Goal: Information Seeking & Learning: Learn about a topic

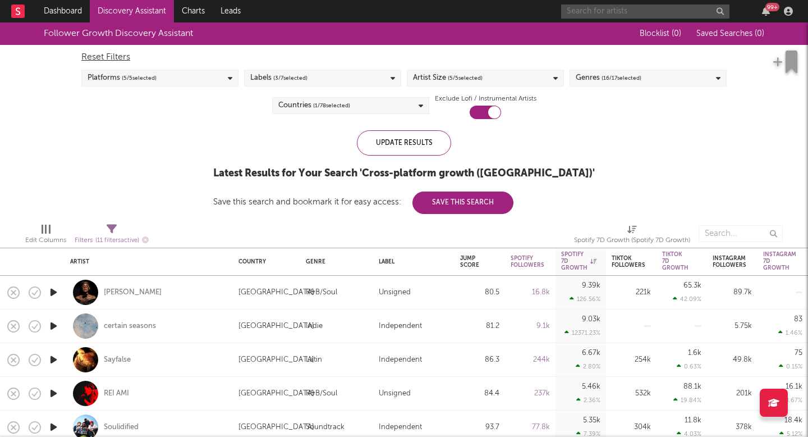
click at [577, 8] on input "text" at bounding box center [645, 11] width 168 height 14
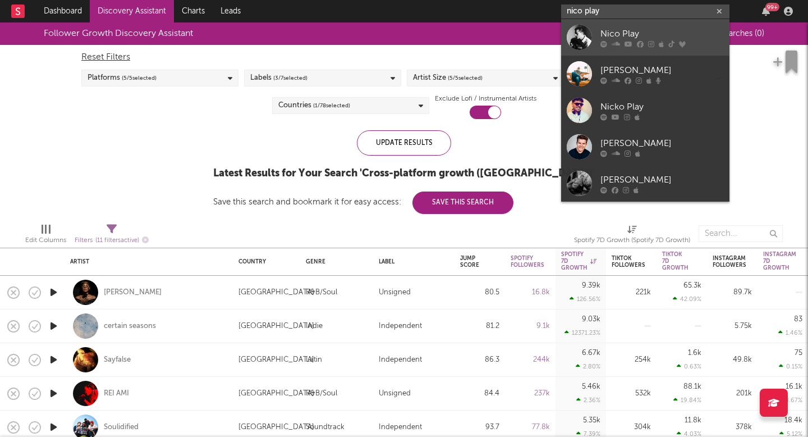
type input "nico play"
click at [619, 45] on icon at bounding box center [616, 43] width 8 height 7
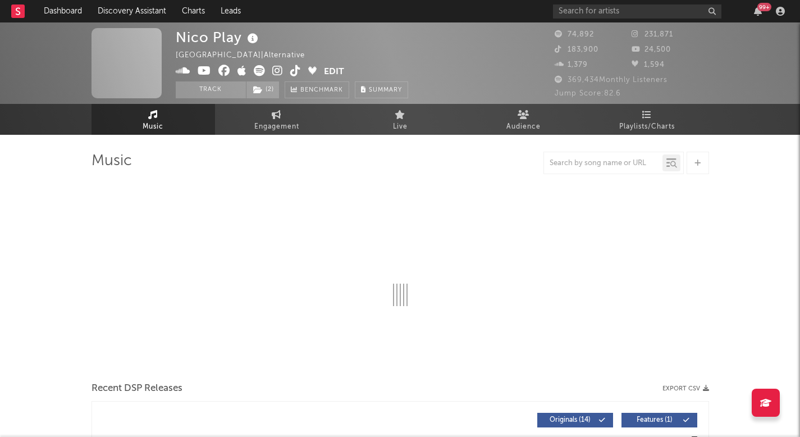
select select "6m"
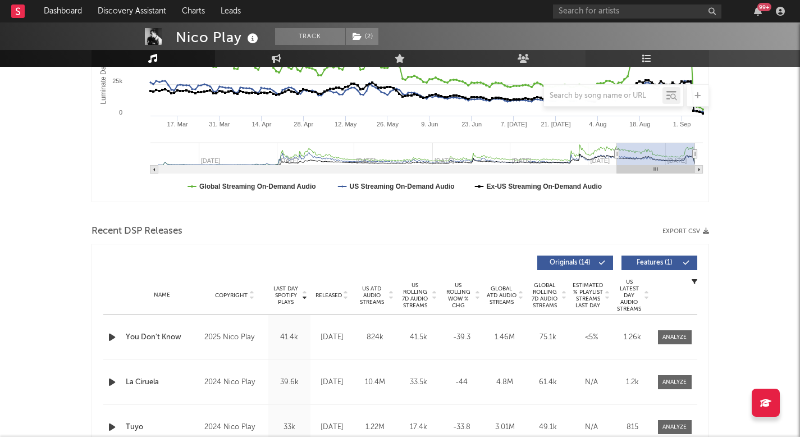
scroll to position [252, 0]
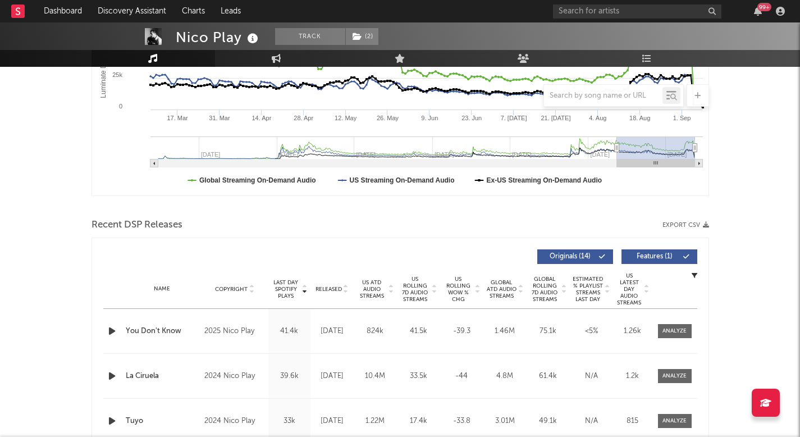
click at [408, 290] on span "US Rolling 7D Audio Streams" at bounding box center [415, 289] width 31 height 27
click at [150, 6] on link "Discovery Assistant" at bounding box center [132, 11] width 84 height 22
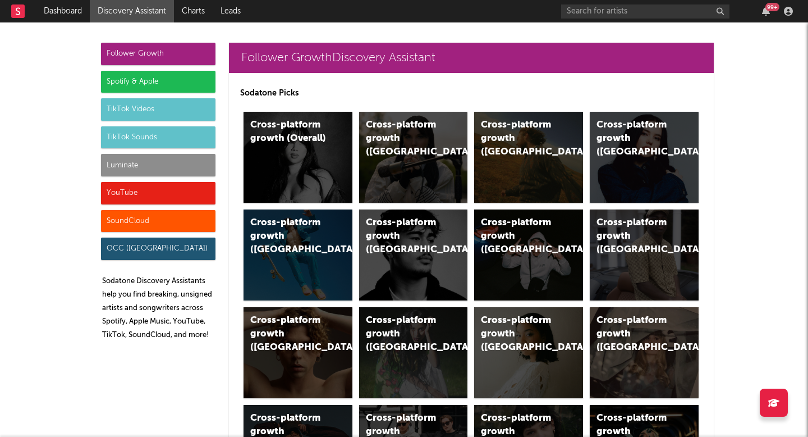
click at [182, 56] on div "Follower Growth" at bounding box center [158, 54] width 115 height 22
click at [322, 135] on div "Cross-platform growth (Overall)" at bounding box center [298, 157] width 109 height 91
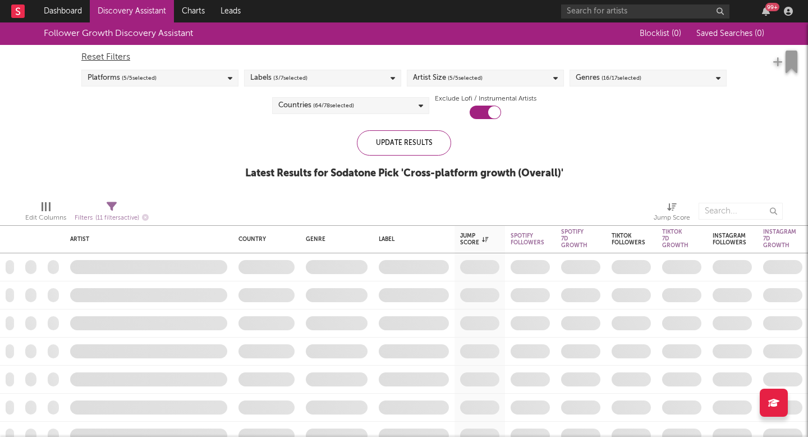
checkbox input "true"
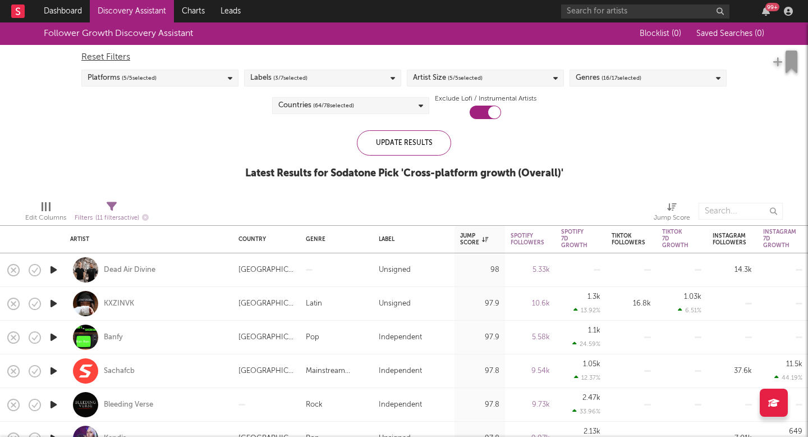
click at [159, 8] on link "Discovery Assistant" at bounding box center [132, 11] width 84 height 22
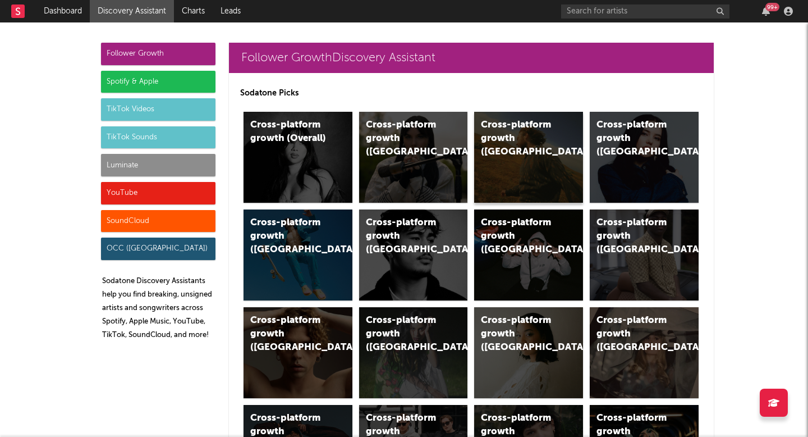
click at [545, 167] on div "Cross-platform growth (US)" at bounding box center [528, 157] width 109 height 91
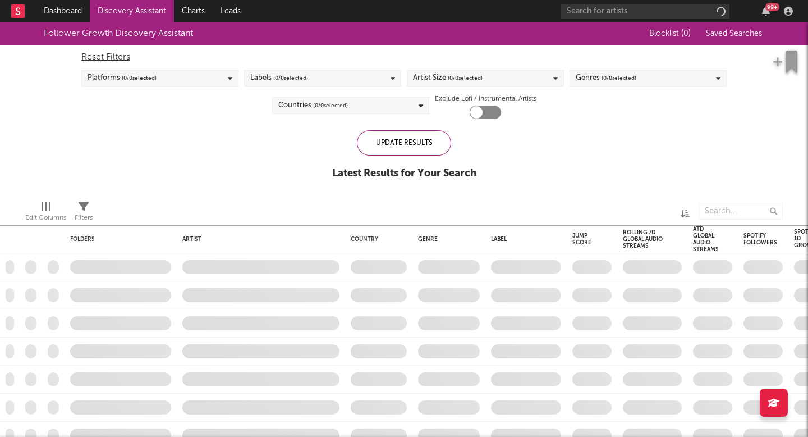
checkbox input "true"
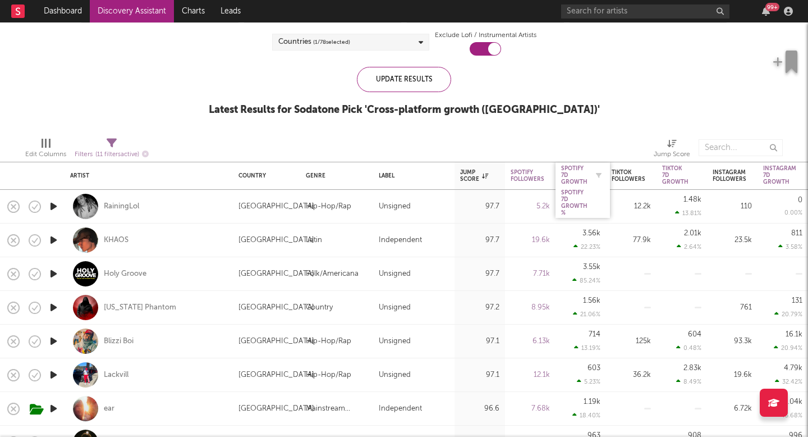
click at [573, 180] on div "Spotify 7D Growth" at bounding box center [574, 175] width 26 height 20
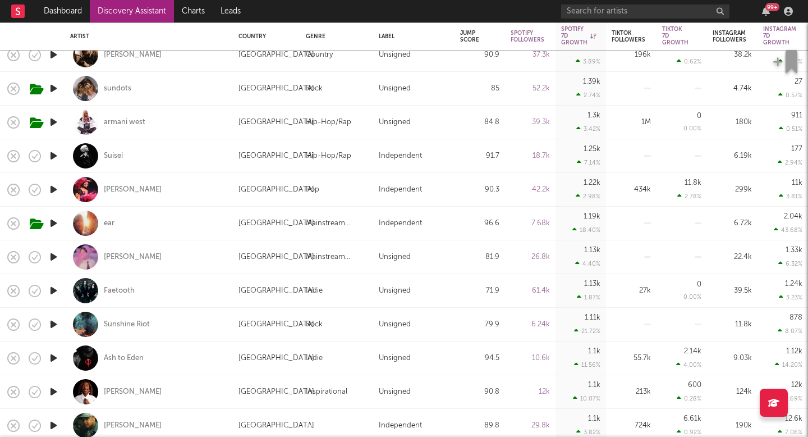
click at [54, 319] on icon "button" at bounding box center [54, 324] width 12 height 14
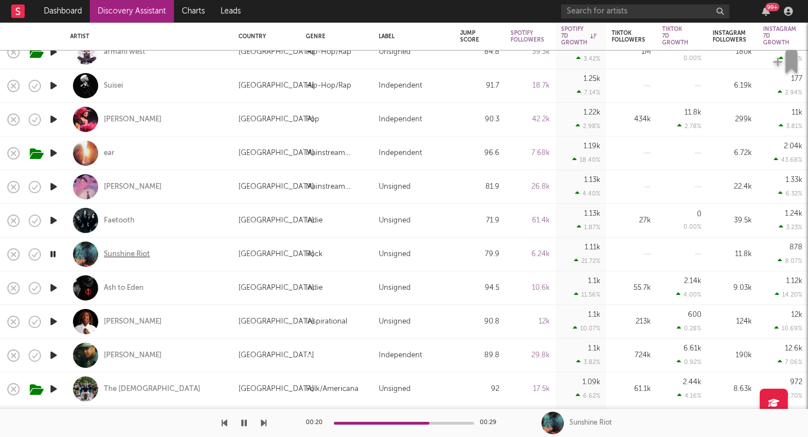
click at [128, 255] on div "Sunshine Riot" at bounding box center [127, 254] width 46 height 10
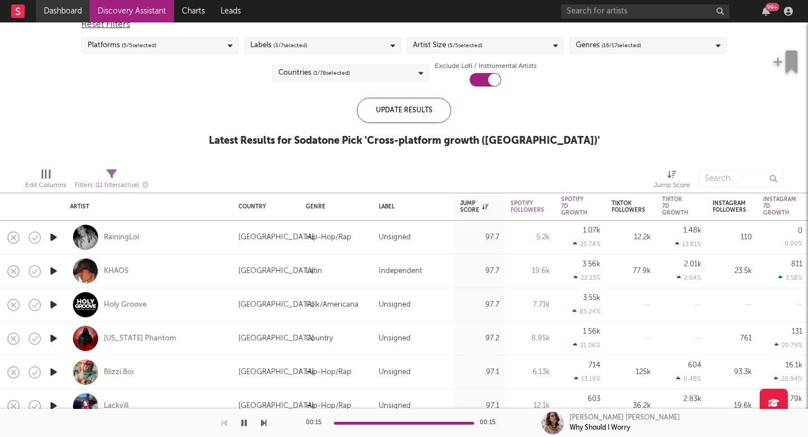
click at [85, 13] on link "Dashboard" at bounding box center [63, 11] width 54 height 22
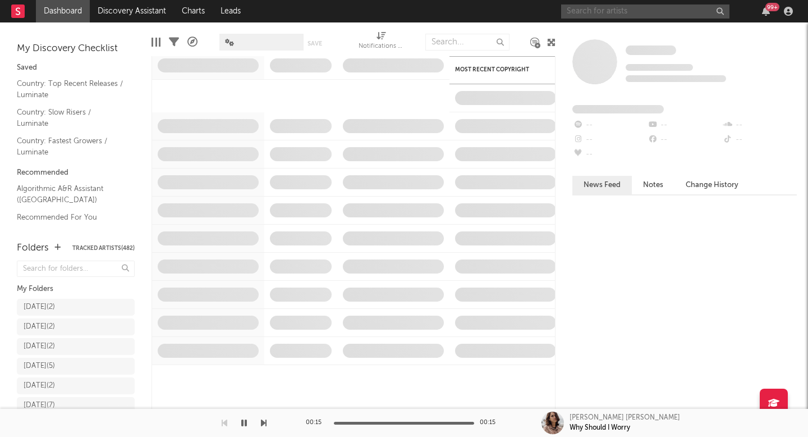
click at [675, 11] on input "text" at bounding box center [645, 11] width 168 height 14
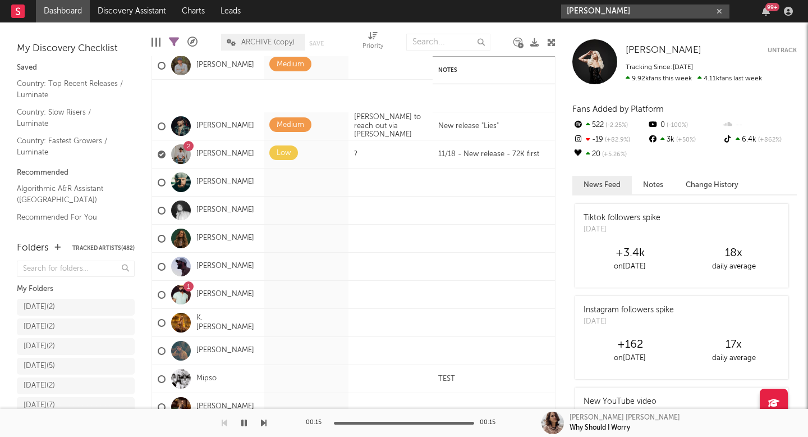
click at [637, 12] on input "tyce delk" at bounding box center [645, 11] width 168 height 14
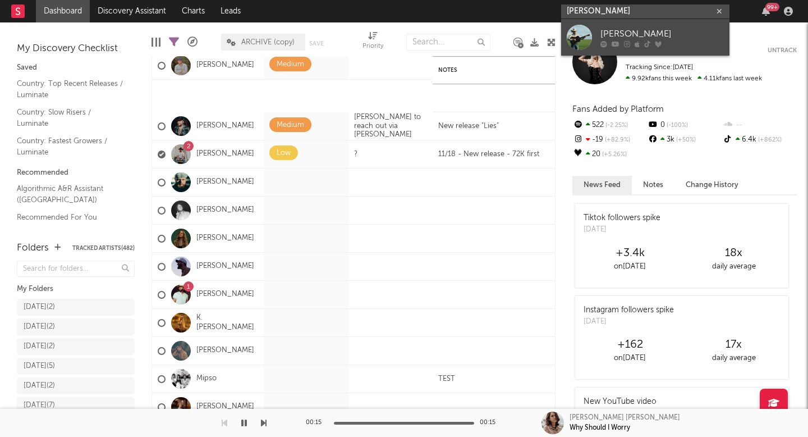
type input "tyce delk"
click at [636, 37] on div "[PERSON_NAME]" at bounding box center [662, 33] width 123 height 13
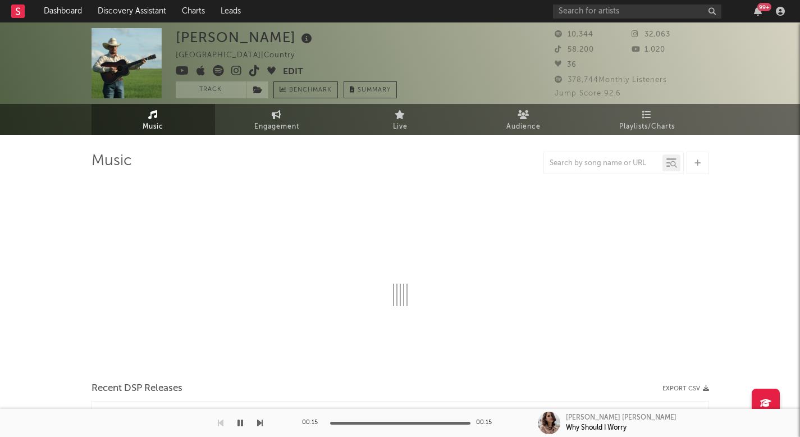
select select "1w"
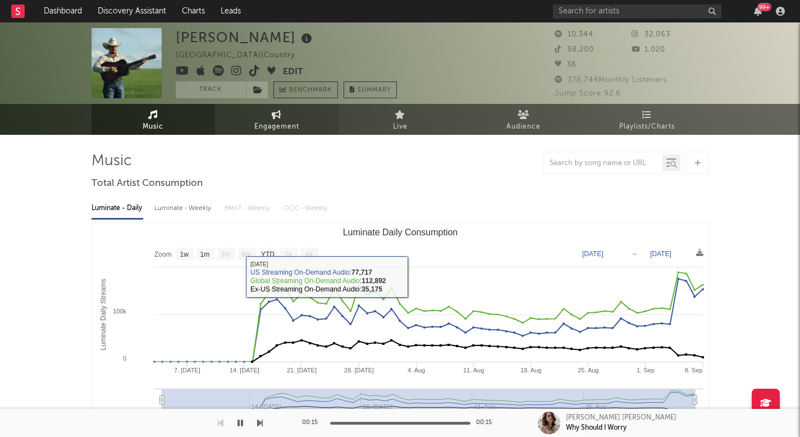
click at [274, 128] on span "Engagement" at bounding box center [276, 126] width 45 height 13
select select "1w"
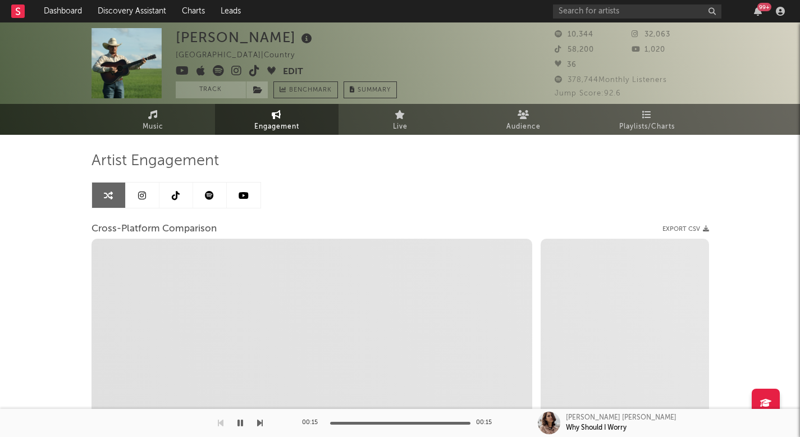
select select "1m"
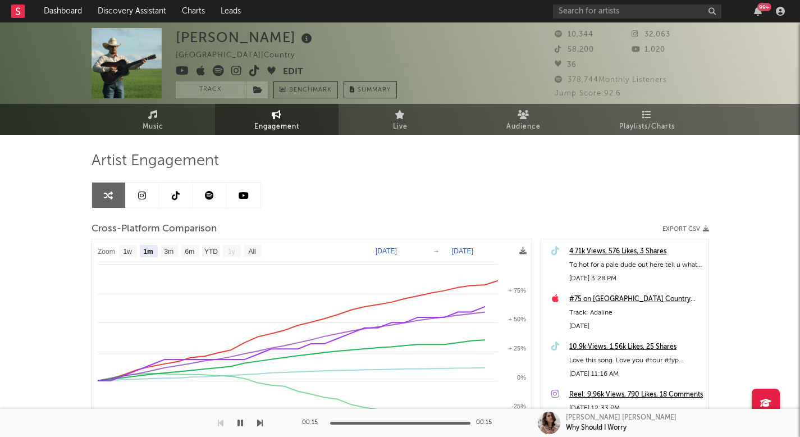
scroll to position [7, 0]
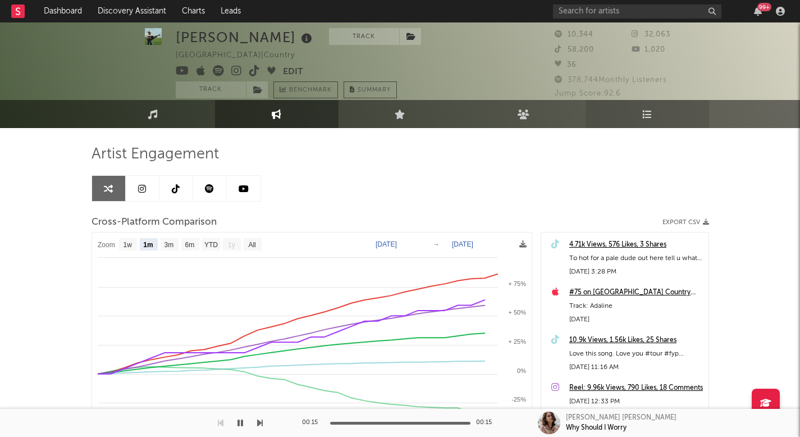
click at [688, 111] on link "Playlists/Charts" at bounding box center [646, 114] width 123 height 28
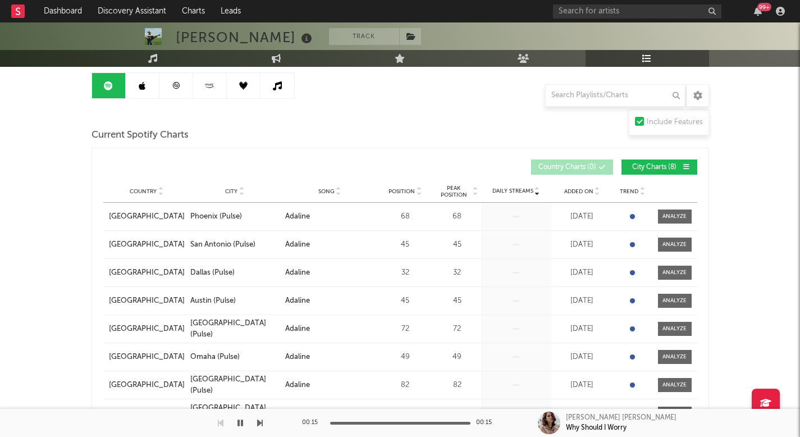
scroll to position [94, 0]
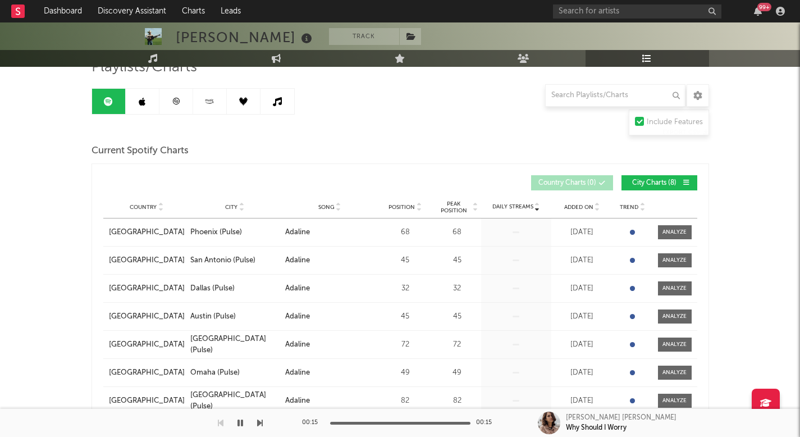
click at [219, 94] on link at bounding box center [210, 101] width 34 height 25
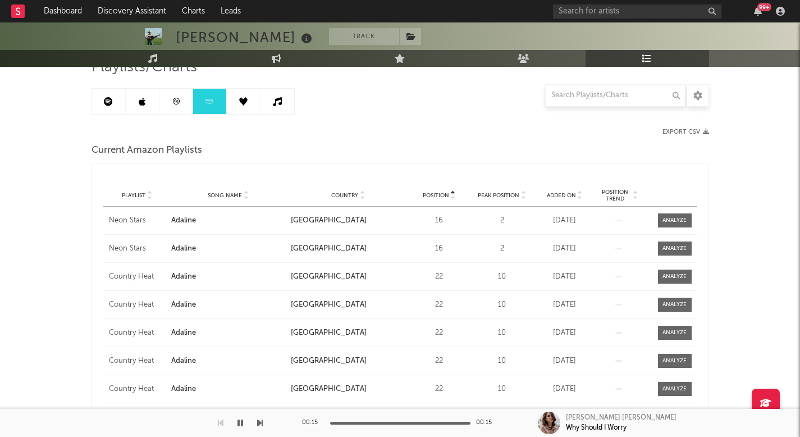
click at [484, 198] on span "Peak Position" at bounding box center [499, 195] width 42 height 7
click at [444, 195] on span "Position" at bounding box center [436, 195] width 26 height 7
click at [665, 219] on div at bounding box center [674, 220] width 24 height 8
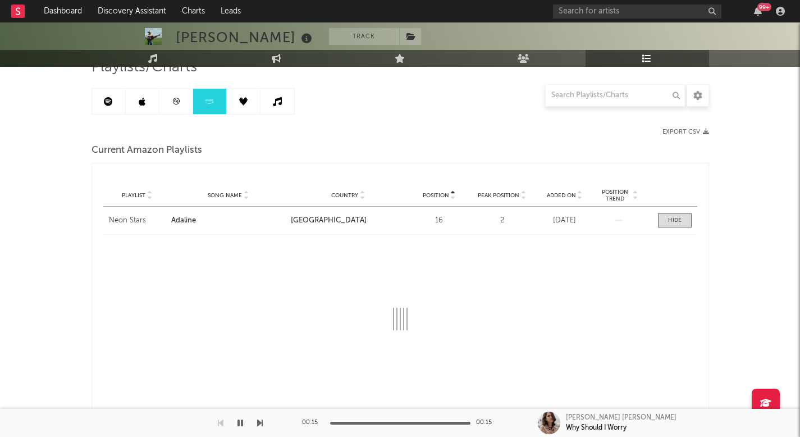
select select "1w"
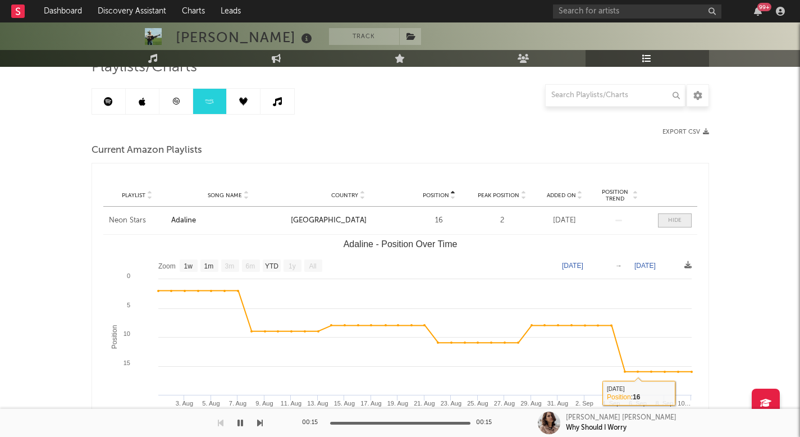
click at [670, 225] on span at bounding box center [675, 220] width 34 height 14
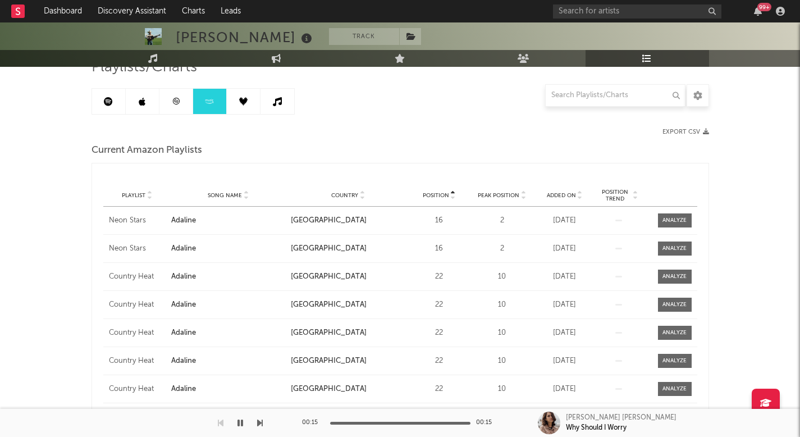
click at [569, 195] on span "Added On" at bounding box center [561, 195] width 29 height 7
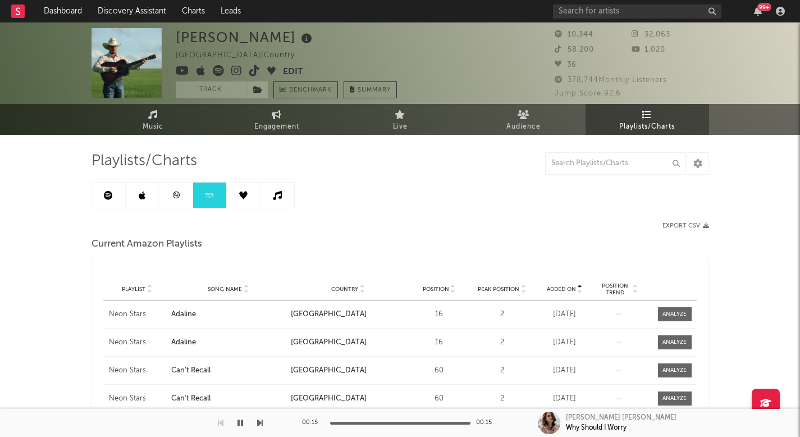
click at [249, 194] on link at bounding box center [244, 194] width 34 height 25
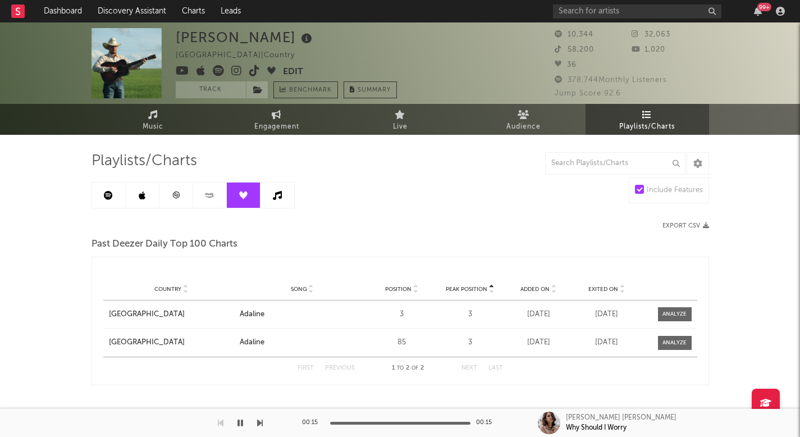
click at [268, 200] on link at bounding box center [277, 194] width 34 height 25
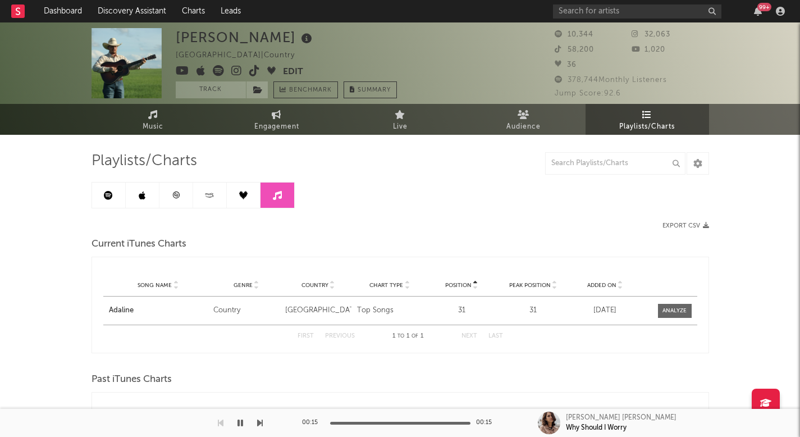
click at [178, 191] on icon at bounding box center [176, 195] width 8 height 8
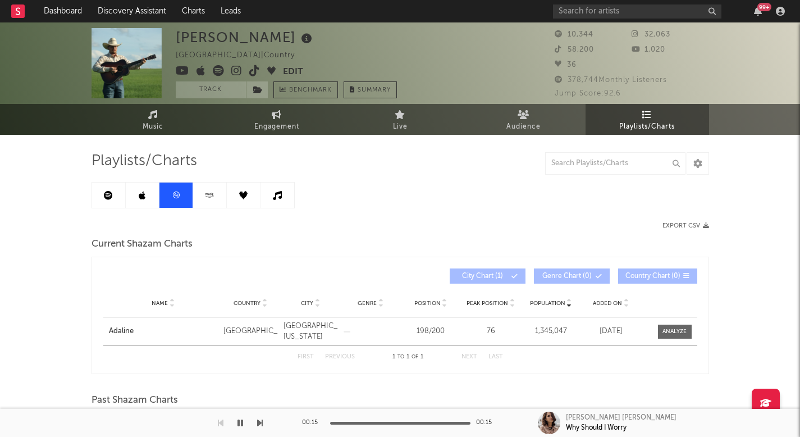
click at [134, 188] on link at bounding box center [143, 194] width 34 height 25
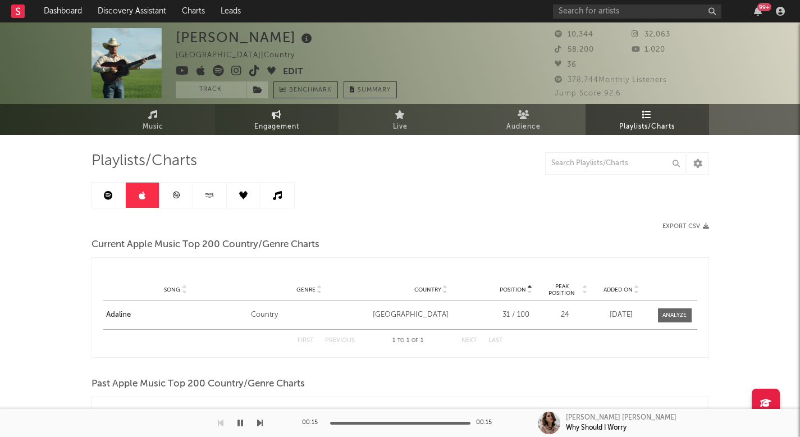
click at [256, 115] on link "Engagement" at bounding box center [276, 119] width 123 height 31
select select "1w"
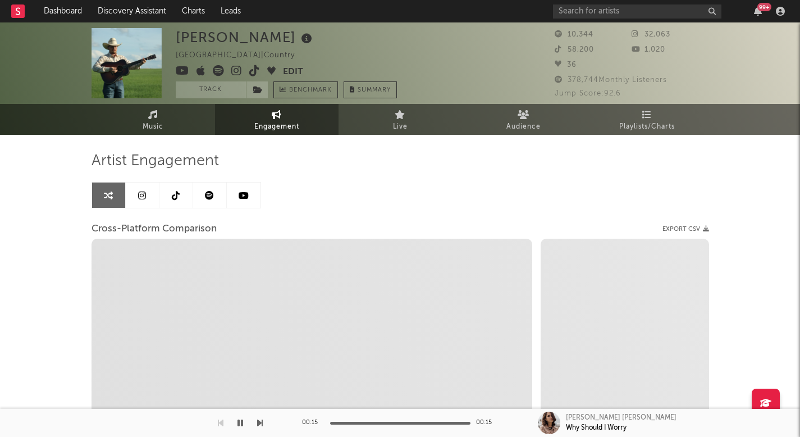
select select "1m"
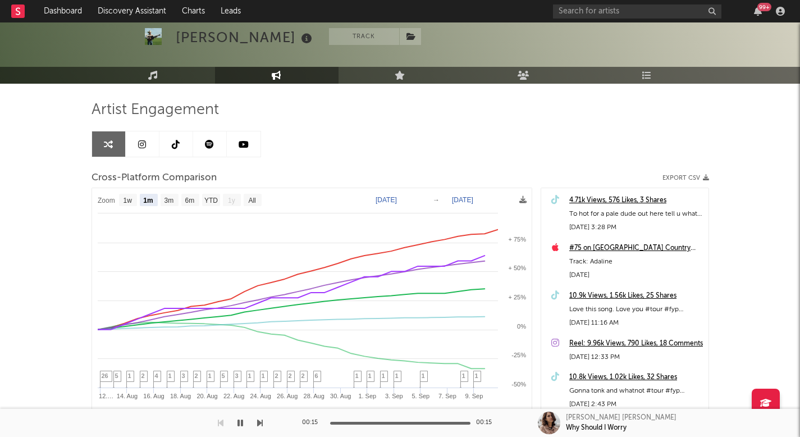
scroll to position [51, 0]
click at [168, 86] on div "Artist Engagement Cross-Platform Comparison Export CSV Zoom 1w 1m 3m 6m YTD 1y …" at bounding box center [399, 305] width 617 height 443
click at [164, 77] on link "Music" at bounding box center [152, 75] width 123 height 17
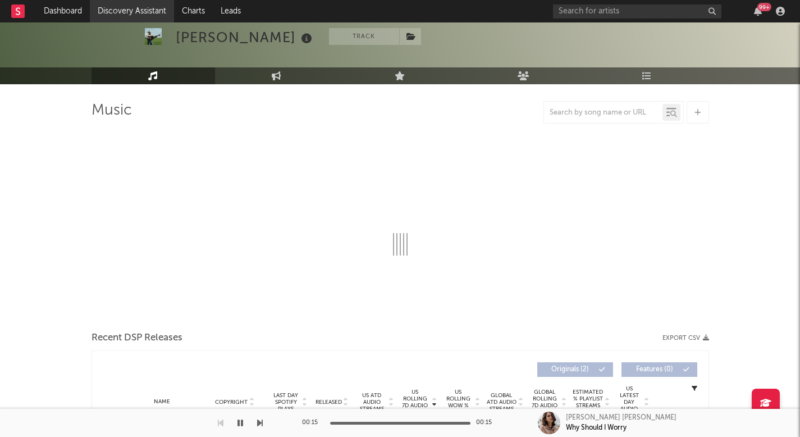
select select "1w"
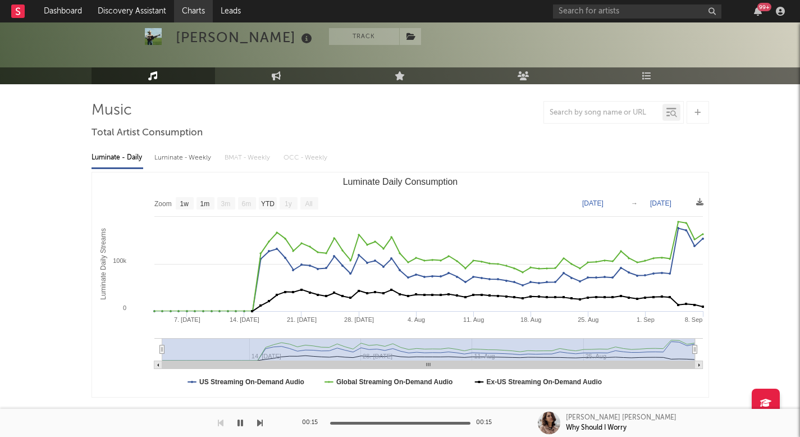
click at [206, 12] on link "Charts" at bounding box center [193, 11] width 39 height 22
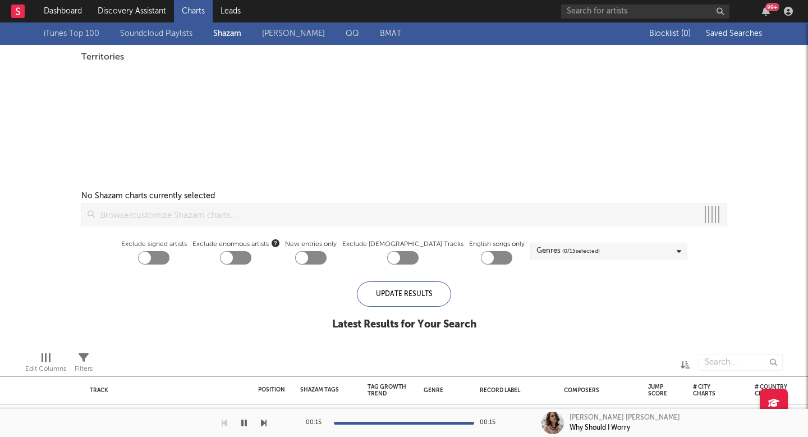
checkbox input "true"
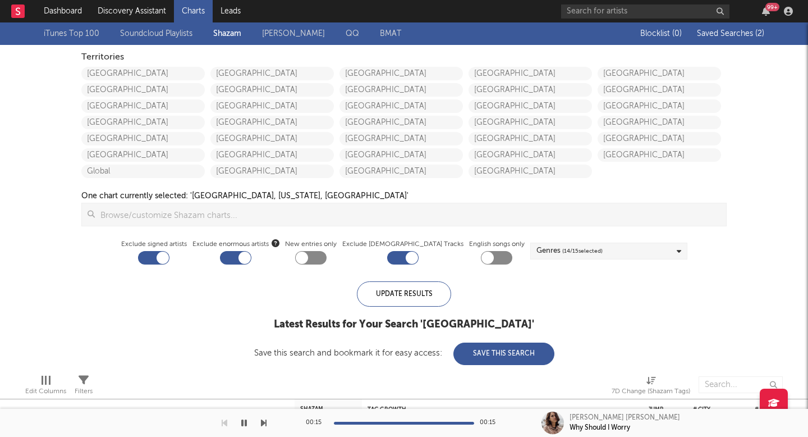
click at [91, 27] on link "iTunes Top 100" at bounding box center [72, 33] width 56 height 13
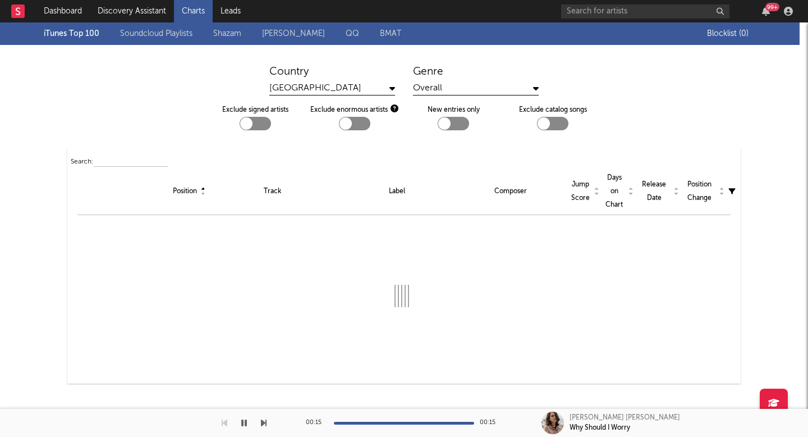
click at [295, 29] on link "Warner Chappell" at bounding box center [293, 33] width 63 height 13
click at [238, 37] on link "Shazam" at bounding box center [227, 33] width 28 height 13
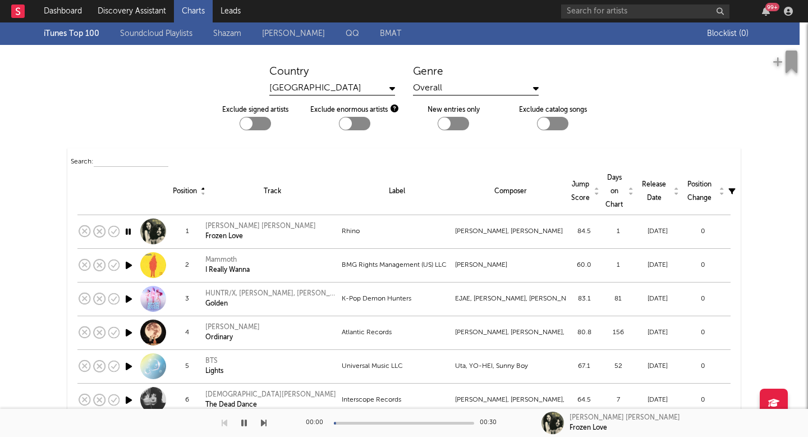
click at [234, 39] on link "Shazam" at bounding box center [227, 33] width 28 height 13
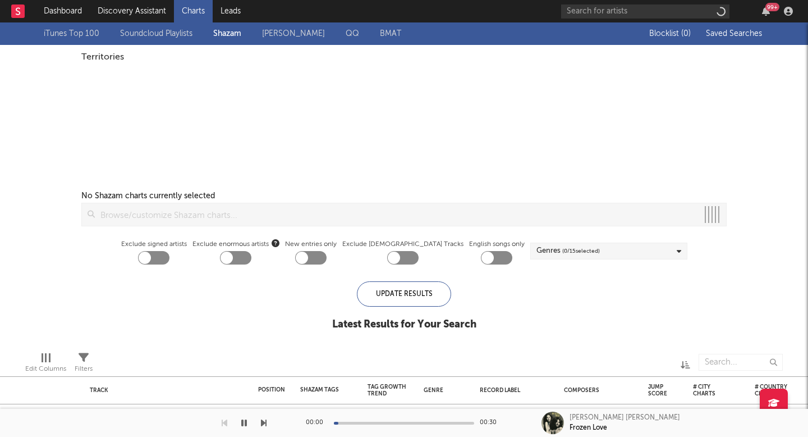
checkbox input "true"
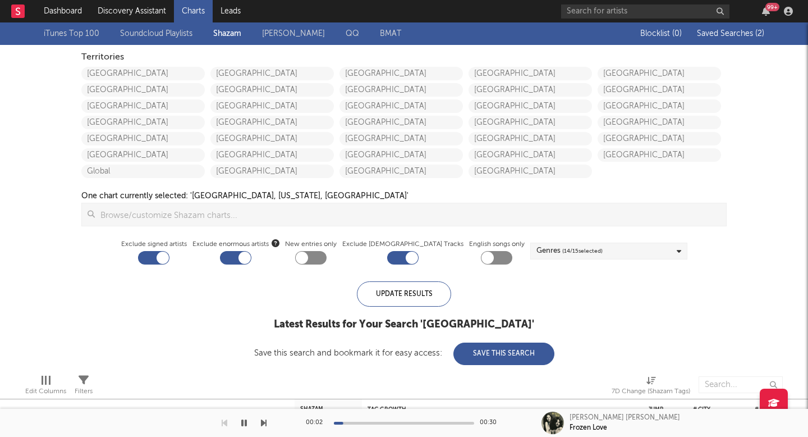
click at [244, 425] on icon "button" at bounding box center [244, 422] width 6 height 9
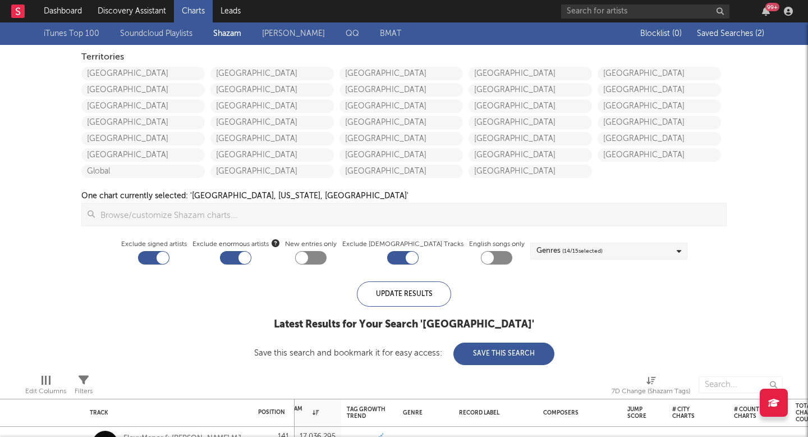
click at [731, 33] on span "Saved Searches ( 2 )" at bounding box center [730, 34] width 67 height 8
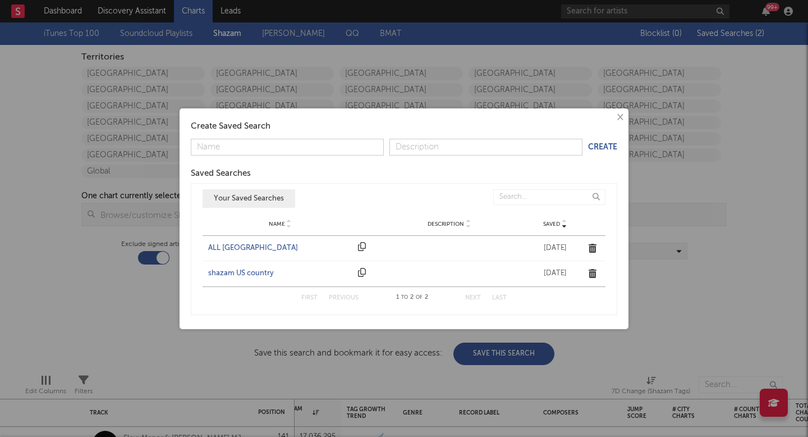
click at [227, 246] on div "ALL UNITED STATES" at bounding box center [280, 247] width 144 height 11
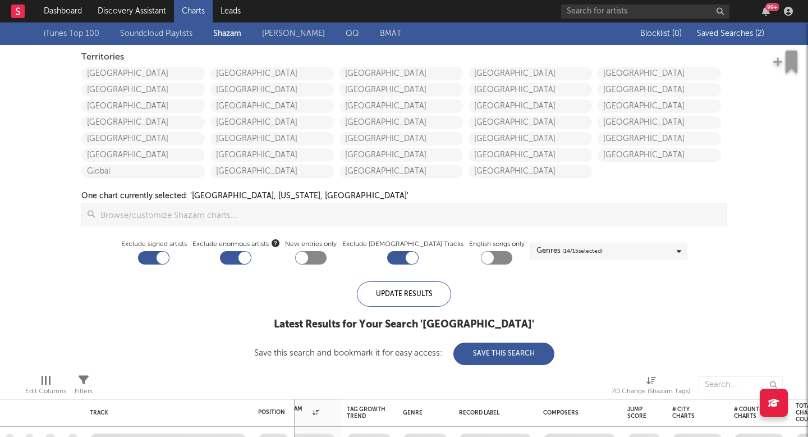
checkbox input "false"
checkbox input "true"
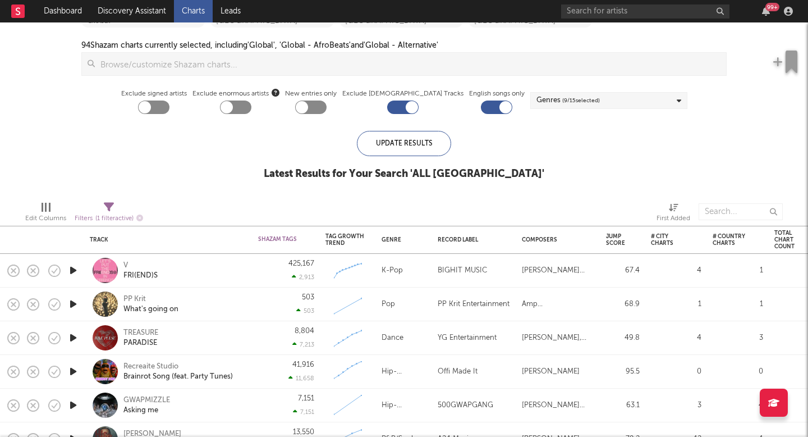
click at [70, 301] on icon "button" at bounding box center [73, 304] width 12 height 14
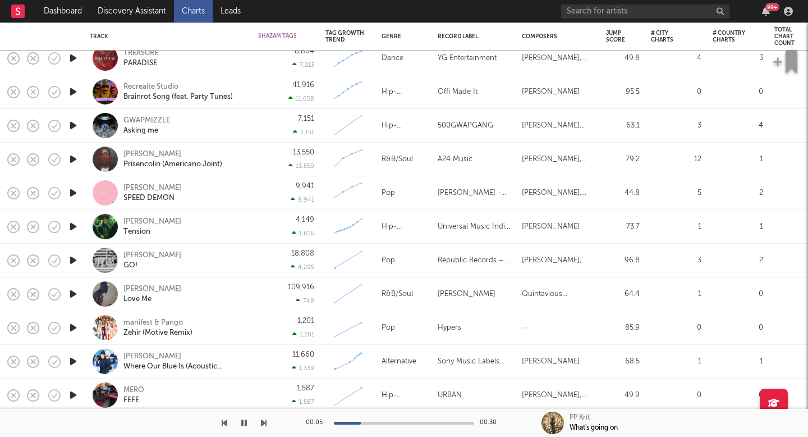
click at [72, 327] on icon "button" at bounding box center [73, 328] width 12 height 14
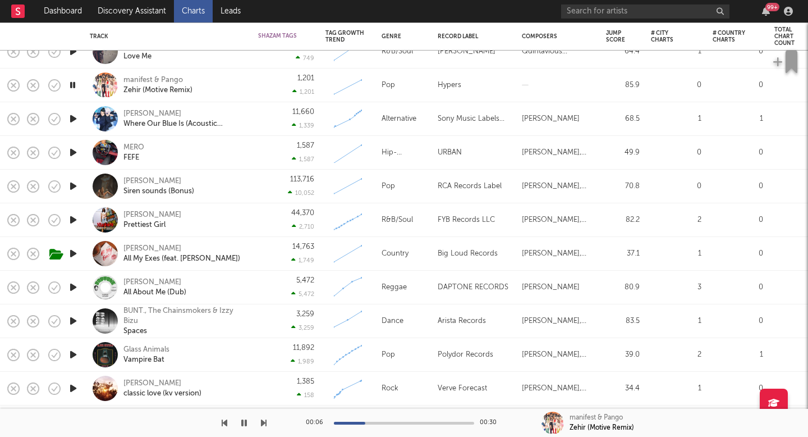
click at [74, 319] on icon "button" at bounding box center [73, 321] width 12 height 14
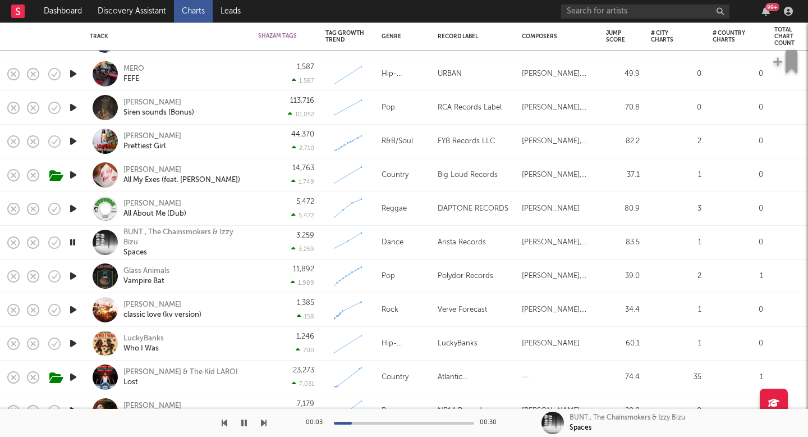
click at [71, 378] on icon "button" at bounding box center [73, 377] width 12 height 14
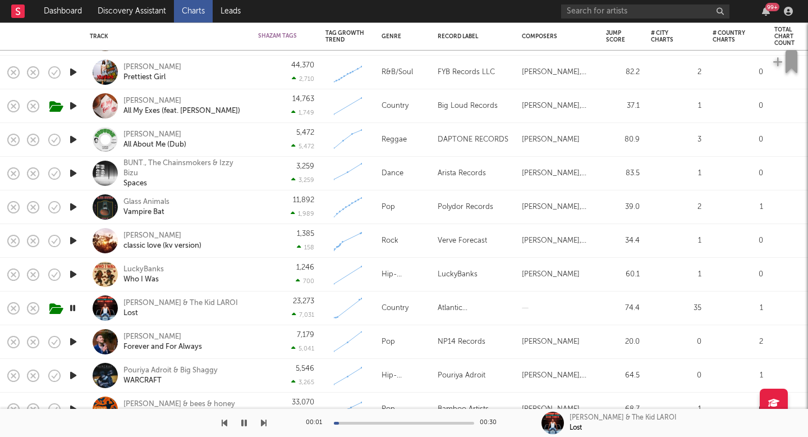
click at [70, 338] on icon "button" at bounding box center [73, 342] width 12 height 14
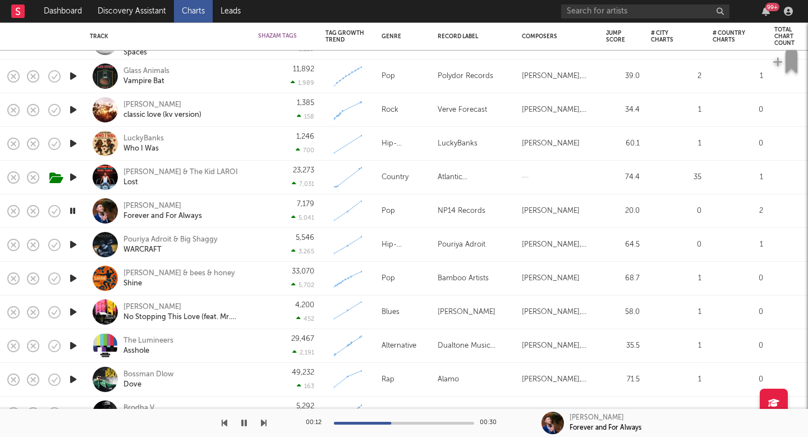
click at [71, 314] on icon "button" at bounding box center [73, 312] width 12 height 14
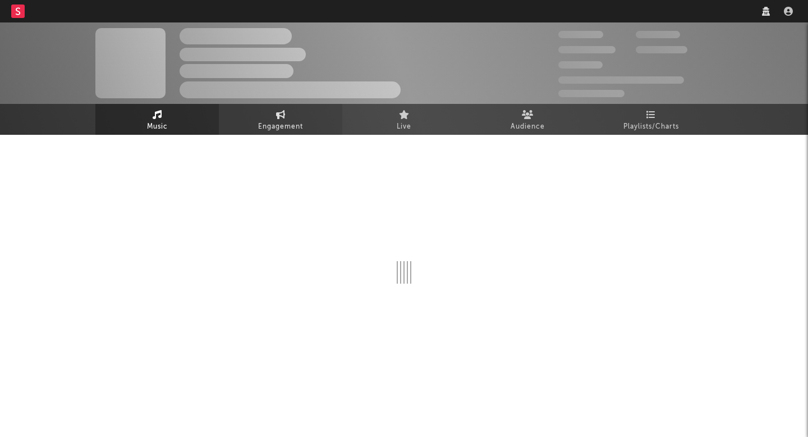
click at [272, 124] on span "Engagement" at bounding box center [280, 126] width 45 height 13
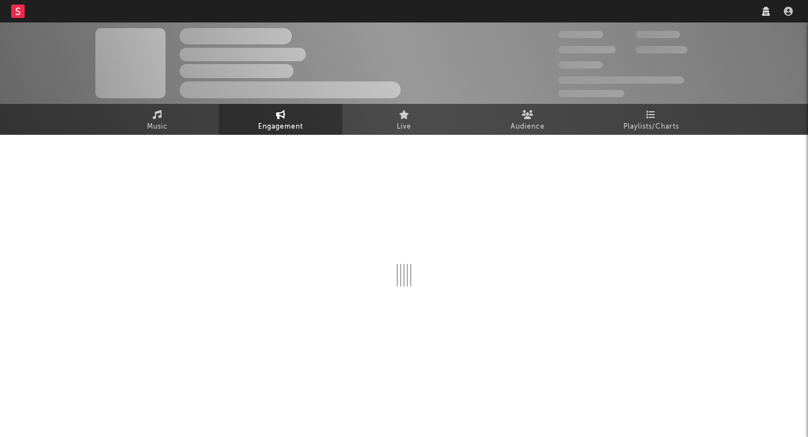
select select "1w"
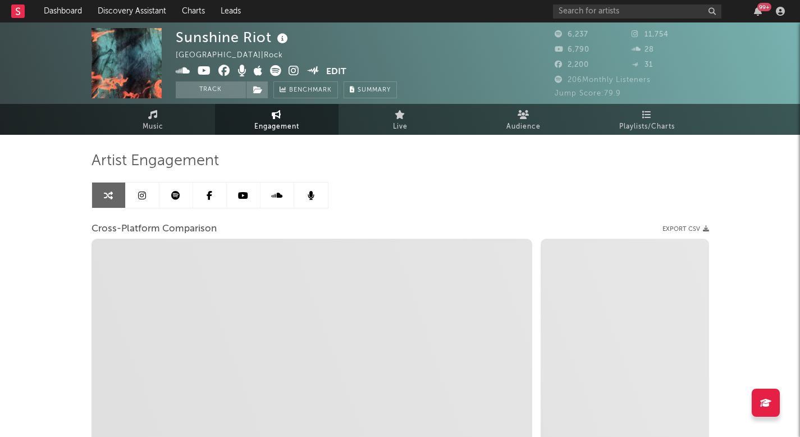
select select "1m"
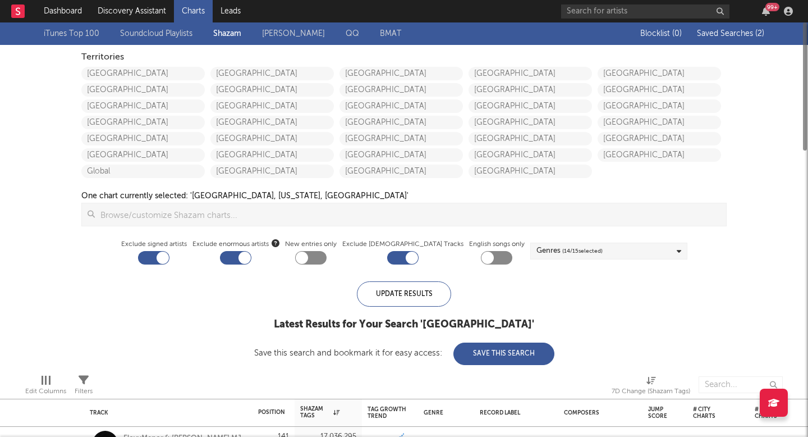
click at [749, 33] on span "Saved Searches ( 2 )" at bounding box center [730, 34] width 67 height 8
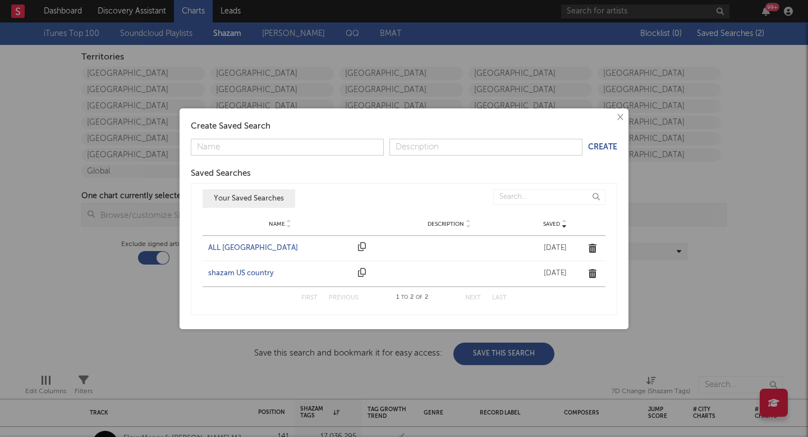
click at [254, 249] on div "ALL UNITED STATES" at bounding box center [280, 247] width 144 height 11
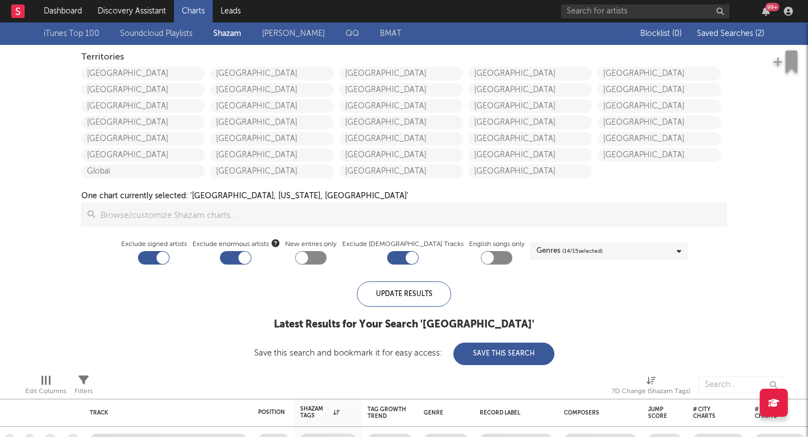
checkbox input "false"
checkbox input "true"
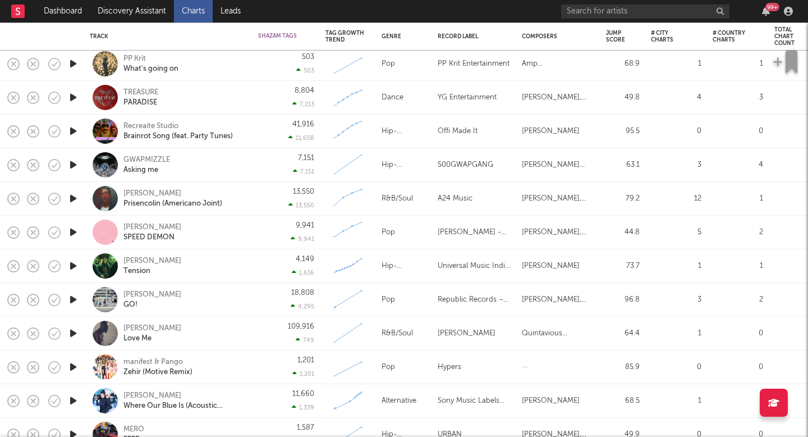
click at [75, 303] on icon "button" at bounding box center [73, 299] width 12 height 14
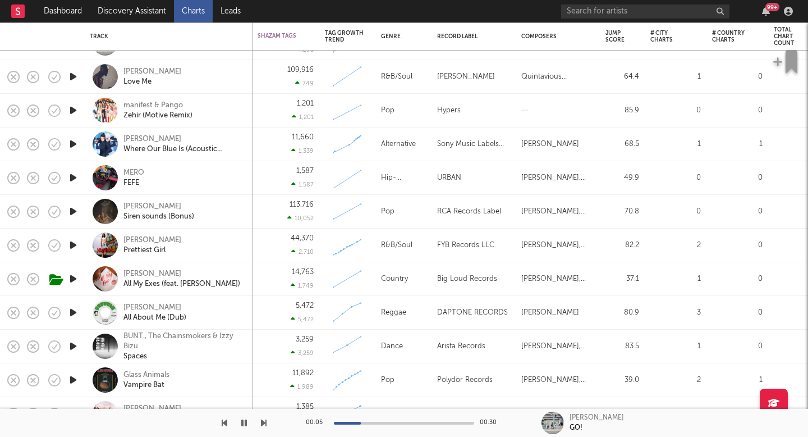
click at [73, 279] on icon "button" at bounding box center [73, 279] width 12 height 14
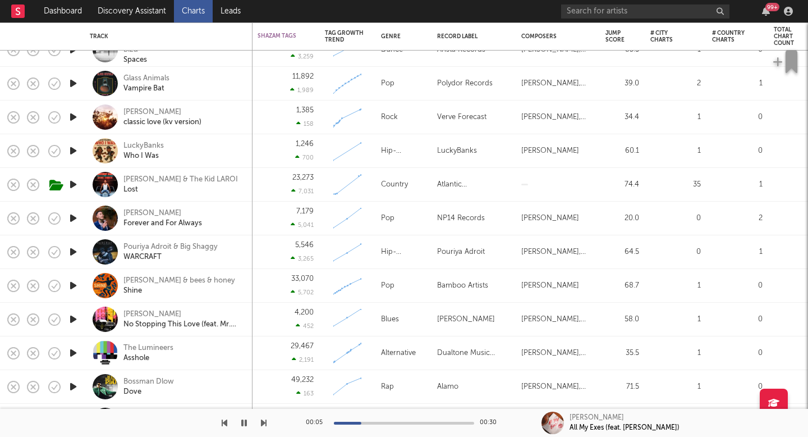
click at [74, 321] on icon "button" at bounding box center [73, 319] width 12 height 14
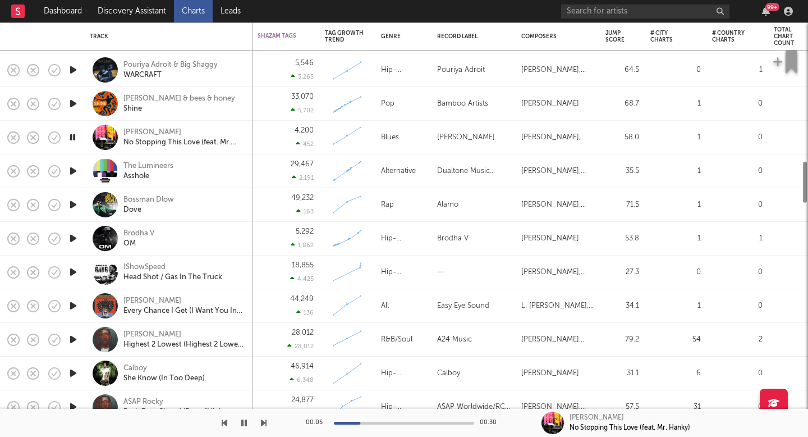
click at [72, 336] on icon "button" at bounding box center [73, 339] width 12 height 14
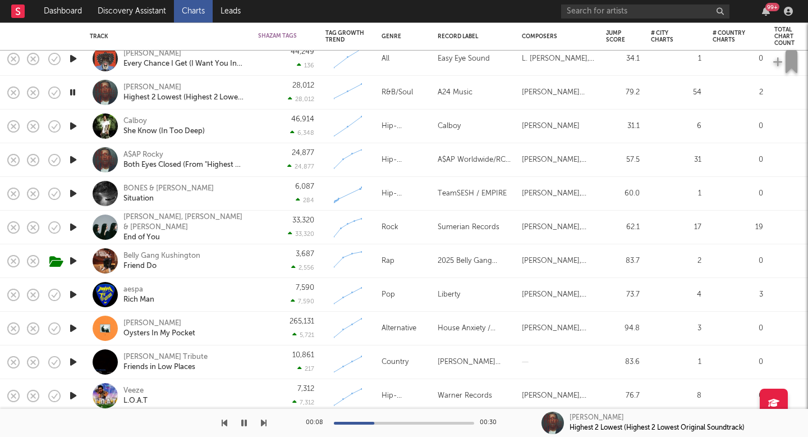
click at [74, 225] on icon "button" at bounding box center [73, 227] width 12 height 14
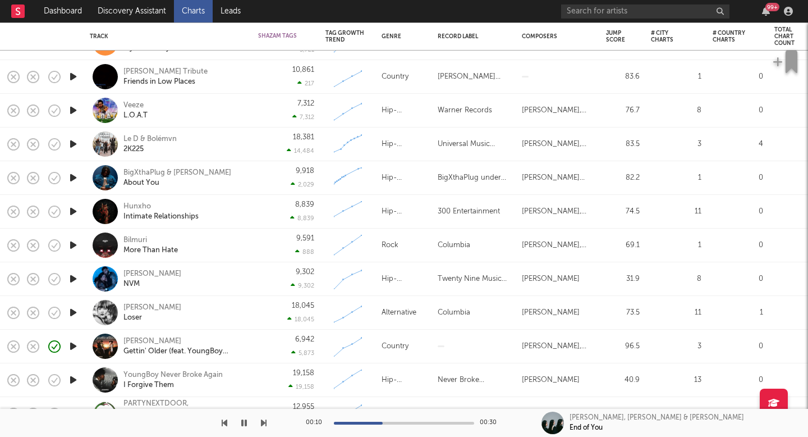
click at [73, 345] on icon "button" at bounding box center [73, 346] width 12 height 14
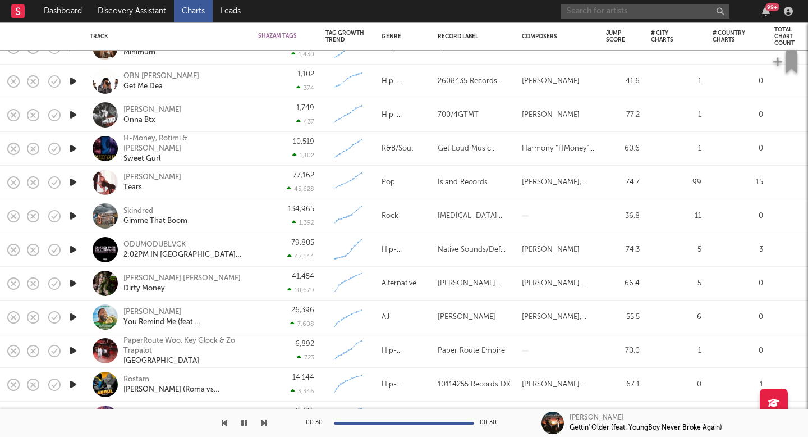
click at [592, 7] on input "text" at bounding box center [645, 11] width 168 height 14
type input "isabel von gelder"
click at [625, 12] on input "isabel von gelder" at bounding box center [645, 11] width 168 height 14
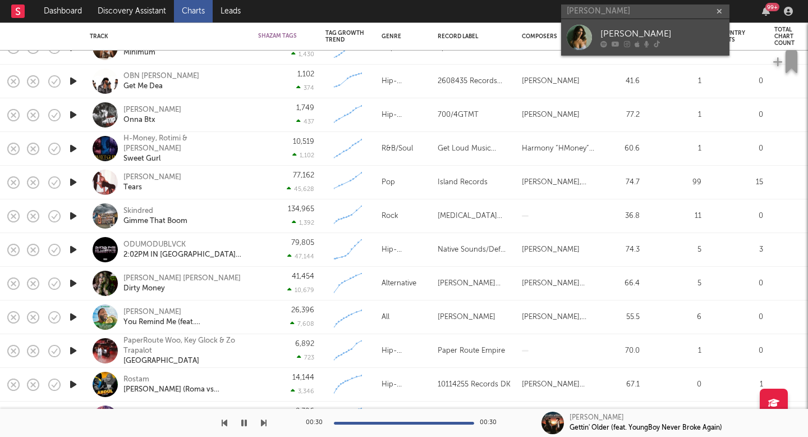
click at [624, 34] on div "[PERSON_NAME]" at bounding box center [662, 33] width 123 height 13
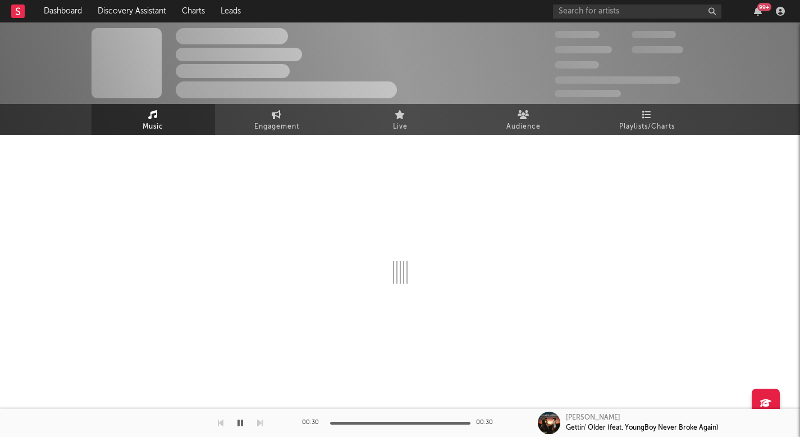
select select "1w"
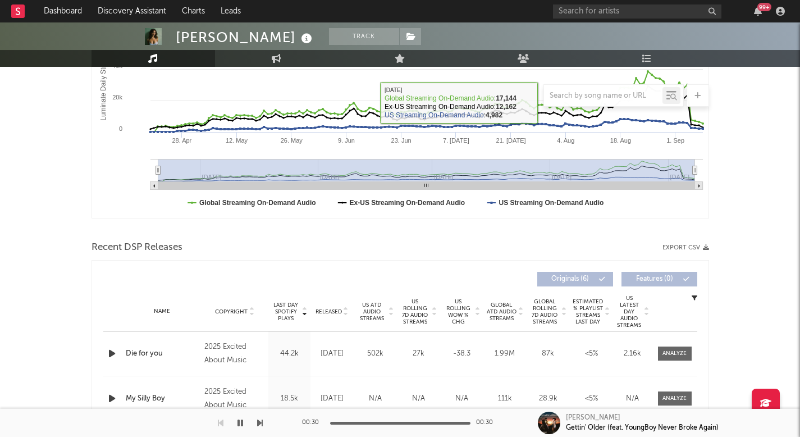
scroll to position [318, 0]
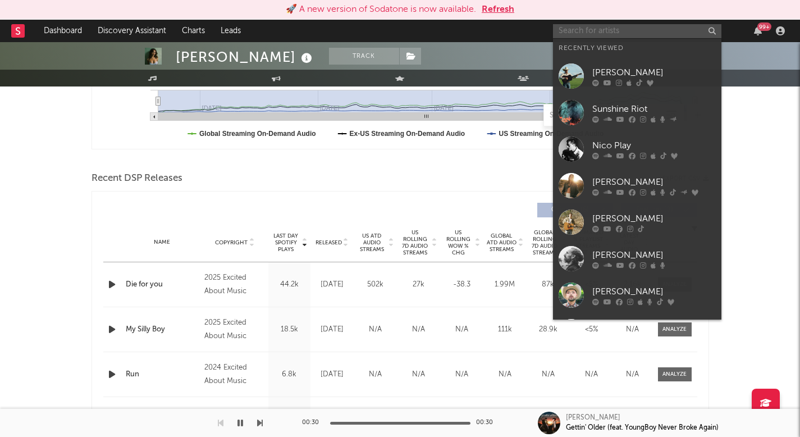
click at [617, 33] on input "text" at bounding box center [637, 31] width 168 height 14
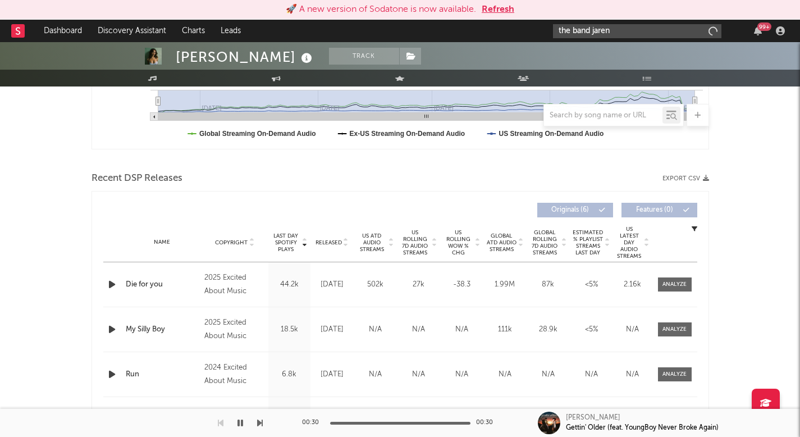
type input "the band jaren"
click at [616, 35] on input "the band jaren" at bounding box center [637, 31] width 168 height 14
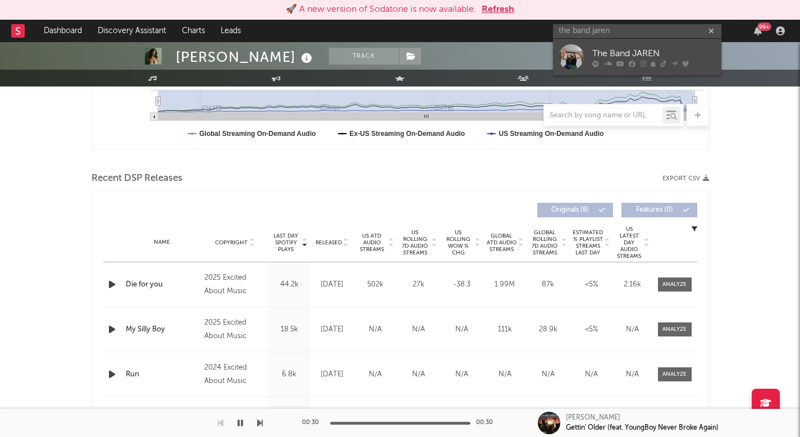
click at [613, 48] on div "The Band JAREN" at bounding box center [653, 53] width 123 height 13
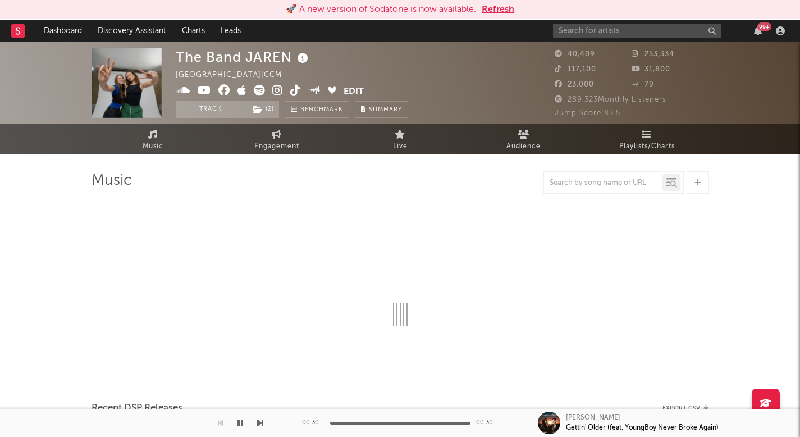
select select "6m"
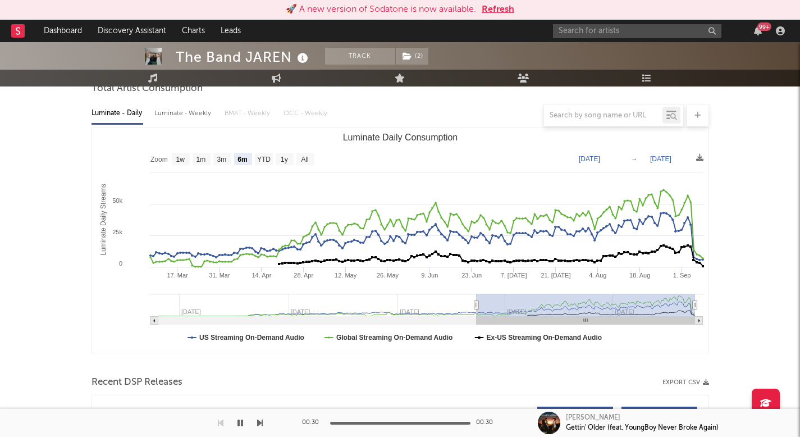
scroll to position [26, 0]
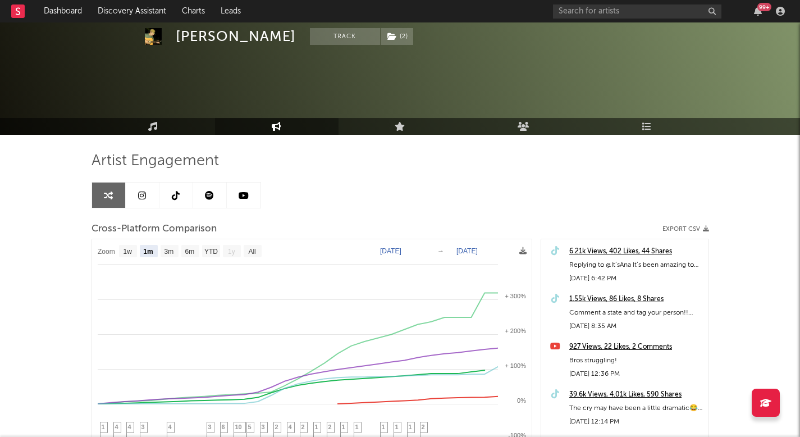
select select "1m"
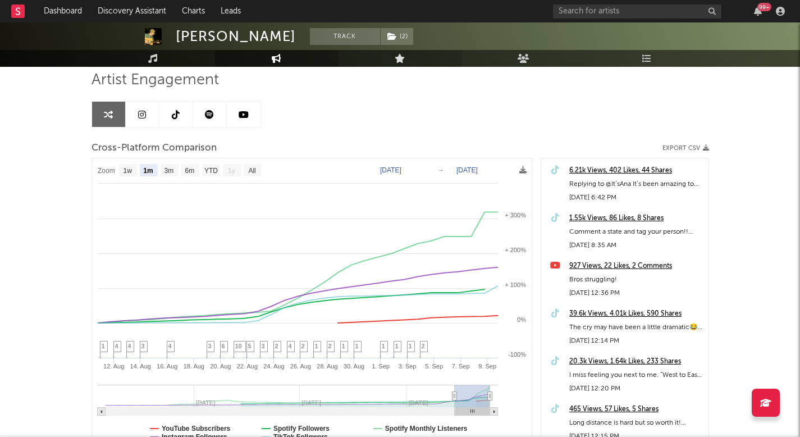
scroll to position [98, 0]
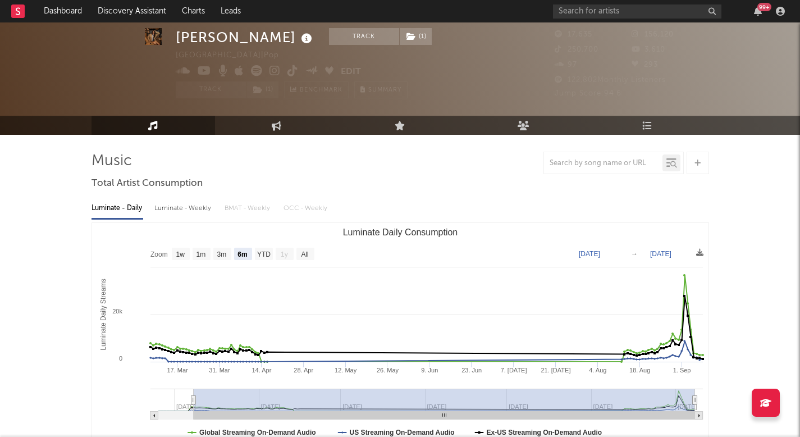
select select "6m"
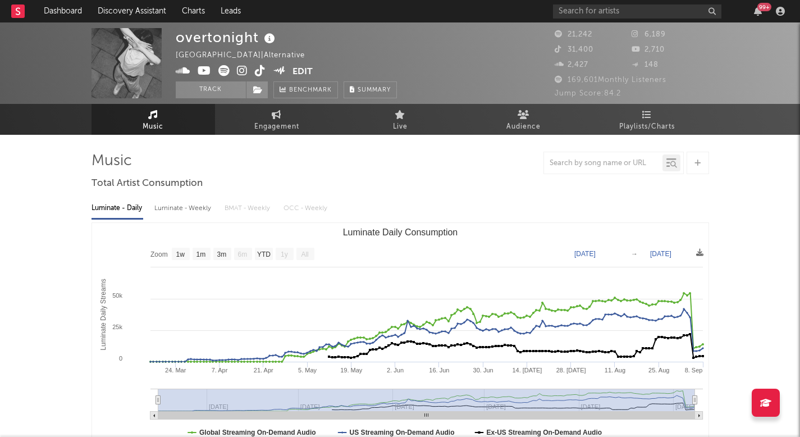
select select "1w"
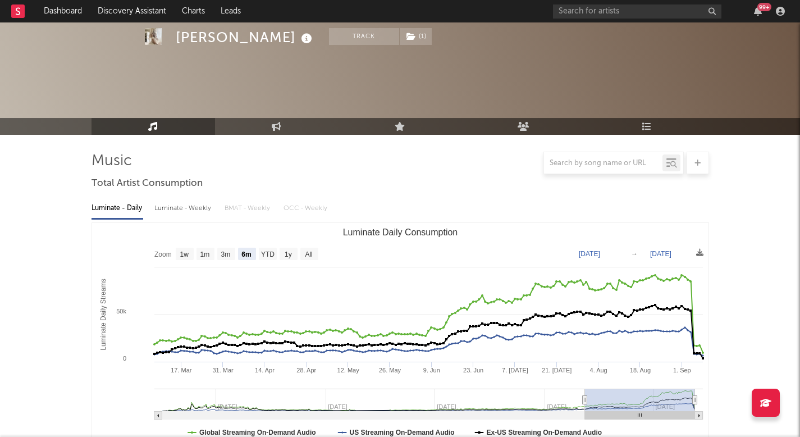
select select "6m"
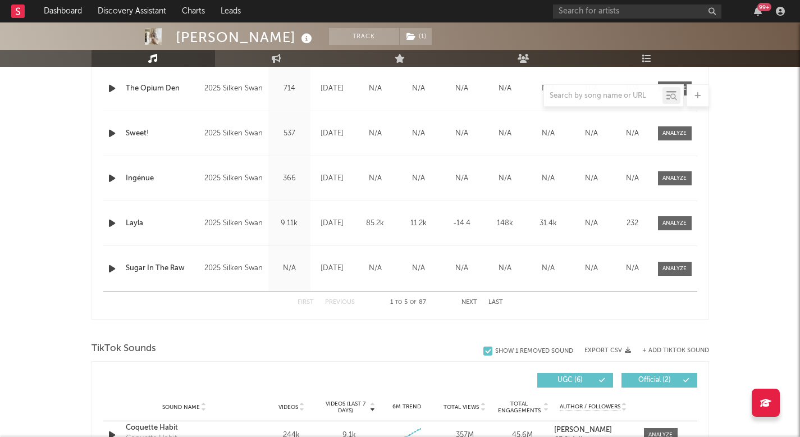
scroll to position [485, 0]
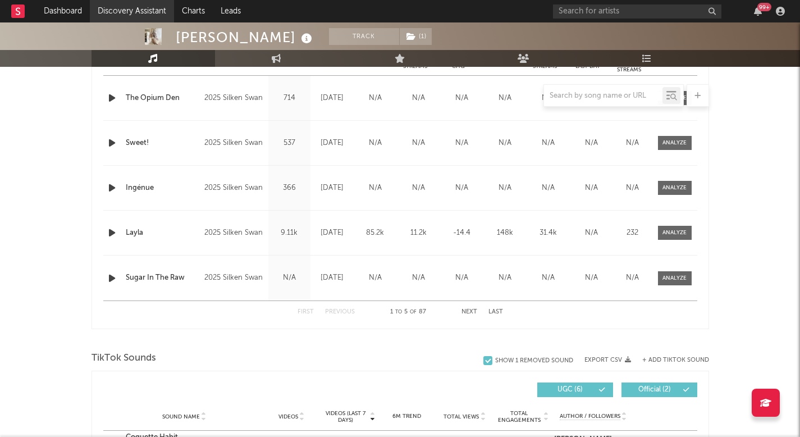
click at [142, 4] on link "Discovery Assistant" at bounding box center [132, 11] width 84 height 22
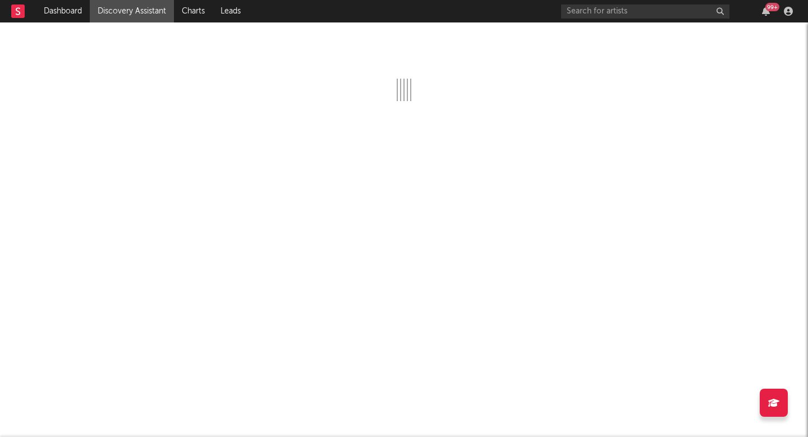
click at [166, 143] on div at bounding box center [404, 229] width 808 height 414
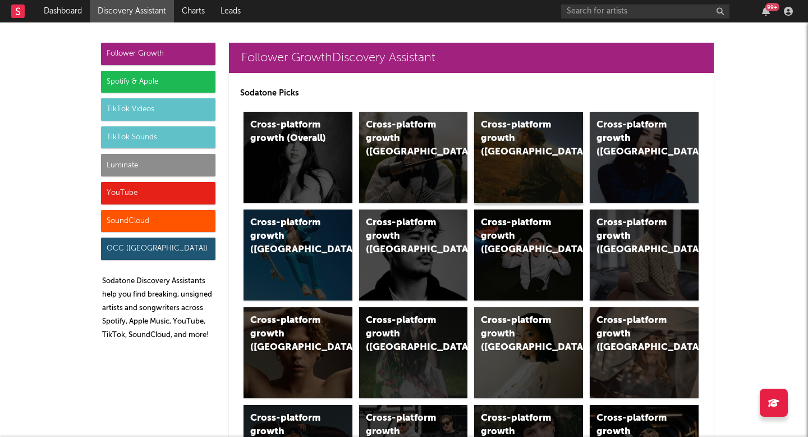
click at [539, 150] on div "Cross-platform growth ([GEOGRAPHIC_DATA])" at bounding box center [528, 157] width 109 height 91
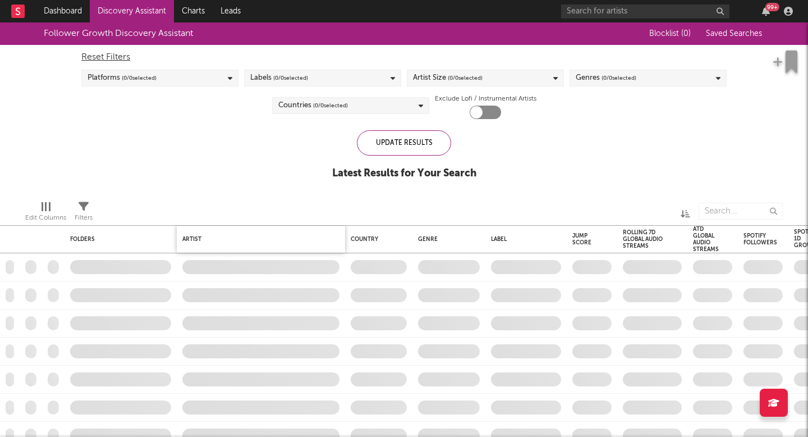
checkbox input "true"
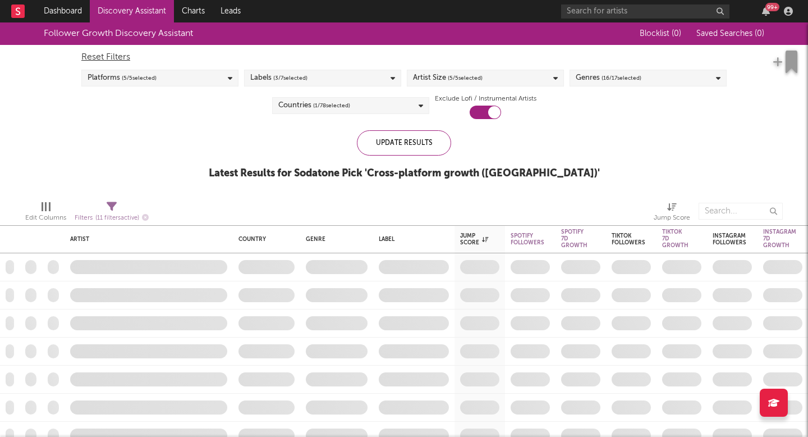
click at [107, 217] on span "( 11 filters active)" at bounding box center [117, 218] width 44 height 6
select select "or"
select select "between"
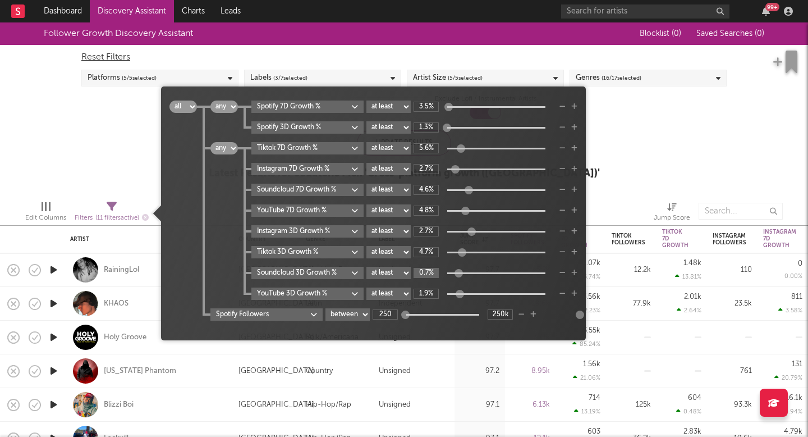
click at [436, 276] on input "0.7%" at bounding box center [426, 273] width 25 height 10
click at [191, 208] on div "all any all any Spotify 7D Growth % at least at most between 3.5% Spotify 3D Gr…" at bounding box center [374, 210] width 408 height 220
type input "0%"
click at [509, 315] on input "250k" at bounding box center [500, 314] width 25 height 10
type input "1M"
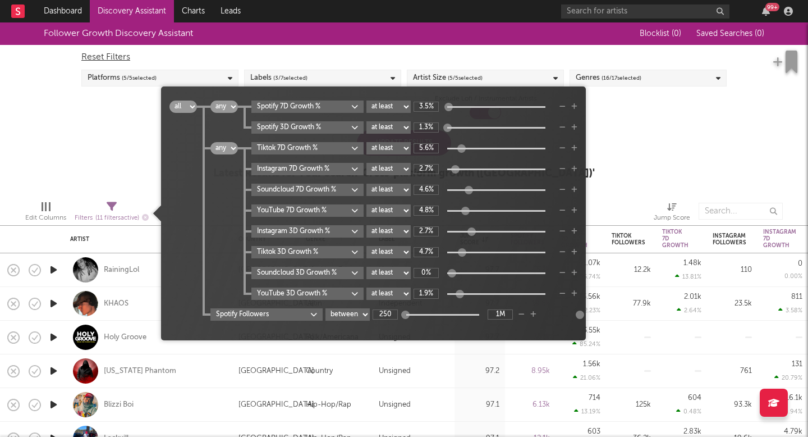
click at [172, 219] on div "all any all any Spotify 7D Growth % at least at most between 3.5% Spotify 3D Gr…" at bounding box center [374, 210] width 408 height 220
type input "1.16k"
type input "1M"
click at [430, 108] on input "3.5%" at bounding box center [426, 107] width 25 height 10
click at [431, 130] on input "1.3%" at bounding box center [426, 127] width 25 height 10
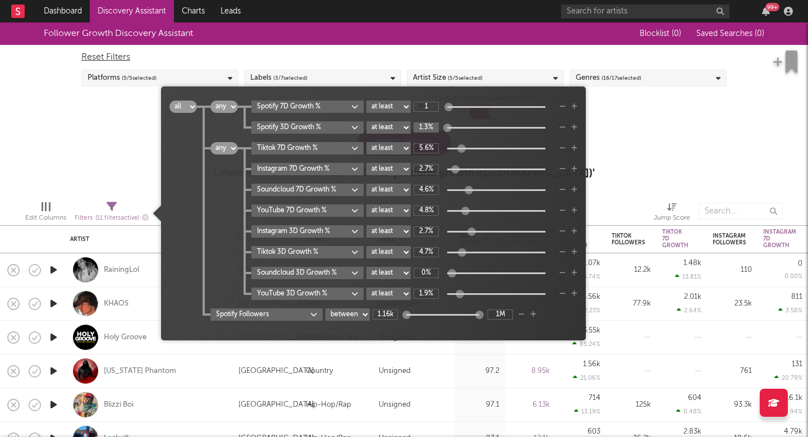
type input "1%"
click at [616, 135] on div "Follower Growth Discovery Assistant Blocklist ( 0 ) Saved Searches ( 0 ) Reset …" at bounding box center [404, 106] width 808 height 169
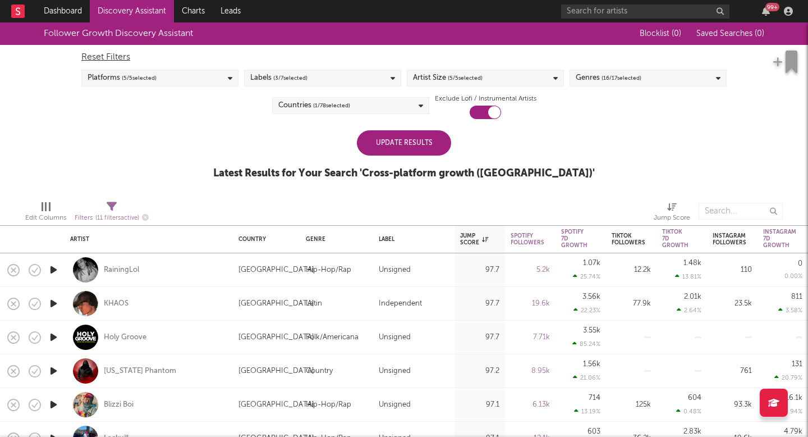
click at [381, 149] on div "Update Results" at bounding box center [404, 142] width 94 height 25
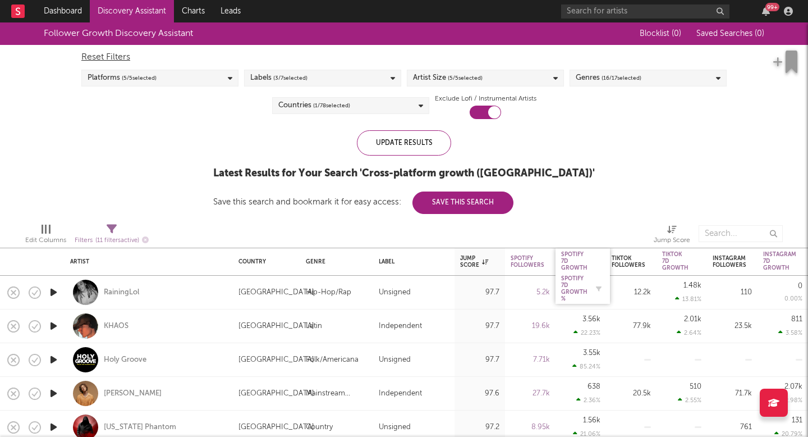
click at [579, 281] on div "Spotify 7D Growth %" at bounding box center [574, 288] width 26 height 27
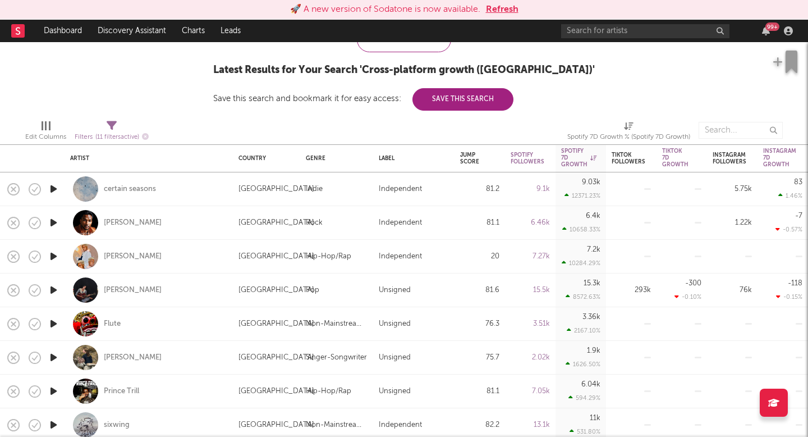
click at [54, 222] on icon "button" at bounding box center [54, 223] width 12 height 14
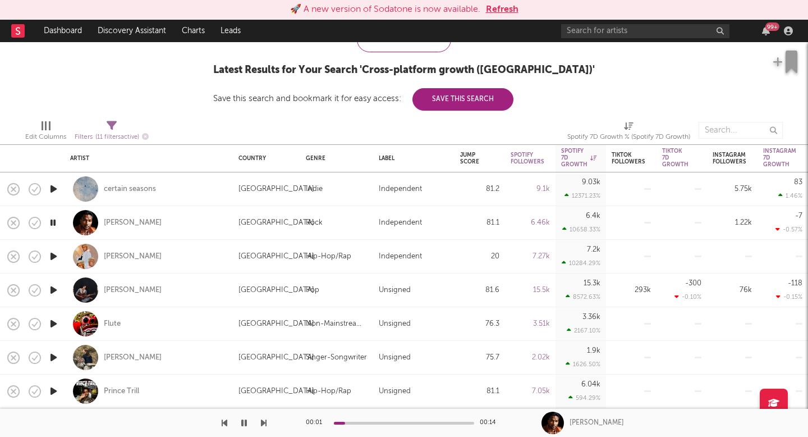
click at [55, 361] on icon "button" at bounding box center [54, 357] width 12 height 14
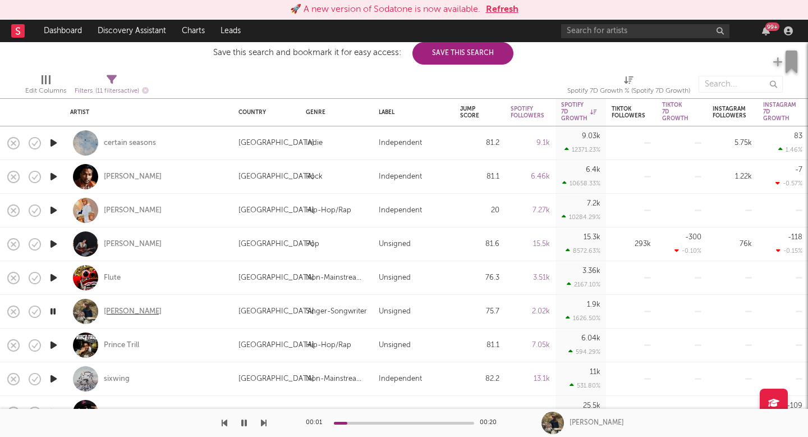
click at [112, 314] on div "[PERSON_NAME]" at bounding box center [133, 311] width 58 height 10
click at [49, 346] on icon "button" at bounding box center [54, 345] width 12 height 14
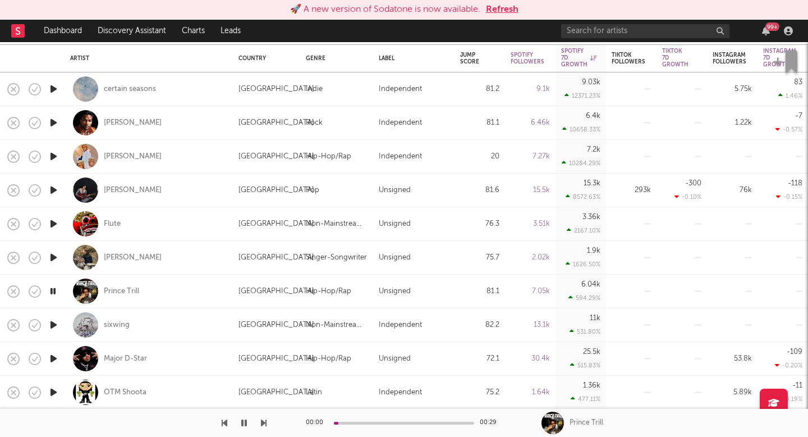
click at [54, 358] on icon "button" at bounding box center [54, 358] width 12 height 14
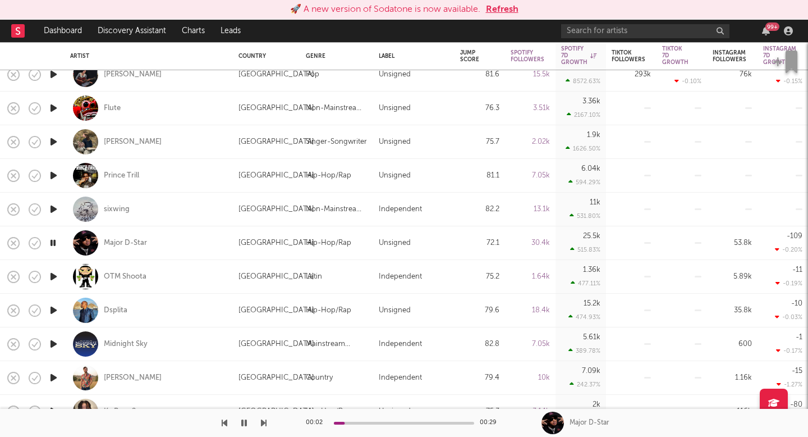
click at [54, 377] on icon "button" at bounding box center [54, 377] width 12 height 14
click at [125, 377] on div "[PERSON_NAME]" at bounding box center [133, 378] width 58 height 10
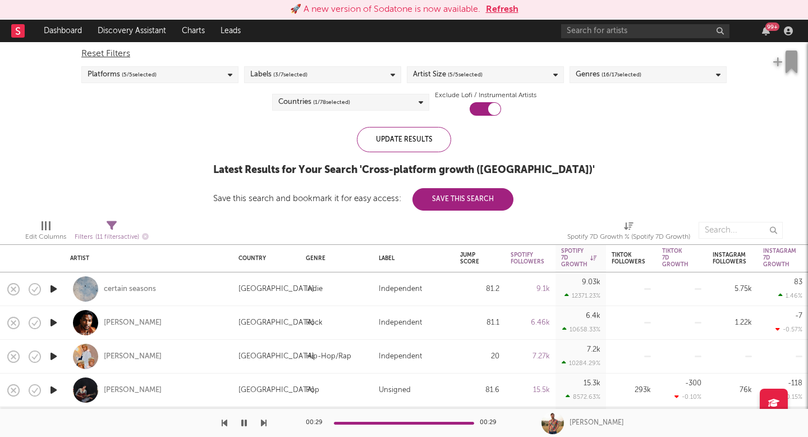
click at [110, 227] on icon at bounding box center [112, 226] width 10 height 10
select select "or"
select select "between"
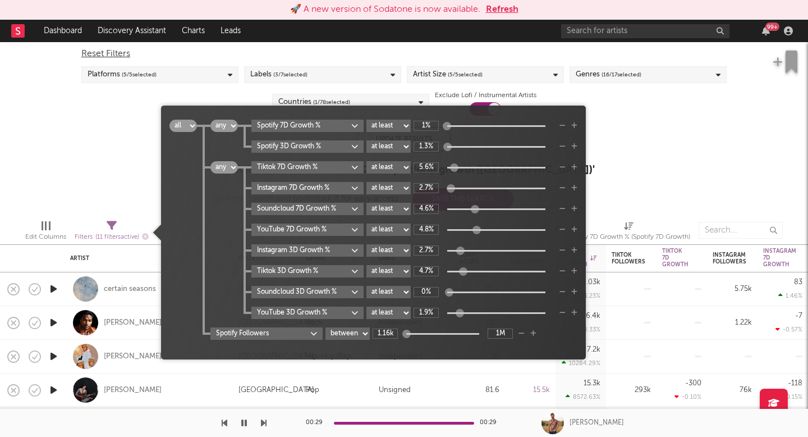
click at [116, 148] on div "Follower Growth Discovery Assistant Blocklist ( 0 ) Saved Searches ( 0 ) Reset …" at bounding box center [404, 114] width 808 height 191
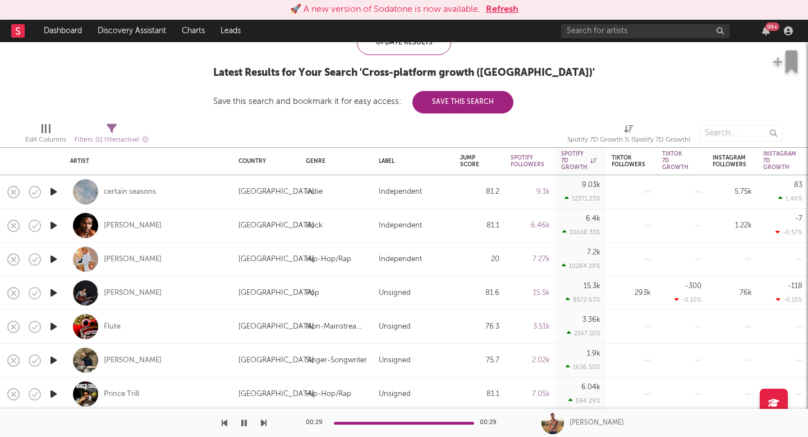
click at [57, 294] on icon "button" at bounding box center [54, 293] width 12 height 14
click at [117, 291] on div "[PERSON_NAME]" at bounding box center [133, 293] width 58 height 10
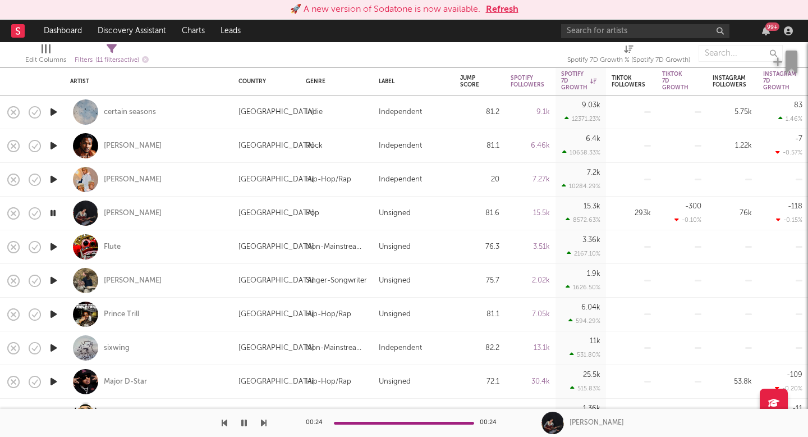
click at [58, 314] on icon "button" at bounding box center [54, 314] width 12 height 14
click at [55, 346] on icon "button" at bounding box center [54, 348] width 12 height 14
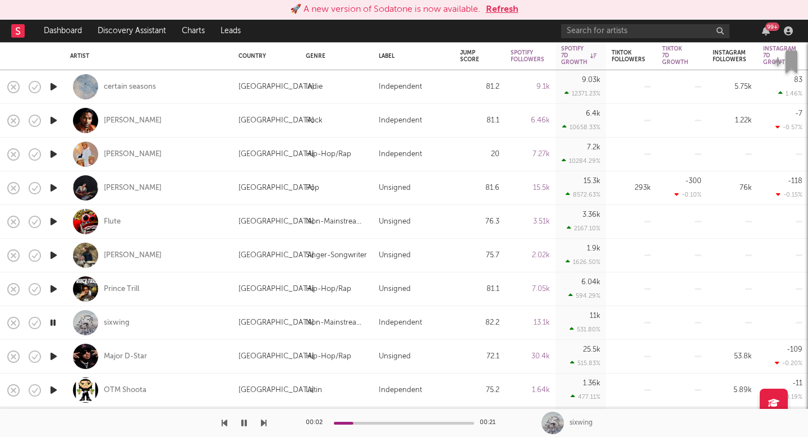
click at [55, 355] on icon "button" at bounding box center [54, 356] width 12 height 14
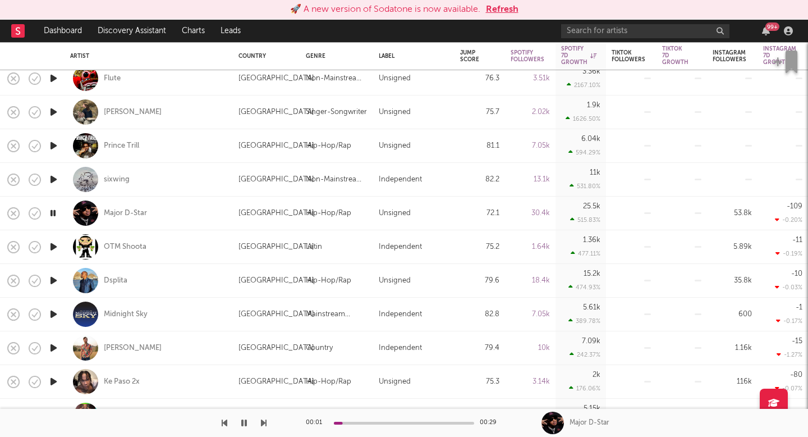
click at [56, 347] on icon "button" at bounding box center [54, 348] width 12 height 14
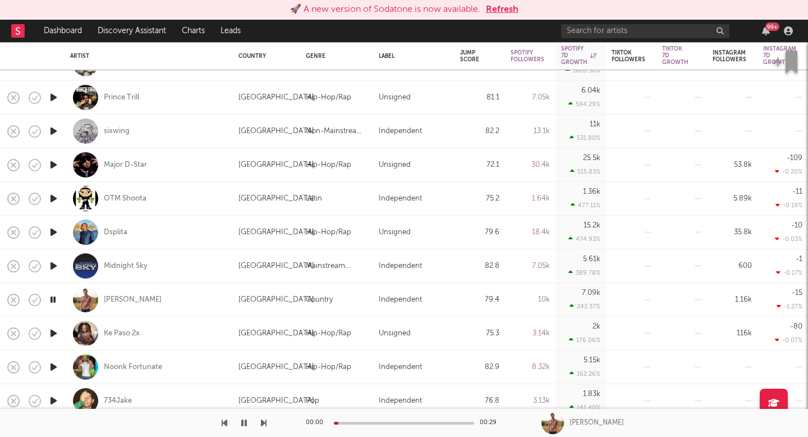
click at [54, 367] on icon "button" at bounding box center [54, 367] width 12 height 14
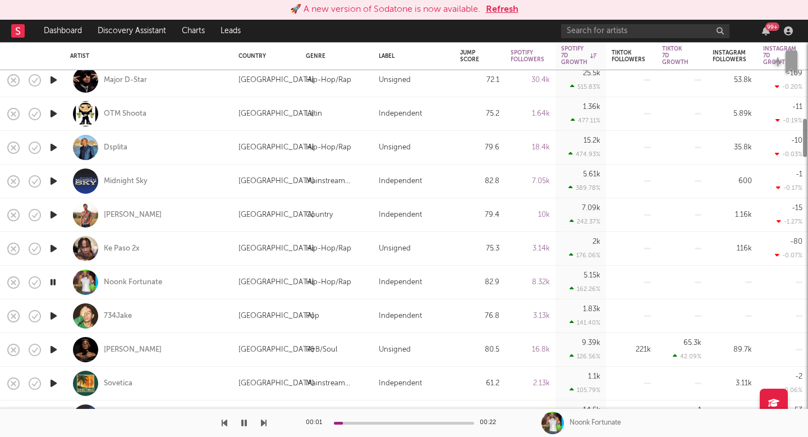
click at [50, 351] on icon "button" at bounding box center [54, 349] width 12 height 14
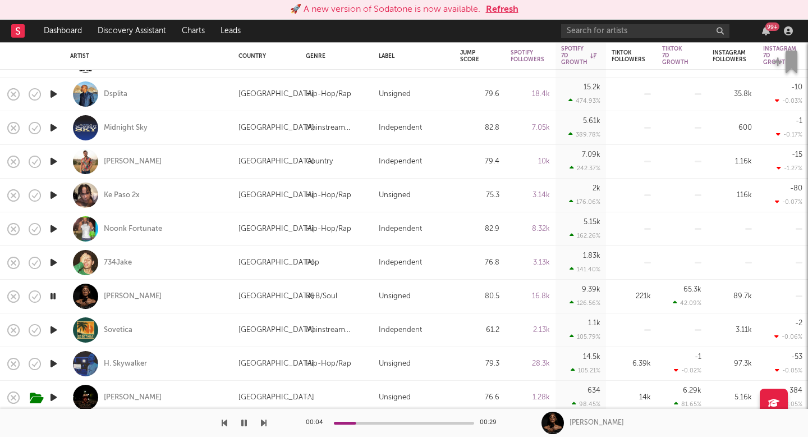
click at [56, 330] on icon "button" at bounding box center [54, 330] width 12 height 14
click at [53, 365] on icon "button" at bounding box center [54, 363] width 12 height 14
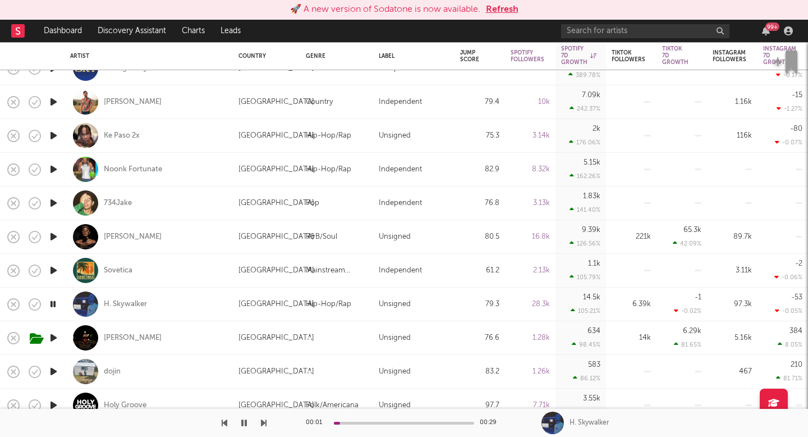
click at [52, 337] on icon "button" at bounding box center [54, 338] width 12 height 14
click at [54, 370] on icon "button" at bounding box center [54, 371] width 12 height 14
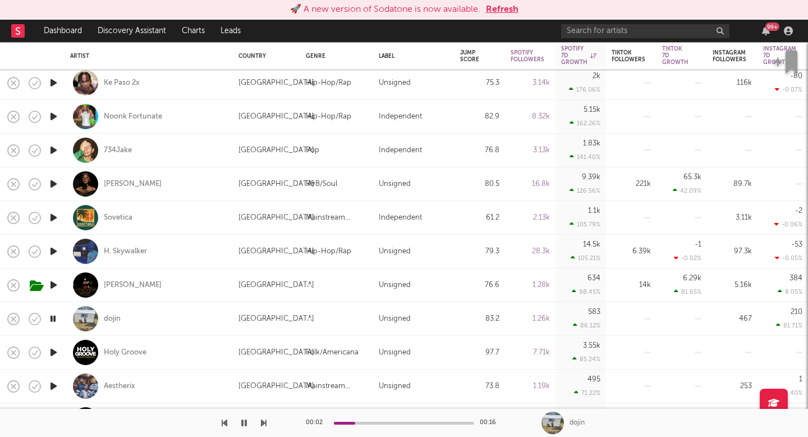
click at [58, 383] on icon "button" at bounding box center [54, 386] width 12 height 14
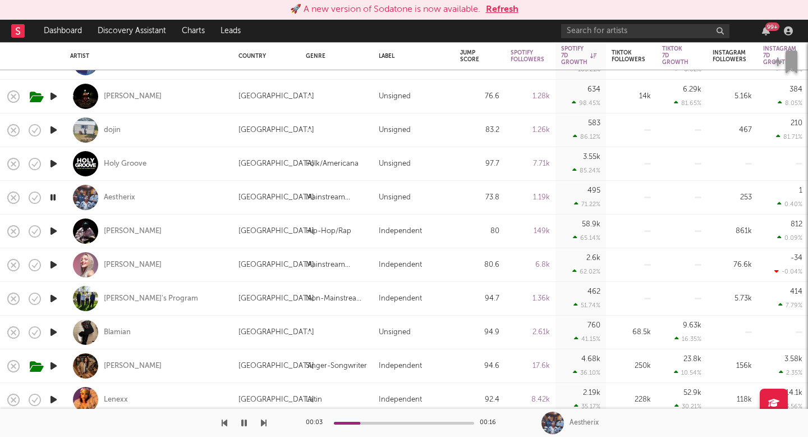
click at [52, 334] on icon "button" at bounding box center [54, 332] width 12 height 14
click at [55, 365] on icon "button" at bounding box center [54, 366] width 12 height 14
click at [117, 364] on div "[PERSON_NAME]" at bounding box center [133, 366] width 58 height 10
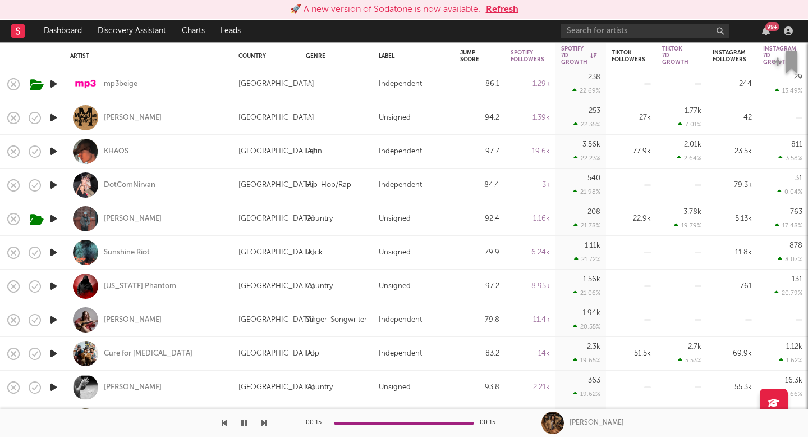
click at [50, 319] on icon "button" at bounding box center [54, 320] width 12 height 14
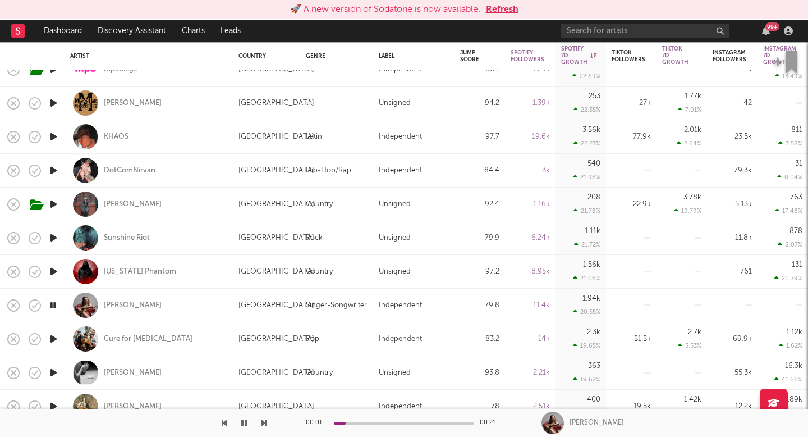
click at [123, 301] on div "[PERSON_NAME]" at bounding box center [133, 305] width 58 height 10
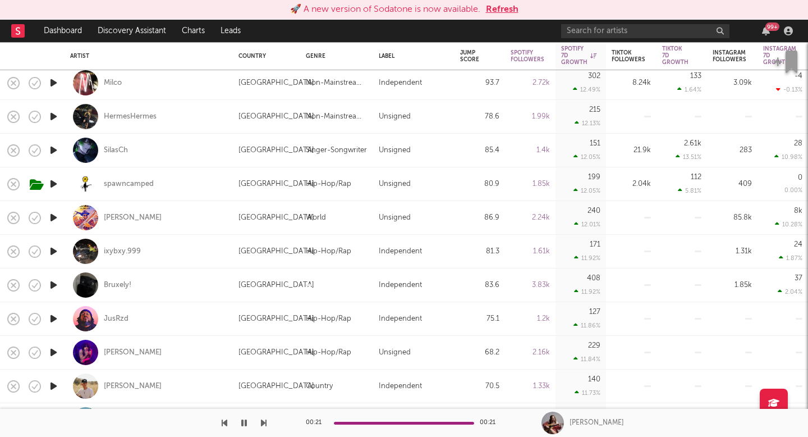
click at [56, 179] on icon "button" at bounding box center [54, 184] width 12 height 14
click at [56, 215] on icon "button" at bounding box center [54, 217] width 12 height 14
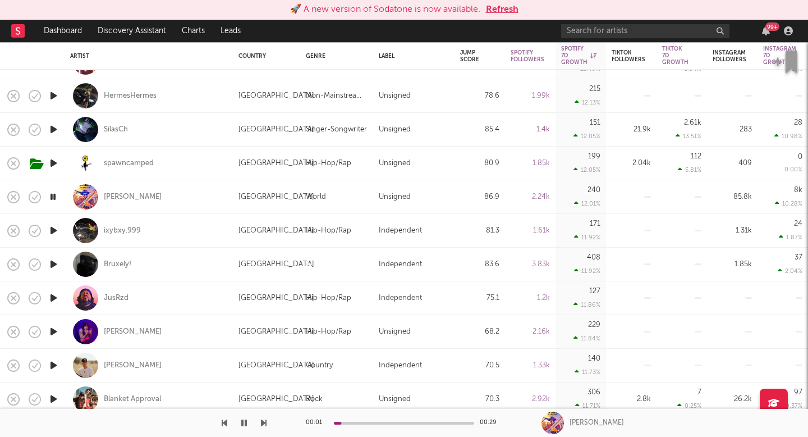
click at [53, 366] on icon "button" at bounding box center [54, 365] width 12 height 14
click at [132, 362] on div "[PERSON_NAME]" at bounding box center [133, 365] width 58 height 10
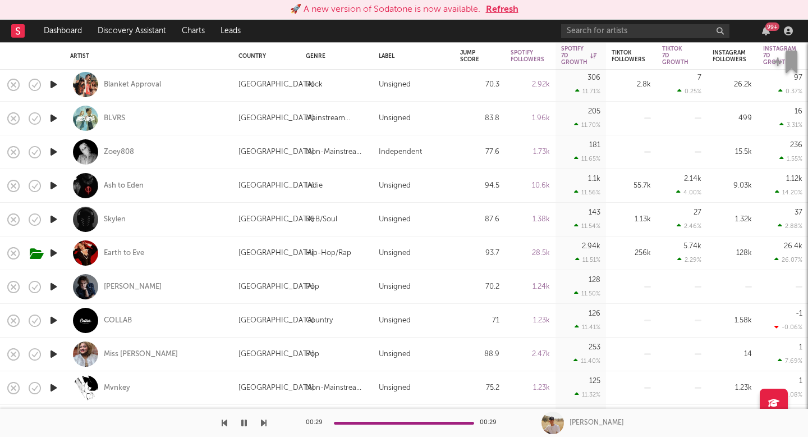
click at [52, 319] on icon "button" at bounding box center [54, 320] width 12 height 14
click at [56, 321] on icon "button" at bounding box center [53, 320] width 11 height 14
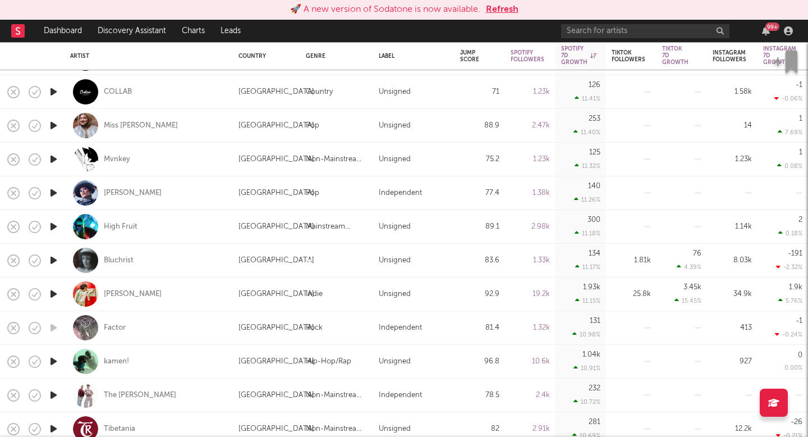
click at [53, 358] on icon "button" at bounding box center [54, 361] width 12 height 14
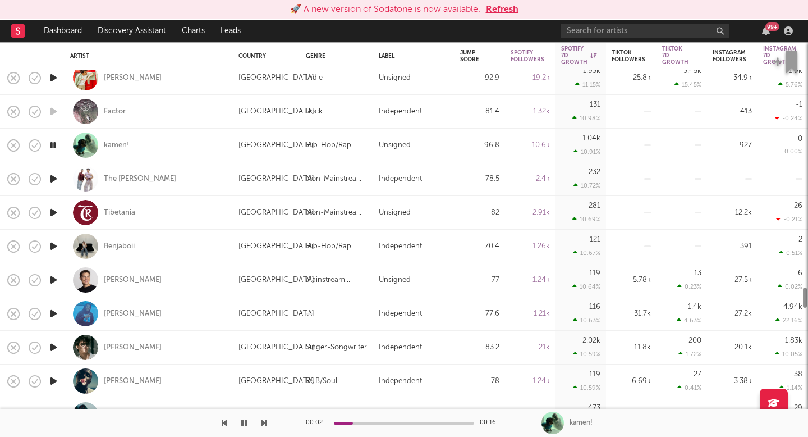
click at [53, 348] on icon "button" at bounding box center [54, 347] width 12 height 14
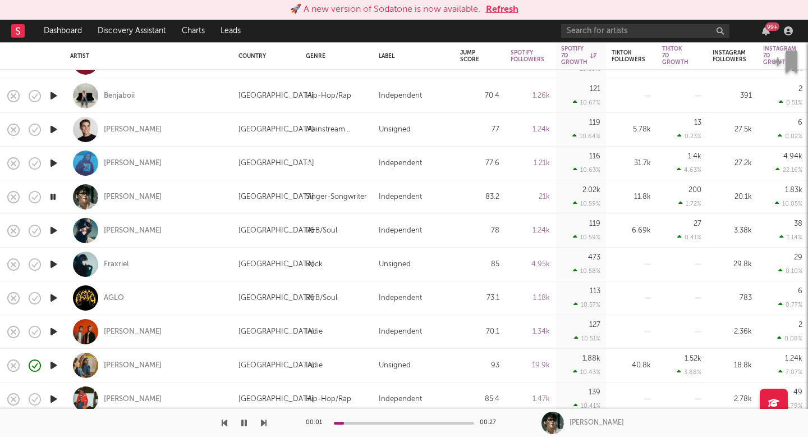
click at [53, 329] on icon "button" at bounding box center [54, 331] width 12 height 14
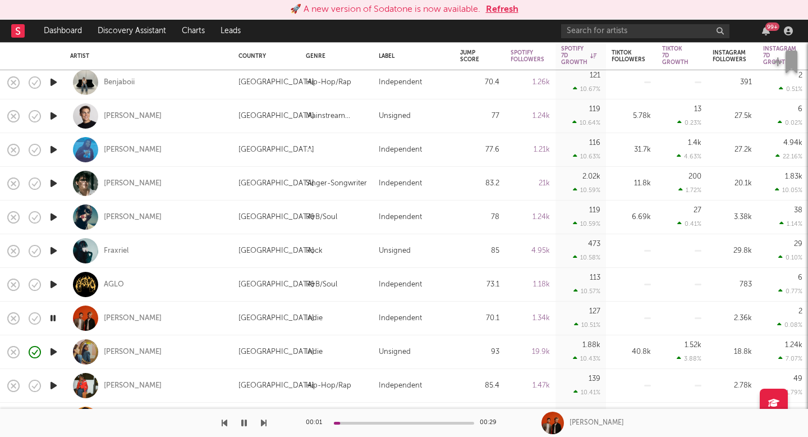
click at [56, 354] on icon "button" at bounding box center [54, 352] width 12 height 14
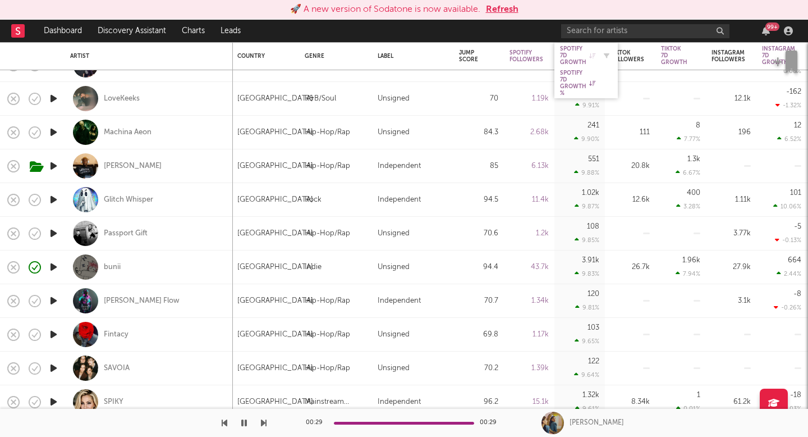
click at [572, 58] on div "Spotify 7D Growth" at bounding box center [577, 55] width 35 height 20
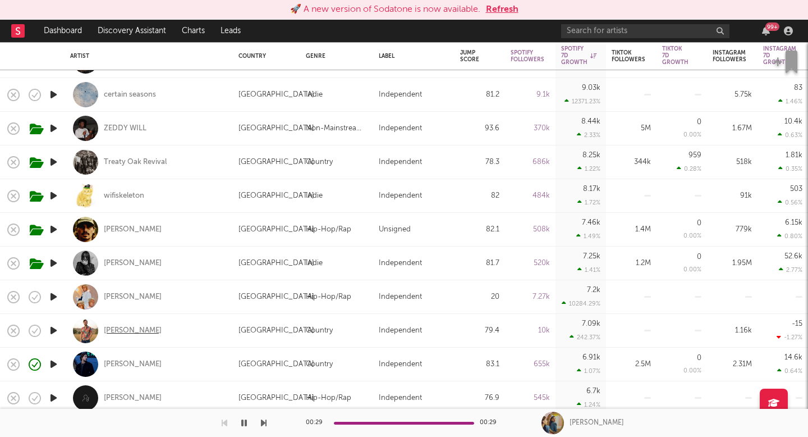
click at [148, 331] on div "[PERSON_NAME]" at bounding box center [133, 331] width 58 height 10
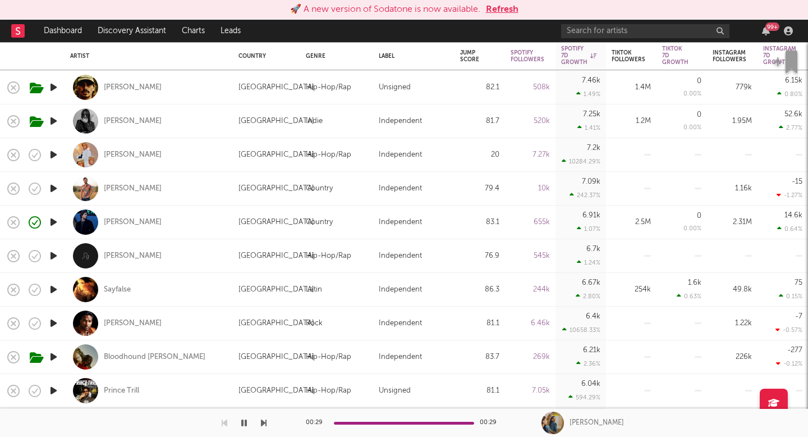
click at [52, 321] on icon "button" at bounding box center [54, 323] width 12 height 14
click at [57, 358] on icon "button" at bounding box center [54, 357] width 12 height 14
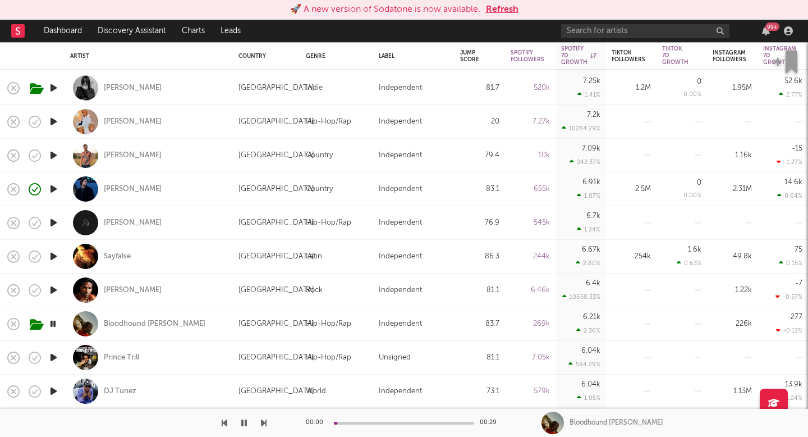
click at [50, 355] on icon "button" at bounding box center [54, 357] width 12 height 14
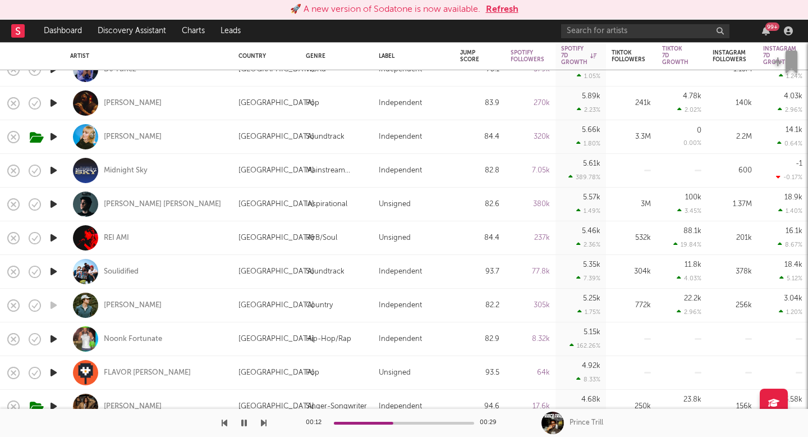
click at [52, 342] on icon "button" at bounding box center [54, 339] width 12 height 14
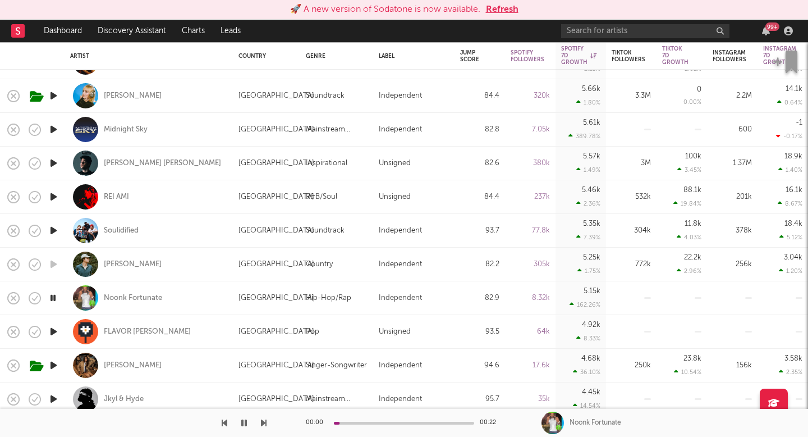
click at [52, 368] on icon "button" at bounding box center [54, 365] width 12 height 14
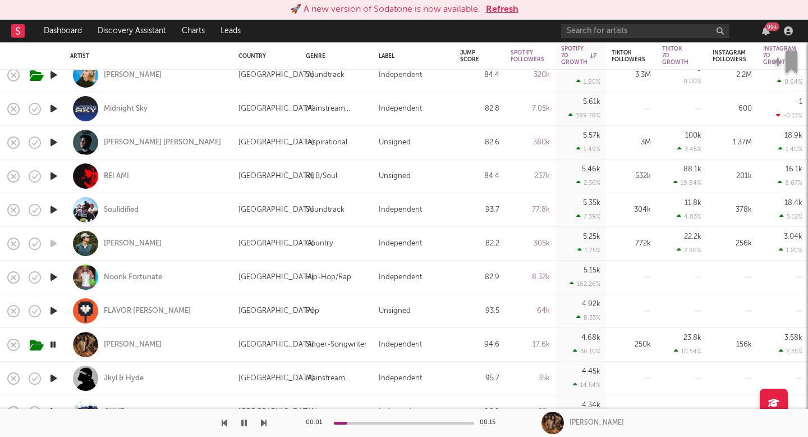
click at [56, 379] on icon "button" at bounding box center [54, 378] width 12 height 14
click at [52, 341] on icon "button" at bounding box center [54, 344] width 12 height 14
click at [123, 340] on div "[PERSON_NAME]" at bounding box center [133, 345] width 58 height 10
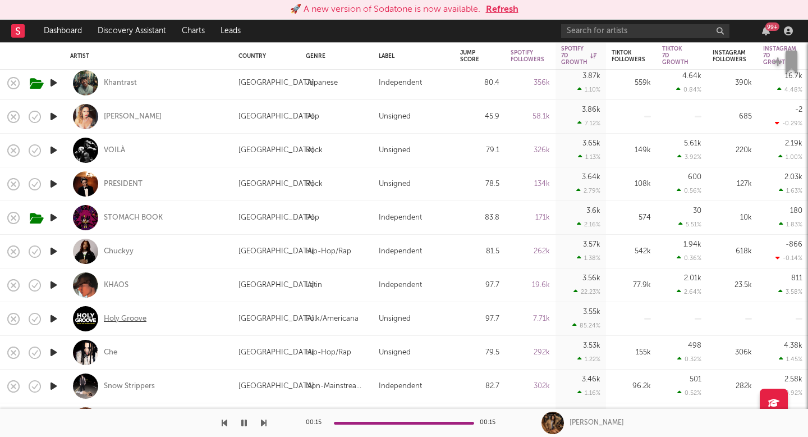
click at [108, 315] on div "Holy Groove" at bounding box center [125, 319] width 43 height 10
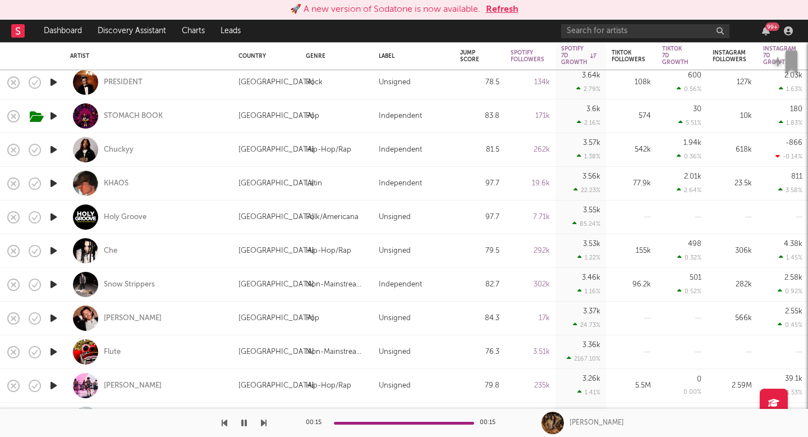
click at [55, 282] on icon "button" at bounding box center [54, 284] width 12 height 14
click at [54, 317] on icon "button" at bounding box center [54, 318] width 12 height 14
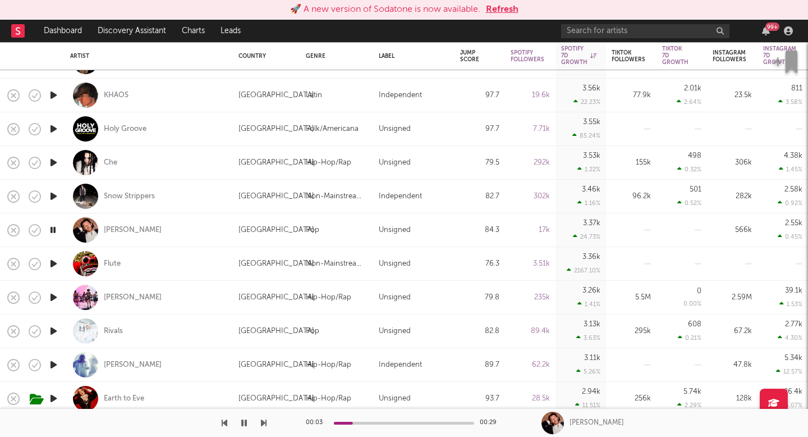
click at [50, 262] on icon "button" at bounding box center [54, 264] width 12 height 14
click at [53, 300] on icon "button" at bounding box center [54, 297] width 12 height 14
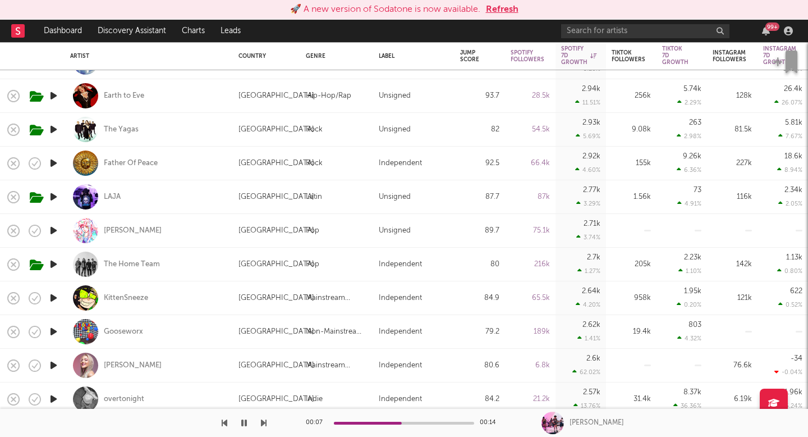
click at [52, 366] on icon "button" at bounding box center [54, 365] width 12 height 14
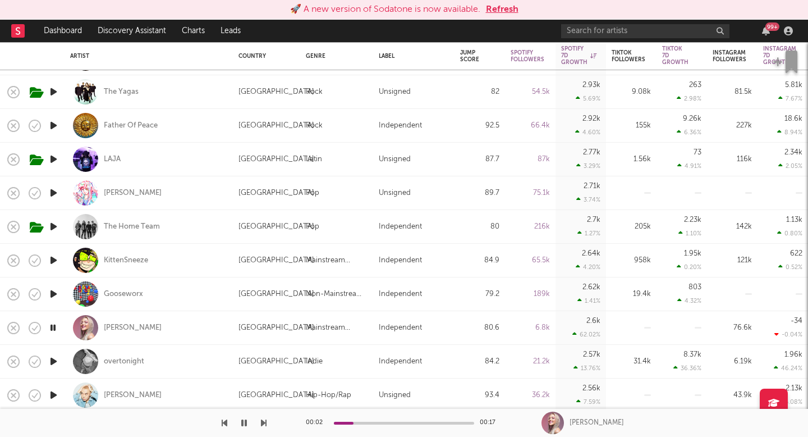
click at [51, 361] on icon "button" at bounding box center [54, 361] width 12 height 14
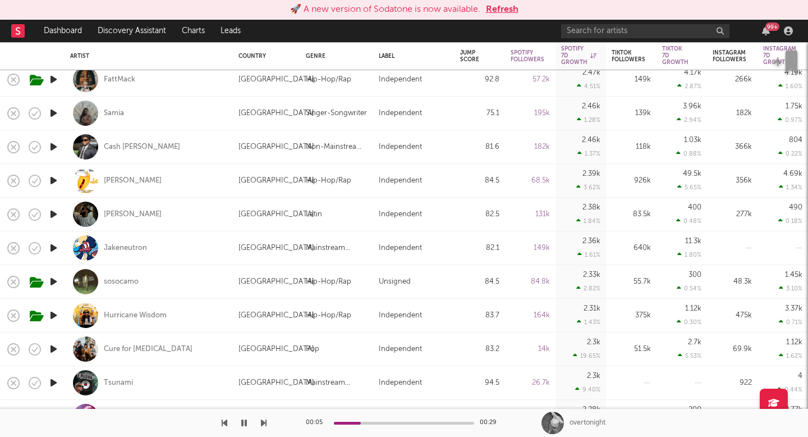
click at [52, 347] on icon "button" at bounding box center [54, 349] width 12 height 14
click at [128, 350] on div "Cure for [MEDICAL_DATA]" at bounding box center [148, 349] width 89 height 10
click at [245, 424] on icon "button" at bounding box center [244, 422] width 6 height 9
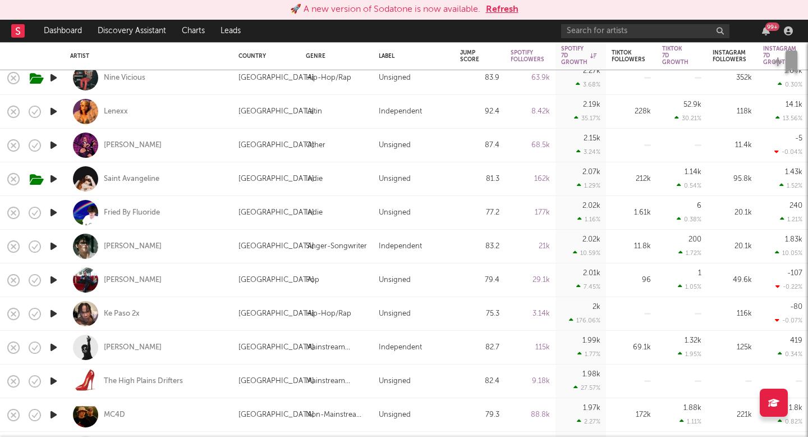
click at [55, 177] on icon "button" at bounding box center [54, 179] width 12 height 14
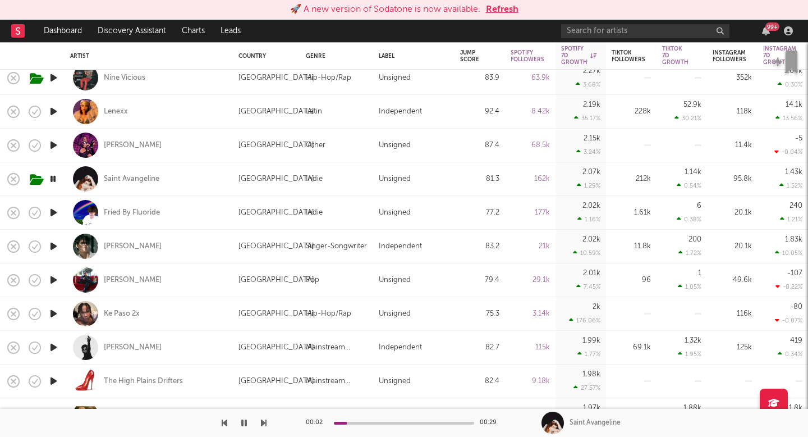
click at [54, 247] on icon "button" at bounding box center [54, 246] width 12 height 14
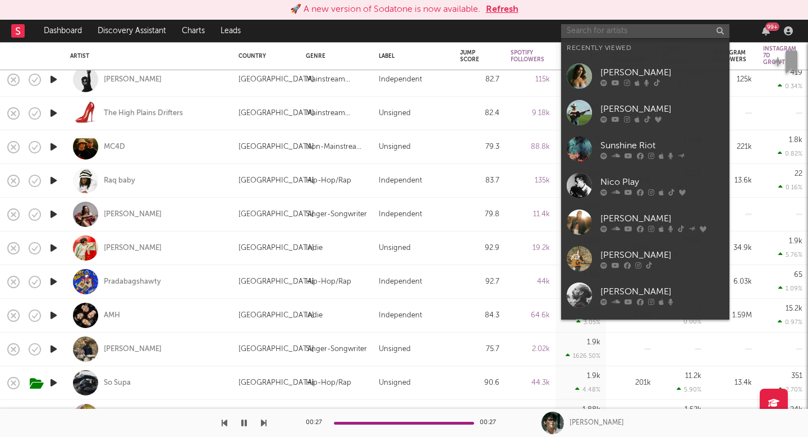
click at [625, 28] on input "text" at bounding box center [645, 31] width 168 height 14
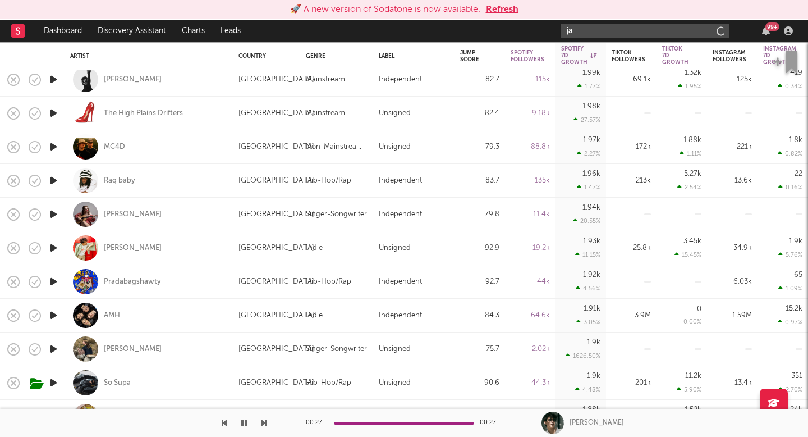
type input "j"
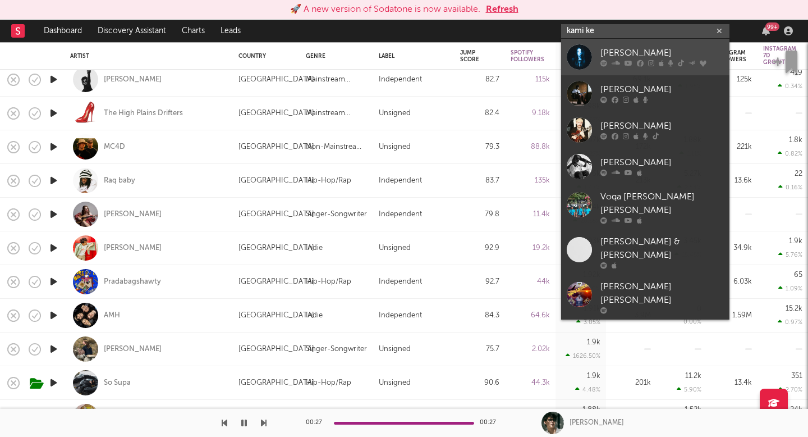
type input "kami ke"
click at [653, 52] on div "[PERSON_NAME]" at bounding box center [662, 53] width 123 height 13
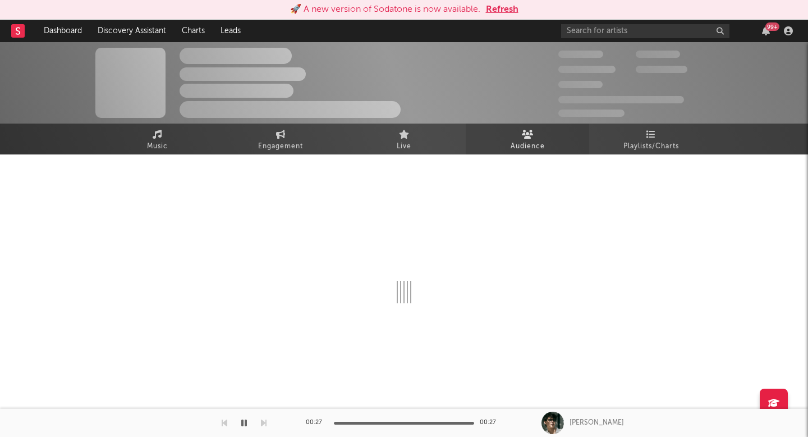
select select "6m"
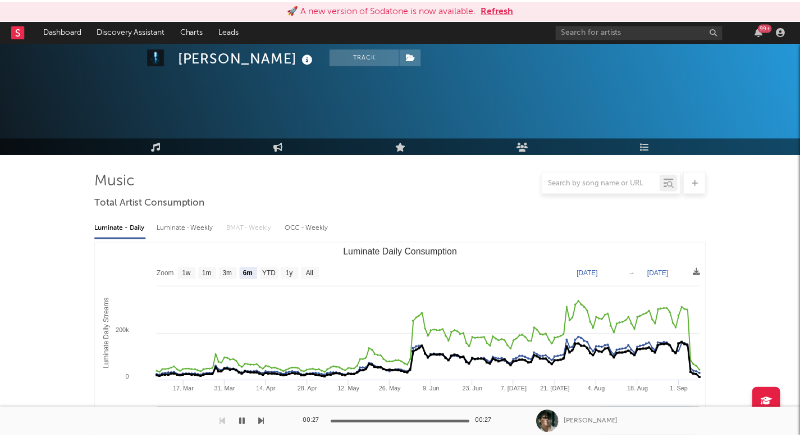
scroll to position [358, 0]
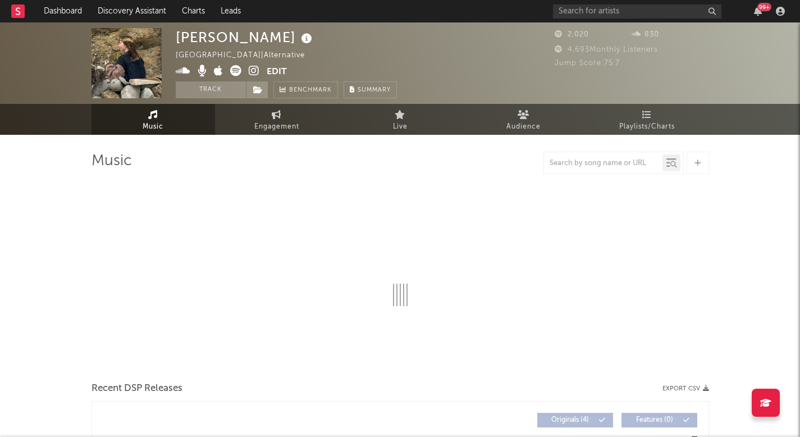
select select "6m"
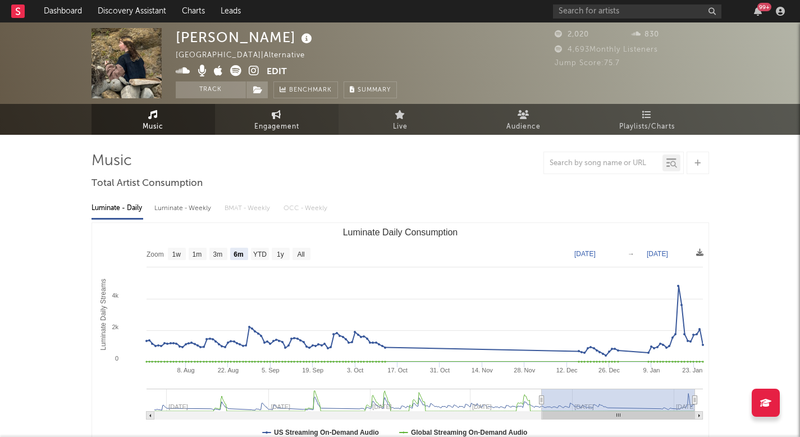
click at [281, 125] on span "Engagement" at bounding box center [276, 126] width 45 height 13
select select "1w"
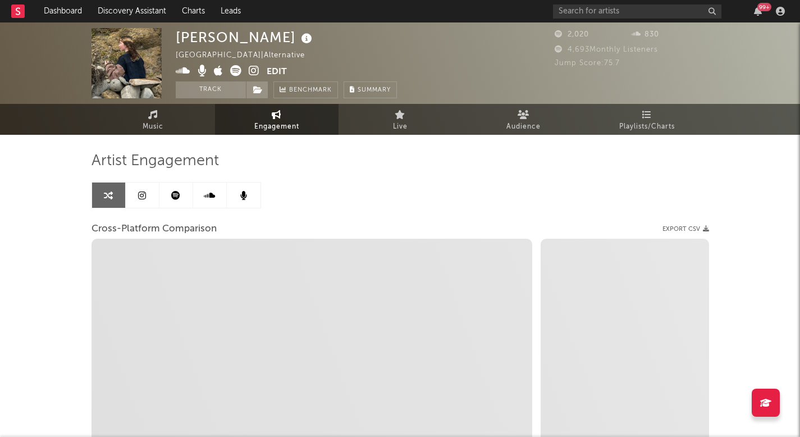
select select "1m"
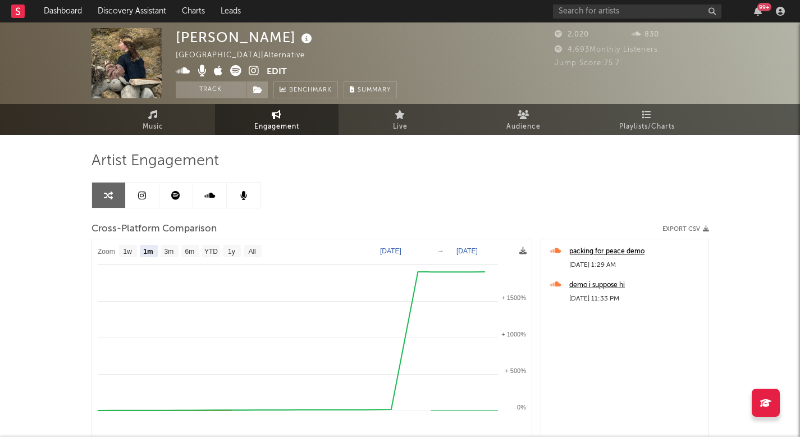
click at [254, 70] on icon at bounding box center [254, 70] width 11 height 11
click at [236, 71] on icon at bounding box center [235, 70] width 11 height 11
click at [178, 113] on link "Music" at bounding box center [152, 119] width 123 height 31
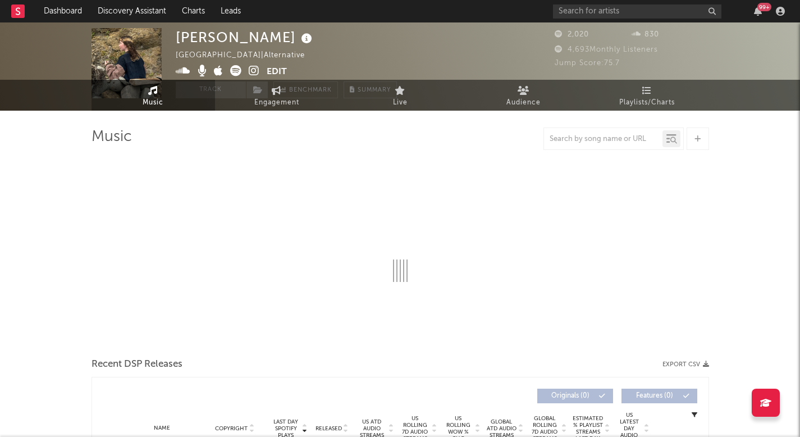
select select "6m"
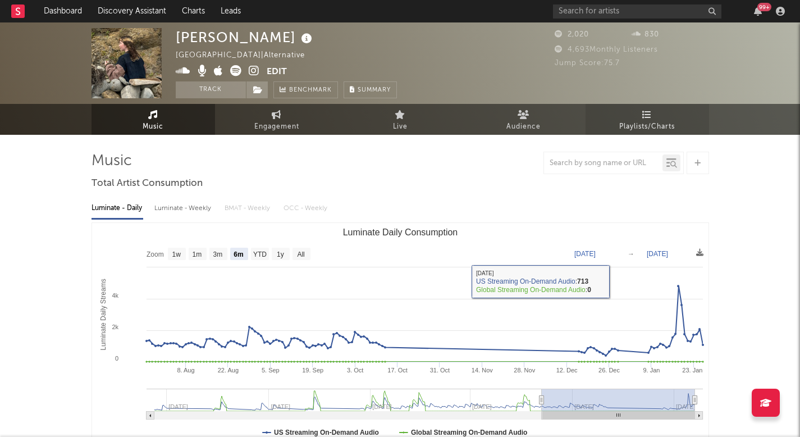
click at [635, 130] on span "Playlists/Charts" at bounding box center [647, 126] width 56 height 13
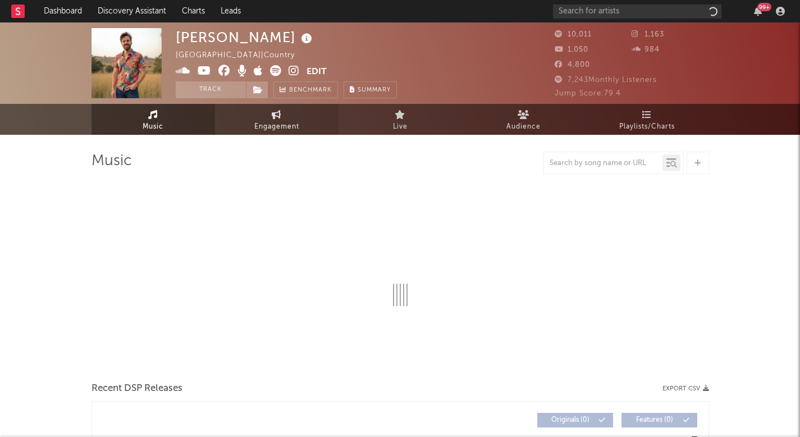
select select "1w"
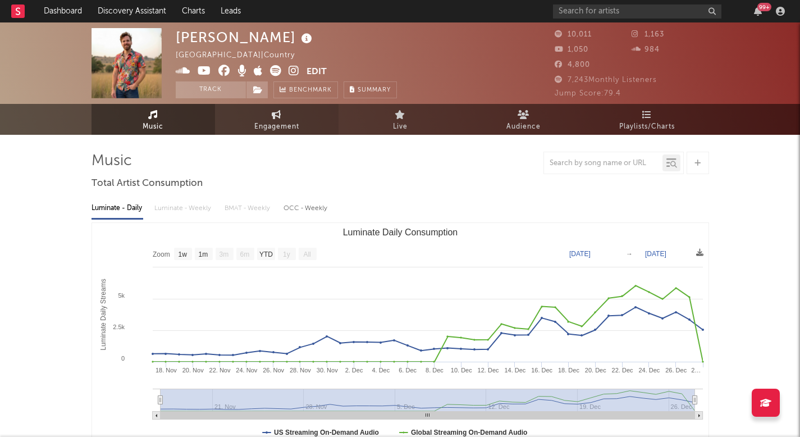
click at [278, 123] on span "Engagement" at bounding box center [276, 126] width 45 height 13
select select "1w"
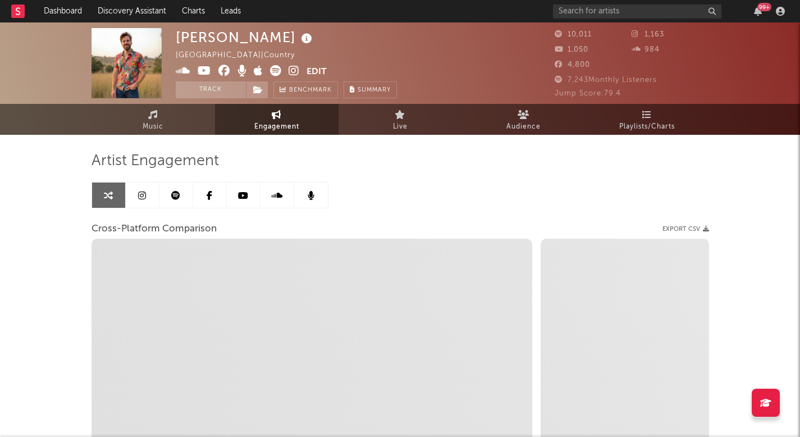
select select "1m"
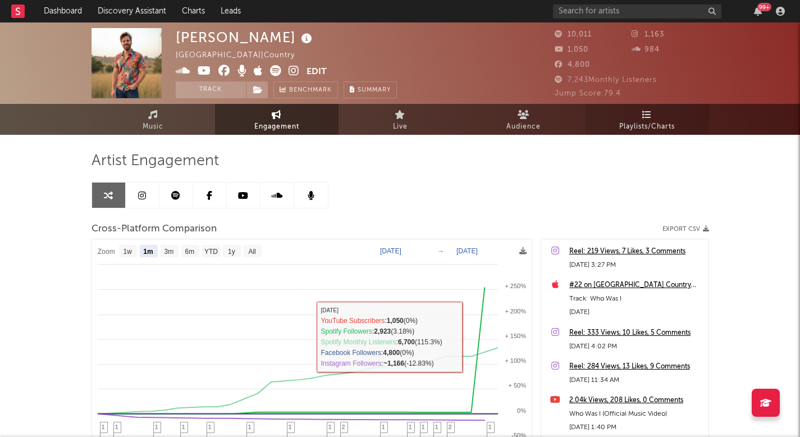
click at [670, 107] on link "Playlists/Charts" at bounding box center [646, 119] width 123 height 31
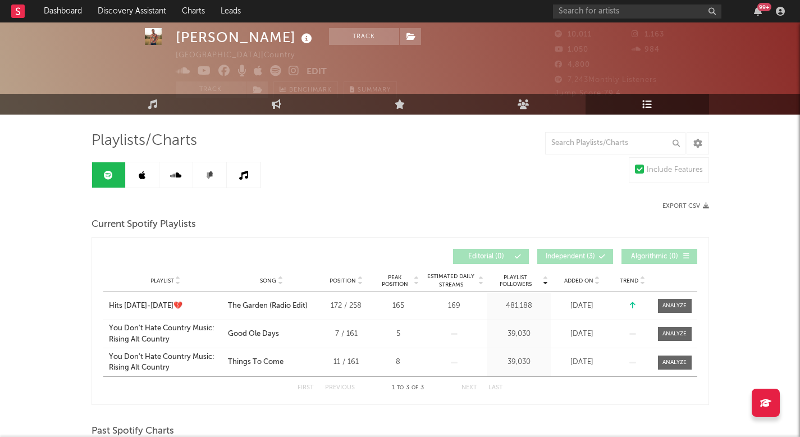
scroll to position [24, 0]
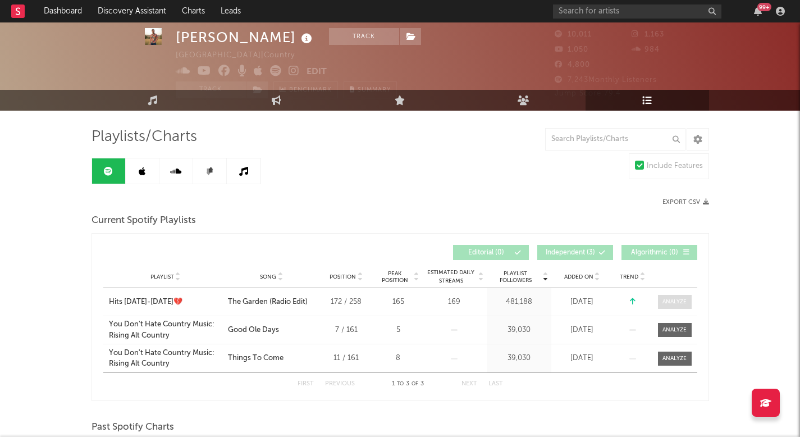
click at [662, 295] on span at bounding box center [675, 302] width 34 height 14
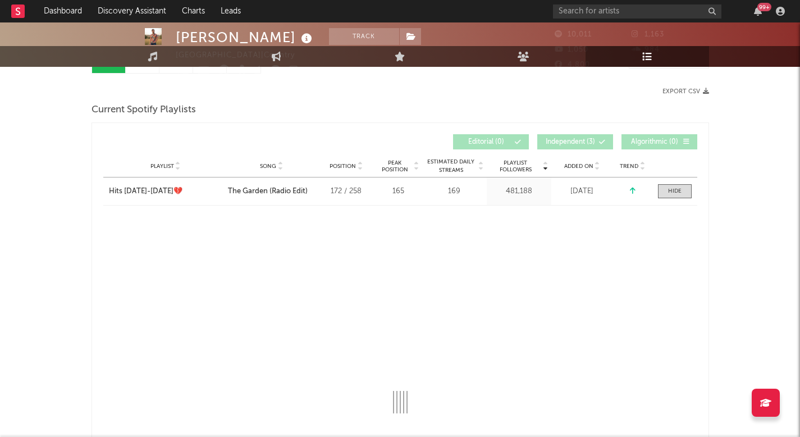
select select "1w"
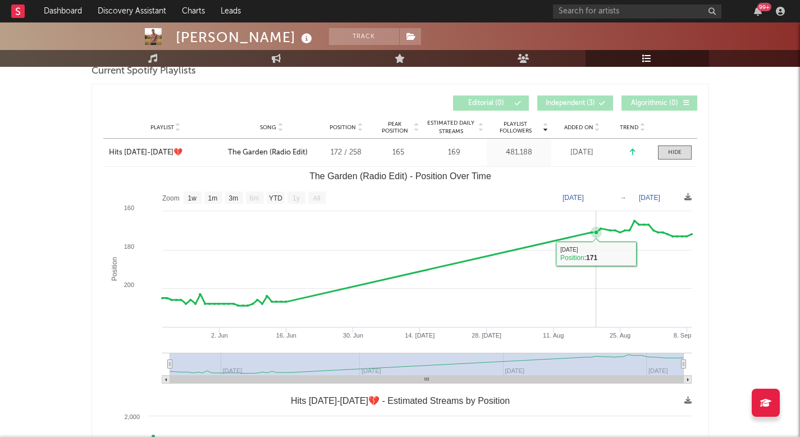
scroll to position [0, 0]
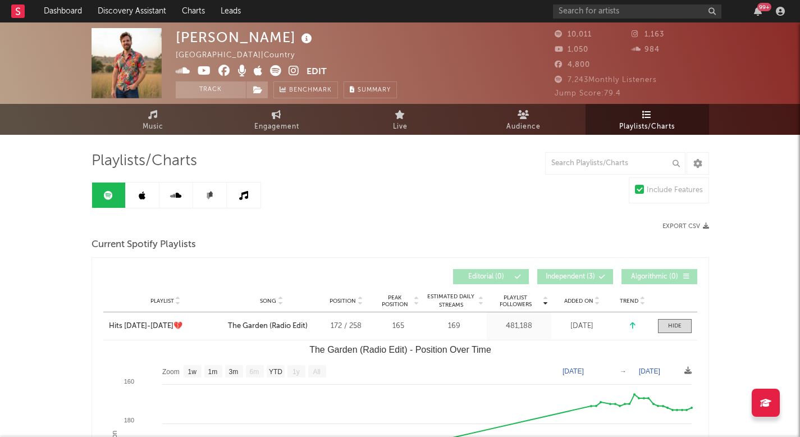
click at [152, 195] on link at bounding box center [143, 194] width 34 height 25
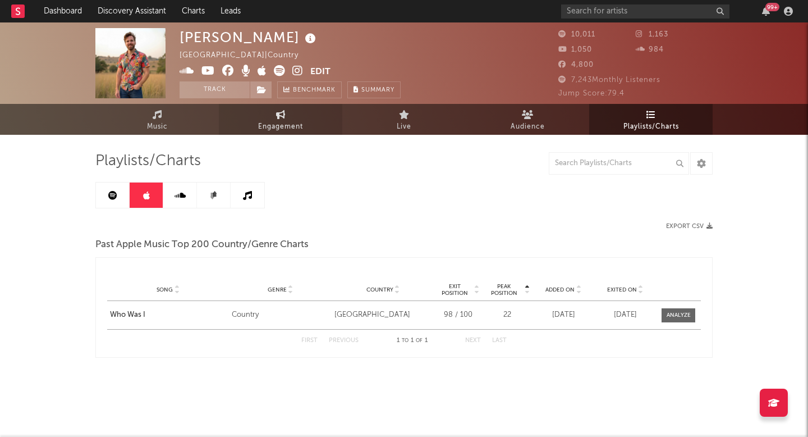
click at [234, 115] on link "Engagement" at bounding box center [280, 119] width 123 height 31
select select "1w"
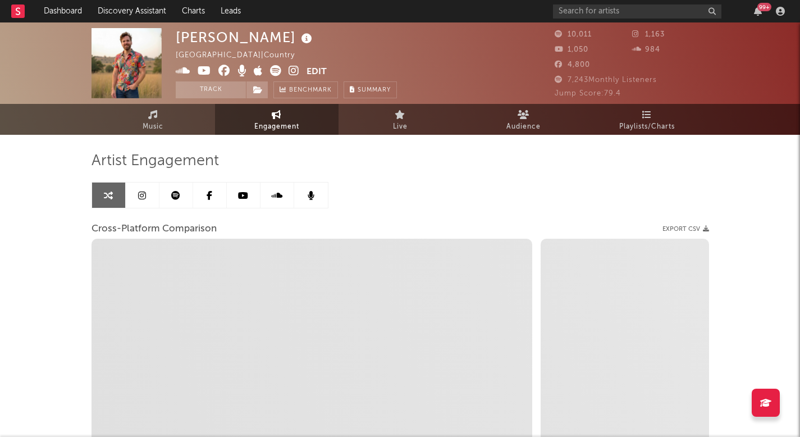
click at [176, 204] on link at bounding box center [176, 194] width 34 height 25
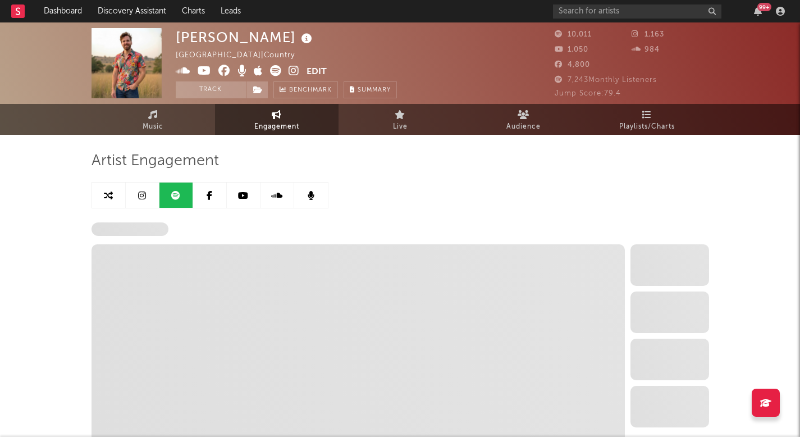
select select "6m"
select select "1w"
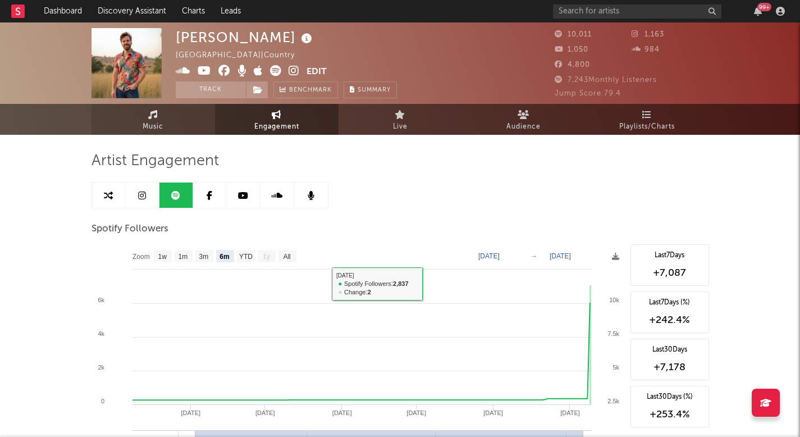
click at [173, 113] on link "Music" at bounding box center [152, 119] width 123 height 31
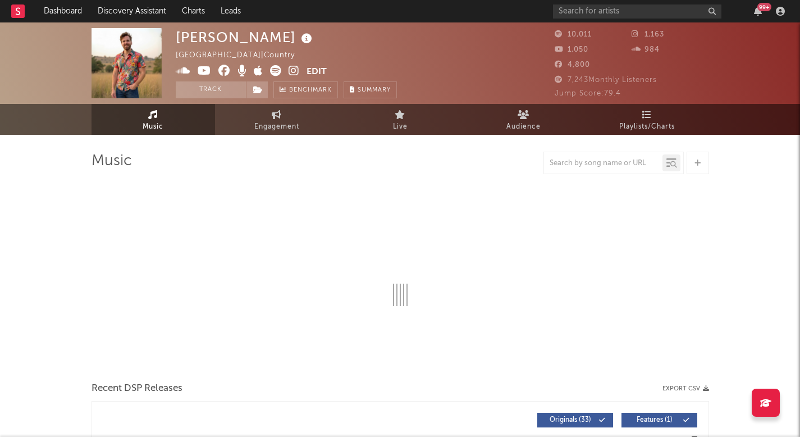
select select "1w"
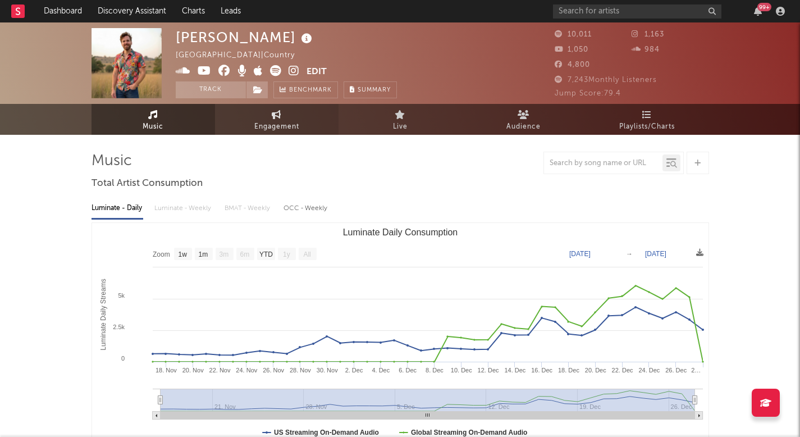
click at [283, 127] on span "Engagement" at bounding box center [276, 126] width 45 height 13
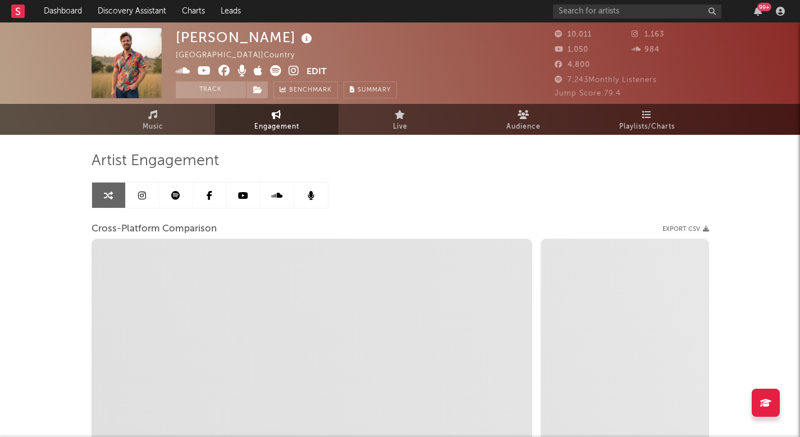
select select "1w"
click at [189, 120] on link "Music" at bounding box center [152, 119] width 123 height 31
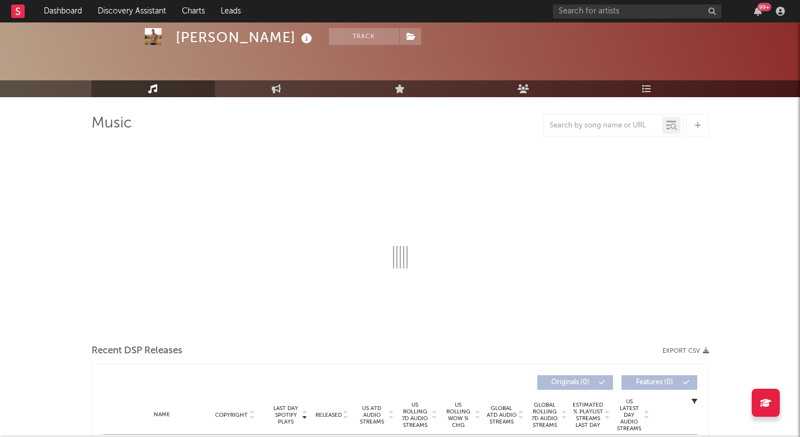
select select "1w"
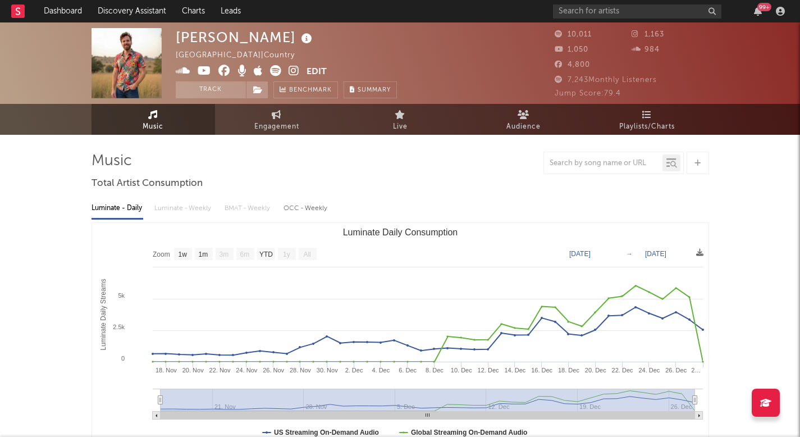
click at [294, 68] on icon at bounding box center [294, 70] width 11 height 11
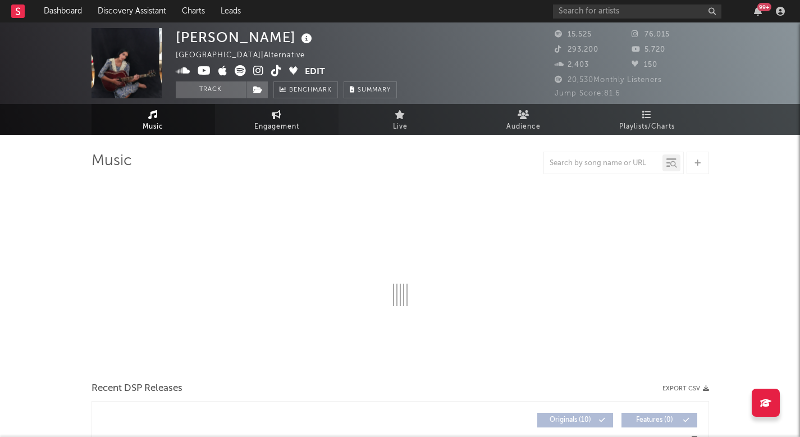
select select "6m"
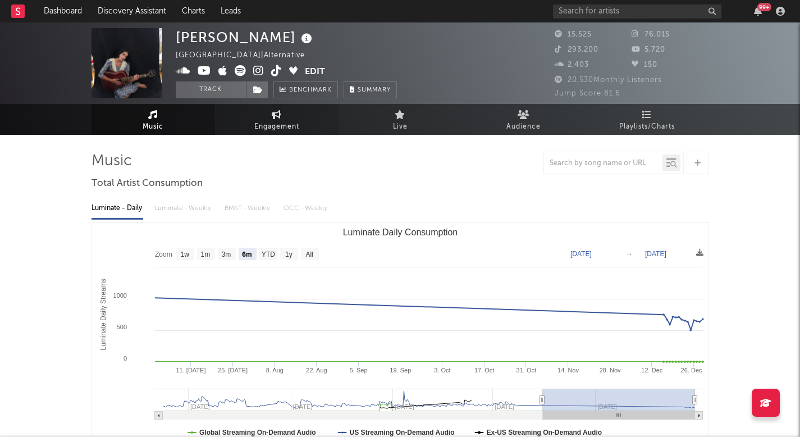
click at [292, 120] on span "Engagement" at bounding box center [276, 126] width 45 height 13
select select "1w"
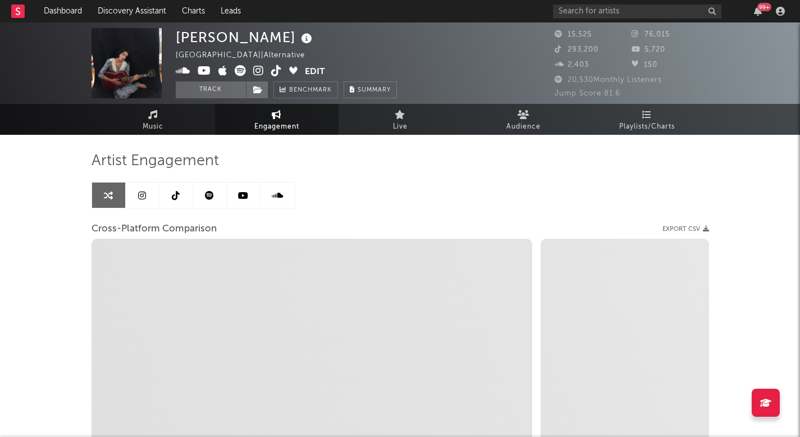
select select "1m"
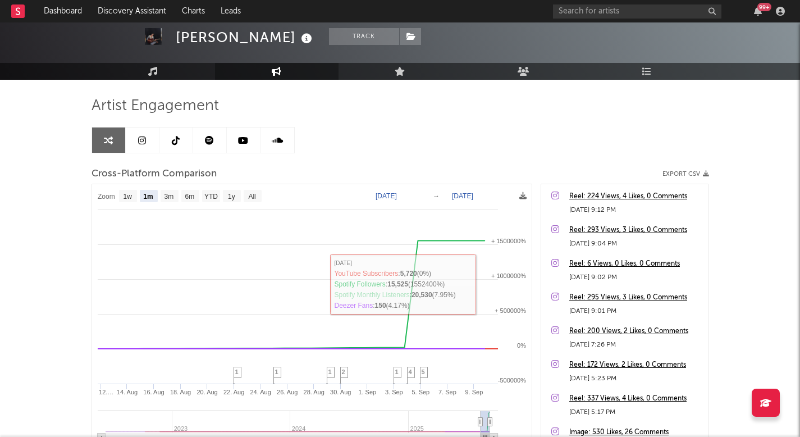
scroll to position [20, 0]
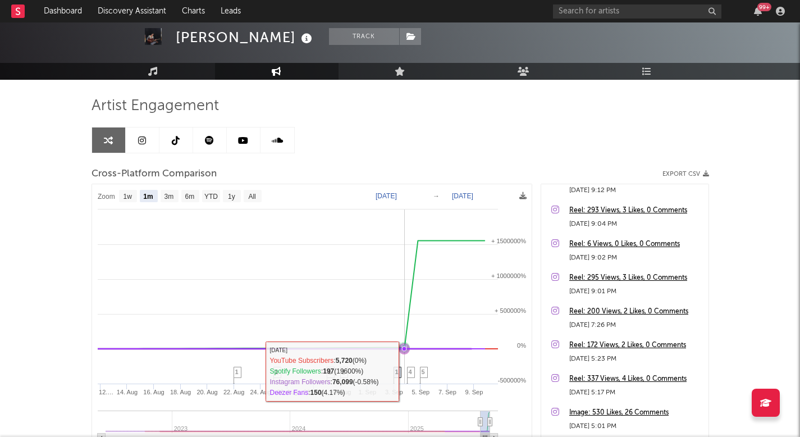
click at [409, 372] on span "4" at bounding box center [410, 371] width 3 height 7
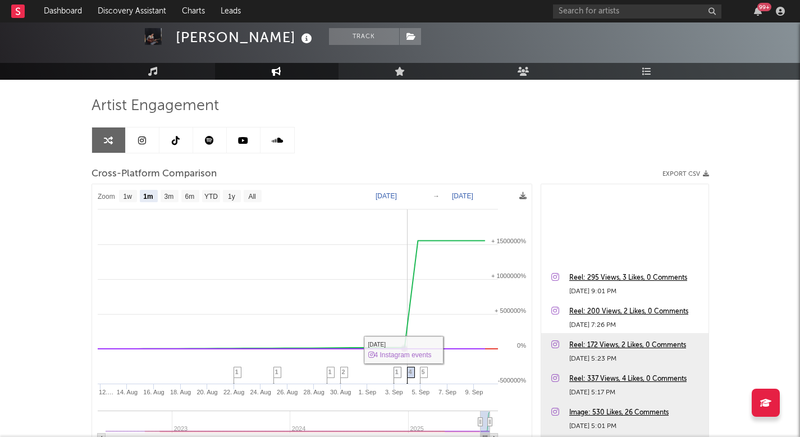
scroll to position [168, 0]
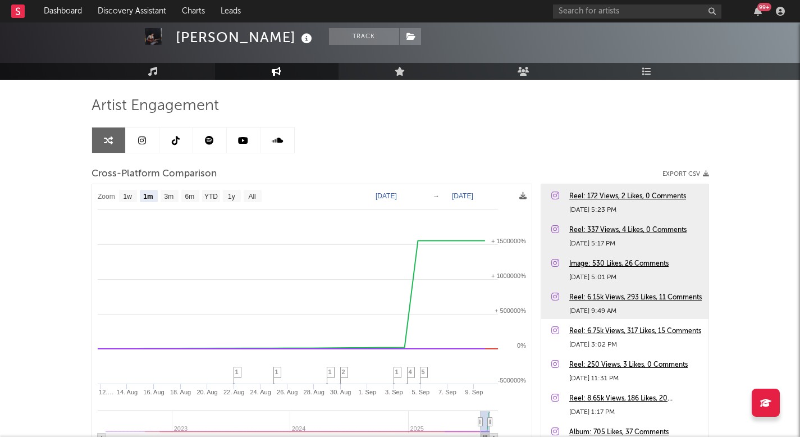
click at [604, 227] on div "Reel: 337 Views, 4 Likes, 0 Comments" at bounding box center [636, 229] width 134 height 13
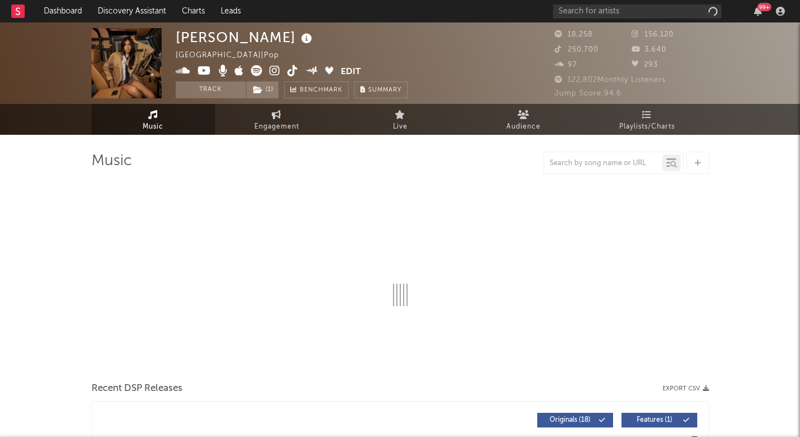
select select "6m"
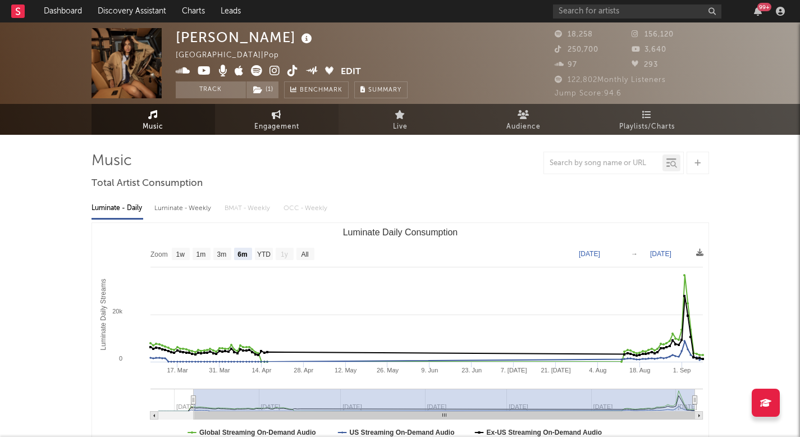
click at [287, 127] on span "Engagement" at bounding box center [276, 126] width 45 height 13
select select "1w"
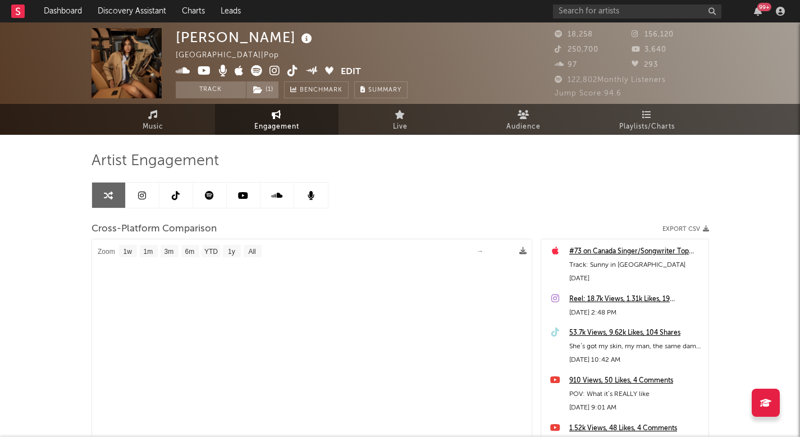
select select "1m"
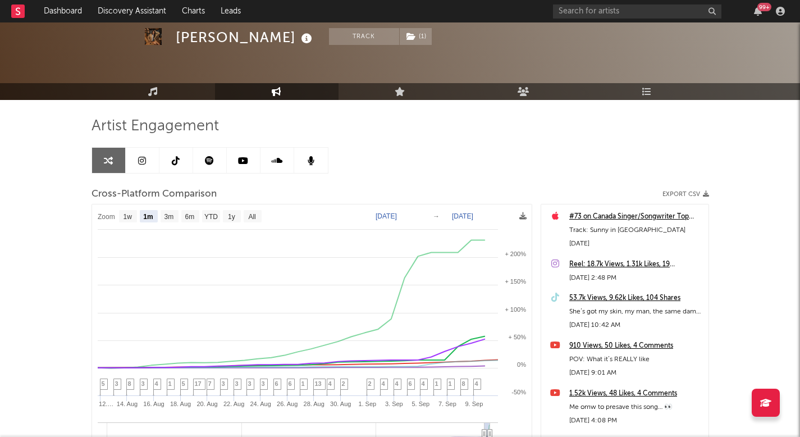
scroll to position [54, 0]
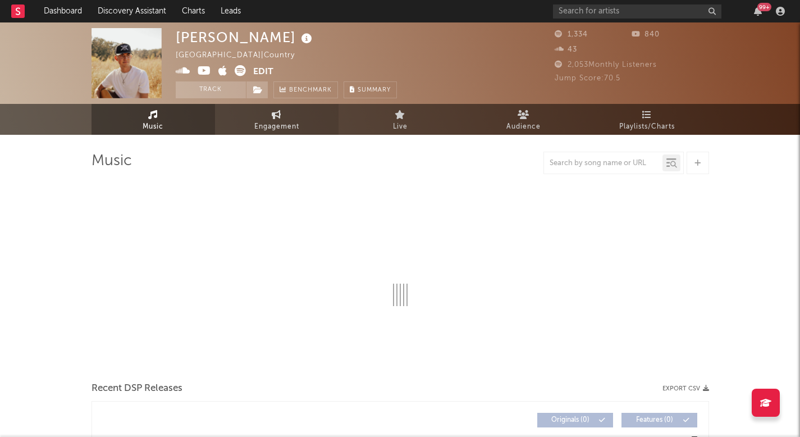
click at [274, 112] on icon at bounding box center [277, 114] width 10 height 9
select select "1w"
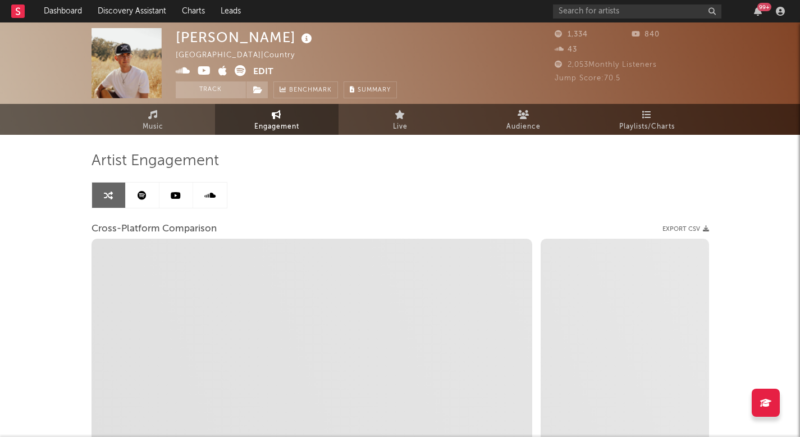
select select "1m"
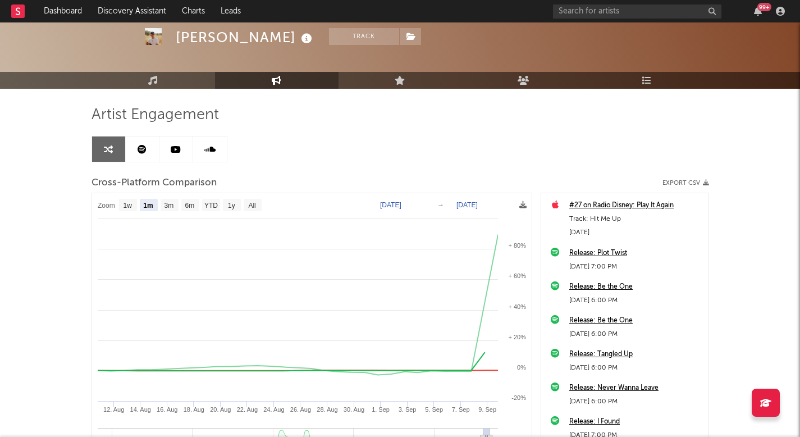
scroll to position [84, 0]
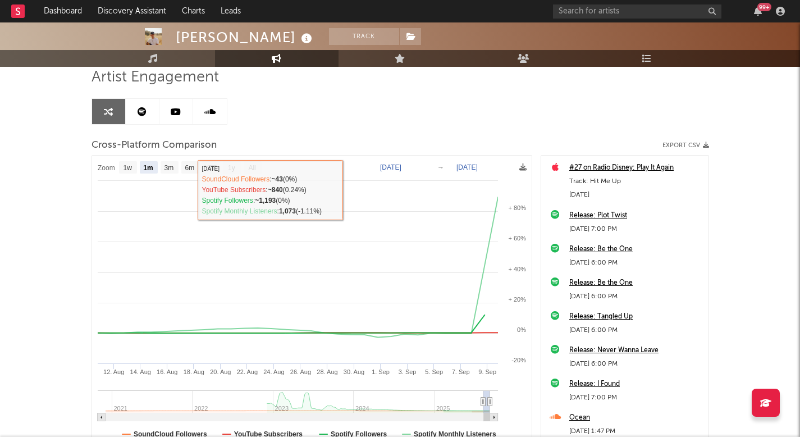
click at [150, 114] on link at bounding box center [143, 111] width 34 height 25
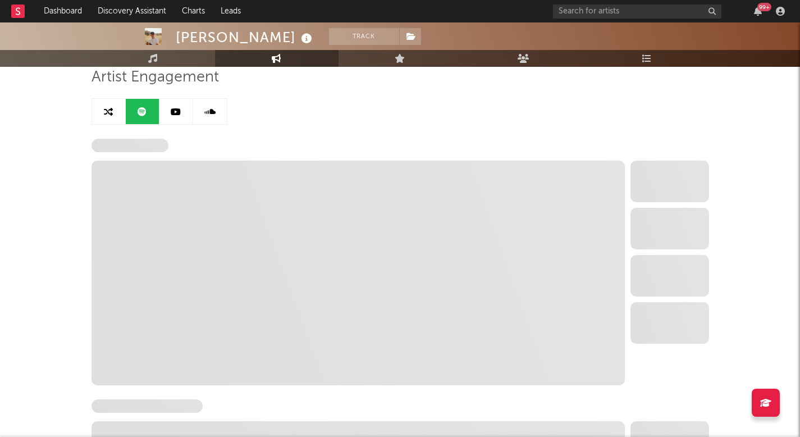
select select "6m"
select select "1w"
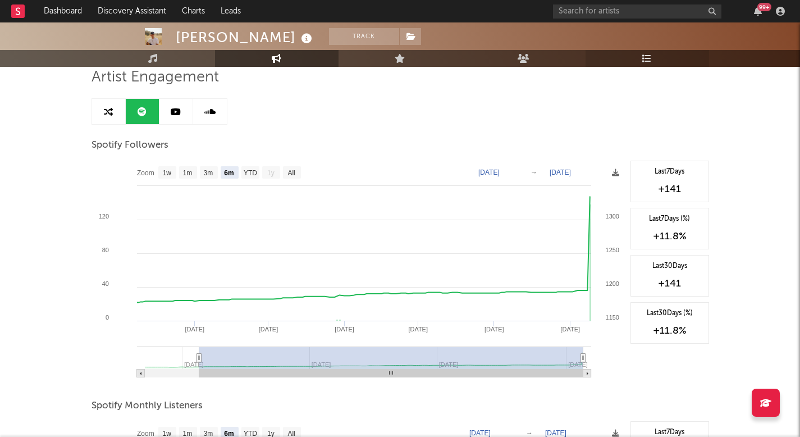
click at [648, 61] on icon at bounding box center [647, 58] width 10 height 9
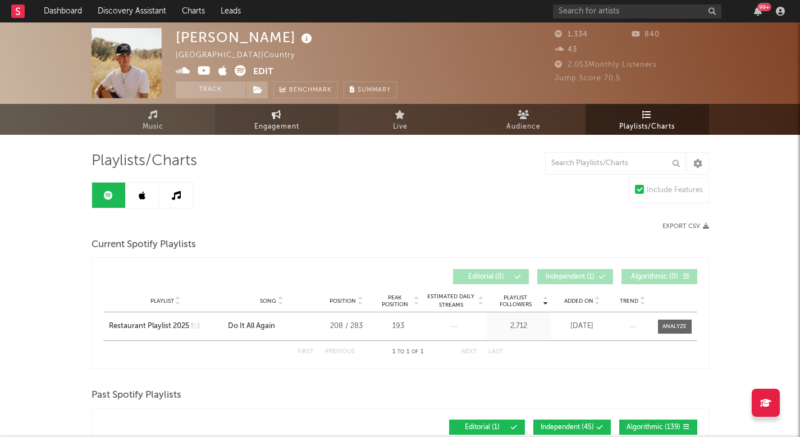
click at [249, 128] on link "Engagement" at bounding box center [276, 119] width 123 height 31
select select "1w"
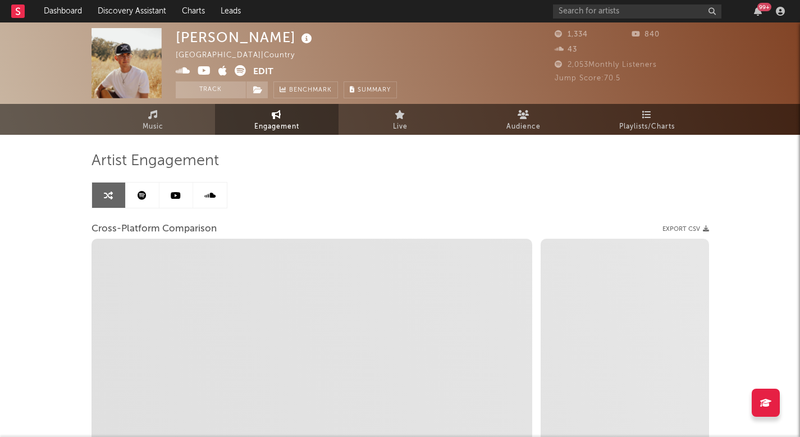
select select "1m"
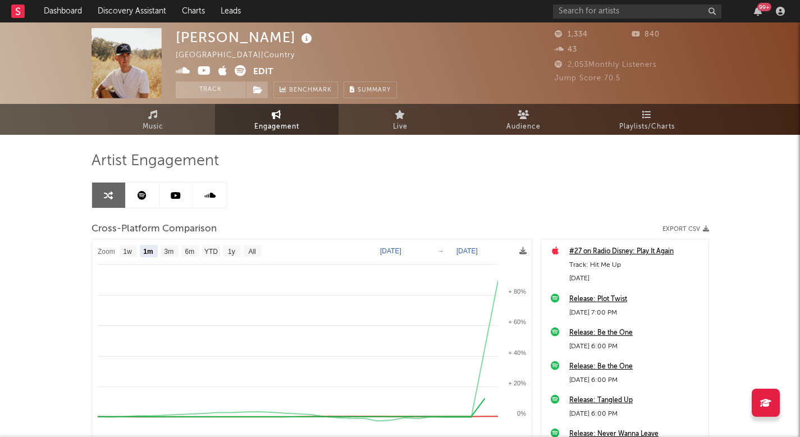
click at [239, 67] on icon at bounding box center [240, 70] width 11 height 11
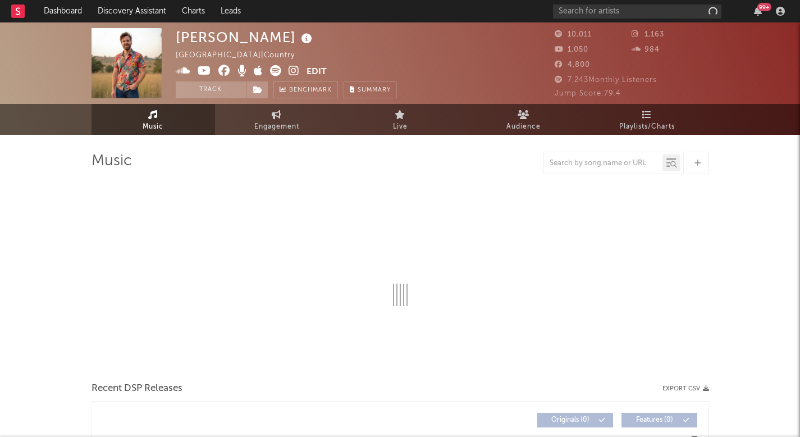
select select "1w"
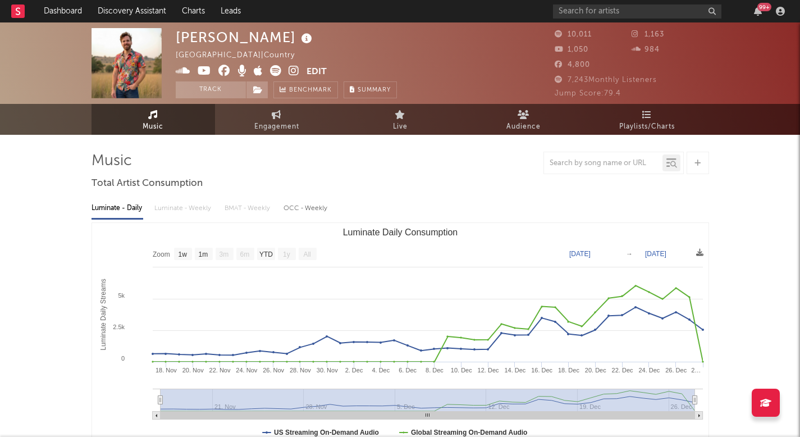
click at [289, 68] on icon at bounding box center [294, 70] width 11 height 11
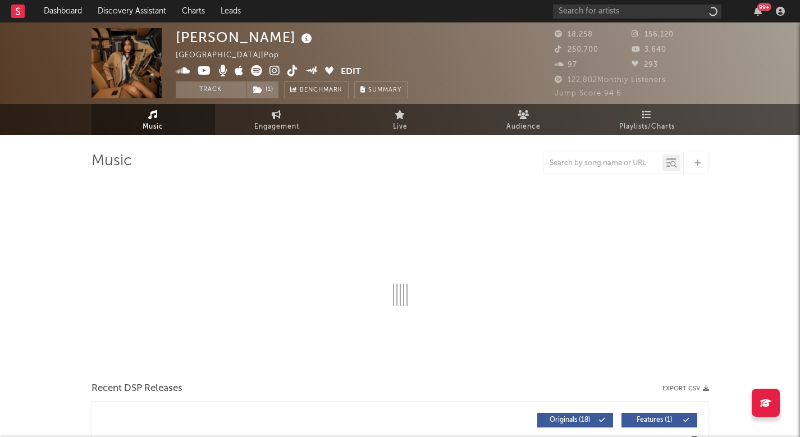
select select "6m"
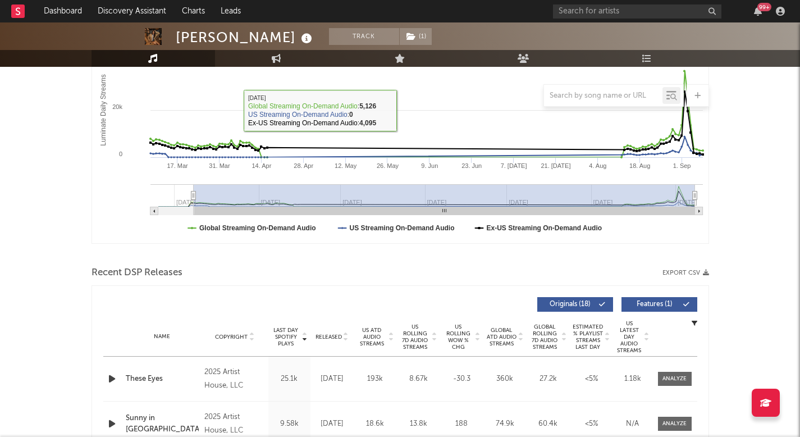
scroll to position [255, 0]
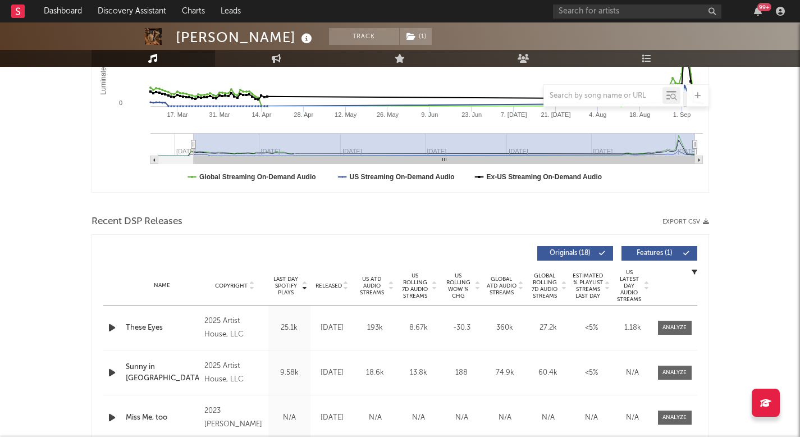
click at [327, 287] on span "Released" at bounding box center [328, 285] width 26 height 7
click at [205, 324] on div "2025 Artist House, LLC" at bounding box center [234, 327] width 61 height 27
click at [221, 332] on div "2025 Artist House, LLC" at bounding box center [234, 327] width 61 height 27
click at [158, 326] on div "Sunny in [GEOGRAPHIC_DATA]" at bounding box center [162, 328] width 73 height 22
click at [581, 3] on div "99 +" at bounding box center [671, 11] width 236 height 22
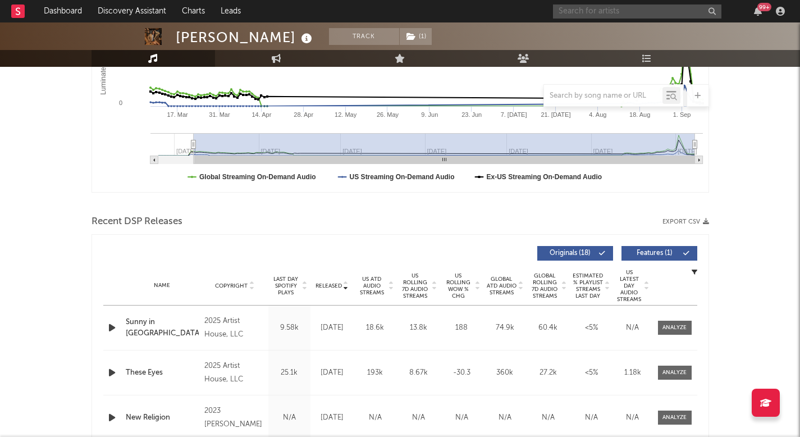
click at [582, 12] on input "text" at bounding box center [637, 11] width 168 height 14
type input "the beaches"
click at [582, 12] on input "the beaches" at bounding box center [637, 11] width 168 height 14
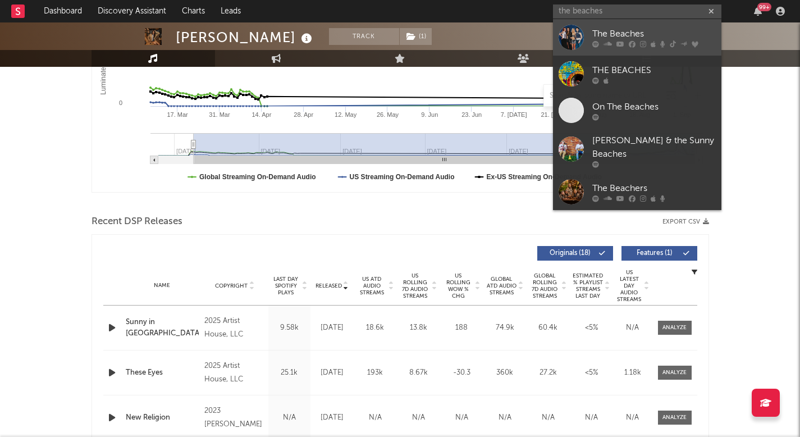
click at [598, 29] on div "The Beaches" at bounding box center [653, 33] width 123 height 13
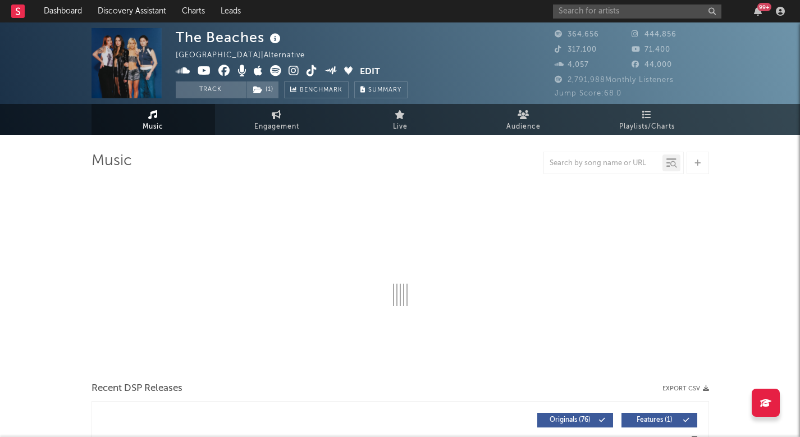
select select "6m"
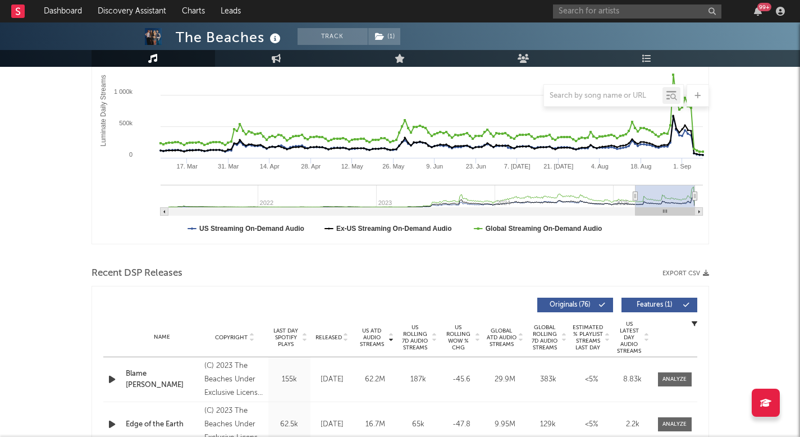
scroll to position [261, 0]
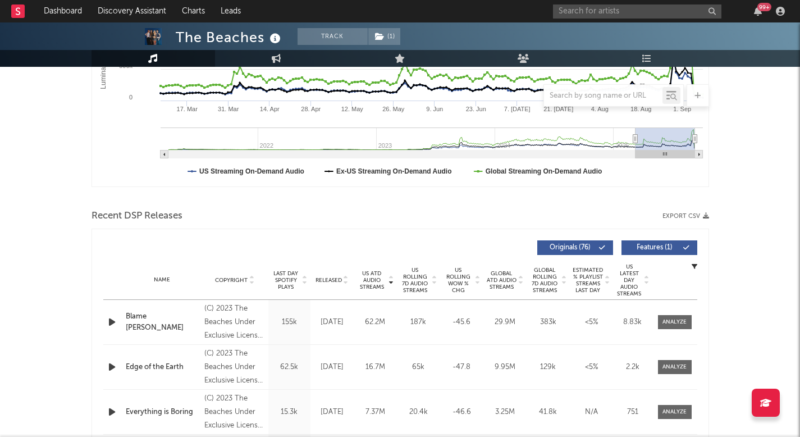
click at [328, 277] on span "Released" at bounding box center [328, 280] width 26 height 7
click at [420, 276] on span "US Rolling 7D Audio Streams" at bounding box center [415, 280] width 31 height 27
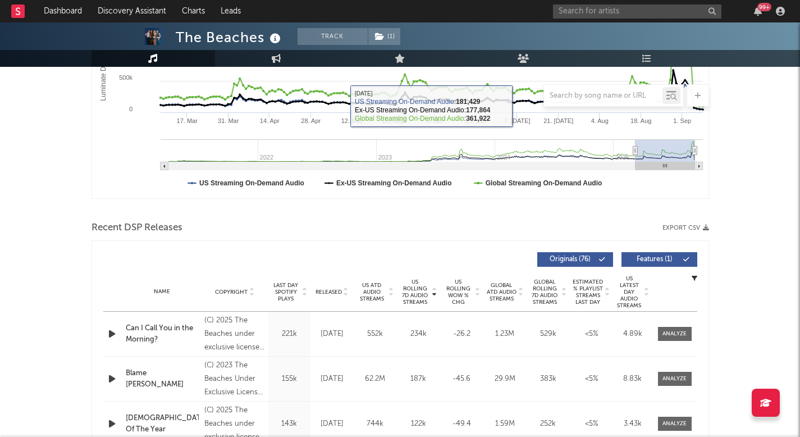
scroll to position [282, 0]
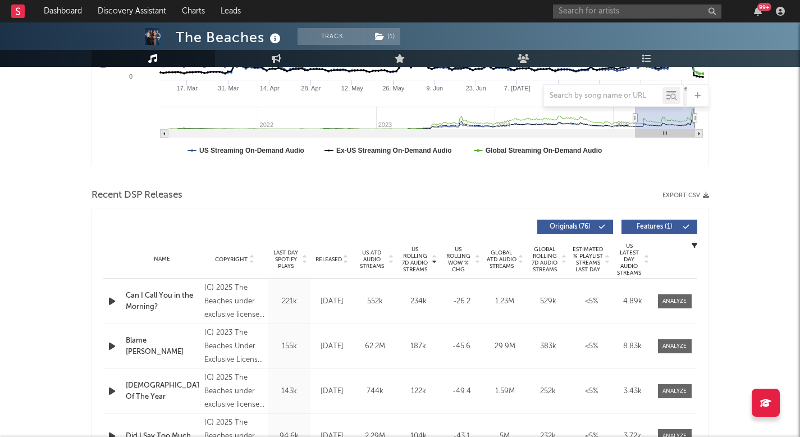
click at [332, 260] on span "Released" at bounding box center [328, 259] width 26 height 7
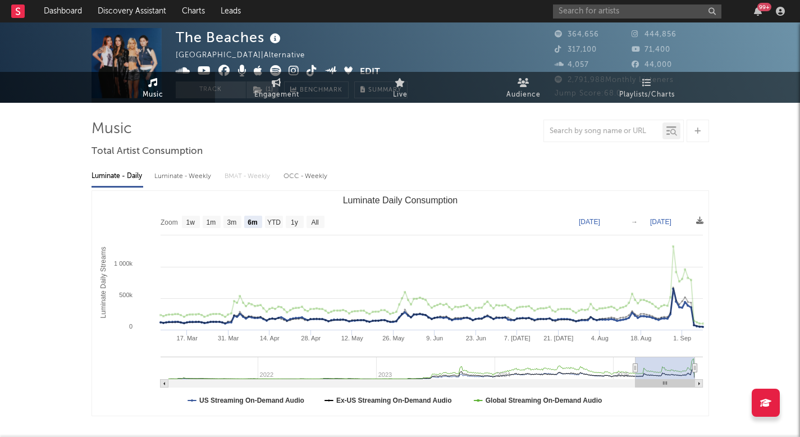
scroll to position [0, 0]
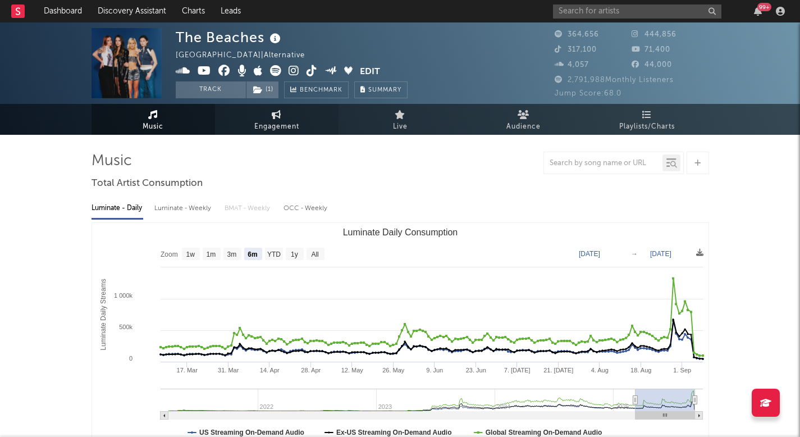
click at [277, 131] on span "Engagement" at bounding box center [276, 126] width 45 height 13
select select "1w"
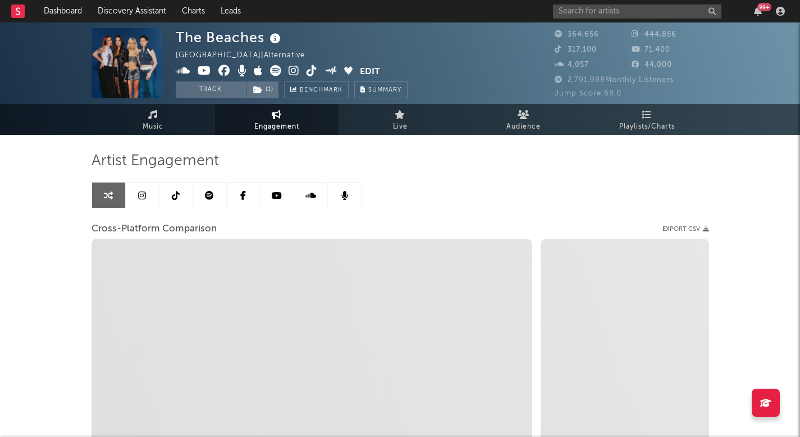
select select "1m"
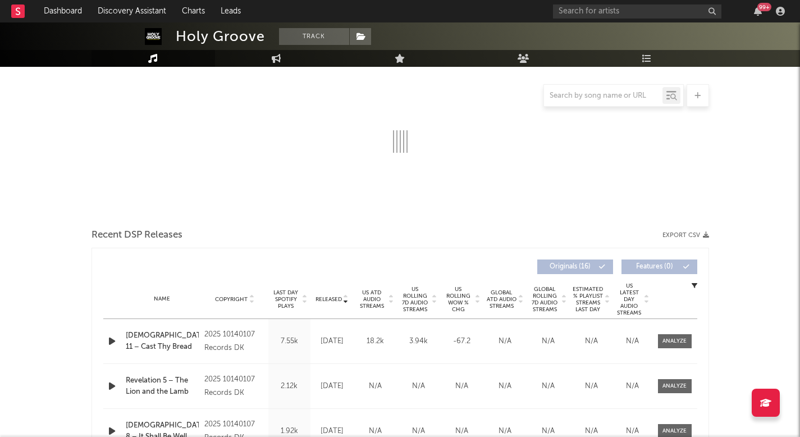
scroll to position [155, 0]
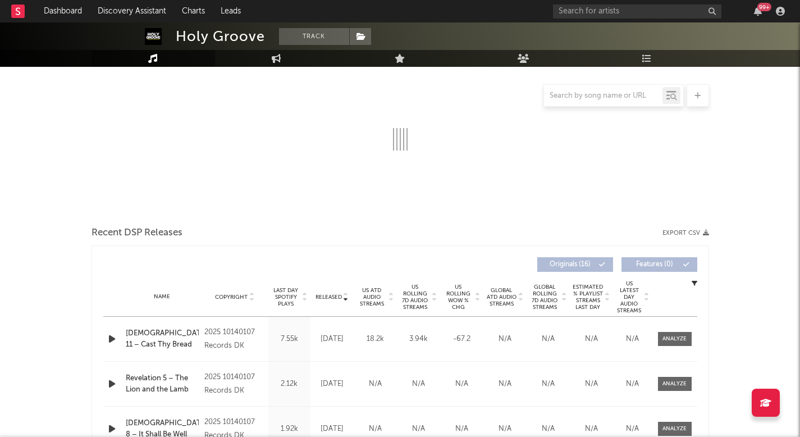
click at [372, 294] on span "US ATD Audio Streams" at bounding box center [371, 297] width 31 height 20
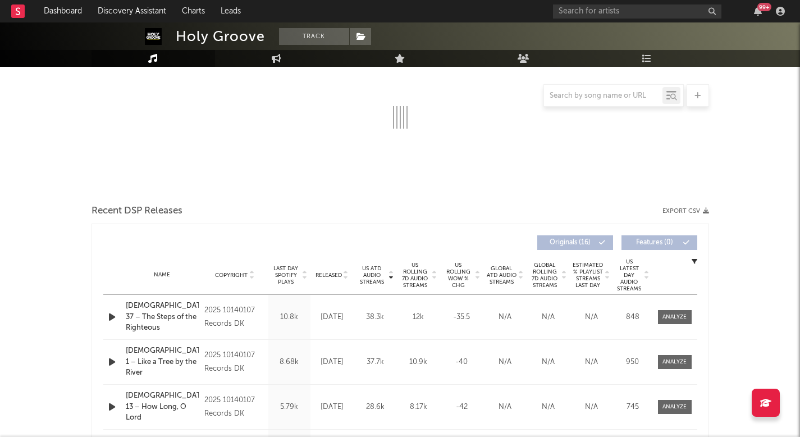
scroll to position [0, 0]
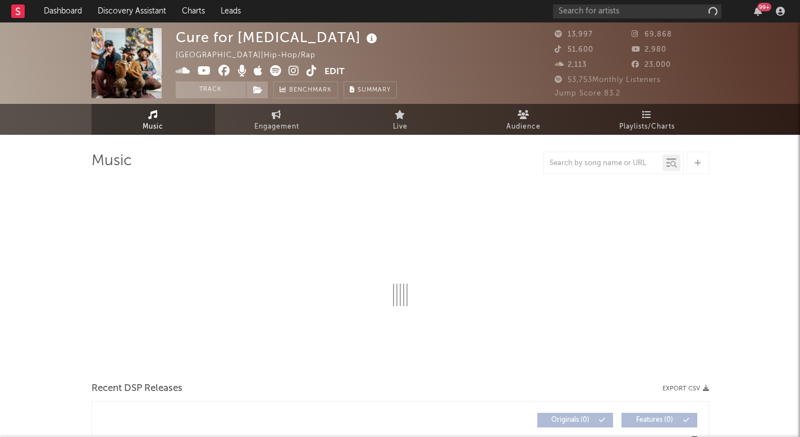
select select "6m"
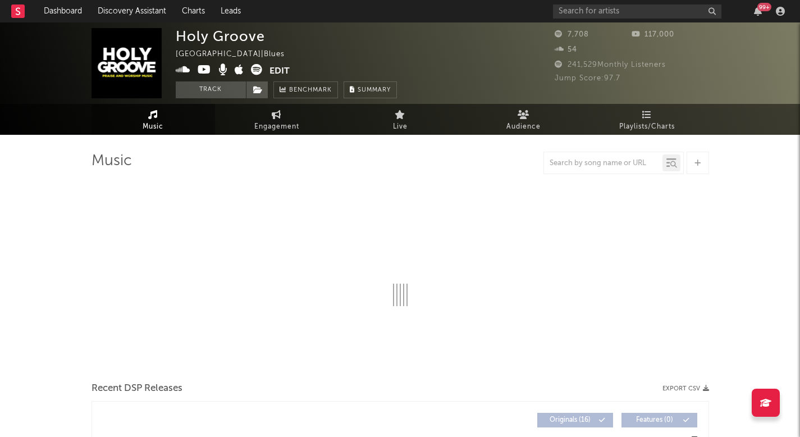
select select "1w"
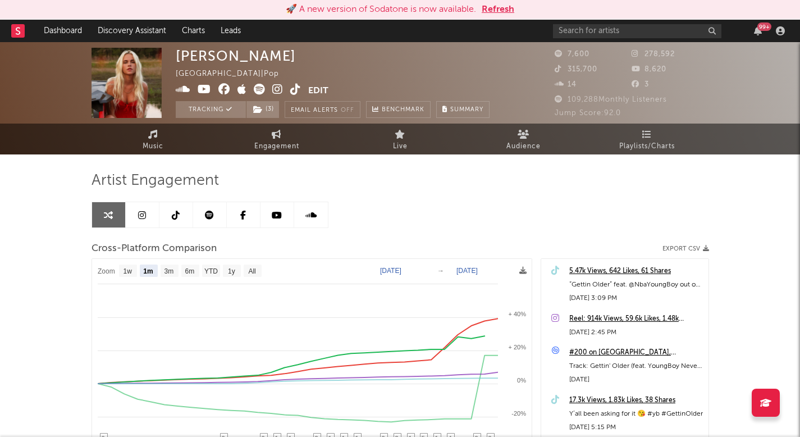
select select "1m"
click at [142, 20] on link "Discovery Assistant" at bounding box center [132, 31] width 84 height 22
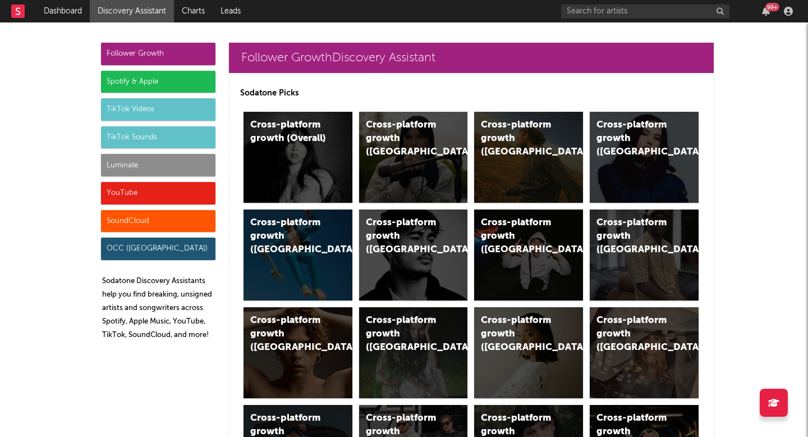
click at [170, 165] on div "Luminate" at bounding box center [158, 165] width 115 height 22
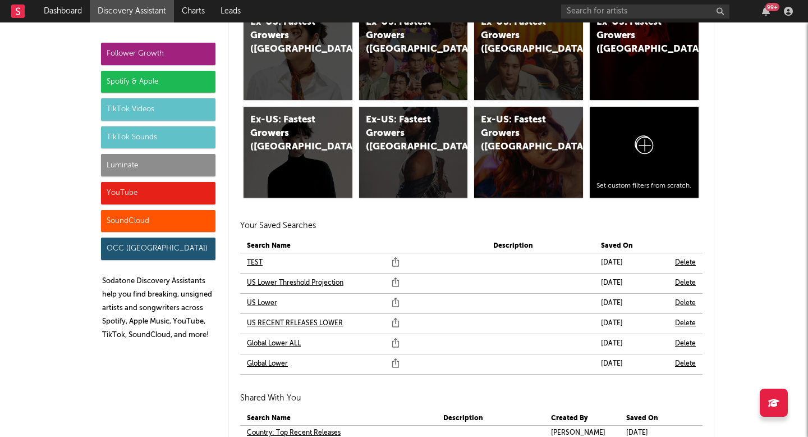
scroll to position [6628, 0]
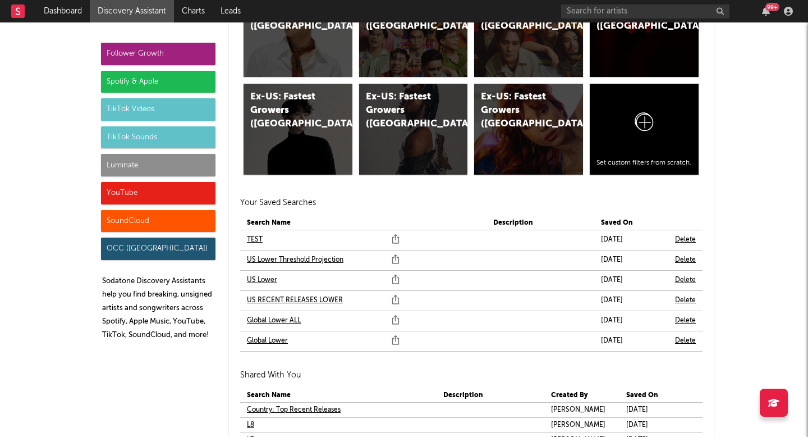
click at [263, 282] on link "US Lower" at bounding box center [262, 279] width 30 height 13
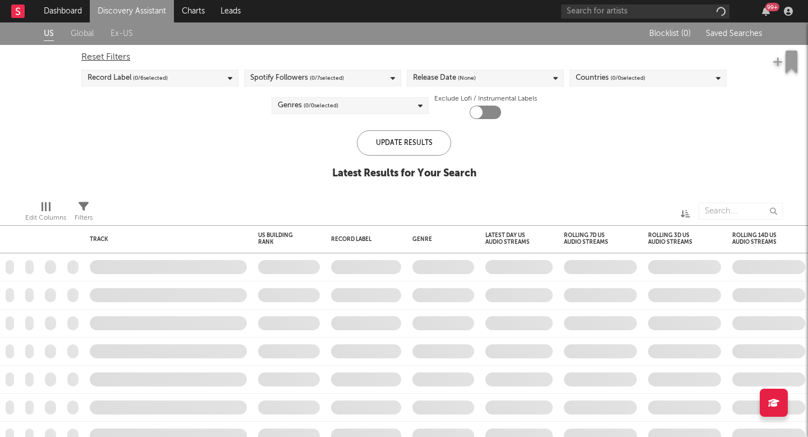
checkbox input "true"
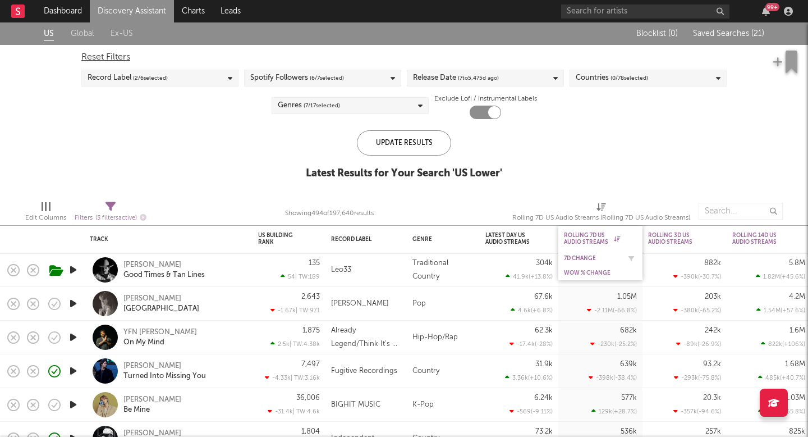
click at [587, 255] on div "7D Change" at bounding box center [592, 258] width 56 height 7
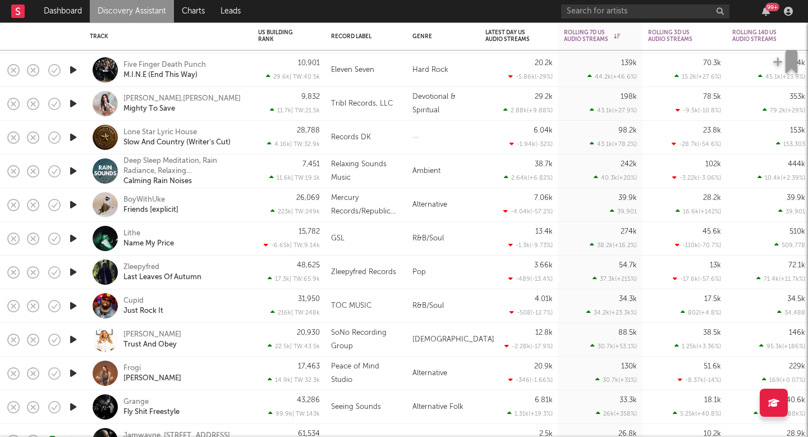
click at [71, 338] on icon "button" at bounding box center [73, 339] width 12 height 14
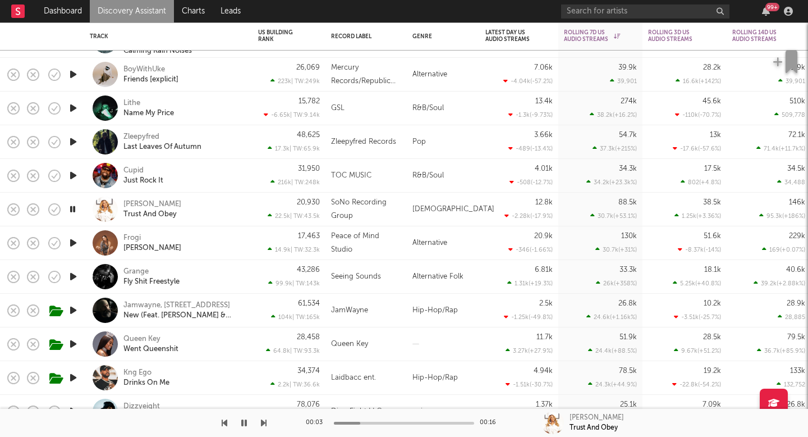
click at [71, 278] on icon "button" at bounding box center [73, 276] width 12 height 14
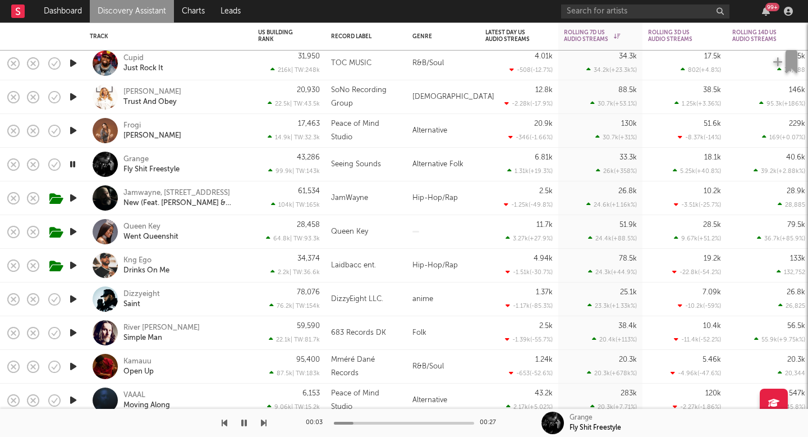
click at [73, 331] on icon "button" at bounding box center [73, 333] width 12 height 14
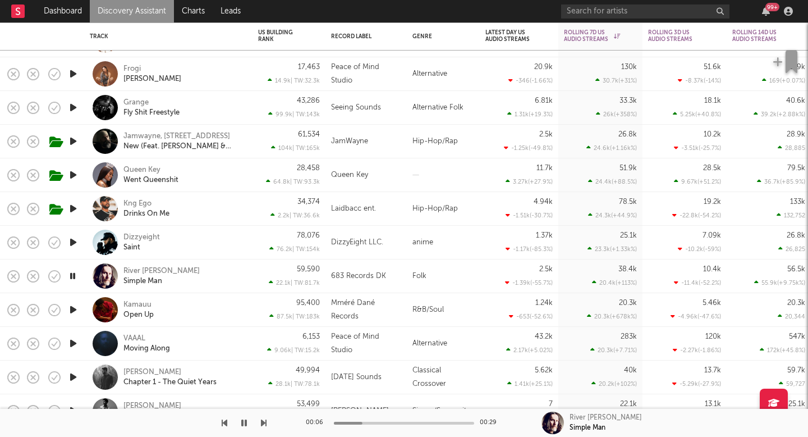
click at [76, 272] on icon "button" at bounding box center [72, 276] width 11 height 14
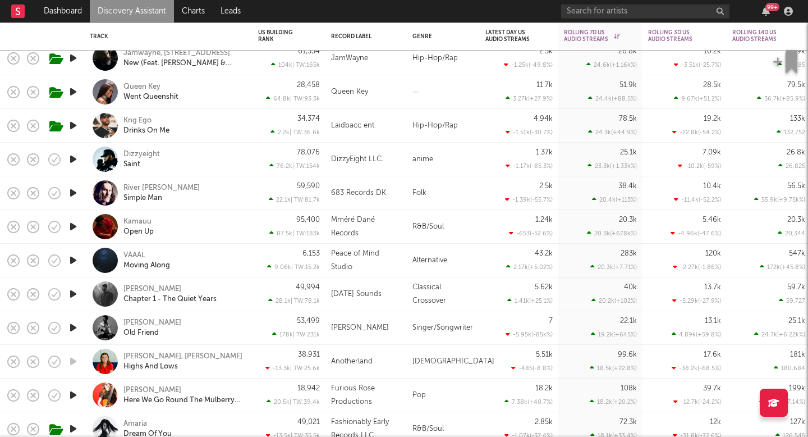
click at [66, 328] on div at bounding box center [73, 328] width 22 height 34
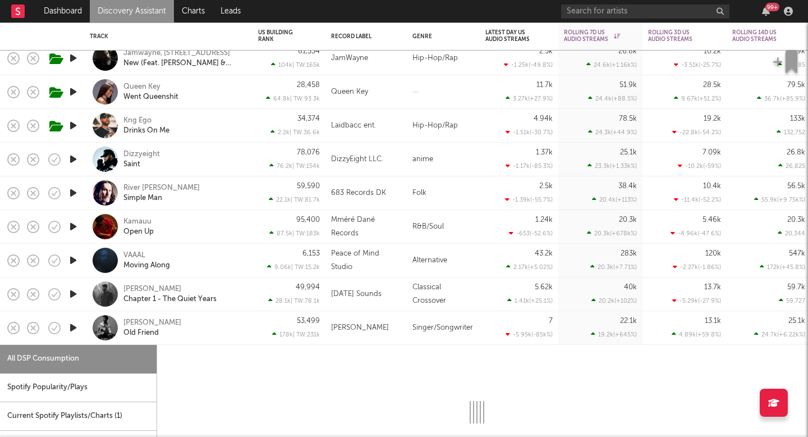
click at [71, 321] on icon "button" at bounding box center [73, 328] width 12 height 14
select select "1w"
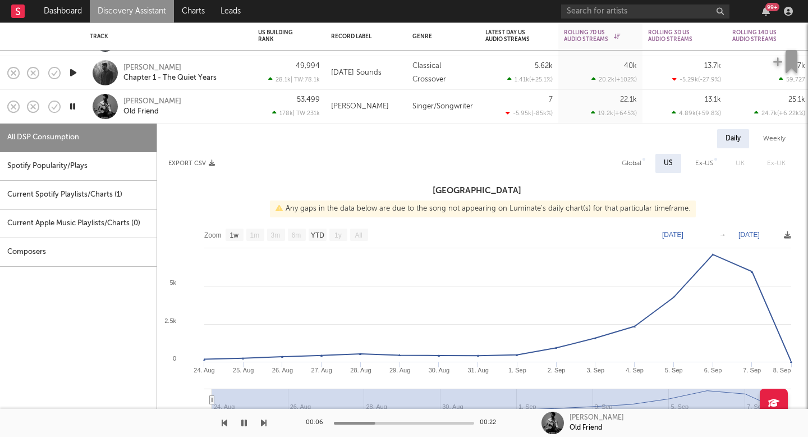
click at [253, 111] on div "53,499 178k | TW: 231k" at bounding box center [289, 107] width 73 height 34
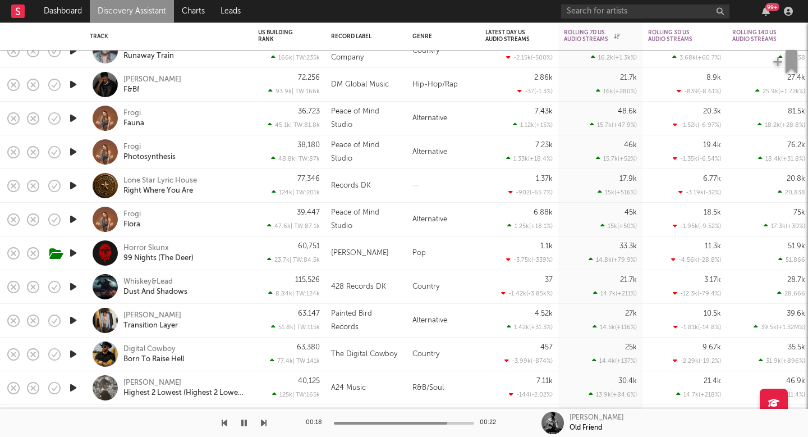
click at [76, 283] on icon "button" at bounding box center [73, 287] width 12 height 14
click at [75, 323] on icon "button" at bounding box center [73, 320] width 12 height 14
click at [72, 355] on icon "button" at bounding box center [73, 354] width 12 height 14
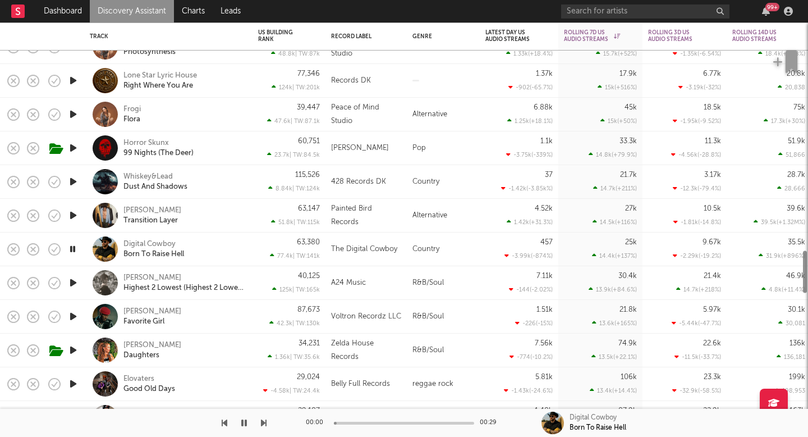
click at [117, 6] on link "Discovery Assistant" at bounding box center [132, 11] width 84 height 22
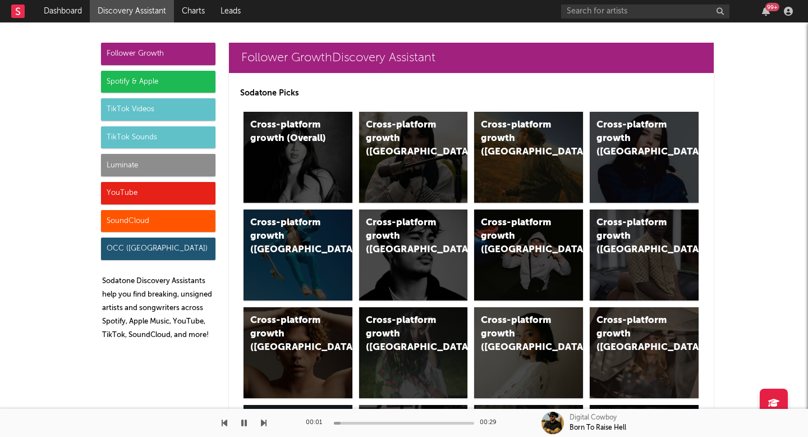
click at [120, 152] on div "Follower Growth Spotify & Apple TikTok Videos TikTok Sounds Luminate YouTube So…" at bounding box center [158, 196] width 115 height 306
click at [120, 172] on div "Luminate" at bounding box center [158, 165] width 115 height 22
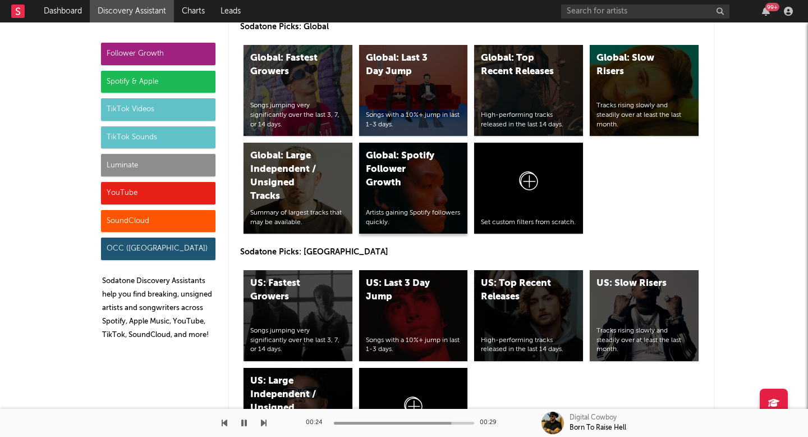
scroll to position [5513, 0]
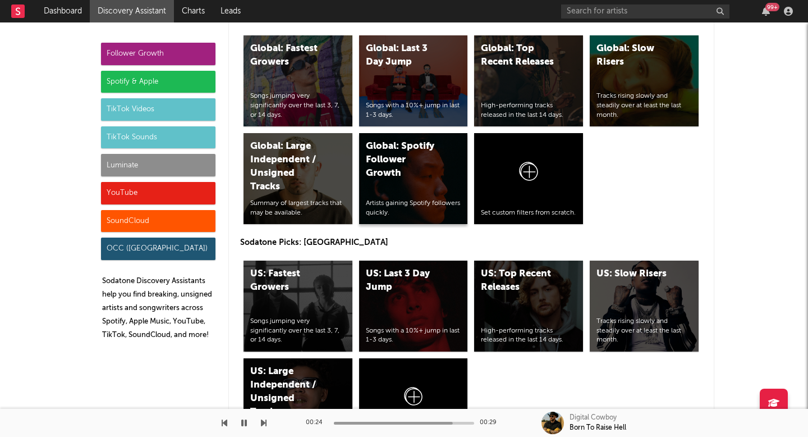
click at [406, 181] on div "Global: Spotify Follower Growth Artists gaining Spotify followers quickly." at bounding box center [413, 178] width 109 height 91
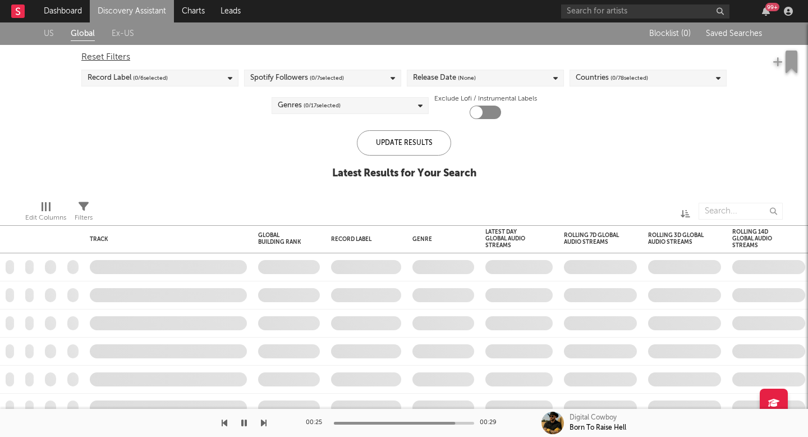
checkbox input "true"
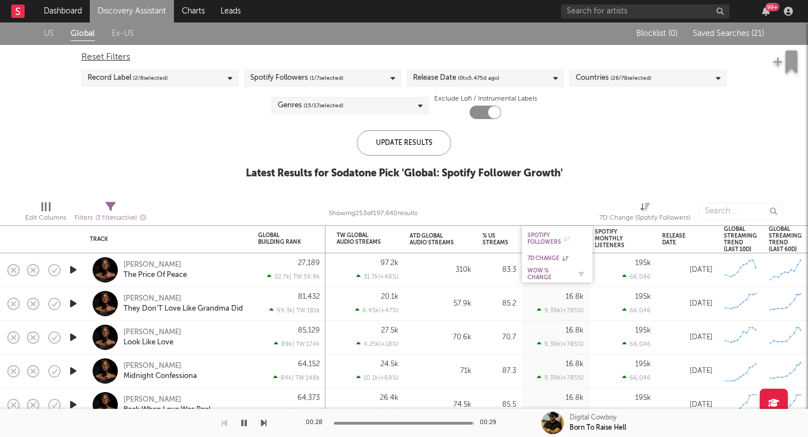
click at [543, 270] on div "WoW % Change" at bounding box center [549, 273] width 43 height 13
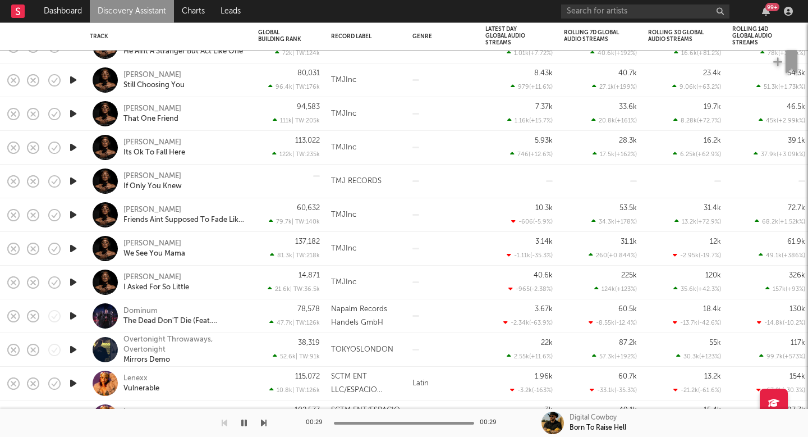
click at [74, 314] on icon "button" at bounding box center [73, 316] width 12 height 14
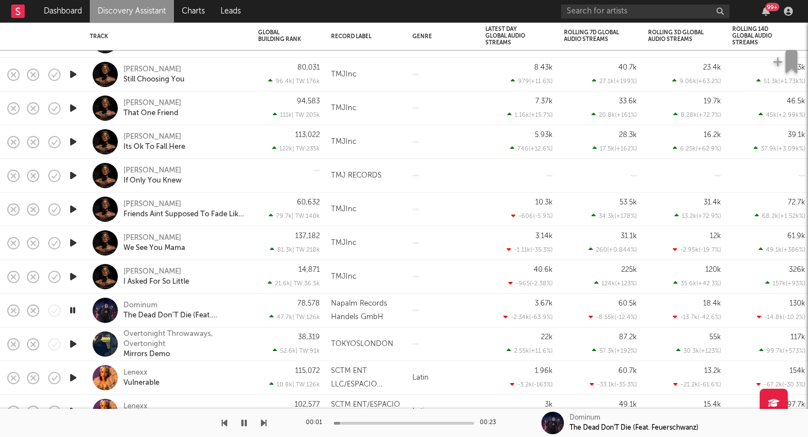
click at [71, 340] on icon "button" at bounding box center [73, 344] width 12 height 14
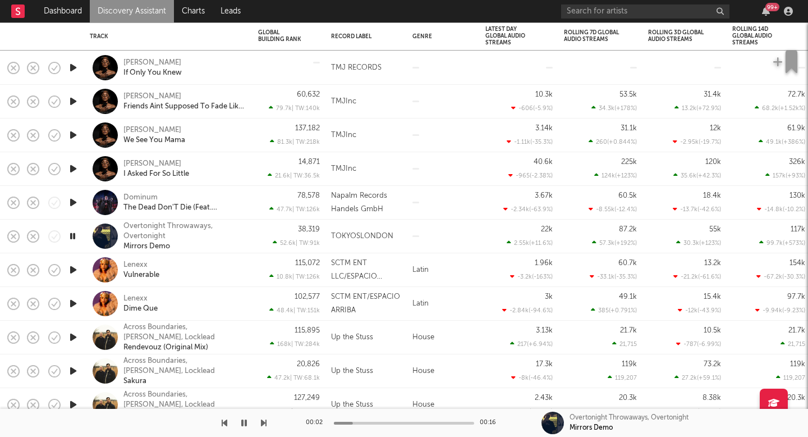
click at [72, 339] on icon "button" at bounding box center [73, 337] width 12 height 14
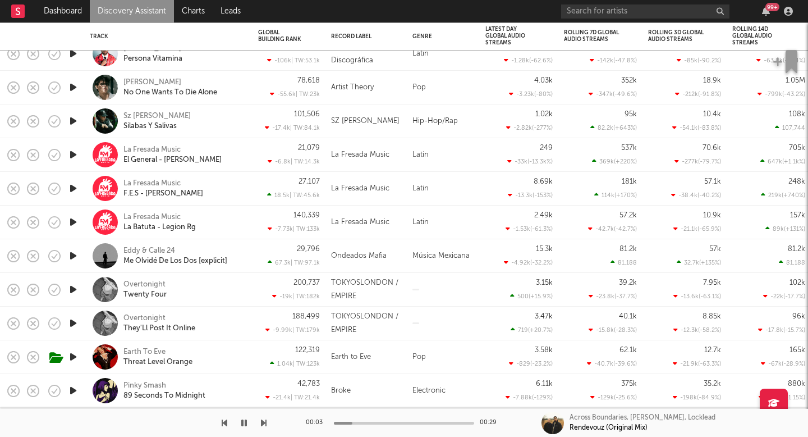
click at [73, 287] on icon "button" at bounding box center [73, 289] width 12 height 14
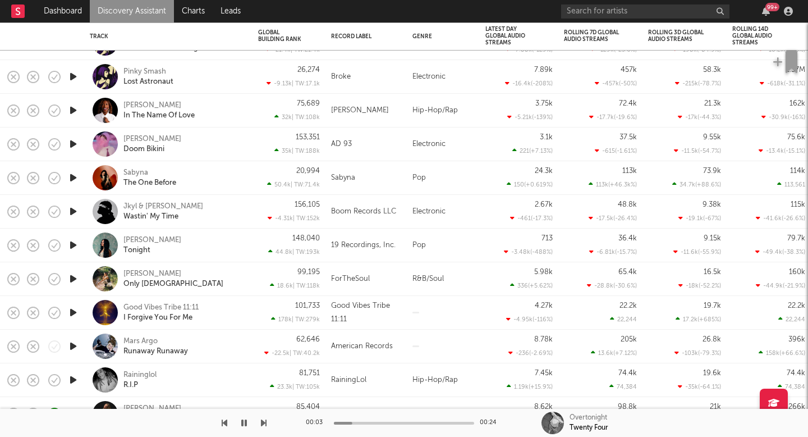
click at [75, 276] on icon "button" at bounding box center [73, 279] width 12 height 14
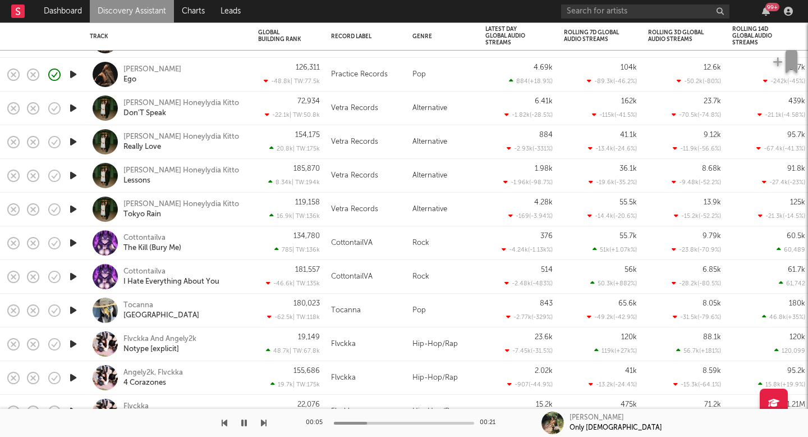
click at [71, 177] on icon "button" at bounding box center [73, 175] width 12 height 14
click at [216, 169] on div "J Lloydloaded Honeylydia Kitto" at bounding box center [181, 171] width 116 height 10
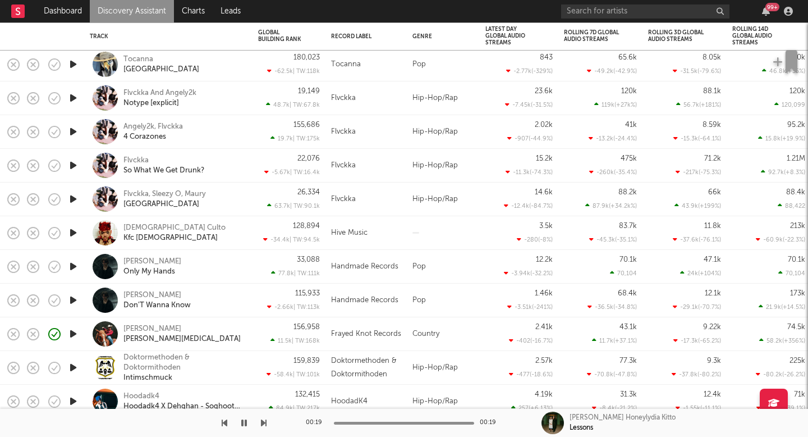
click at [69, 335] on icon "button" at bounding box center [73, 334] width 12 height 14
click at [143, 329] on div "Ricky Chilton" at bounding box center [152, 329] width 58 height 10
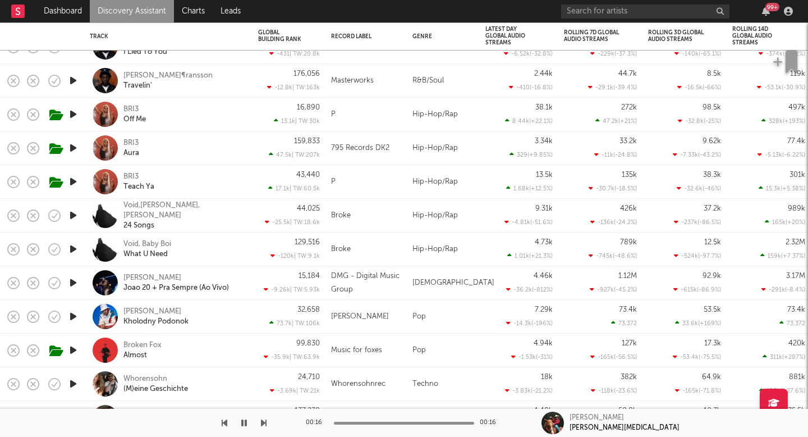
click at [74, 281] on icon "button" at bounding box center [73, 283] width 12 height 14
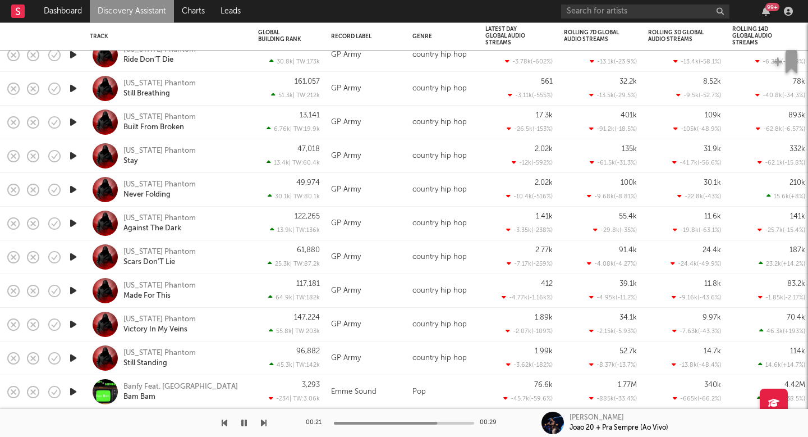
click at [127, 16] on link "Discovery Assistant" at bounding box center [132, 11] width 84 height 22
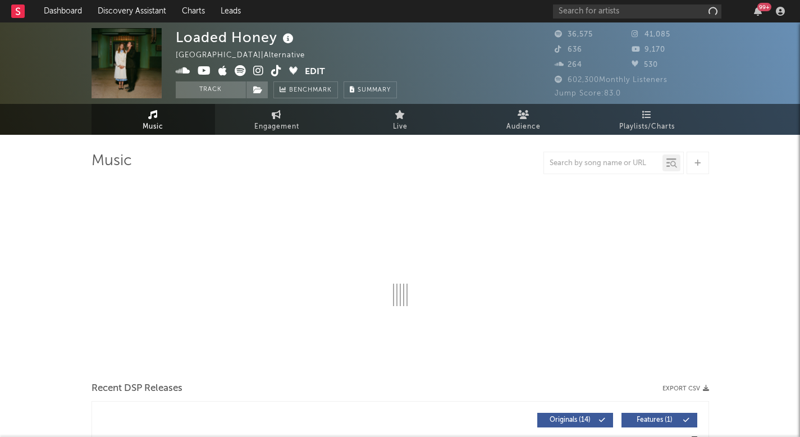
select select "6m"
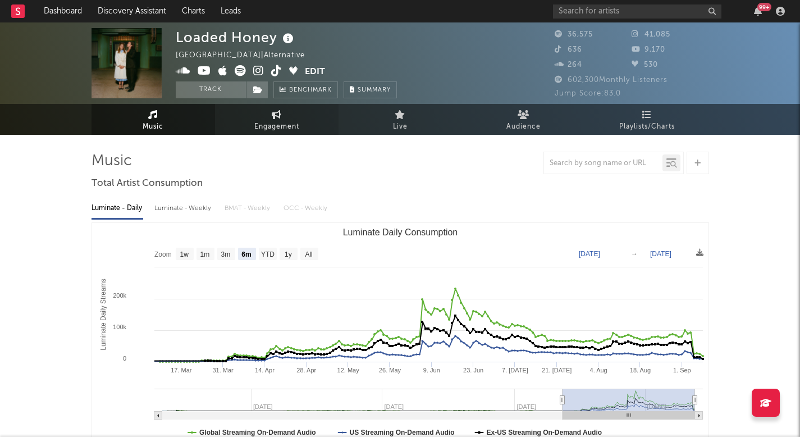
click at [282, 127] on span "Engagement" at bounding box center [276, 126] width 45 height 13
select select "1w"
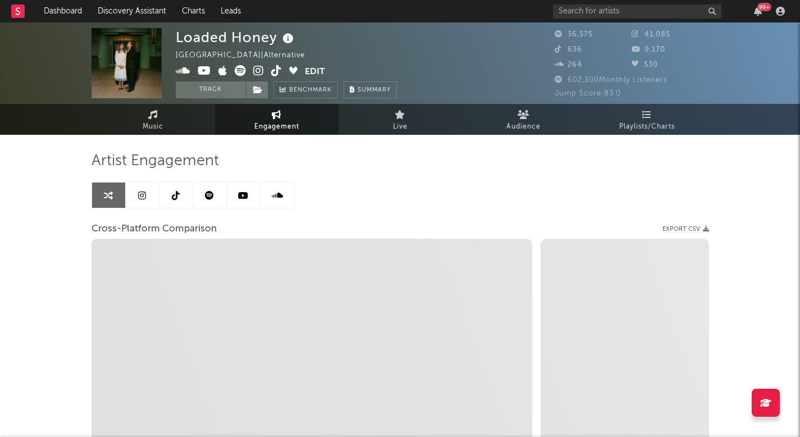
select select "1m"
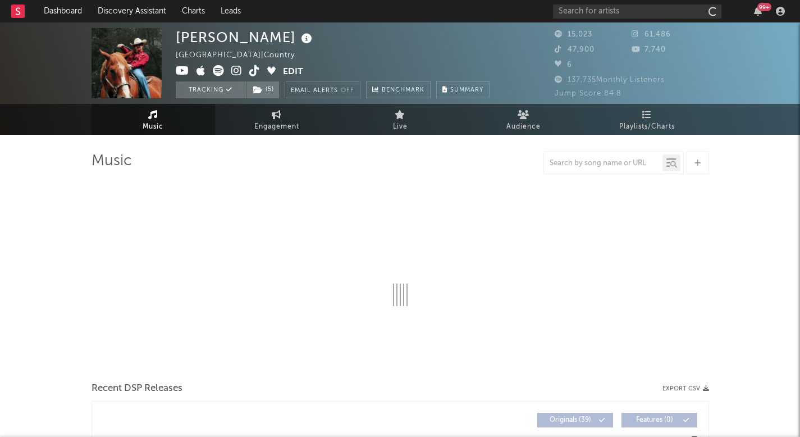
select select "6m"
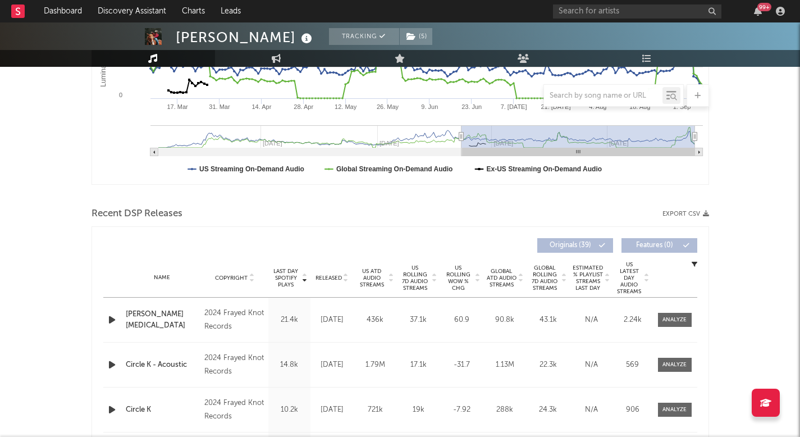
scroll to position [318, 0]
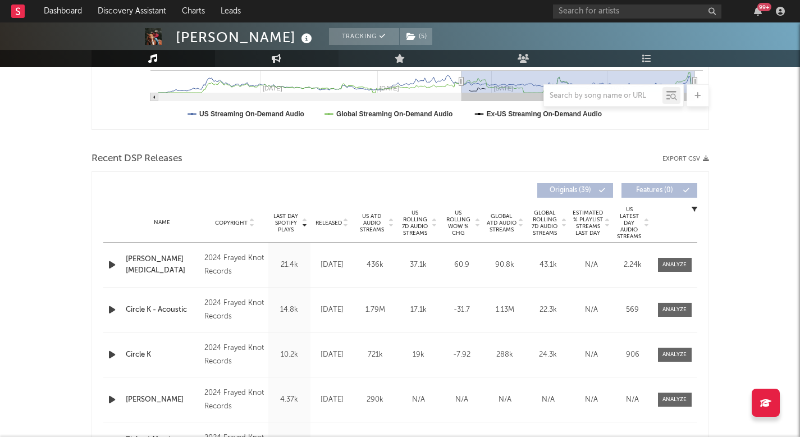
click at [264, 64] on link "Engagement" at bounding box center [276, 58] width 123 height 17
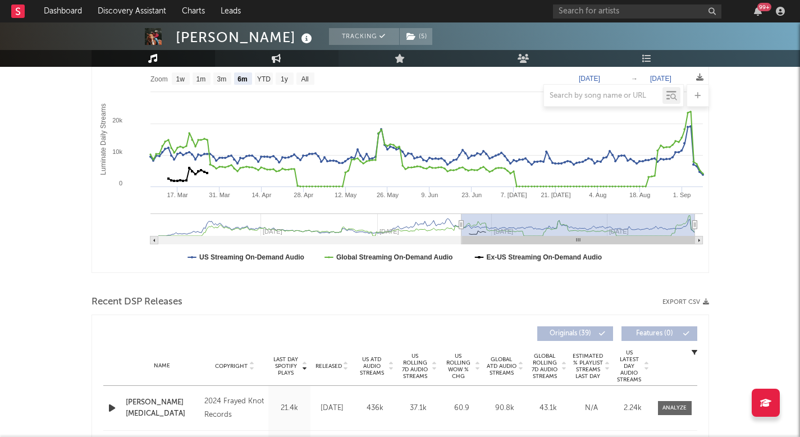
select select "1w"
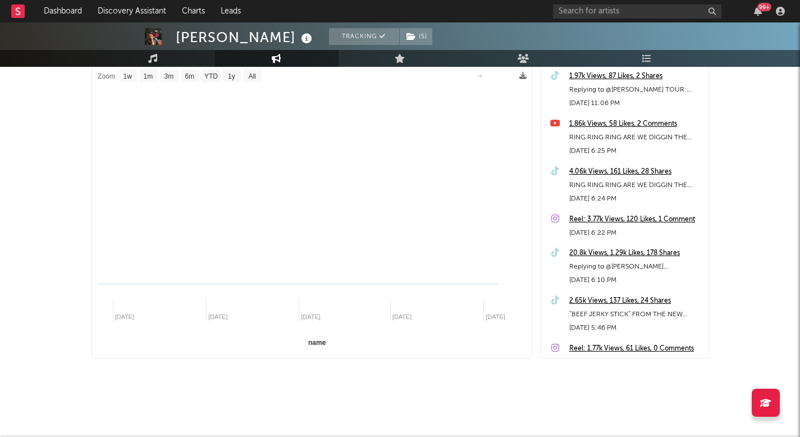
select select "1m"
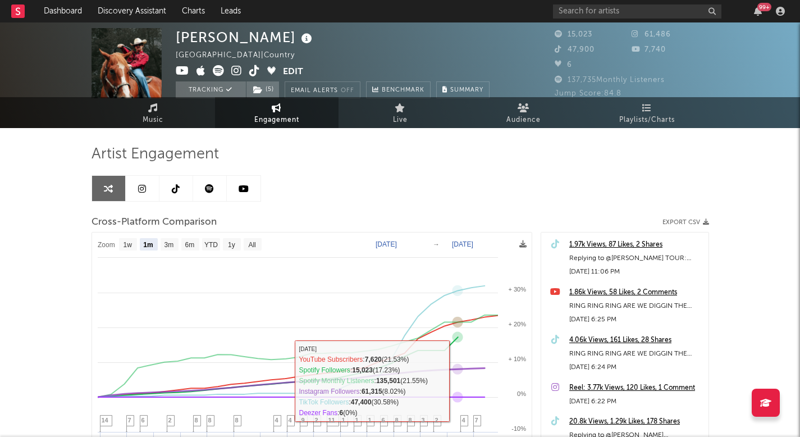
scroll to position [0, 0]
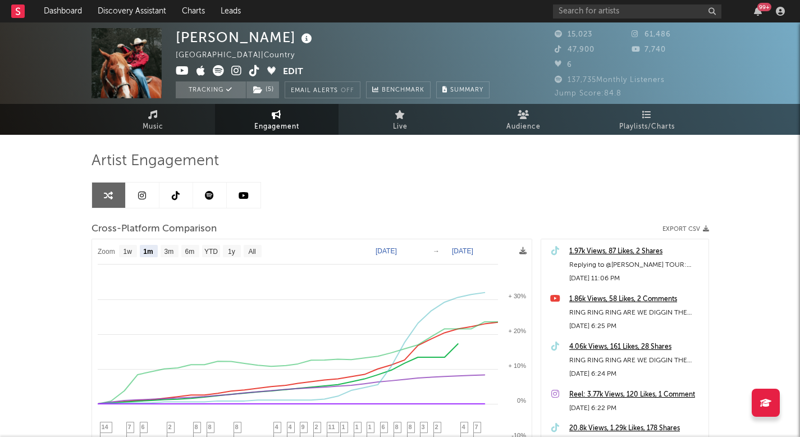
click at [218, 192] on link at bounding box center [210, 194] width 34 height 25
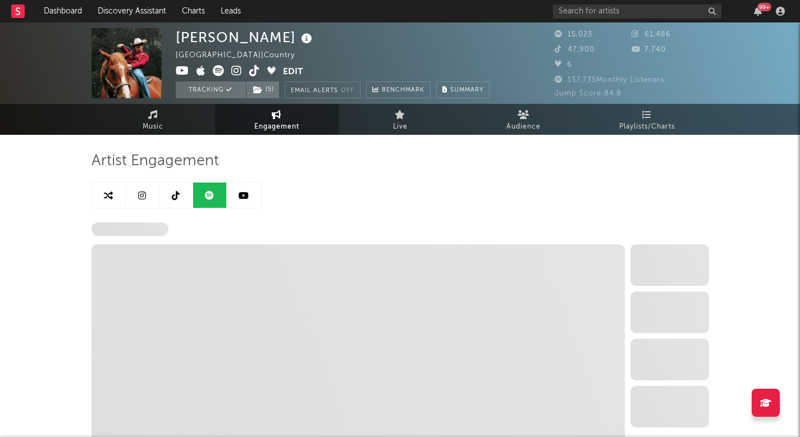
select select "6m"
select select "1w"
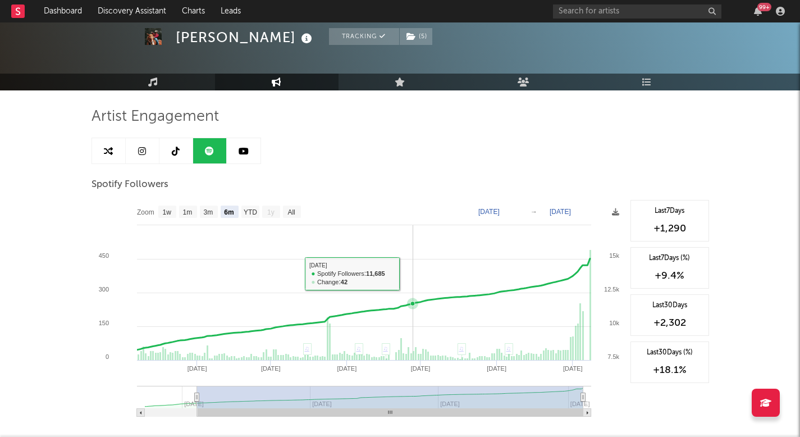
scroll to position [51, 0]
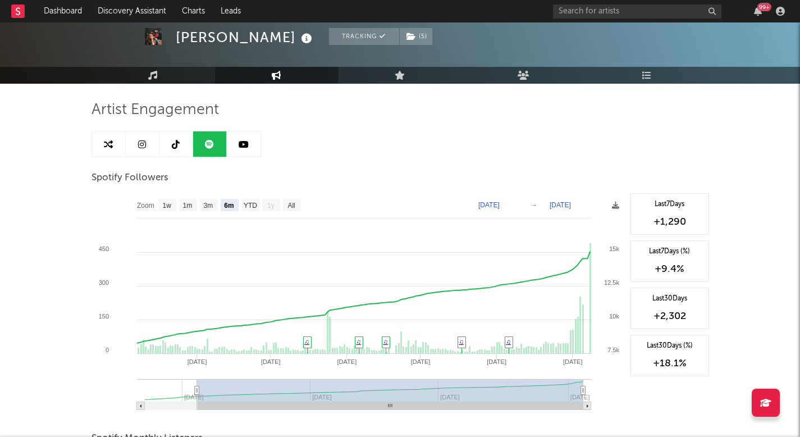
click at [176, 147] on icon at bounding box center [176, 144] width 8 height 9
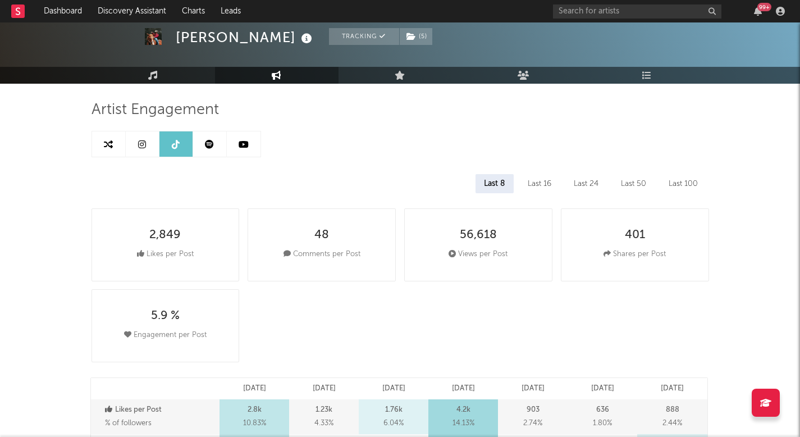
select select "6m"
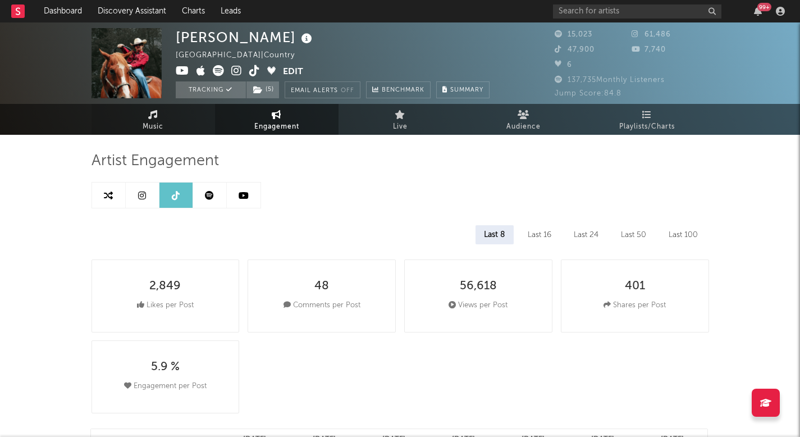
click at [161, 121] on span "Music" at bounding box center [153, 126] width 21 height 13
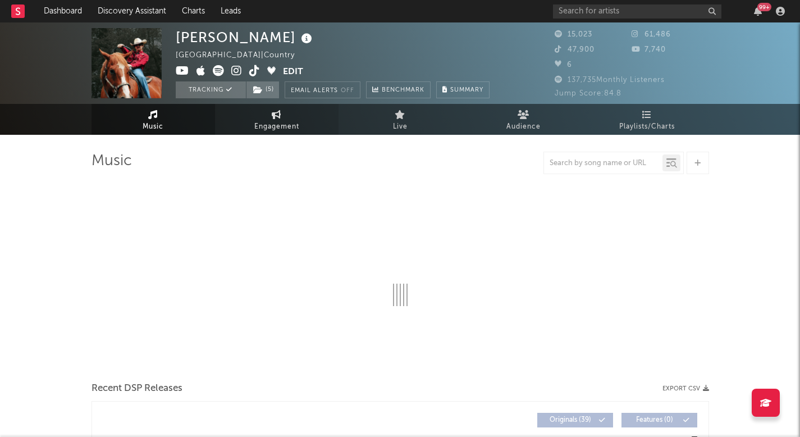
click at [280, 120] on span "Engagement" at bounding box center [276, 126] width 45 height 13
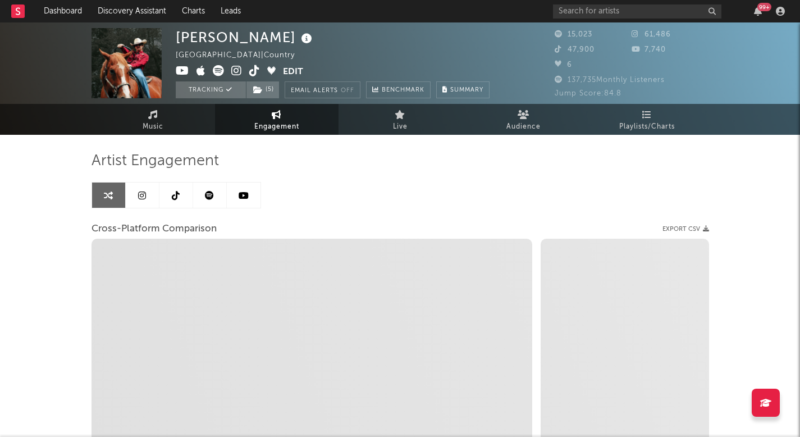
select select "1w"
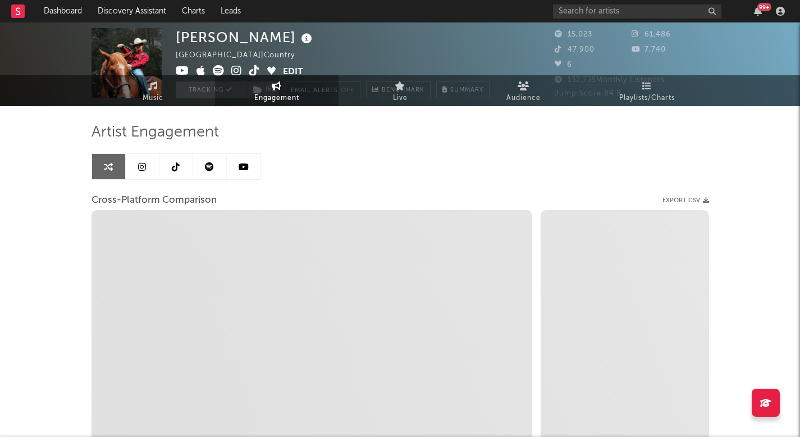
select select "1m"
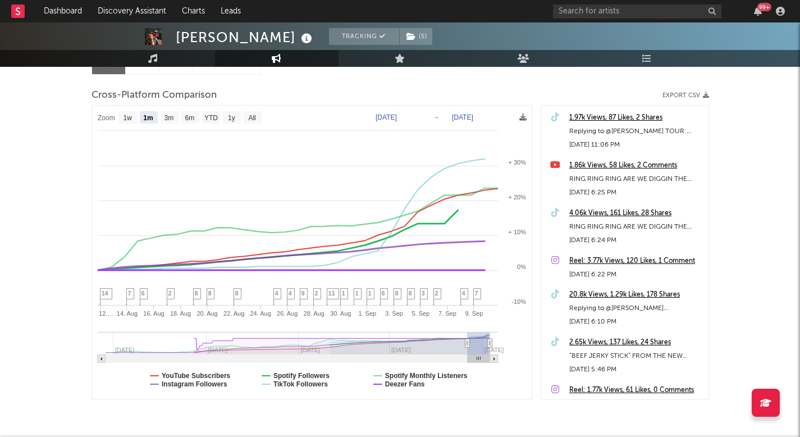
scroll to position [144, 0]
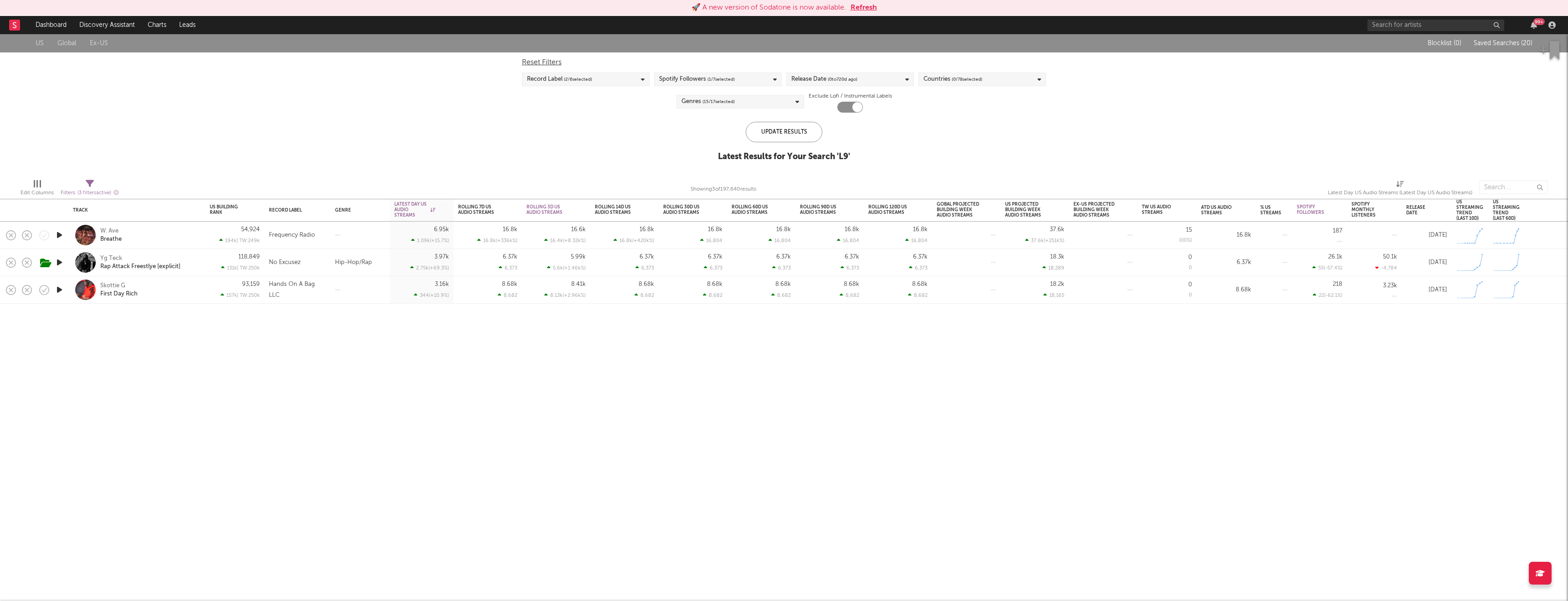
click at [1413, 32] on div "99 +" at bounding box center [1463, 25] width 192 height 18
click at [1414, 23] on input "text" at bounding box center [1436, 25] width 136 height 11
click at [1369, 24] on input "text" at bounding box center [1436, 25] width 136 height 11
type input "overtonigh"
click at [1423, 38] on div "overtonight" at bounding box center [1449, 43] width 100 height 11
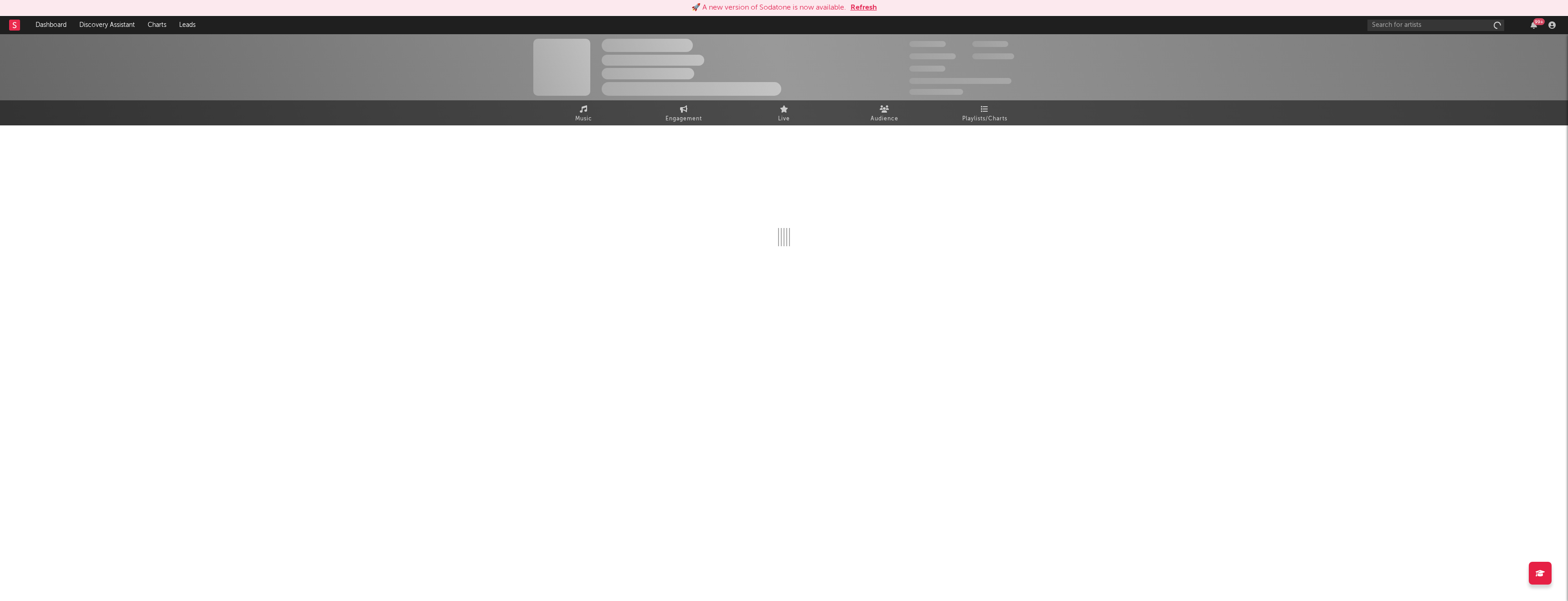
click at [1423, 37] on div "The Artist Name Unknown Location | Shoegaze Edit Track Benchmark Summary 300,00…" at bounding box center [784, 67] width 1568 height 66
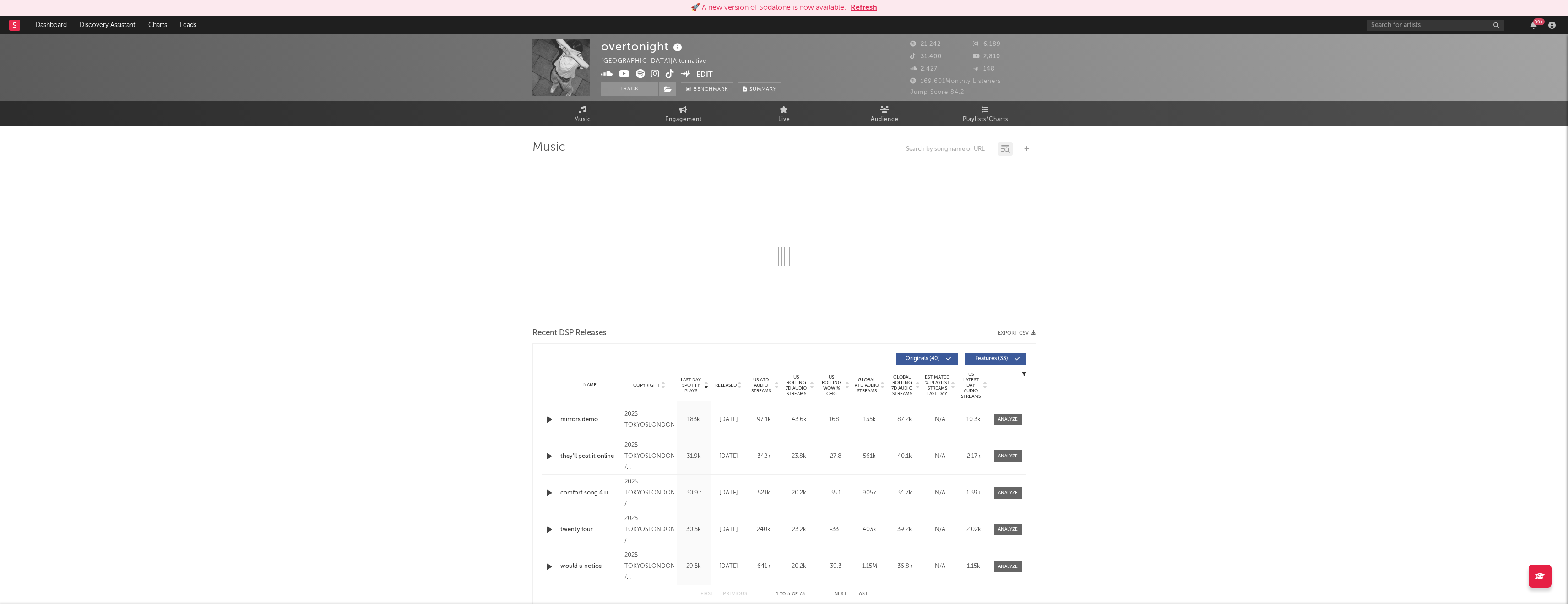
select select "1w"
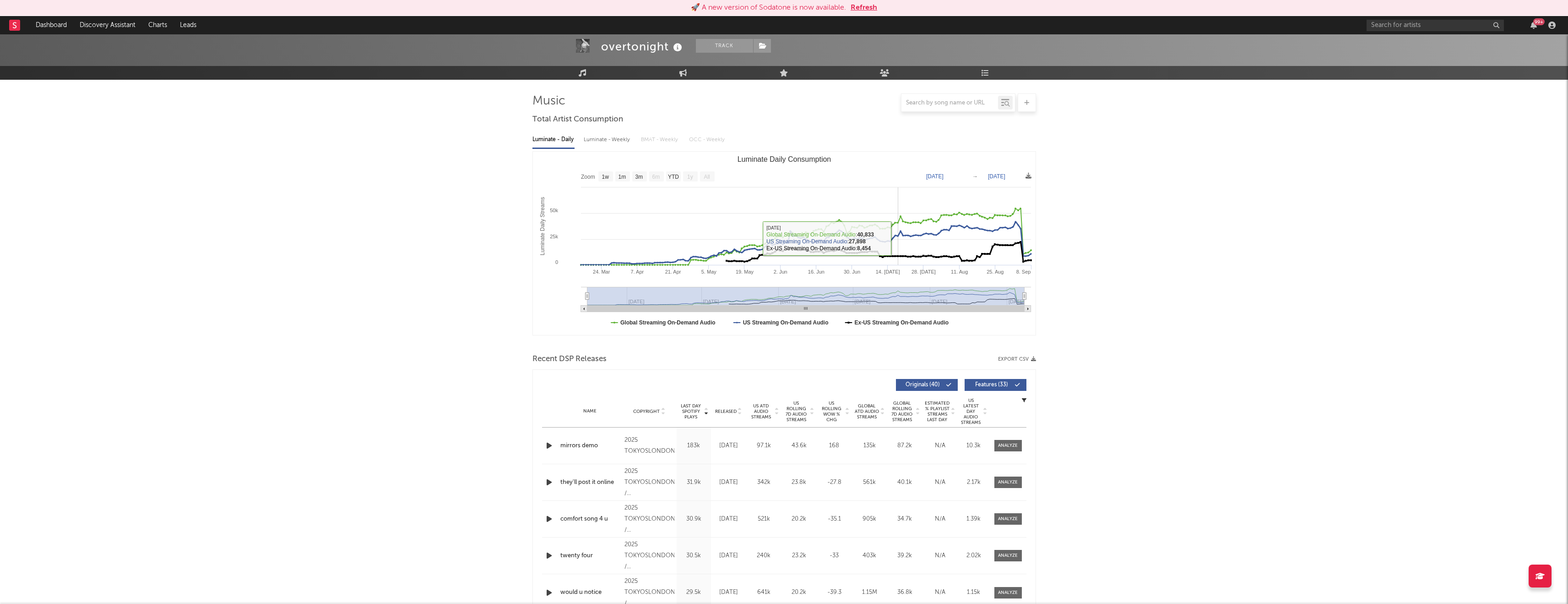
scroll to position [78, 0]
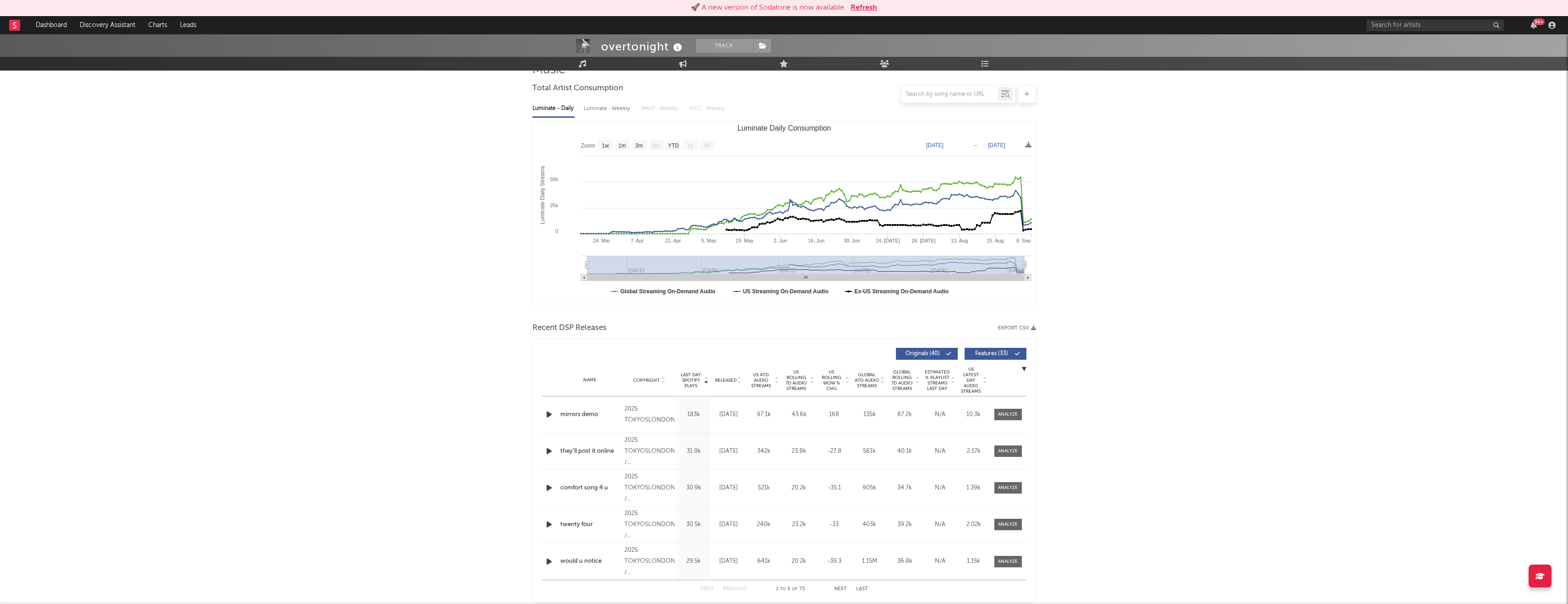
click at [728, 380] on span "Released" at bounding box center [726, 380] width 21 height 6
drag, startPoint x: 656, startPoint y: 427, endPoint x: 623, endPoint y: 417, distance: 34.5
click at [623, 417] on div "Copyright 2025 [GEOGRAPHIC_DATA] / [GEOGRAPHIC_DATA]" at bounding box center [649, 415] width 55 height 33
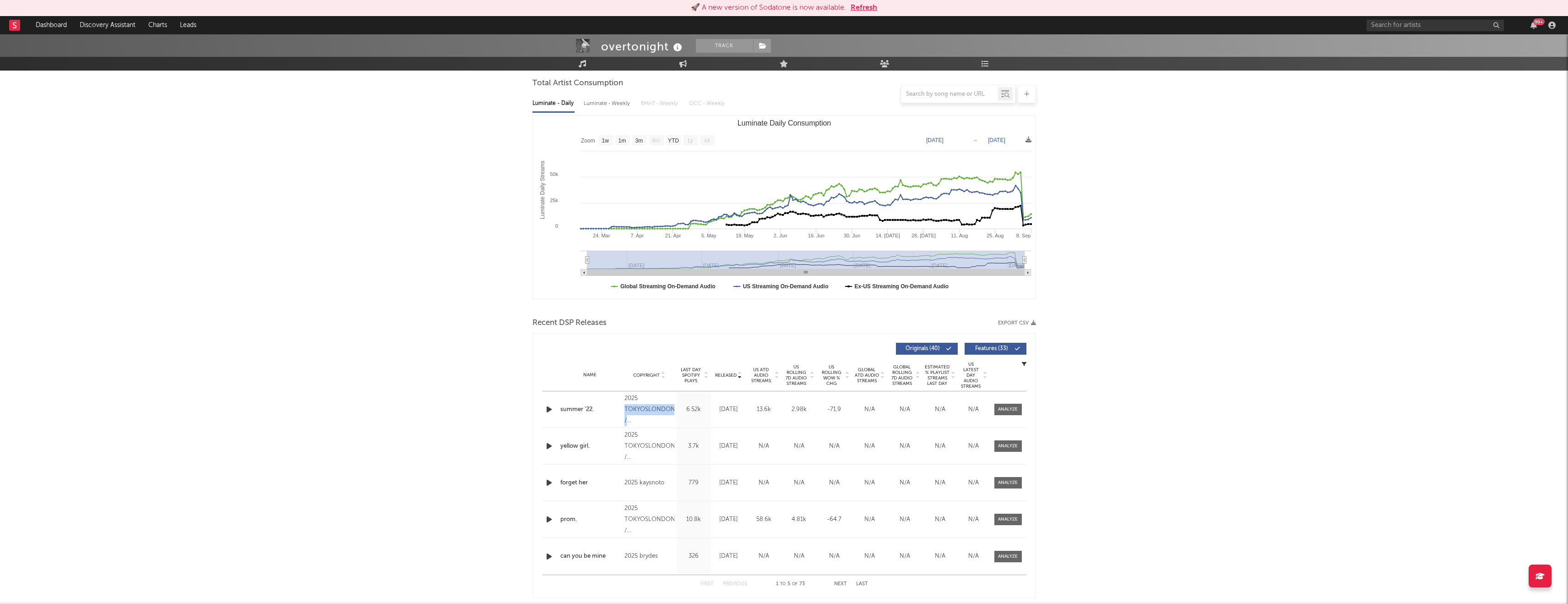
scroll to position [87, 0]
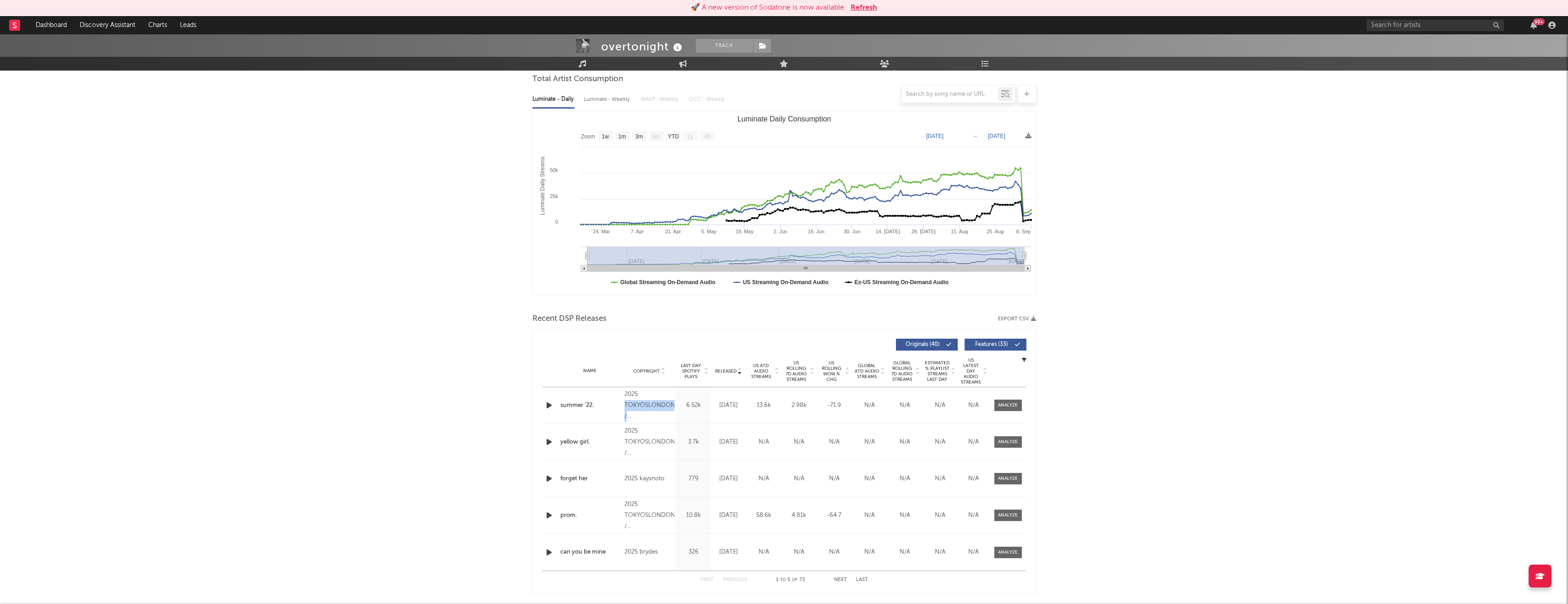
click at [772, 371] on span "US ATD Audio Streams" at bounding box center [761, 371] width 25 height 16
click at [796, 367] on span "US Rolling 7D Audio Streams" at bounding box center [796, 371] width 25 height 22
click at [1423, 27] on input "text" at bounding box center [1436, 25] width 137 height 11
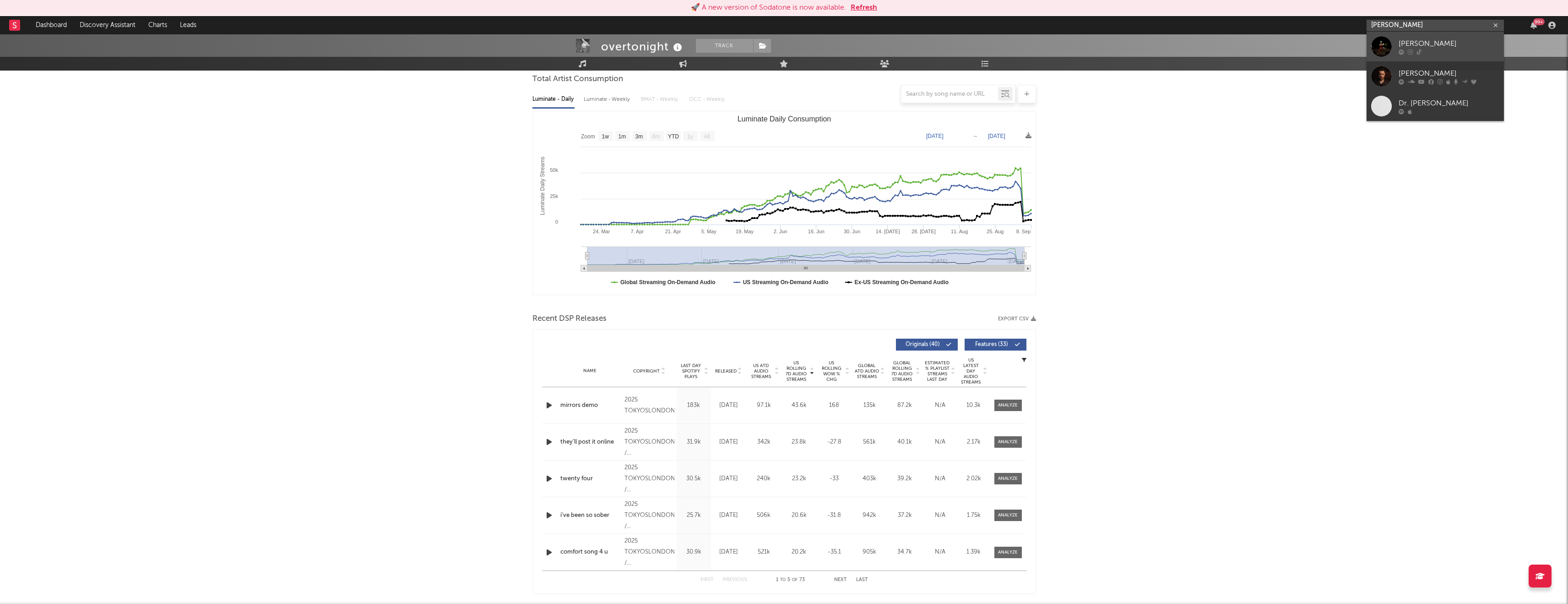
type input "davis cook"
click at [1459, 53] on div at bounding box center [1449, 51] width 100 height 6
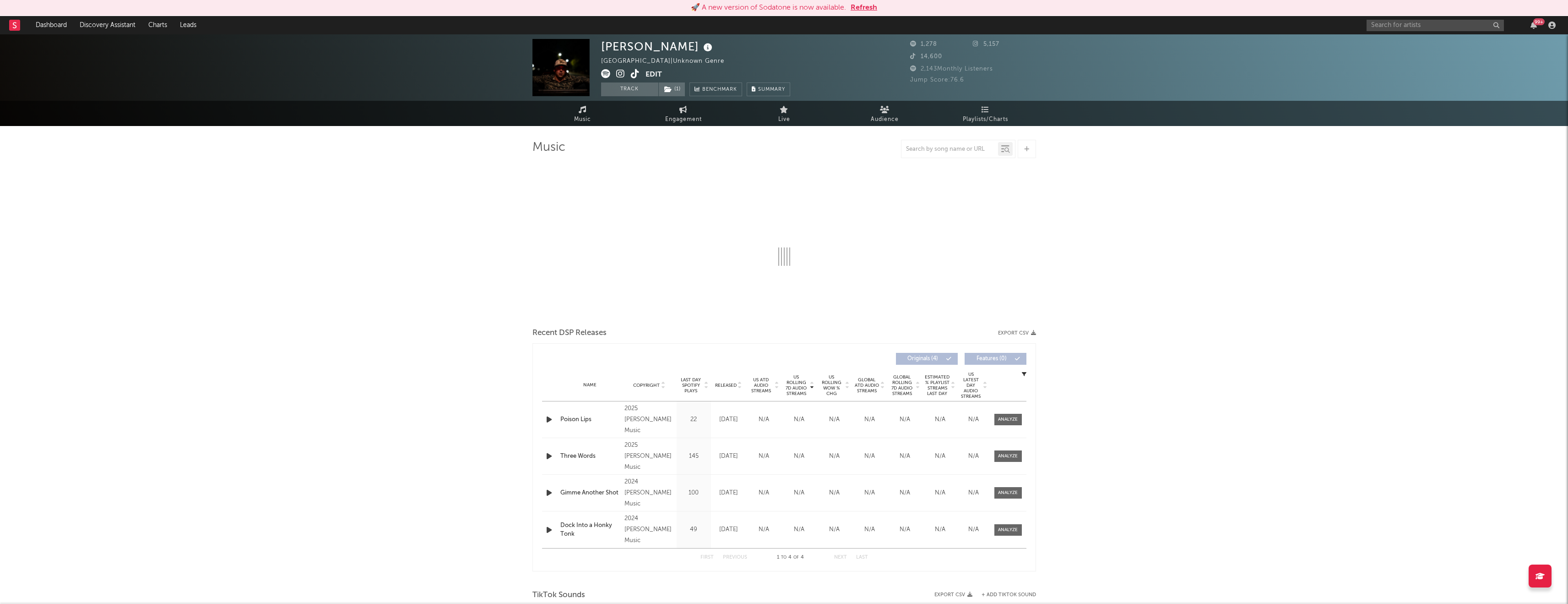
select select "6m"
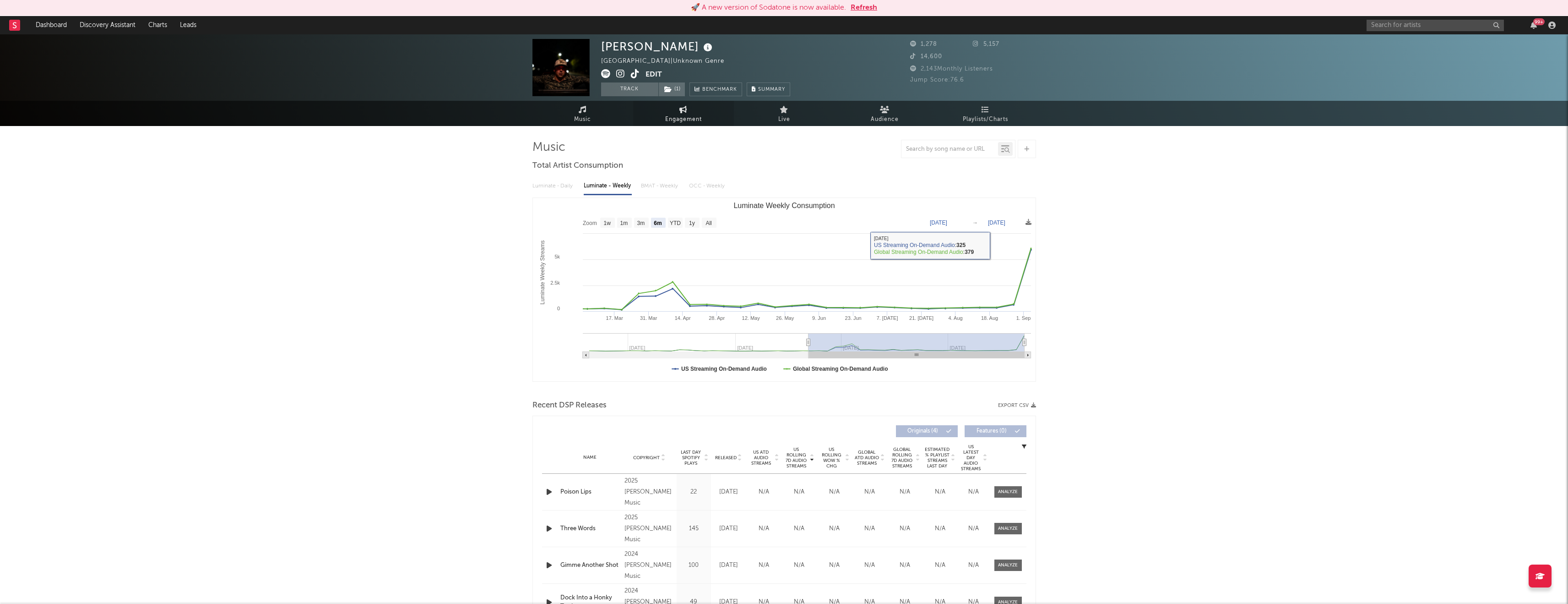
click at [716, 118] on link "Engagement" at bounding box center [683, 113] width 100 height 25
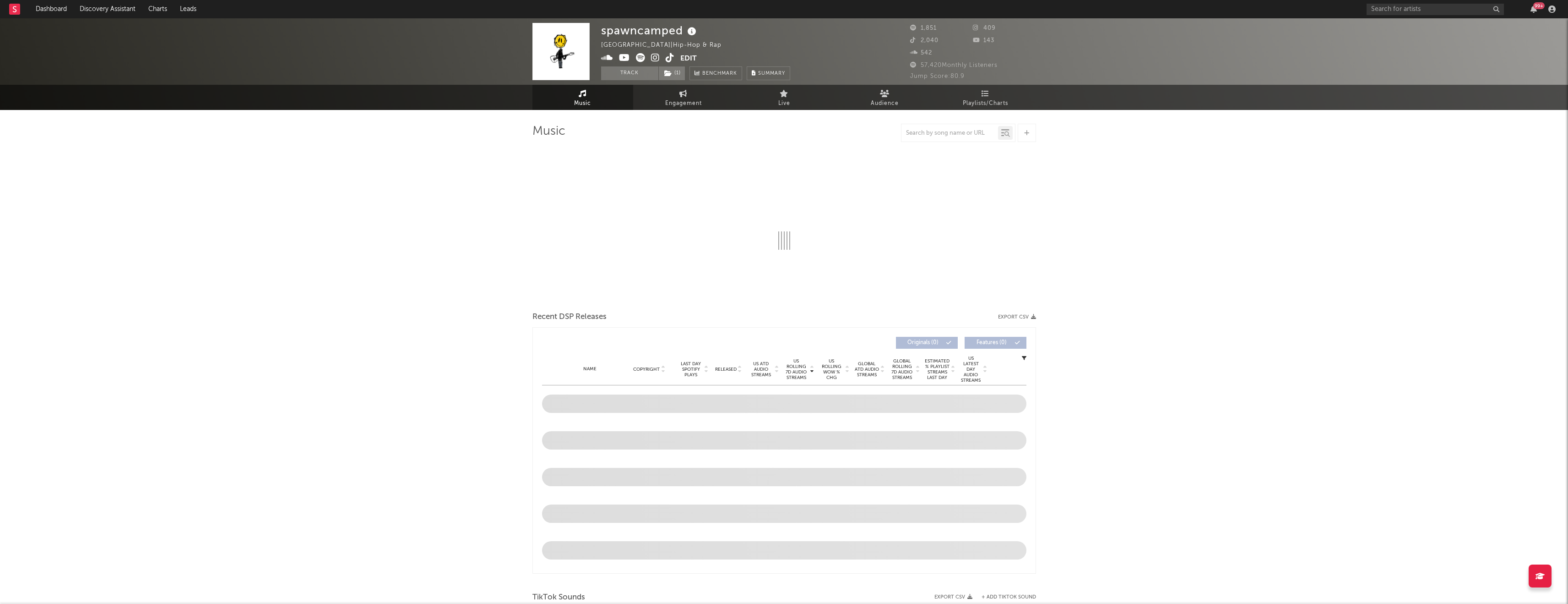
select select "1w"
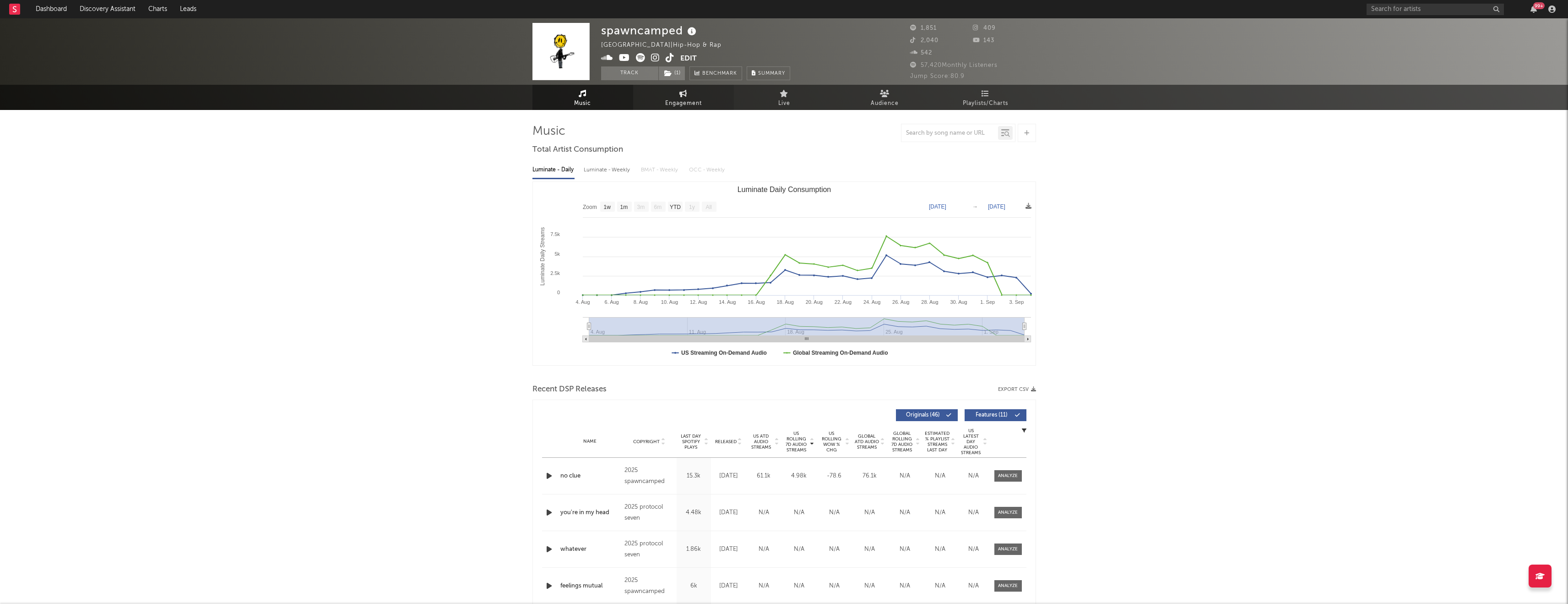
click at [689, 104] on span "Engagement" at bounding box center [684, 103] width 37 height 11
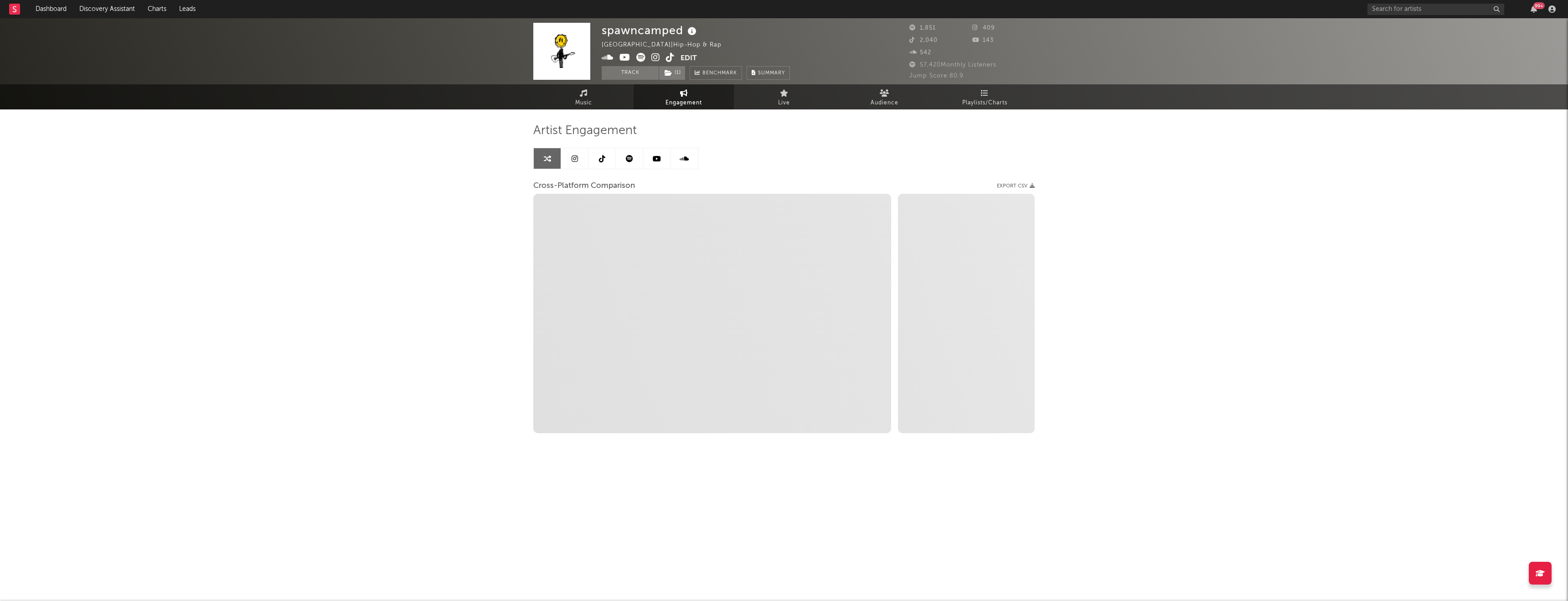
select select "1w"
select select "1m"
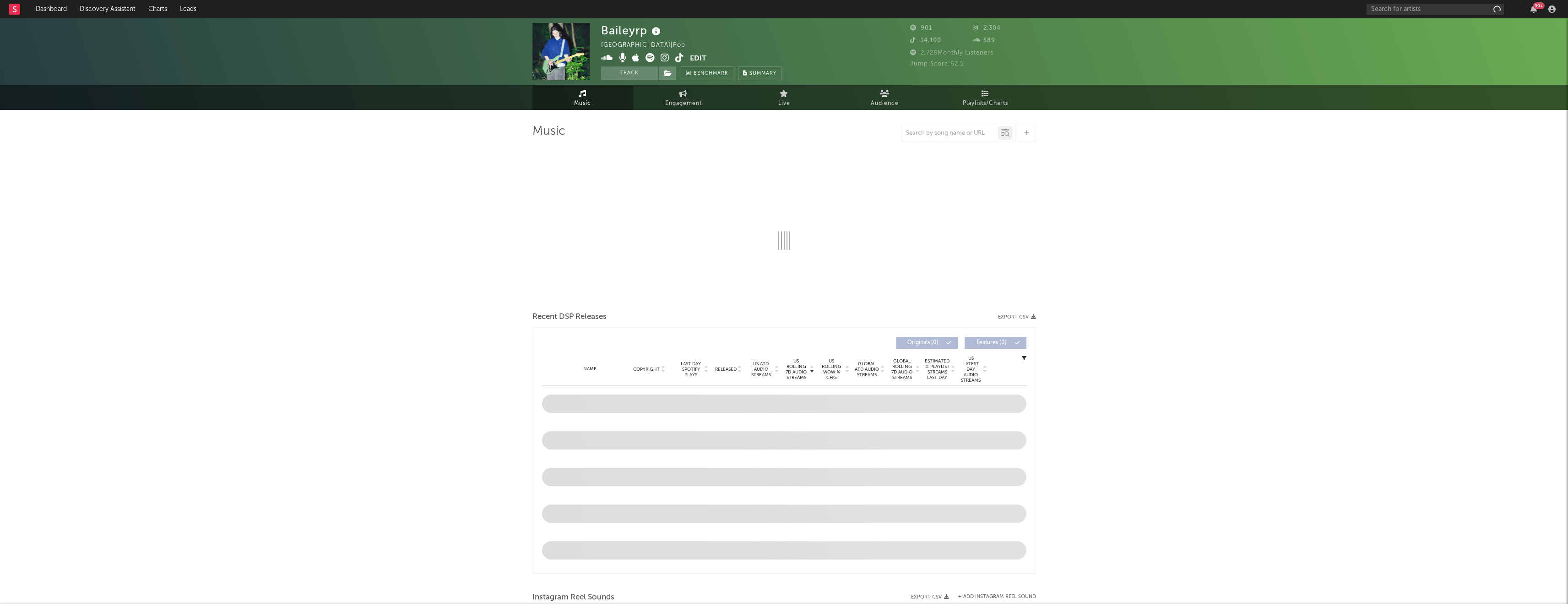
select select "1w"
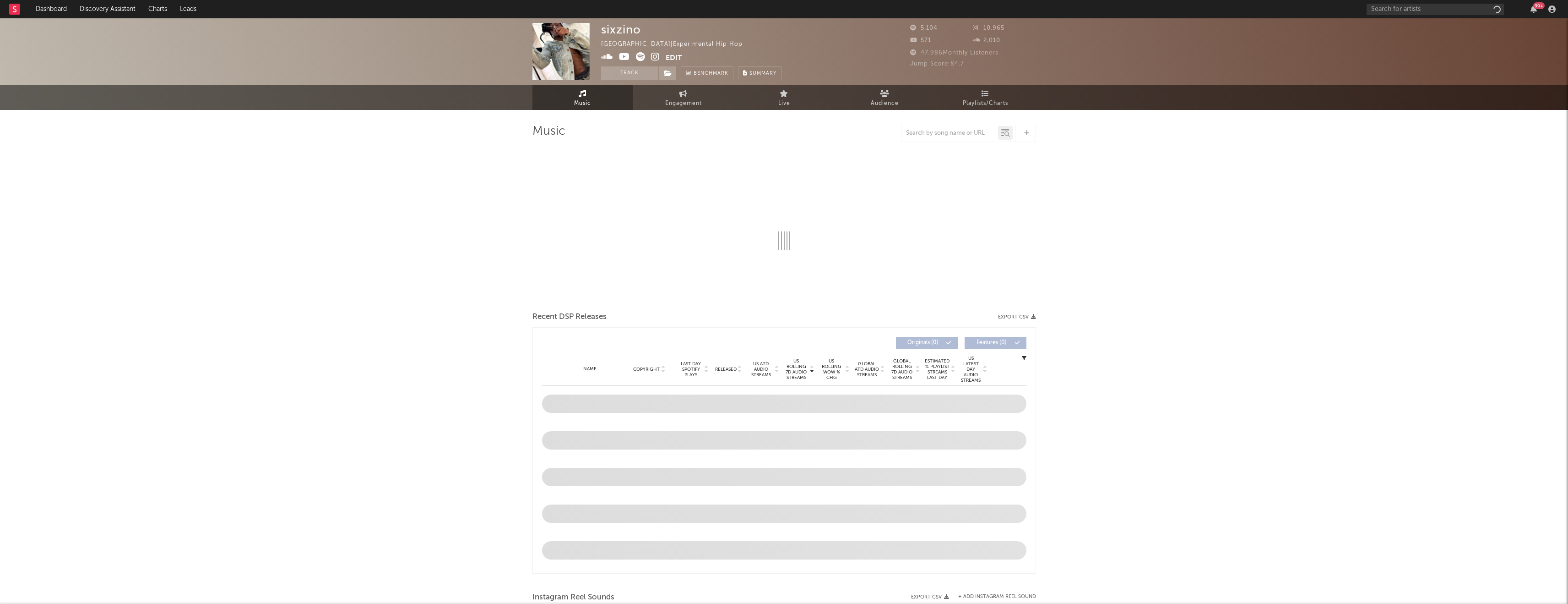
select select "1w"
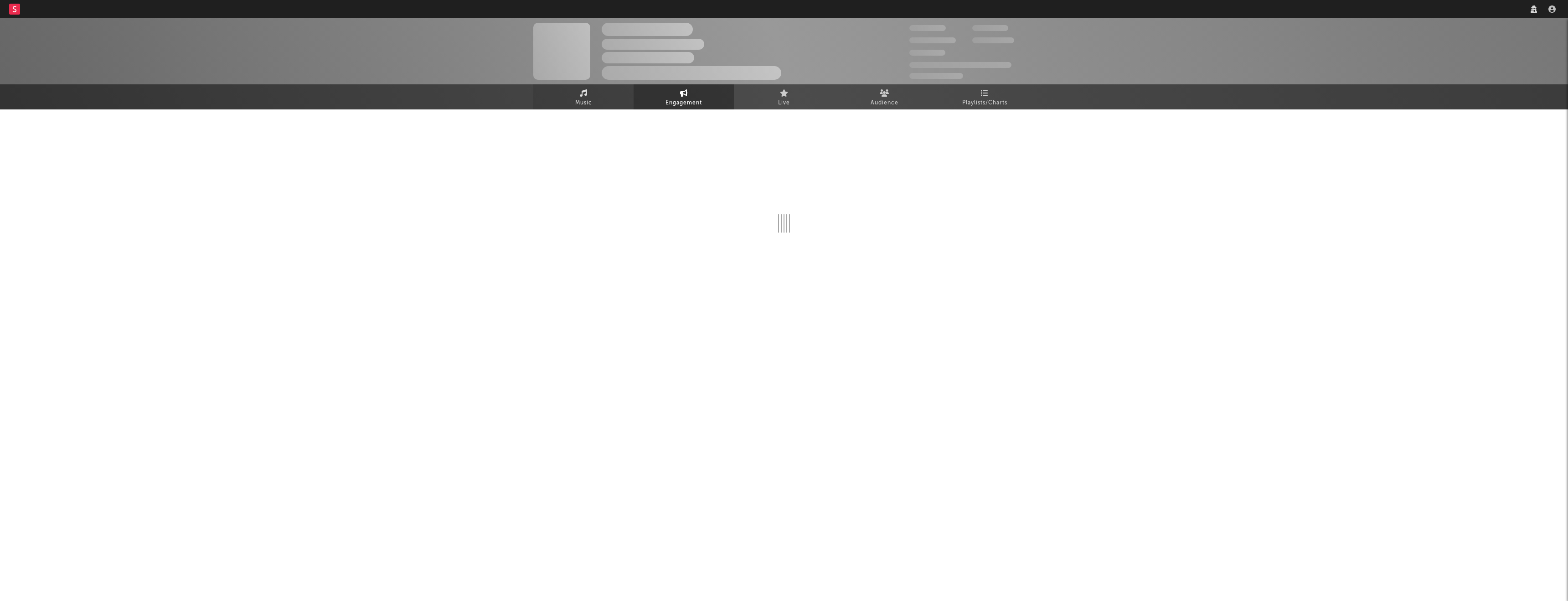
select select "1w"
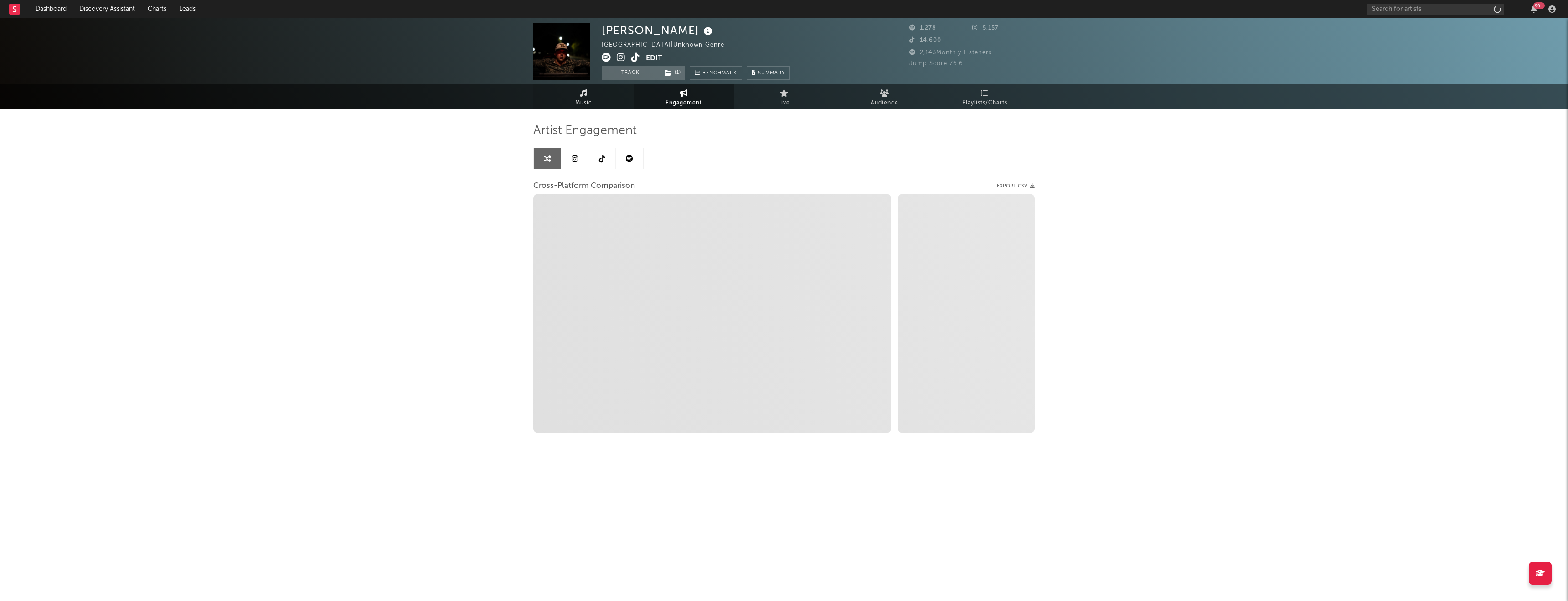
select select "1m"
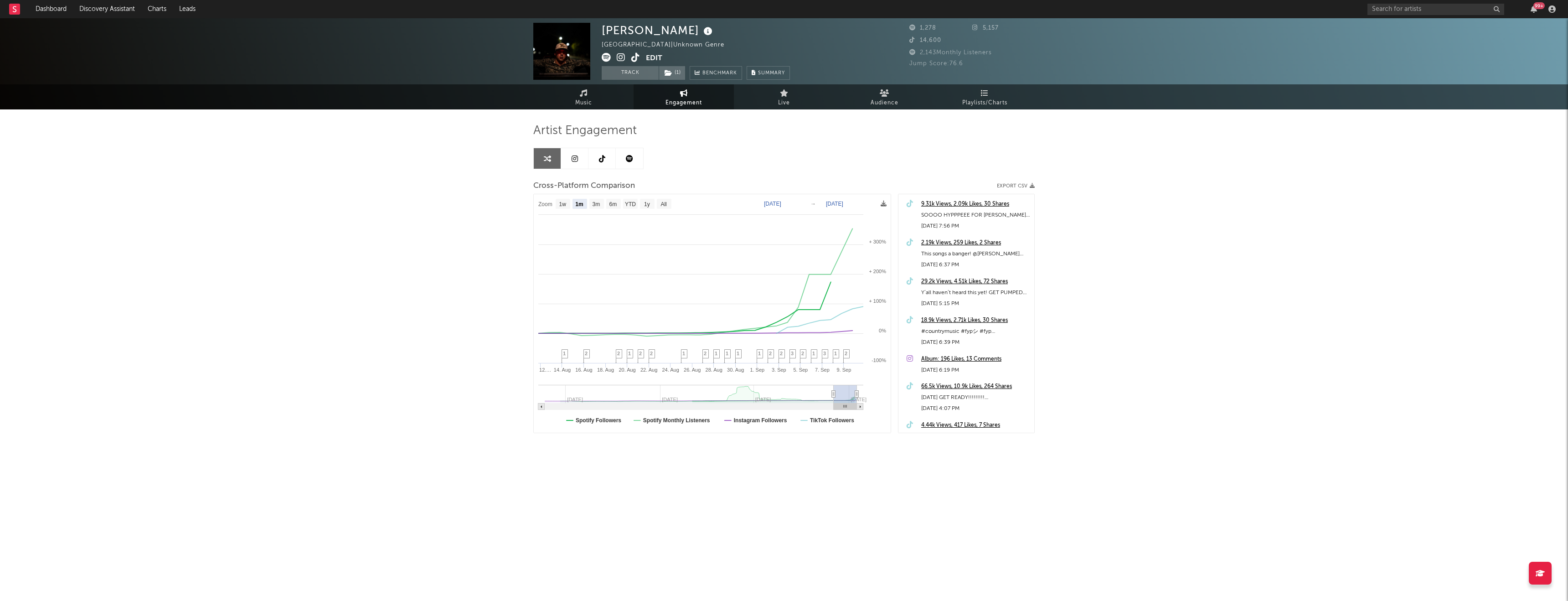
select select "1m"
click at [635, 155] on link at bounding box center [629, 158] width 28 height 20
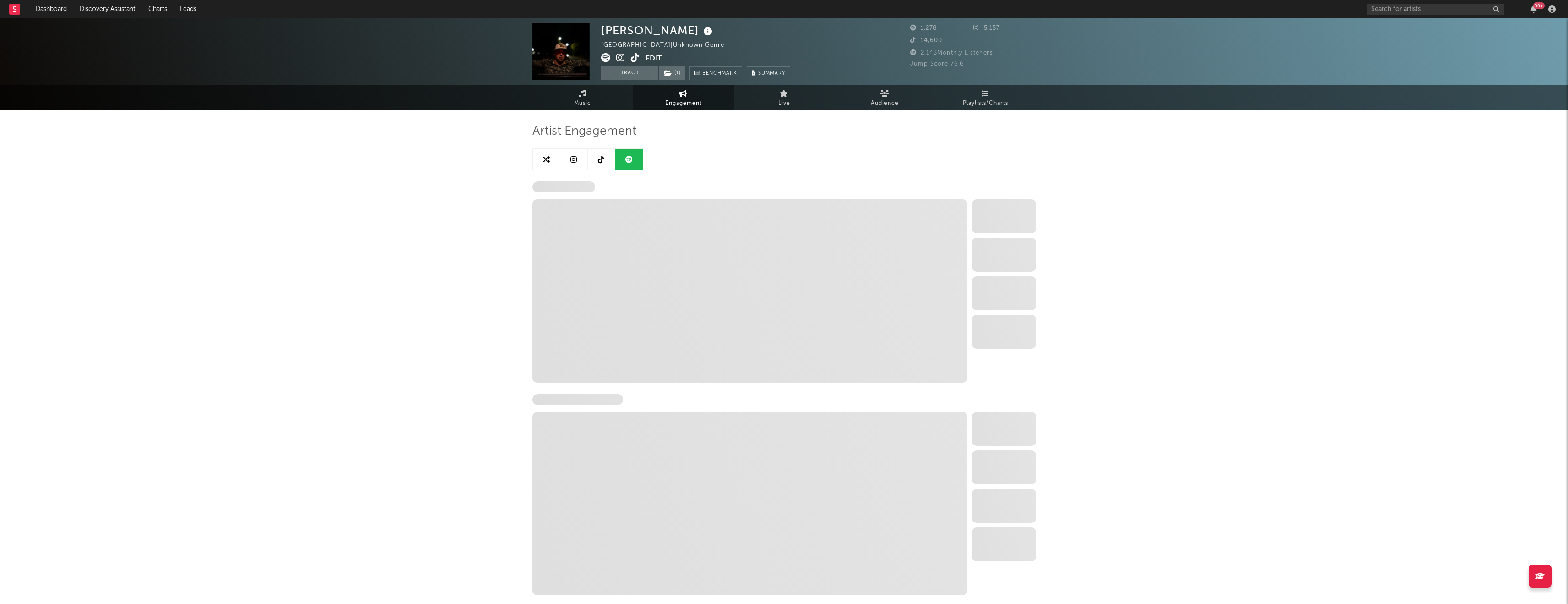
select select "6m"
select select "1w"
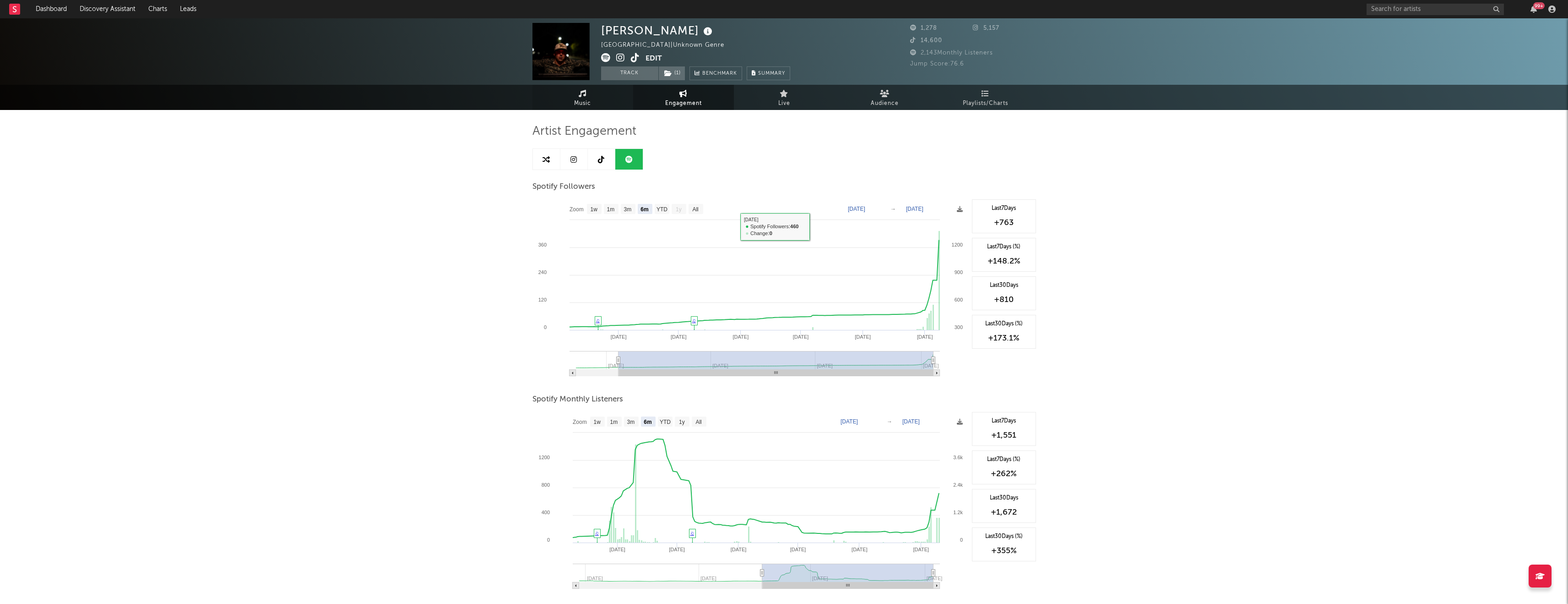
click at [588, 100] on span "Music" at bounding box center [582, 103] width 17 height 11
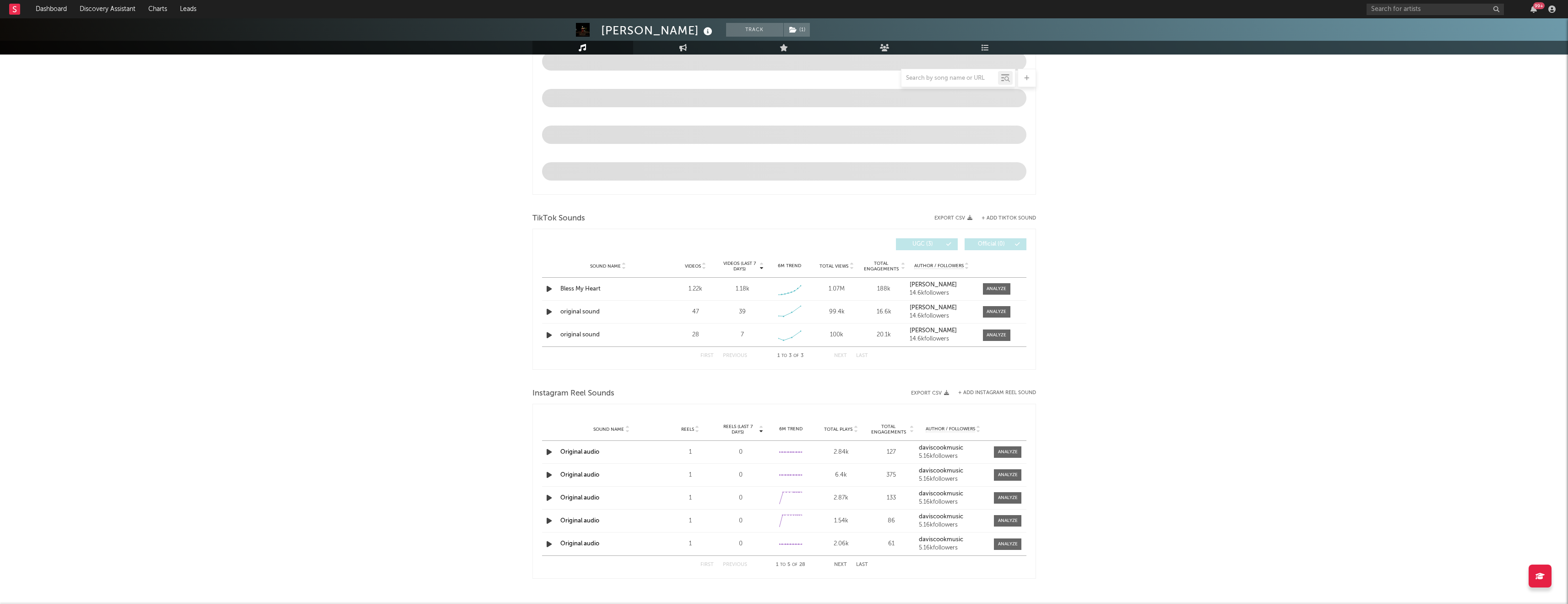
select select "6m"
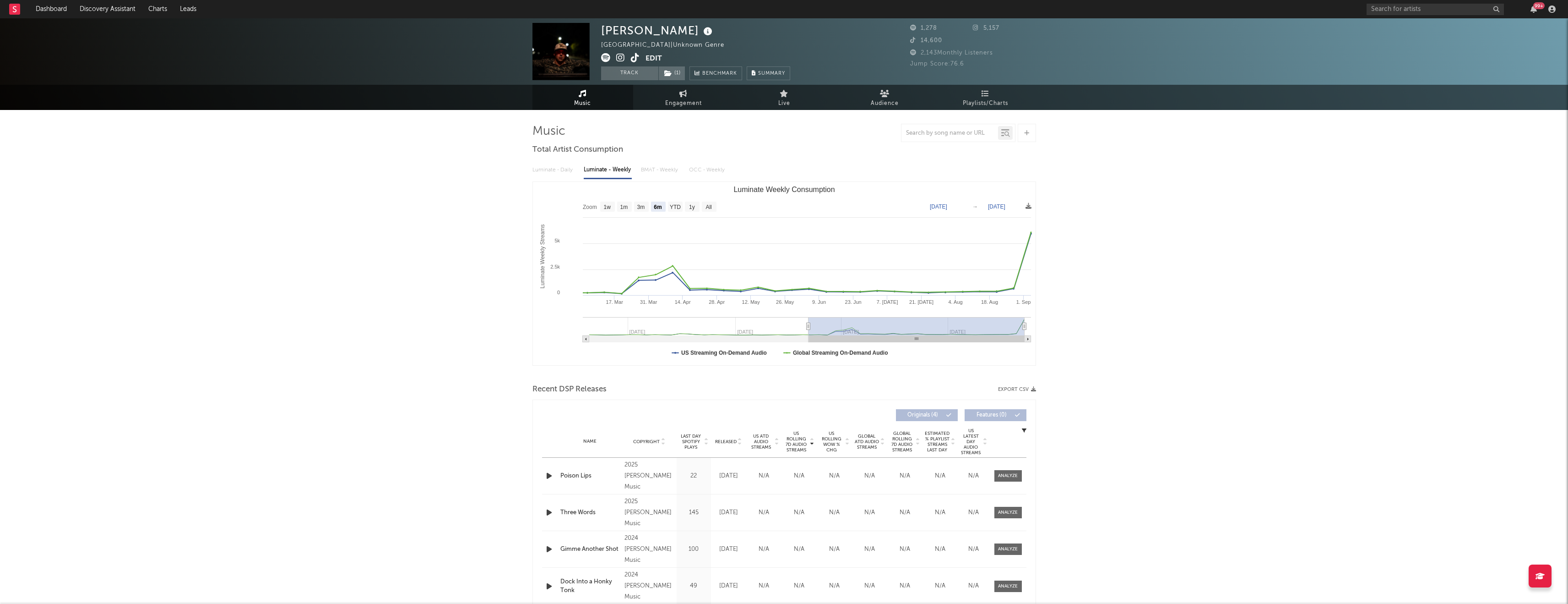
click at [656, 124] on div at bounding box center [784, 133] width 503 height 18
click at [668, 104] on span "Engagement" at bounding box center [684, 103] width 37 height 11
select select "1w"
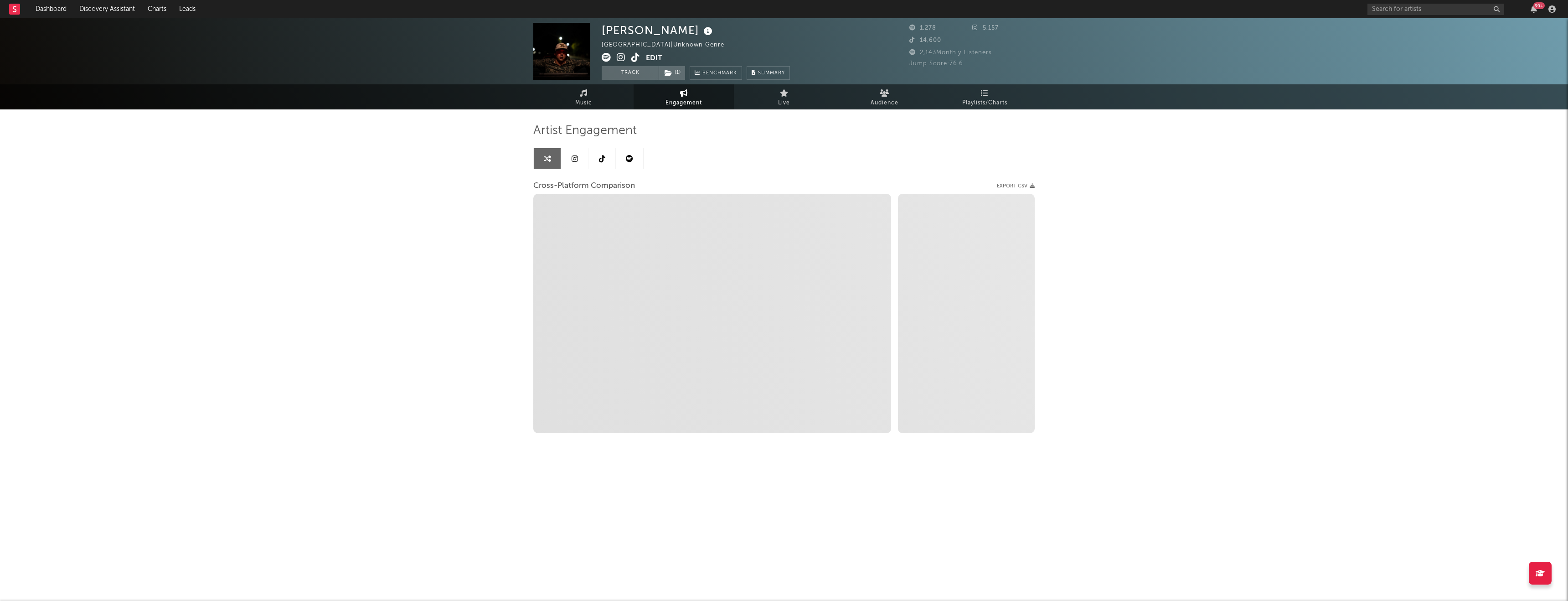
select select "1m"
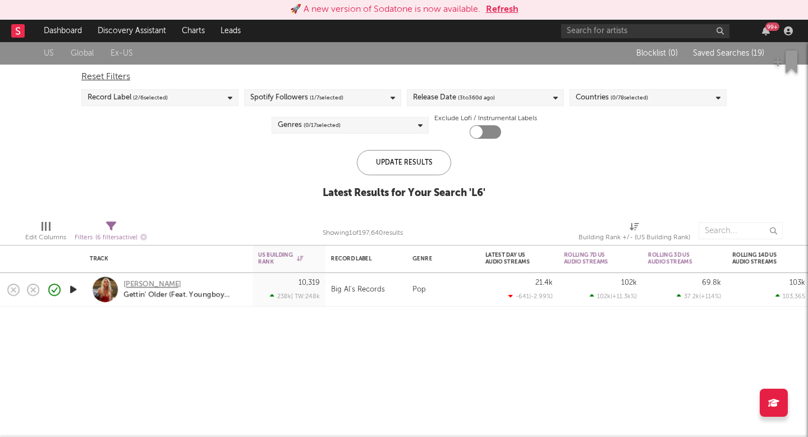
click at [126, 280] on div "[PERSON_NAME]" at bounding box center [152, 285] width 58 height 10
click at [133, 39] on link "Discovery Assistant" at bounding box center [132, 31] width 84 height 22
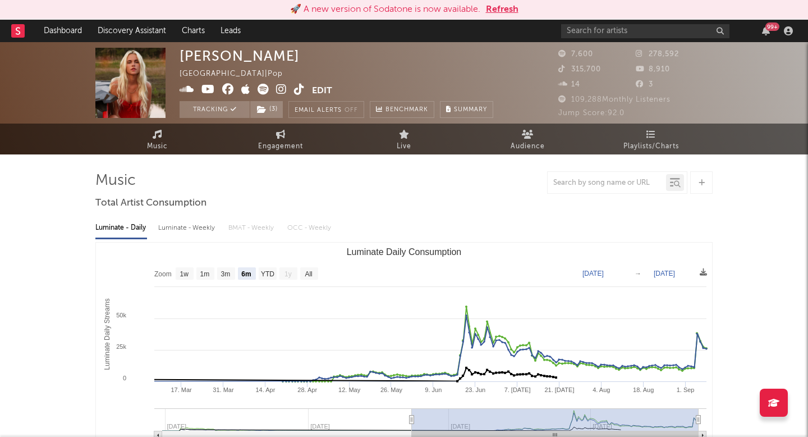
select select "6m"
select select "1w"
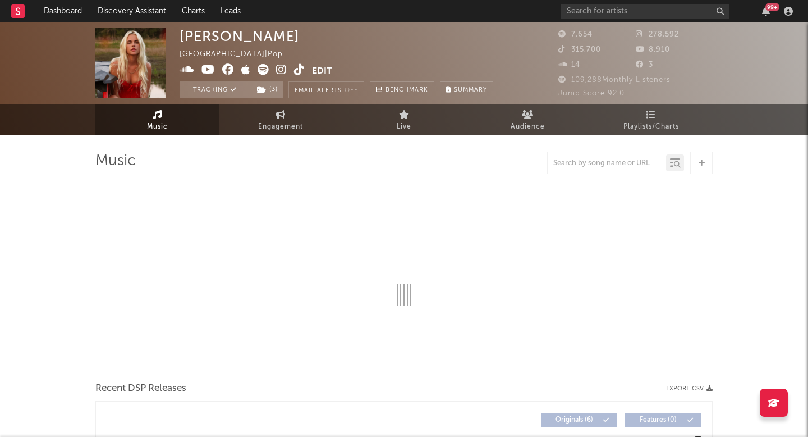
click at [275, 104] on link "Engagement" at bounding box center [280, 119] width 123 height 31
select select "1w"
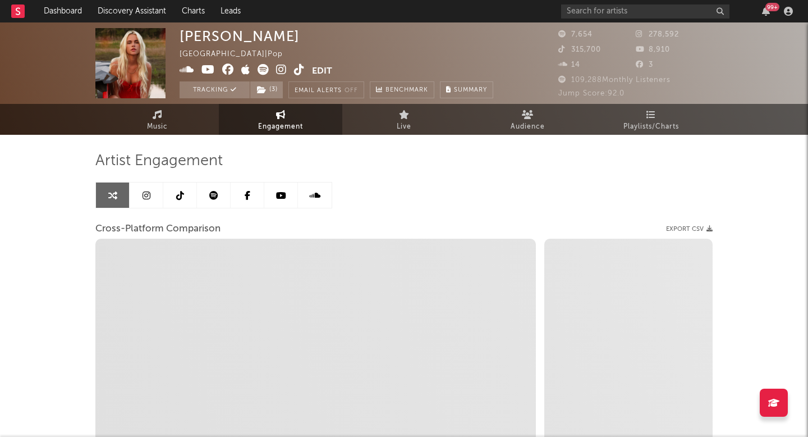
select select "1m"
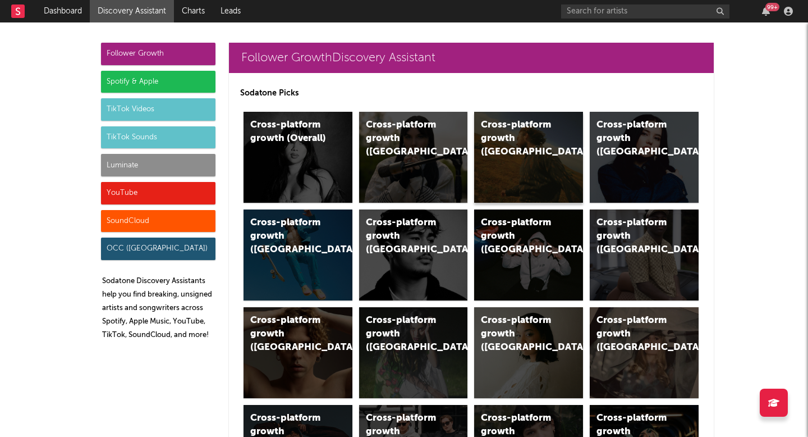
click at [531, 152] on div "Cross-platform growth ([GEOGRAPHIC_DATA])" at bounding box center [528, 157] width 109 height 91
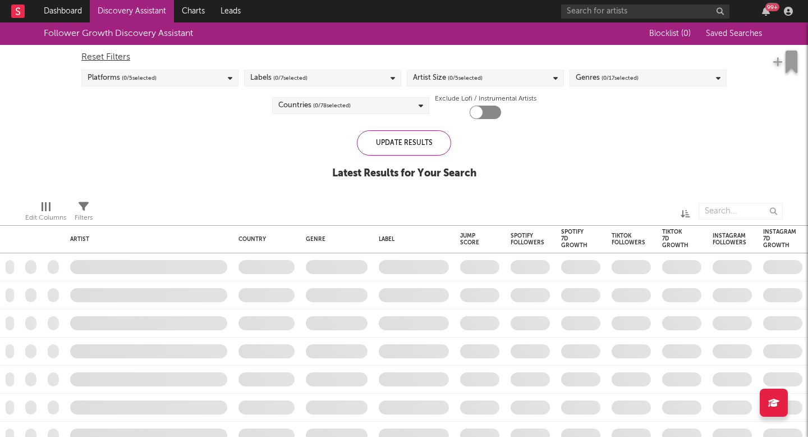
checkbox input "true"
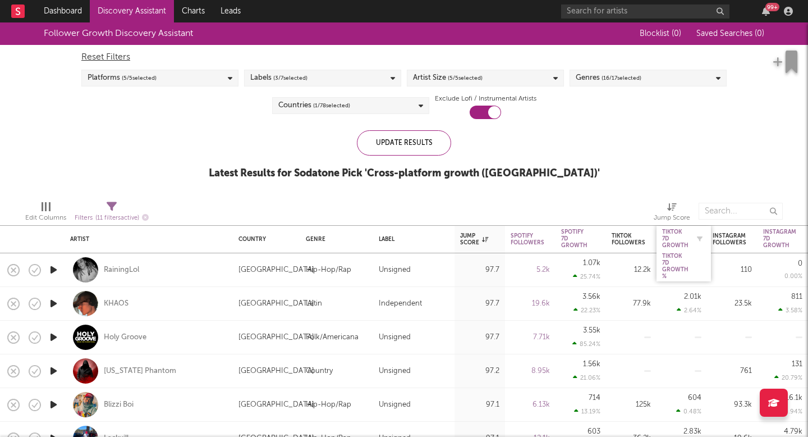
click at [680, 235] on div "Tiktok 7D Growth" at bounding box center [675, 238] width 26 height 20
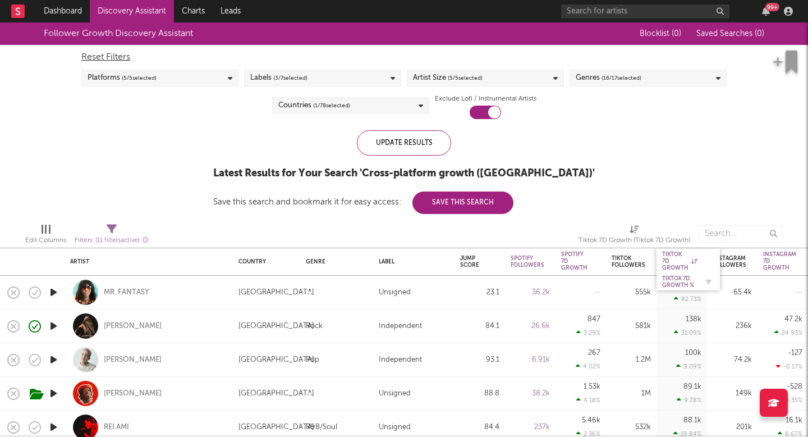
click at [675, 276] on div "Tiktok 7D Growth %" at bounding box center [679, 281] width 35 height 13
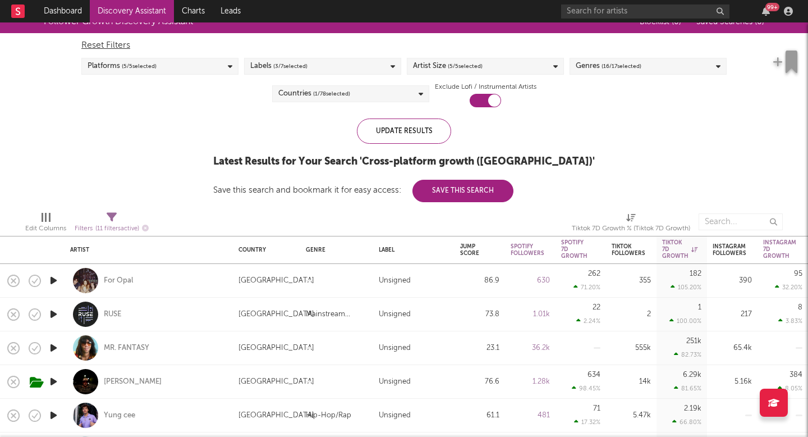
click at [134, 376] on div "[PERSON_NAME]" at bounding box center [148, 381] width 157 height 33
select select "1w"
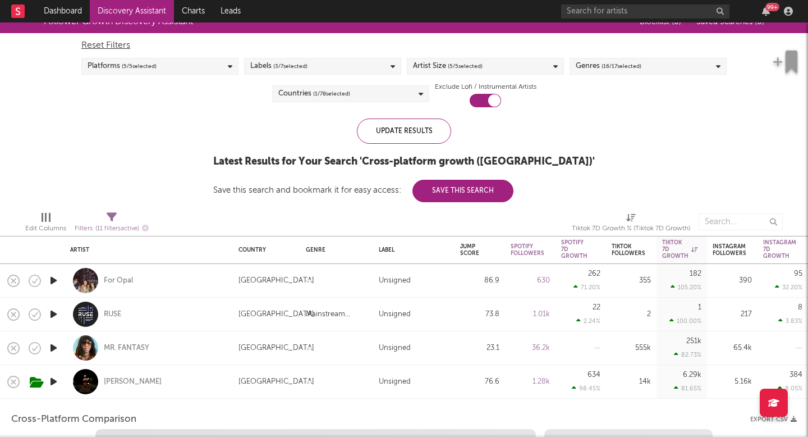
select select "6m"
select select "1m"
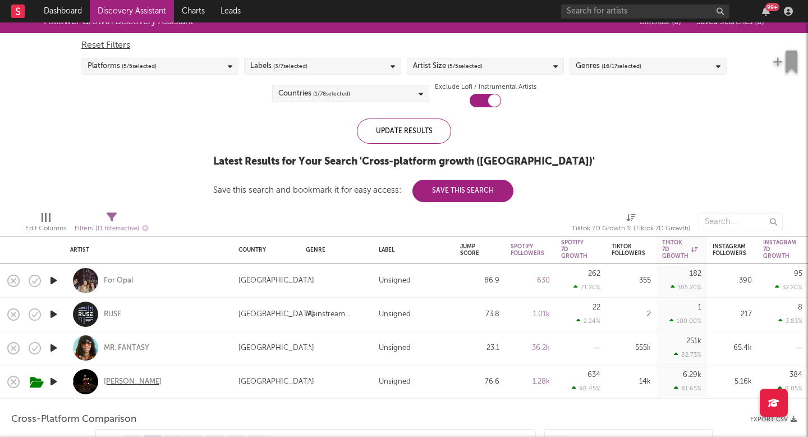
click at [132, 383] on div "[PERSON_NAME]" at bounding box center [133, 382] width 58 height 10
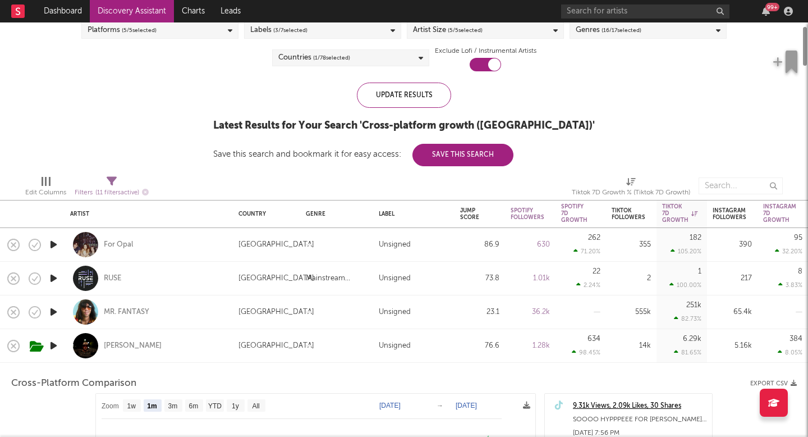
click at [314, 342] on div at bounding box center [336, 346] width 73 height 34
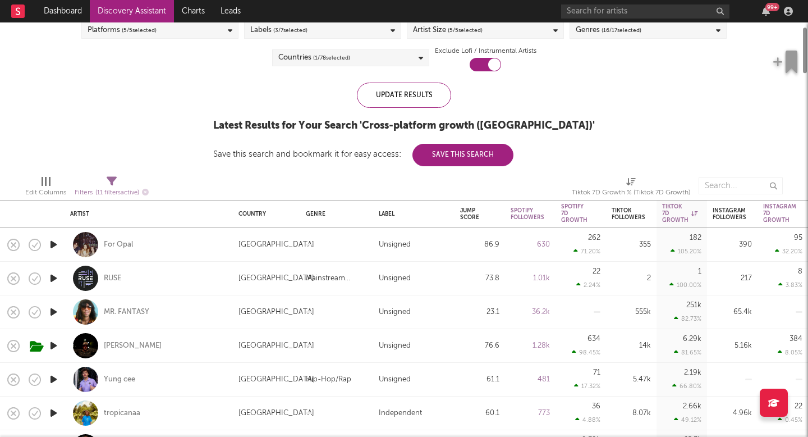
click at [314, 342] on div at bounding box center [336, 346] width 73 height 34
select select "1m"
select select "6m"
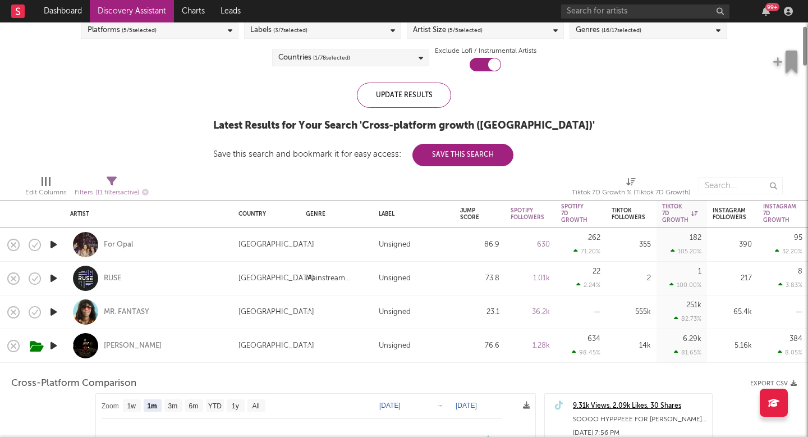
click at [314, 342] on div at bounding box center [336, 346] width 73 height 34
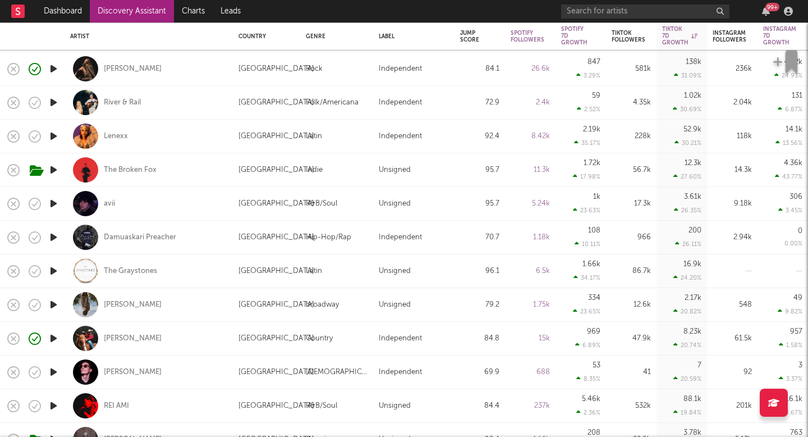
click at [45, 198] on div at bounding box center [53, 204] width 22 height 34
select select "1w"
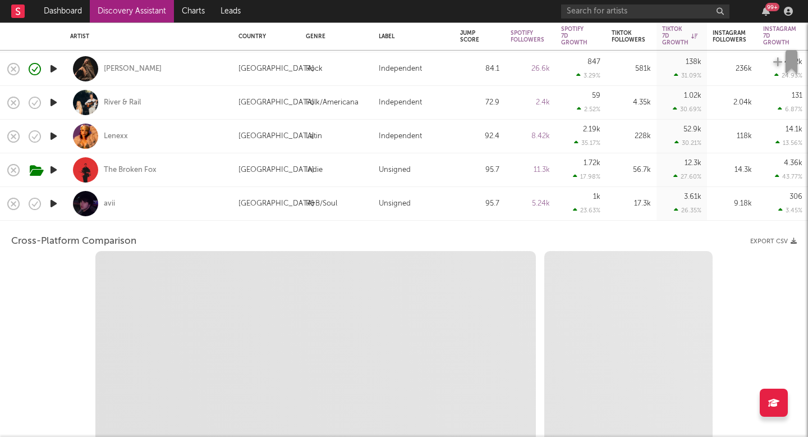
click at [54, 207] on icon "button" at bounding box center [54, 203] width 12 height 14
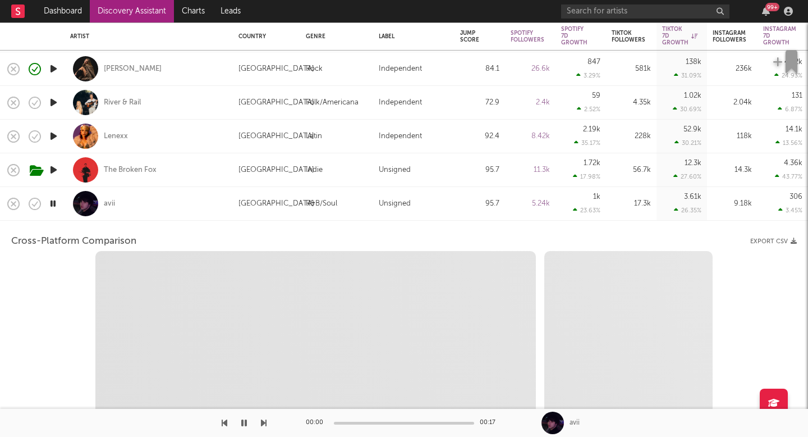
click at [65, 210] on div "avii" at bounding box center [149, 204] width 168 height 34
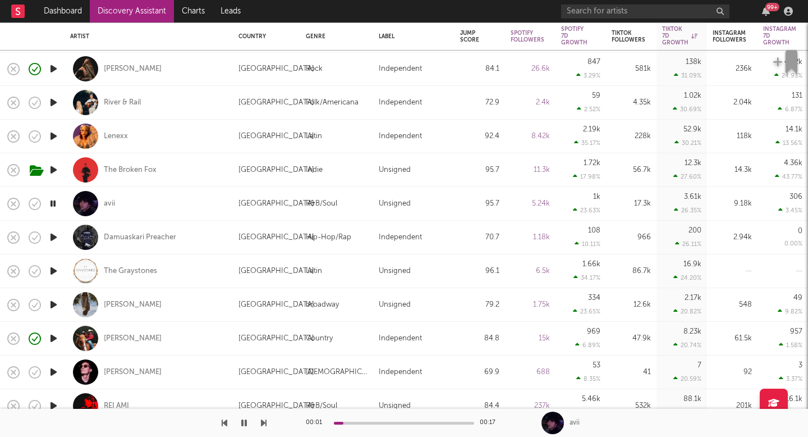
click at [52, 201] on icon "button" at bounding box center [53, 203] width 11 height 14
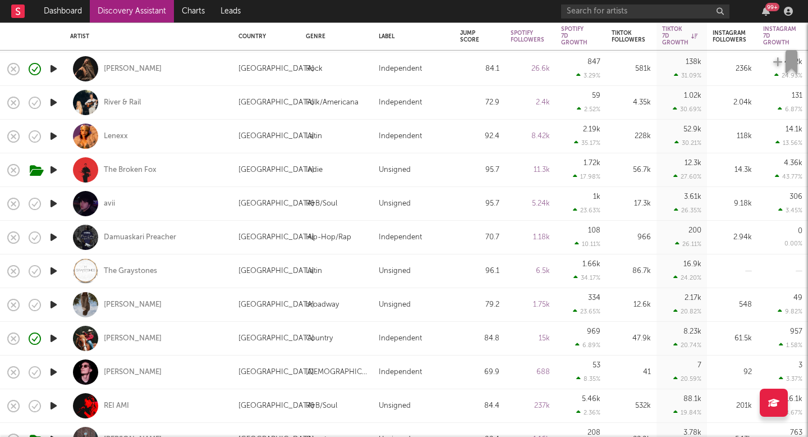
click at [56, 131] on icon "button" at bounding box center [54, 136] width 12 height 14
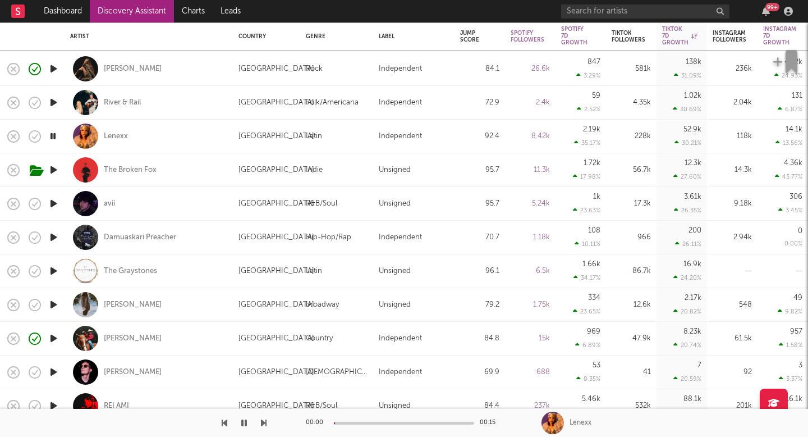
click at [56, 131] on icon "button" at bounding box center [53, 136] width 11 height 14
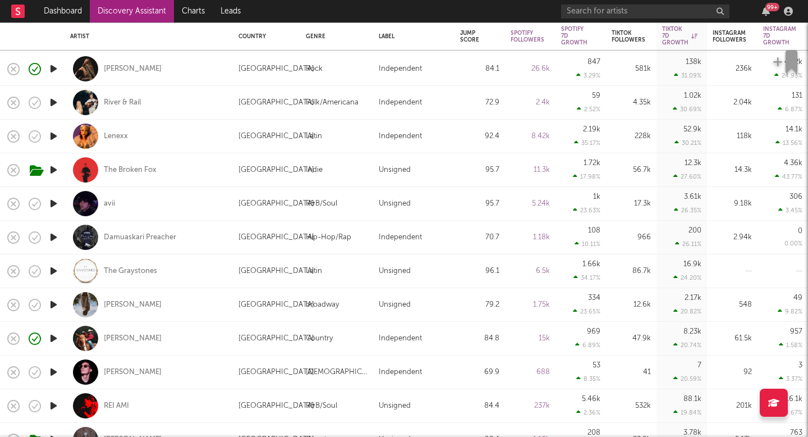
click at [51, 99] on icon "button" at bounding box center [54, 102] width 12 height 14
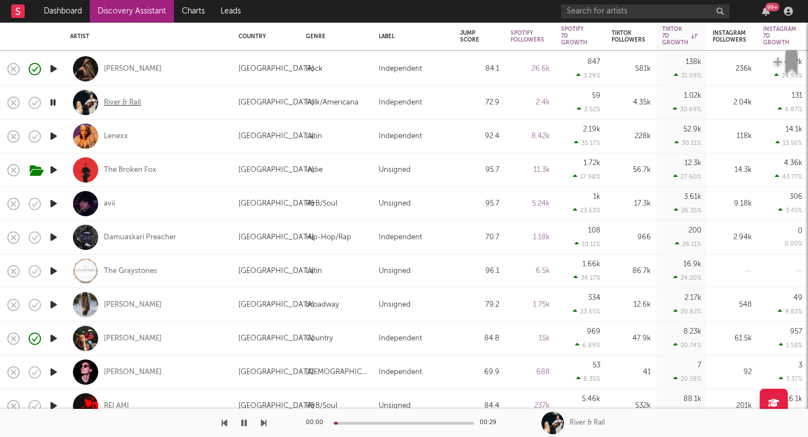
click at [117, 104] on div "River & Rail" at bounding box center [122, 103] width 37 height 10
click at [247, 419] on button "button" at bounding box center [244, 423] width 11 height 28
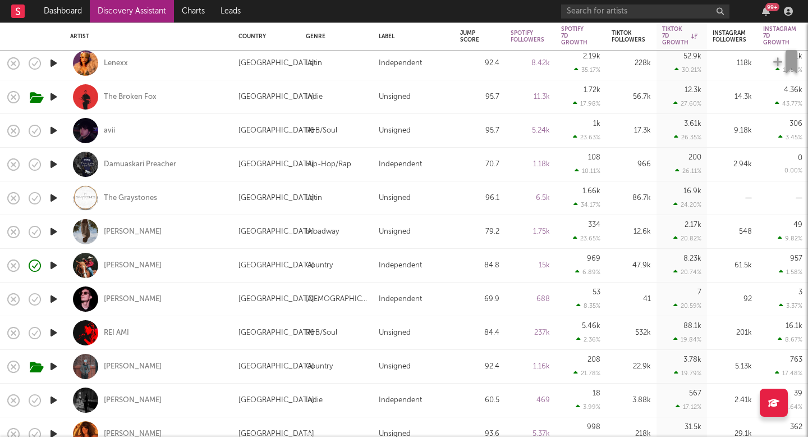
click at [52, 370] on icon "button" at bounding box center [54, 366] width 12 height 14
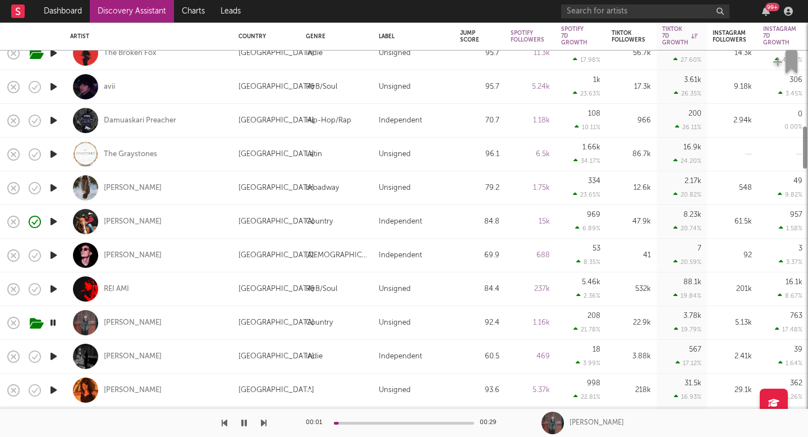
click at [54, 355] on icon "button" at bounding box center [54, 356] width 12 height 14
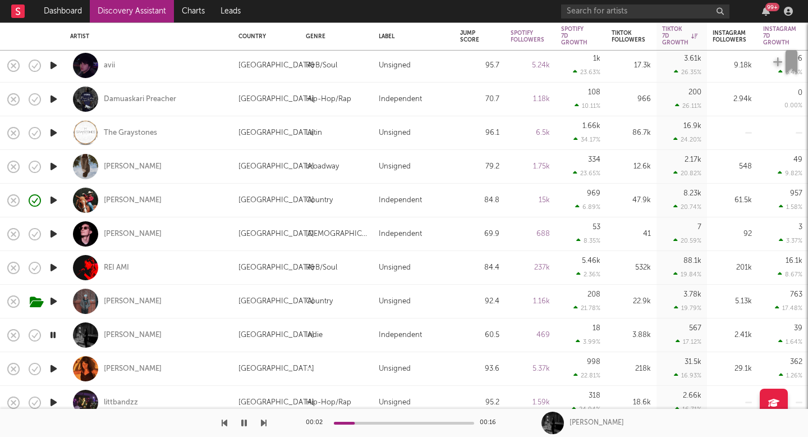
click at [54, 366] on icon "button" at bounding box center [54, 368] width 12 height 14
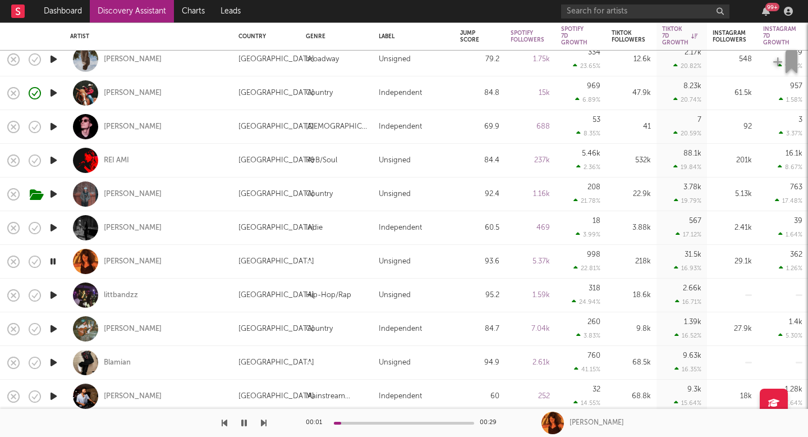
click at [49, 327] on icon "button" at bounding box center [54, 329] width 12 height 14
click at [116, 328] on div "Luke Borchelt" at bounding box center [133, 329] width 58 height 10
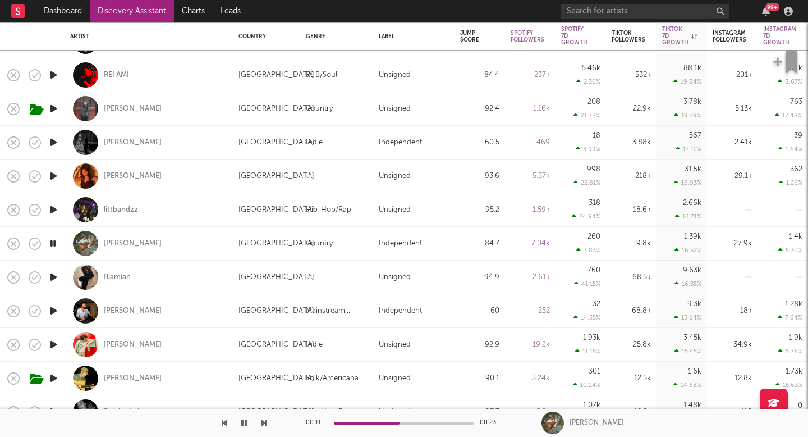
click at [53, 278] on icon "button" at bounding box center [54, 277] width 12 height 14
click at [56, 341] on icon "button" at bounding box center [54, 344] width 12 height 14
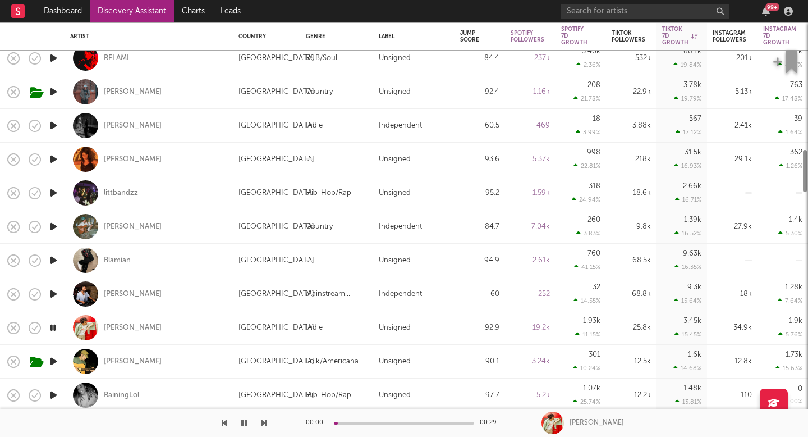
click at [54, 365] on icon "button" at bounding box center [54, 361] width 12 height 14
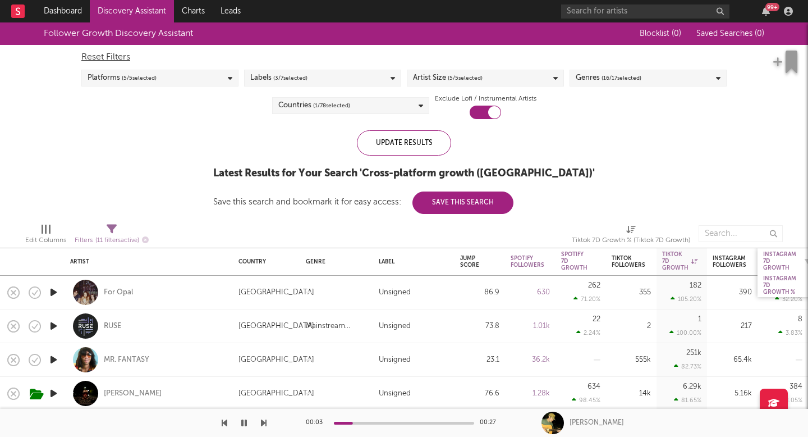
click at [773, 255] on div "Instagram 7D Growth" at bounding box center [779, 261] width 33 height 20
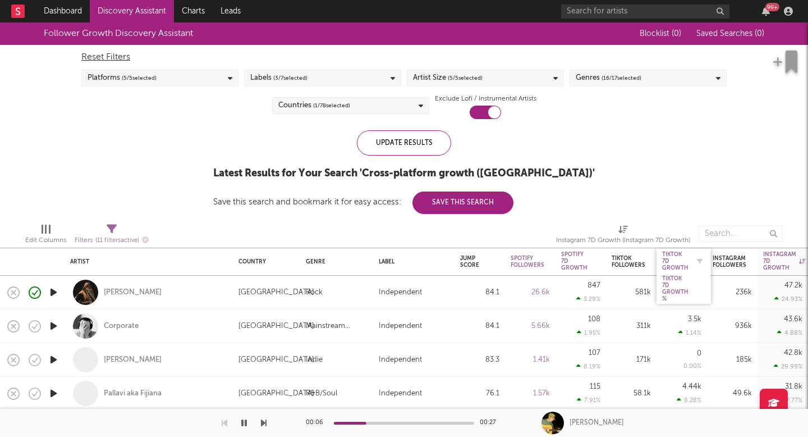
click at [671, 257] on div "Tiktok 7D Growth" at bounding box center [675, 261] width 26 height 20
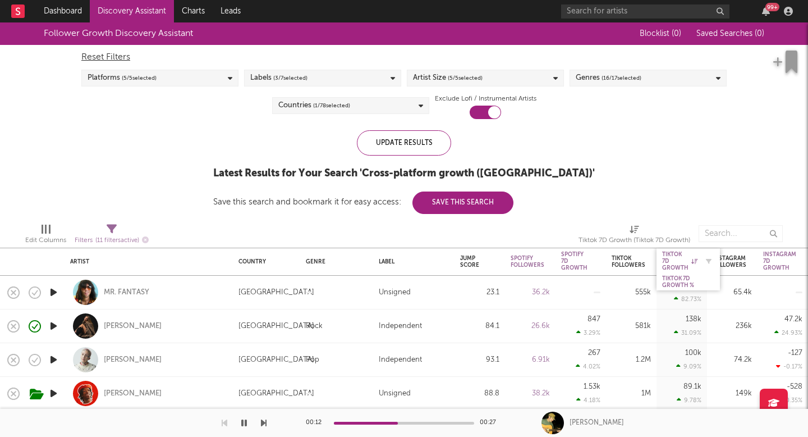
click at [674, 264] on div "Tiktok 7D Growth" at bounding box center [679, 261] width 35 height 20
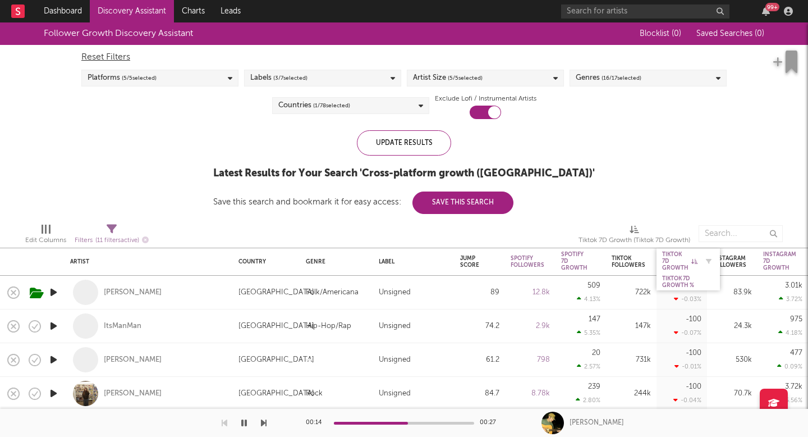
click at [679, 254] on div "Tiktok 7D Growth" at bounding box center [679, 261] width 35 height 20
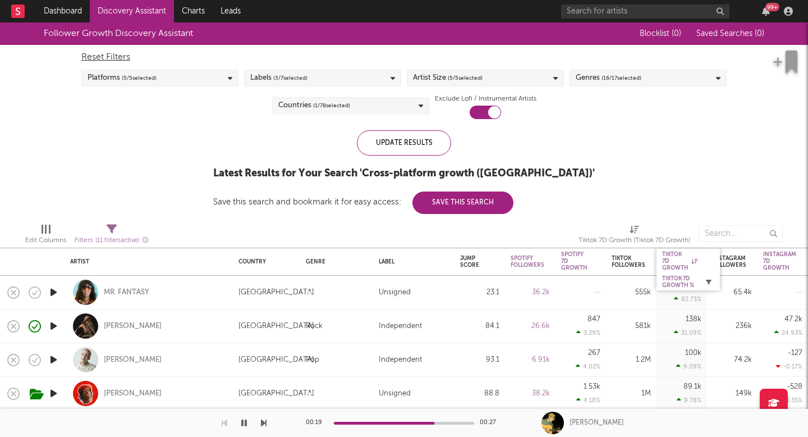
click at [707, 281] on icon "button" at bounding box center [709, 282] width 6 height 6
select select "or"
select select "between"
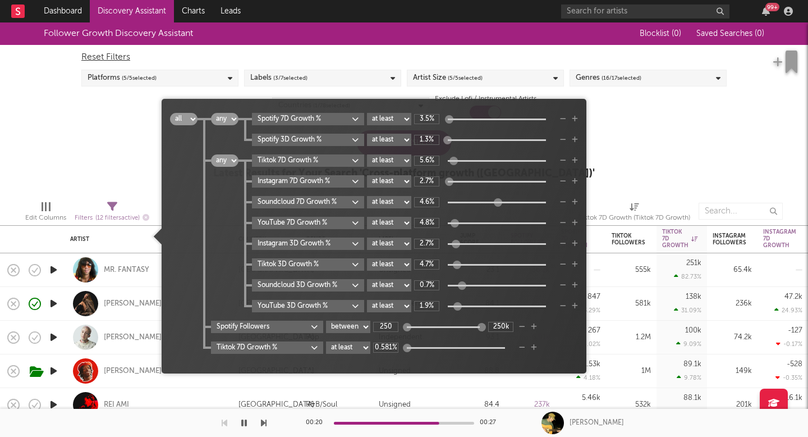
click at [671, 181] on div "Follower Growth Discovery Assistant Blocklist ( 0 ) Saved Searches ( 0 ) Reset …" at bounding box center [404, 106] width 808 height 169
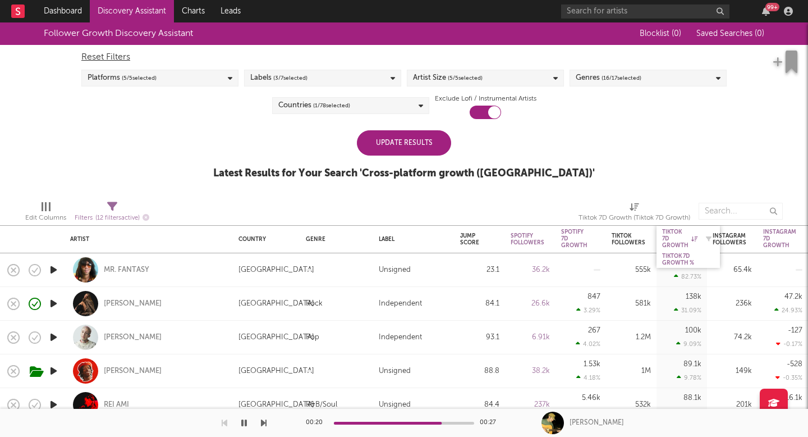
click at [677, 239] on div "Tiktok 7D Growth" at bounding box center [679, 238] width 35 height 20
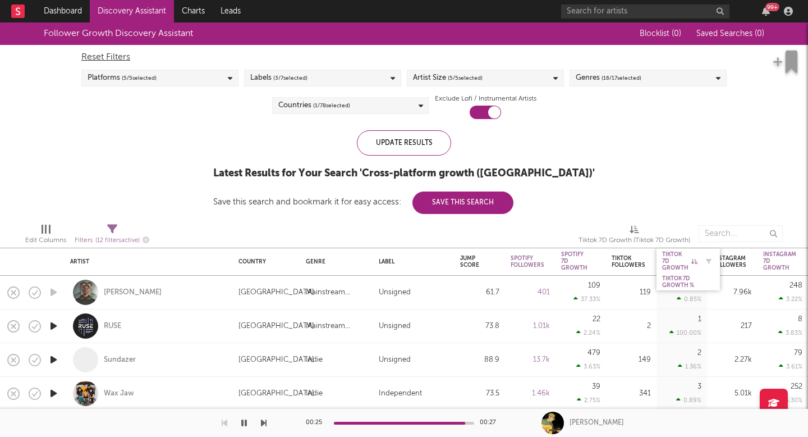
click at [679, 255] on div "Tiktok 7D Growth" at bounding box center [679, 261] width 35 height 20
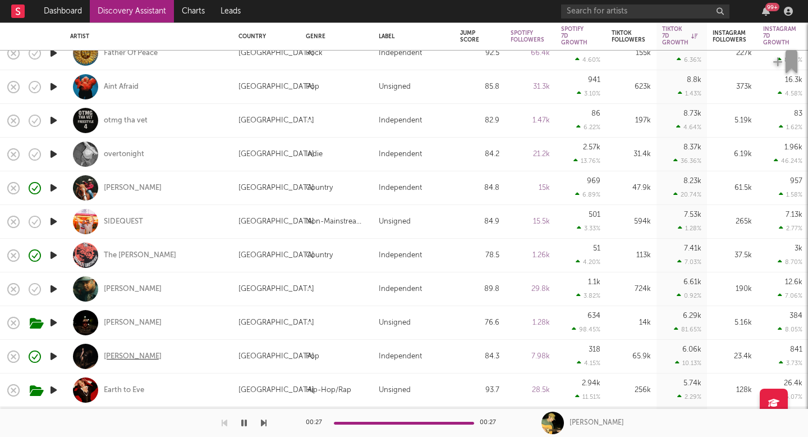
click at [110, 356] on div "[PERSON_NAME]" at bounding box center [133, 356] width 58 height 10
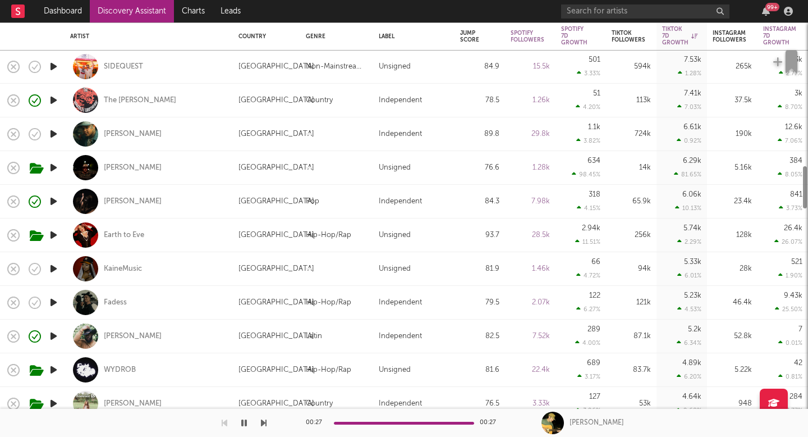
click at [312, 310] on div "Hip-Hop/Rap" at bounding box center [336, 303] width 73 height 34
select select "1w"
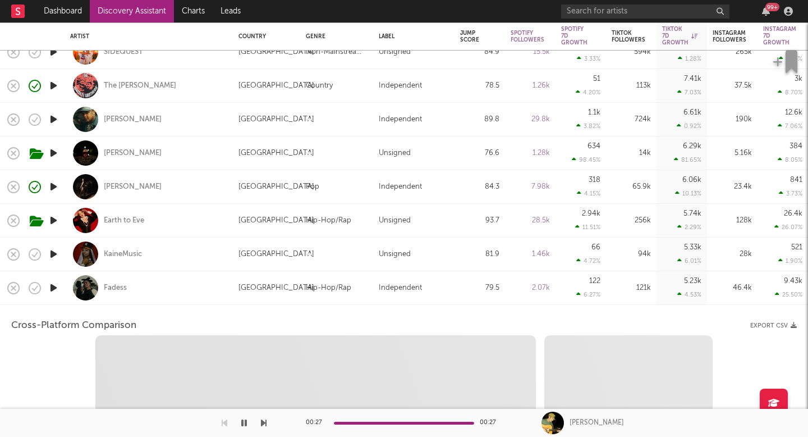
click at [337, 289] on div "Hip-Hop/Rap" at bounding box center [328, 287] width 45 height 13
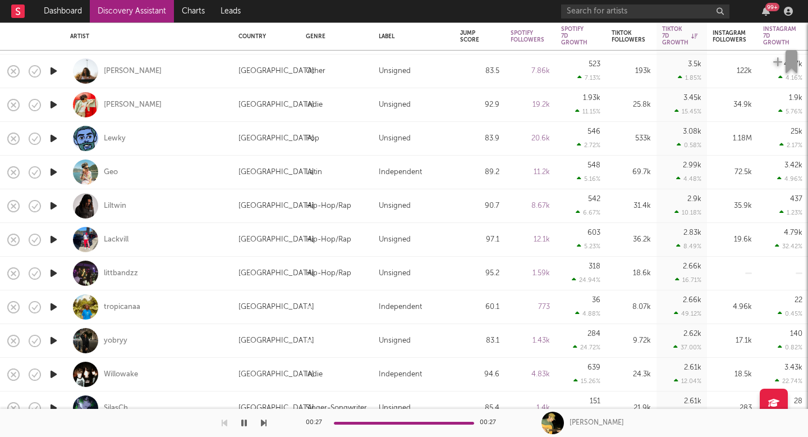
click at [51, 337] on icon "button" at bounding box center [54, 340] width 12 height 14
click at [49, 168] on icon "button" at bounding box center [54, 172] width 12 height 14
click at [59, 204] on icon "button" at bounding box center [54, 206] width 12 height 14
click at [54, 239] on icon "button" at bounding box center [54, 239] width 12 height 14
click at [56, 271] on icon "button" at bounding box center [54, 273] width 12 height 14
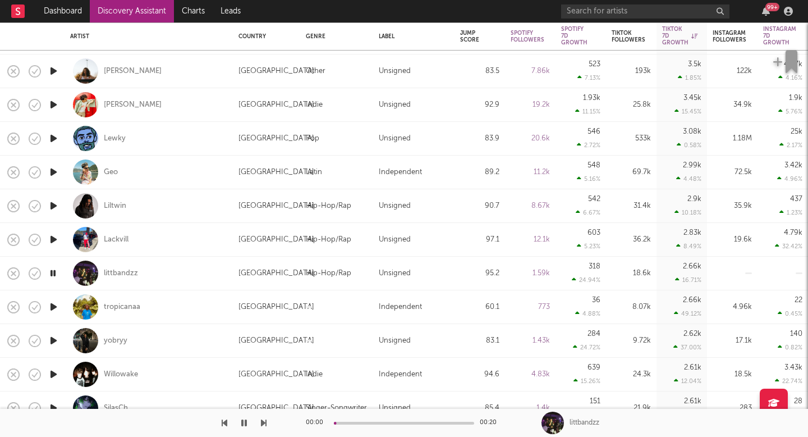
click at [58, 306] on icon "button" at bounding box center [54, 307] width 12 height 14
click at [242, 424] on icon "button" at bounding box center [244, 422] width 6 height 9
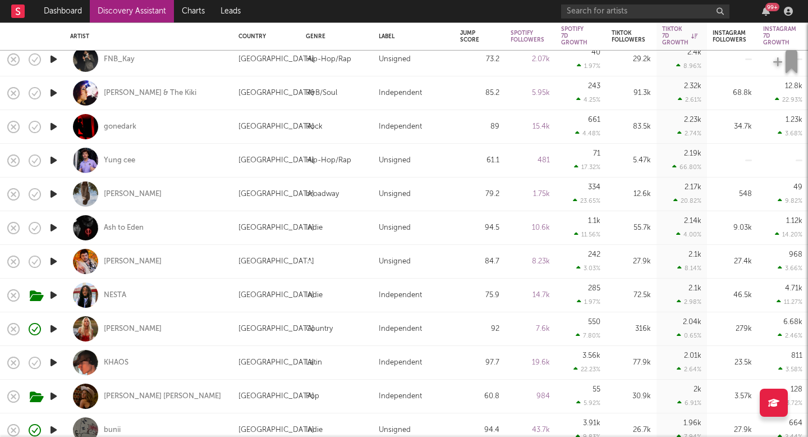
click at [51, 259] on icon "button" at bounding box center [54, 261] width 12 height 14
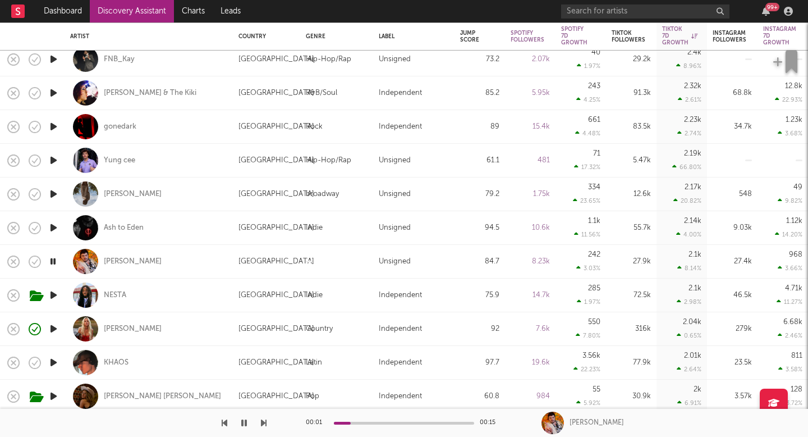
click at [51, 259] on icon "button" at bounding box center [53, 261] width 11 height 14
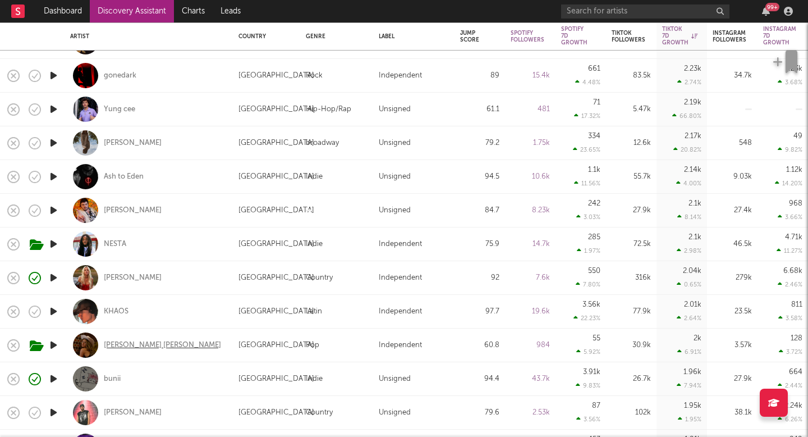
click at [126, 349] on div "[PERSON_NAME] [PERSON_NAME]" at bounding box center [162, 345] width 117 height 10
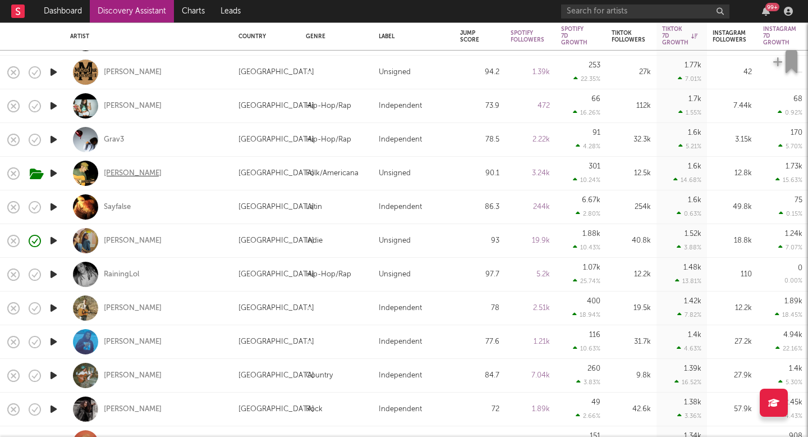
click at [105, 170] on div "[PERSON_NAME]" at bounding box center [133, 173] width 58 height 10
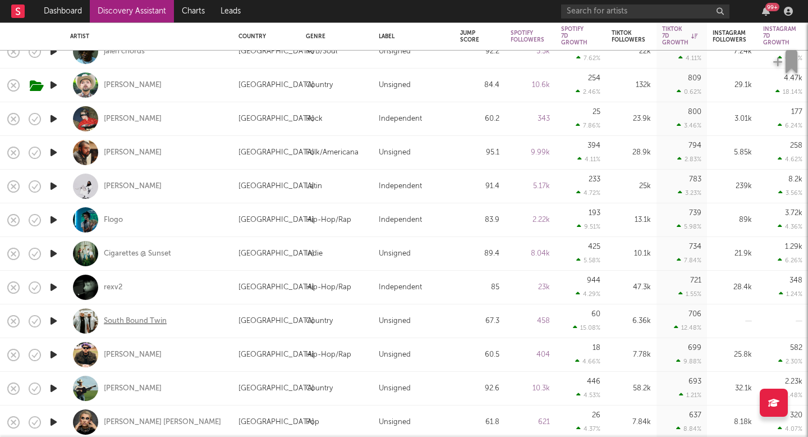
click at [133, 317] on div "South Bound Twin" at bounding box center [135, 321] width 63 height 10
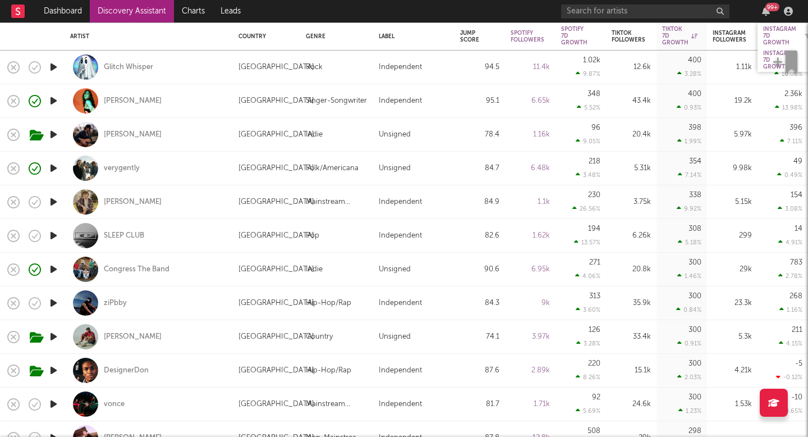
click at [776, 34] on div "Instagram 7D Growth" at bounding box center [779, 36] width 33 height 20
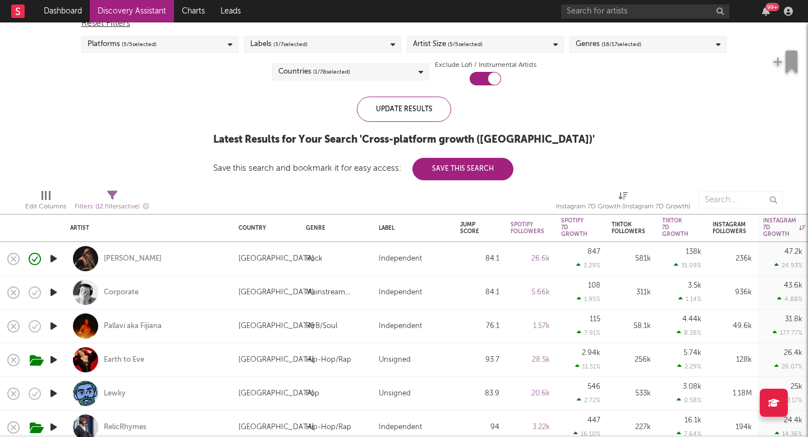
click at [51, 289] on icon "button" at bounding box center [54, 292] width 12 height 14
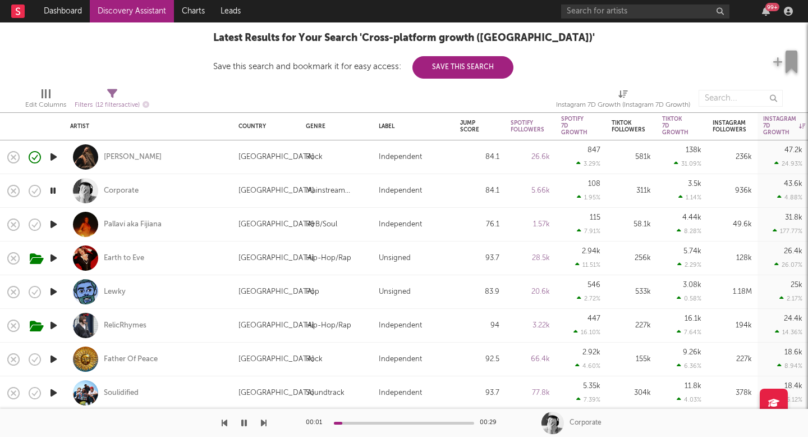
click at [58, 323] on icon "button" at bounding box center [54, 325] width 12 height 14
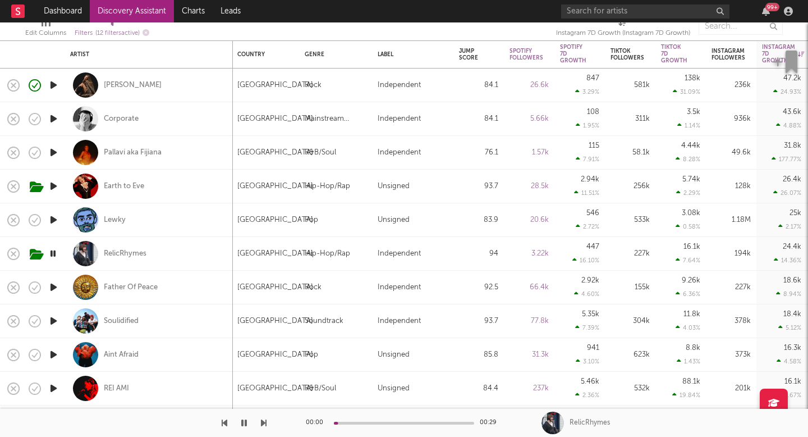
click at [51, 319] on icon "button" at bounding box center [54, 321] width 12 height 14
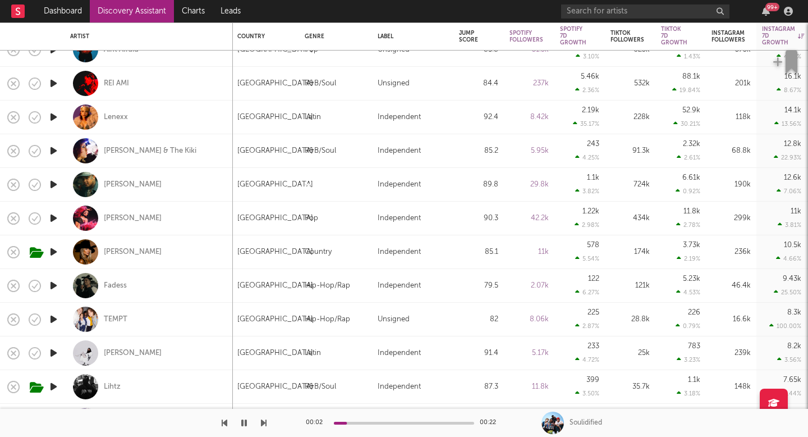
click at [56, 253] on icon "button" at bounding box center [54, 252] width 12 height 14
click at [110, 251] on div "Ashley Walls" at bounding box center [133, 252] width 58 height 10
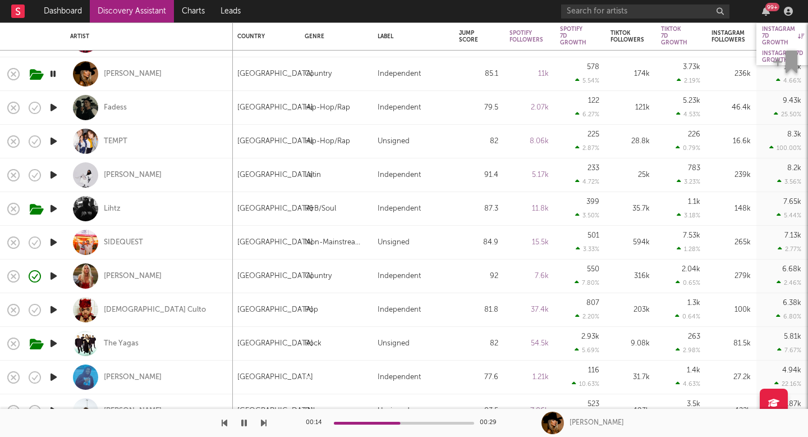
click at [769, 38] on div "Instagram 7D Growth" at bounding box center [783, 36] width 42 height 20
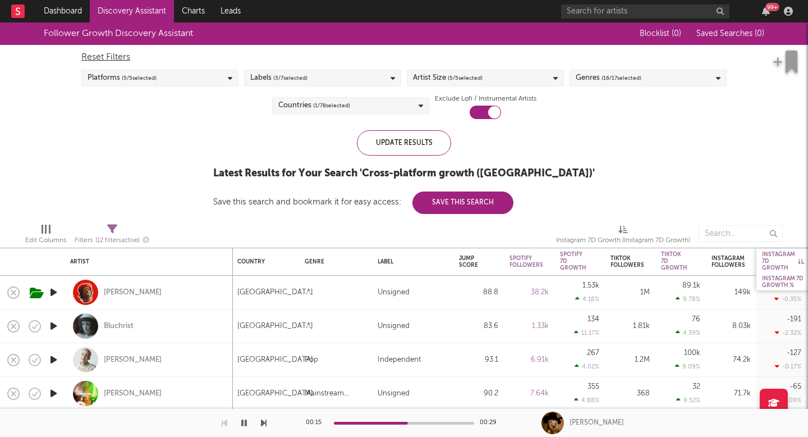
click at [770, 260] on div "Instagram 7D Growth" at bounding box center [783, 261] width 42 height 20
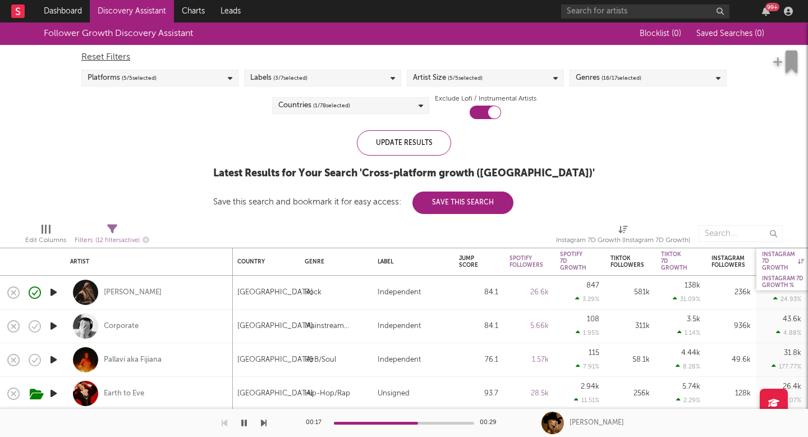
click at [777, 274] on div "Instagram 7D Growth %" at bounding box center [792, 281] width 70 height 17
click at [782, 285] on div "Instagram 7D Growth %" at bounding box center [783, 281] width 42 height 13
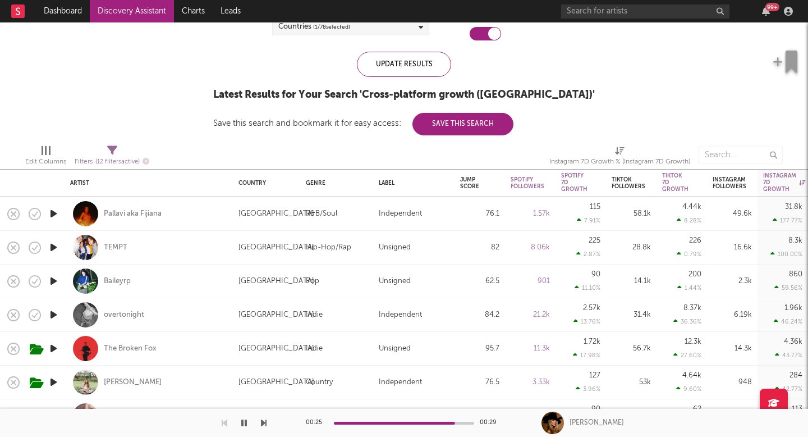
click at [53, 311] on icon "button" at bounding box center [54, 315] width 12 height 14
click at [51, 381] on icon "button" at bounding box center [54, 382] width 12 height 14
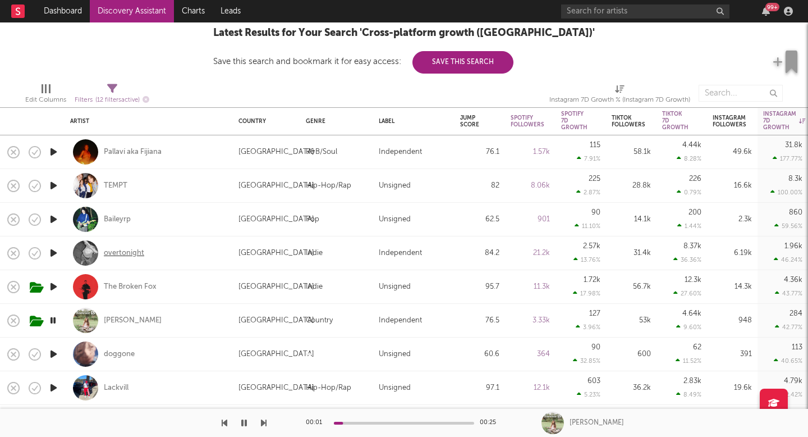
click at [112, 248] on div "overtonight" at bounding box center [124, 253] width 40 height 10
click at [118, 318] on div "Khloe Grace" at bounding box center [133, 320] width 58 height 10
click at [52, 320] on icon "button" at bounding box center [53, 320] width 11 height 14
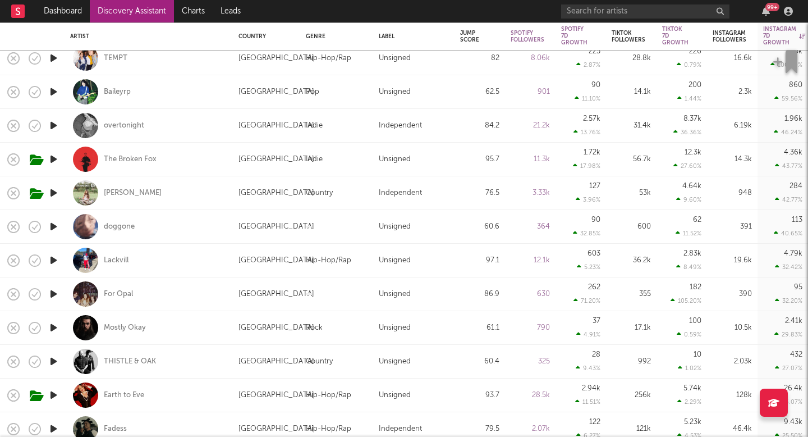
click at [53, 293] on icon "button" at bounding box center [54, 294] width 12 height 14
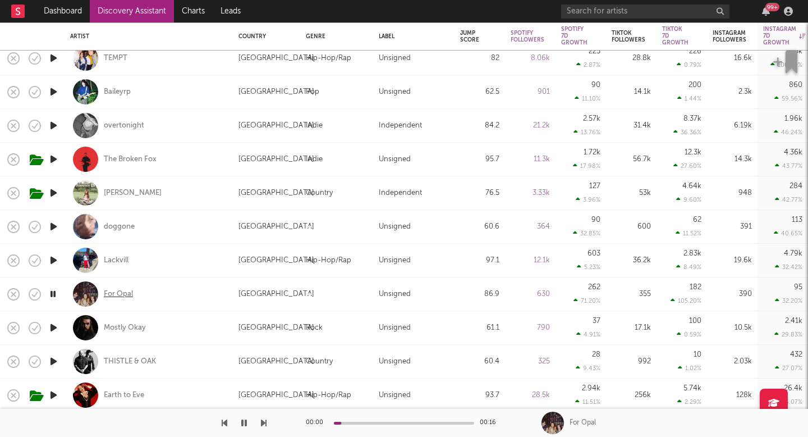
click at [119, 294] on div "For Opal" at bounding box center [118, 294] width 29 height 10
click at [117, 296] on div "For Opal" at bounding box center [118, 294] width 29 height 10
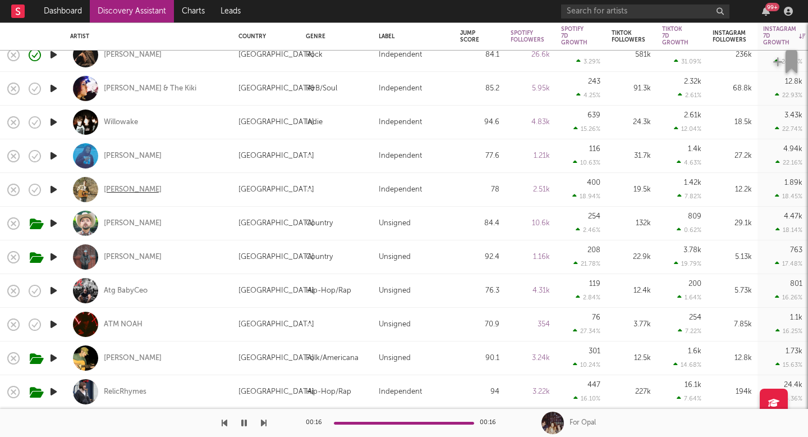
click at [143, 189] on div "Andrew Lucier" at bounding box center [133, 190] width 58 height 10
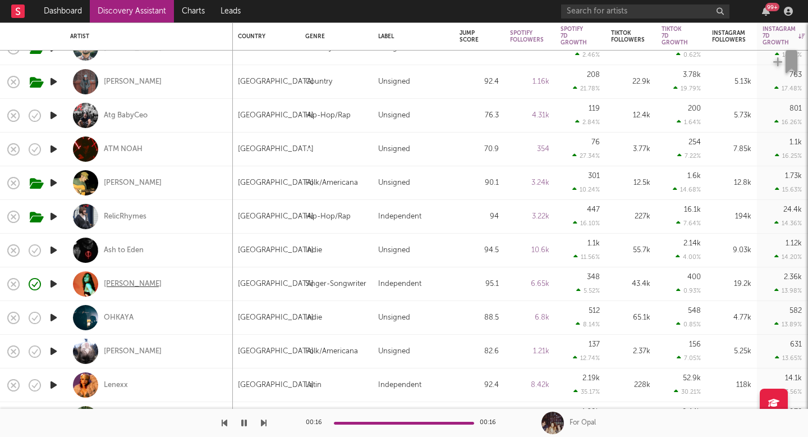
click at [137, 282] on div "Lydia von Hof" at bounding box center [133, 284] width 58 height 10
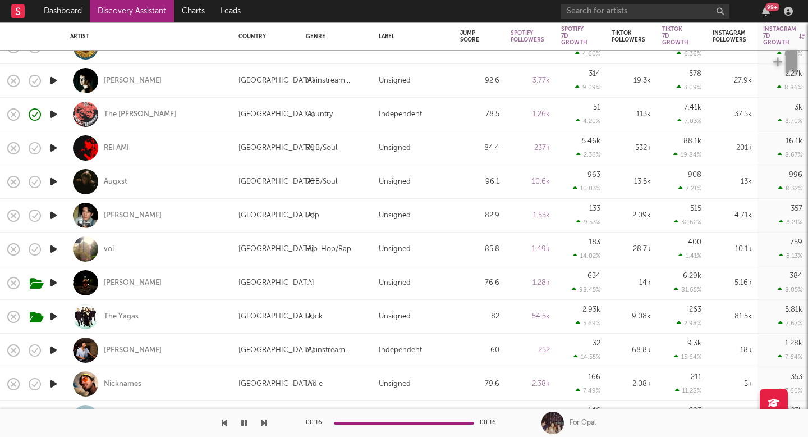
click at [136, 13] on link "Discovery Assistant" at bounding box center [132, 11] width 84 height 22
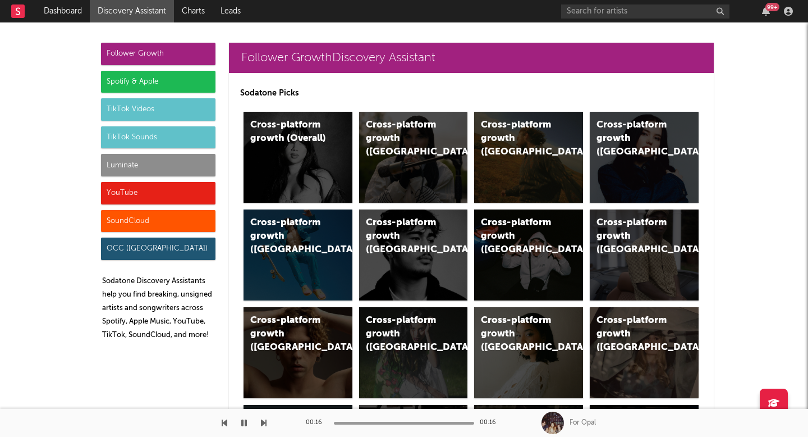
click at [164, 161] on div "Luminate" at bounding box center [158, 165] width 115 height 22
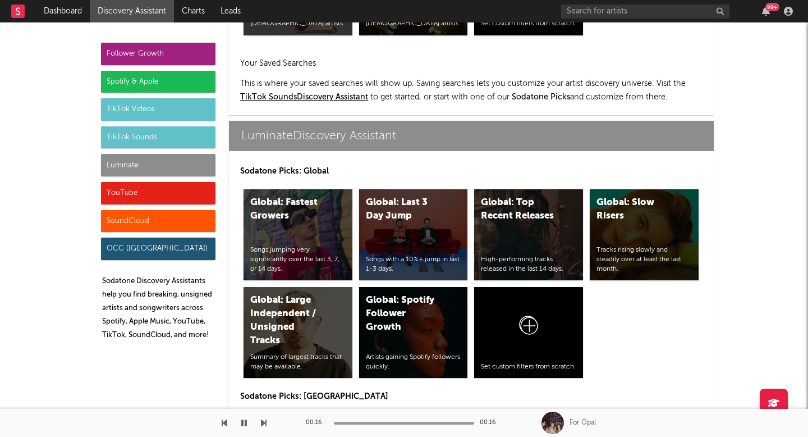
scroll to position [5435, 0]
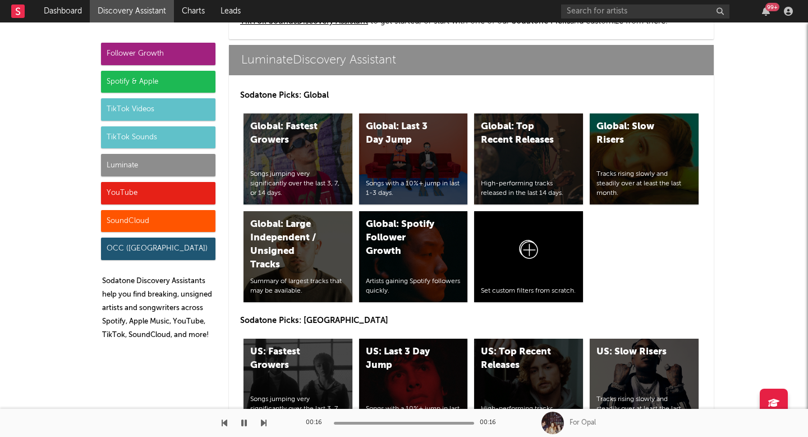
click at [164, 201] on div "YouTube" at bounding box center [158, 193] width 115 height 22
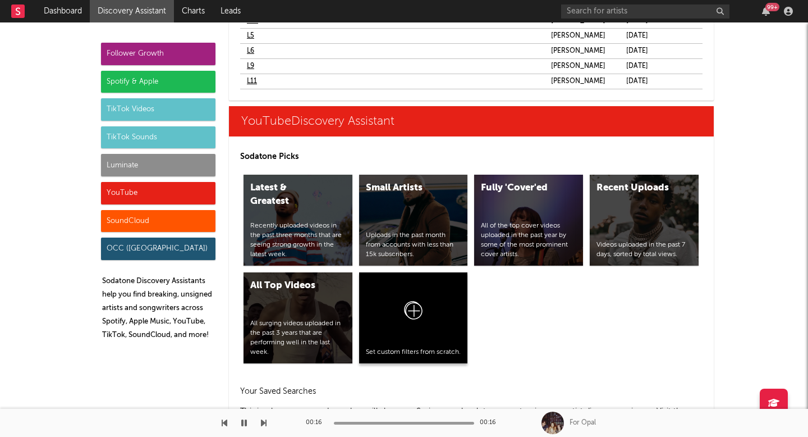
scroll to position [7161, 0]
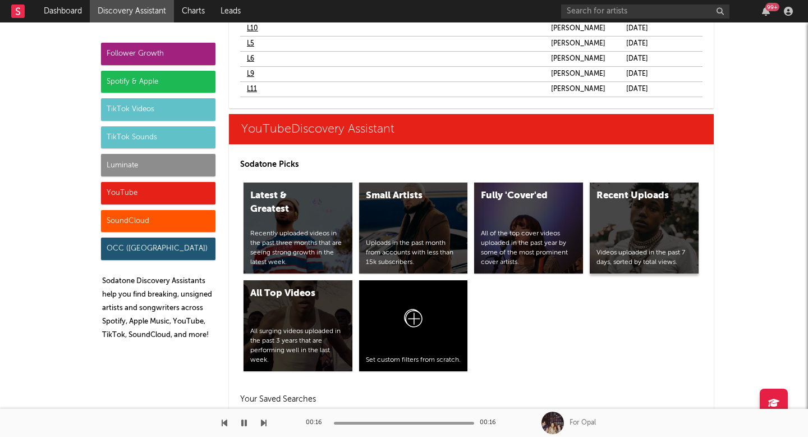
click at [625, 221] on div "Recent Uploads Videos uploaded in the past 7 days, sorted by total views." at bounding box center [644, 227] width 109 height 91
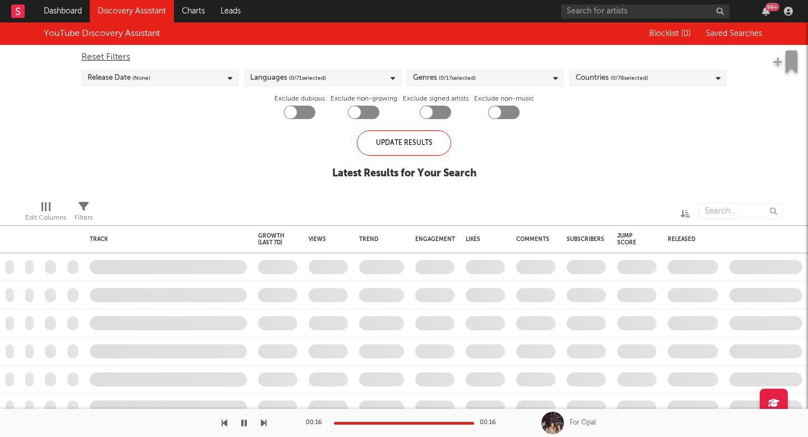
checkbox input "true"
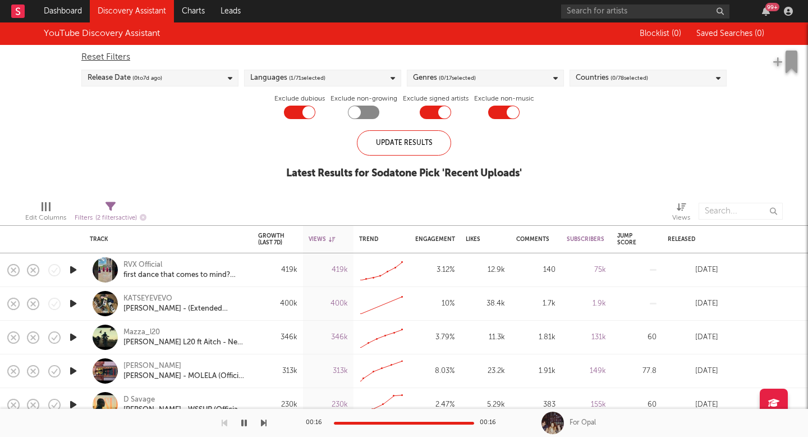
click at [514, 70] on div "Genres ( 0 / 17 selected)" at bounding box center [485, 78] width 157 height 17
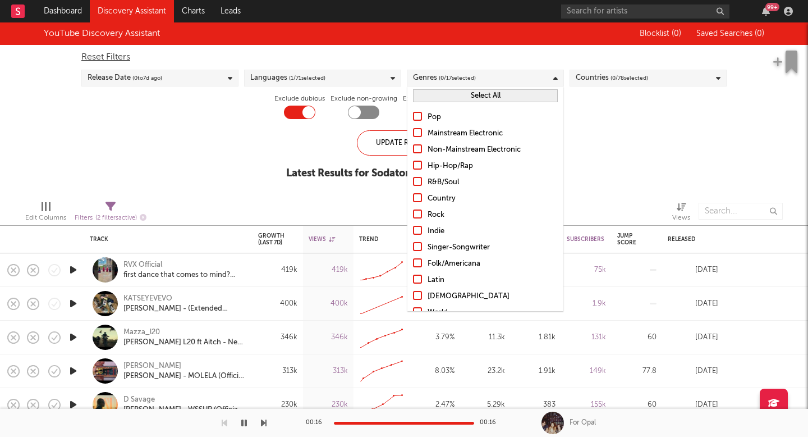
click at [415, 196] on div at bounding box center [417, 197] width 9 height 9
click at [413, 196] on input "Country" at bounding box center [413, 198] width 0 height 13
click at [421, 248] on div at bounding box center [417, 246] width 9 height 9
click at [413, 248] on input "Singer-Songwriter" at bounding box center [413, 247] width 0 height 13
click at [421, 256] on div "Pop Mainstream Electronic Non-Mainstream Electronic Hip-Hop/Rap R&B/Soul Countr…" at bounding box center [486, 247] width 156 height 285
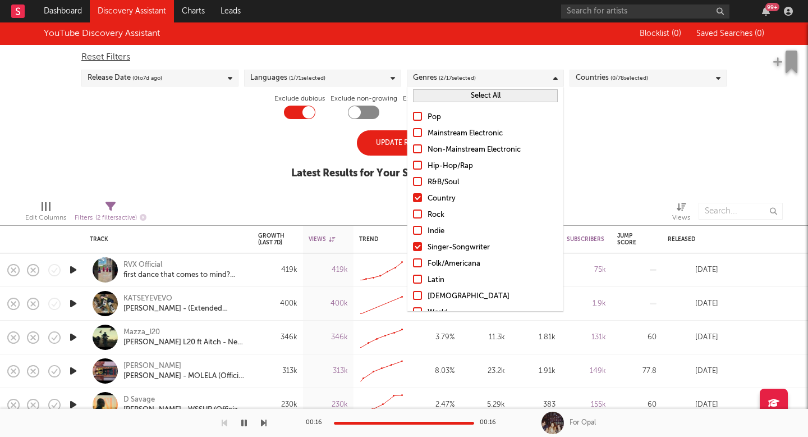
click at [420, 266] on div at bounding box center [417, 262] width 9 height 9
click at [413, 266] on input "Folk/Americana" at bounding box center [413, 263] width 0 height 13
click at [421, 230] on div at bounding box center [417, 230] width 9 height 9
click at [413, 230] on input "Indie" at bounding box center [413, 231] width 0 height 13
click at [384, 148] on div "Update Results" at bounding box center [404, 142] width 94 height 25
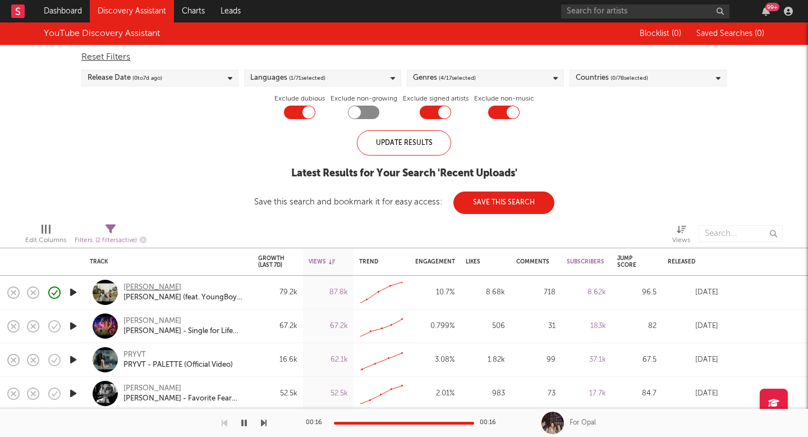
click at [140, 287] on div "[PERSON_NAME]" at bounding box center [152, 287] width 58 height 10
click at [74, 7] on link "Dashboard" at bounding box center [63, 11] width 54 height 22
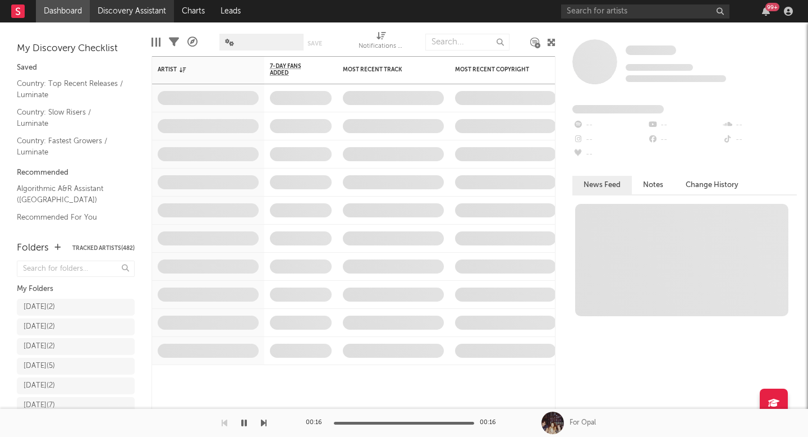
click at [126, 12] on link "Discovery Assistant" at bounding box center [132, 11] width 84 height 22
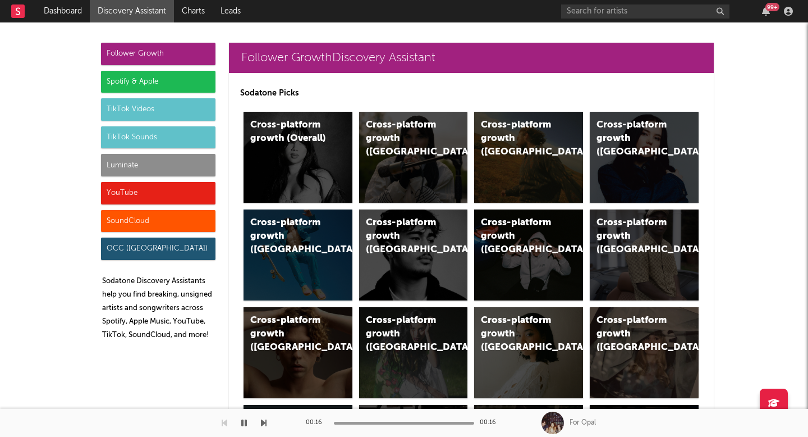
click at [143, 168] on div "Luminate" at bounding box center [158, 165] width 115 height 22
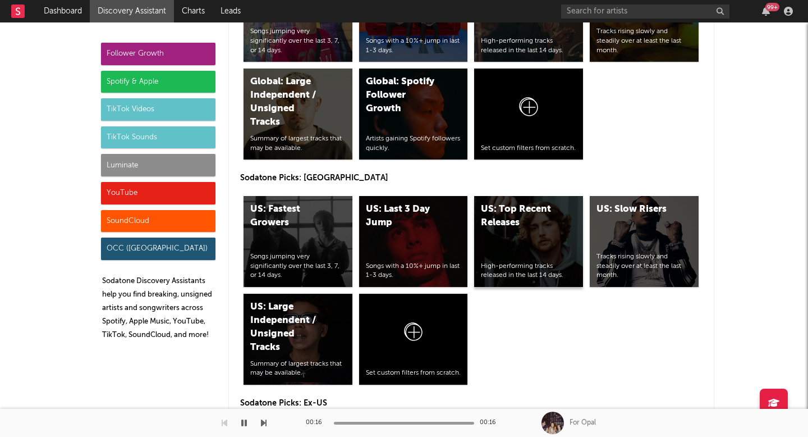
scroll to position [5584, 0]
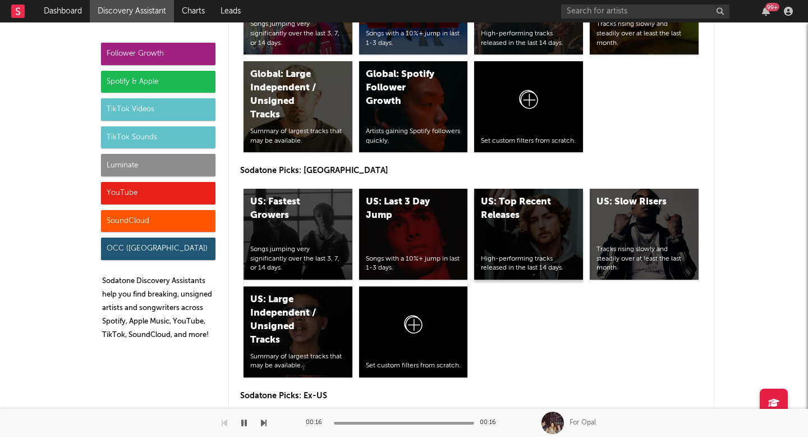
click at [520, 213] on div "US: Top Recent Releases" at bounding box center [519, 208] width 76 height 27
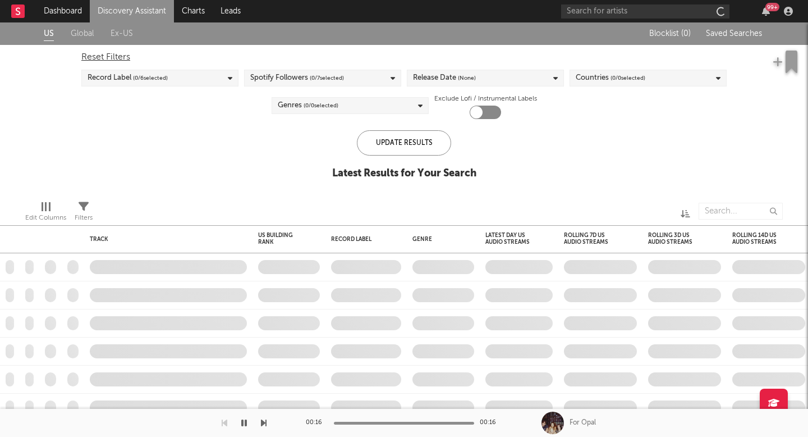
checkbox input "true"
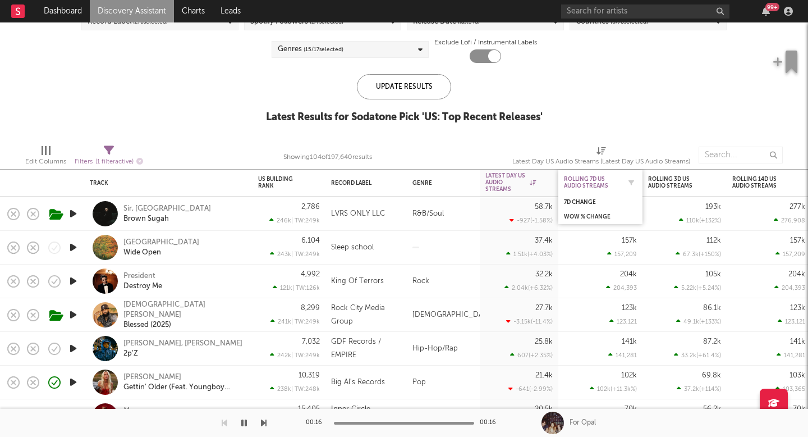
click at [593, 187] on div "Rolling 7D US Audio Streams" at bounding box center [592, 182] width 56 height 13
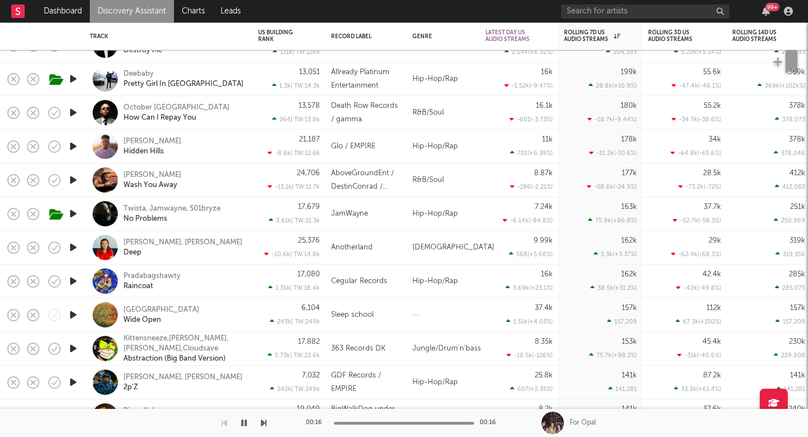
click at [71, 248] on icon "button" at bounding box center [73, 247] width 12 height 14
click at [155, 244] on div "Abbie Gamboa, Aodhán King" at bounding box center [182, 242] width 119 height 10
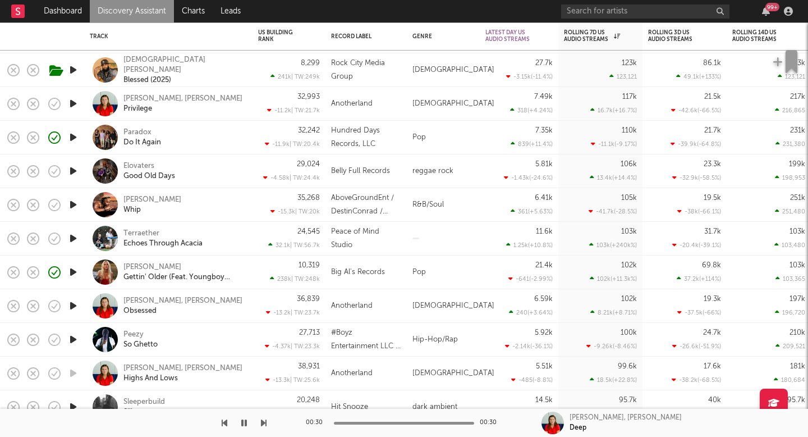
click at [74, 236] on icon "button" at bounding box center [73, 238] width 12 height 14
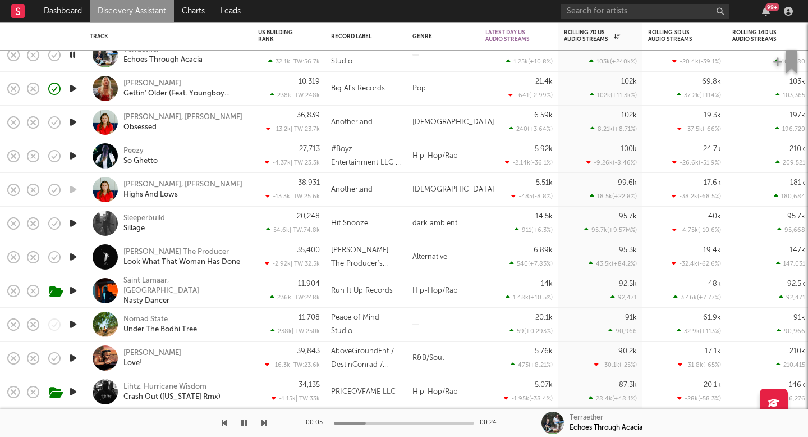
click at [74, 325] on icon "button" at bounding box center [73, 324] width 12 height 14
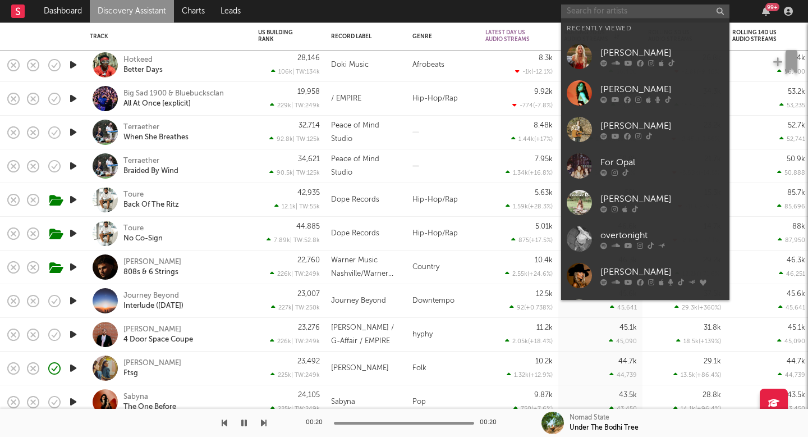
click at [652, 11] on input "text" at bounding box center [645, 11] width 168 height 14
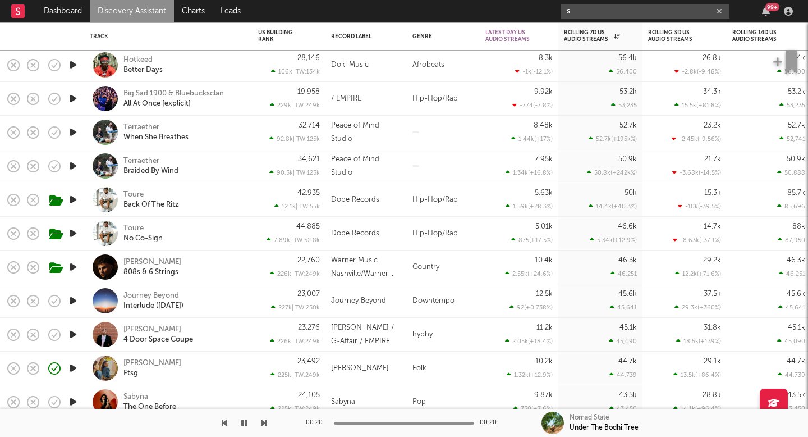
type input "s"
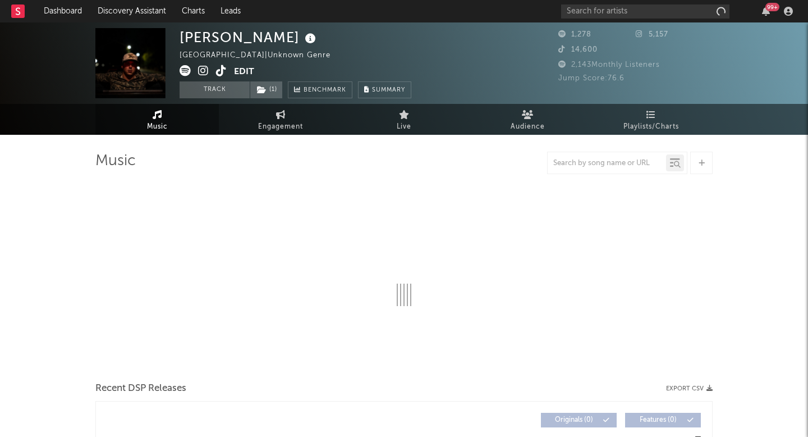
select select "6m"
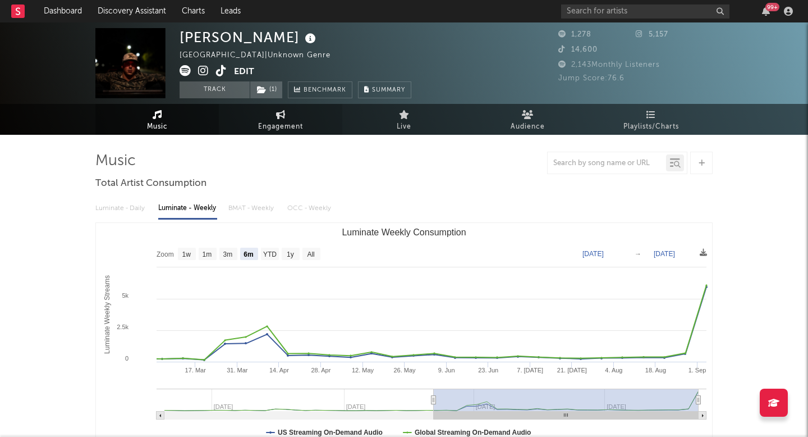
click at [291, 127] on span "Engagement" at bounding box center [280, 126] width 45 height 13
select select "1w"
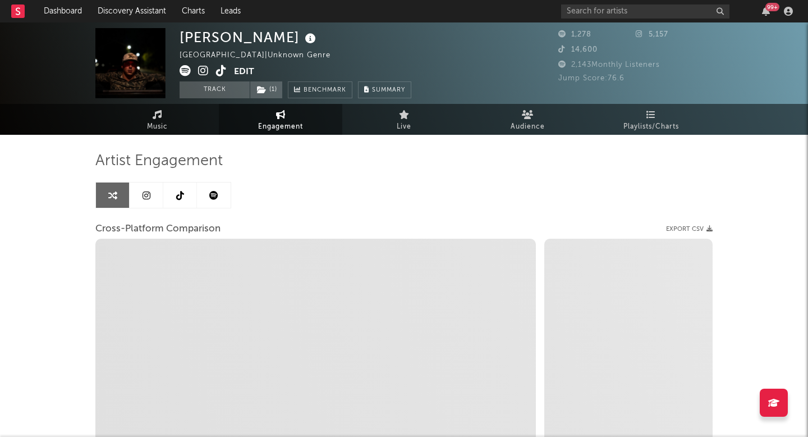
select select "1m"
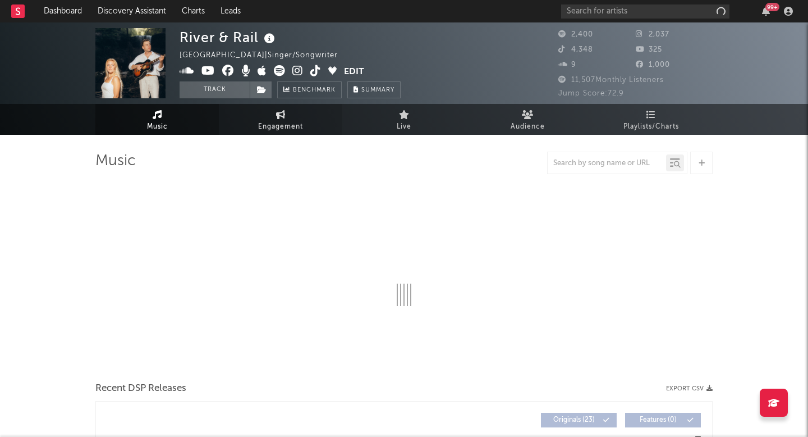
select select "6m"
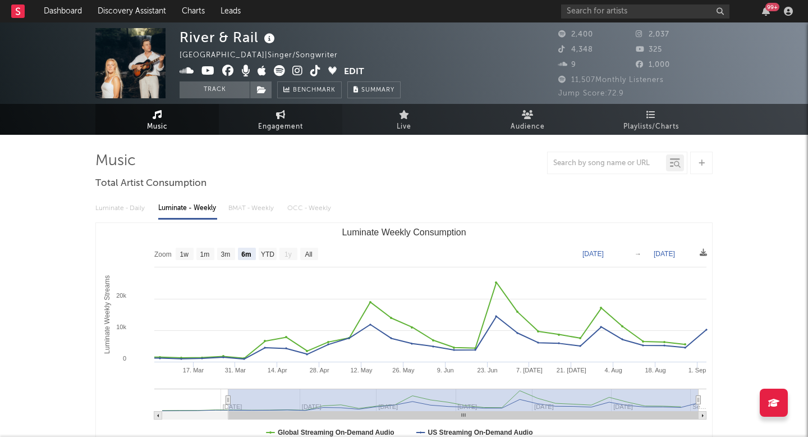
click at [286, 128] on span "Engagement" at bounding box center [280, 126] width 45 height 13
select select "1w"
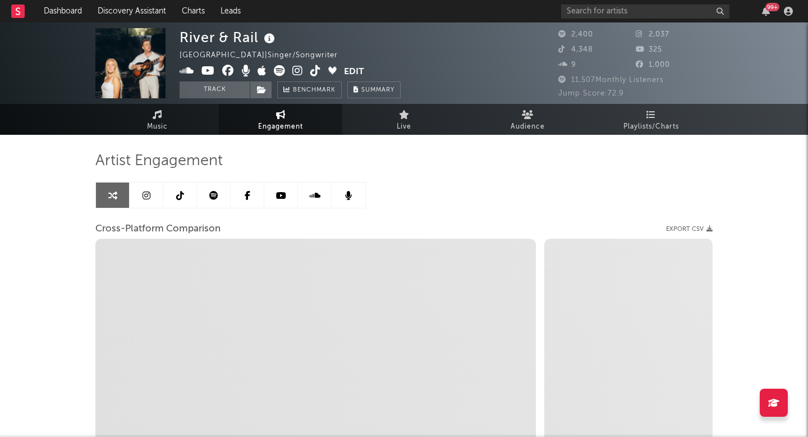
select select "1m"
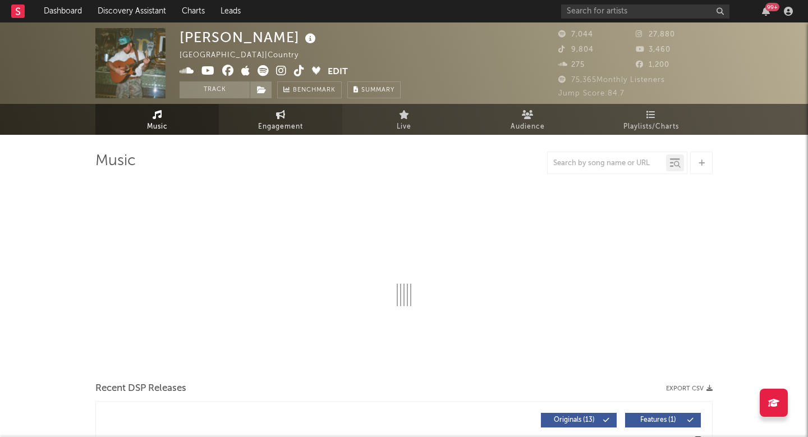
select select "6m"
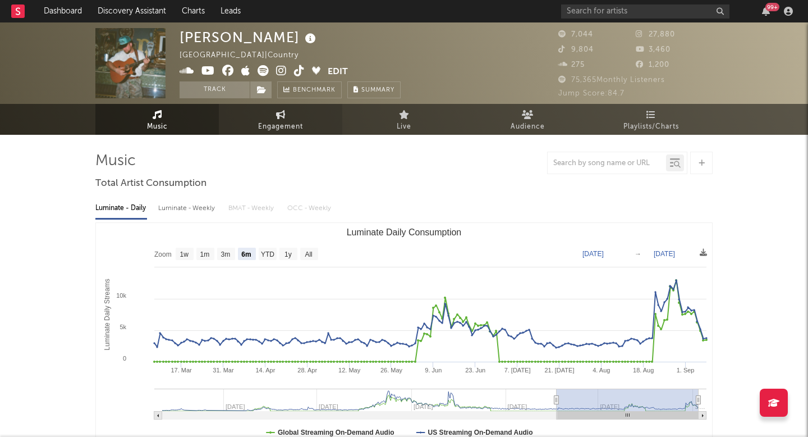
click at [264, 133] on link "Engagement" at bounding box center [280, 119] width 123 height 31
select select "1w"
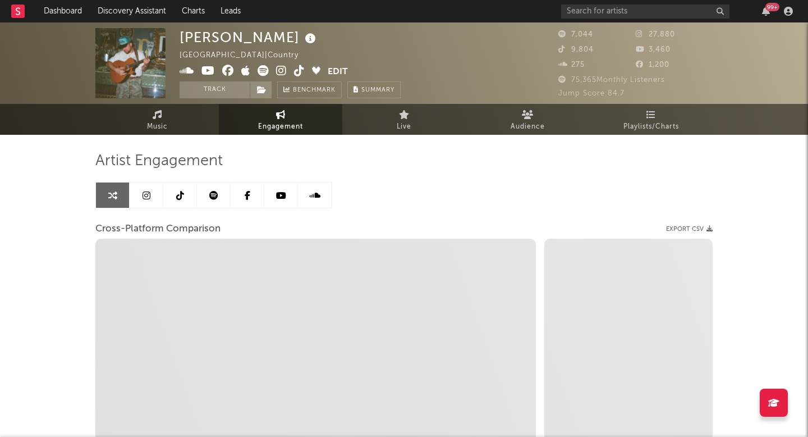
select select "1m"
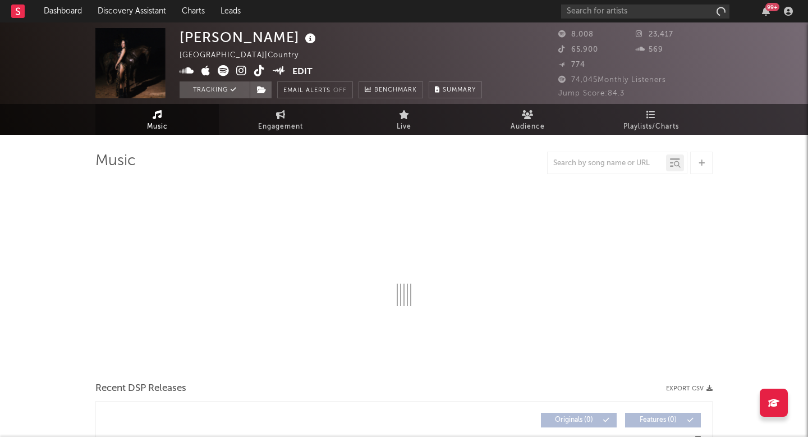
select select "6m"
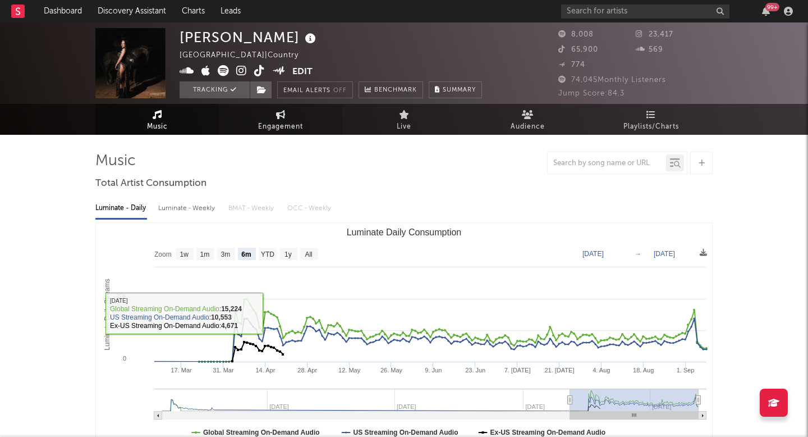
click at [280, 129] on span "Engagement" at bounding box center [280, 126] width 45 height 13
select select "1w"
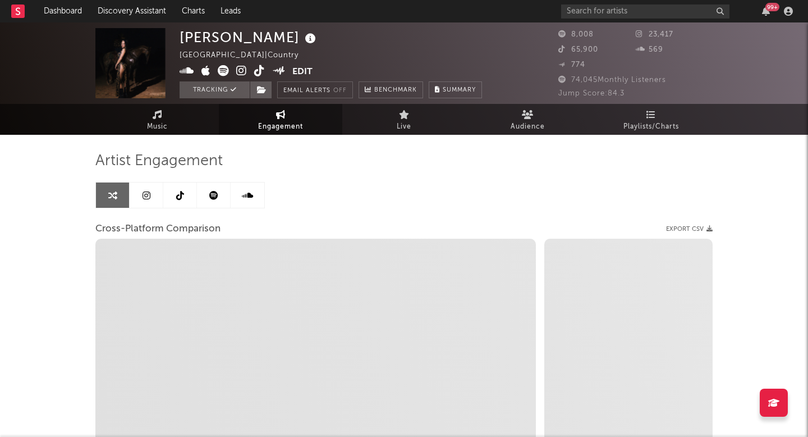
select select "1m"
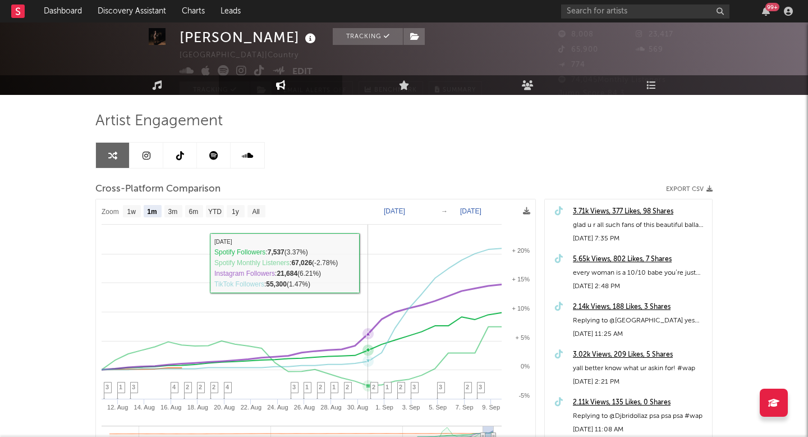
scroll to position [42, 0]
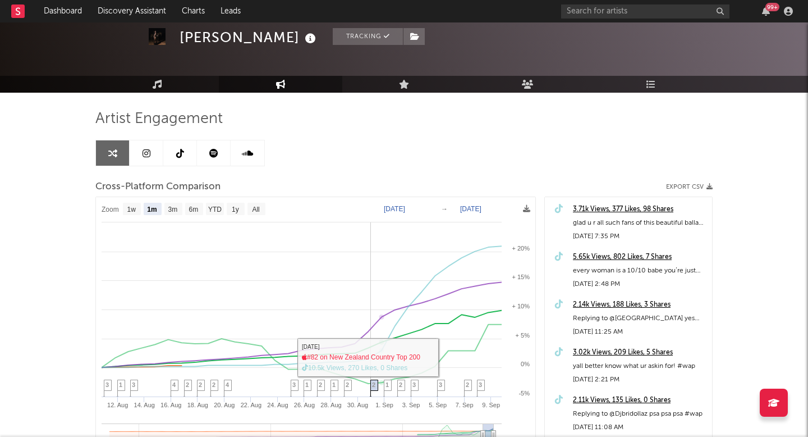
click at [371, 384] on icon at bounding box center [374, 388] width 8 height 17
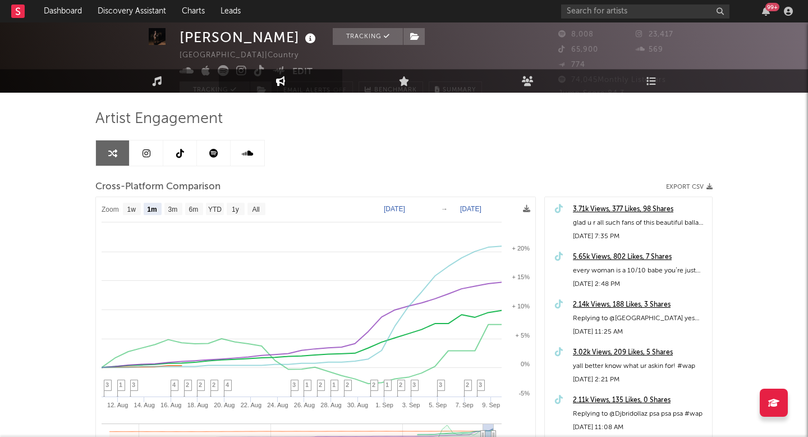
scroll to position [0, 0]
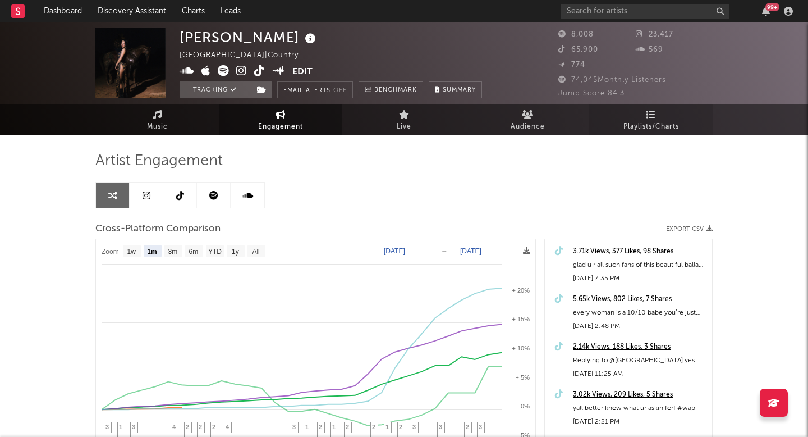
click at [606, 123] on link "Playlists/Charts" at bounding box center [650, 119] width 123 height 31
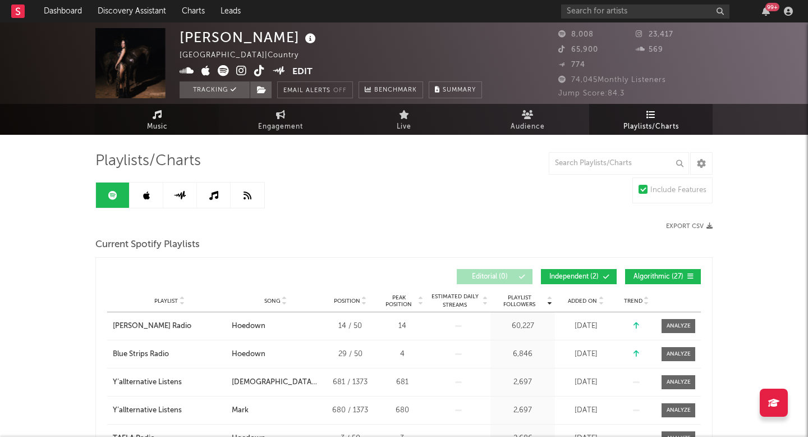
click at [168, 125] on link "Music" at bounding box center [156, 119] width 123 height 31
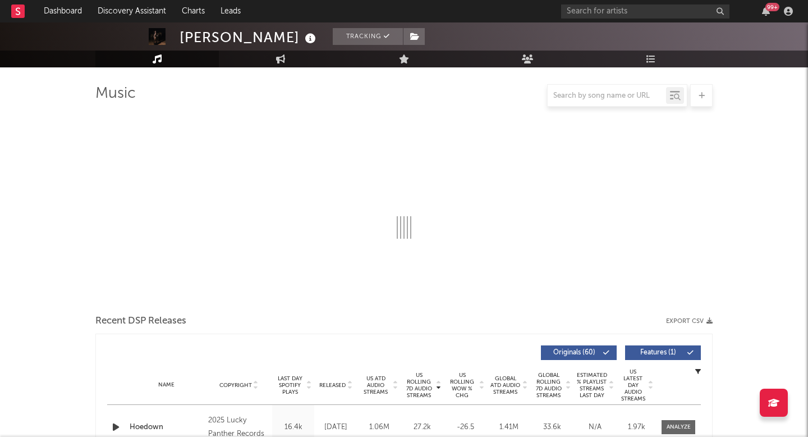
select select "6m"
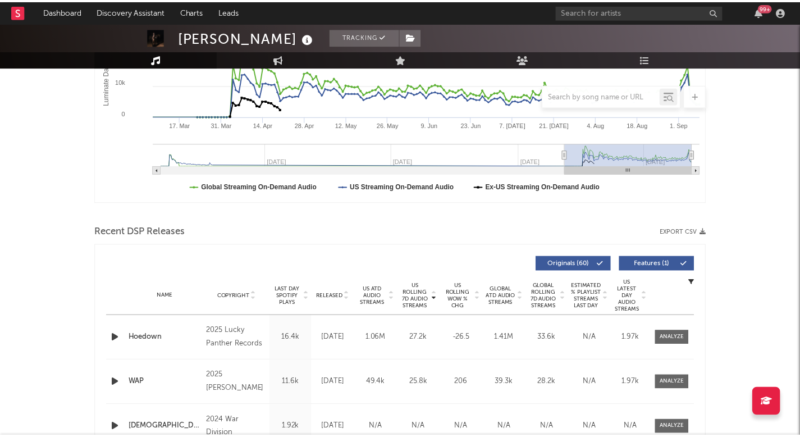
scroll to position [379, 0]
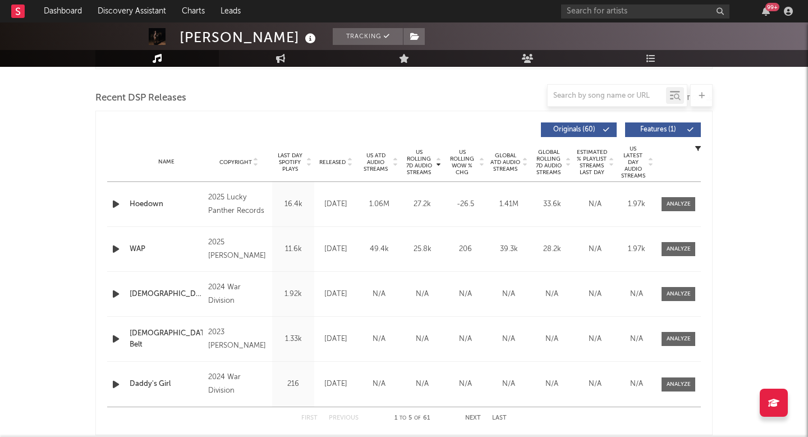
click at [332, 159] on span "Released" at bounding box center [332, 162] width 26 height 7
click at [431, 153] on span "US Rolling 7D Audio Streams" at bounding box center [419, 162] width 31 height 27
click at [116, 200] on icon "button" at bounding box center [116, 204] width 12 height 14
click at [116, 200] on icon "button" at bounding box center [115, 204] width 11 height 14
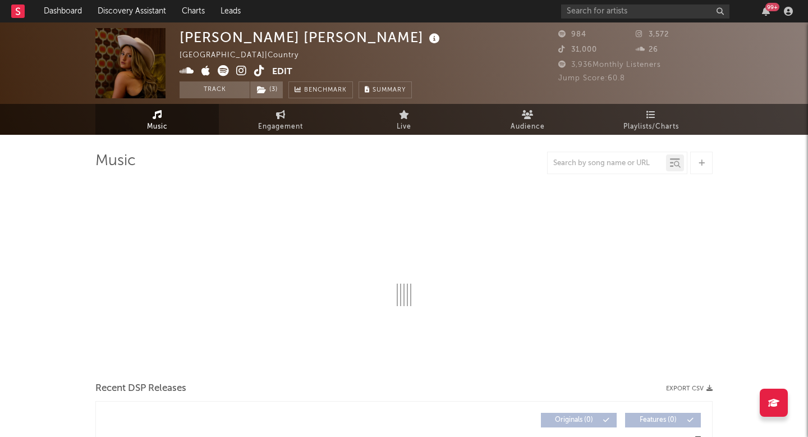
select select "1w"
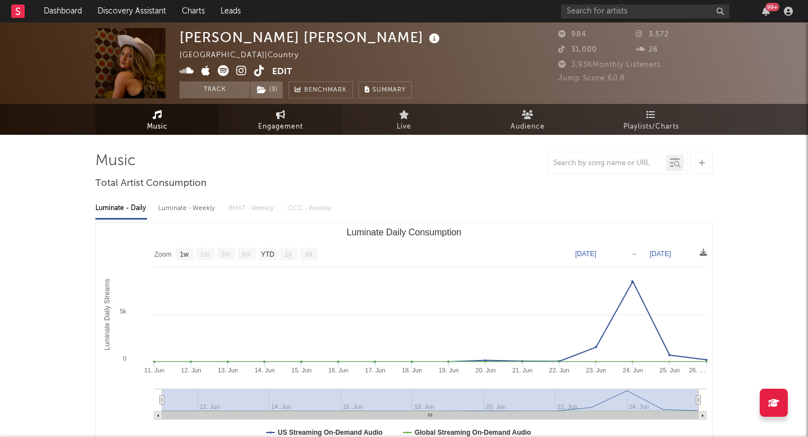
click at [286, 119] on link "Engagement" at bounding box center [280, 119] width 123 height 31
select select "1w"
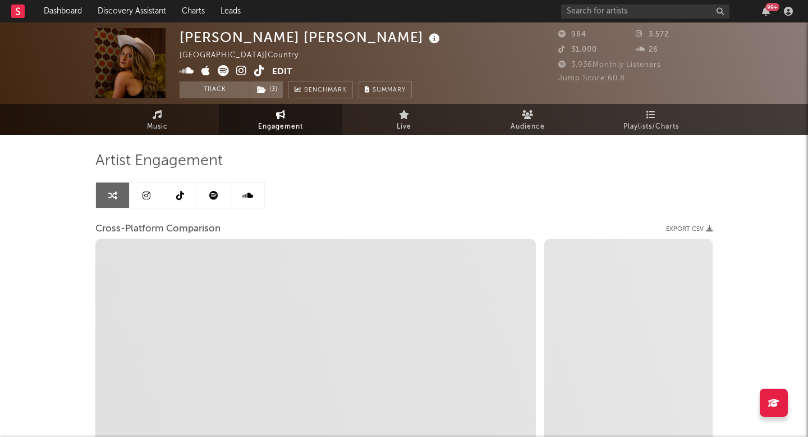
select select "1m"
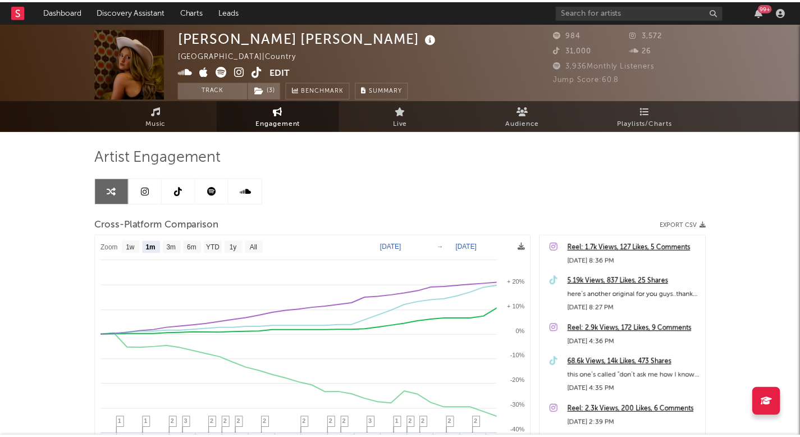
scroll to position [7, 0]
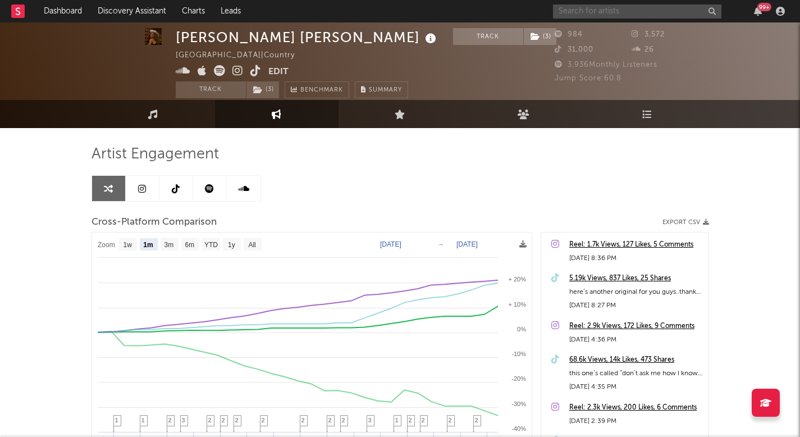
click at [574, 12] on input "text" at bounding box center [637, 11] width 168 height 14
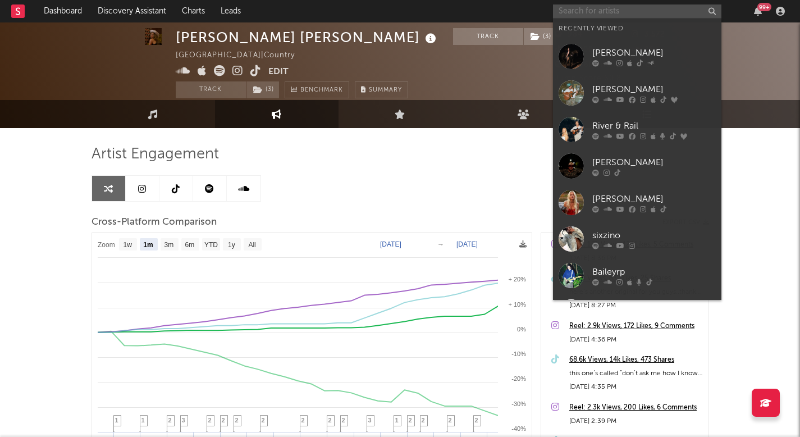
paste input "https://www.tiktok.com/@averyabrownmusic"
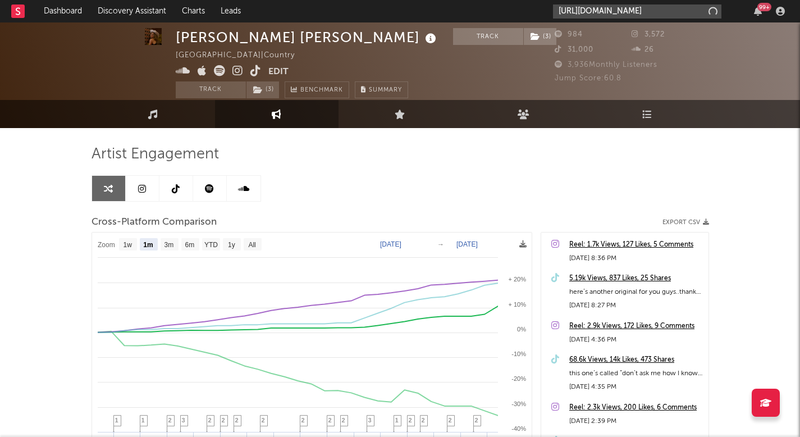
scroll to position [0, 17]
type input "https://www.tiktok.com/@averyabrownmusic"
click at [625, 17] on input "https://www.tiktok.com/@averyabrownmusic" at bounding box center [637, 11] width 168 height 14
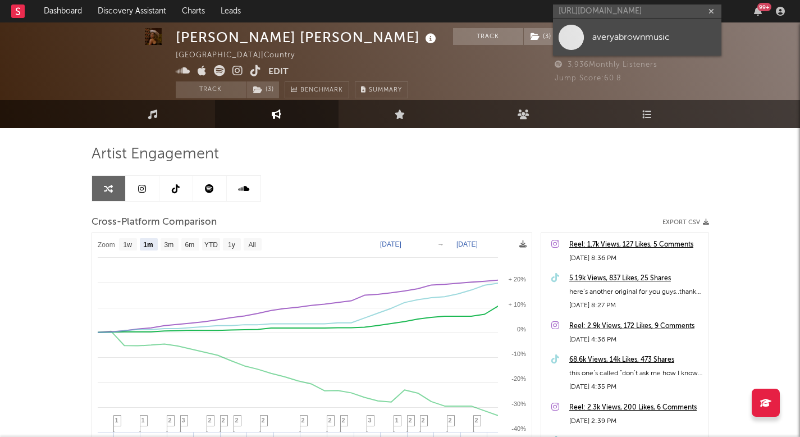
click at [625, 31] on div "averyabrownmusic" at bounding box center [653, 36] width 123 height 13
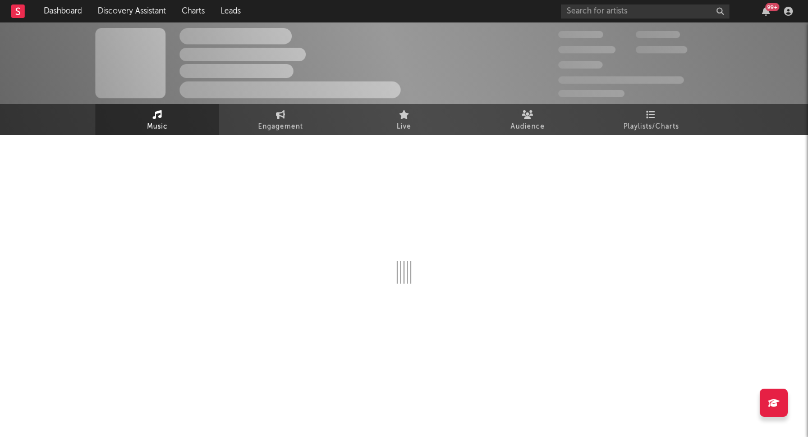
select select "1w"
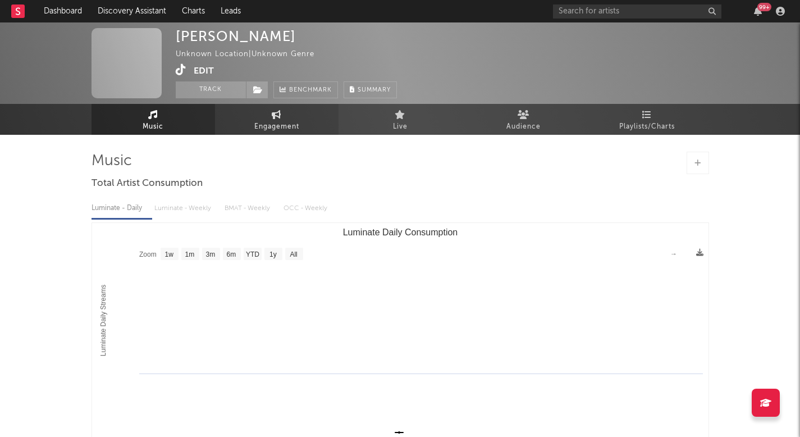
click at [300, 116] on link "Engagement" at bounding box center [276, 119] width 123 height 31
select select "1w"
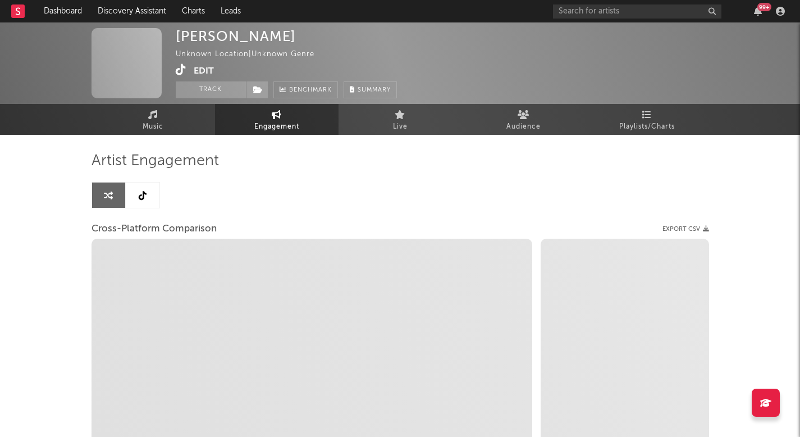
select select "1w"
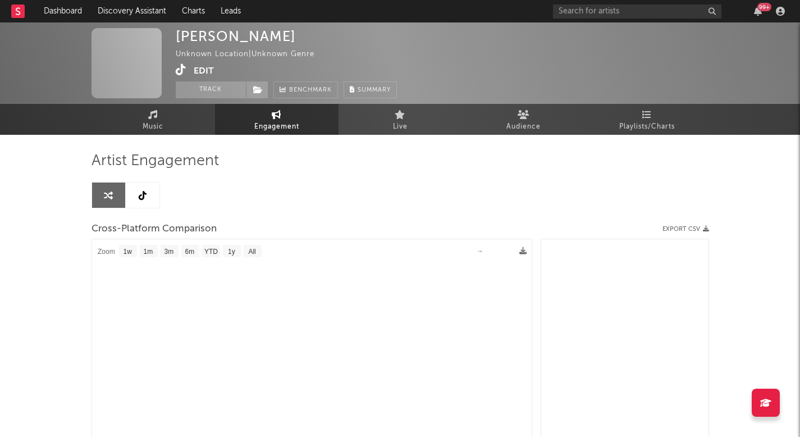
click at [269, 145] on div "Artist Engagement Cross-Platform Comparison Export CSV Zoom 1w 1m 3m 6m YTD 1y …" at bounding box center [399, 356] width 617 height 443
click at [181, 65] on icon at bounding box center [181, 69] width 11 height 11
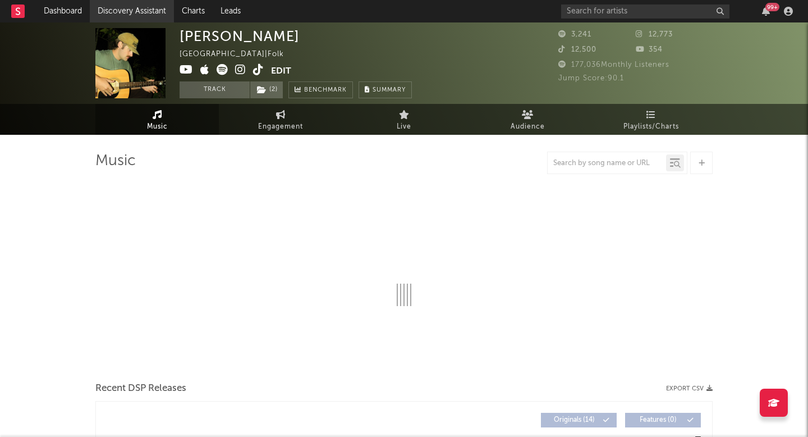
select select "6m"
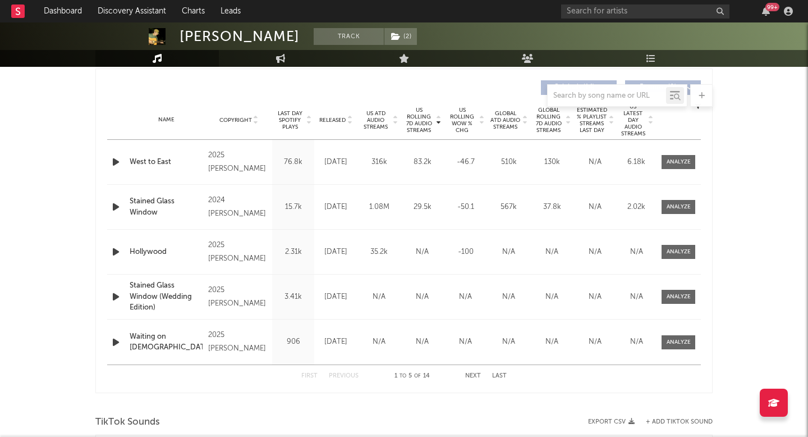
scroll to position [90, 0]
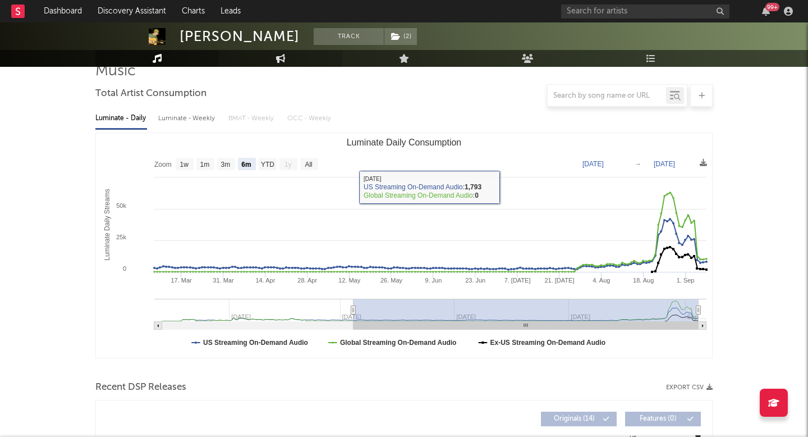
click at [284, 63] on link "Engagement" at bounding box center [280, 58] width 123 height 17
select select "1w"
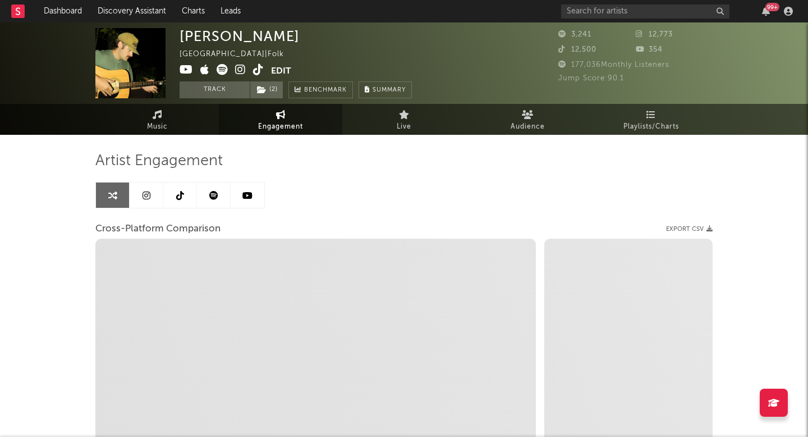
click at [458, 177] on div "Artist Engagement Cross-Platform Comparison Export CSV Zoom 1w 1m 3m 6m YTD 1y …" at bounding box center [403, 343] width 617 height 382
select select "1m"
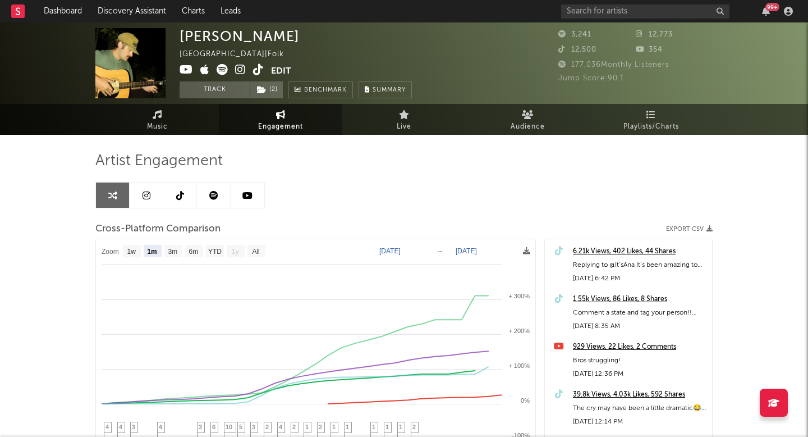
click at [610, 290] on div "1.55k Views, 86 Likes, 8 Shares Comment a state and tag your person!! Long dist…" at bounding box center [628, 311] width 167 height 48
click at [605, 304] on div "1.55k Views, 86 Likes, 8 Shares" at bounding box center [640, 298] width 134 height 13
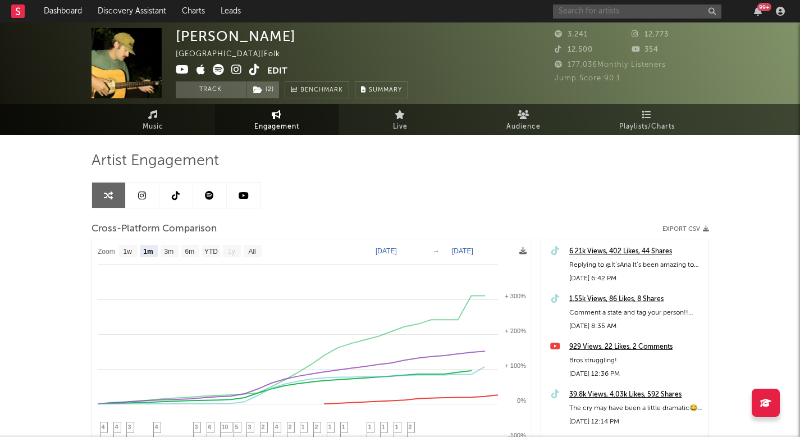
click at [567, 9] on input "text" at bounding box center [637, 11] width 168 height 14
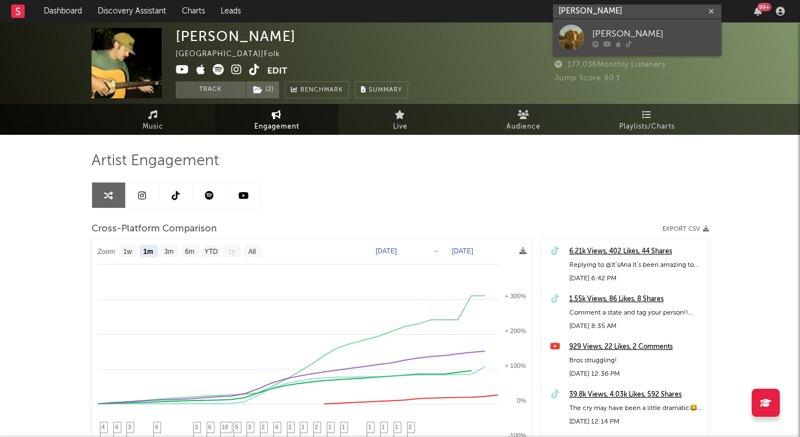
type input "sienna clark"
click at [617, 31] on div "Sienna Clark" at bounding box center [653, 33] width 123 height 13
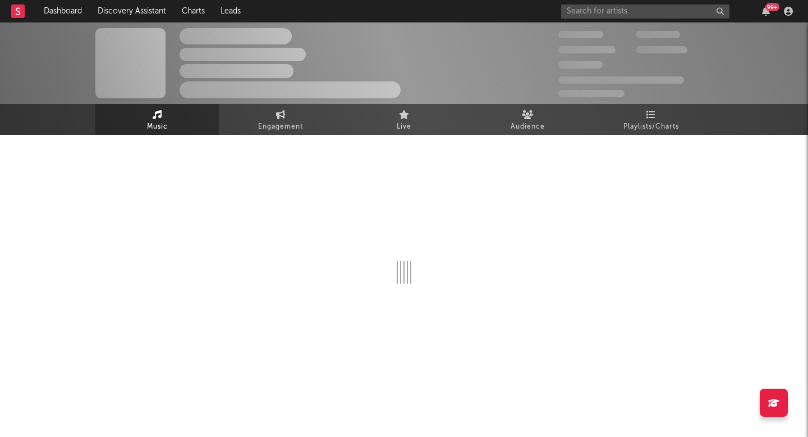
select select "6m"
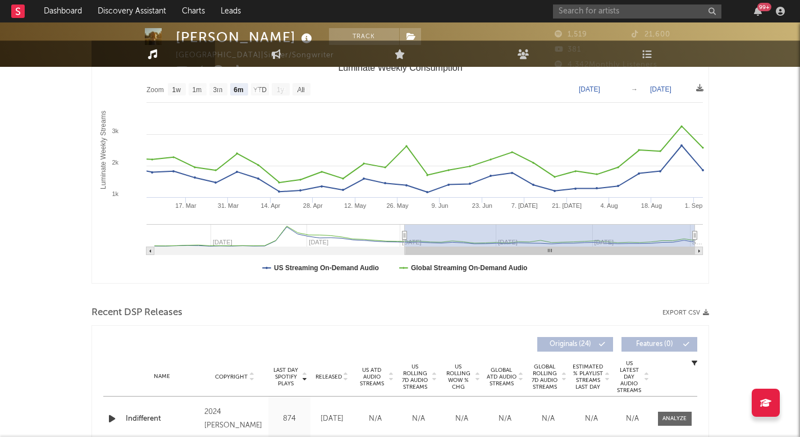
scroll to position [11, 0]
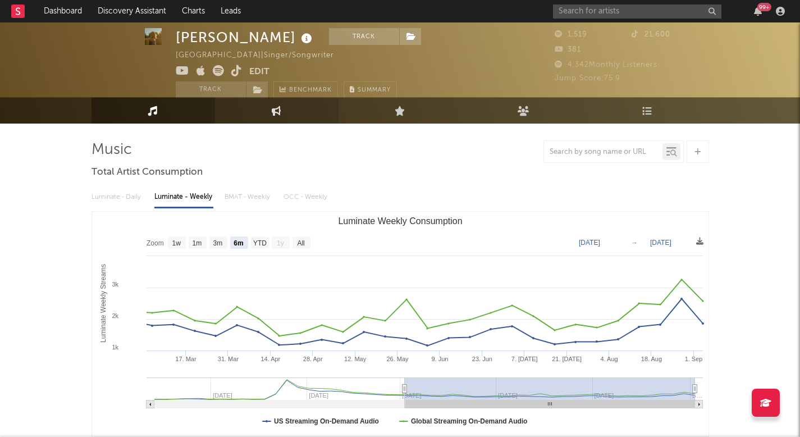
click at [292, 105] on link "Engagement" at bounding box center [276, 110] width 123 height 26
select select "1w"
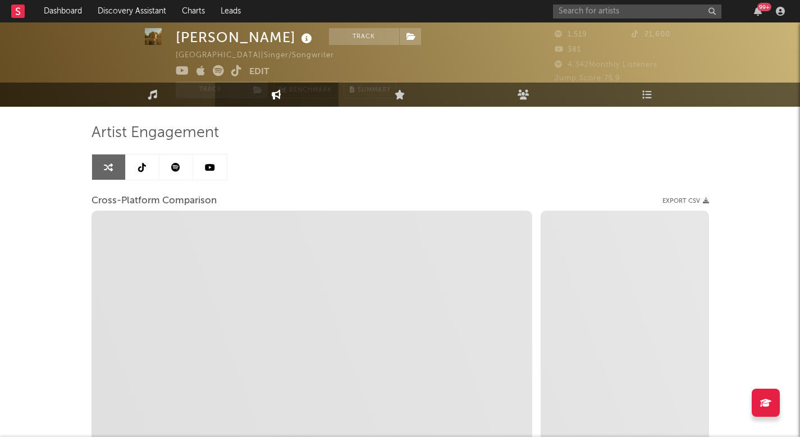
select select "1m"
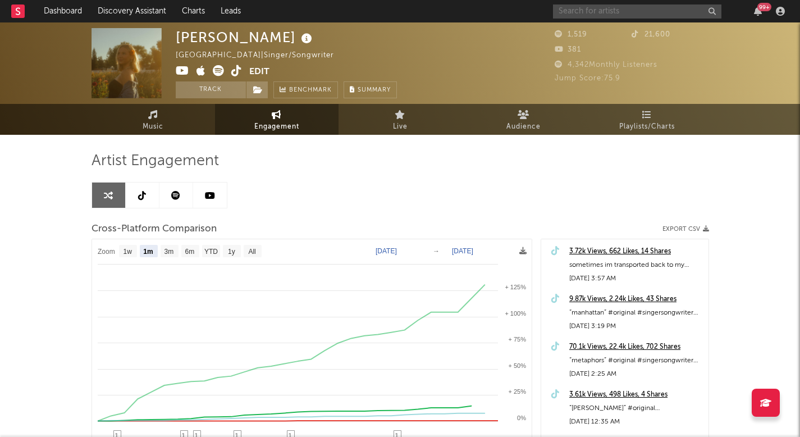
click at [662, 12] on input "text" at bounding box center [637, 11] width 168 height 14
drag, startPoint x: 679, startPoint y: 11, endPoint x: 353, endPoint y: -2, distance: 326.4
click at [353, 0] on html "Dashboard Discovery Assistant Charts Leads lily fitt 99 + Notifications Setting…" at bounding box center [400, 306] width 800 height 612
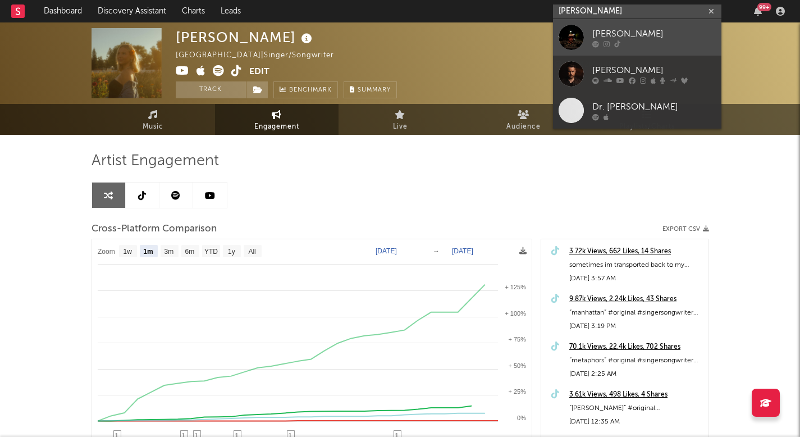
type input "davis cook"
click at [597, 42] on icon at bounding box center [595, 43] width 7 height 7
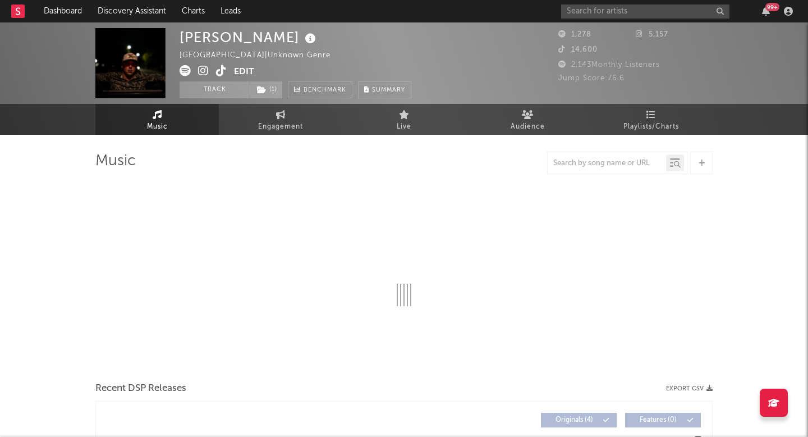
select select "6m"
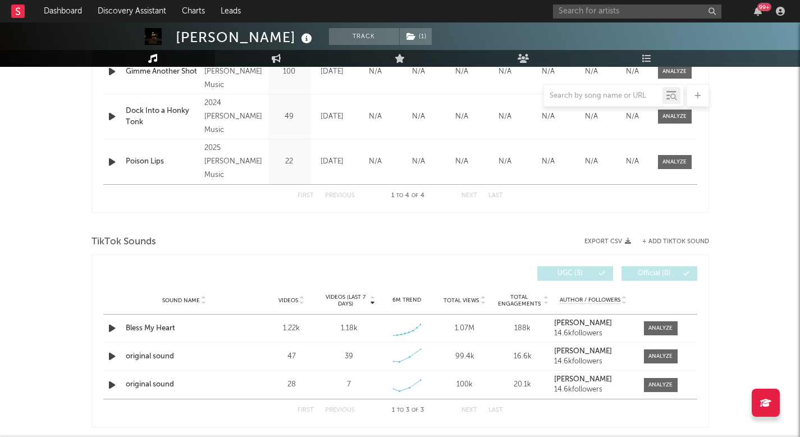
scroll to position [556, 0]
click at [661, 329] on div at bounding box center [660, 328] width 24 height 8
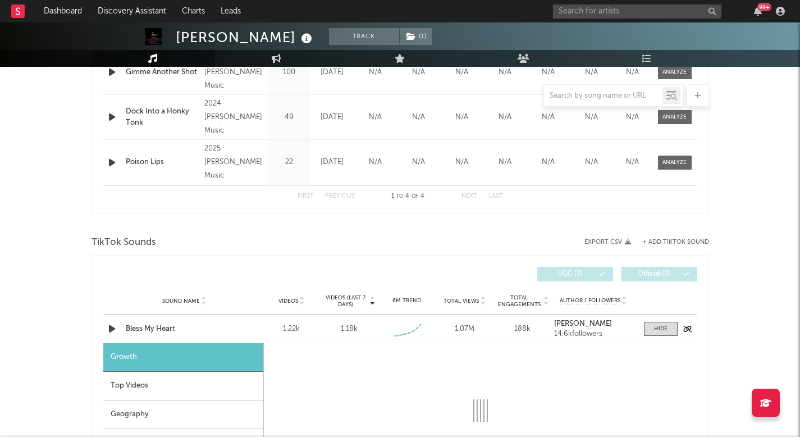
select select "1w"
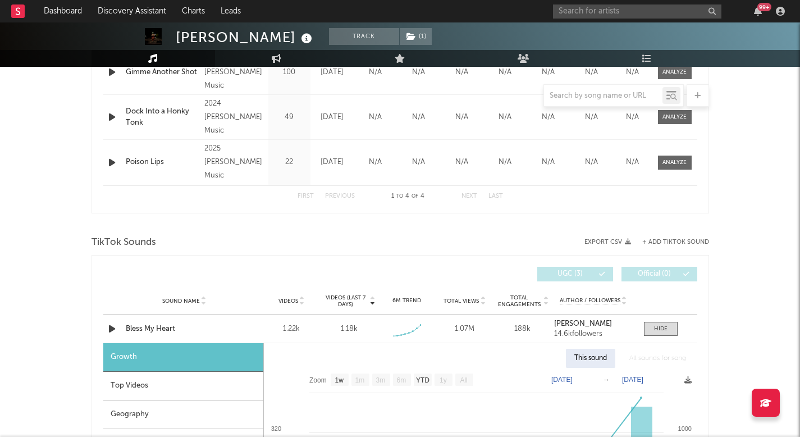
click at [136, 410] on div "Geography" at bounding box center [183, 414] width 160 height 29
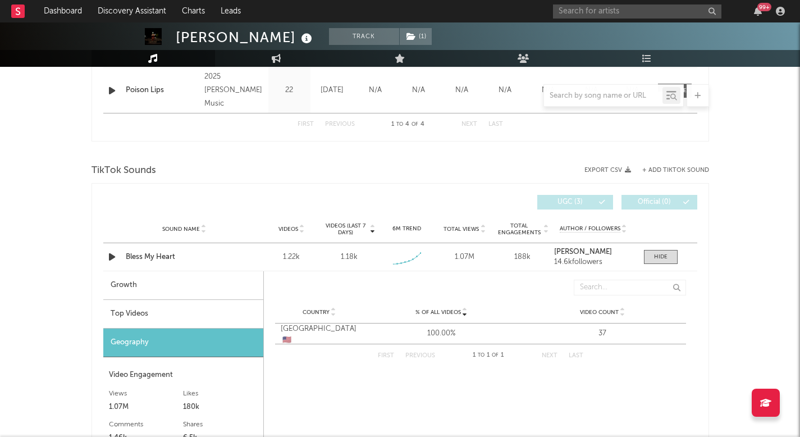
scroll to position [644, 0]
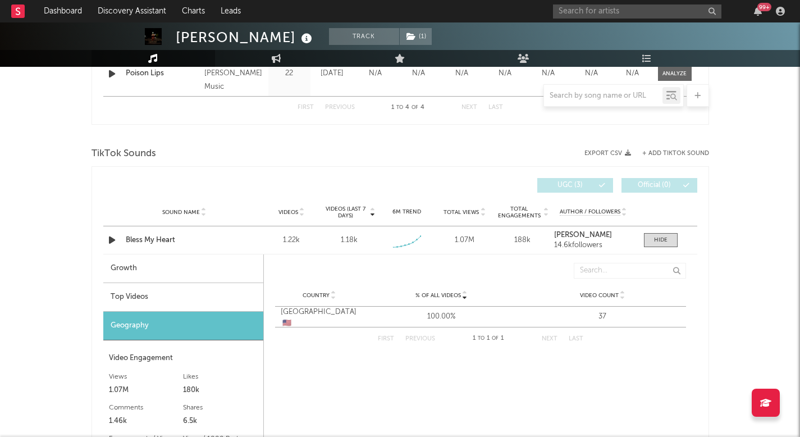
click at [185, 294] on div "Top Videos" at bounding box center [183, 297] width 160 height 29
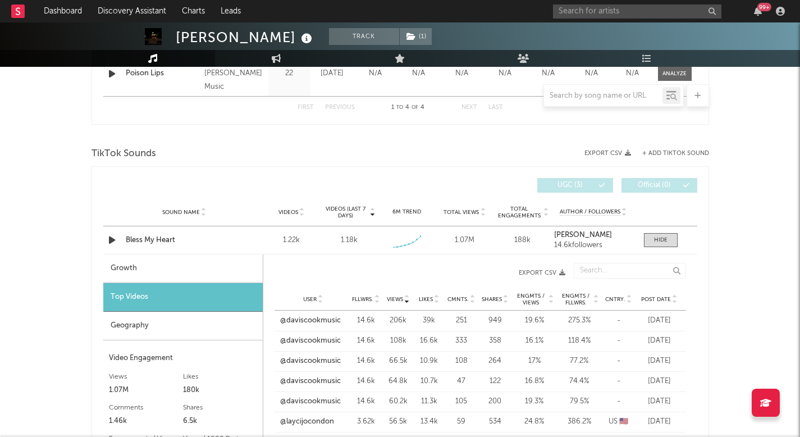
click at [188, 263] on div "Growth" at bounding box center [182, 268] width 159 height 29
select select "1w"
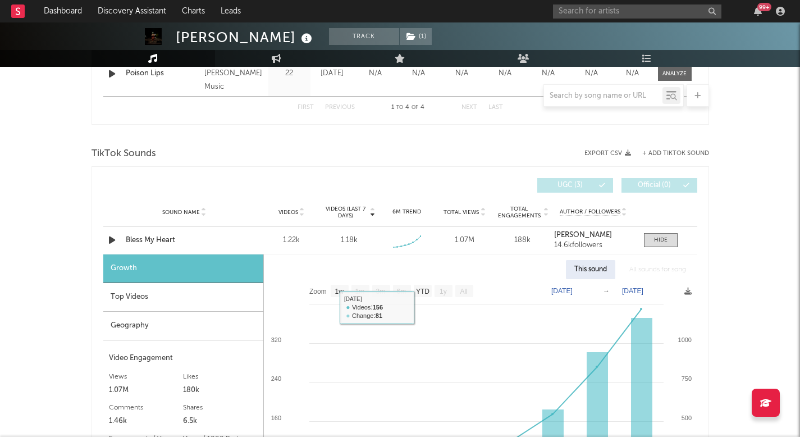
click at [218, 297] on div "Top Videos" at bounding box center [183, 297] width 160 height 29
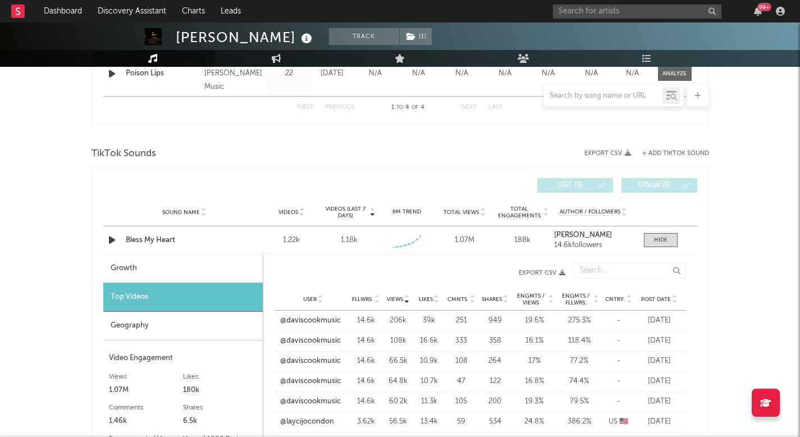
click at [657, 303] on div "Post Date" at bounding box center [659, 299] width 42 height 8
click at [317, 316] on link "@blairbenethair" at bounding box center [306, 320] width 53 height 11
click at [290, 339] on link "@prettyparkker" at bounding box center [306, 340] width 53 height 11
click at [313, 358] on link "@countrylife_360" at bounding box center [310, 360] width 60 height 11
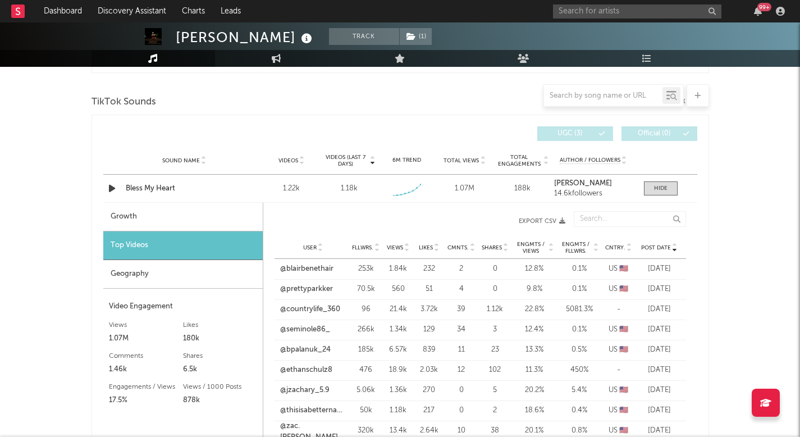
scroll to position [139, 0]
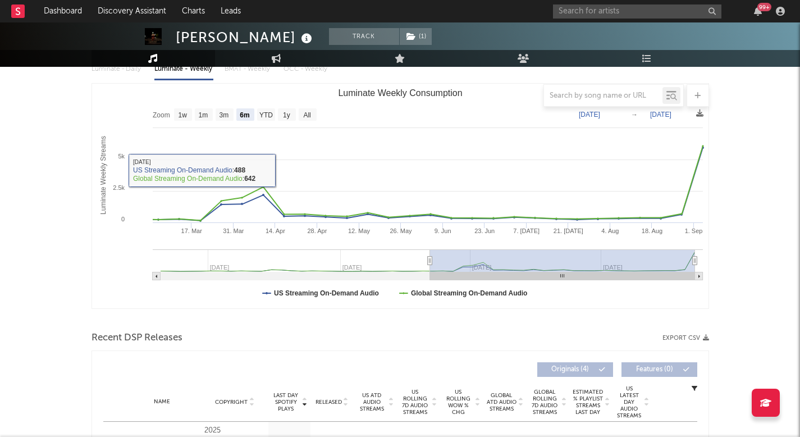
click at [282, 70] on div "Luminate - Daily Luminate - Weekly BMAT - Weekly OCC - Weekly" at bounding box center [399, 68] width 617 height 19
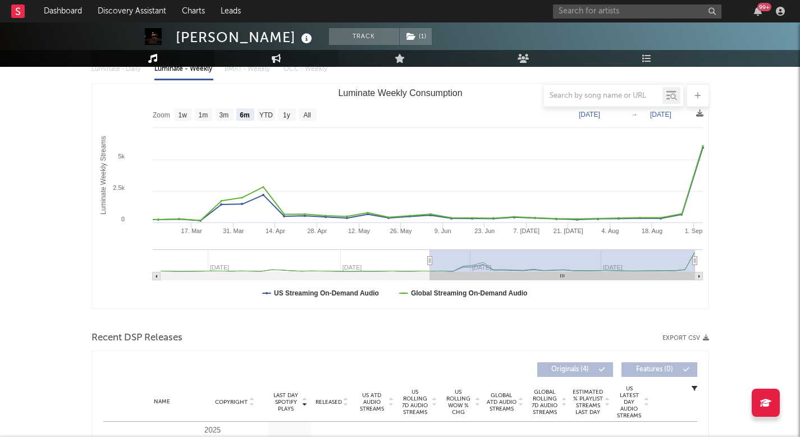
click at [283, 57] on link "Engagement" at bounding box center [276, 58] width 123 height 17
select select "1w"
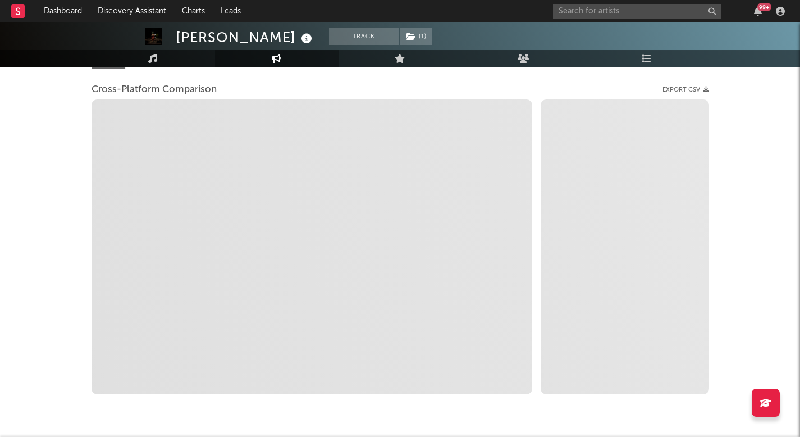
select select "1m"
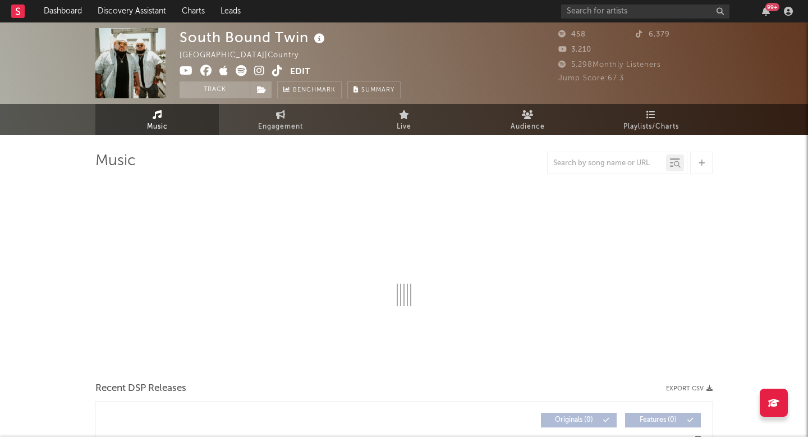
select select "1w"
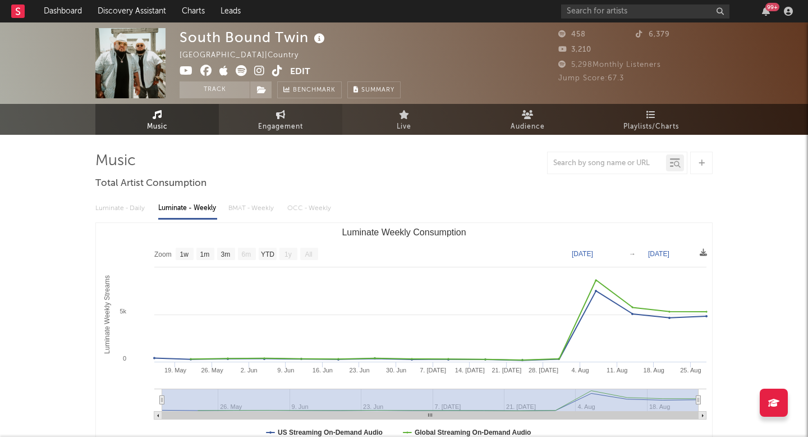
click at [291, 132] on span "Engagement" at bounding box center [280, 126] width 45 height 13
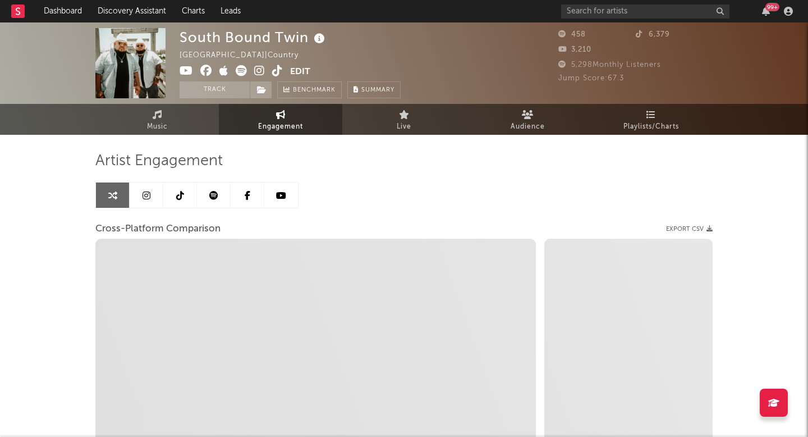
select select "1w"
select select "1m"
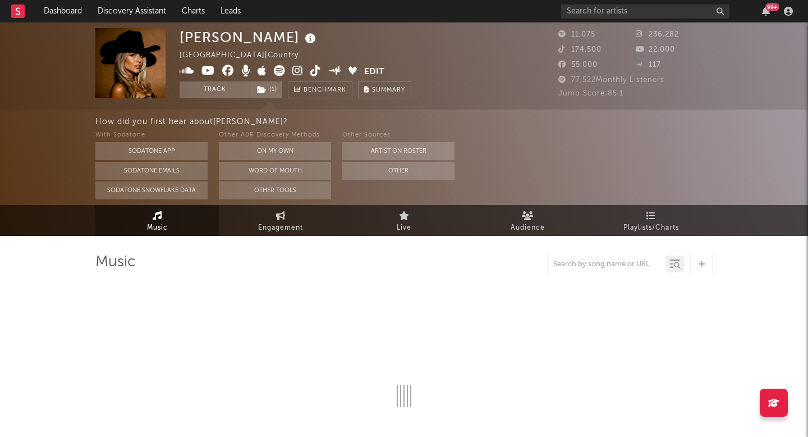
select select "6m"
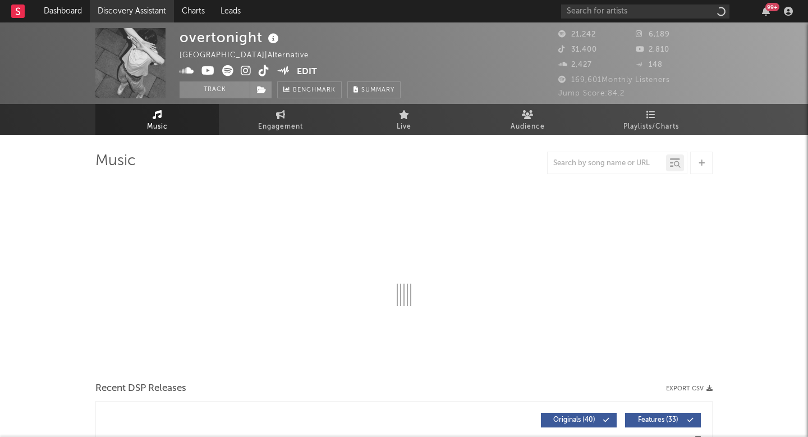
select select "1w"
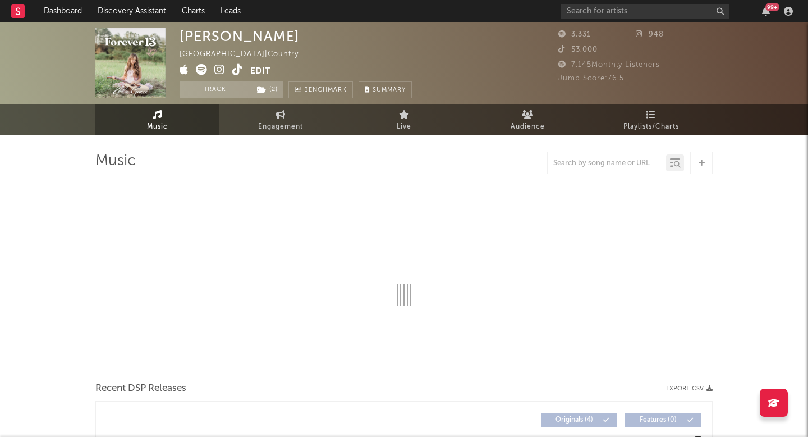
select select "6m"
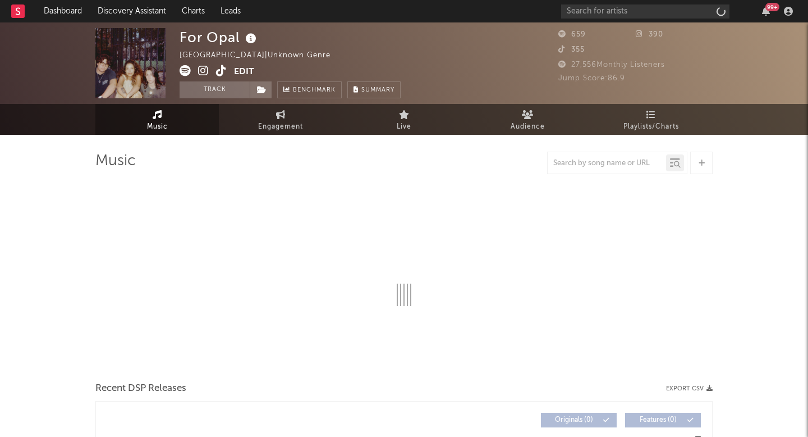
select select "1w"
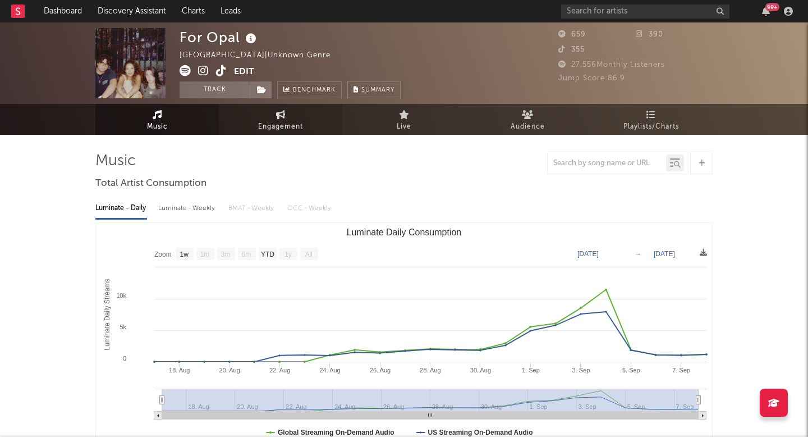
click at [280, 124] on span "Engagement" at bounding box center [280, 126] width 45 height 13
select select "1w"
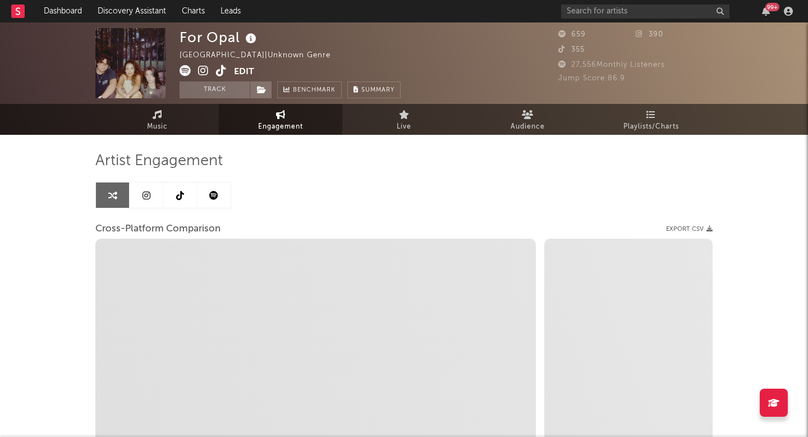
select select "1m"
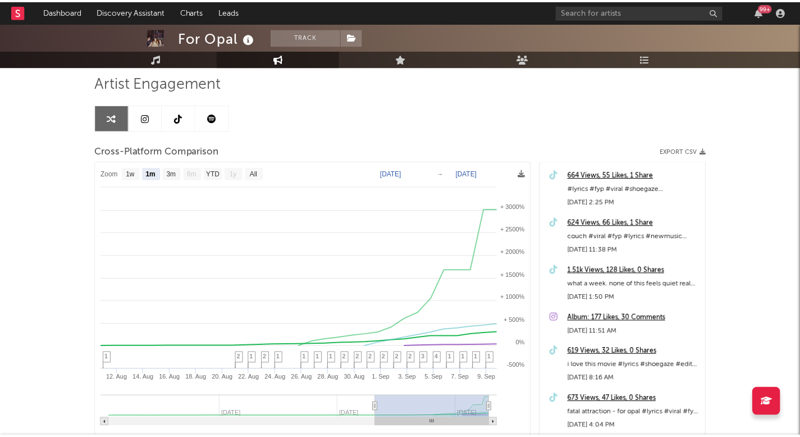
scroll to position [145, 0]
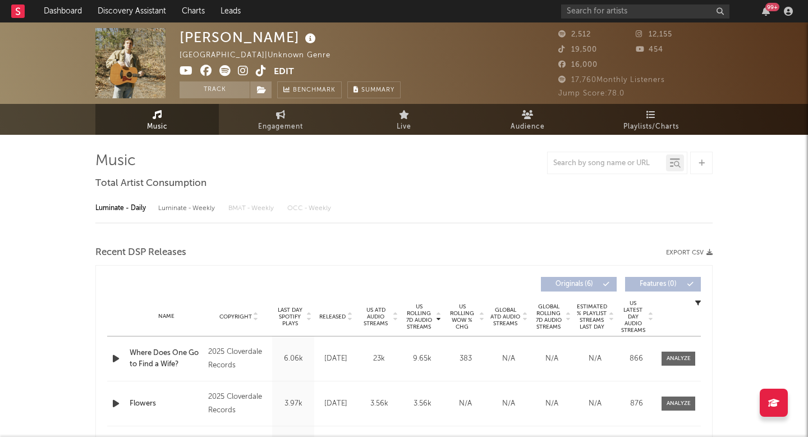
select select "6m"
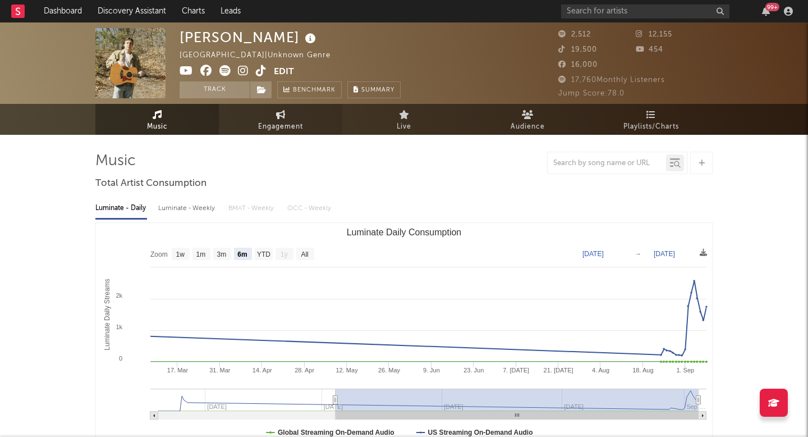
click at [297, 122] on span "Engagement" at bounding box center [280, 126] width 45 height 13
select select "1w"
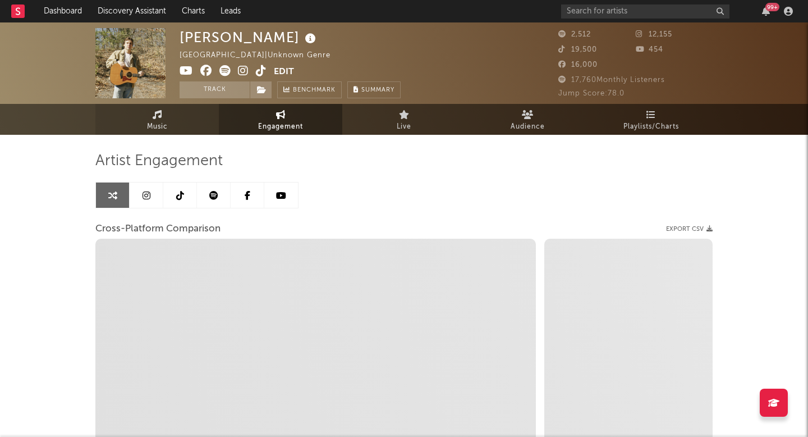
click at [171, 119] on link "Music" at bounding box center [156, 119] width 123 height 31
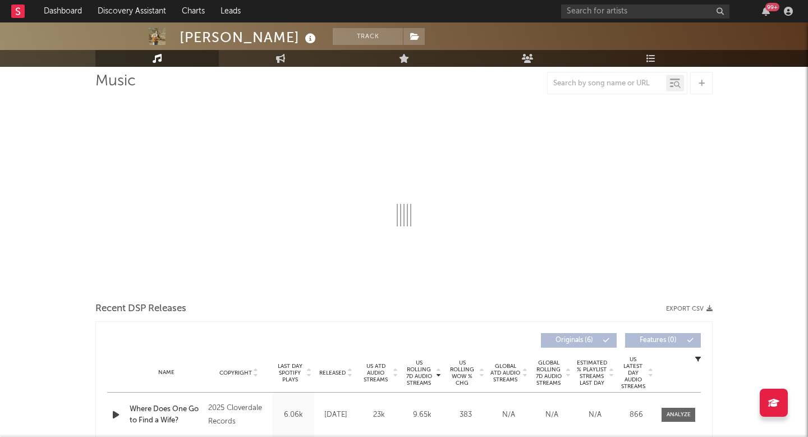
select select "6m"
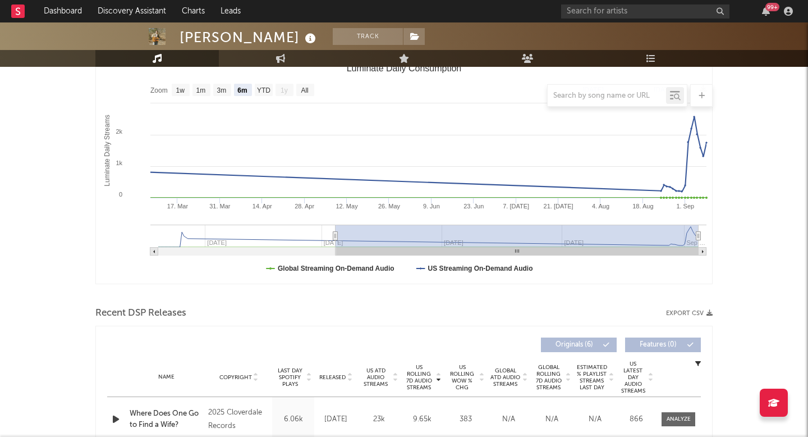
scroll to position [200, 0]
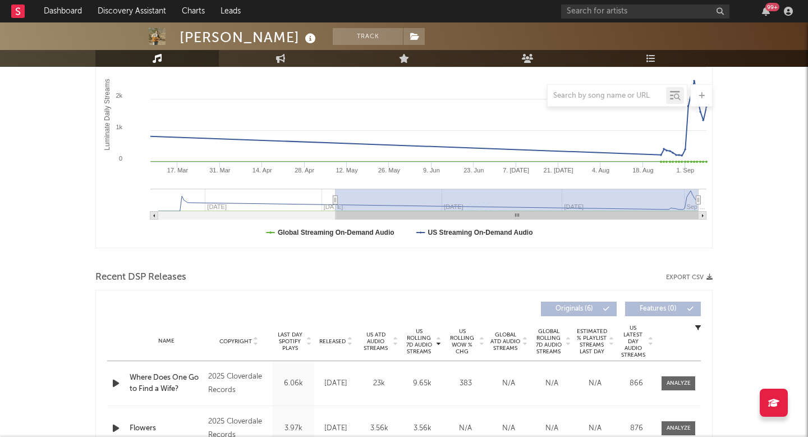
click at [335, 347] on div "Name Copyright Label Album Names Composer Names 7 Day Spotify Plays Last Day Sp…" at bounding box center [404, 341] width 594 height 39
click at [336, 341] on span "Released" at bounding box center [332, 341] width 26 height 7
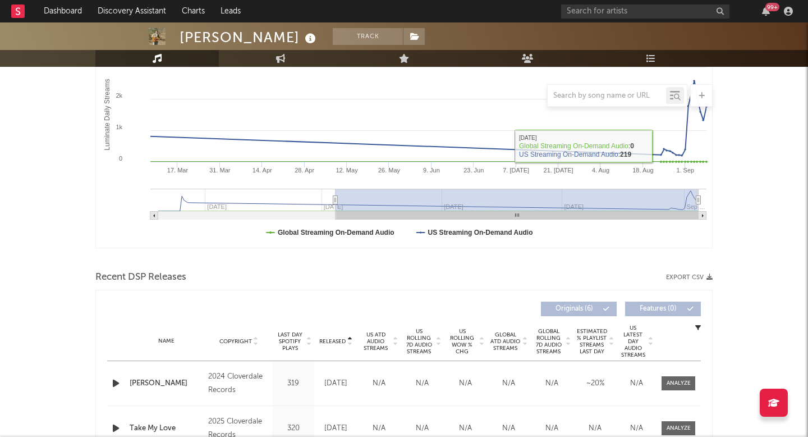
click at [288, 68] on rect "Luminate Daily Consumption" at bounding box center [404, 135] width 616 height 225
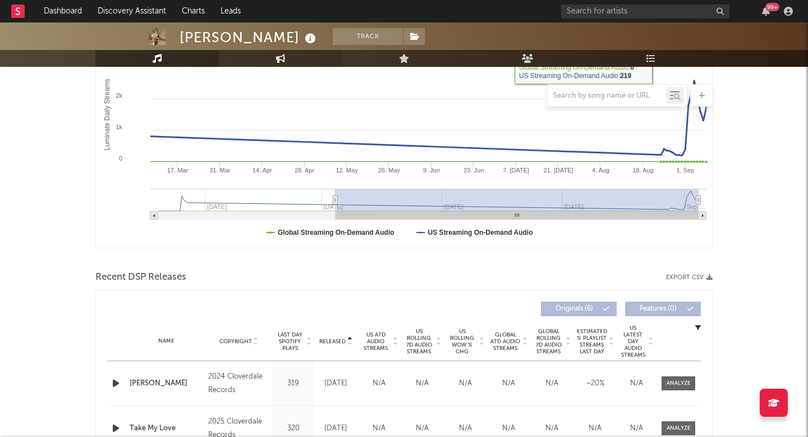
click at [287, 57] on link "Engagement" at bounding box center [280, 58] width 123 height 17
select select "1m"
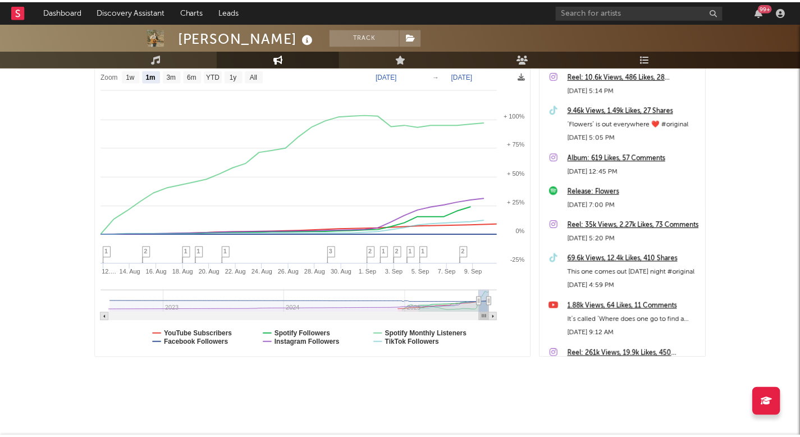
scroll to position [175, 0]
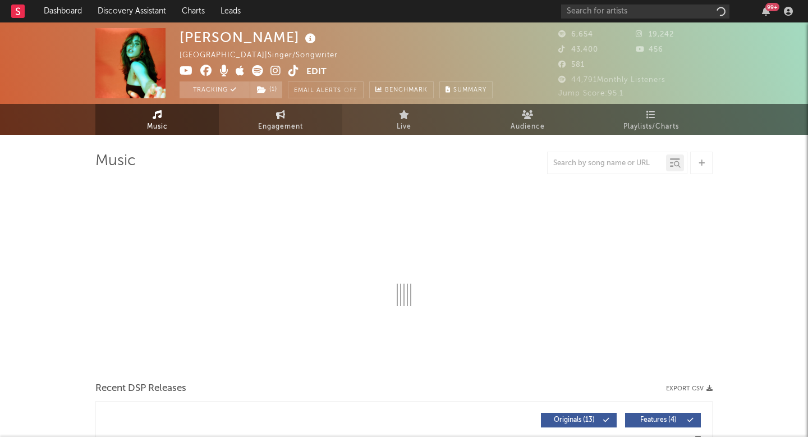
select select "6m"
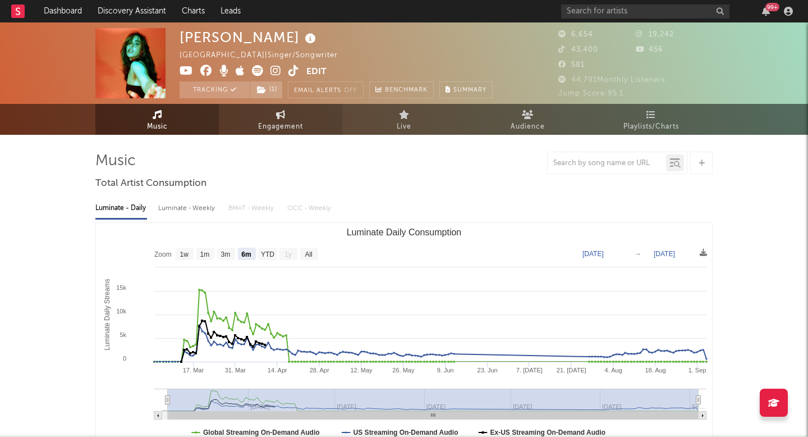
click at [289, 124] on span "Engagement" at bounding box center [280, 126] width 45 height 13
select select "1w"
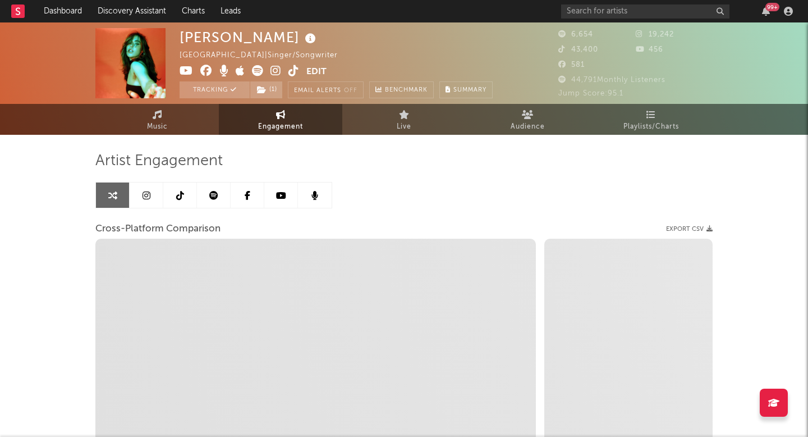
select select "1m"
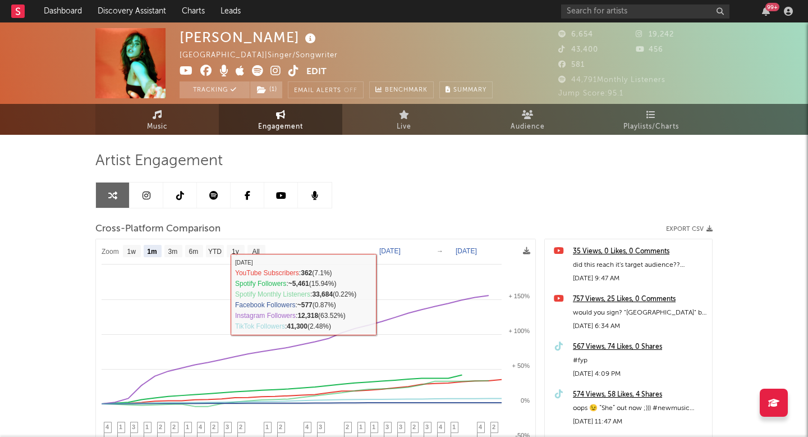
click at [153, 116] on icon at bounding box center [158, 114] width 10 height 9
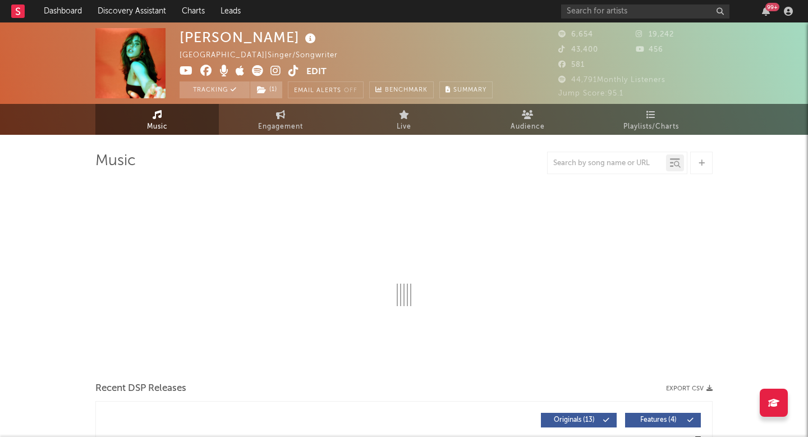
select select "6m"
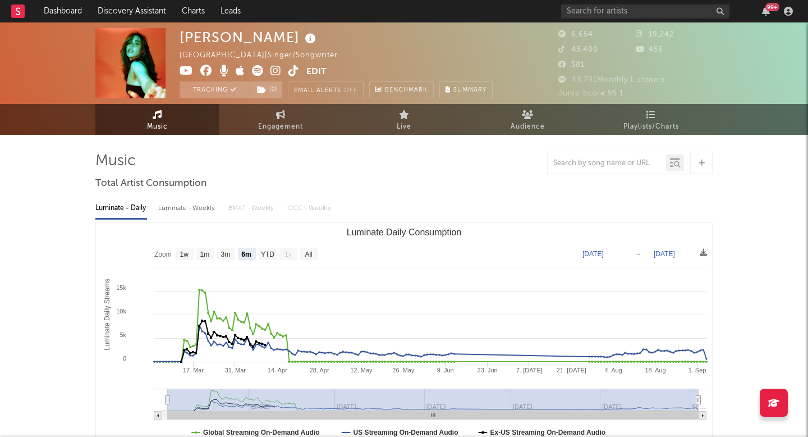
click at [280, 74] on icon at bounding box center [276, 70] width 11 height 11
click at [291, 67] on icon at bounding box center [294, 70] width 11 height 11
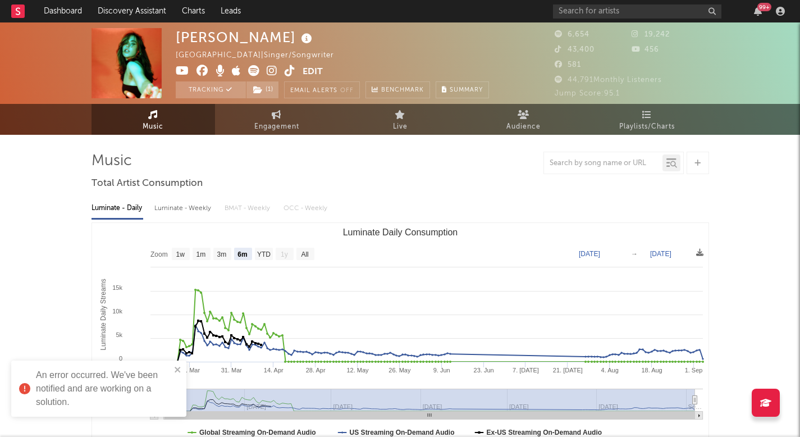
click at [639, 2] on div "99 +" at bounding box center [671, 11] width 236 height 22
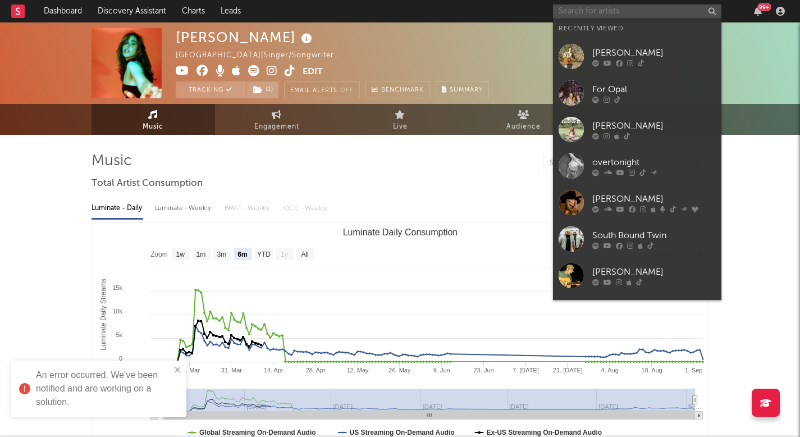
click at [638, 6] on input "text" at bounding box center [637, 11] width 168 height 14
paste input "https://www.tiktok.com/@thedevinshamelexperience"
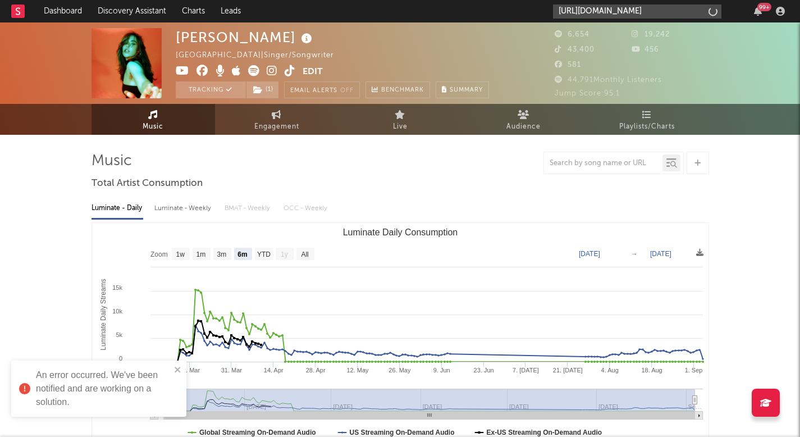
scroll to position [0, 46]
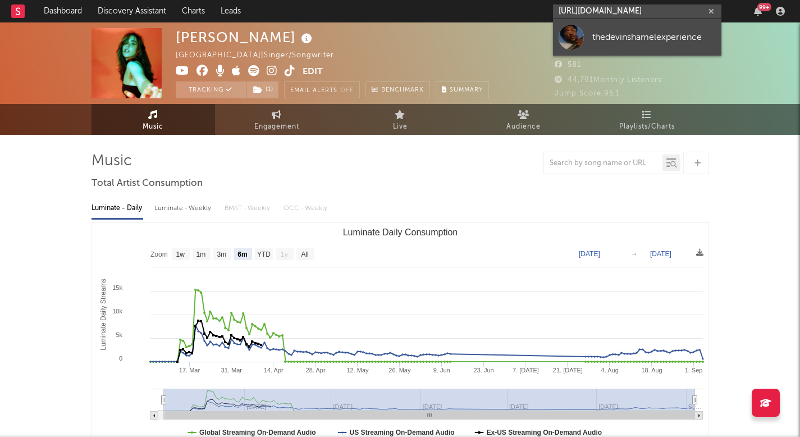
type input "https://www.tiktok.com/@thedevinshamelexperience"
click at [631, 32] on div "thedevinshamelexperience" at bounding box center [653, 36] width 123 height 13
click at [631, 32] on div "6,654 19,242 43,400 456 581" at bounding box center [632, 50] width 154 height 45
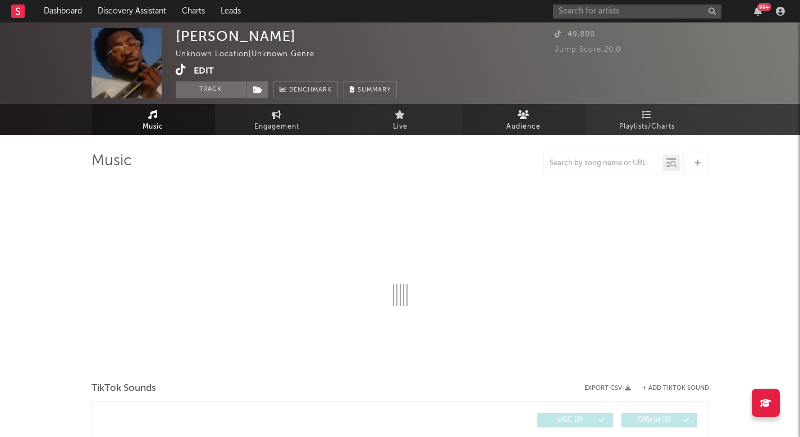
select select "1w"
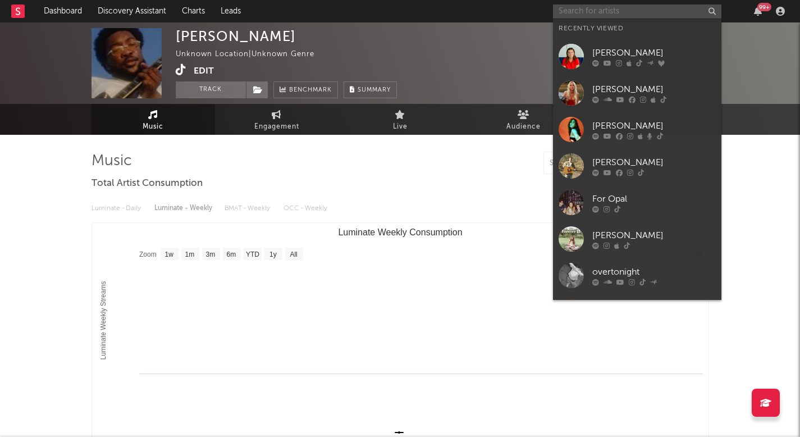
click at [557, 10] on input "text" at bounding box center [637, 11] width 168 height 14
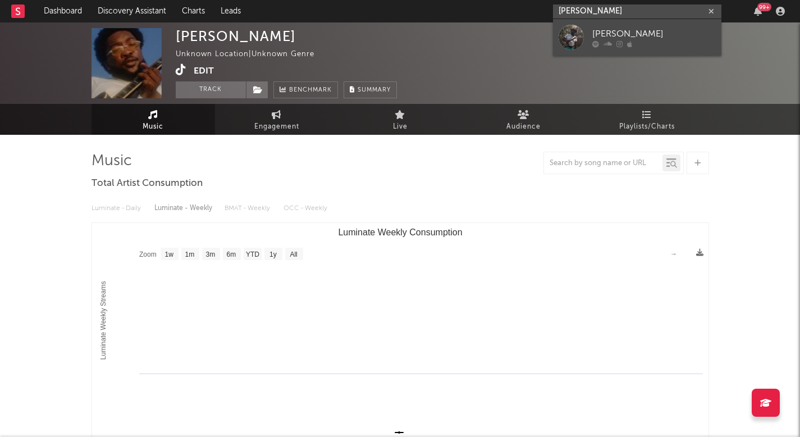
type input "devin shamel"
click at [619, 29] on div "Devin Shamel" at bounding box center [653, 33] width 123 height 13
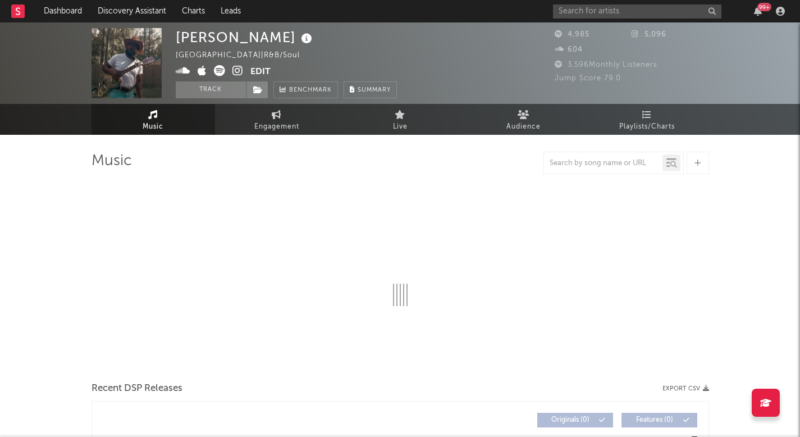
select select "1w"
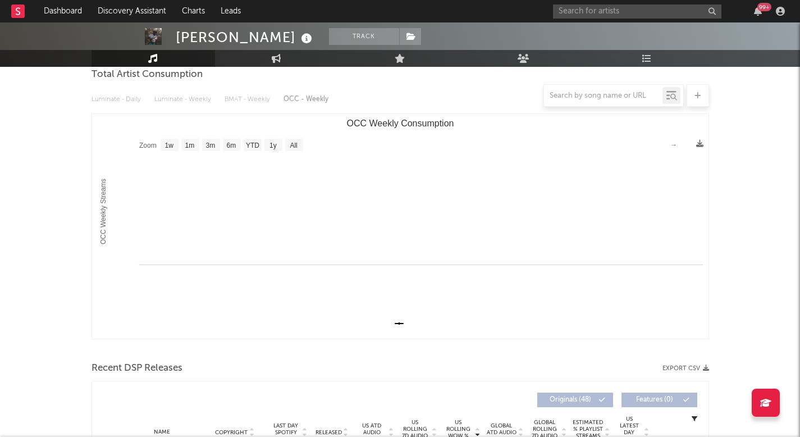
scroll to position [280, 0]
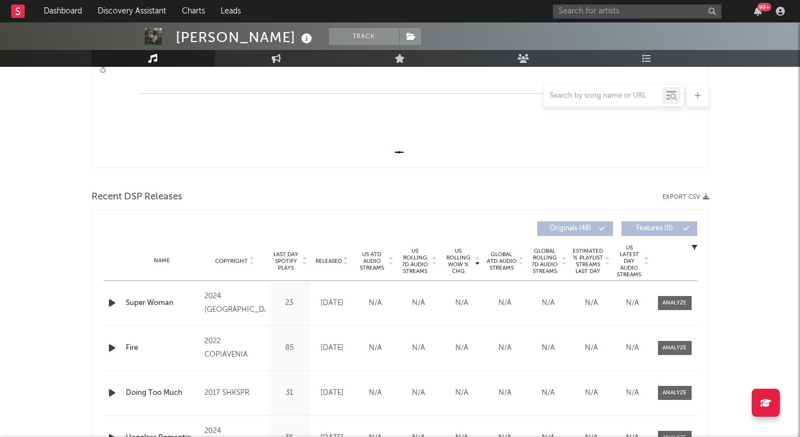
click at [335, 257] on div "Released" at bounding box center [332, 261] width 38 height 8
click at [321, 250] on div "Name Copyright Label Album Names Composer Names 7 Day Spotify Plays Last Day Sp…" at bounding box center [400, 260] width 594 height 39
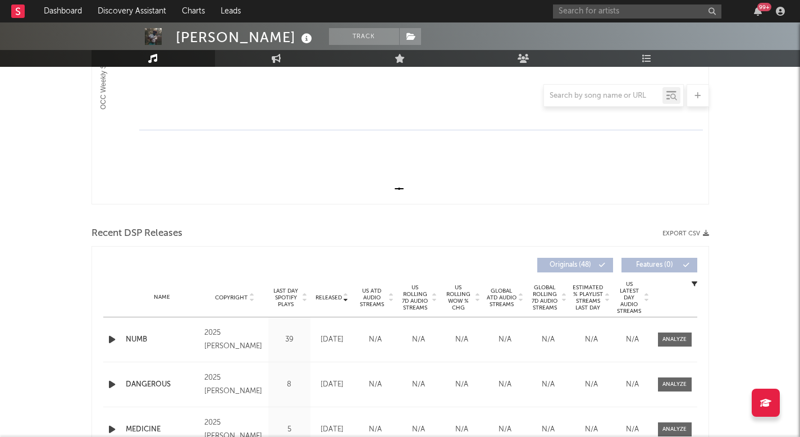
scroll to position [0, 0]
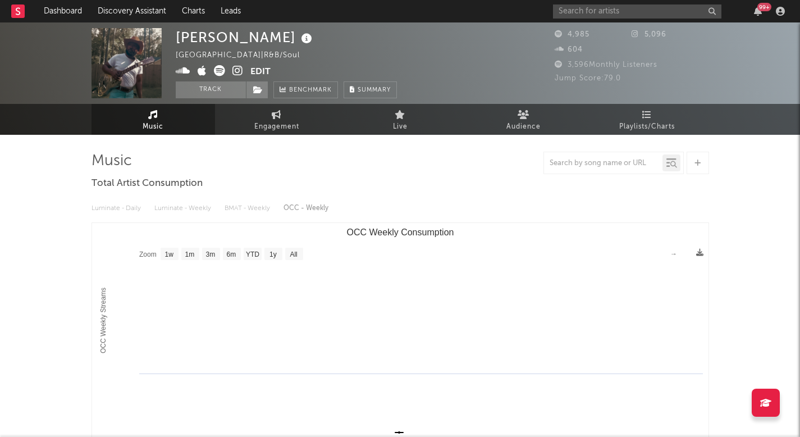
click at [280, 118] on icon at bounding box center [277, 114] width 10 height 9
select select "1w"
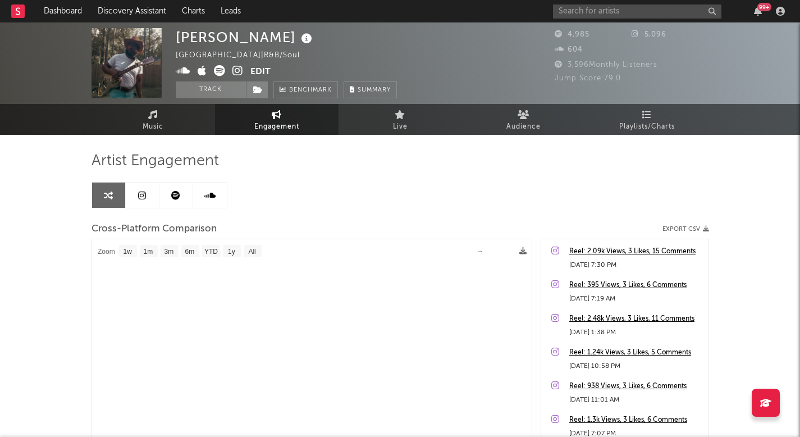
select select "1m"
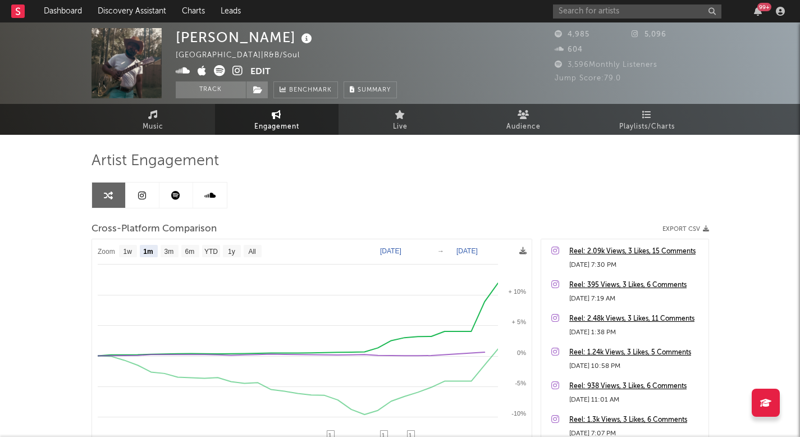
click at [265, 68] on button "Edit" at bounding box center [260, 72] width 20 height 14
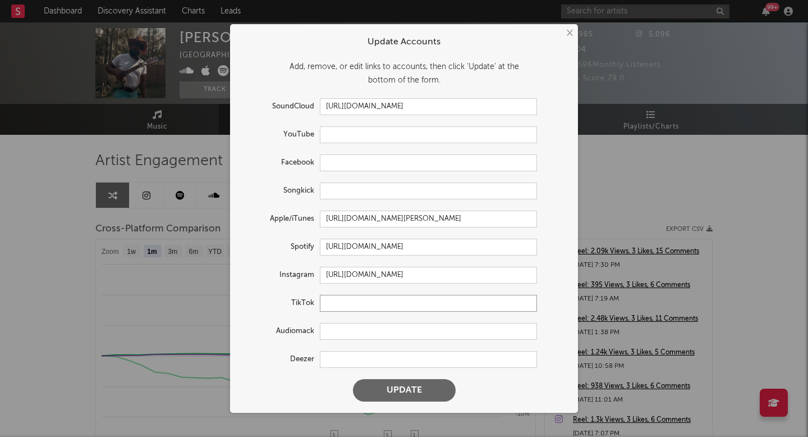
click at [332, 309] on input "text" at bounding box center [428, 303] width 217 height 17
paste input "https://www.tiktok.com/@thedevinshamelexperience"
type input "https://www.tiktok.com/@thedevinshamelexperience"
click at [398, 398] on button "Update" at bounding box center [404, 390] width 103 height 22
select select "1w"
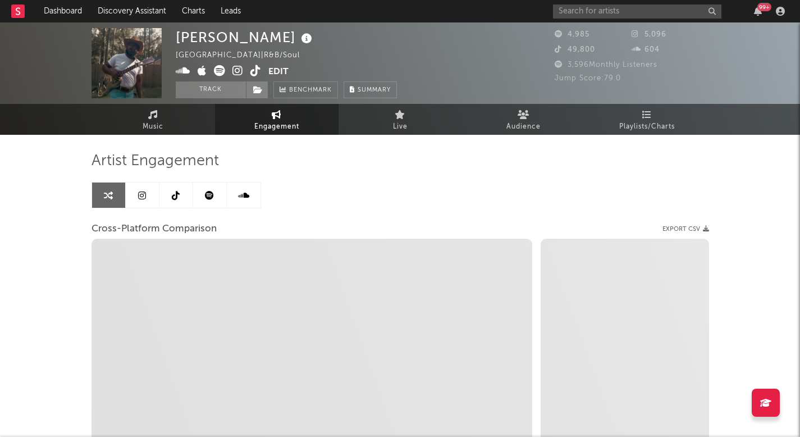
select select "1m"
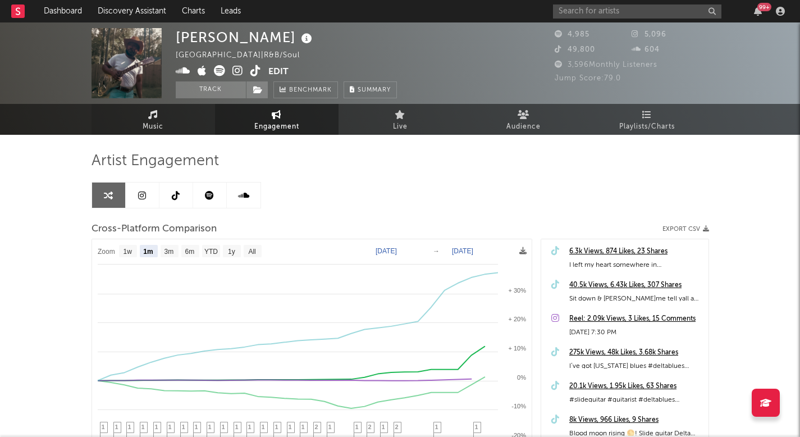
click at [187, 121] on link "Music" at bounding box center [152, 119] width 123 height 31
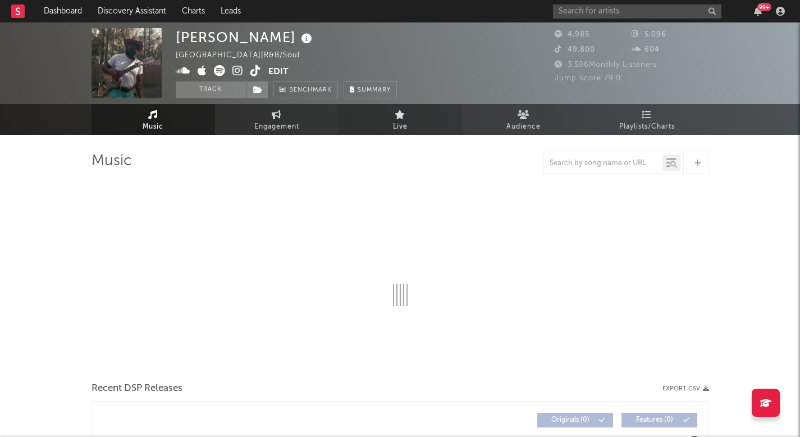
select select "1w"
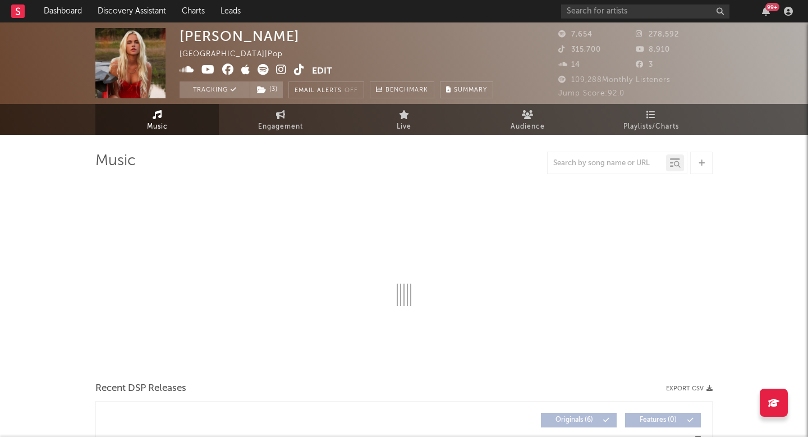
select select "6m"
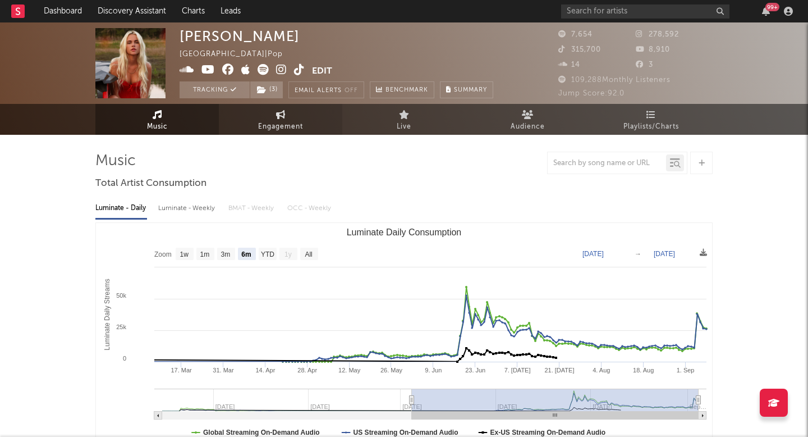
click at [293, 118] on link "Engagement" at bounding box center [280, 119] width 123 height 31
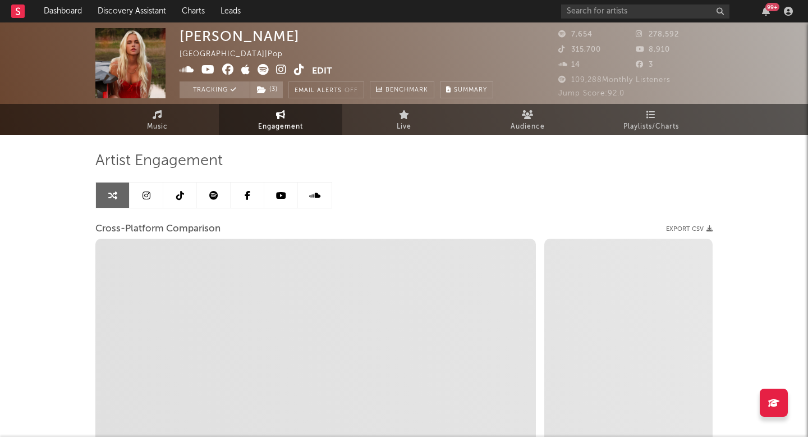
select select "1w"
select select "1m"
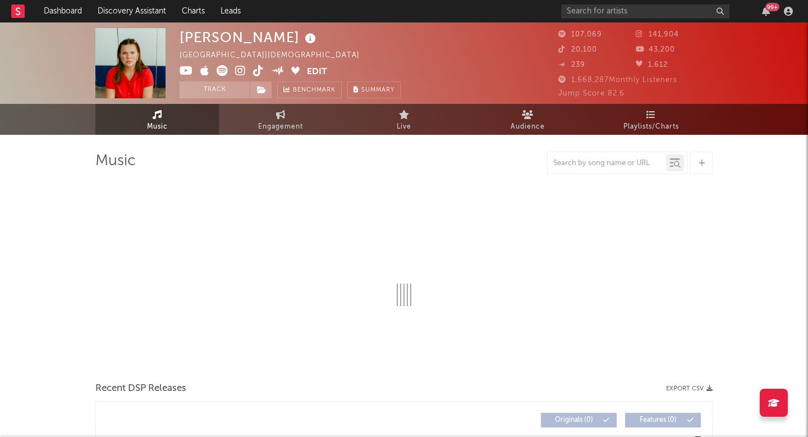
select select "6m"
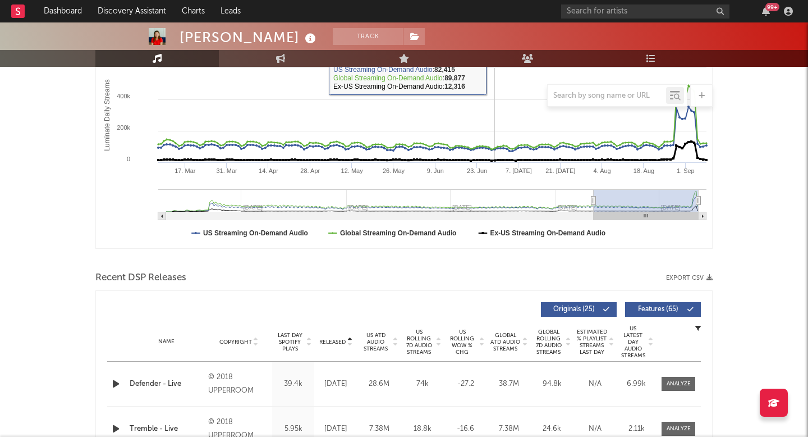
scroll to position [207, 0]
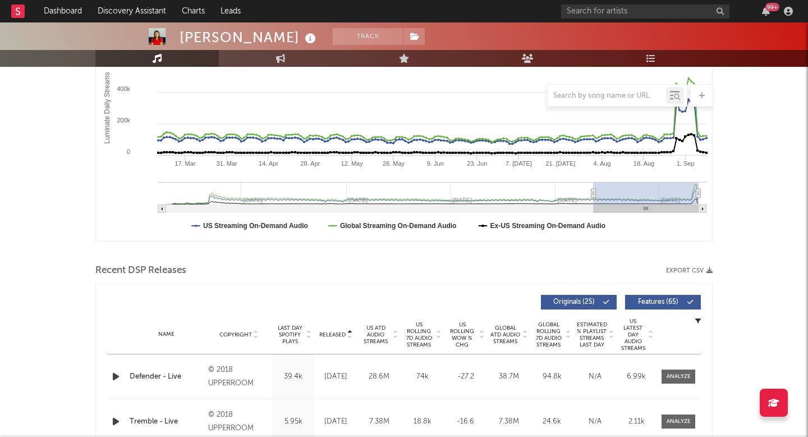
click at [419, 335] on span "US Rolling 7D Audio Streams" at bounding box center [419, 334] width 31 height 27
click at [332, 332] on span "Released" at bounding box center [332, 334] width 26 height 7
click at [423, 333] on span "US Rolling 7D Audio Streams" at bounding box center [419, 334] width 31 height 27
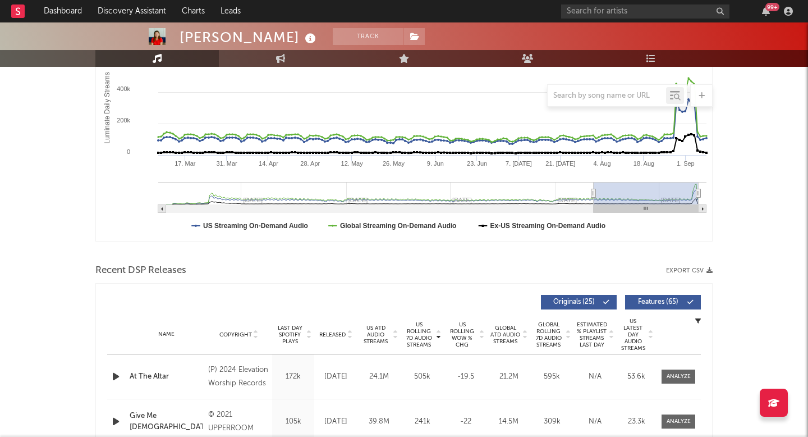
click at [455, 333] on span "US Rolling WoW % Chg" at bounding box center [462, 334] width 31 height 27
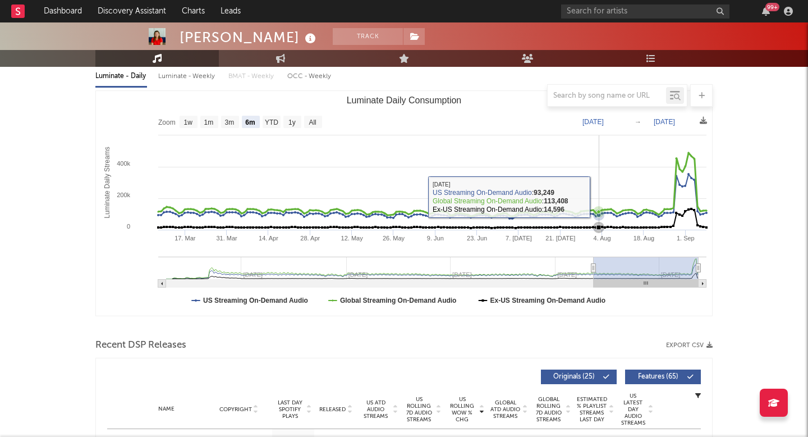
scroll to position [0, 0]
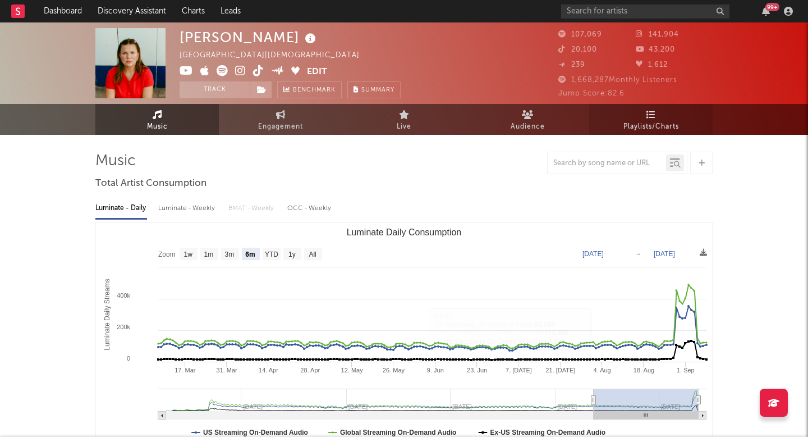
click at [668, 130] on span "Playlists/Charts" at bounding box center [652, 126] width 56 height 13
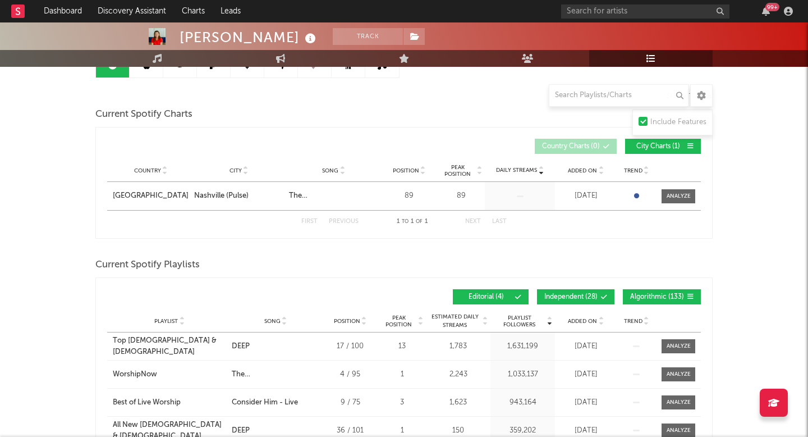
scroll to position [136, 0]
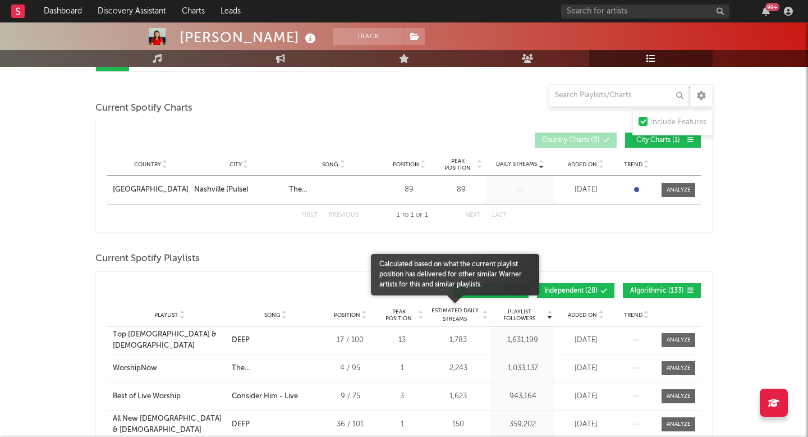
click at [445, 317] on span "Estimated Daily Streams" at bounding box center [455, 314] width 52 height 17
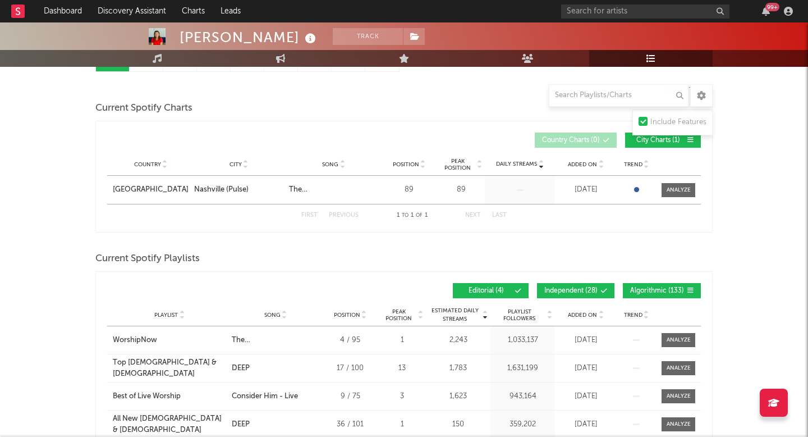
scroll to position [122, 0]
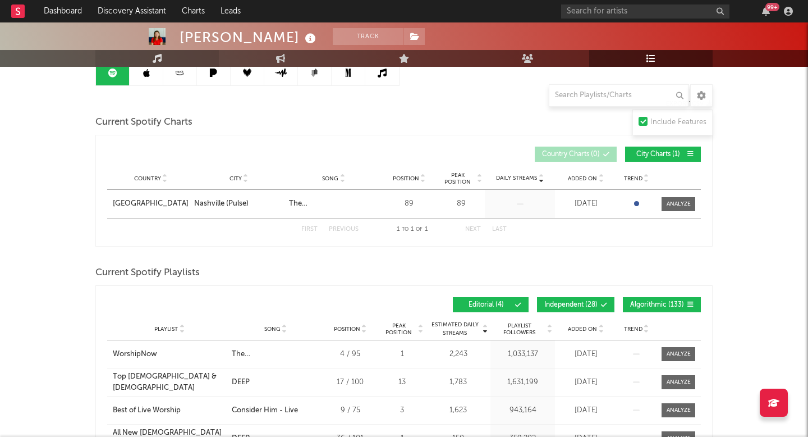
click at [152, 56] on link "Music" at bounding box center [156, 58] width 123 height 17
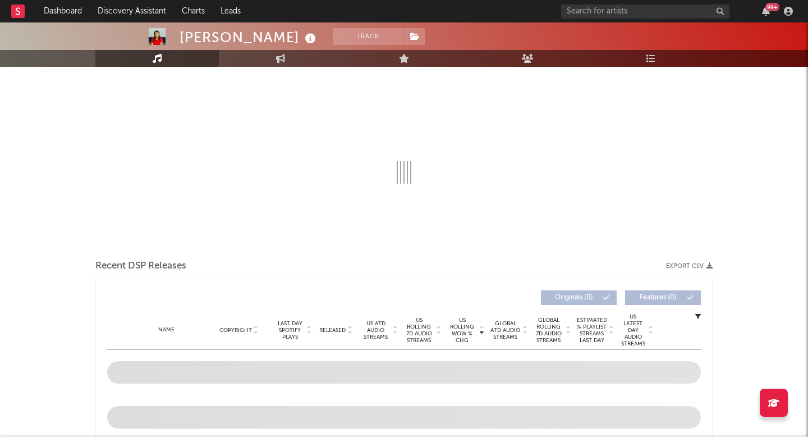
select select "6m"
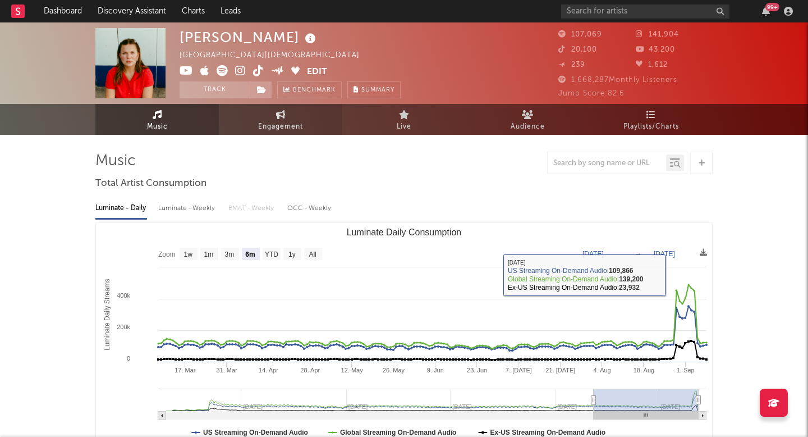
click at [295, 130] on span "Engagement" at bounding box center [280, 126] width 45 height 13
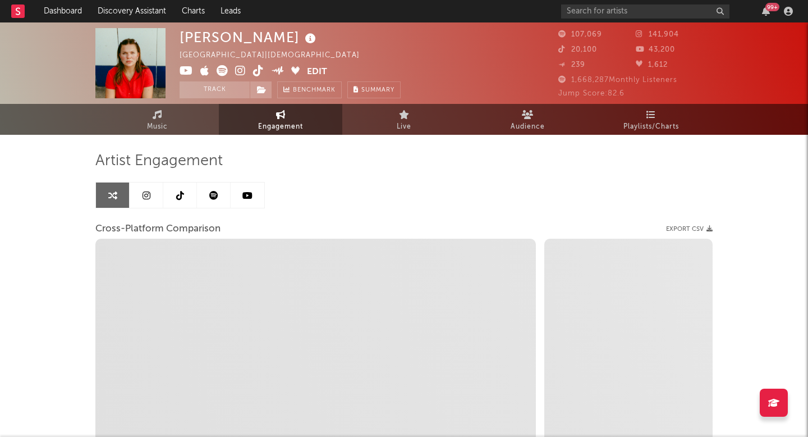
select select "1w"
select select "1m"
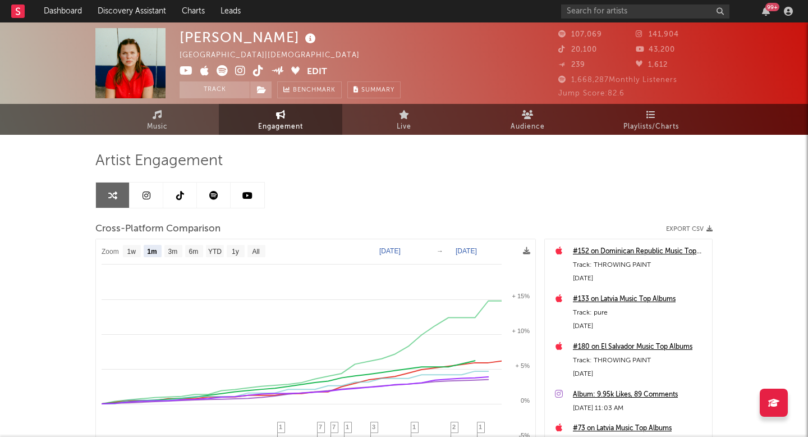
click at [299, 114] on link "Engagement" at bounding box center [280, 119] width 123 height 31
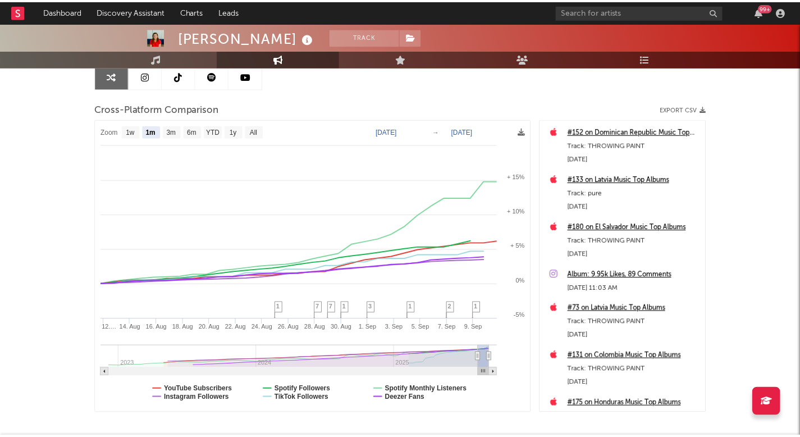
scroll to position [130, 0]
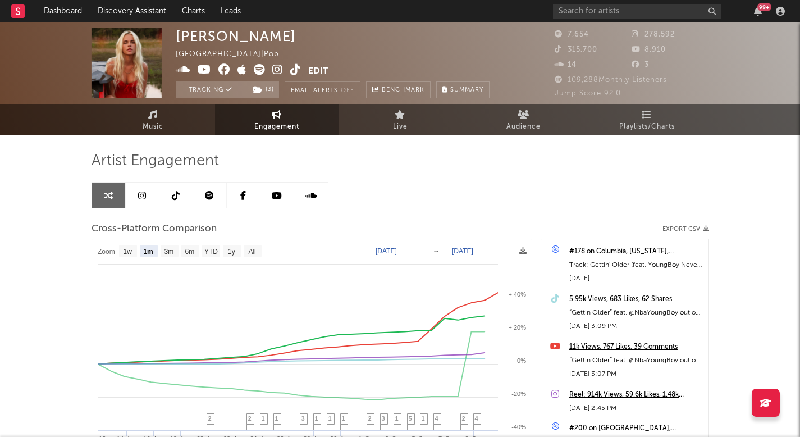
select select "1m"
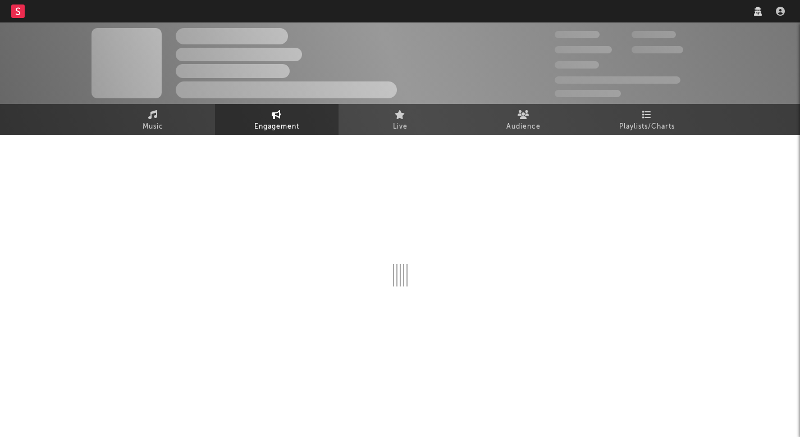
select select "1w"
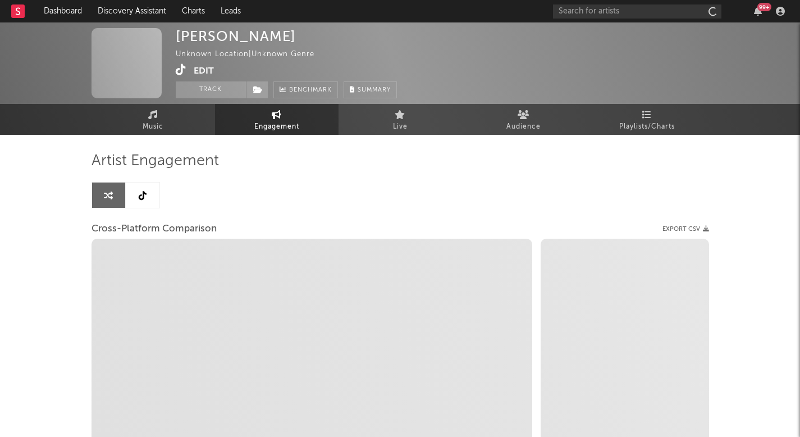
select select "1w"
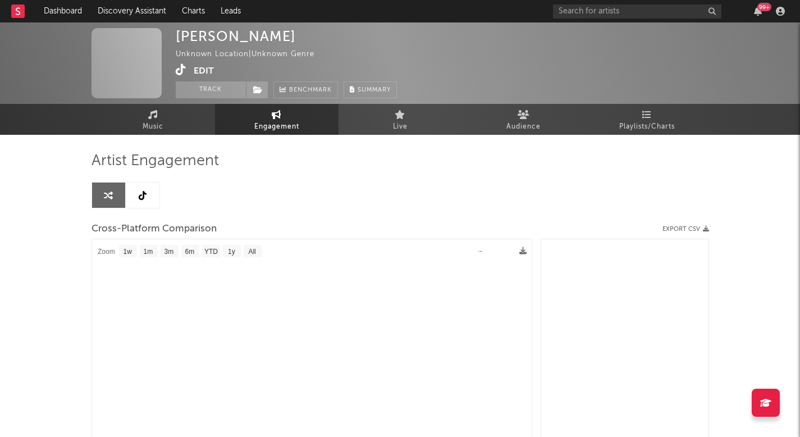
click at [138, 185] on link at bounding box center [143, 194] width 34 height 25
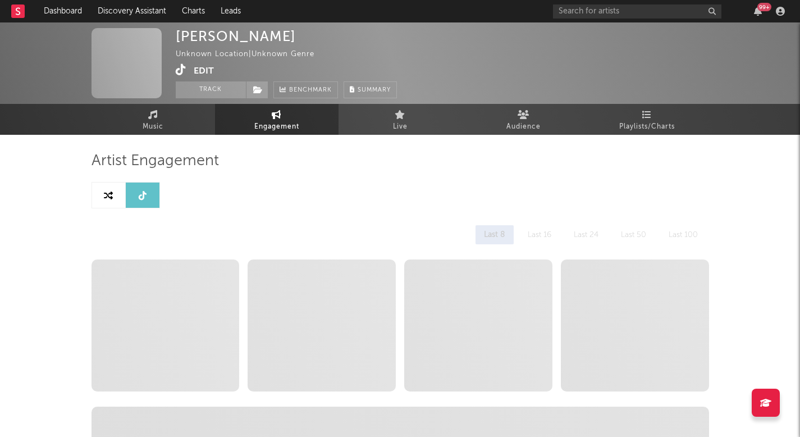
select select "1w"
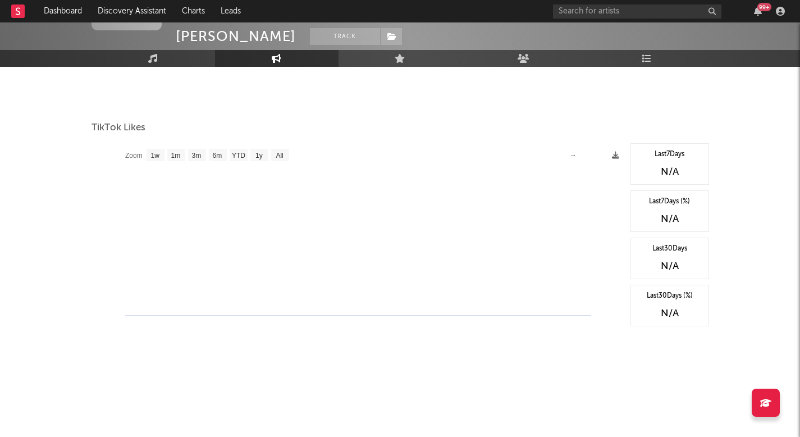
scroll to position [528, 0]
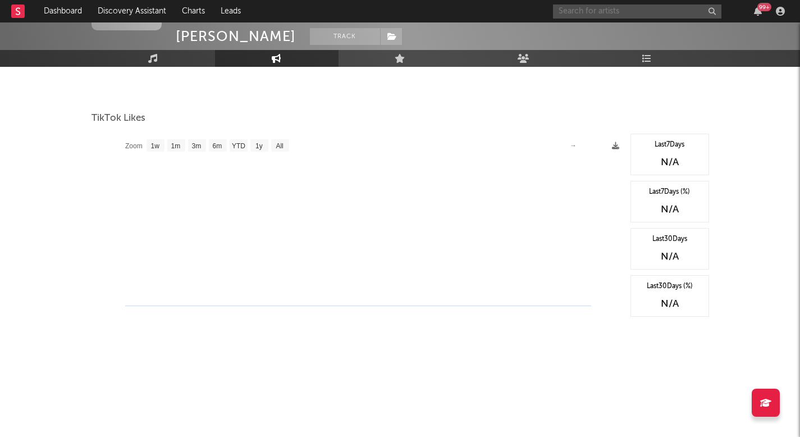
click at [642, 7] on input "text" at bounding box center [637, 11] width 168 height 14
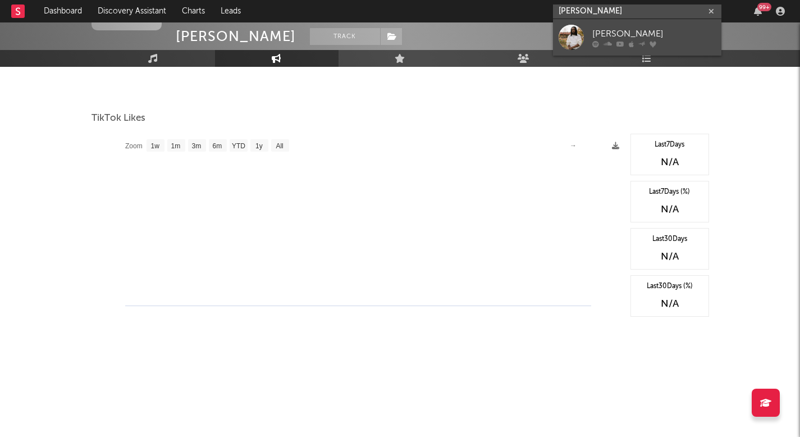
type input "[PERSON_NAME]"
click at [647, 42] on div at bounding box center [653, 43] width 123 height 7
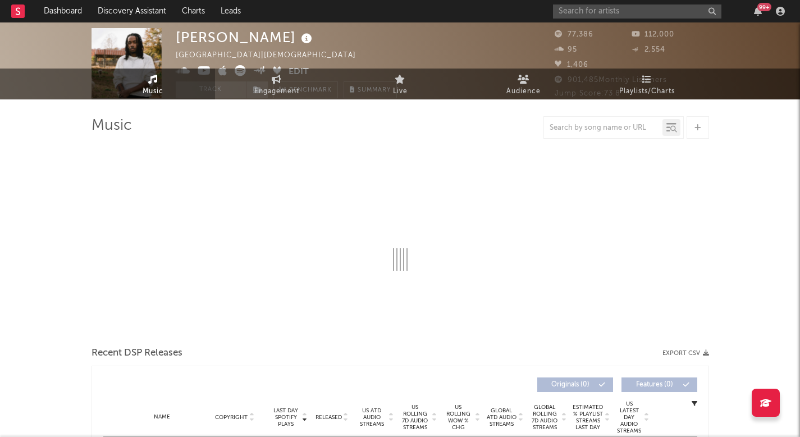
select select "6m"
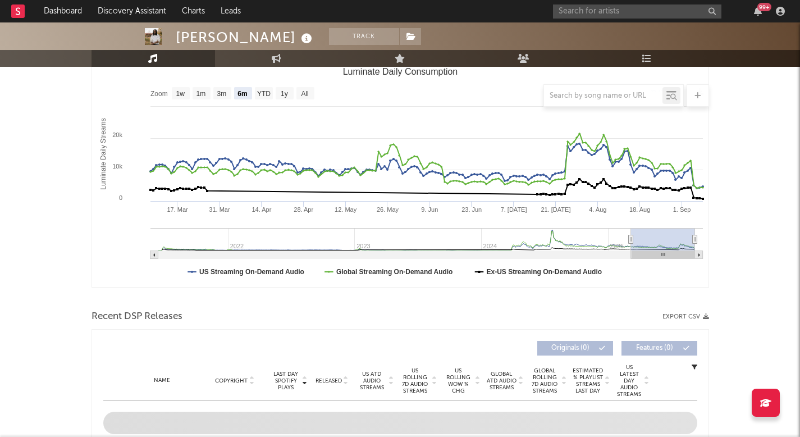
select select "6m"
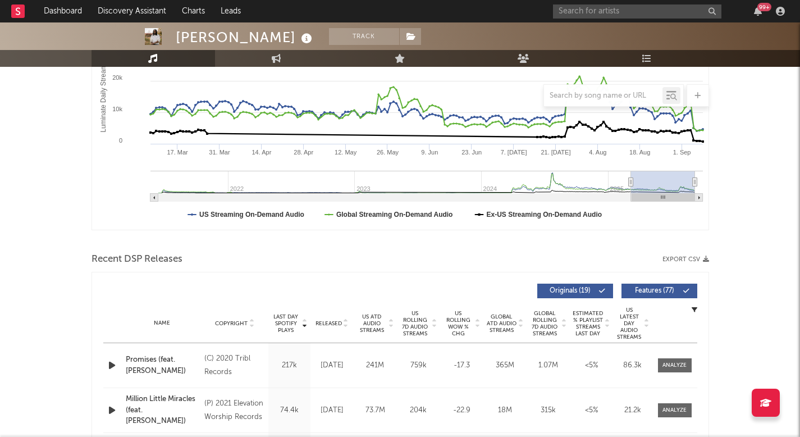
scroll to position [231, 0]
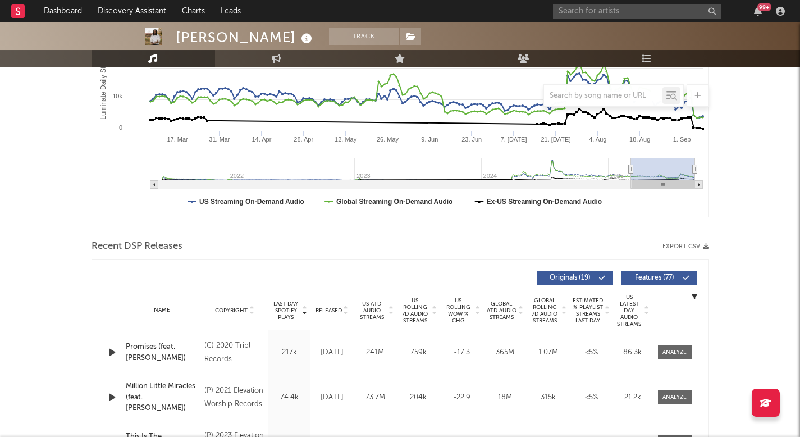
click at [333, 314] on div "Released" at bounding box center [332, 310] width 38 height 8
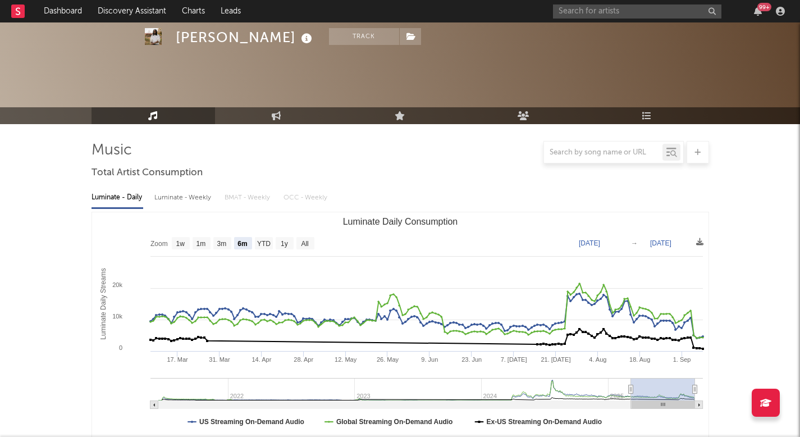
scroll to position [0, 0]
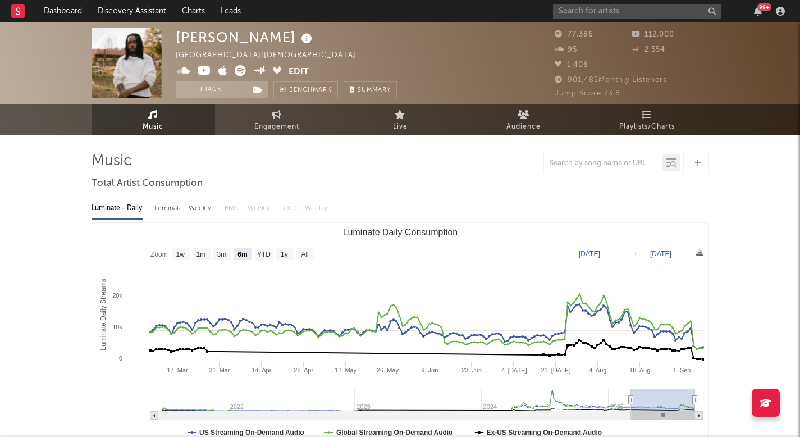
click at [239, 71] on icon at bounding box center [240, 70] width 11 height 11
click at [570, 21] on div "99 +" at bounding box center [671, 11] width 236 height 22
click at [573, 12] on input "text" at bounding box center [637, 11] width 168 height 14
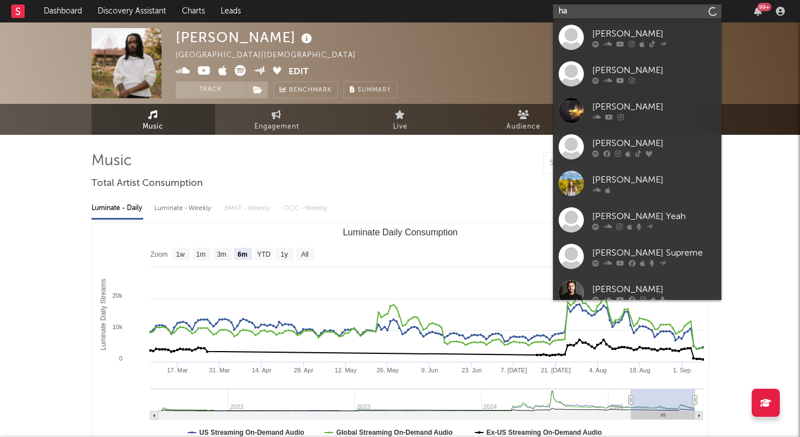
type input "h"
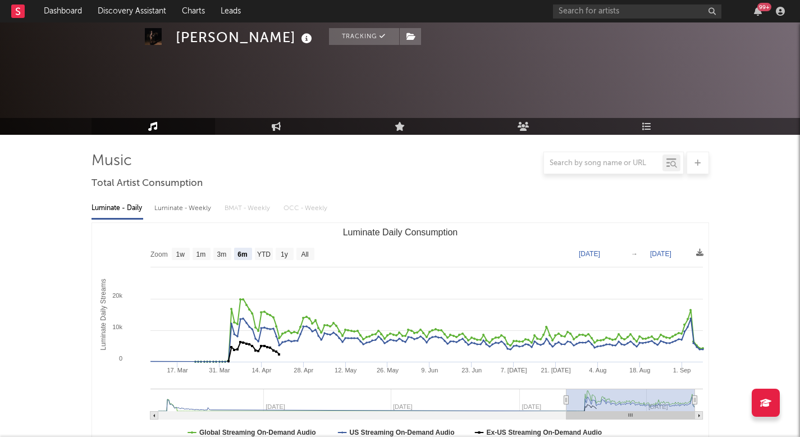
select select "6m"
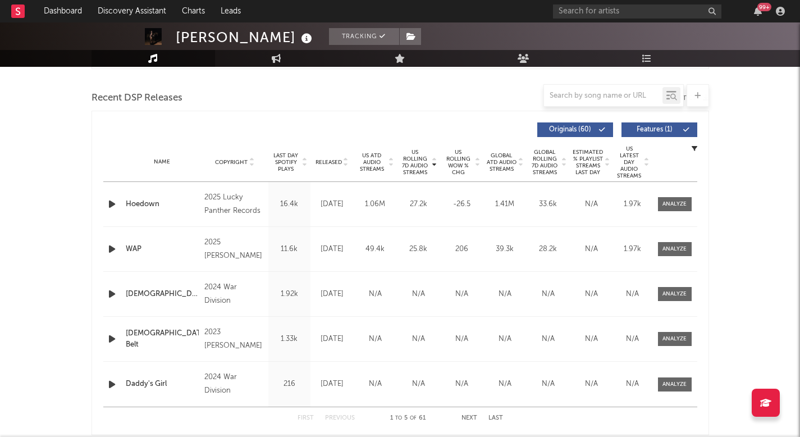
click at [390, 169] on div at bounding box center [390, 162] width 7 height 20
click at [567, 11] on input "text" at bounding box center [637, 11] width 168 height 14
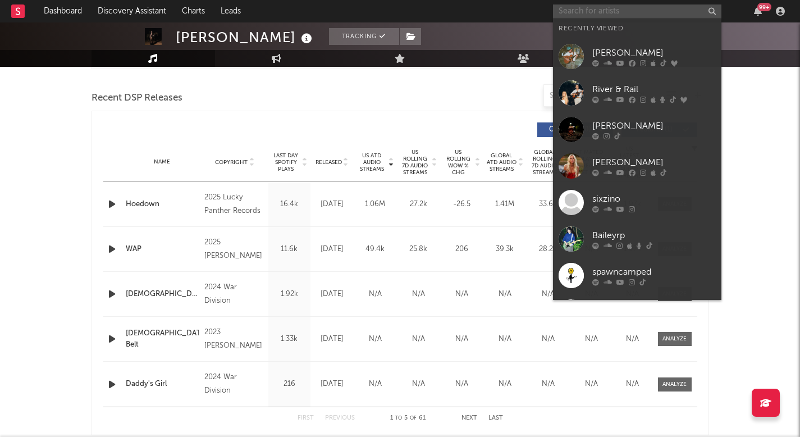
paste input "[URL][DOMAIN_NAME]"
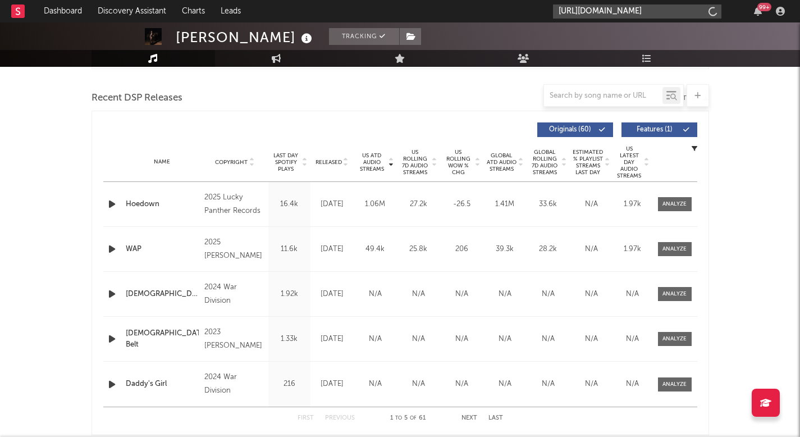
type input "[URL][DOMAIN_NAME]"
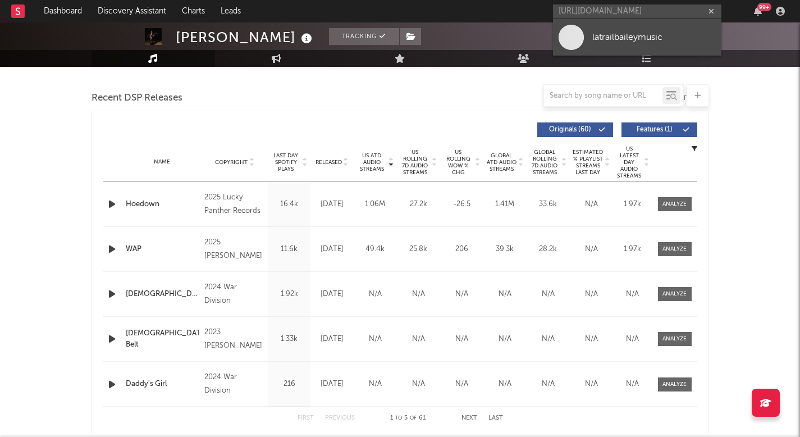
click at [594, 40] on div "latrailbaileymusic" at bounding box center [653, 36] width 123 height 13
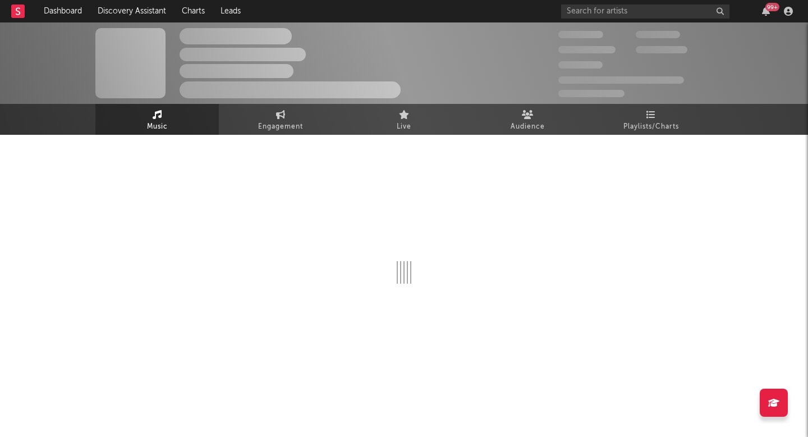
select select "1w"
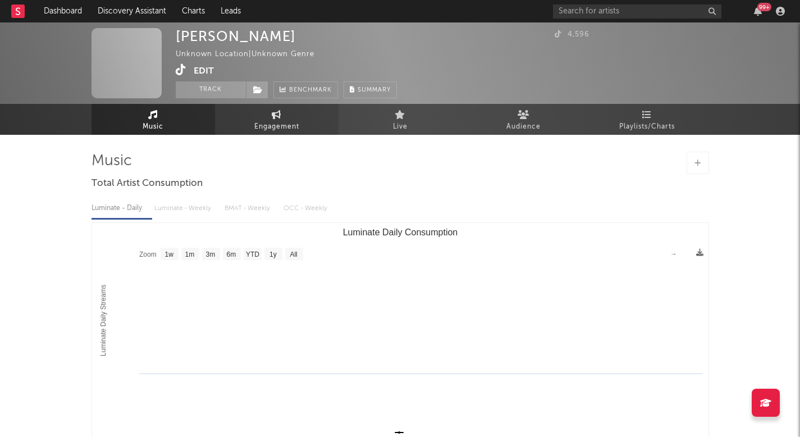
click at [267, 110] on link "Engagement" at bounding box center [276, 119] width 123 height 31
select select "1w"
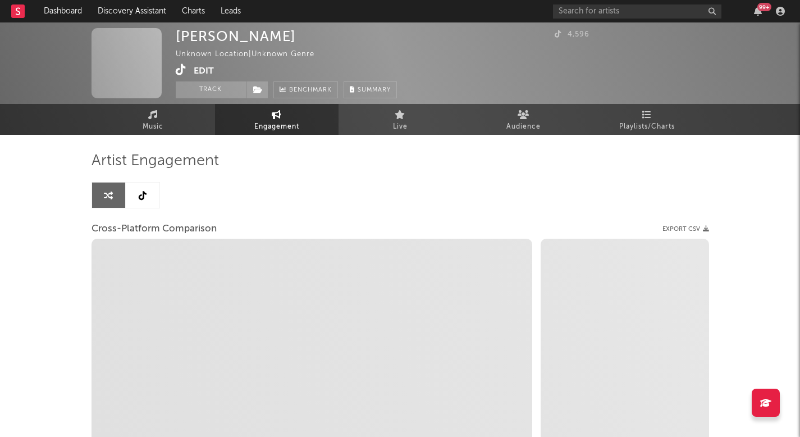
select select "1w"
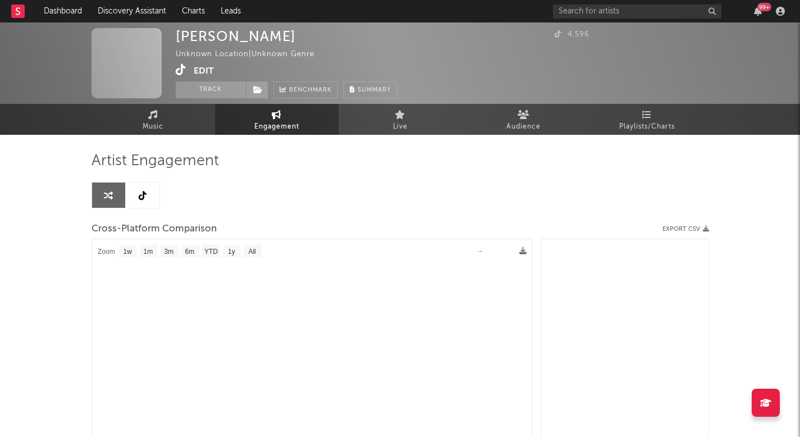
click at [144, 186] on link at bounding box center [143, 194] width 34 height 25
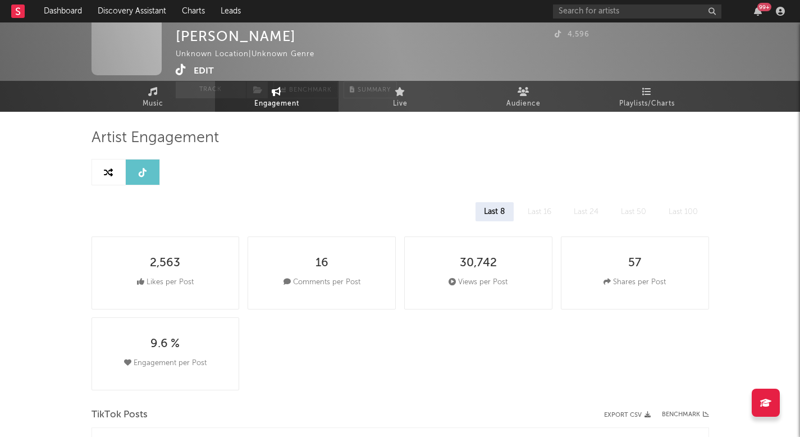
select select "1w"
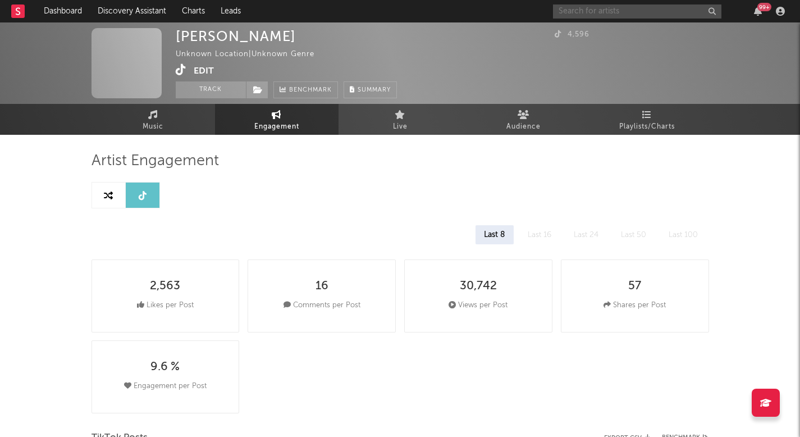
click at [590, 10] on input "text" at bounding box center [637, 11] width 168 height 14
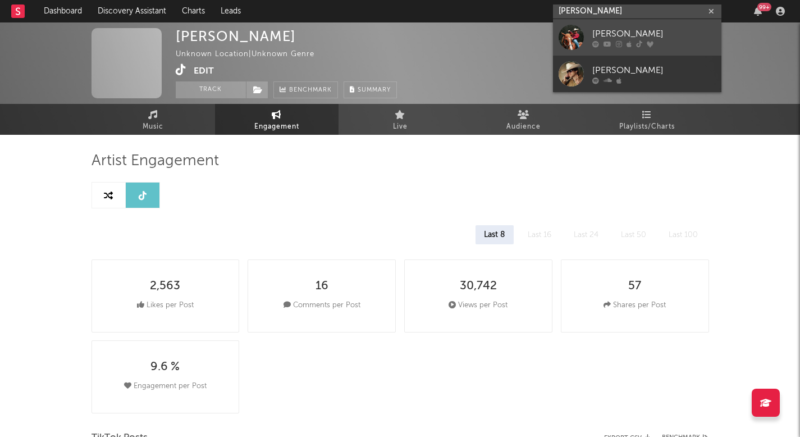
type input "ricky chilton"
click at [641, 39] on div "[PERSON_NAME]" at bounding box center [653, 33] width 123 height 13
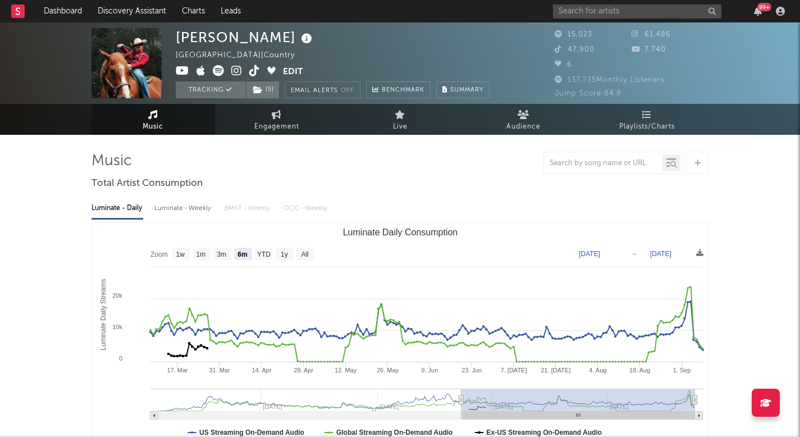
click at [306, 257] on text "All" at bounding box center [304, 254] width 7 height 8
select select "All"
type input "2024-07-12"
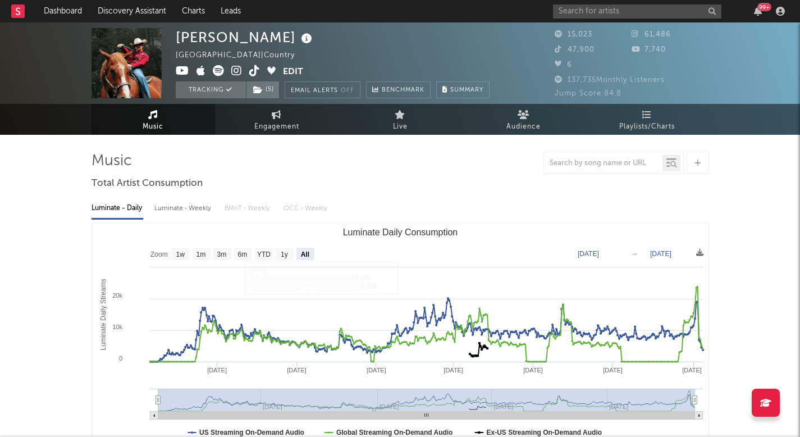
click at [181, 121] on link "Music" at bounding box center [152, 119] width 123 height 31
click at [258, 121] on span "Engagement" at bounding box center [276, 126] width 45 height 13
select select "1w"
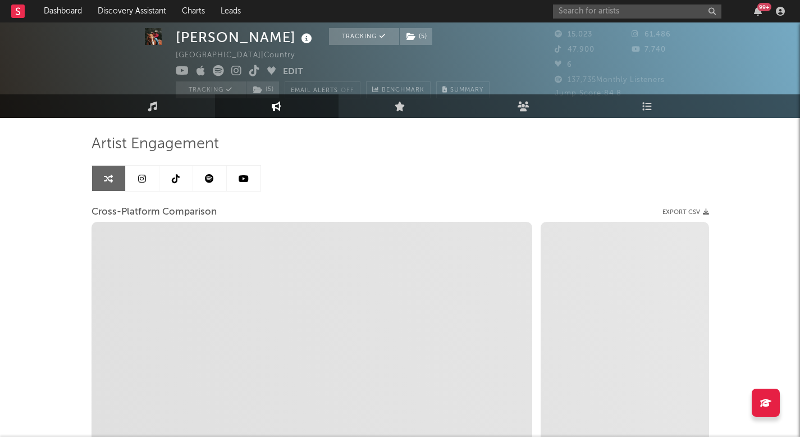
scroll to position [21, 0]
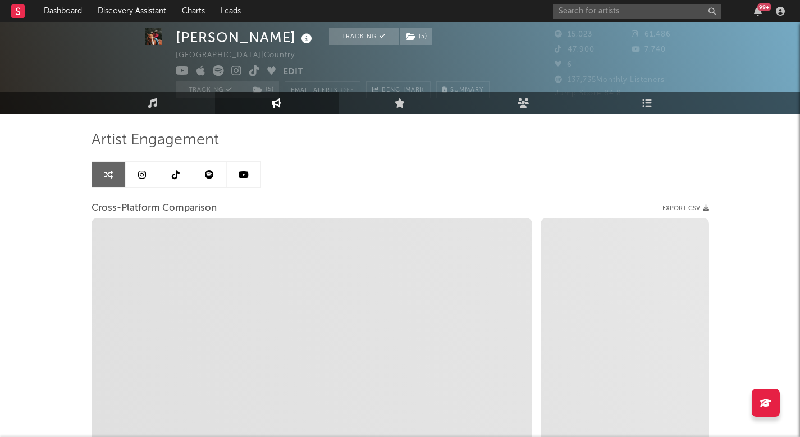
select select "1m"
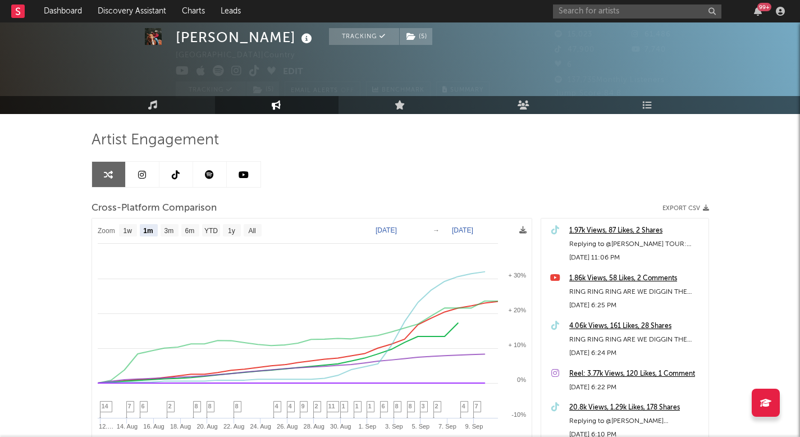
scroll to position [34, 0]
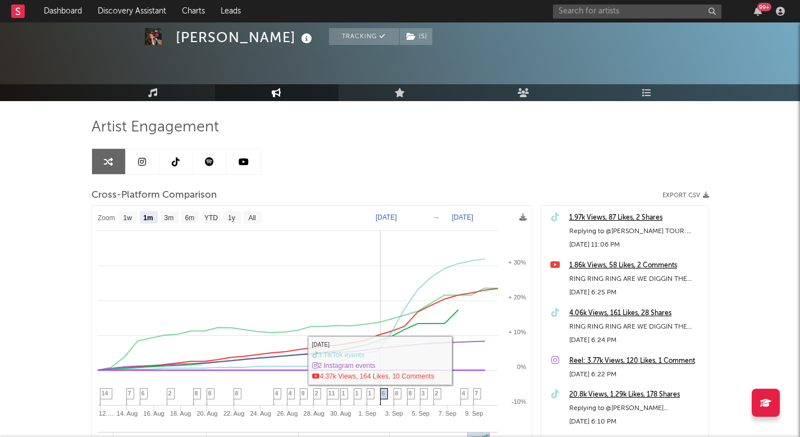
click at [384, 396] on span "6" at bounding box center [383, 393] width 3 height 7
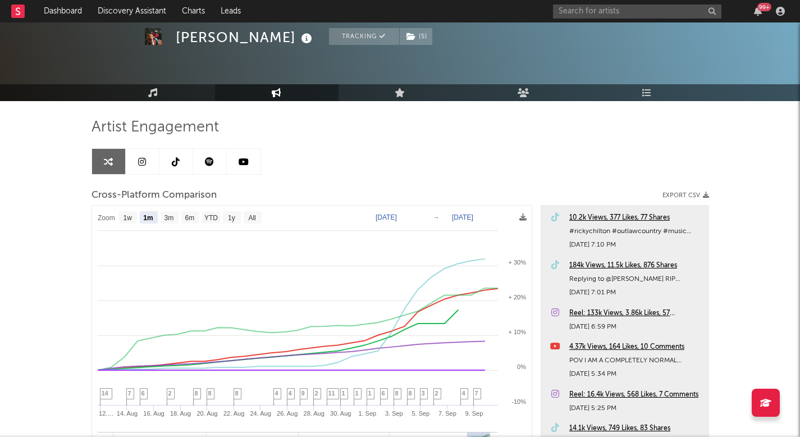
click at [610, 264] on div "184k Views, 11.5k Likes, 876 Shares" at bounding box center [636, 265] width 134 height 13
click at [159, 89] on link "Music" at bounding box center [152, 92] width 123 height 17
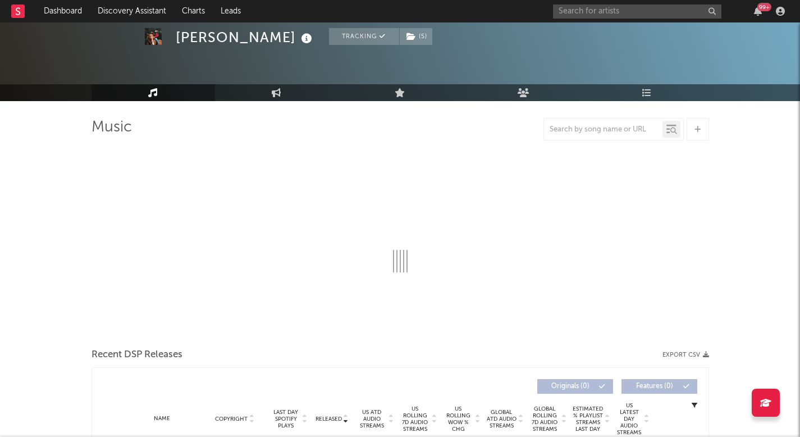
select select "6m"
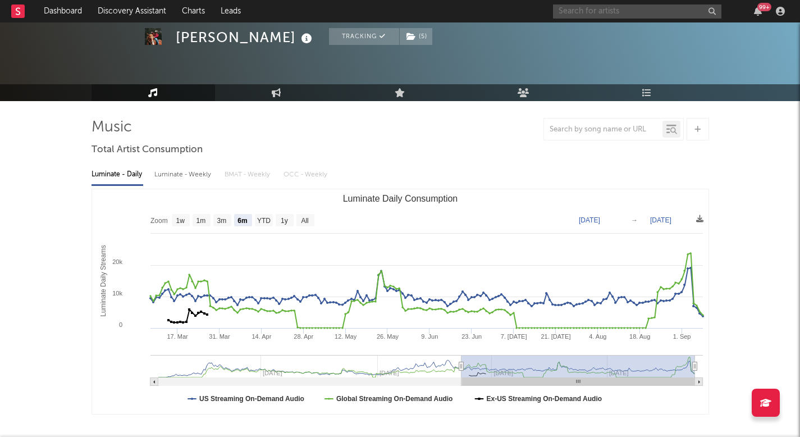
click at [619, 13] on input "text" at bounding box center [637, 11] width 168 height 14
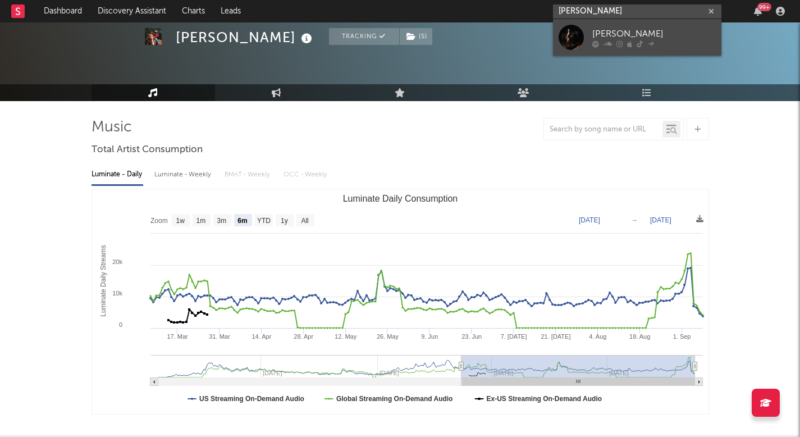
type input "[PERSON_NAME]"
click at [634, 33] on div "[PERSON_NAME]" at bounding box center [653, 33] width 123 height 13
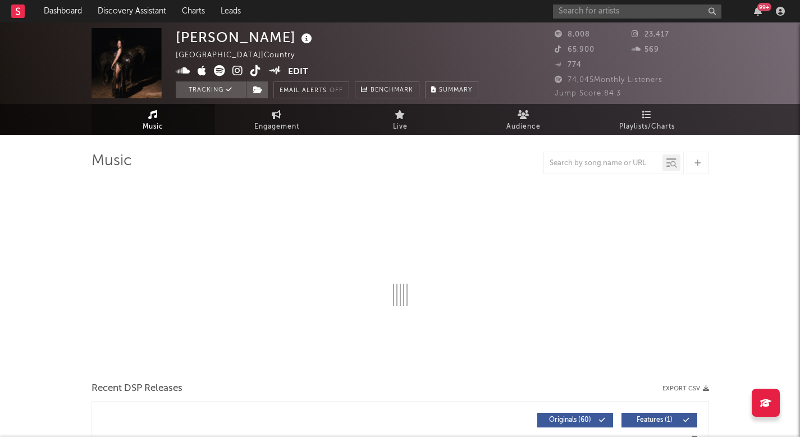
select select "6m"
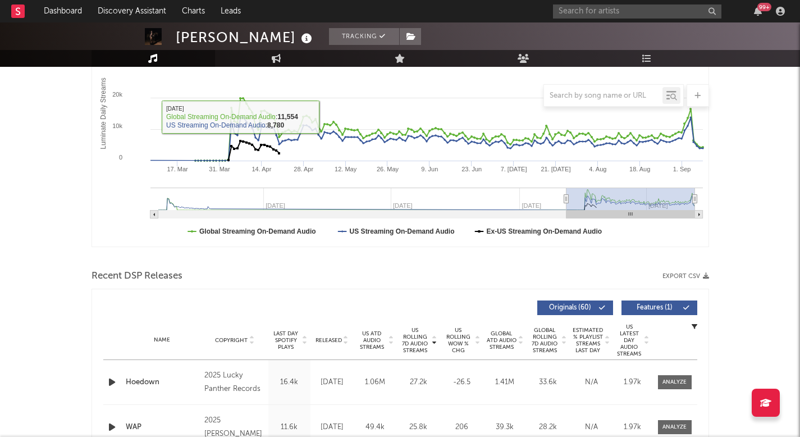
scroll to position [42, 0]
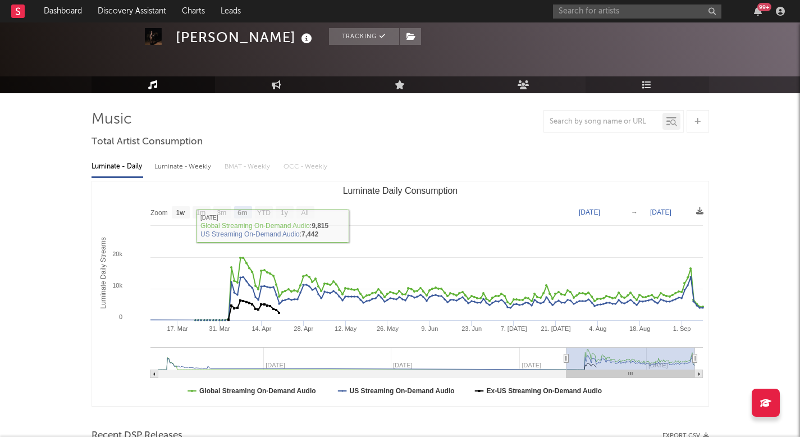
click at [650, 87] on icon at bounding box center [647, 84] width 10 height 9
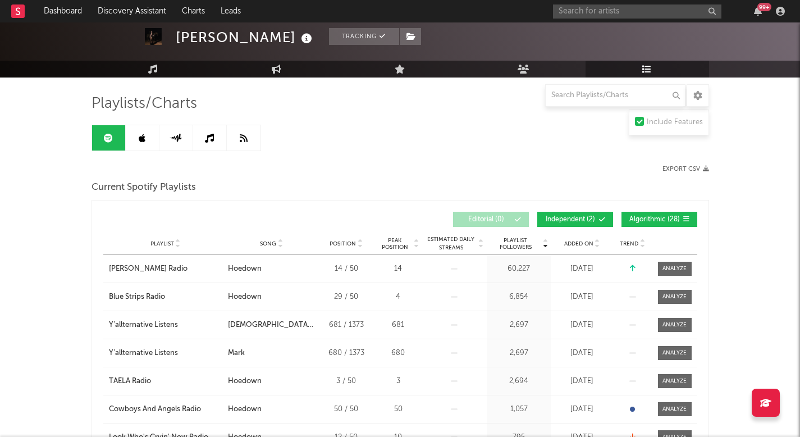
scroll to position [100, 0]
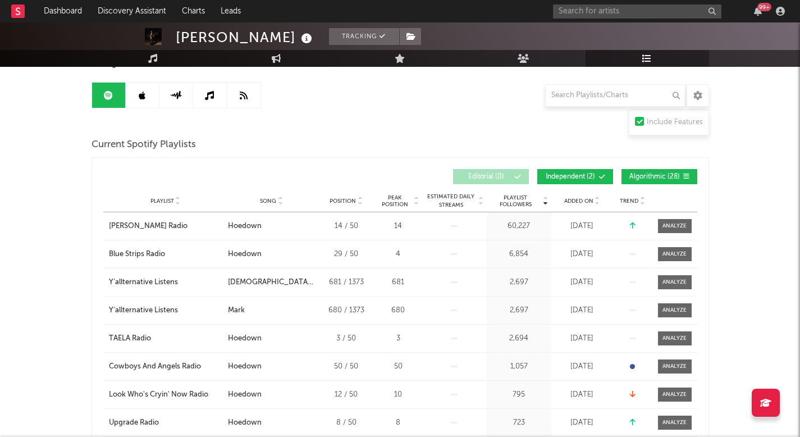
click at [567, 199] on span "Added On" at bounding box center [578, 201] width 29 height 7
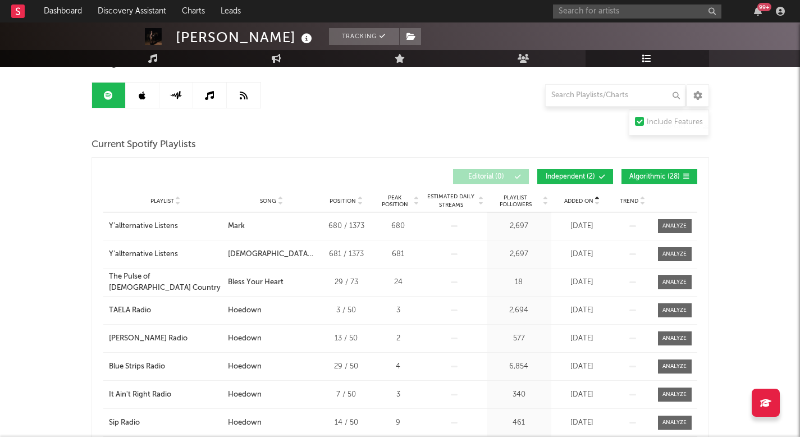
click at [567, 199] on span "Added On" at bounding box center [578, 201] width 29 height 7
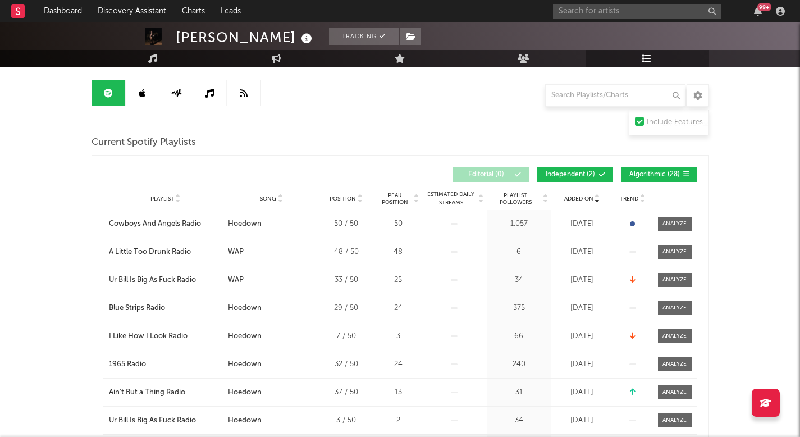
scroll to position [0, 0]
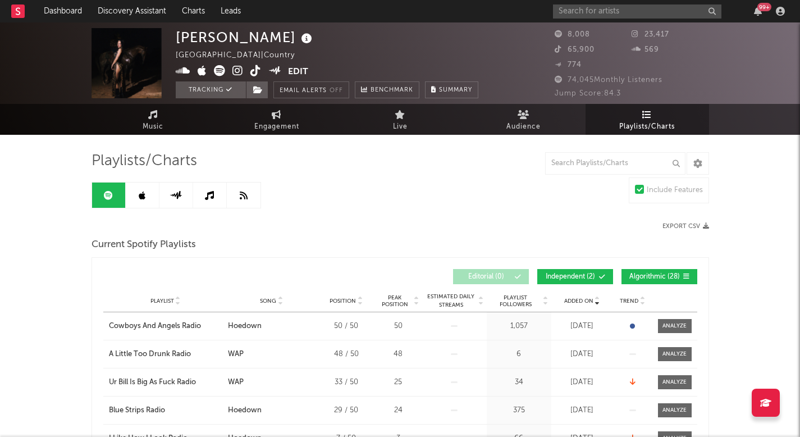
click at [152, 96] on img at bounding box center [126, 63] width 70 height 70
click at [152, 104] on link "Music" at bounding box center [152, 119] width 123 height 31
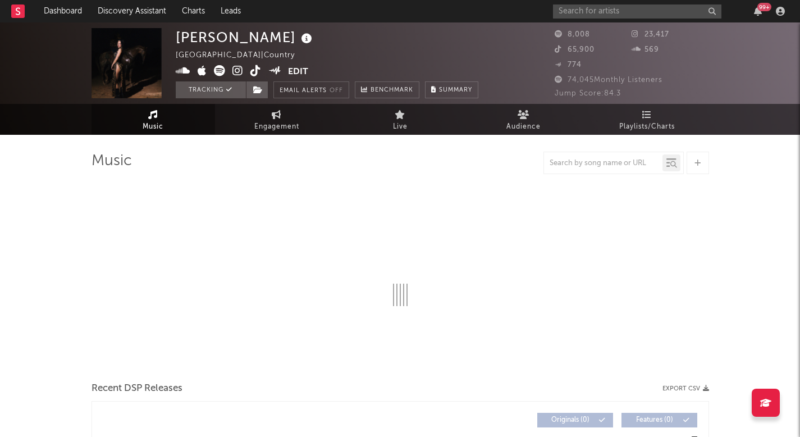
click at [152, 127] on span "Music" at bounding box center [153, 126] width 21 height 13
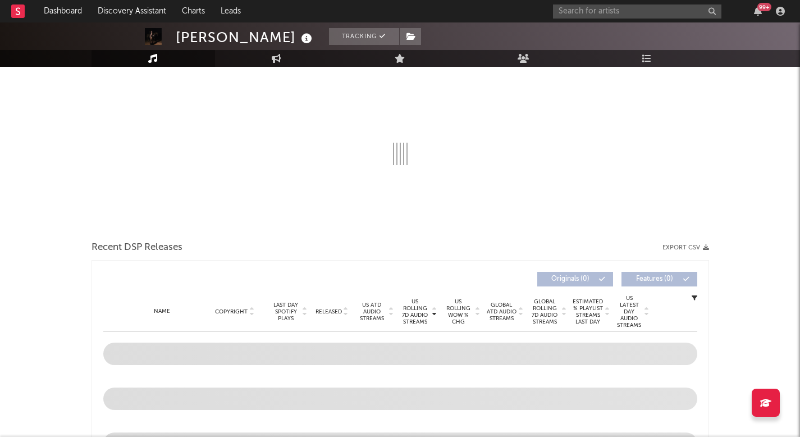
select select "6m"
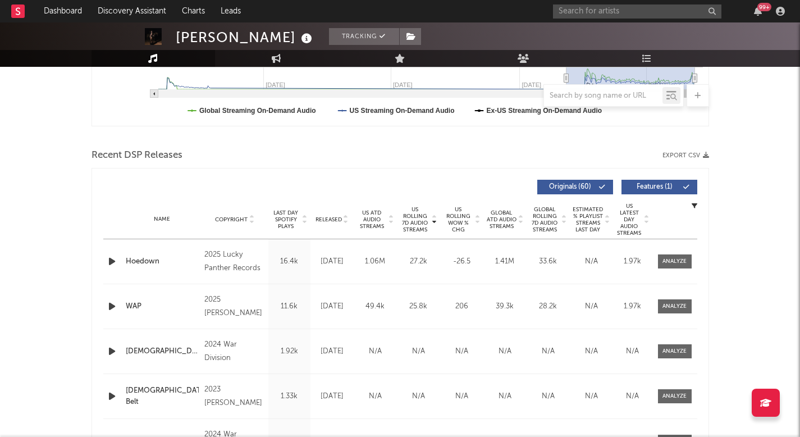
scroll to position [340, 0]
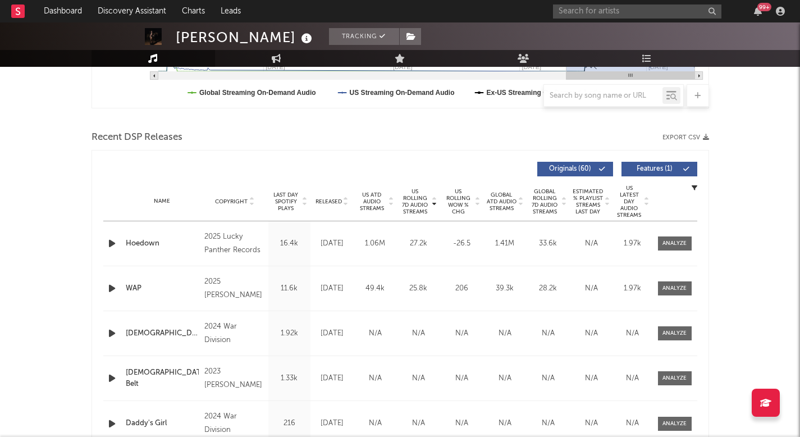
click at [214, 242] on div "2025 Lucky Panther Records" at bounding box center [234, 243] width 61 height 27
click at [172, 238] on div "Hoedown" at bounding box center [162, 243] width 73 height 11
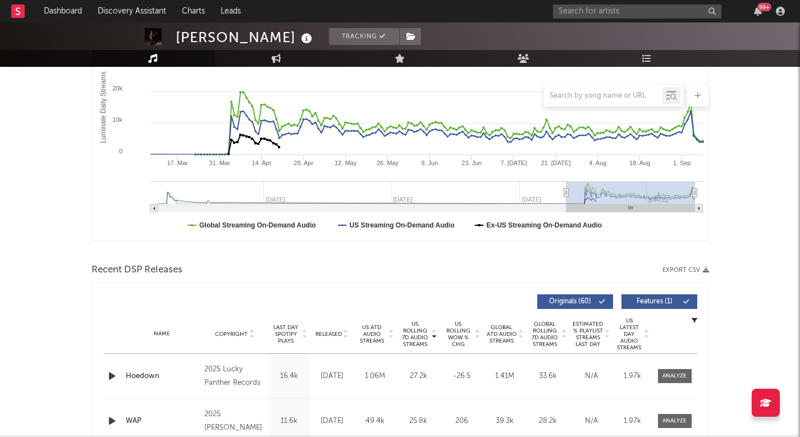
scroll to position [0, 0]
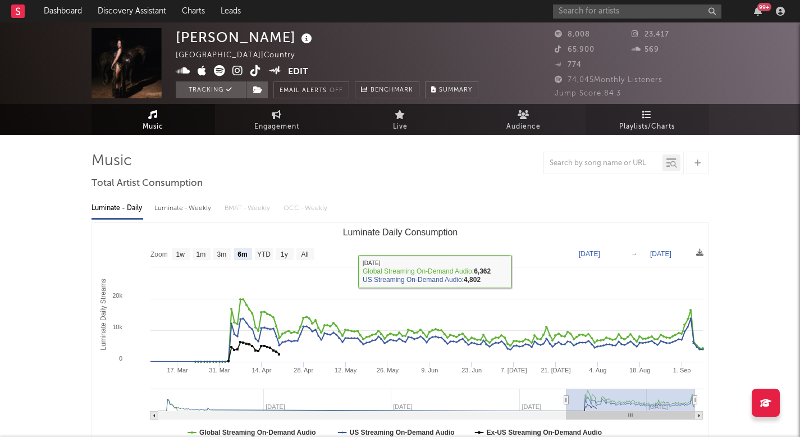
click at [642, 126] on span "Playlists/Charts" at bounding box center [647, 126] width 56 height 13
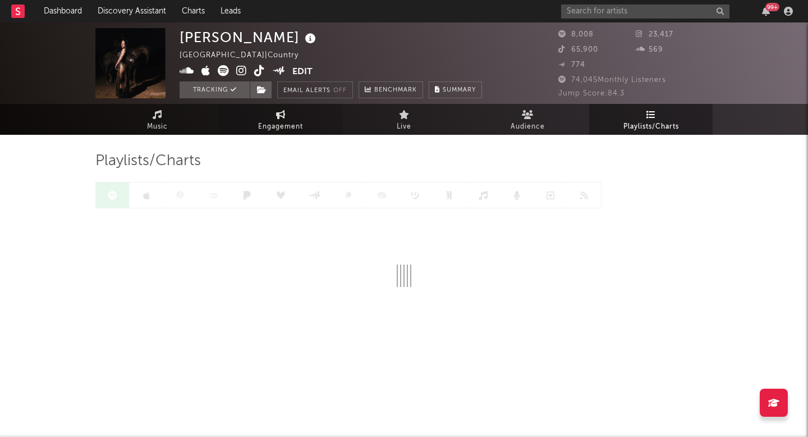
click at [282, 115] on icon at bounding box center [281, 114] width 10 height 9
select select "1w"
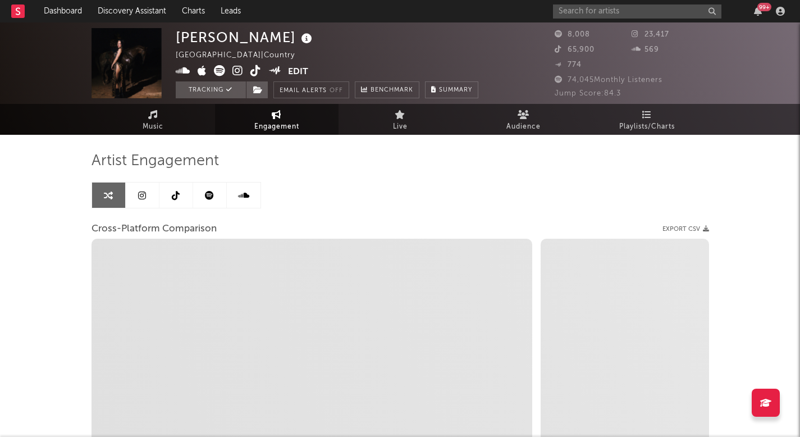
click at [178, 190] on link at bounding box center [176, 194] width 34 height 25
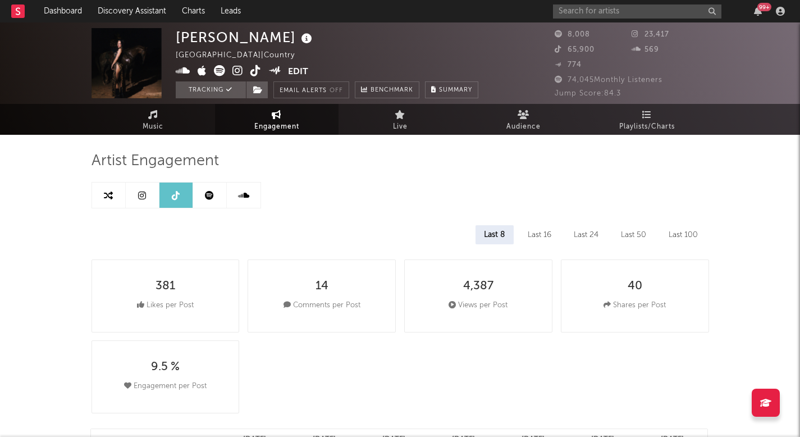
select select "6m"
click at [215, 188] on link at bounding box center [210, 194] width 34 height 25
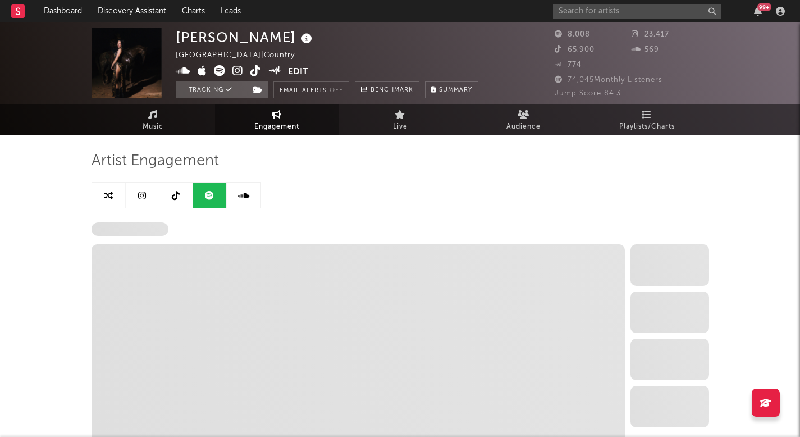
select select "6m"
select select "1w"
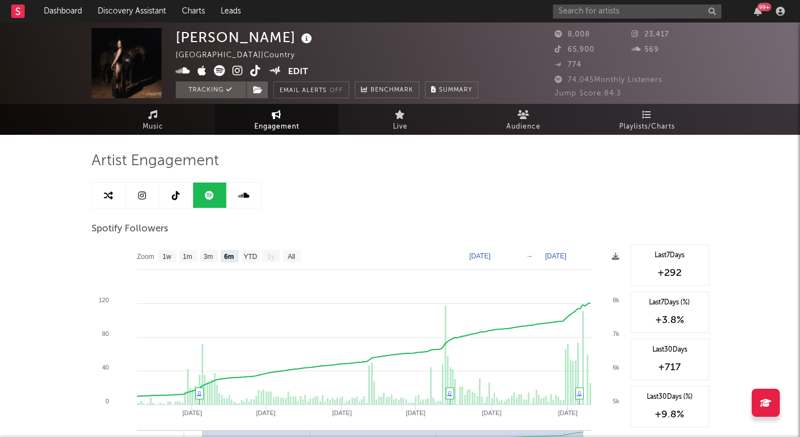
click at [146, 189] on link at bounding box center [143, 194] width 34 height 25
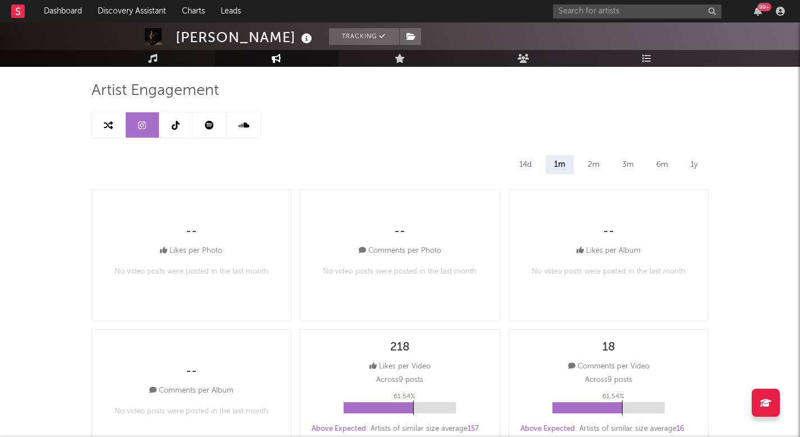
scroll to position [81, 0]
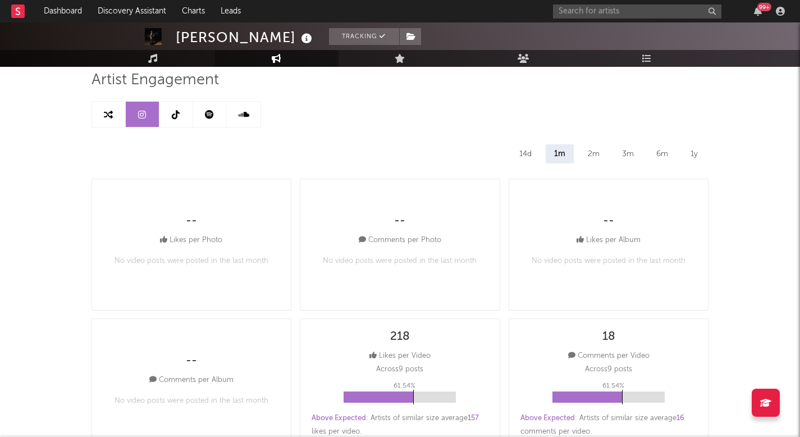
select select "6m"
click at [98, 105] on link at bounding box center [109, 114] width 34 height 25
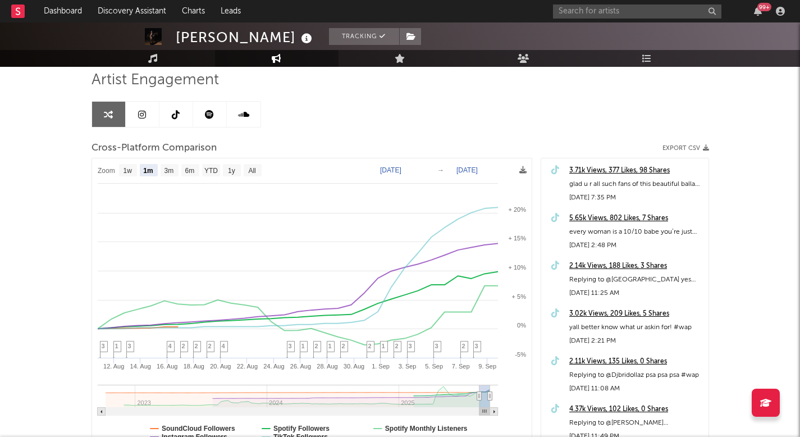
select select "1m"
drag, startPoint x: 271, startPoint y: 170, endPoint x: 227, endPoint y: 145, distance: 50.5
click at [227, 145] on div "Artist Engagement Cross-Platform Comparison Export CSV Zoom 1w 1m 3m 6m YTD 1y …" at bounding box center [399, 262] width 617 height 382
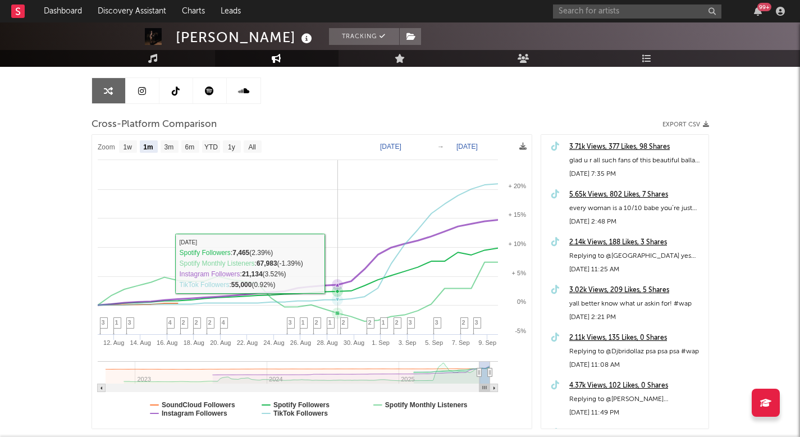
scroll to position [130, 0]
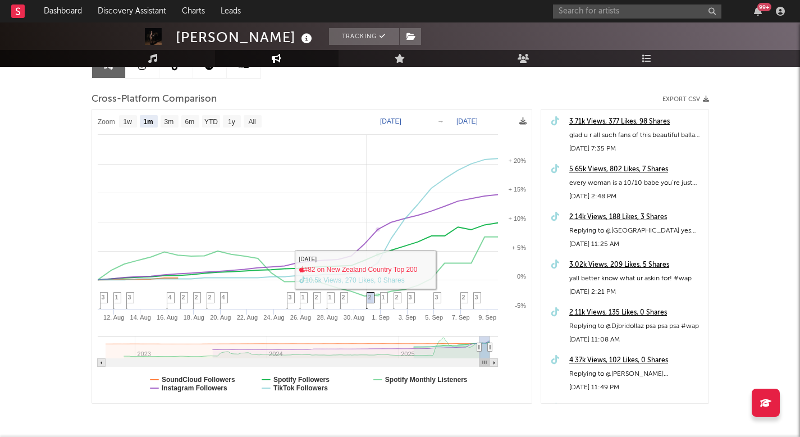
click at [368, 298] on span "2" at bounding box center [369, 297] width 3 height 7
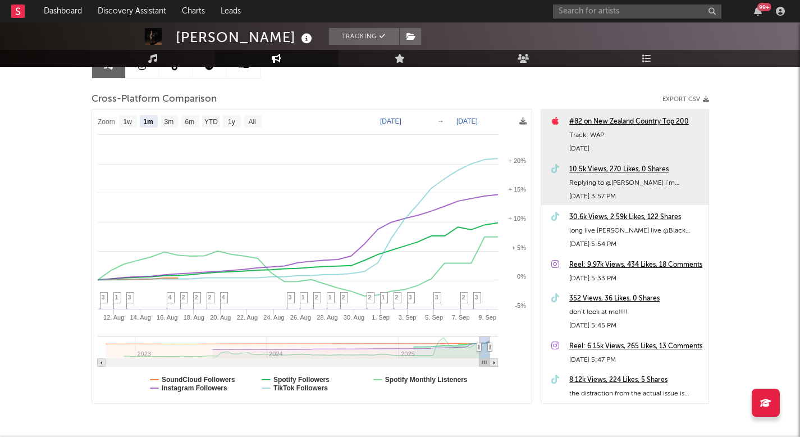
click at [605, 210] on div "30.6k Views, 2.59k Likes, 122 Shares" at bounding box center [636, 216] width 134 height 13
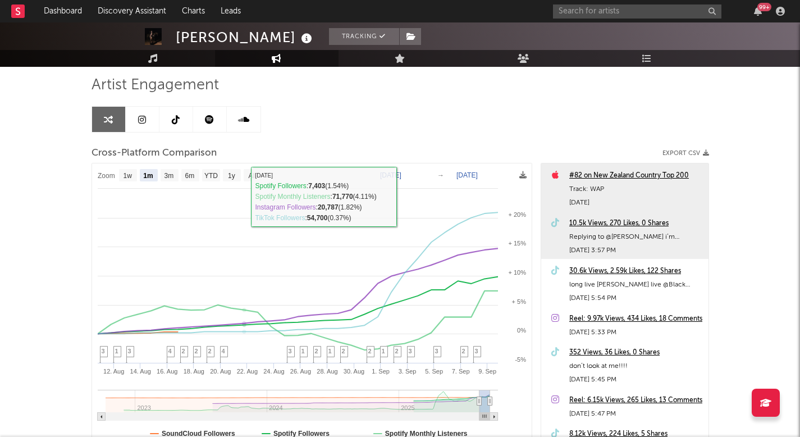
scroll to position [0, 0]
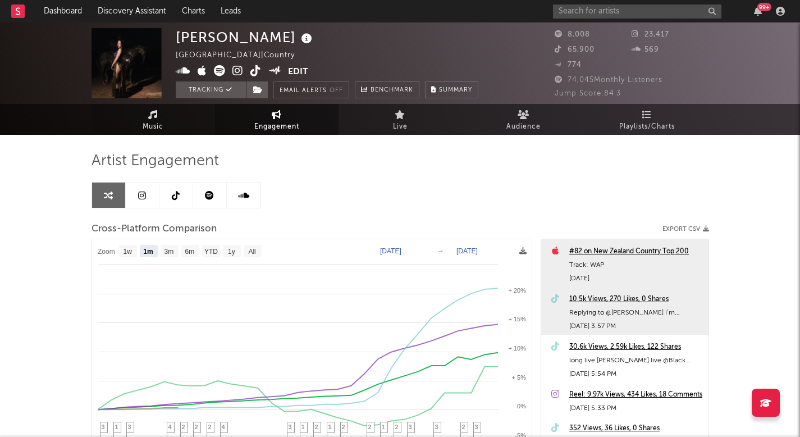
click at [171, 128] on link "Music" at bounding box center [152, 119] width 123 height 31
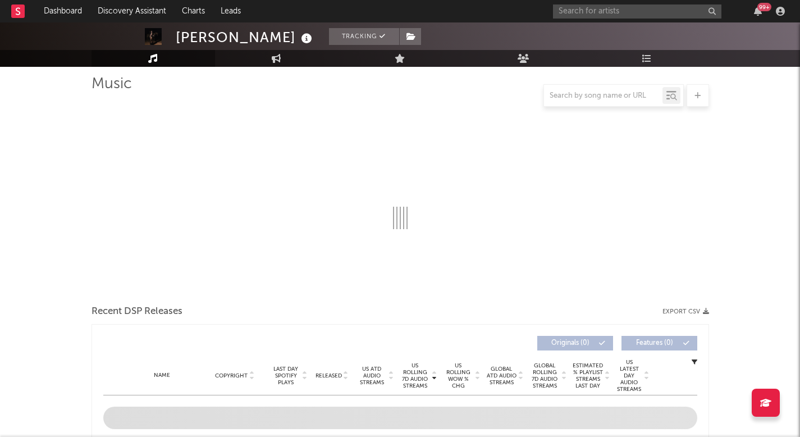
select select "6m"
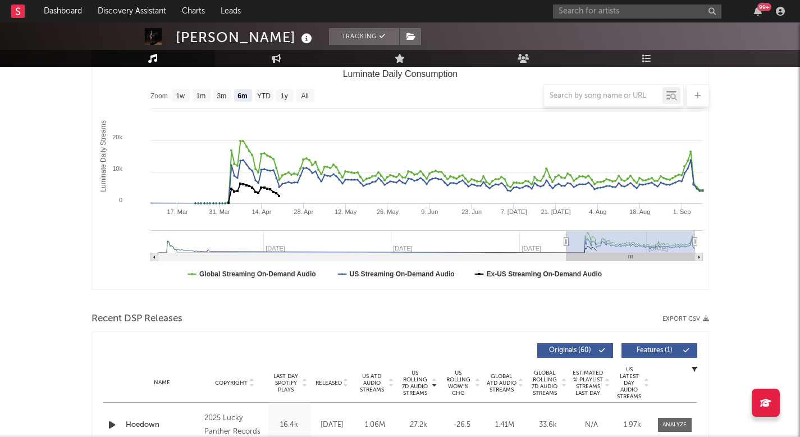
click at [326, 380] on span "Released" at bounding box center [328, 382] width 26 height 7
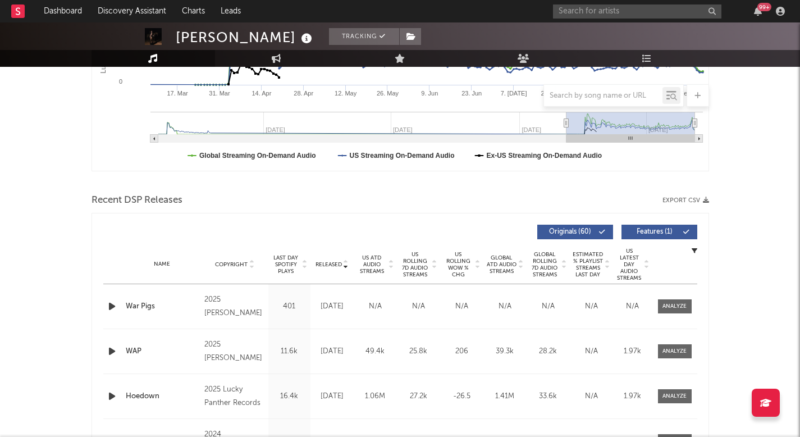
scroll to position [293, 0]
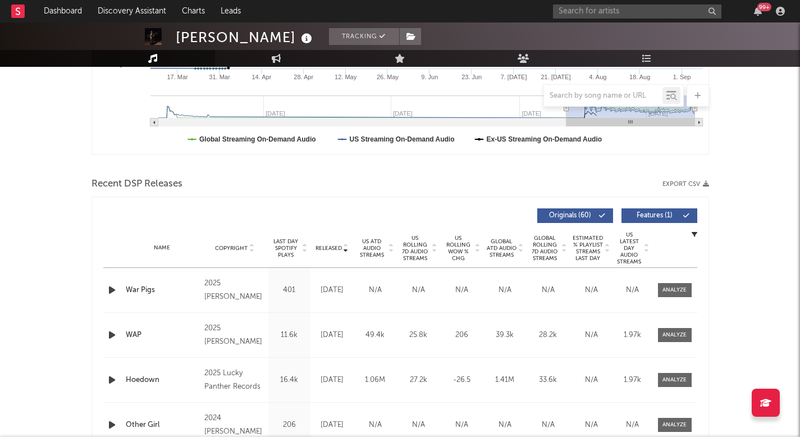
click at [108, 294] on icon "button" at bounding box center [112, 290] width 12 height 14
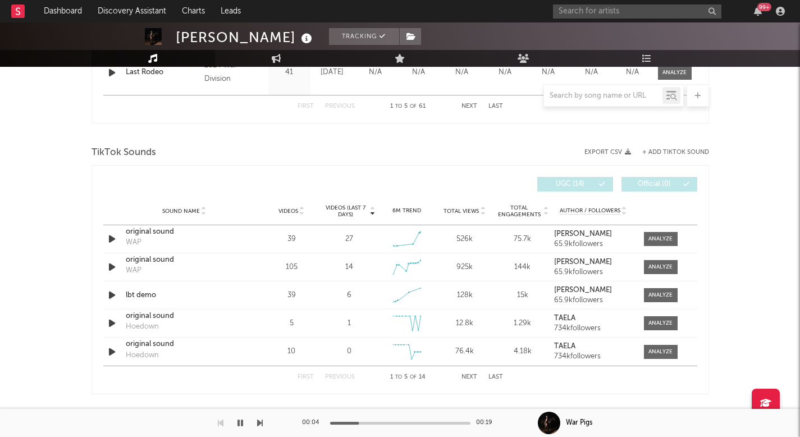
scroll to position [716, 0]
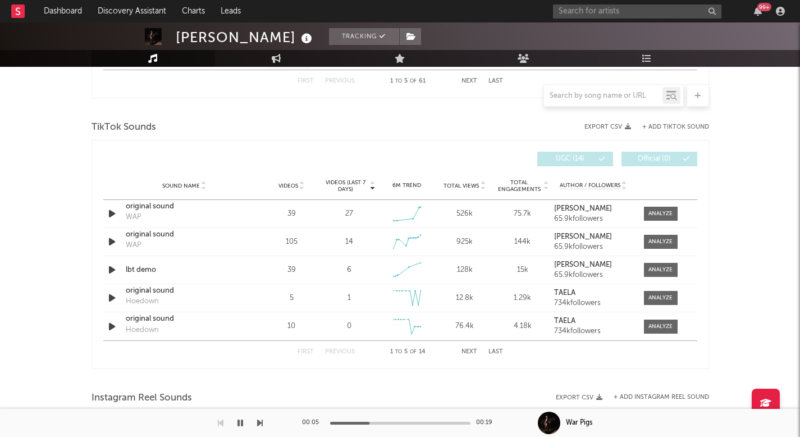
click at [291, 189] on div "Videos" at bounding box center [291, 185] width 52 height 8
click at [342, 183] on span "Videos (last 7 days)" at bounding box center [345, 185] width 45 height 13
click at [669, 216] on div at bounding box center [660, 213] width 24 height 8
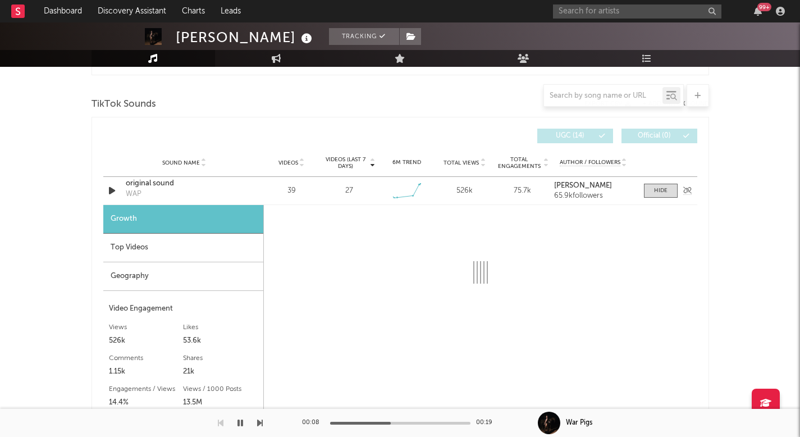
select select "1w"
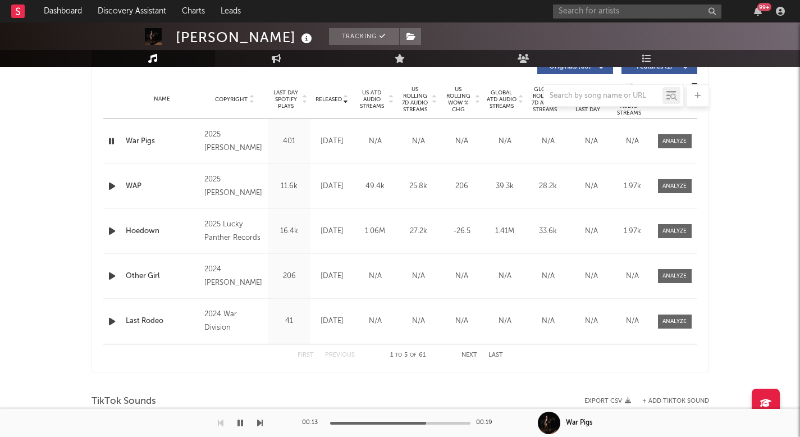
scroll to position [440, 0]
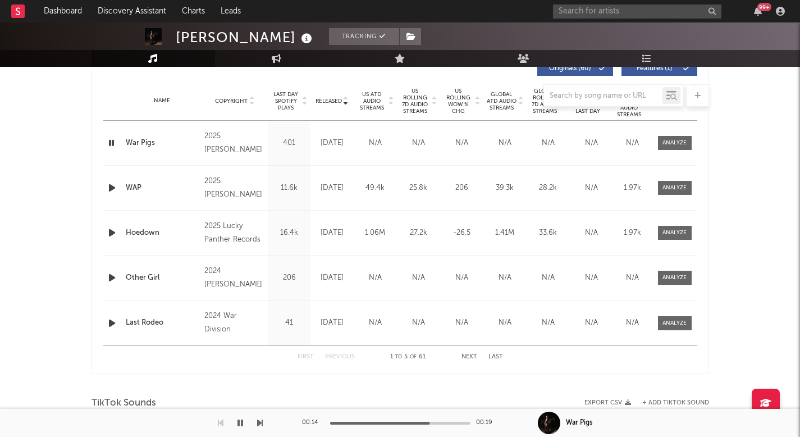
click at [107, 140] on icon "button" at bounding box center [111, 143] width 11 height 14
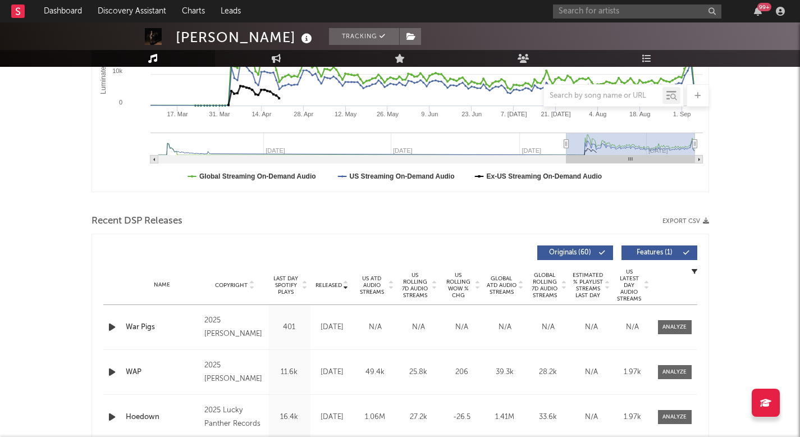
scroll to position [292, 0]
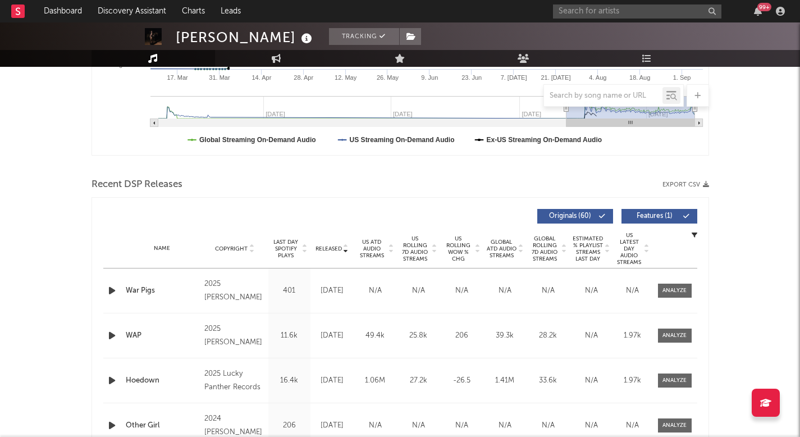
click at [108, 340] on icon "button" at bounding box center [112, 335] width 12 height 14
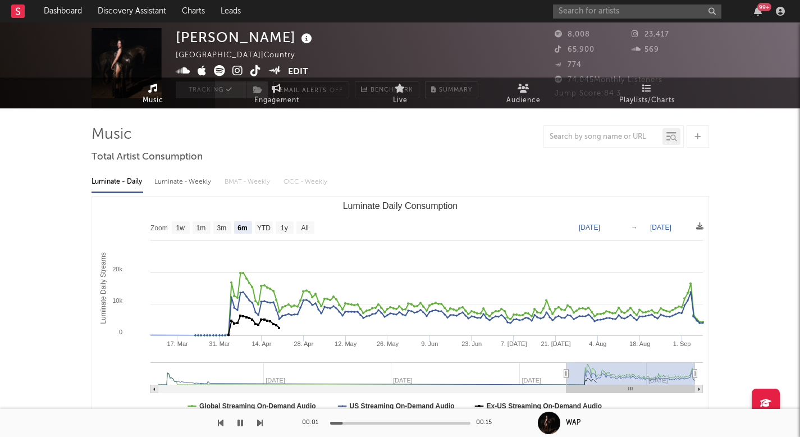
scroll to position [0, 0]
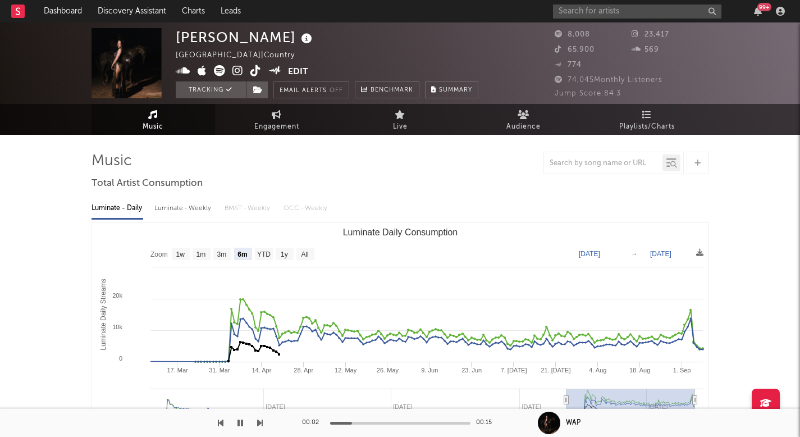
click at [258, 70] on icon at bounding box center [255, 70] width 11 height 11
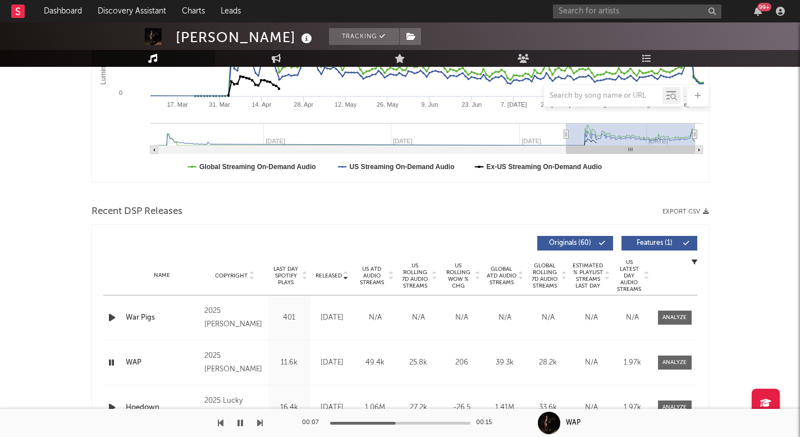
scroll to position [277, 0]
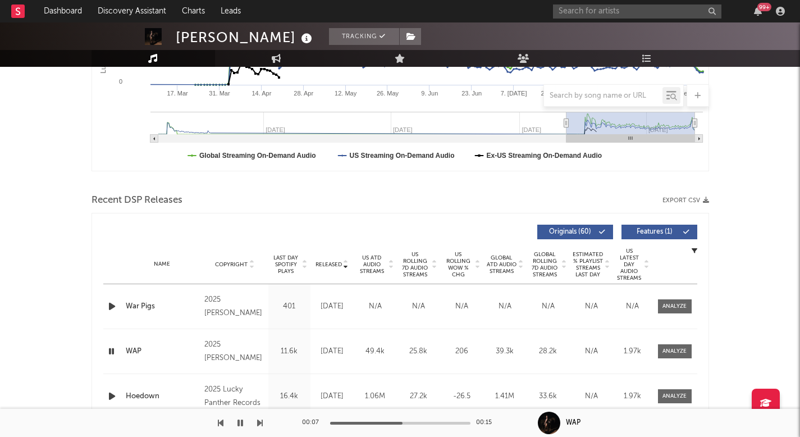
click at [242, 425] on icon "button" at bounding box center [240, 422] width 6 height 9
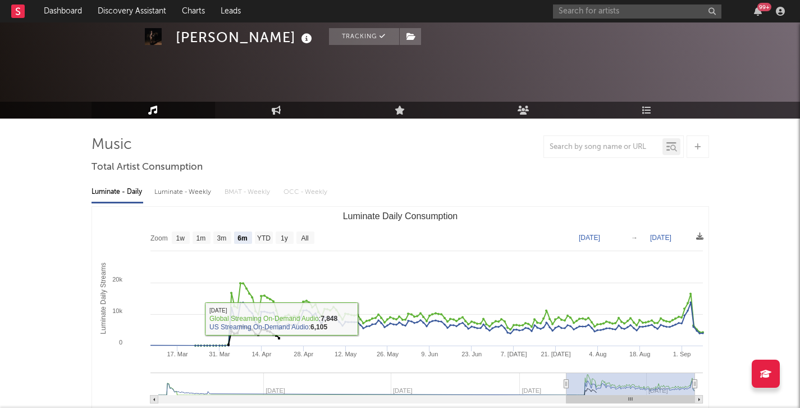
scroll to position [0, 0]
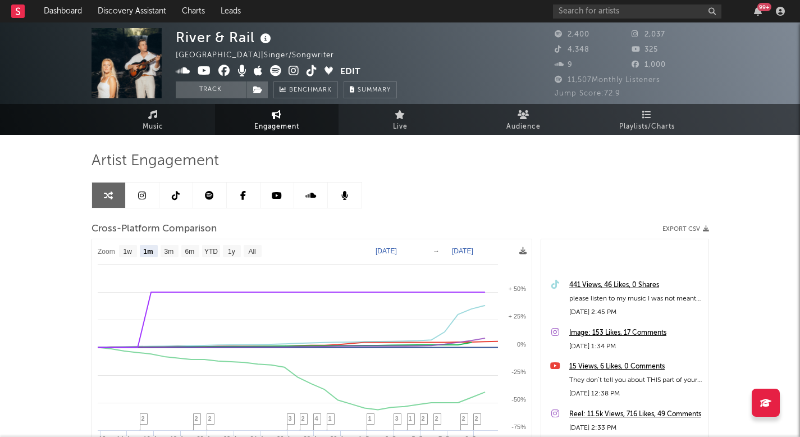
select select "1m"
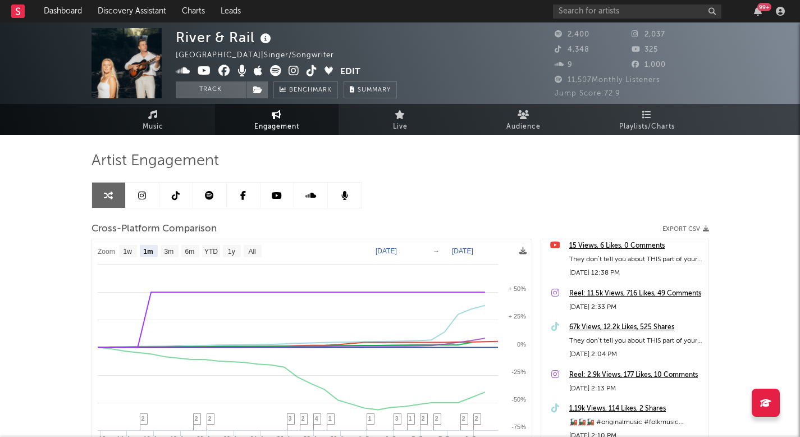
click at [309, 75] on icon at bounding box center [311, 70] width 11 height 11
click at [609, 15] on input "text" at bounding box center [637, 11] width 168 height 14
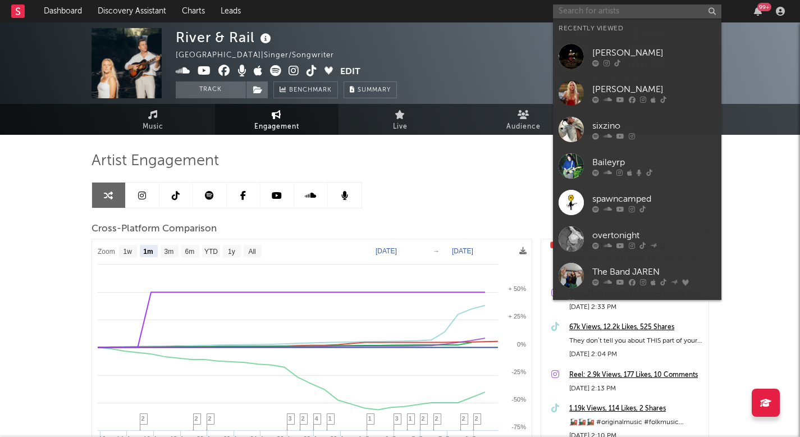
paste input "[URL][DOMAIN_NAME]"
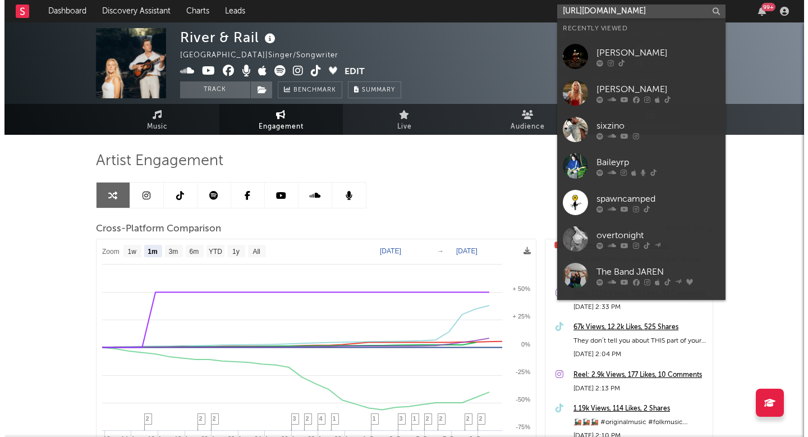
scroll to position [0, 22]
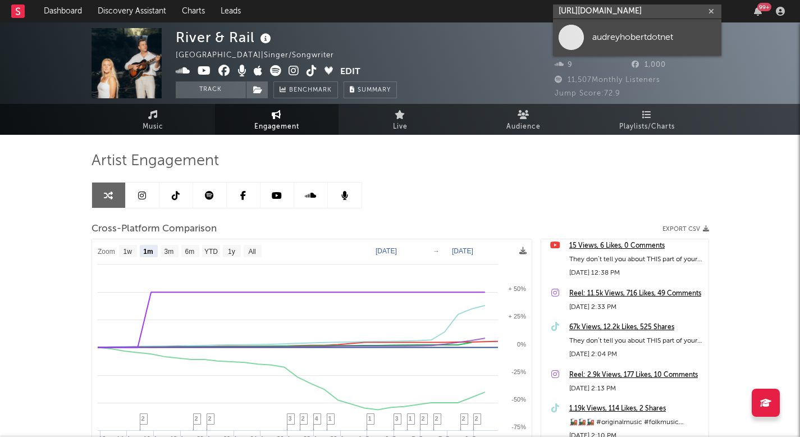
type input "[URL][DOMAIN_NAME]"
click at [613, 26] on link "audreyhobertdotnet" at bounding box center [637, 37] width 168 height 36
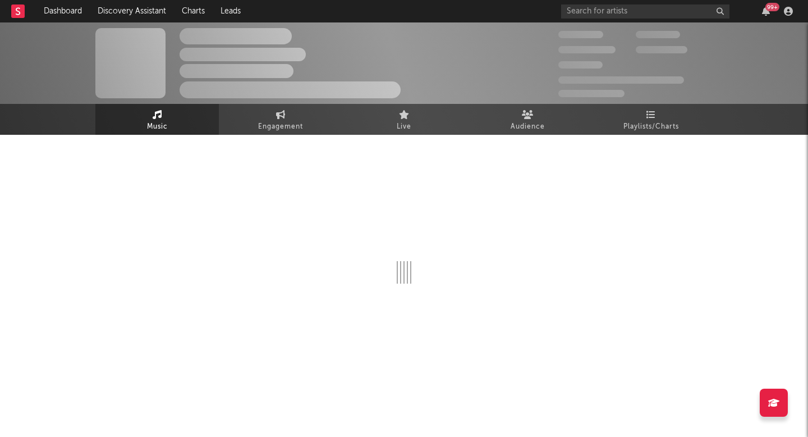
select select "1w"
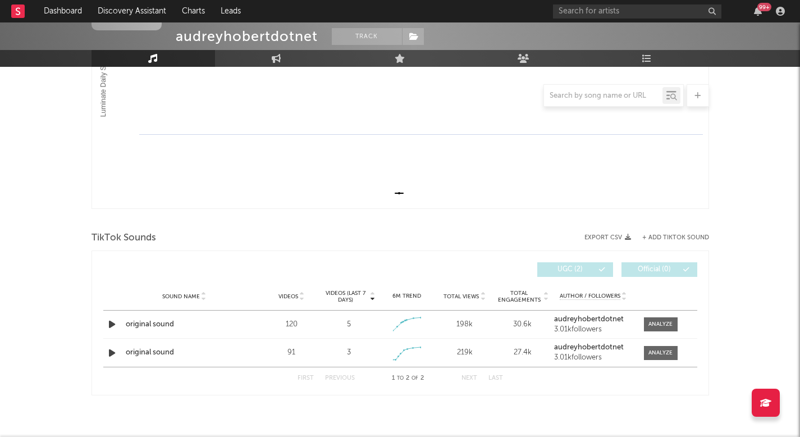
scroll to position [251, 0]
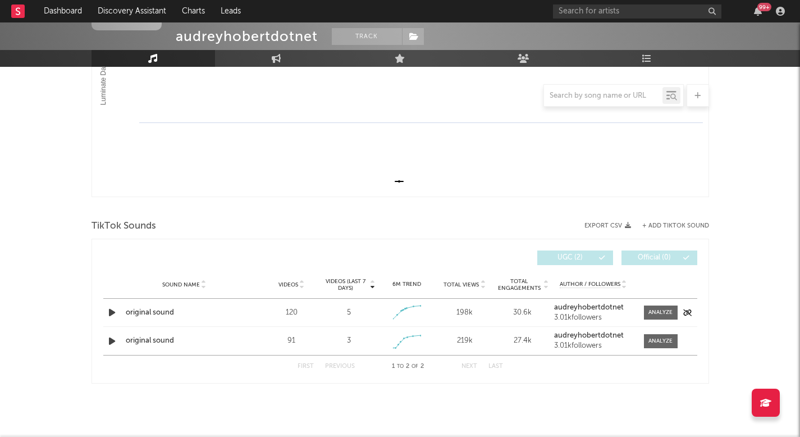
click at [111, 311] on icon "button" at bounding box center [112, 312] width 12 height 14
click at [111, 311] on icon "button" at bounding box center [111, 312] width 11 height 14
click at [113, 346] on icon "button" at bounding box center [112, 341] width 12 height 14
click at [113, 343] on icon "button" at bounding box center [111, 341] width 11 height 14
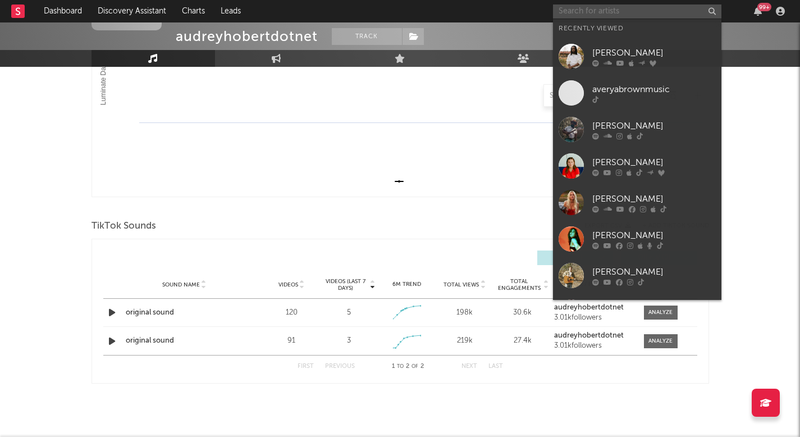
click at [614, 6] on input "text" at bounding box center [637, 11] width 168 height 14
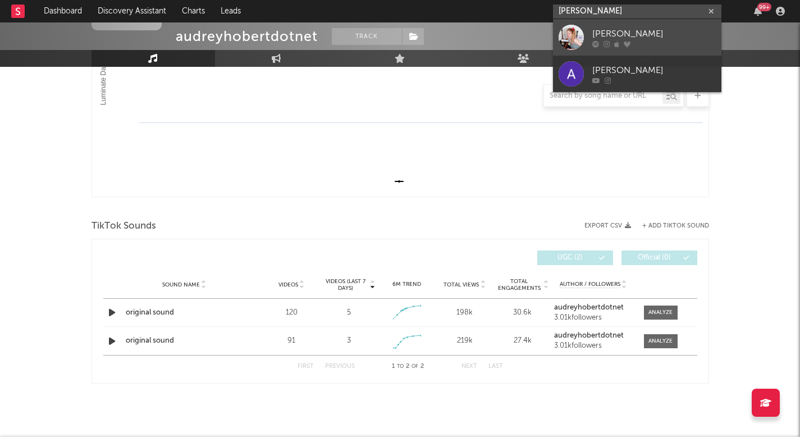
type input "[PERSON_NAME]"
click at [655, 28] on div "[PERSON_NAME]" at bounding box center [653, 33] width 123 height 13
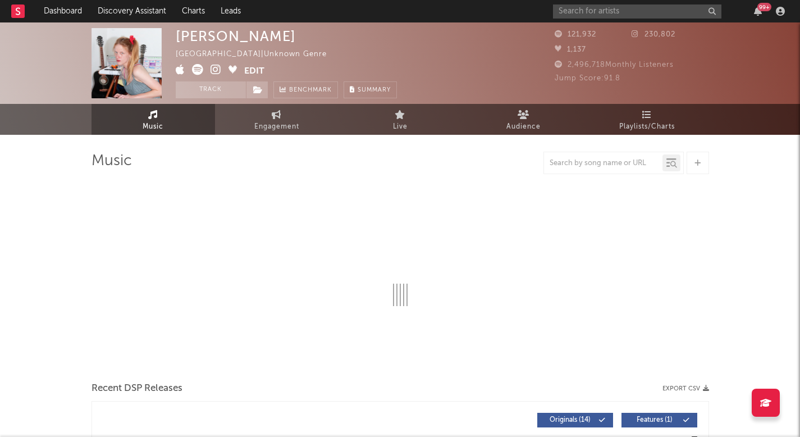
select select "1w"
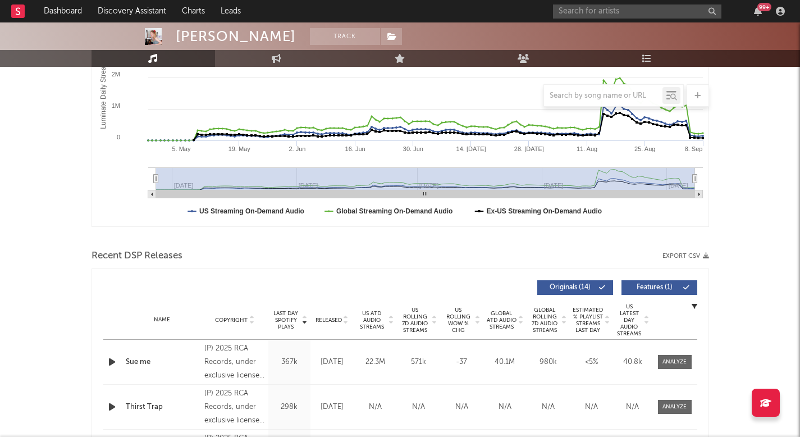
scroll to position [280, 0]
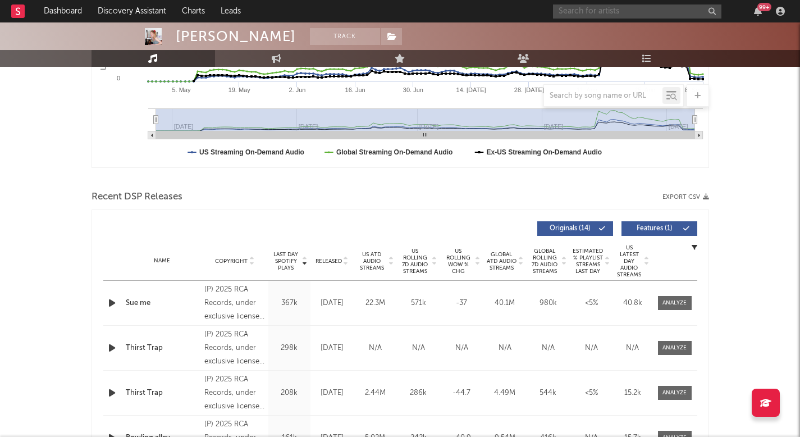
click at [597, 11] on input "text" at bounding box center [637, 11] width 168 height 14
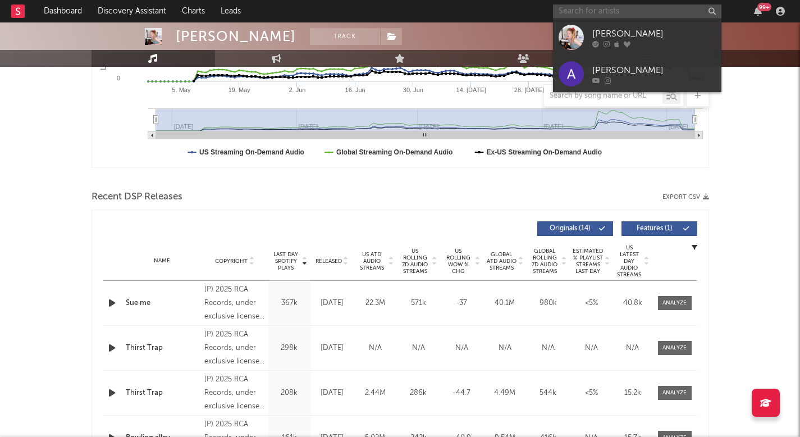
paste input "[URL][DOMAIN_NAME]"
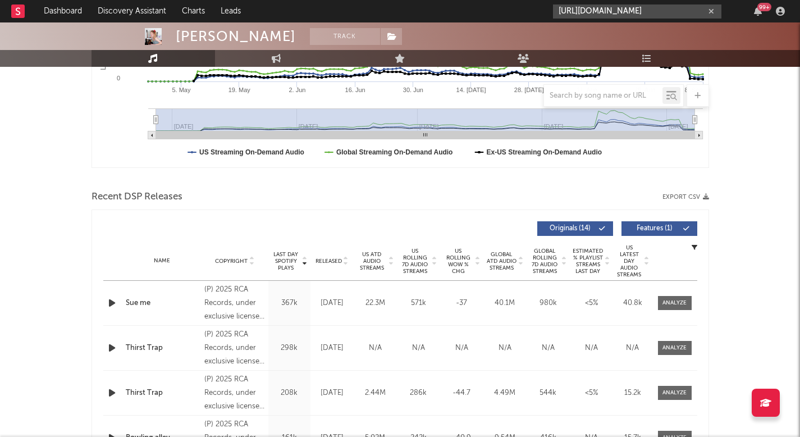
click at [628, 12] on input "[URL][DOMAIN_NAME]" at bounding box center [637, 11] width 168 height 14
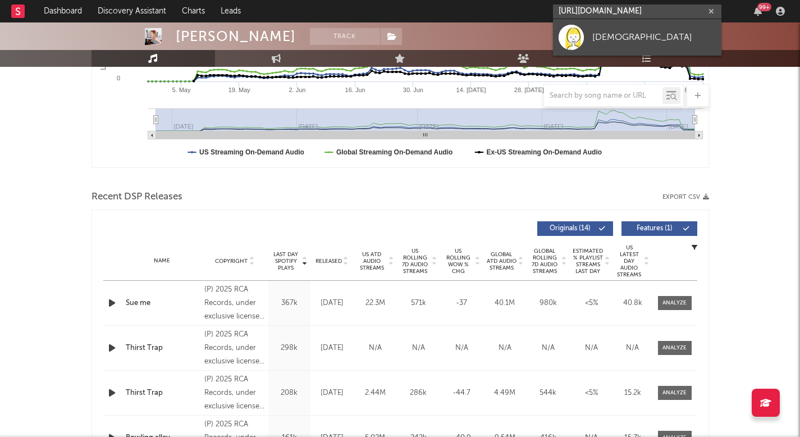
type input "[URL][DOMAIN_NAME]"
click at [632, 44] on link "[DEMOGRAPHIC_DATA]" at bounding box center [637, 37] width 168 height 36
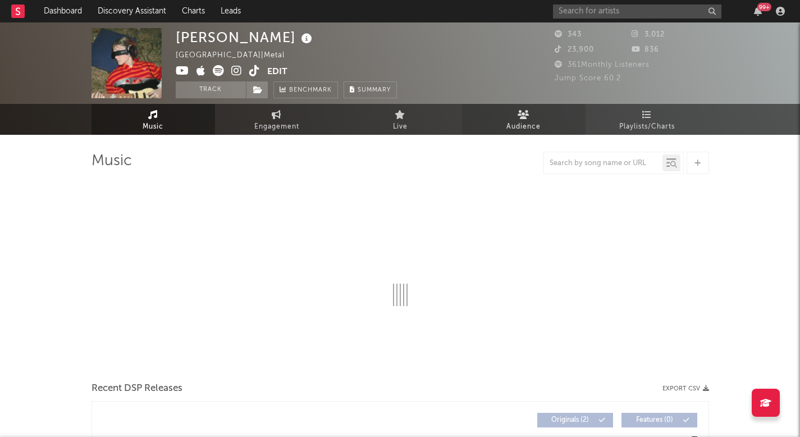
select select "1w"
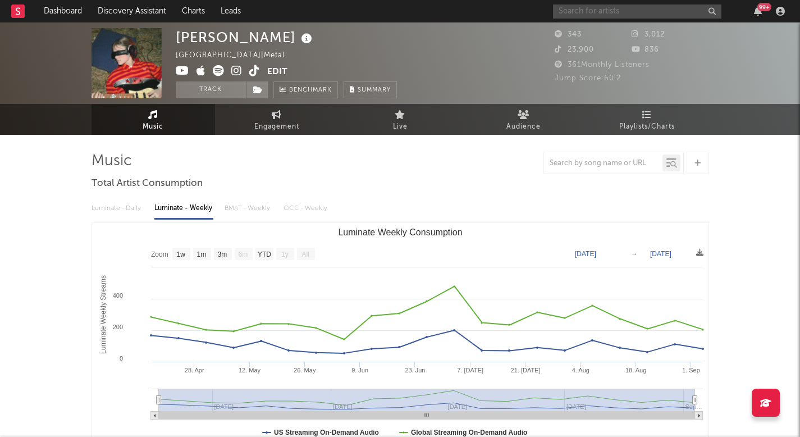
click at [615, 12] on input "text" at bounding box center [637, 11] width 168 height 14
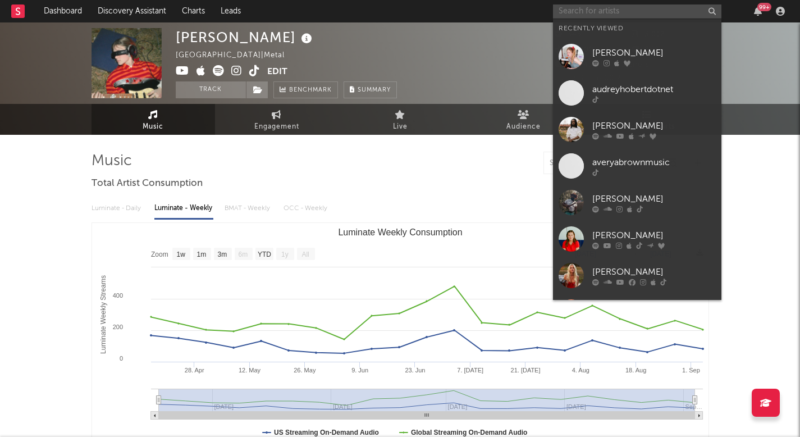
type input "j"
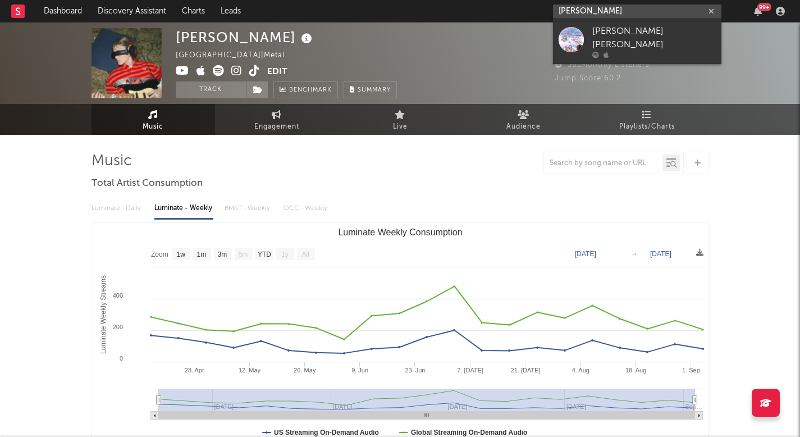
drag, startPoint x: 619, startPoint y: 10, endPoint x: 363, endPoint y: 7, distance: 255.4
click at [363, 7] on nav "Dashboard Discovery Assistant Charts Leads hailey hutch 99 +" at bounding box center [400, 11] width 800 height 22
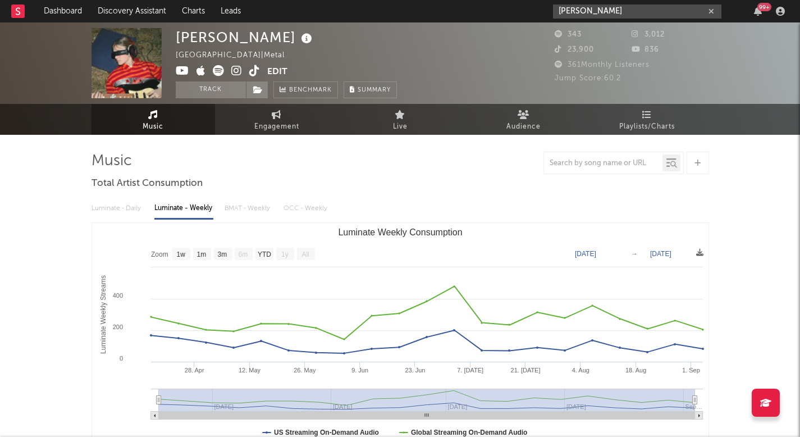
paste input "ttps://www.tiktok.com/@haileyhutchesonmusic"
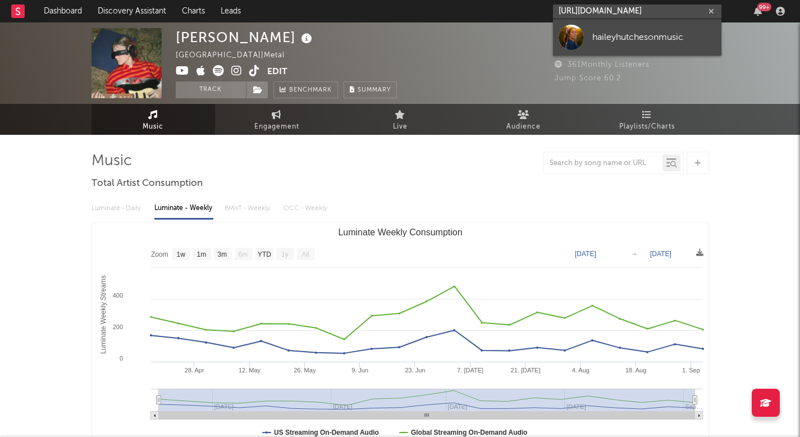
type input "https://www.tiktok.com/@haileyhutchesonmusic"
click at [602, 28] on link "haileyhutchesonmusic" at bounding box center [637, 37] width 168 height 36
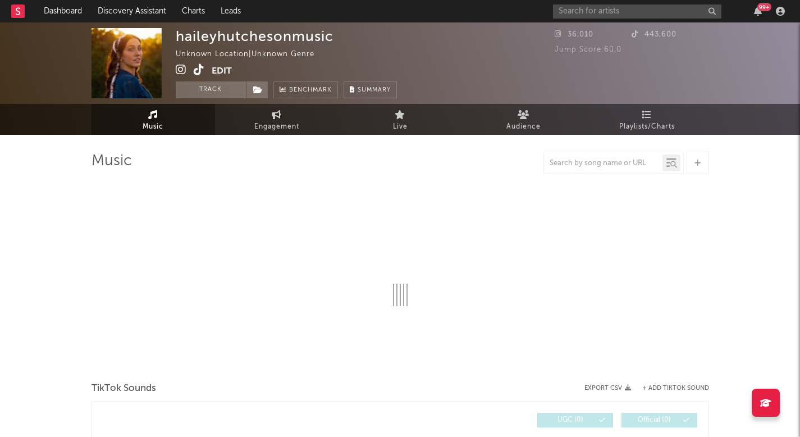
select select "1w"
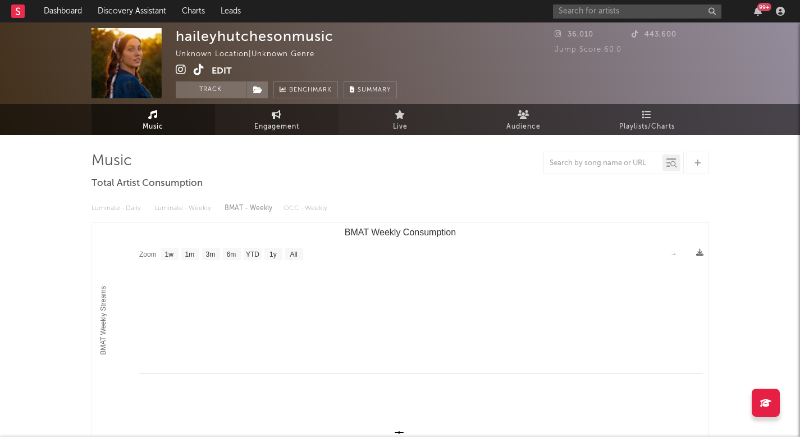
click at [276, 114] on icon at bounding box center [277, 114] width 10 height 9
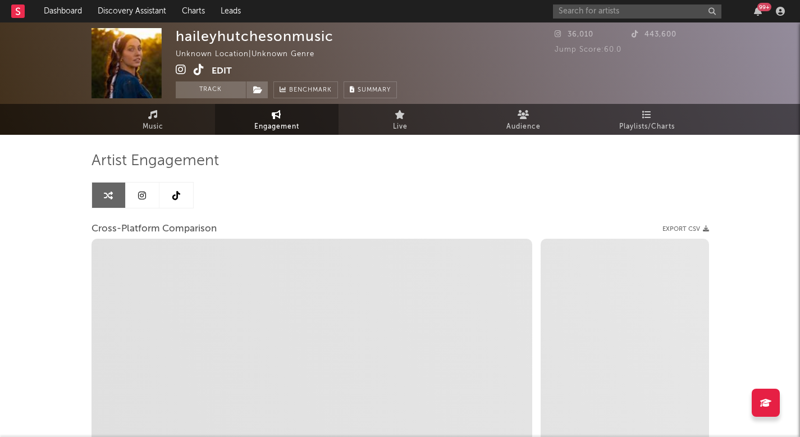
select select "1w"
select select "1m"
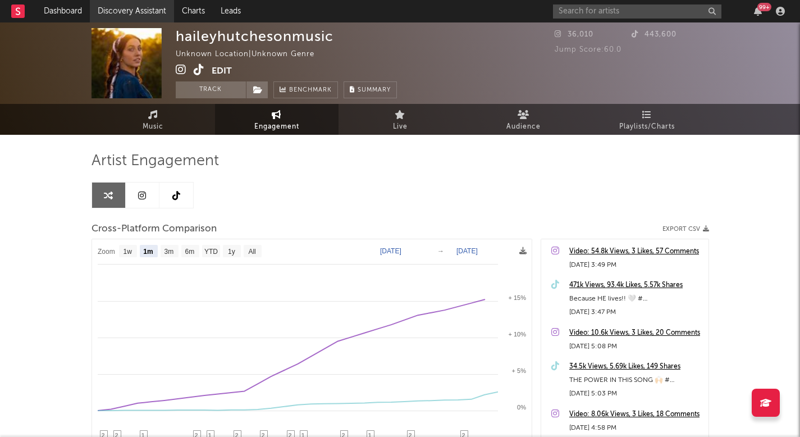
click at [135, 10] on link "Discovery Assistant" at bounding box center [132, 11] width 84 height 22
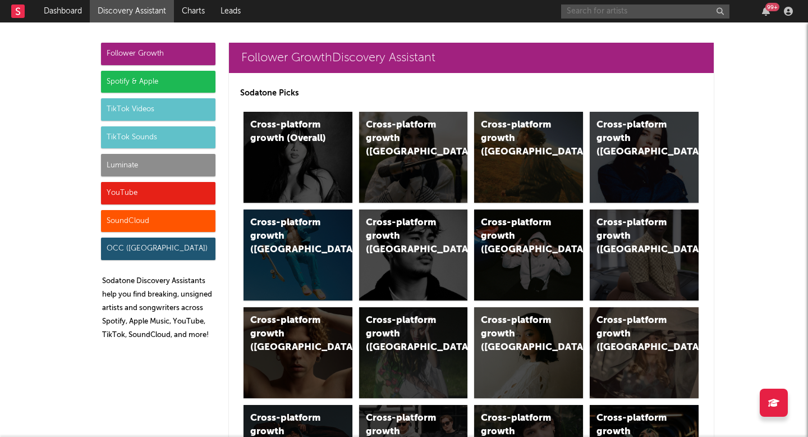
click at [570, 7] on input "text" at bounding box center [645, 11] width 168 height 14
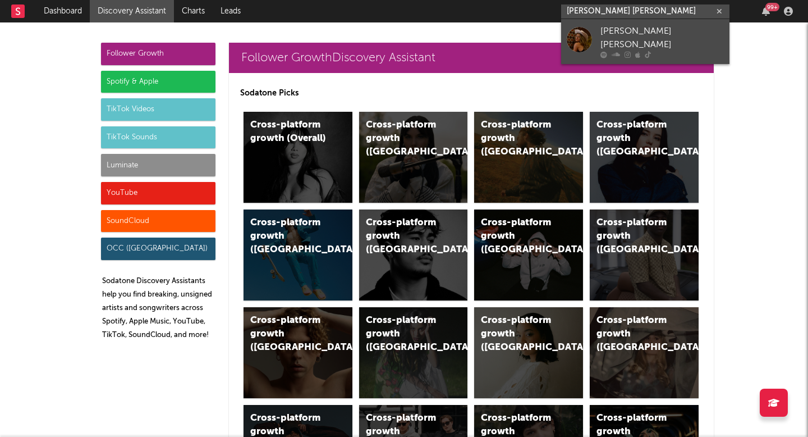
type input "abigail mae"
click at [602, 36] on div "Abigail Mae" at bounding box center [662, 38] width 123 height 27
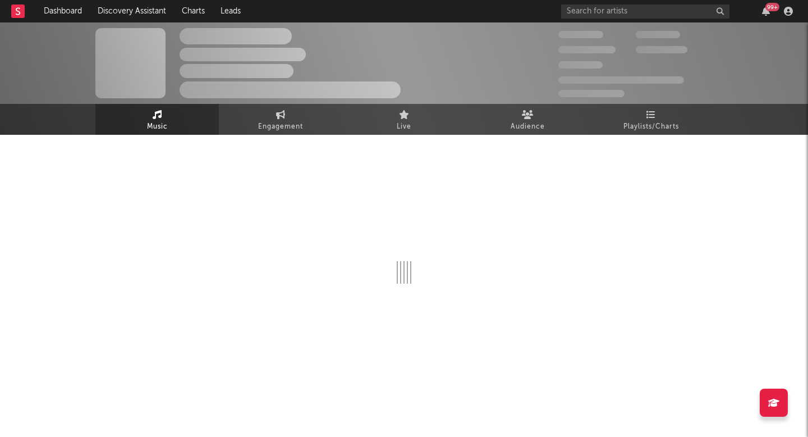
select select "1w"
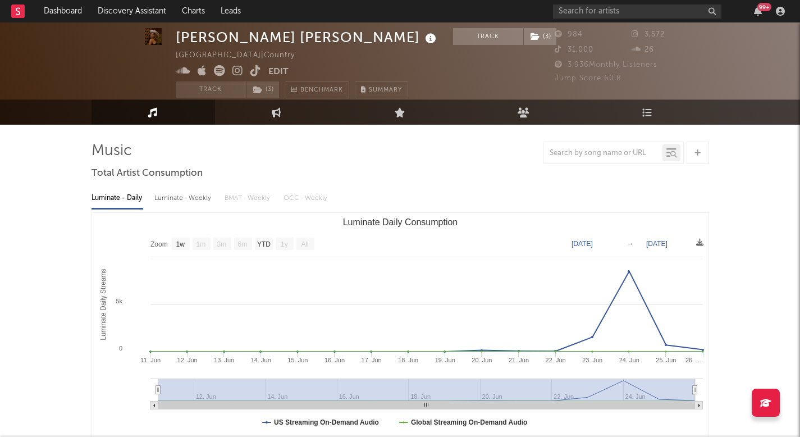
scroll to position [14, 0]
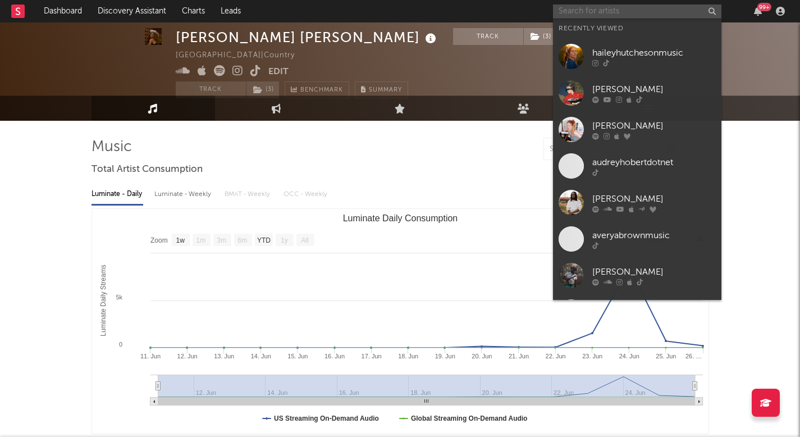
click at [564, 17] on input "text" at bounding box center [637, 11] width 168 height 14
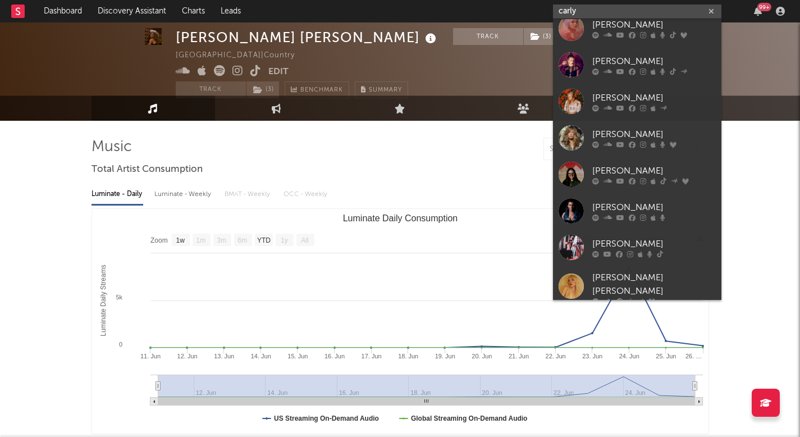
scroll to position [84, 0]
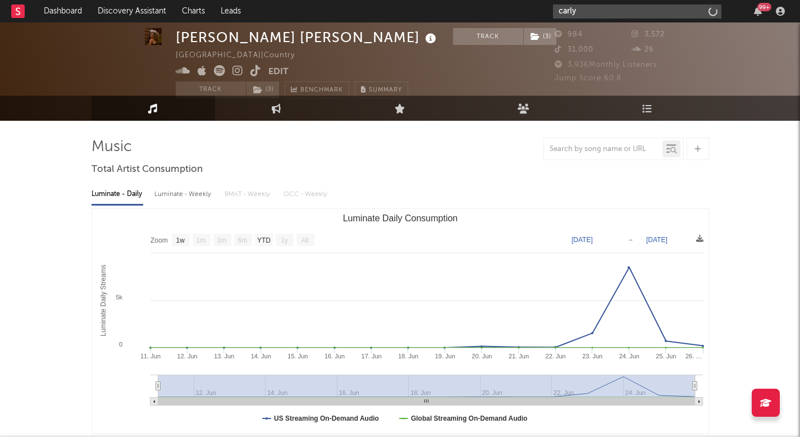
type input "carly"
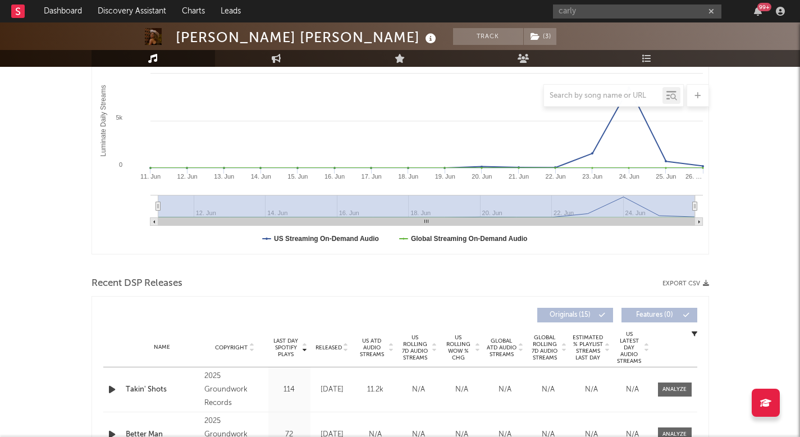
scroll to position [0, 0]
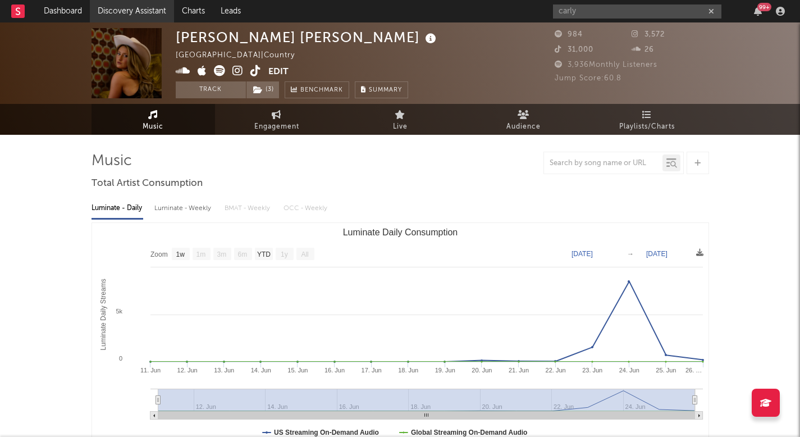
click at [119, 12] on link "Discovery Assistant" at bounding box center [132, 11] width 84 height 22
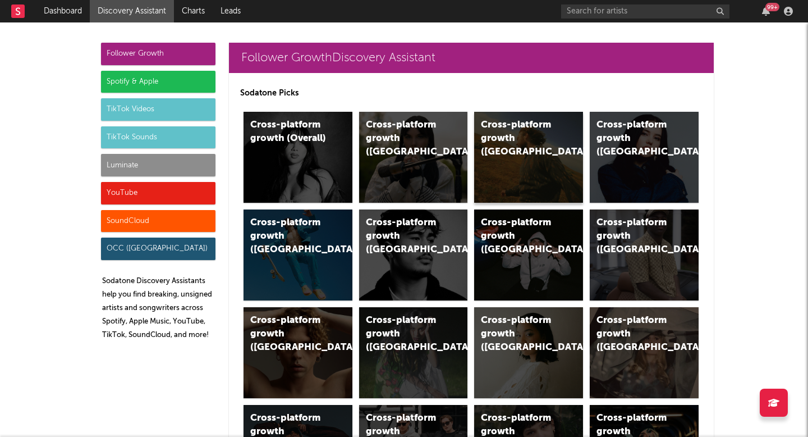
click at [486, 173] on div "Cross-platform growth (US)" at bounding box center [528, 157] width 109 height 91
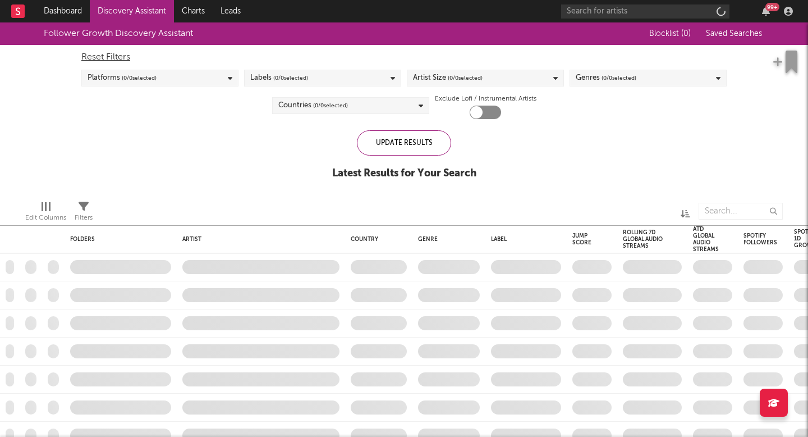
click at [481, 173] on div "Follower Growth Discovery Assistant Blocklist ( 0 ) Saved Searches Reset Filter…" at bounding box center [404, 106] width 808 height 169
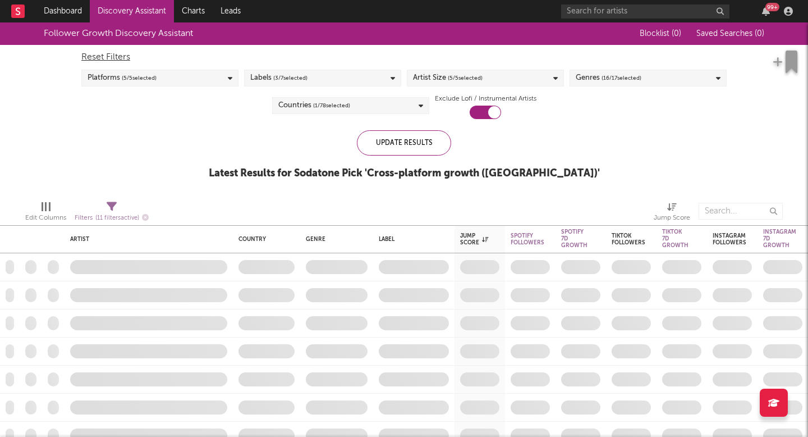
checkbox input "true"
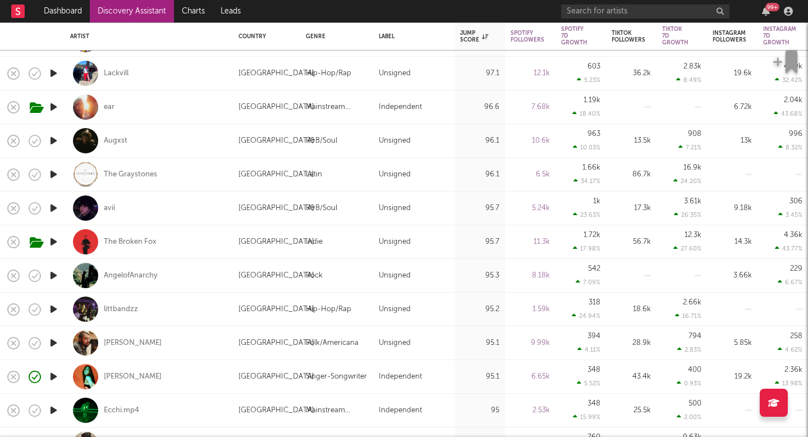
click at [56, 342] on icon "button" at bounding box center [54, 343] width 12 height 14
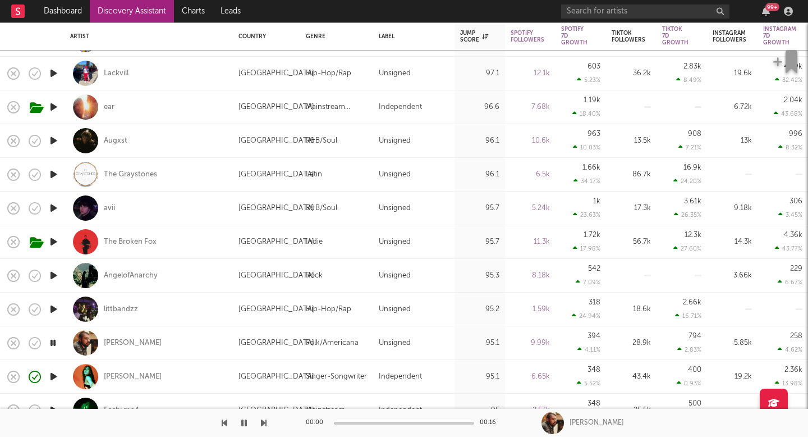
click at [56, 342] on icon "button" at bounding box center [53, 343] width 11 height 14
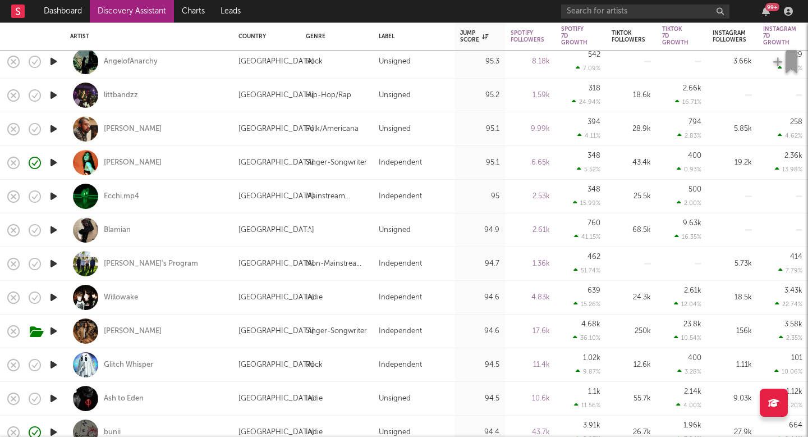
click at [59, 261] on icon "button" at bounding box center [54, 264] width 12 height 14
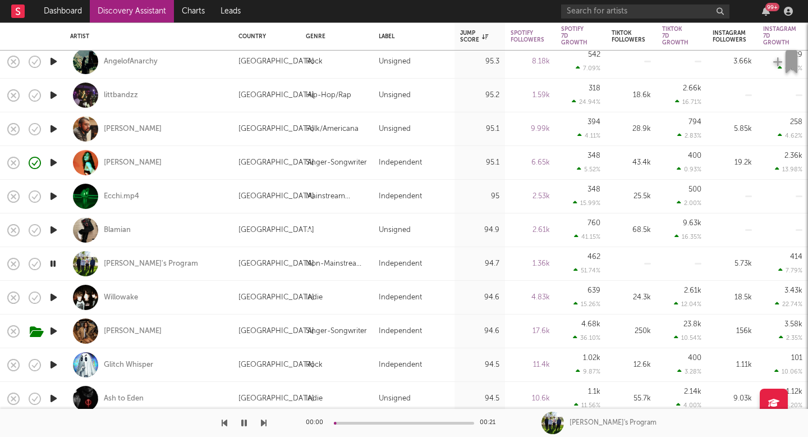
click at [53, 262] on icon "button" at bounding box center [53, 264] width 11 height 14
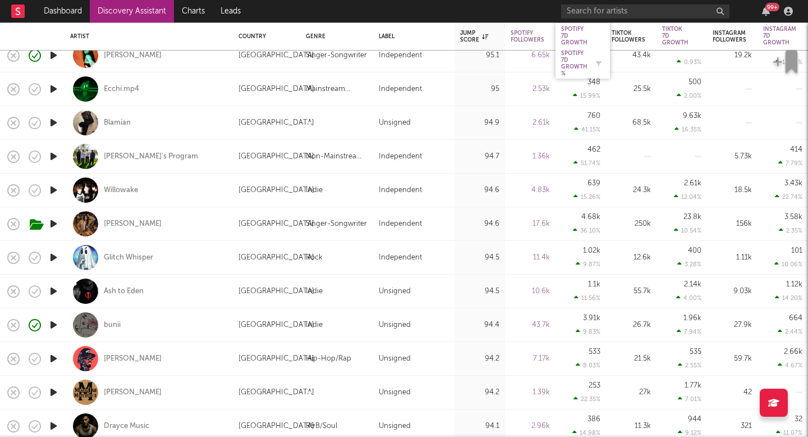
click at [573, 58] on div "Spotify 7D Growth %" at bounding box center [574, 63] width 26 height 27
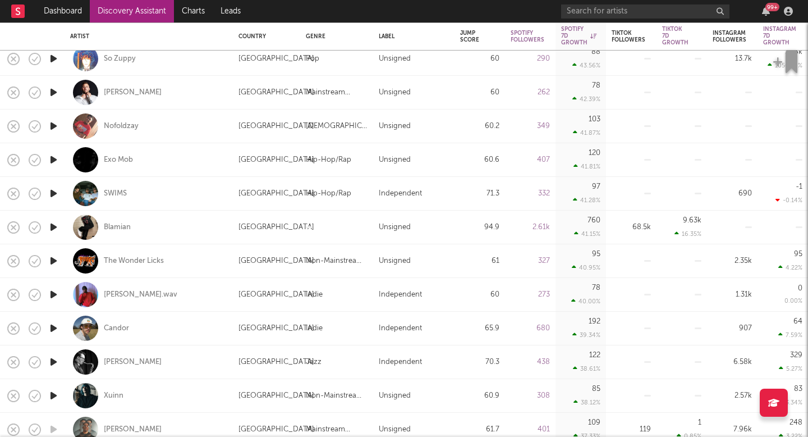
click at [52, 329] on icon "button" at bounding box center [54, 328] width 12 height 14
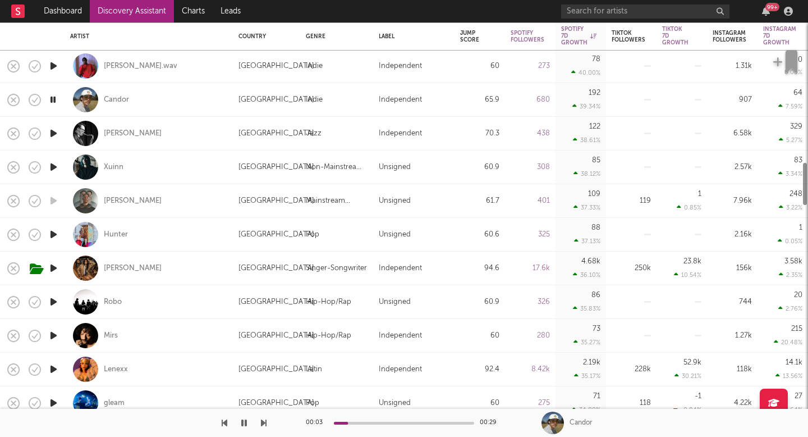
click at [54, 268] on icon "button" at bounding box center [54, 268] width 12 height 14
click at [54, 268] on icon "button" at bounding box center [53, 268] width 11 height 14
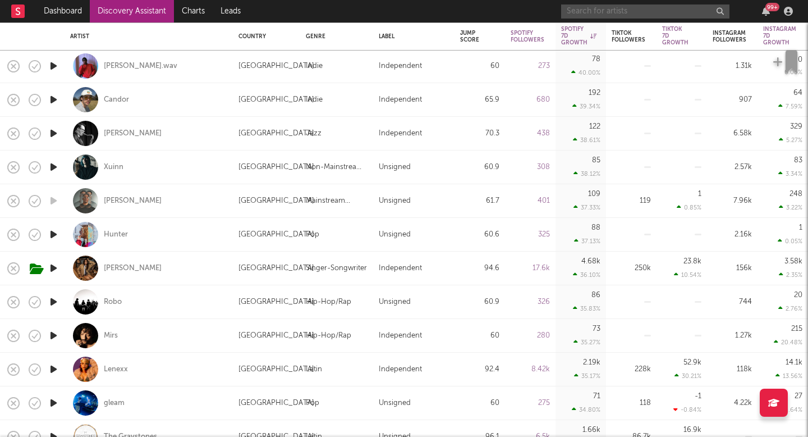
click at [593, 4] on input "text" at bounding box center [645, 11] width 168 height 14
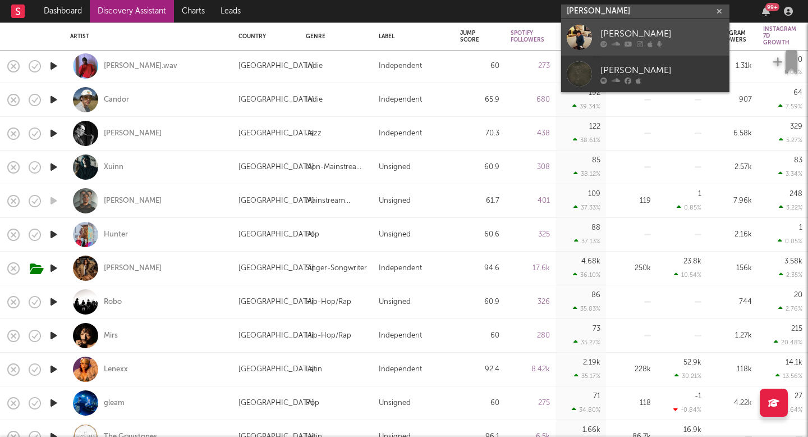
type input "jacob wrigth"
click at [602, 33] on div "Jacob Wright" at bounding box center [662, 33] width 123 height 13
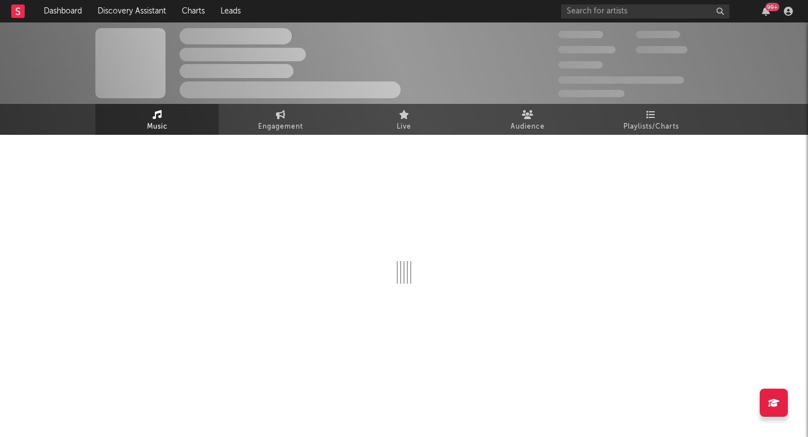
select select "6m"
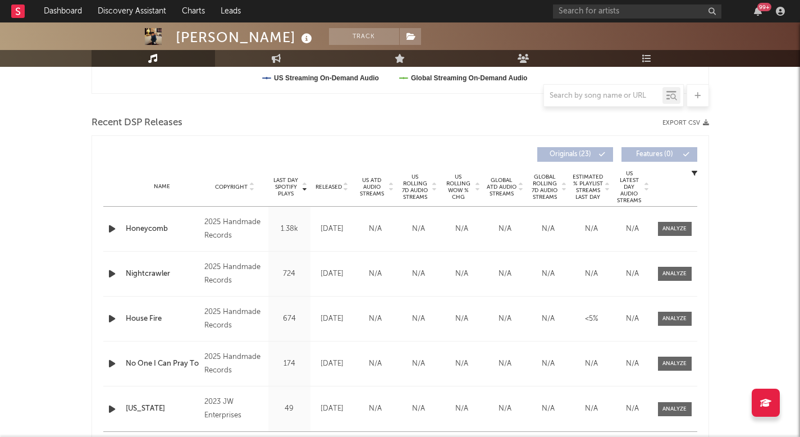
scroll to position [356, 0]
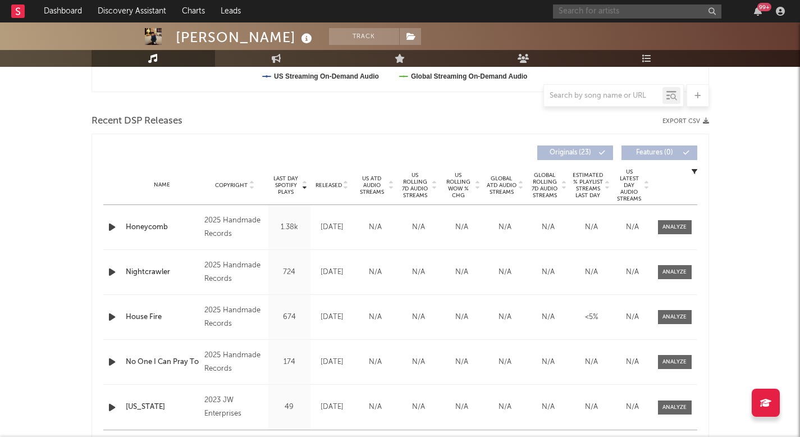
click at [607, 15] on input "text" at bounding box center [637, 11] width 168 height 14
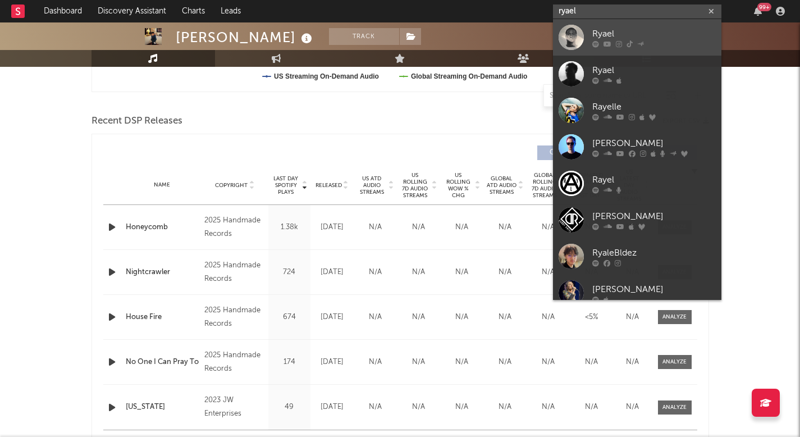
type input "ryael"
click at [617, 27] on div "Ryael" at bounding box center [653, 33] width 123 height 13
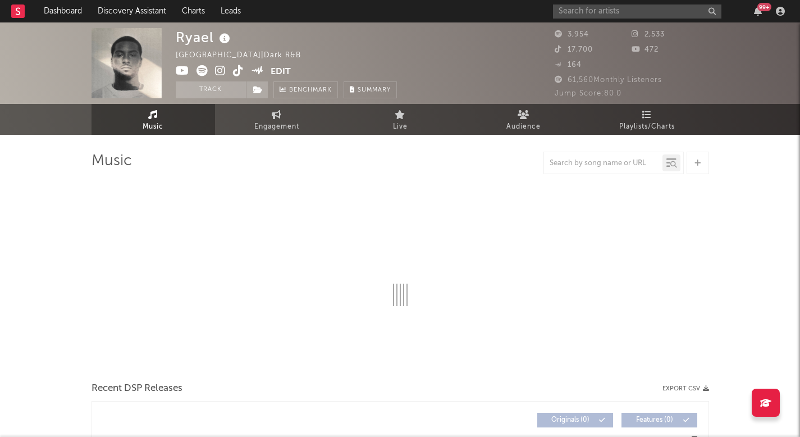
select select "1w"
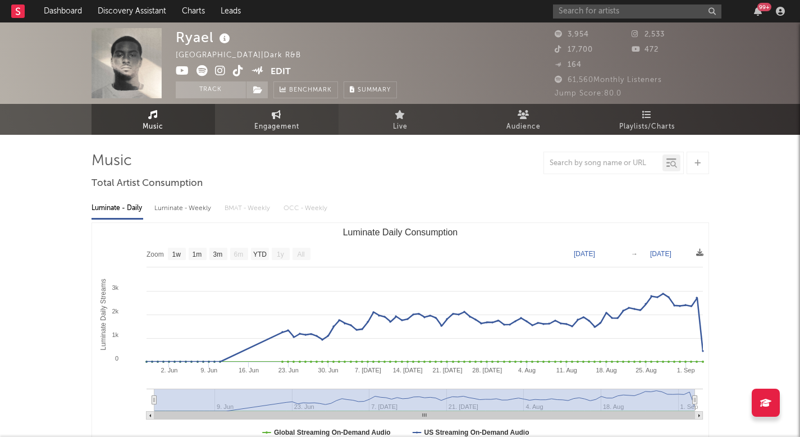
click at [294, 131] on span "Engagement" at bounding box center [276, 126] width 45 height 13
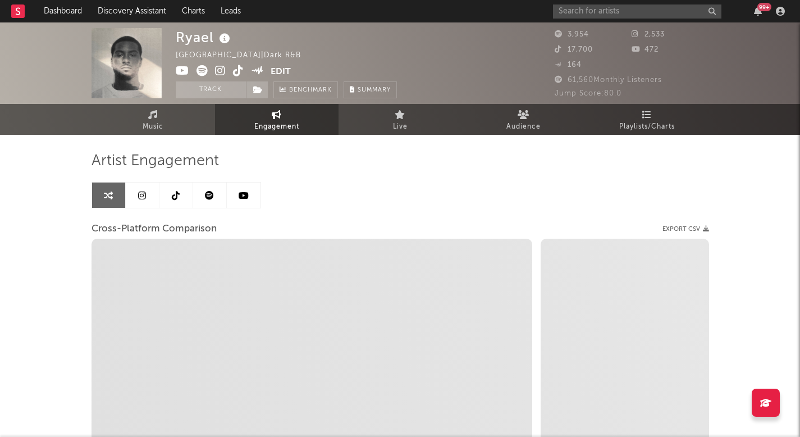
select select "1w"
select select "1m"
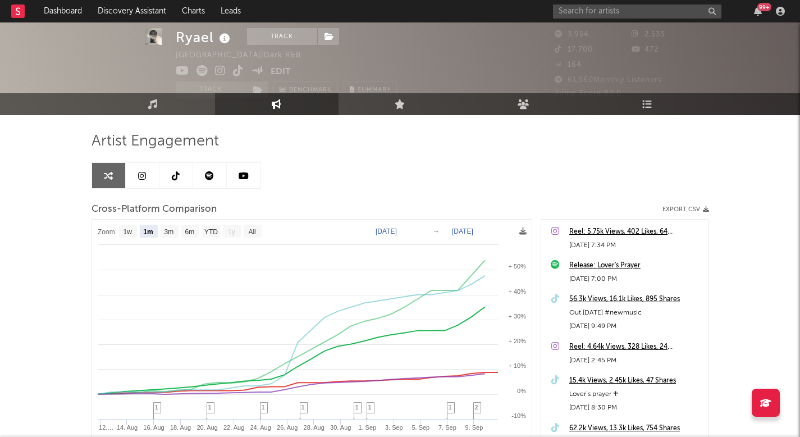
scroll to position [23, 0]
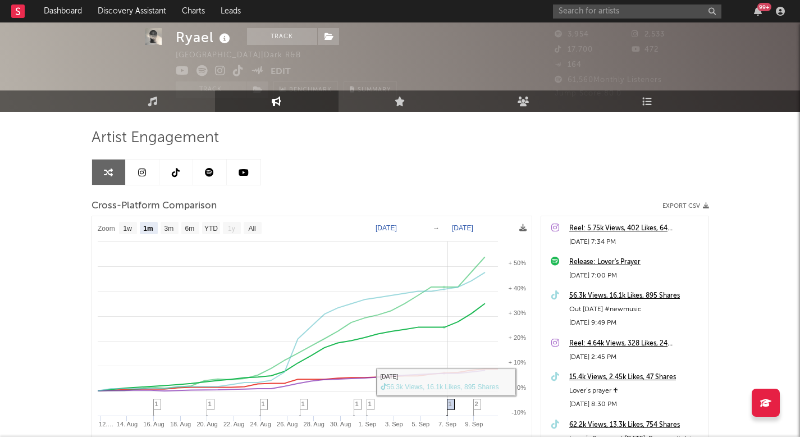
click at [449, 405] on span "1" at bounding box center [449, 403] width 3 height 7
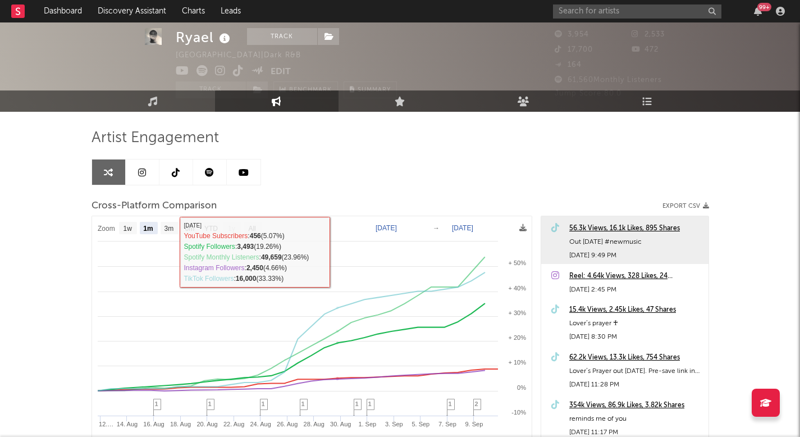
click at [215, 164] on link at bounding box center [210, 171] width 34 height 25
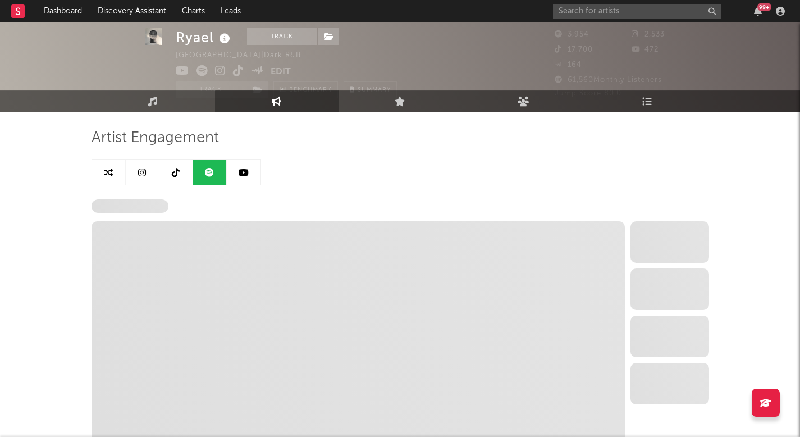
select select "6m"
select select "1w"
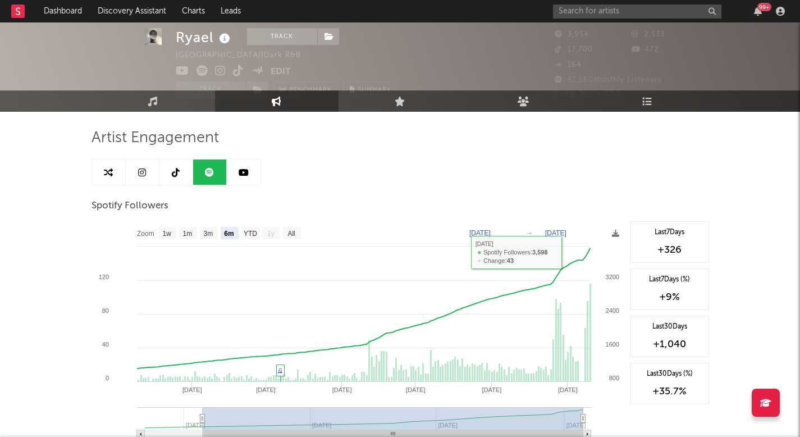
click at [166, 170] on link at bounding box center [176, 171] width 34 height 25
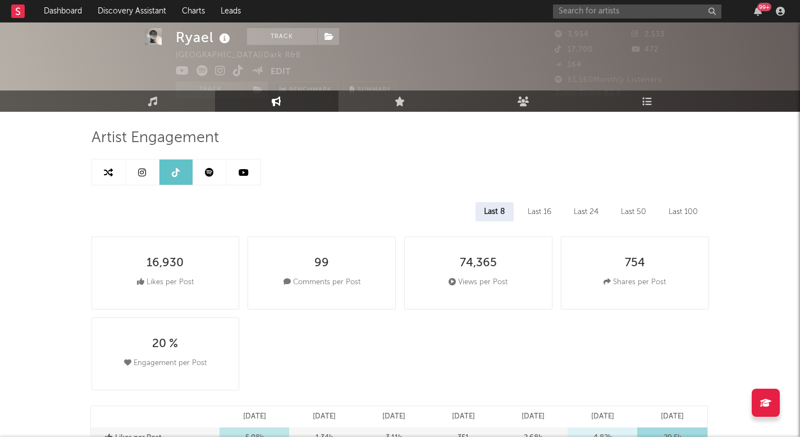
select select "6m"
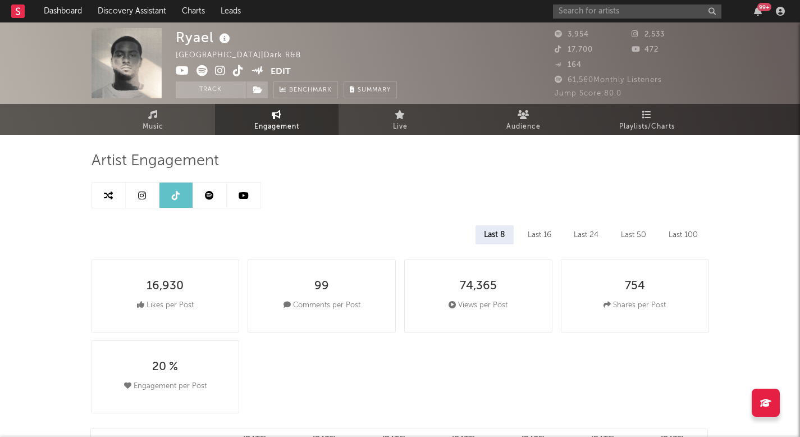
click at [152, 120] on span "Music" at bounding box center [153, 126] width 21 height 13
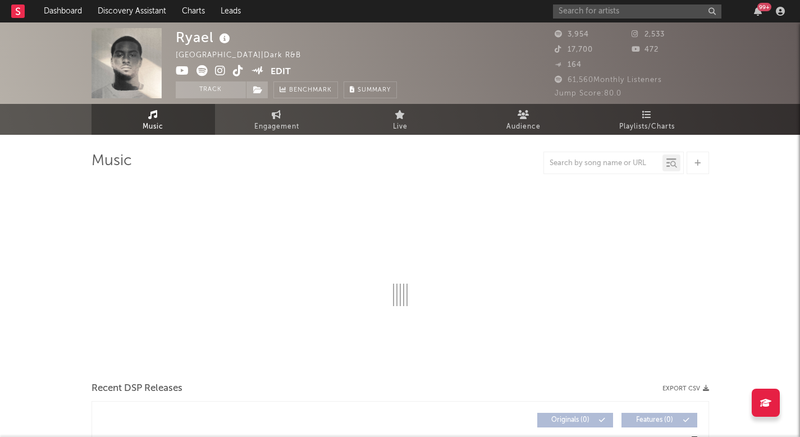
select select "1w"
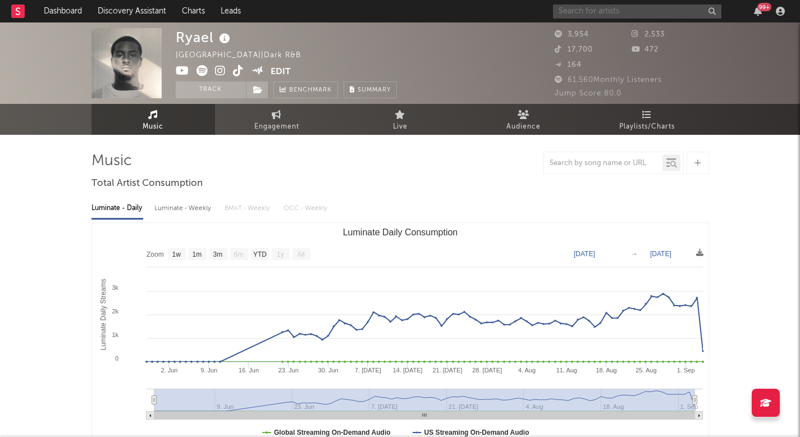
click at [573, 13] on input "text" at bounding box center [637, 11] width 168 height 14
type input "lou ridley"
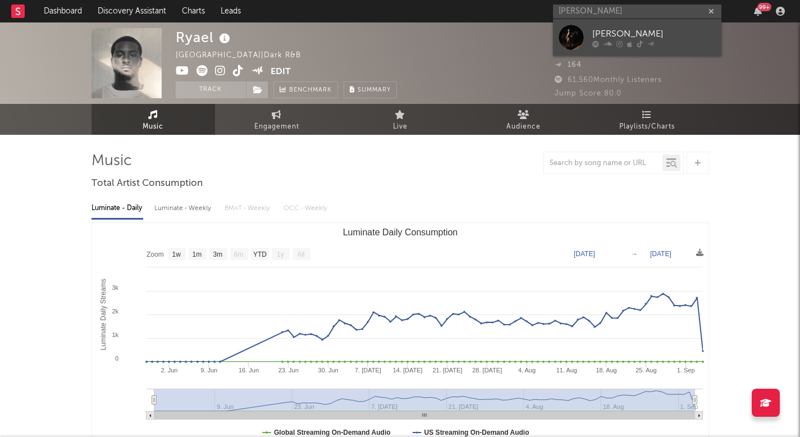
click at [629, 30] on div "[PERSON_NAME]" at bounding box center [653, 33] width 123 height 13
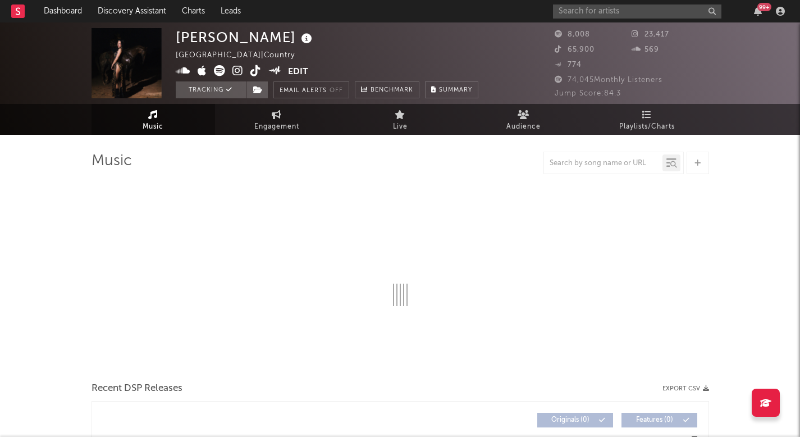
select select "6m"
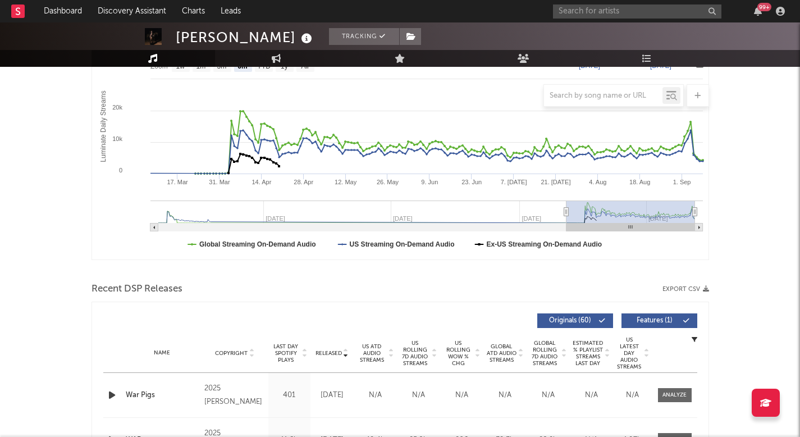
scroll to position [202, 0]
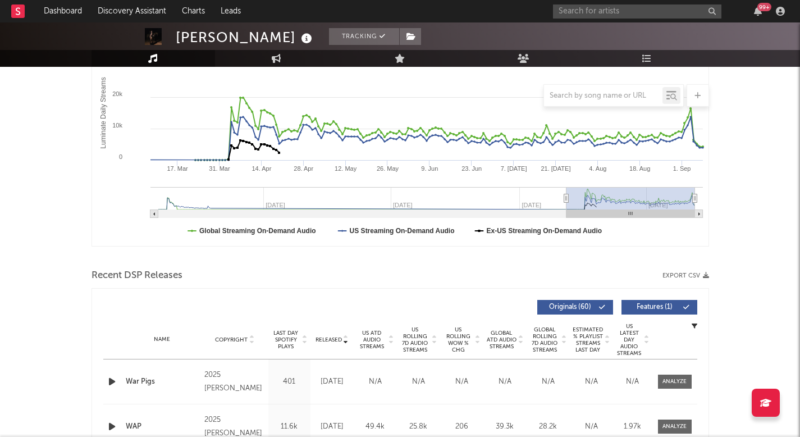
click at [373, 333] on span "US ATD Audio Streams" at bounding box center [371, 339] width 31 height 20
click at [411, 333] on span "US Rolling 7D Audio Streams" at bounding box center [415, 339] width 31 height 27
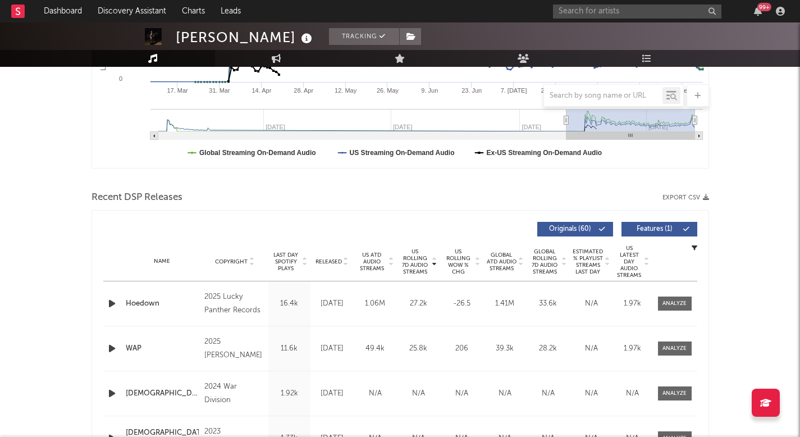
scroll to position [305, 0]
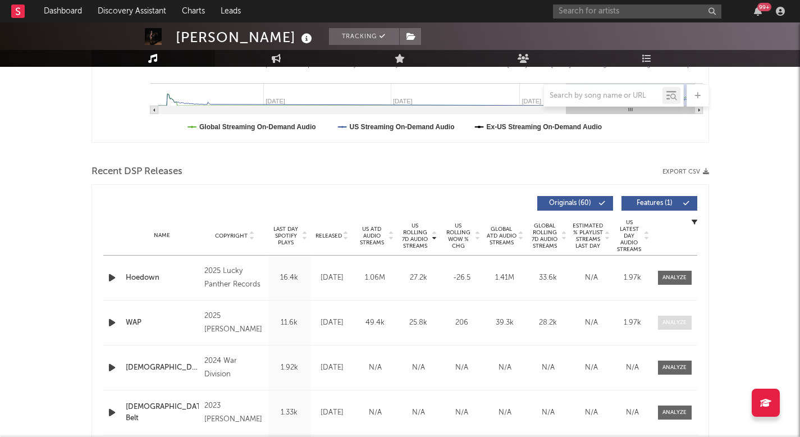
click at [672, 326] on div at bounding box center [674, 322] width 24 height 8
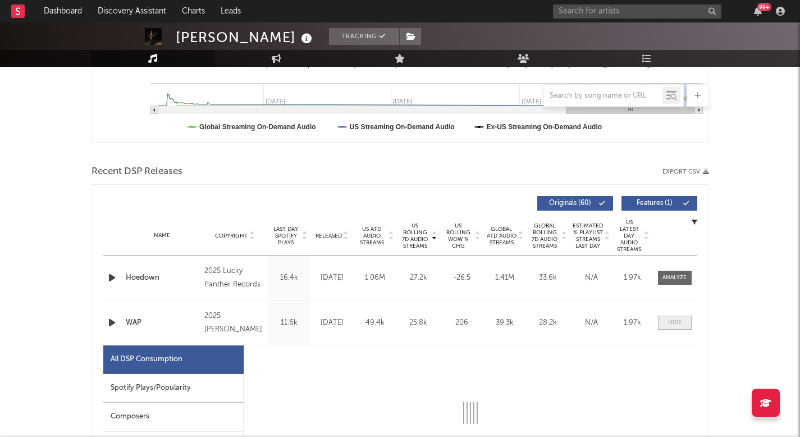
select select "1w"
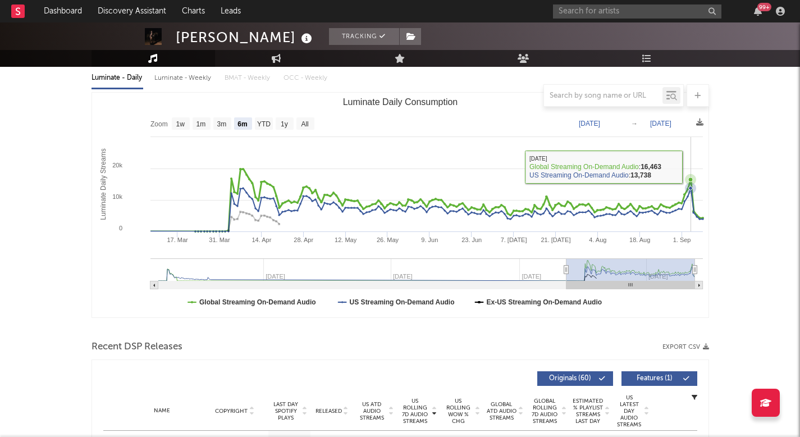
scroll to position [380, 0]
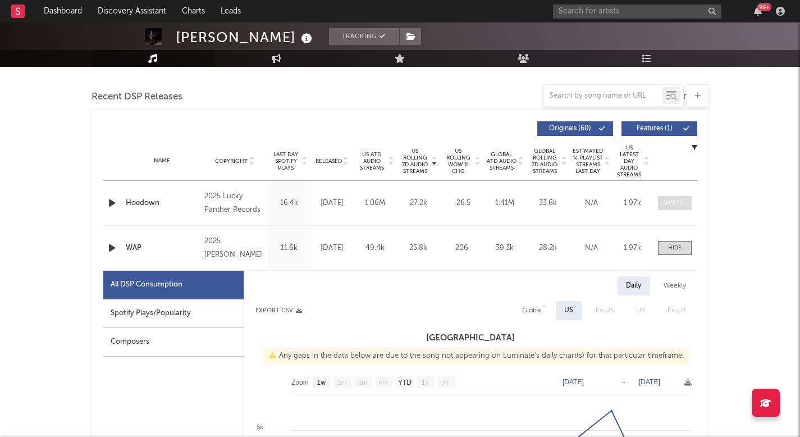
click at [671, 209] on span at bounding box center [675, 203] width 34 height 14
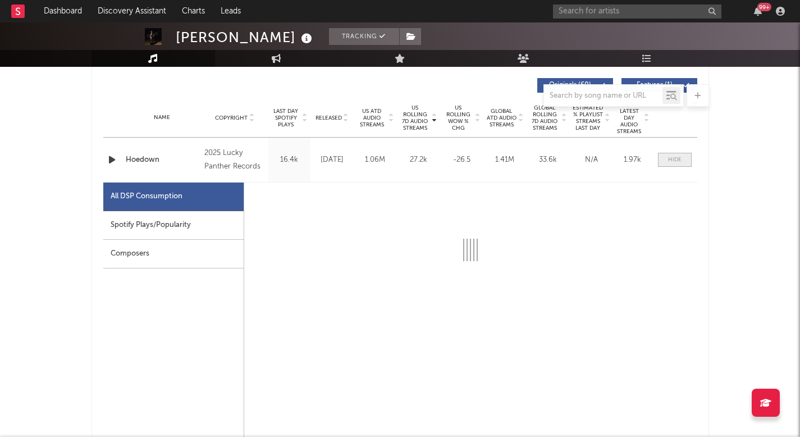
select select "1w"
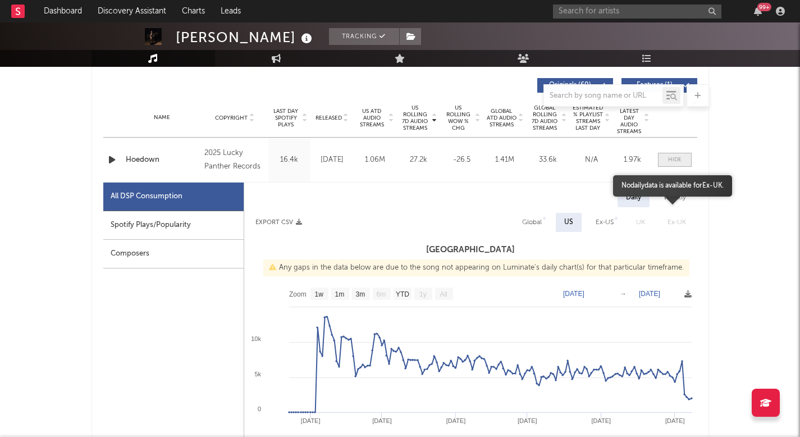
scroll to position [428, 0]
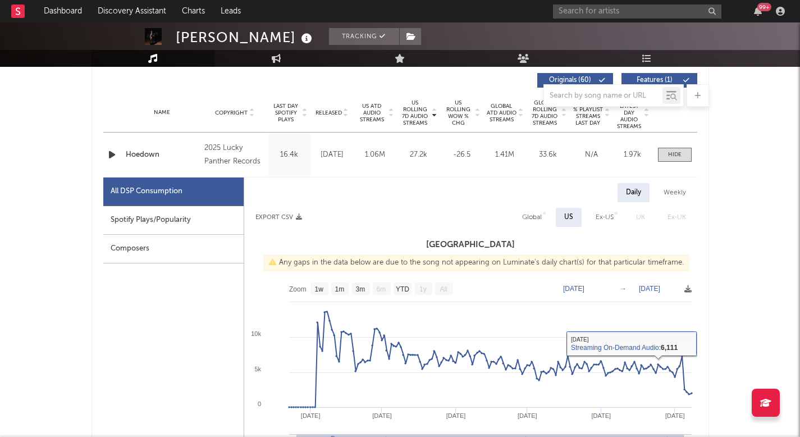
click at [512, 219] on span "Global" at bounding box center [532, 217] width 42 height 19
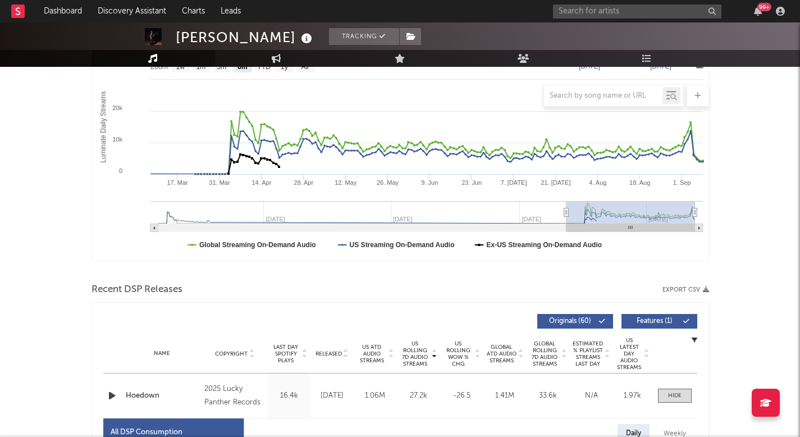
scroll to position [213, 0]
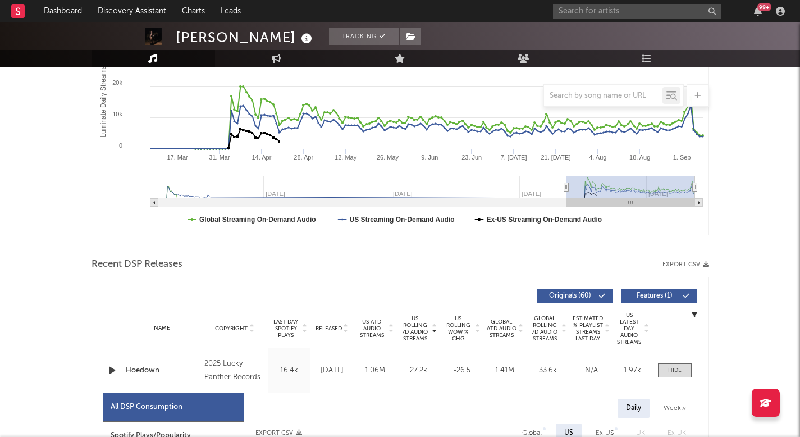
click at [672, 361] on div "Name Hoedown Copyright 2025 Lucky Panther Records Label Lucky Panther Records A…" at bounding box center [400, 370] width 594 height 44
click at [672, 367] on div at bounding box center [674, 370] width 13 height 8
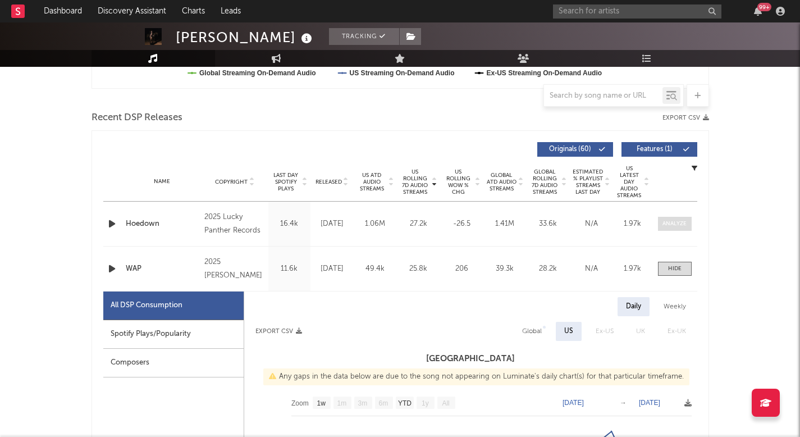
scroll to position [373, 0]
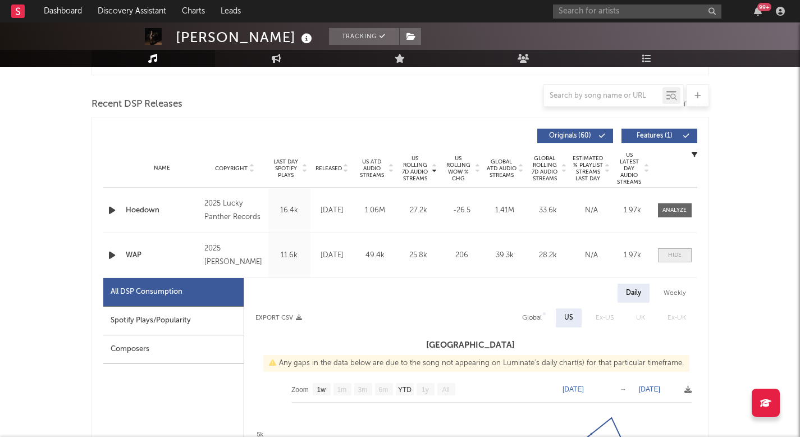
click at [684, 257] on span at bounding box center [675, 255] width 34 height 14
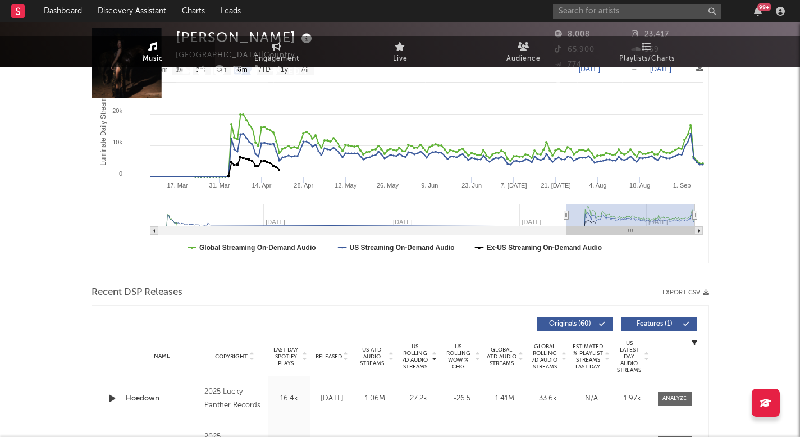
scroll to position [0, 0]
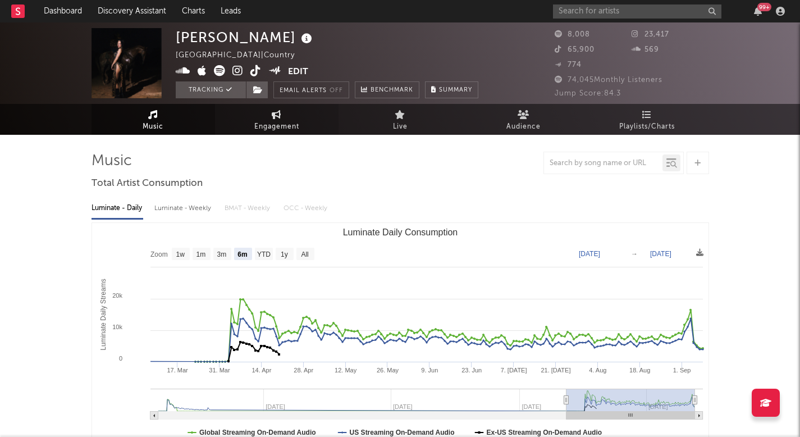
click at [267, 115] on link "Engagement" at bounding box center [276, 119] width 123 height 31
select select "1w"
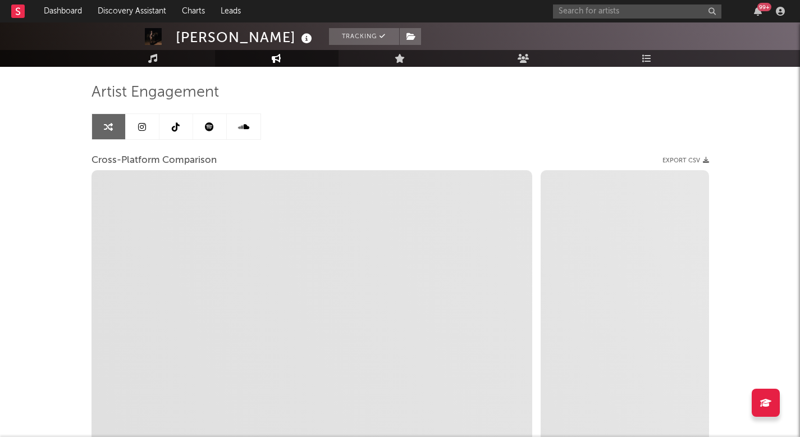
select select "1m"
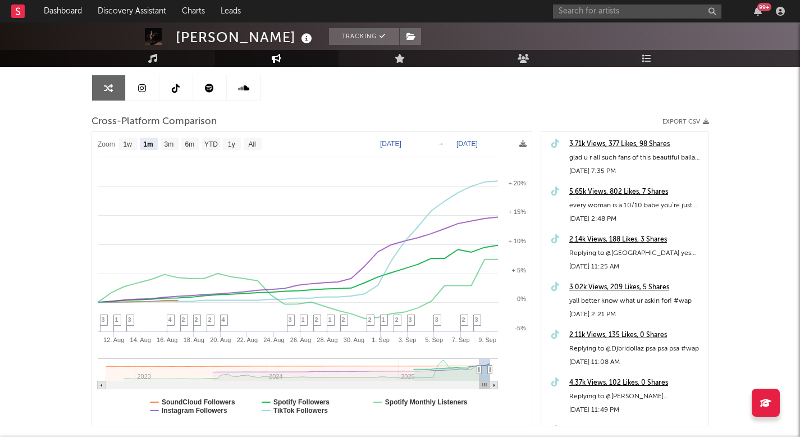
scroll to position [115, 0]
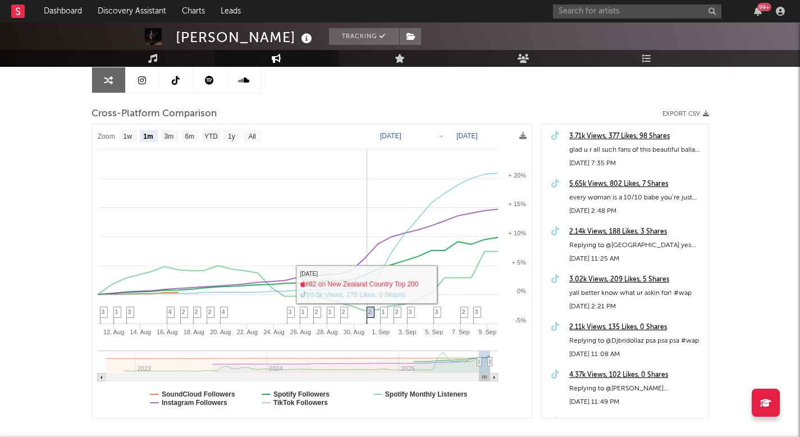
click at [370, 308] on span "2" at bounding box center [369, 311] width 3 height 7
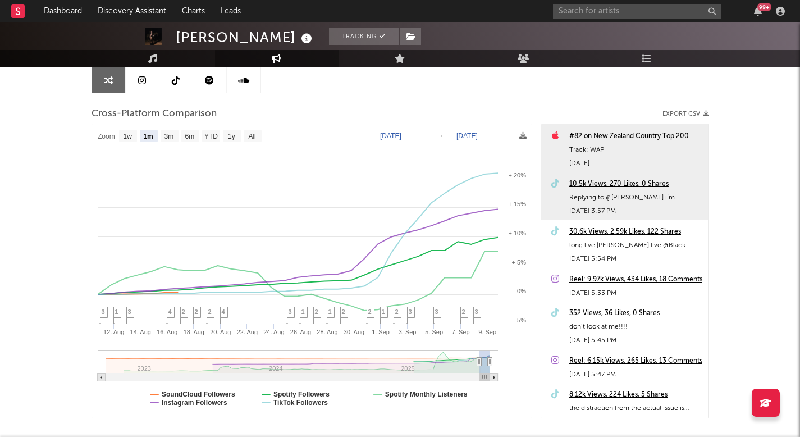
click at [594, 184] on div "10.5k Views, 270 Likes, 0 Shares" at bounding box center [636, 183] width 134 height 13
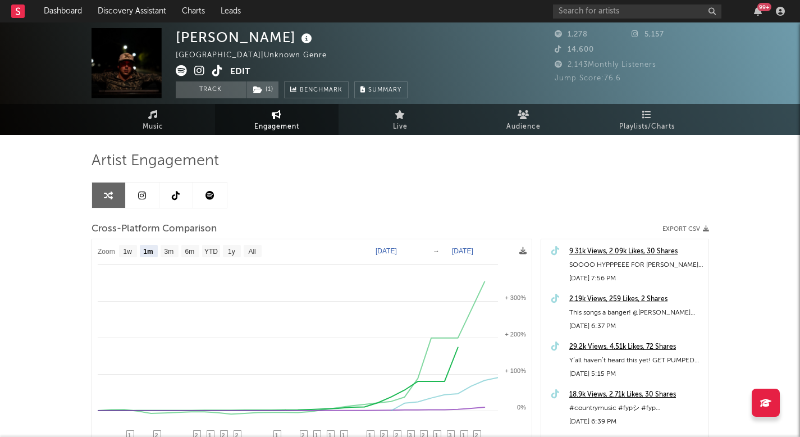
select select "1m"
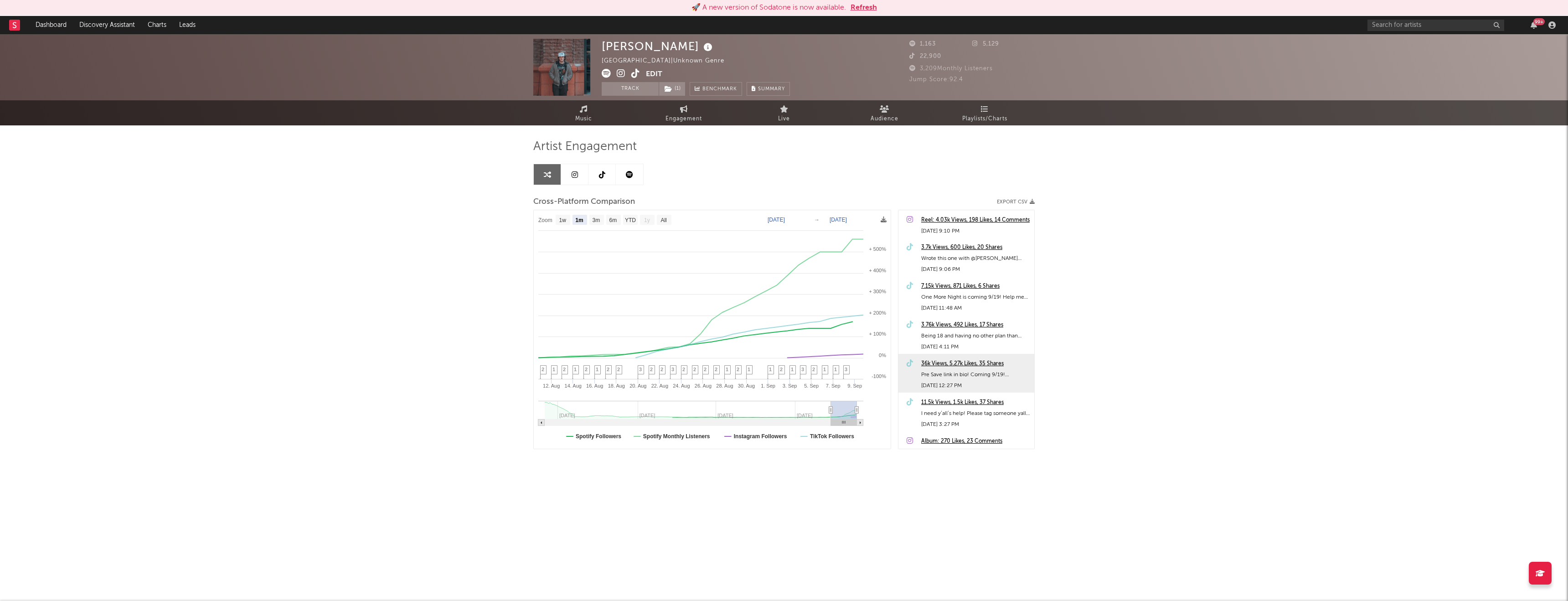
select select "1m"
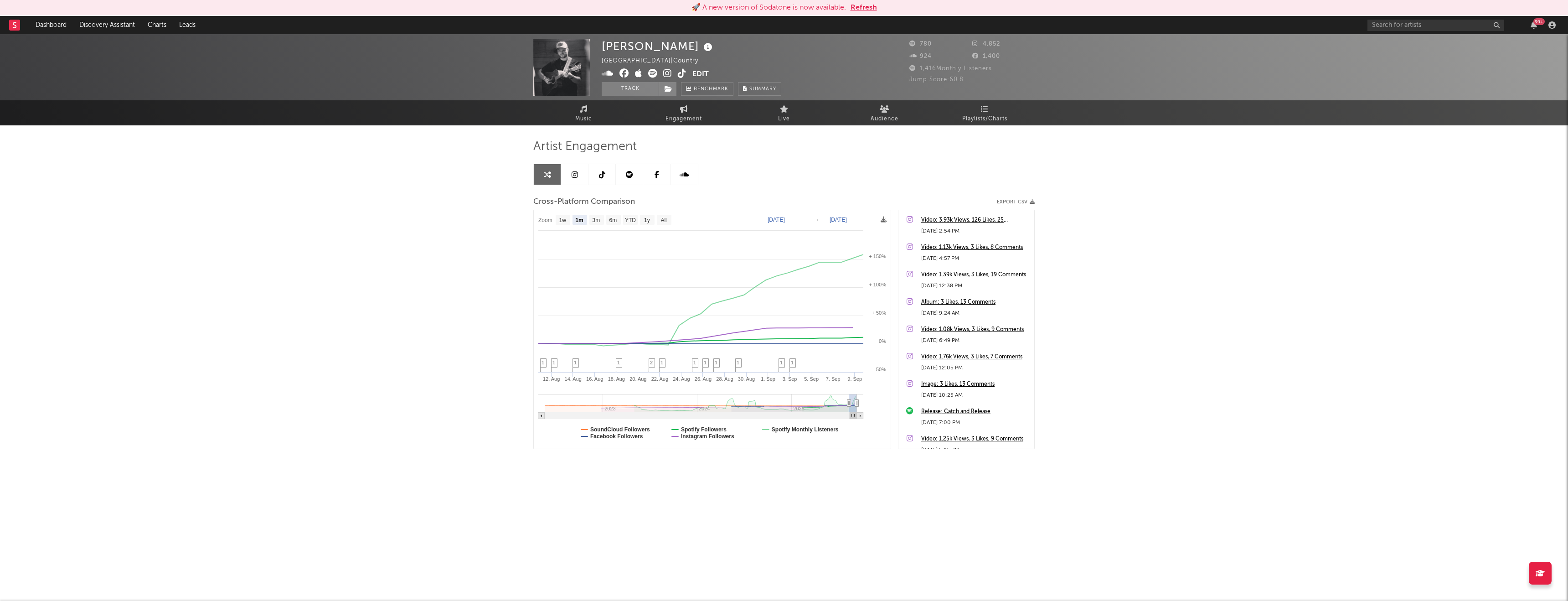
select select "1m"
click at [681, 70] on icon at bounding box center [682, 73] width 9 height 9
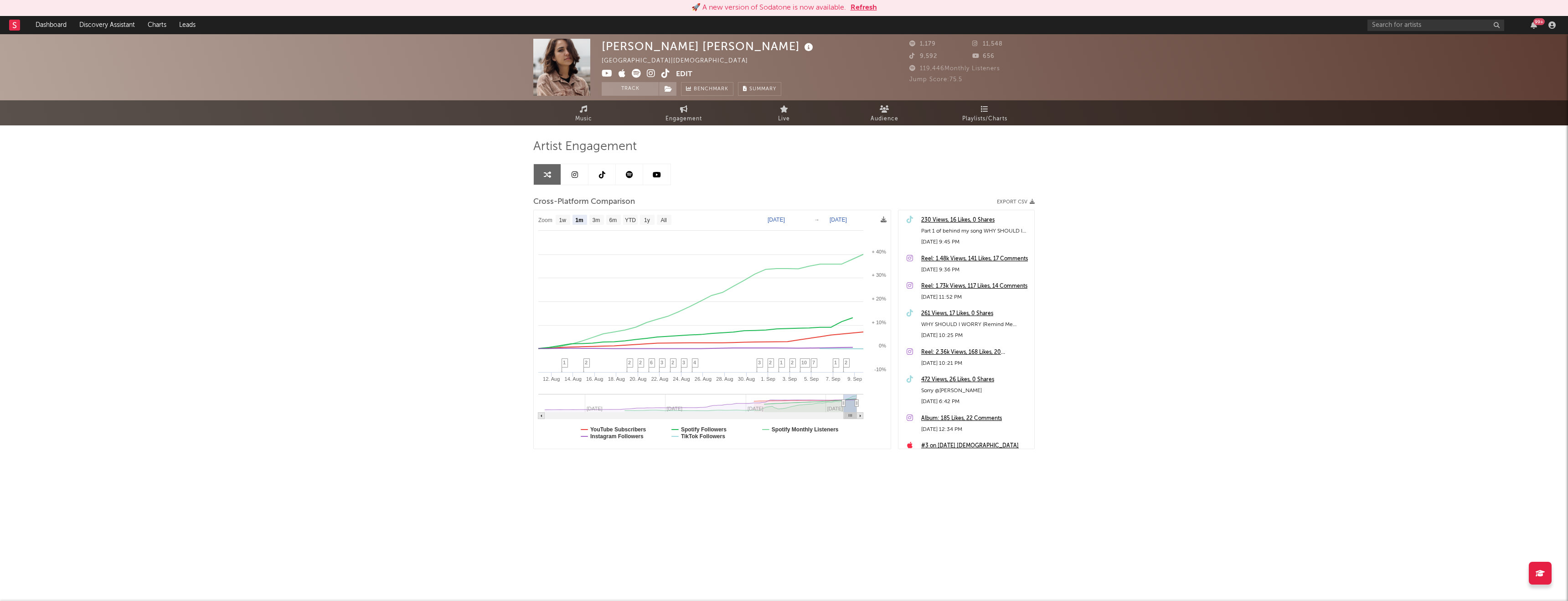
select select "1m"
click at [681, 120] on span "Engagement" at bounding box center [684, 119] width 37 height 11
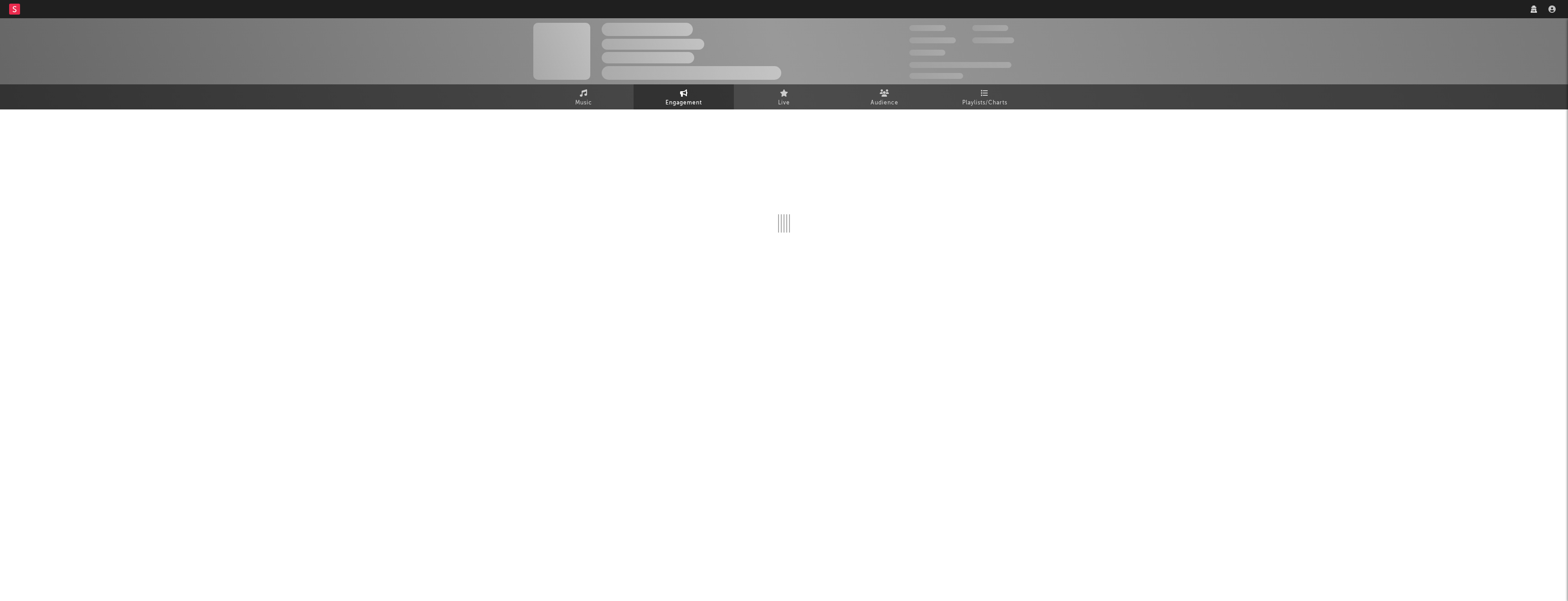
select select "1w"
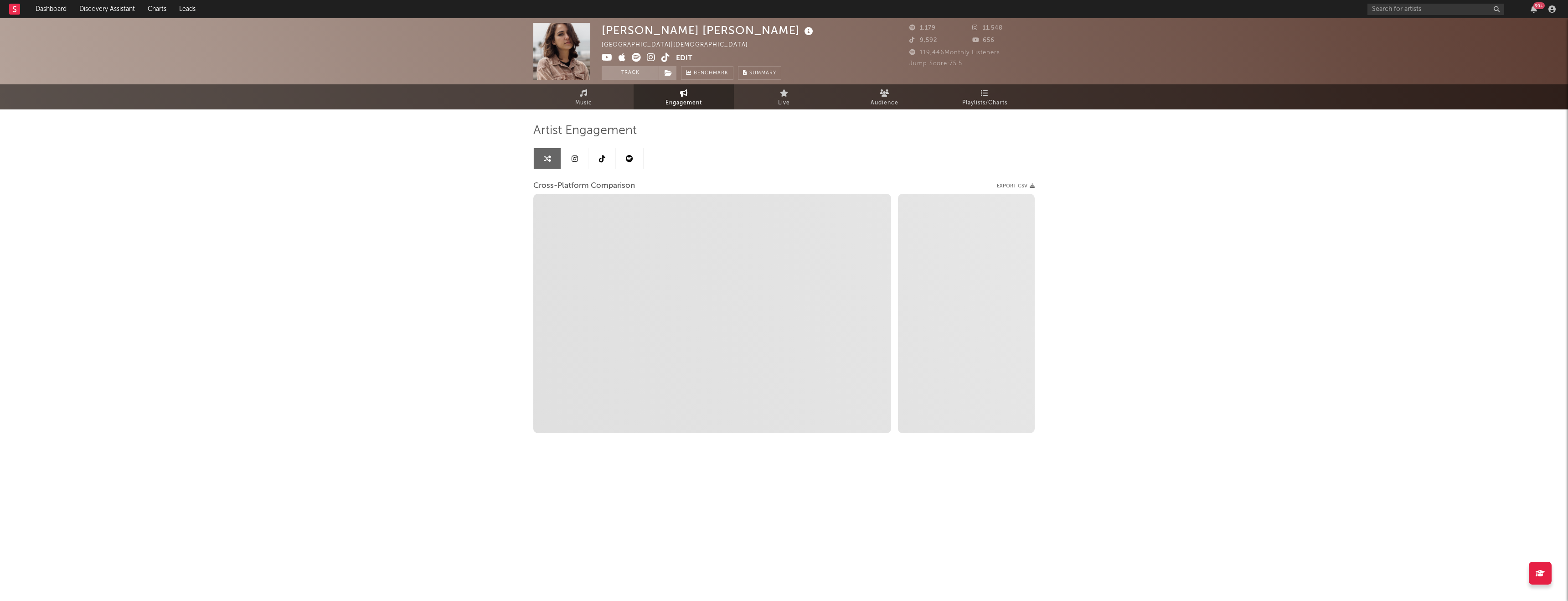
select select "1m"
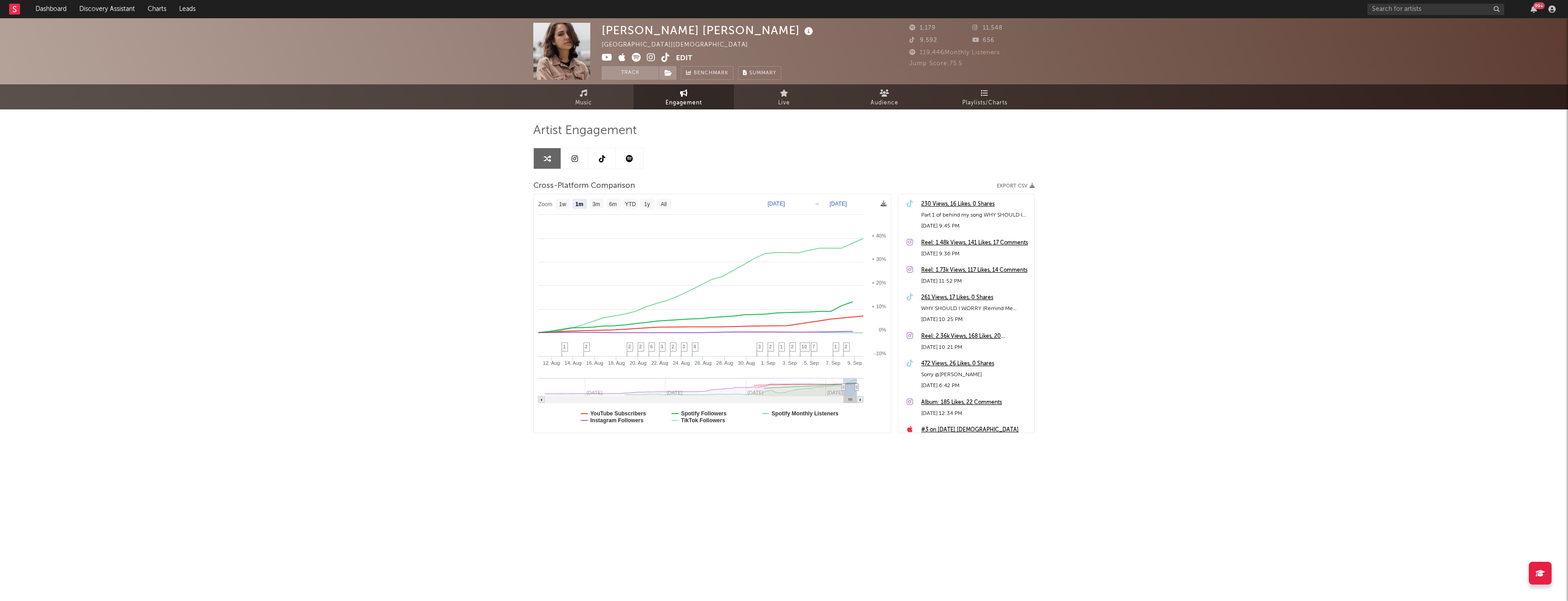
click at [667, 58] on icon at bounding box center [665, 57] width 9 height 9
click at [577, 95] on link "Music" at bounding box center [583, 97] width 100 height 25
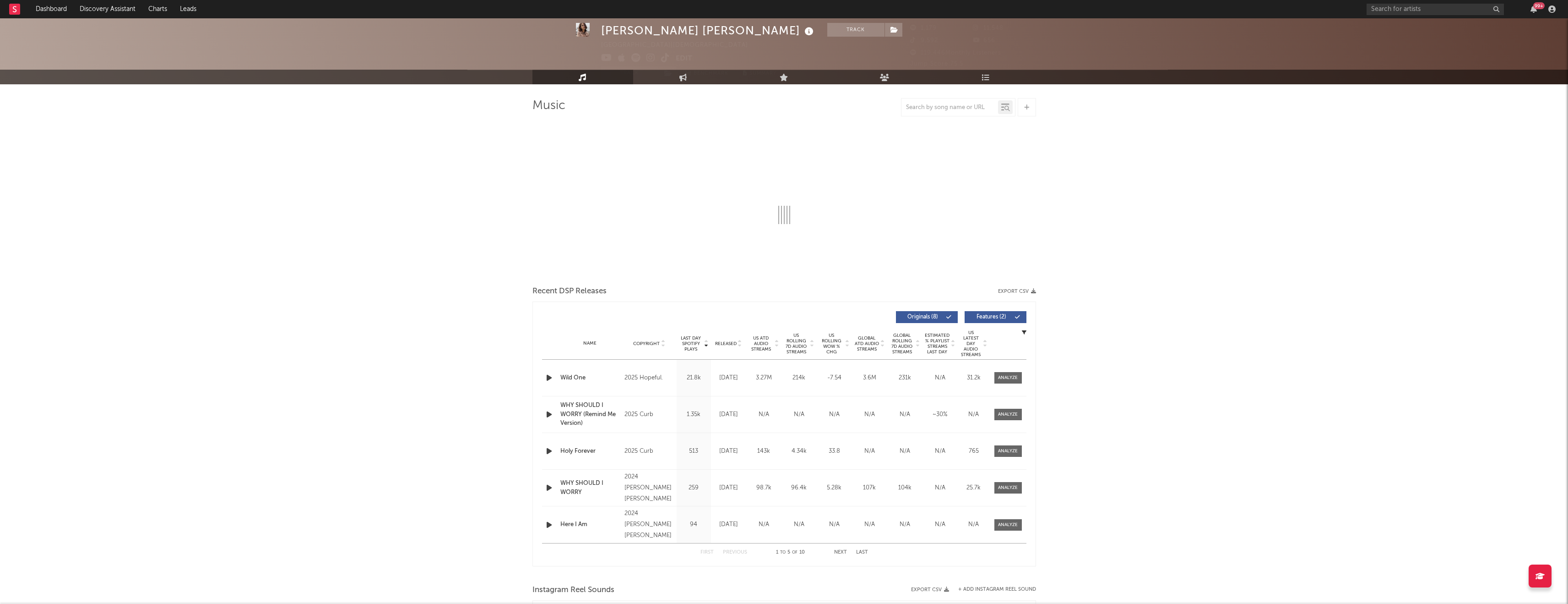
select select "1w"
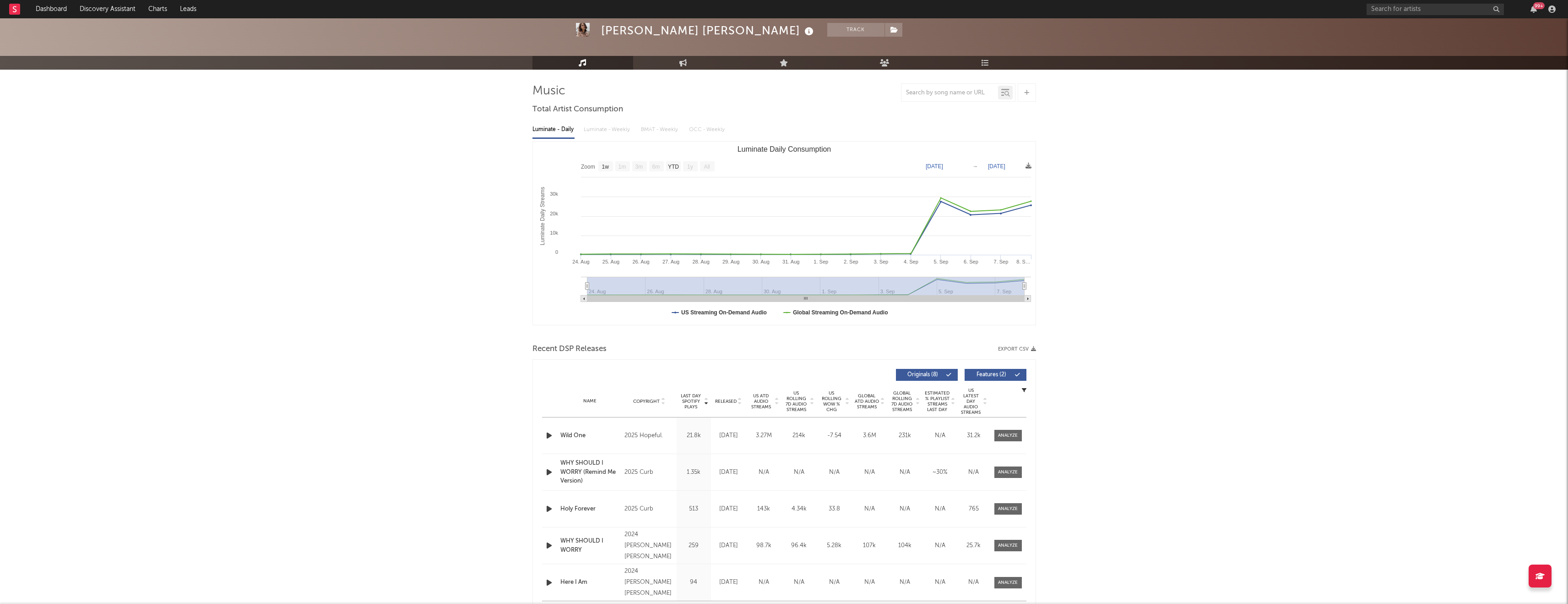
scroll to position [42, 0]
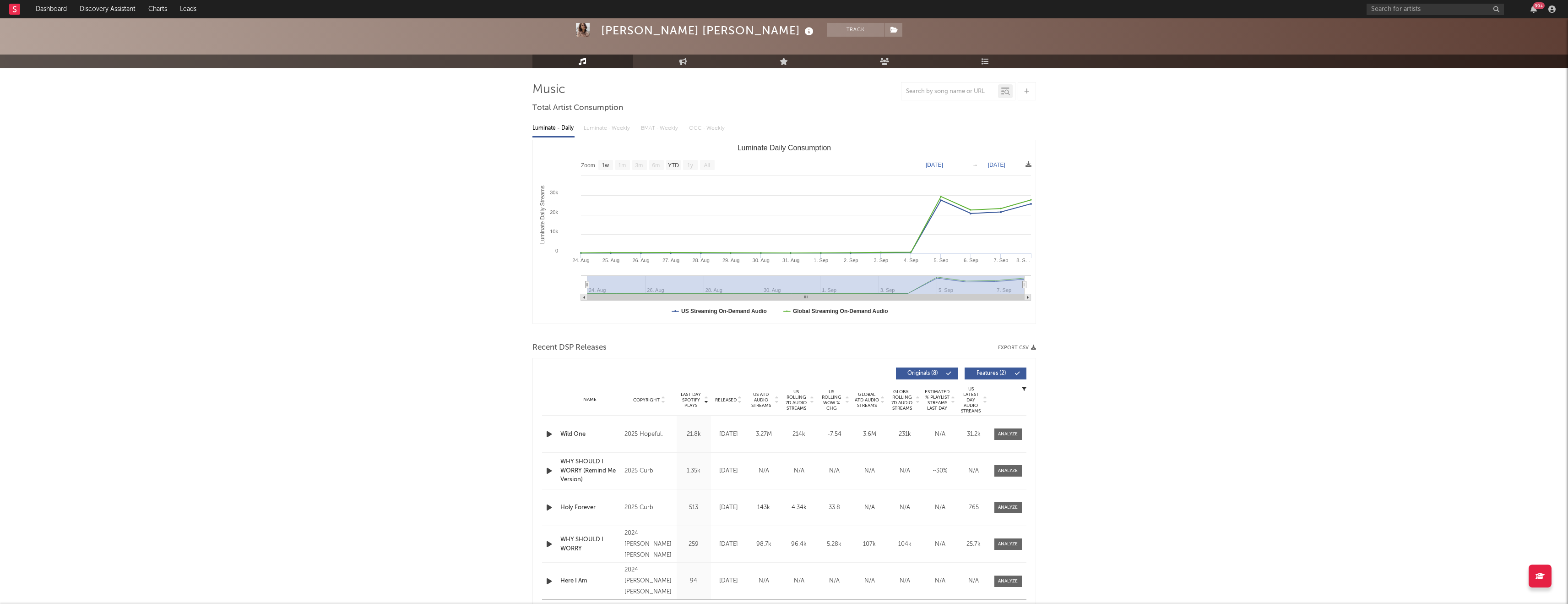
click at [792, 404] on span "US Rolling 7D Audio Streams" at bounding box center [796, 400] width 25 height 22
click at [551, 436] on icon "button" at bounding box center [549, 434] width 10 height 11
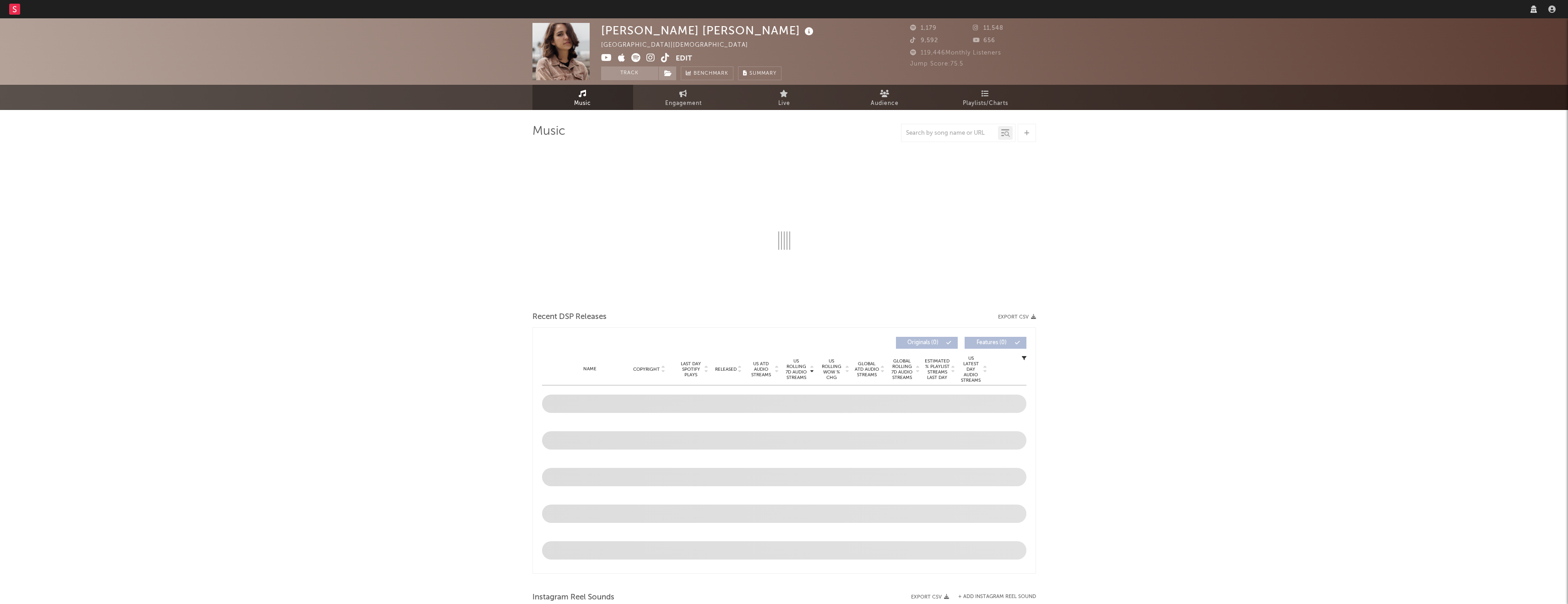
select select "1w"
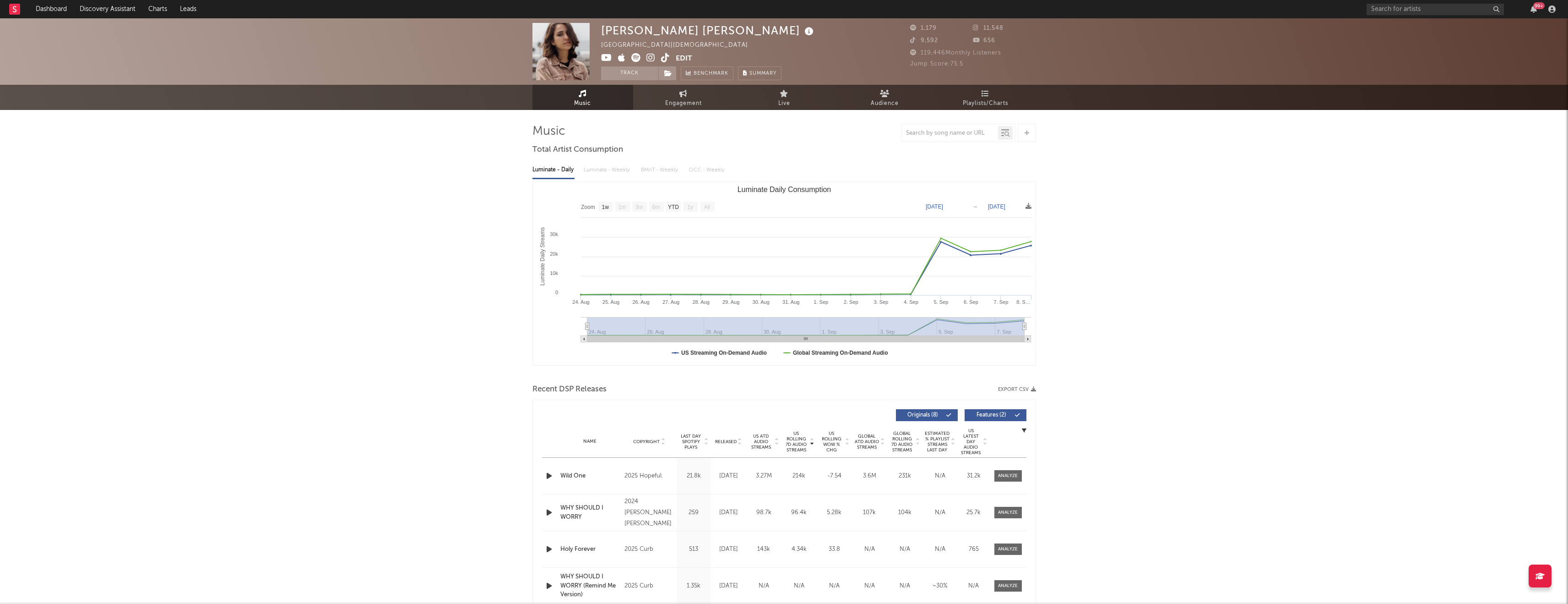
click at [550, 478] on icon "button" at bounding box center [549, 476] width 10 height 11
click at [988, 95] on icon at bounding box center [986, 93] width 8 height 7
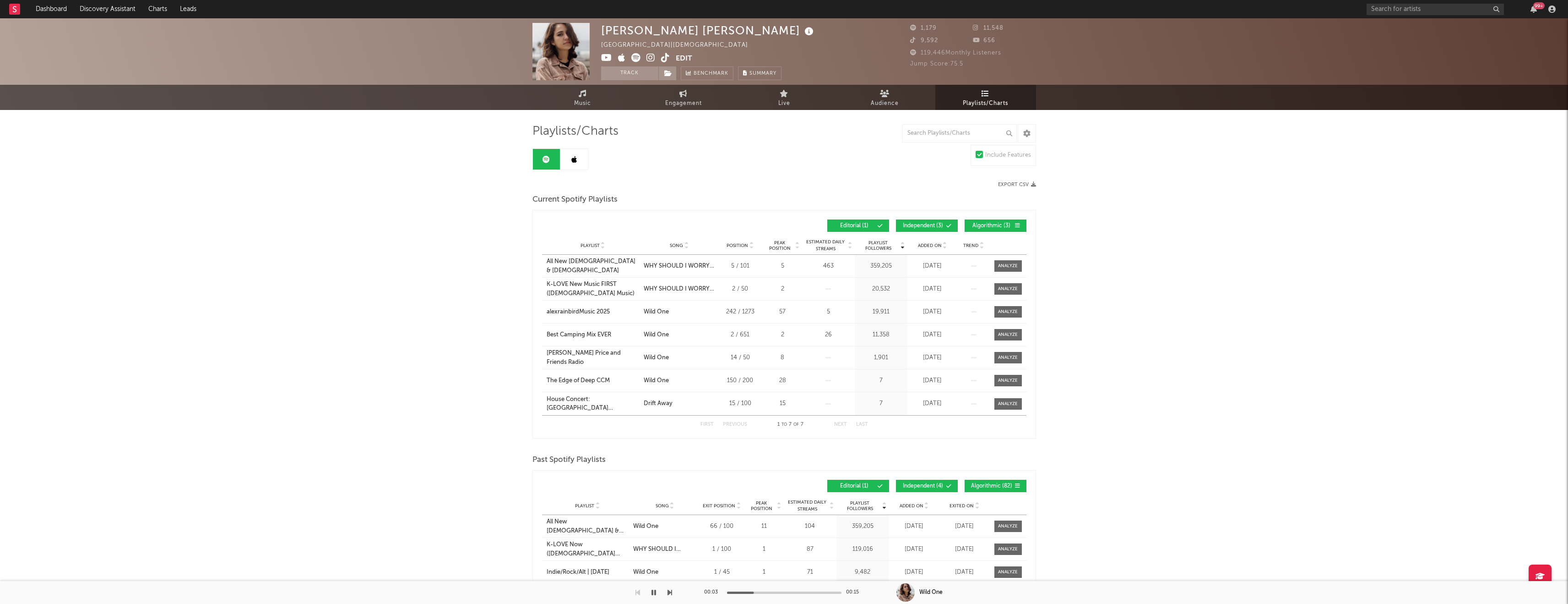
click at [583, 175] on div "Playlists/Charts Include Features Export CSV Current Spotify Playlists Playlist…" at bounding box center [784, 446] width 503 height 644
click at [578, 165] on link at bounding box center [574, 158] width 28 height 20
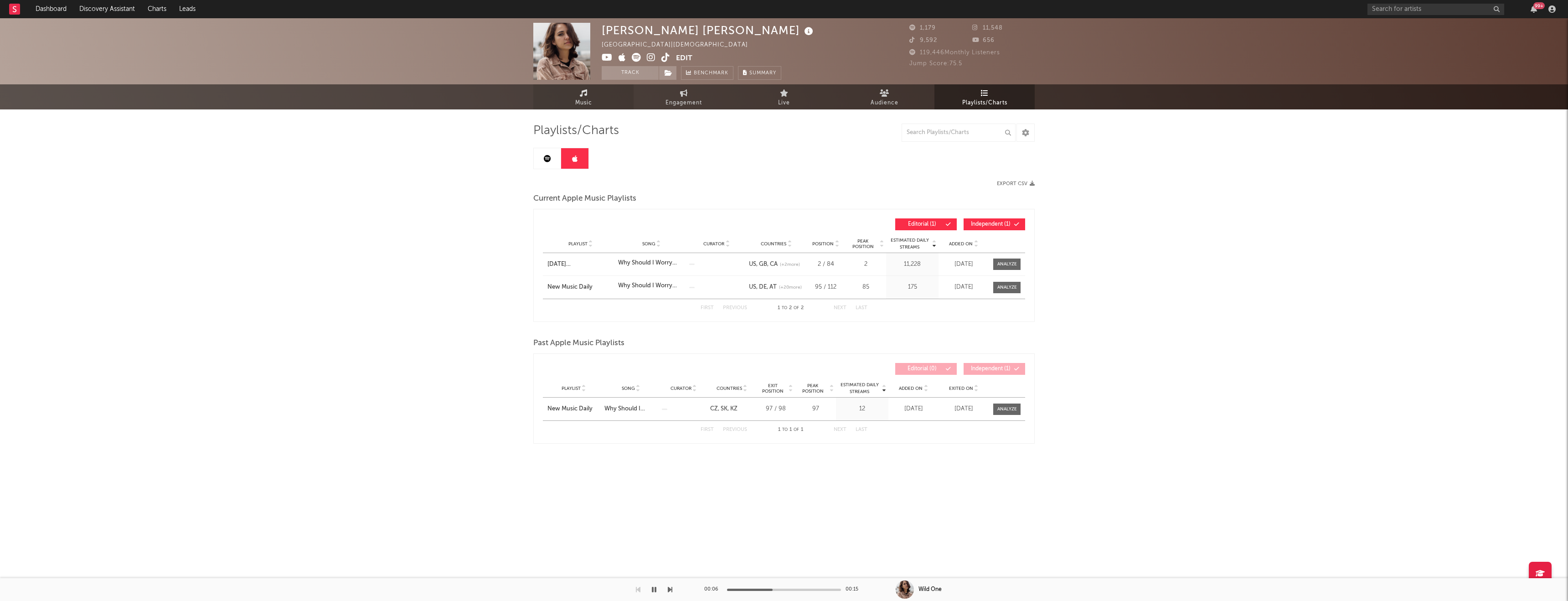
click at [583, 97] on span "Music" at bounding box center [583, 102] width 17 height 11
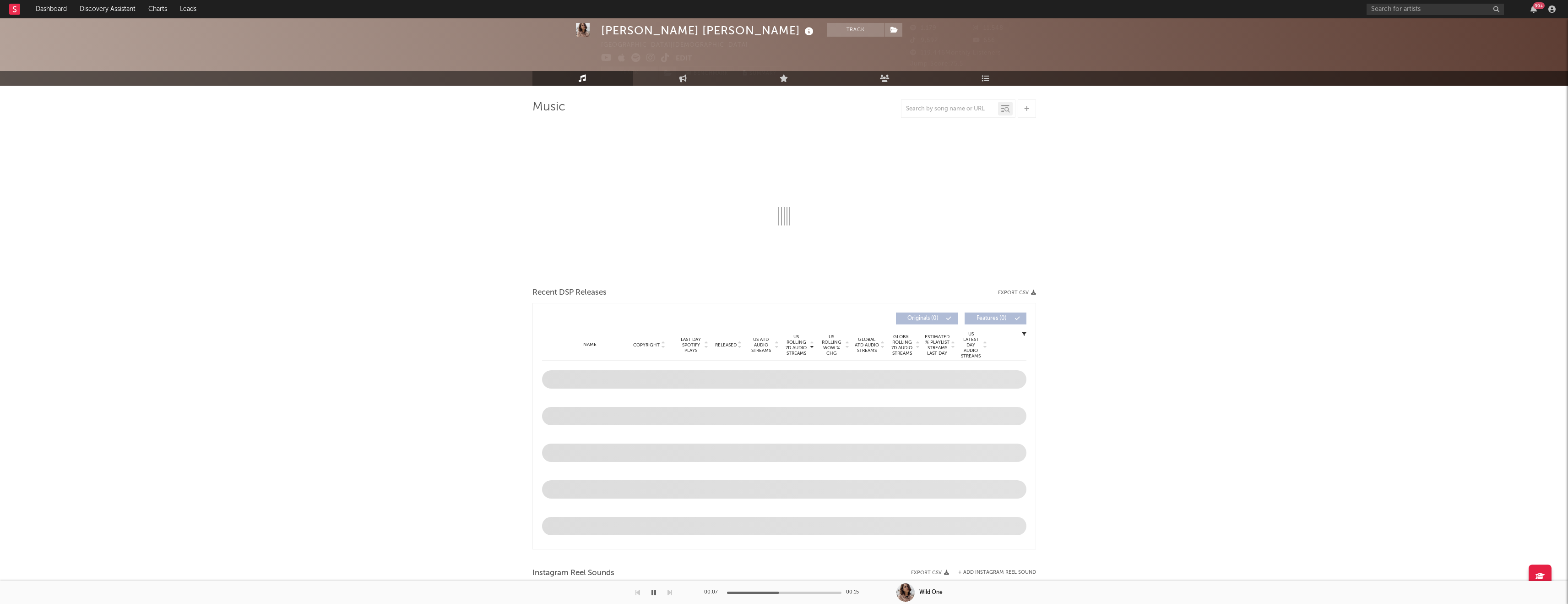
scroll to position [30, 0]
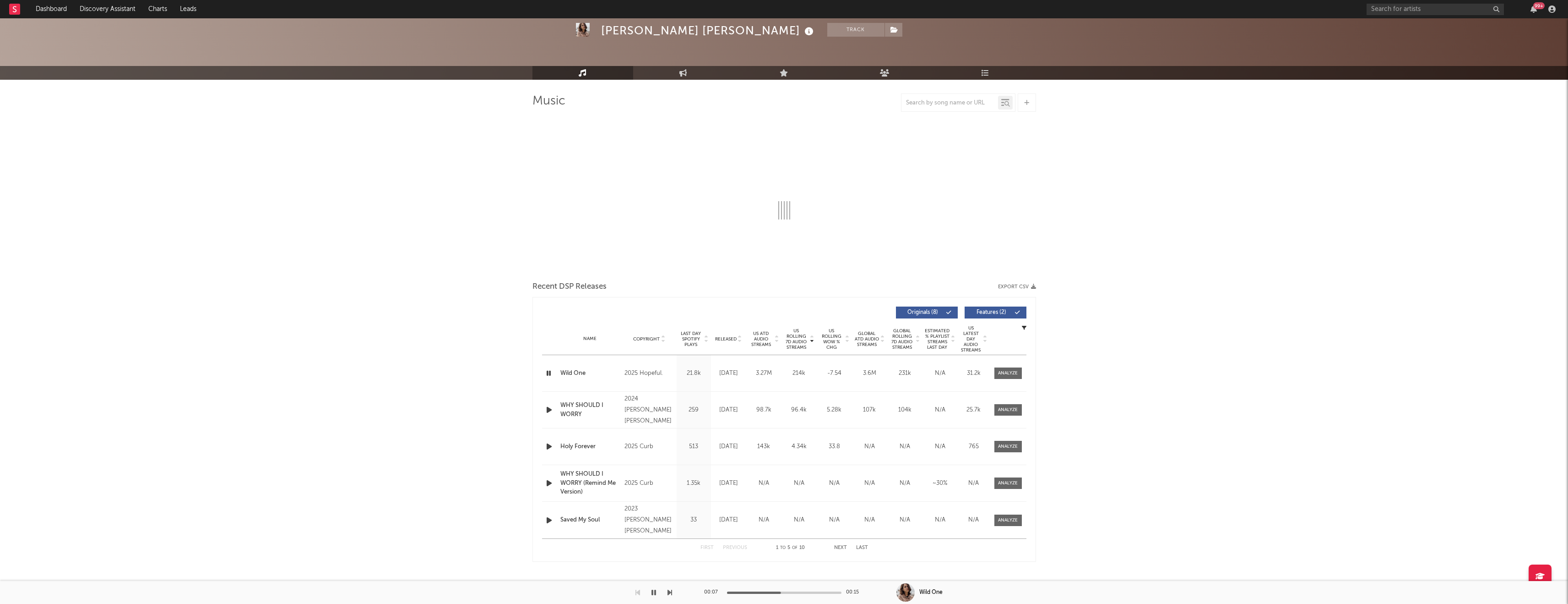
select select "1w"
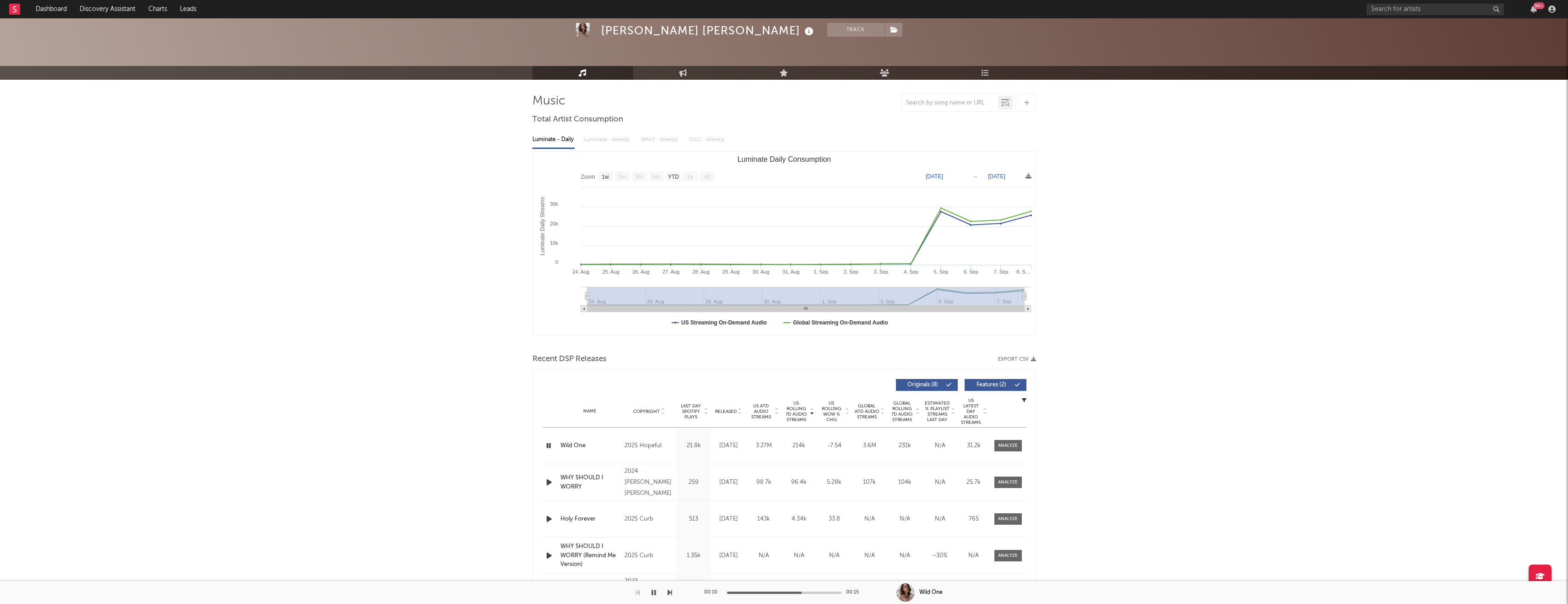
click at [808, 406] on span "US Rolling 7D Audio Streams" at bounding box center [796, 411] width 25 height 22
click at [795, 409] on span "US Rolling 7D Audio Streams" at bounding box center [796, 411] width 25 height 22
click at [546, 485] on icon "button" at bounding box center [549, 482] width 10 height 11
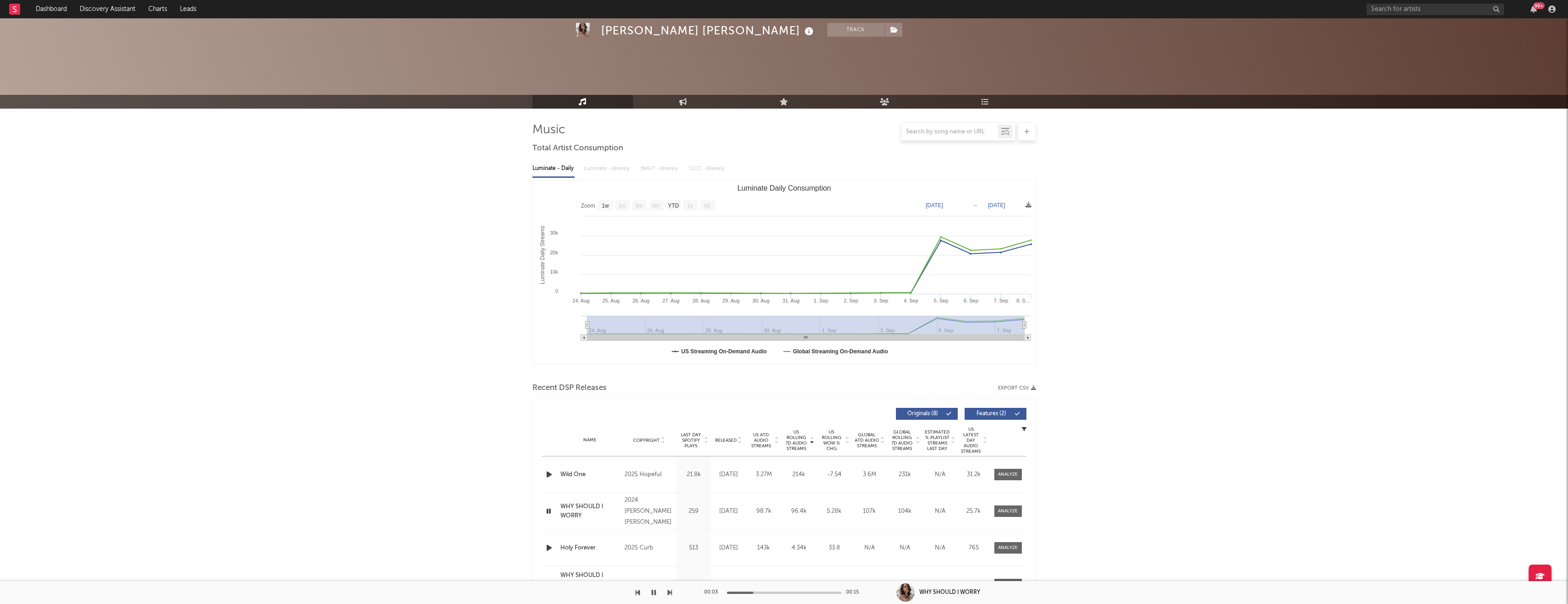
scroll to position [0, 0]
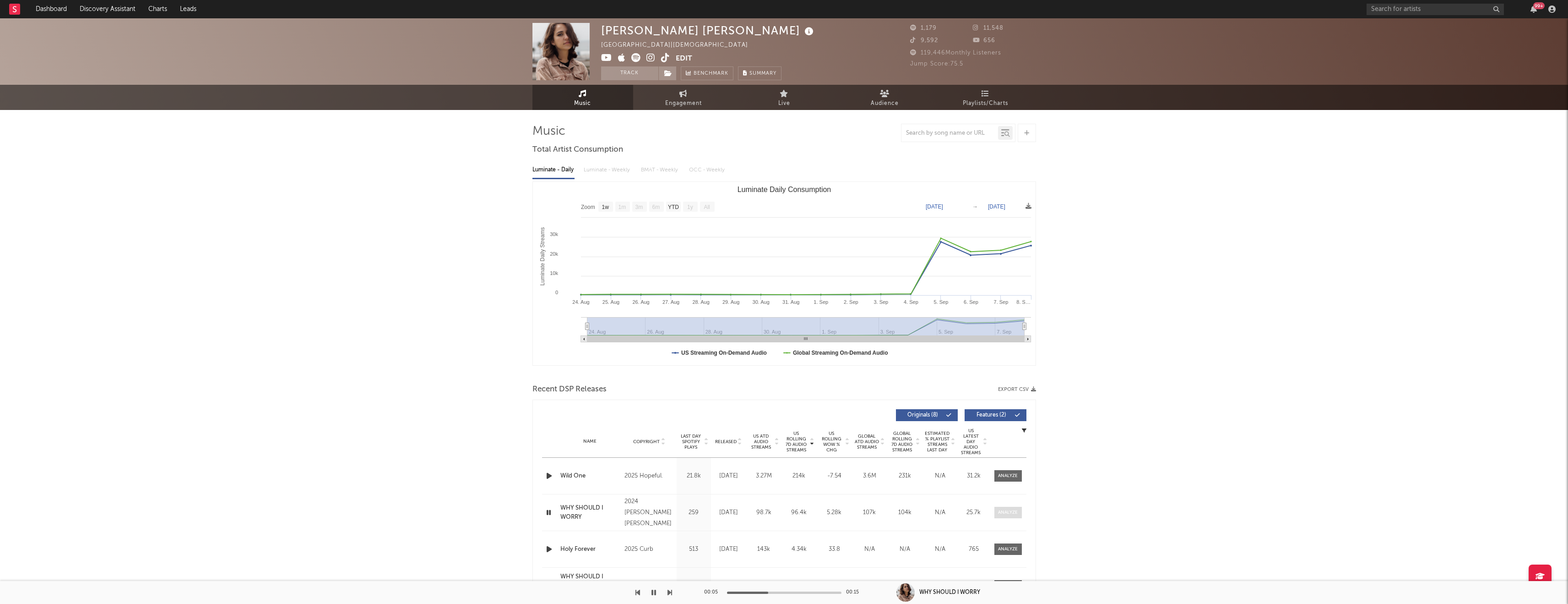
click at [1007, 513] on div at bounding box center [1008, 513] width 20 height 7
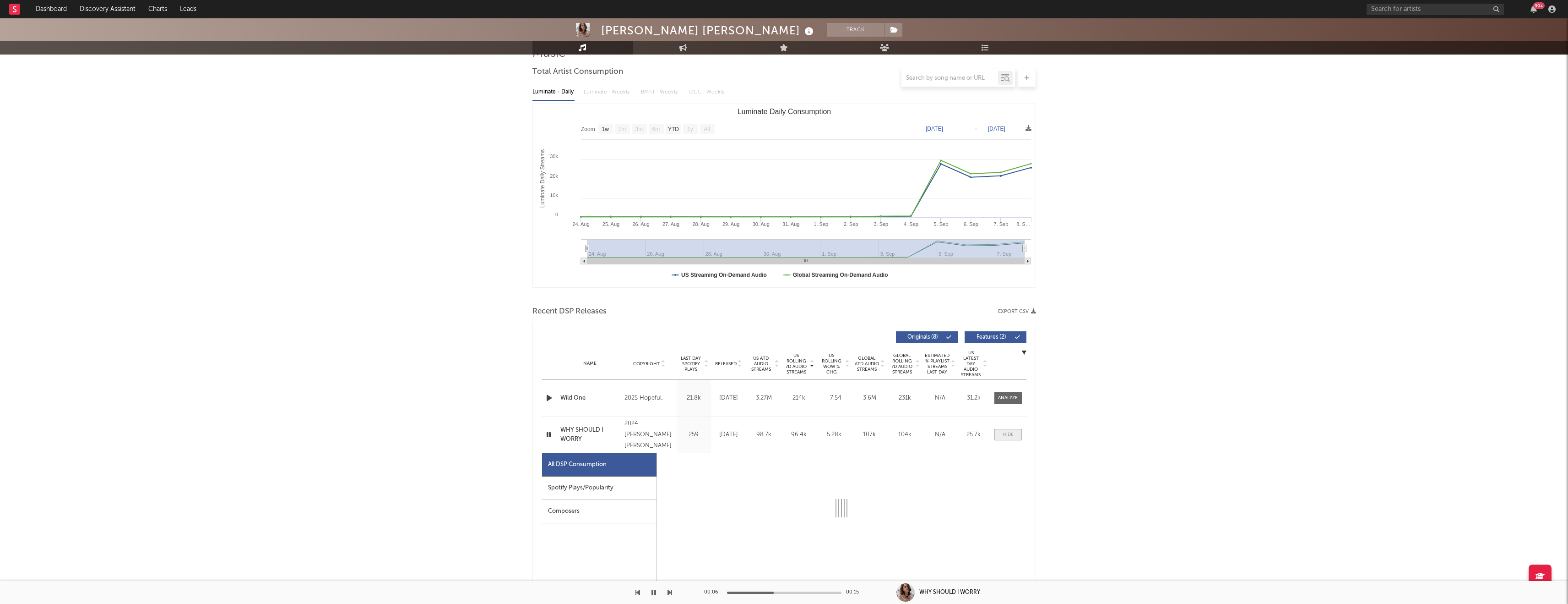
select select "1w"
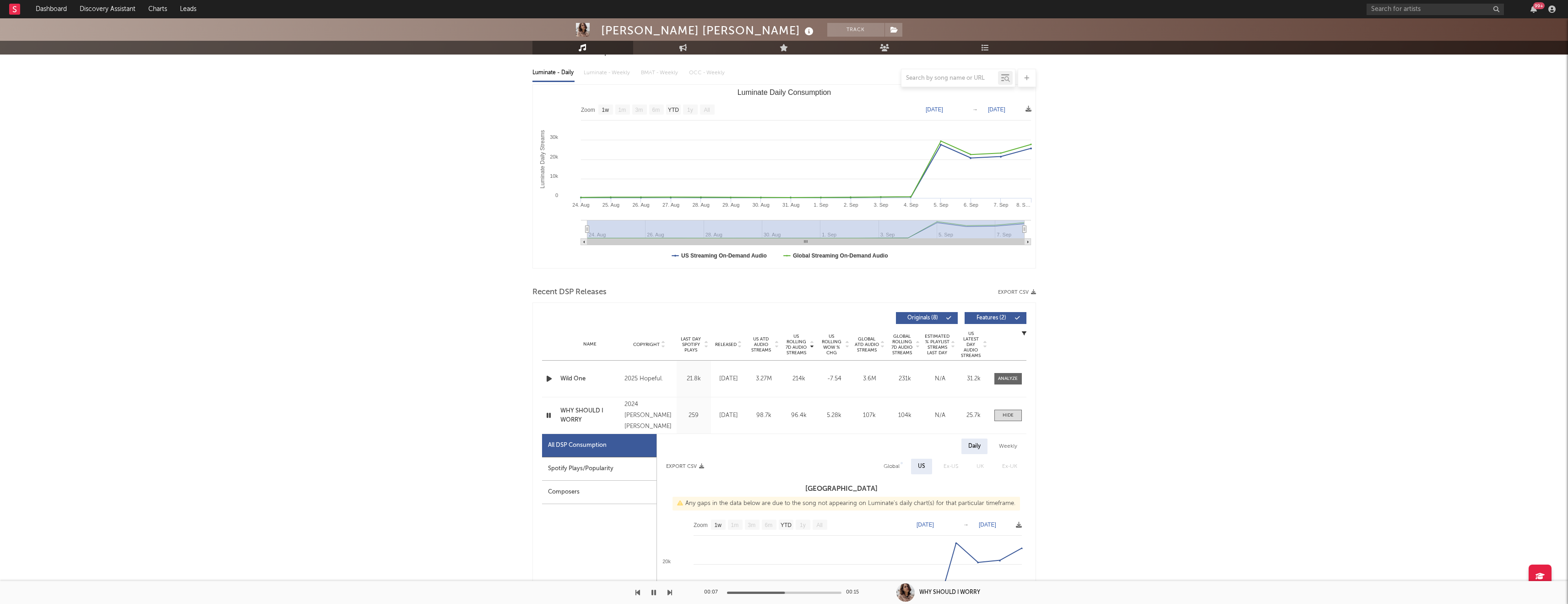
click at [720, 342] on span "Released" at bounding box center [726, 344] width 21 height 6
select select "1w"
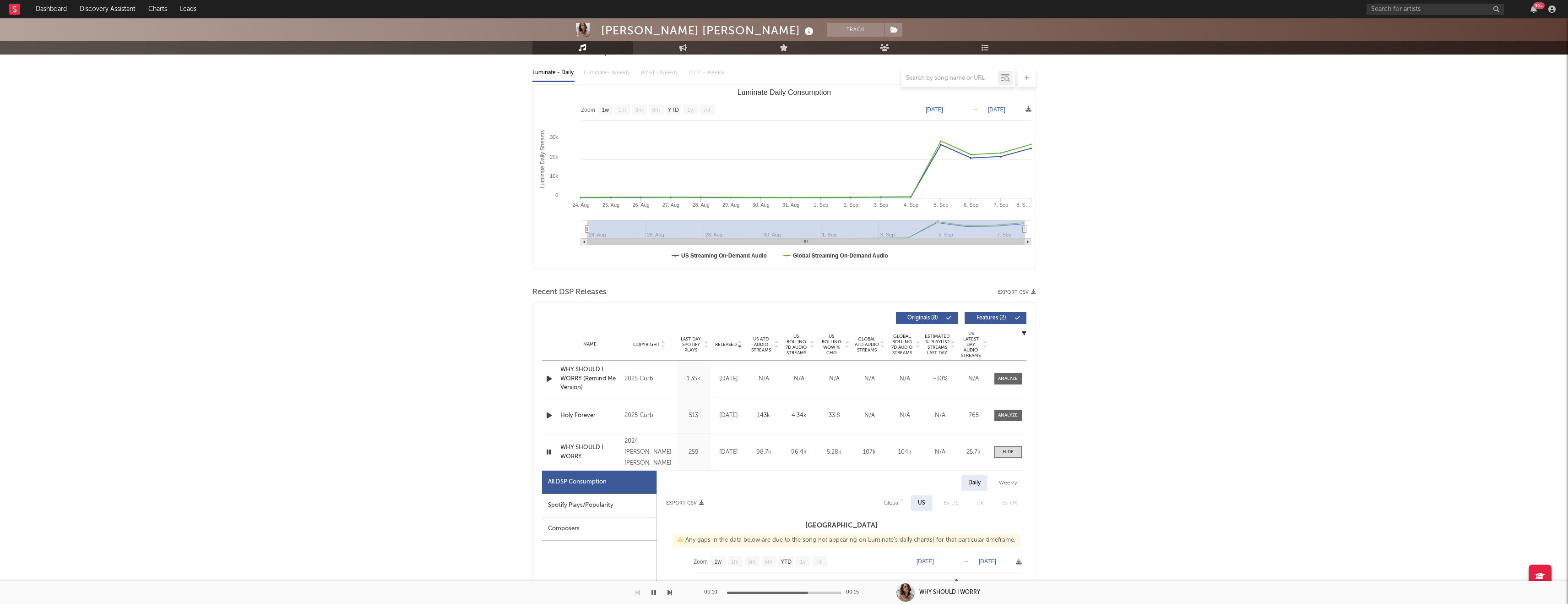
click at [547, 379] on icon "button" at bounding box center [549, 379] width 10 height 11
click at [975, 47] on link "Playlists/Charts" at bounding box center [986, 47] width 100 height 14
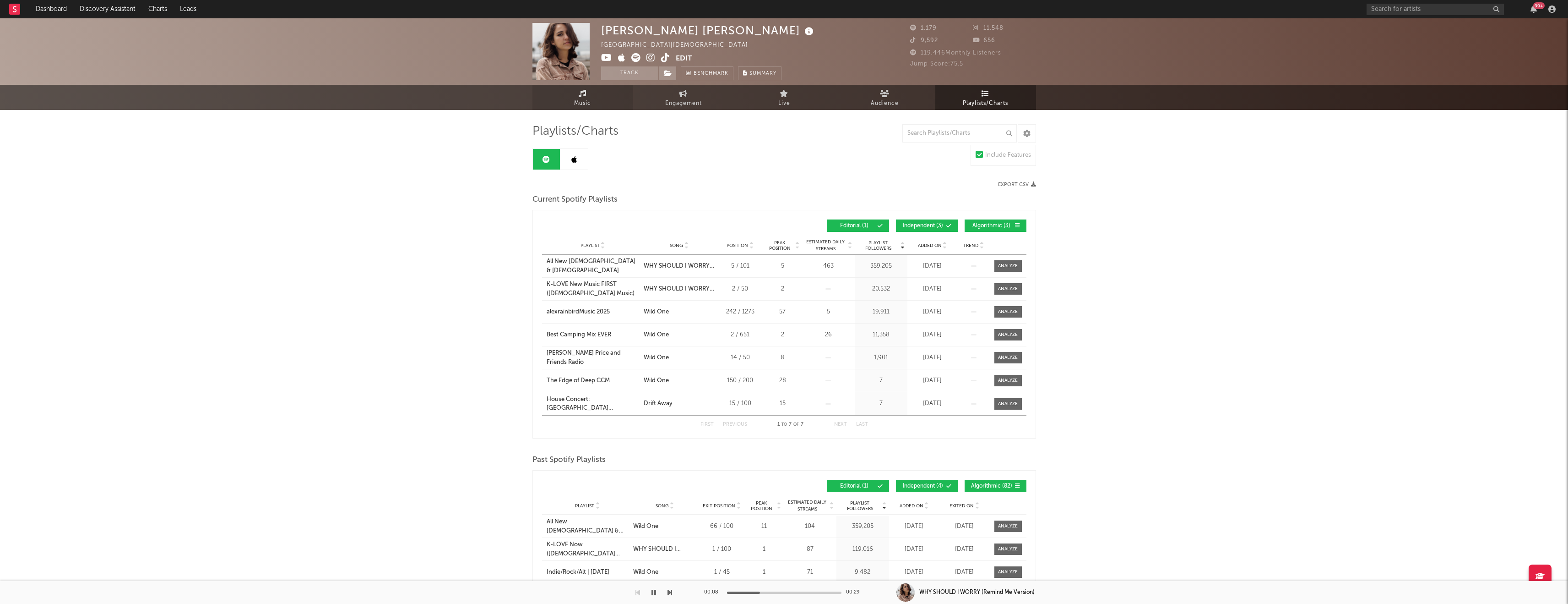
click at [596, 104] on link "Music" at bounding box center [582, 97] width 100 height 25
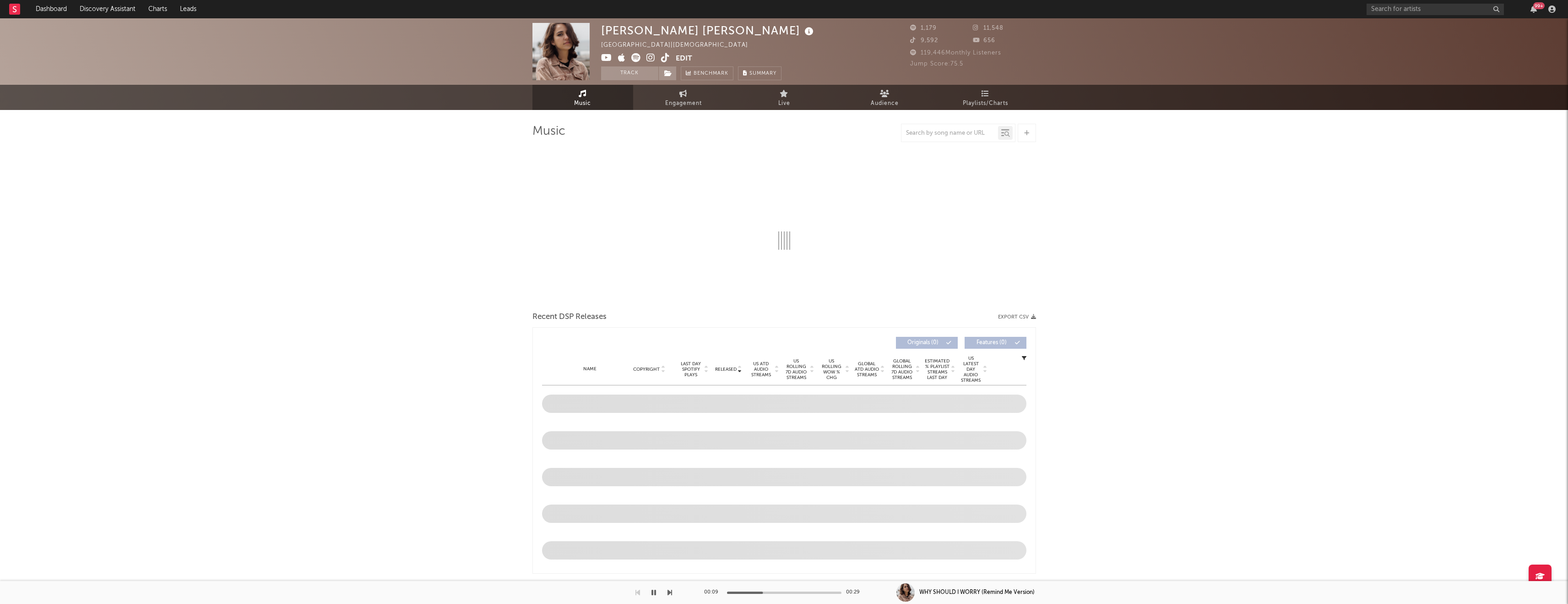
select select "1w"
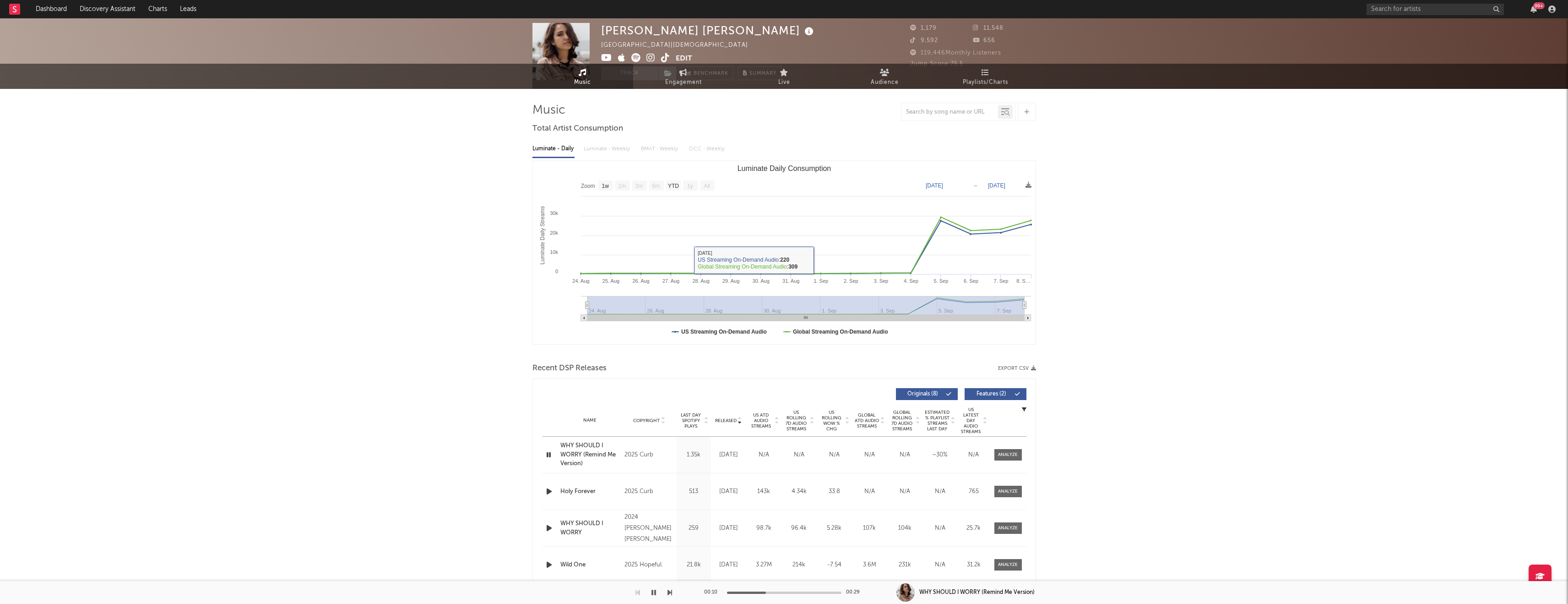
scroll to position [24, 0]
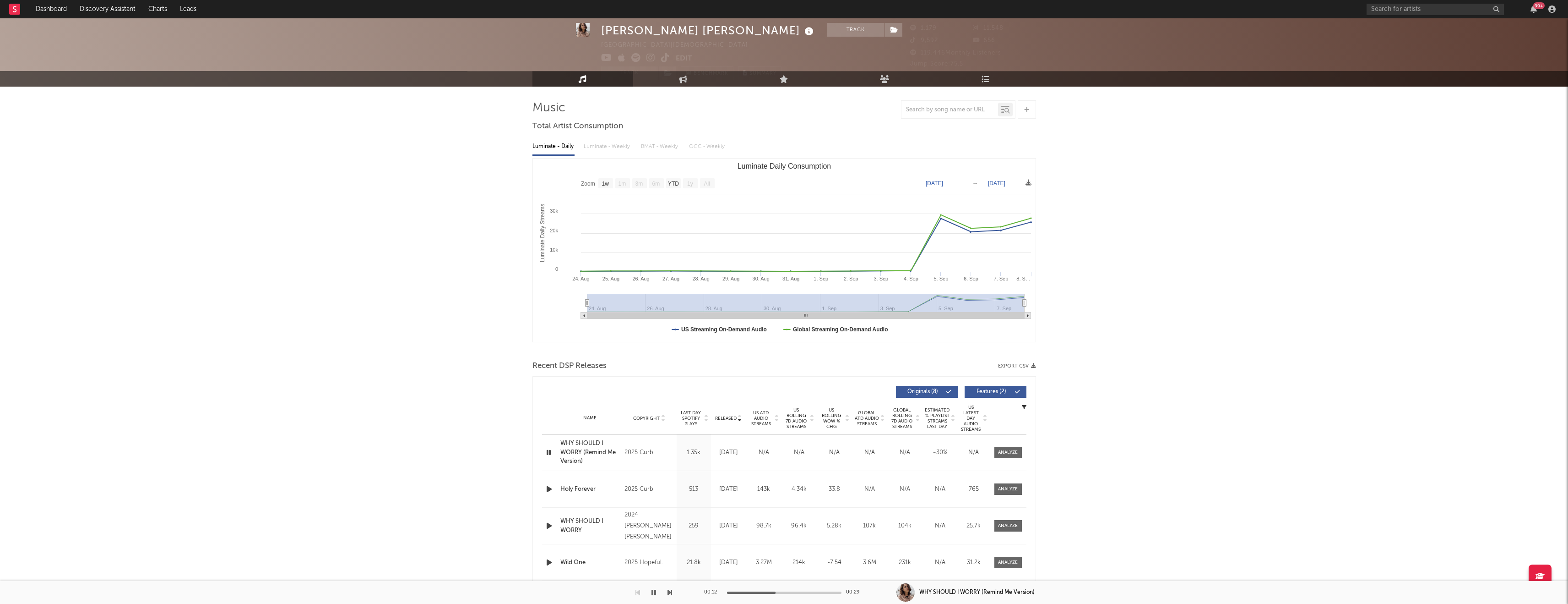
click at [653, 593] on icon "button" at bounding box center [654, 592] width 5 height 7
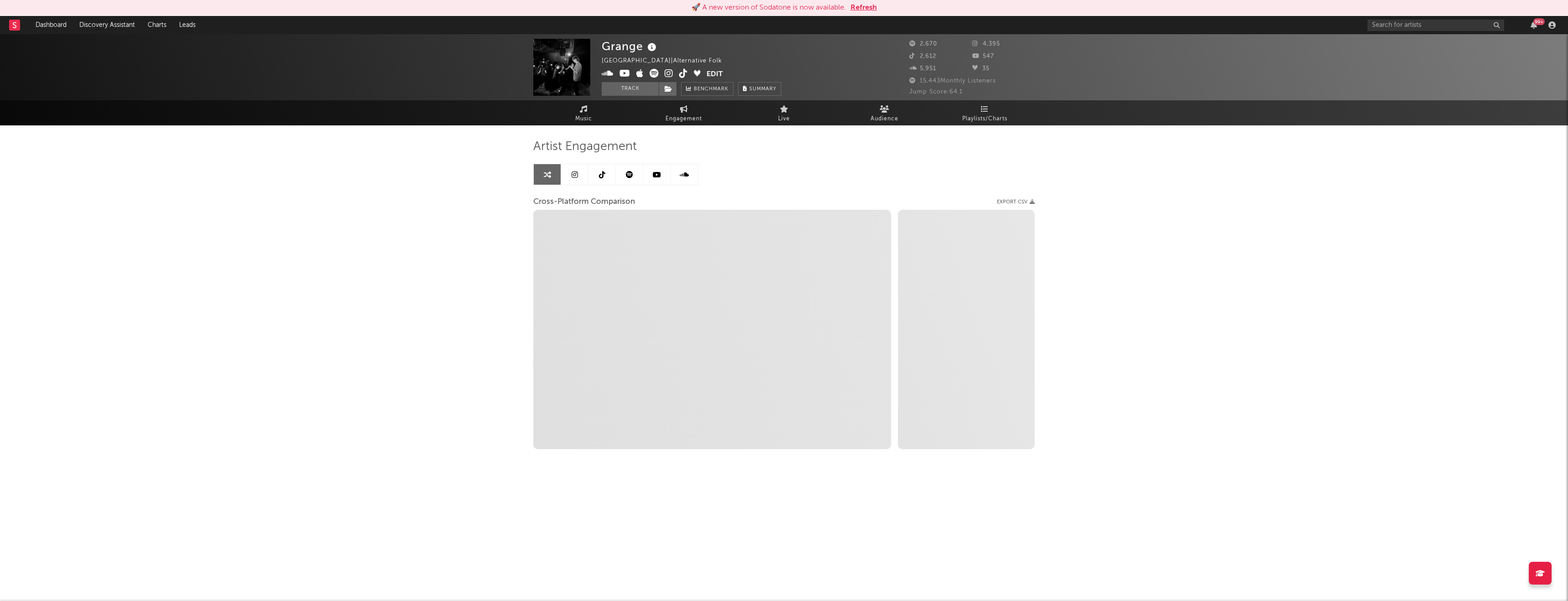
select select "1w"
click at [680, 112] on icon at bounding box center [684, 109] width 8 height 7
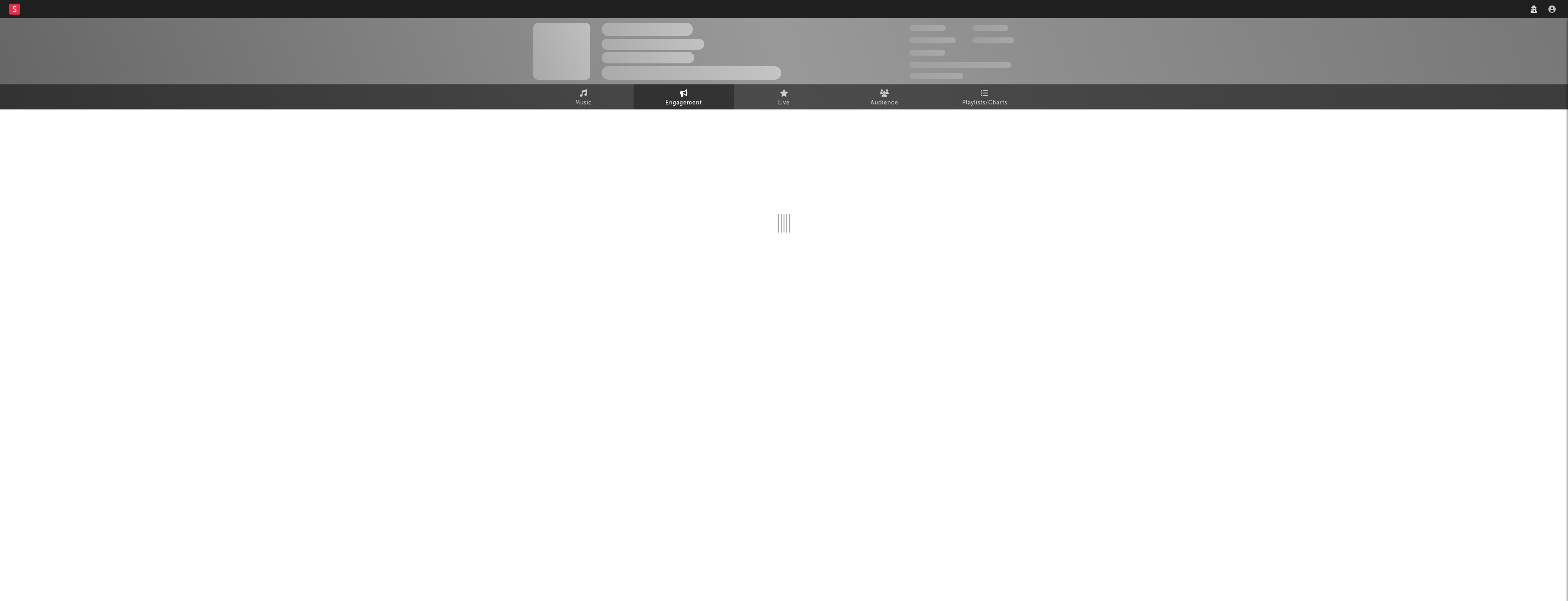
select select "1w"
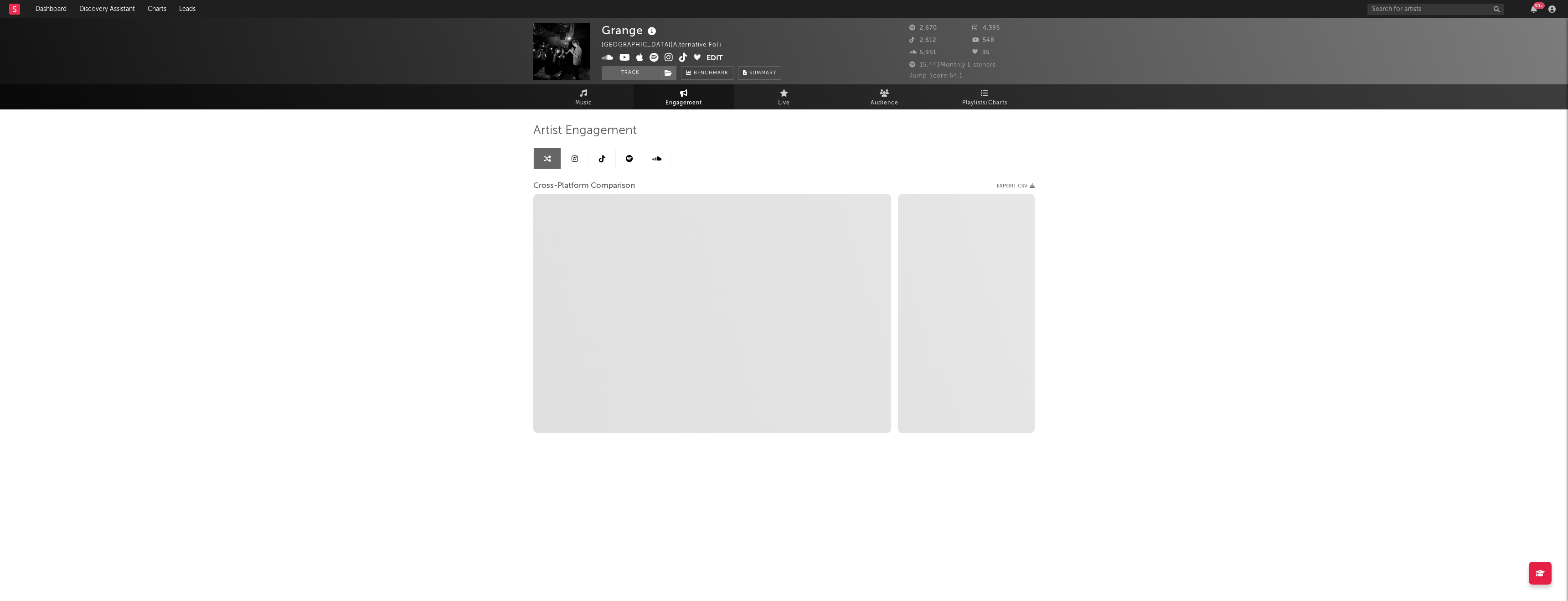
select select "1m"
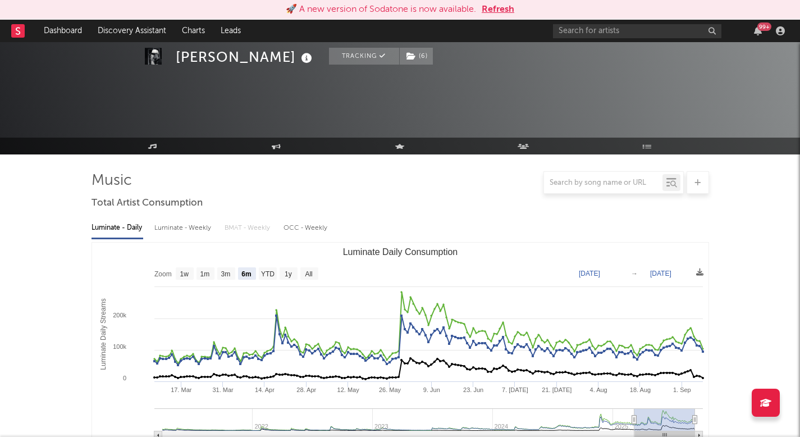
select select "6m"
select select "1w"
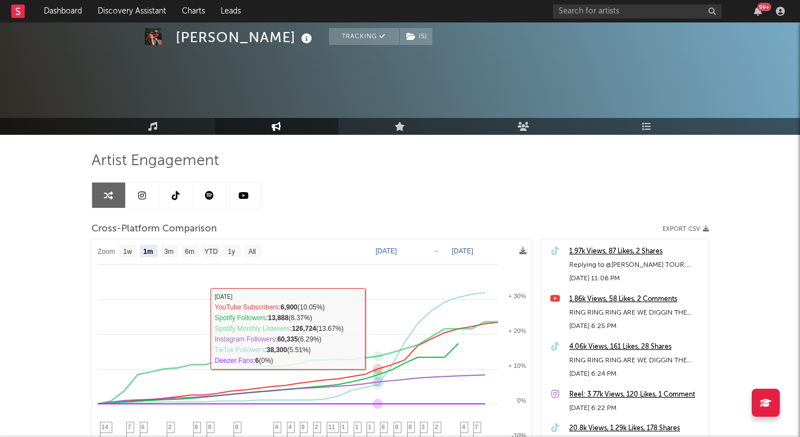
select select "1m"
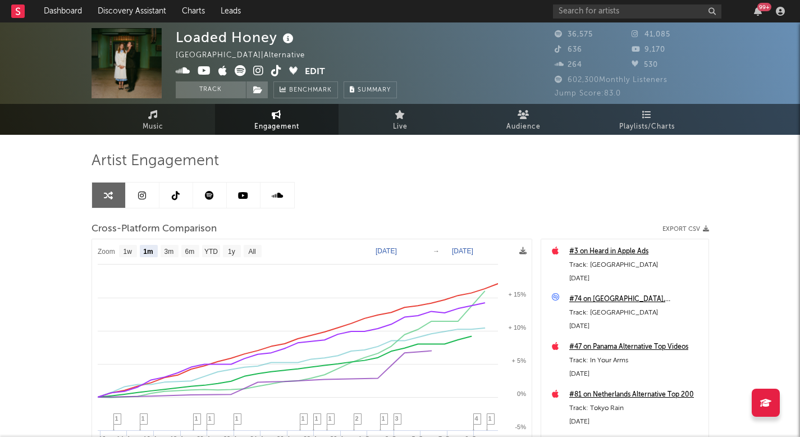
select select "1m"
click at [177, 111] on link "Music" at bounding box center [152, 119] width 123 height 31
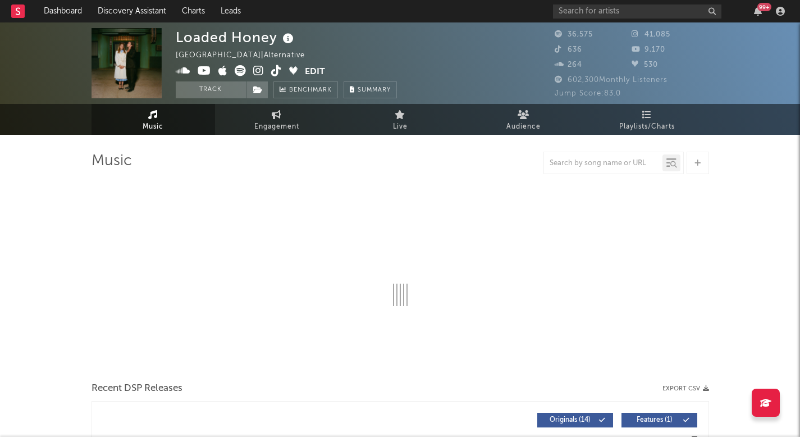
select select "6m"
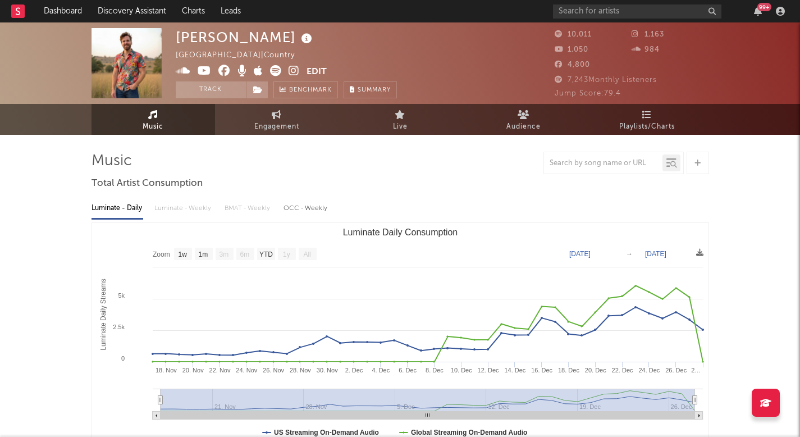
select select "1w"
click at [288, 115] on link "Engagement" at bounding box center [276, 119] width 123 height 31
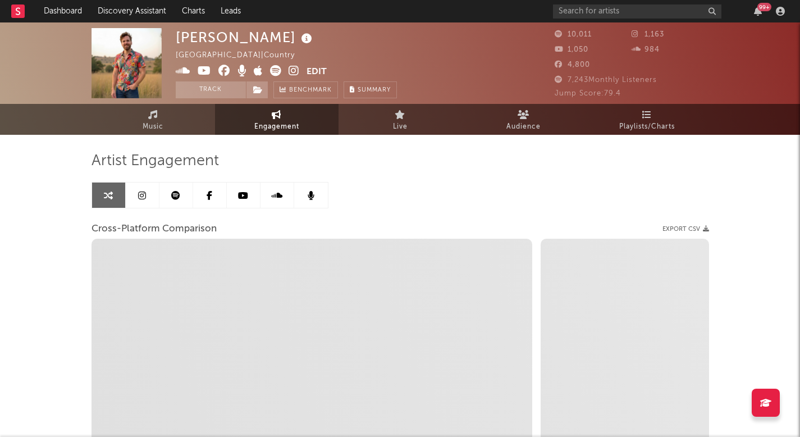
select select "1w"
select select "1m"
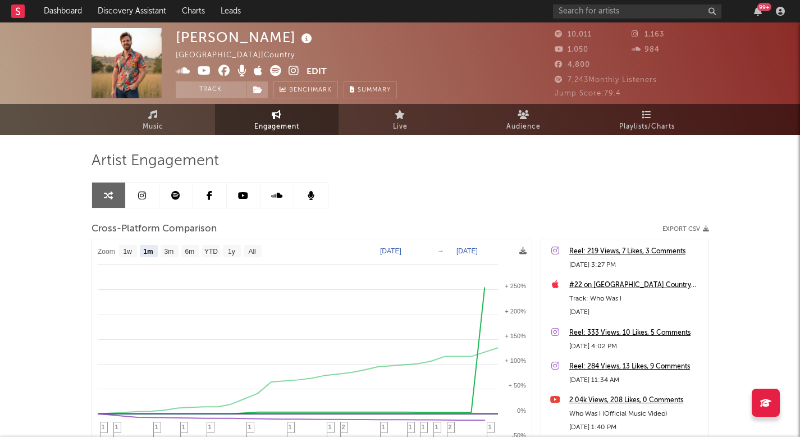
click at [296, 72] on icon at bounding box center [294, 70] width 11 height 11
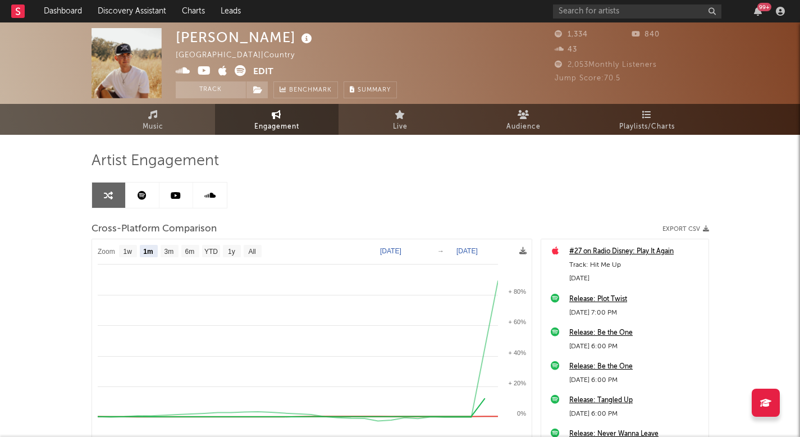
select select "1m"
click at [145, 103] on div "[PERSON_NAME] [GEOGRAPHIC_DATA] | Country Edit Track Benchmark Summary 1,334 84…" at bounding box center [400, 78] width 800 height 112
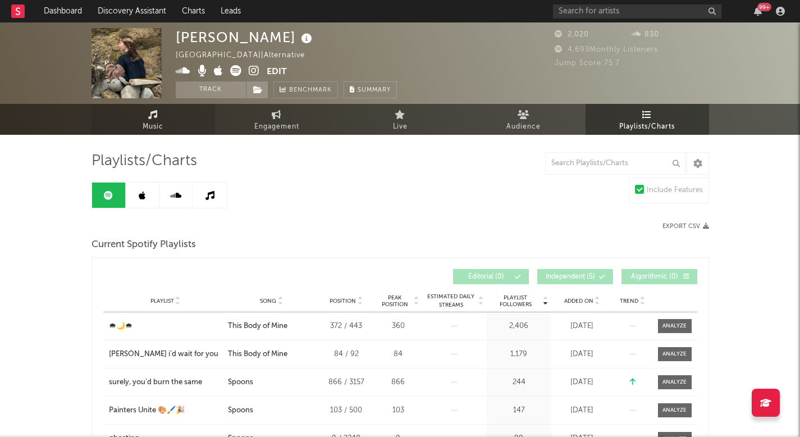
click at [159, 106] on link "Music" at bounding box center [152, 119] width 123 height 31
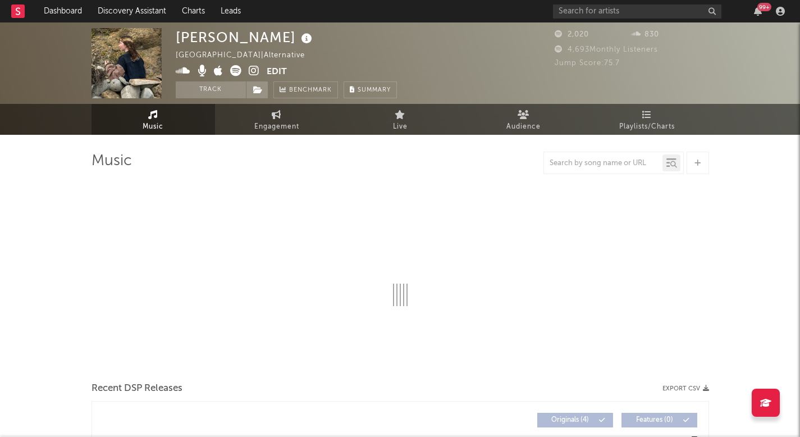
select select "6m"
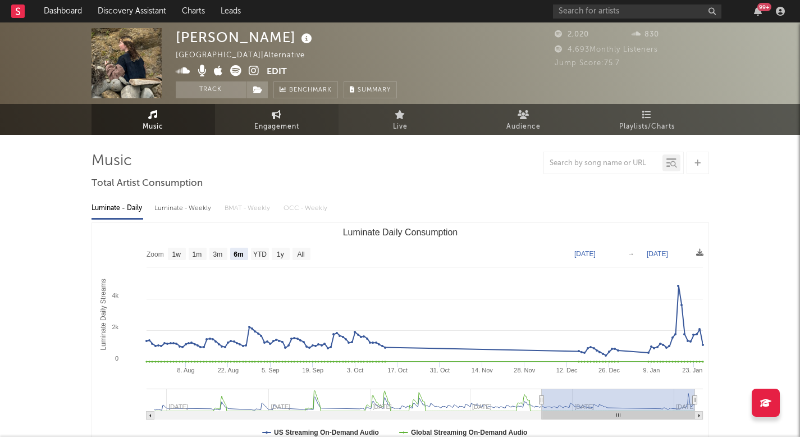
click at [269, 126] on span "Engagement" at bounding box center [276, 126] width 45 height 13
select select "1w"
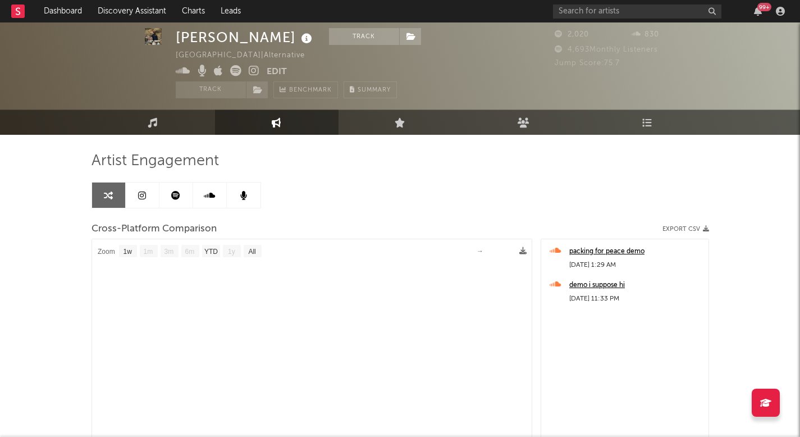
scroll to position [28, 0]
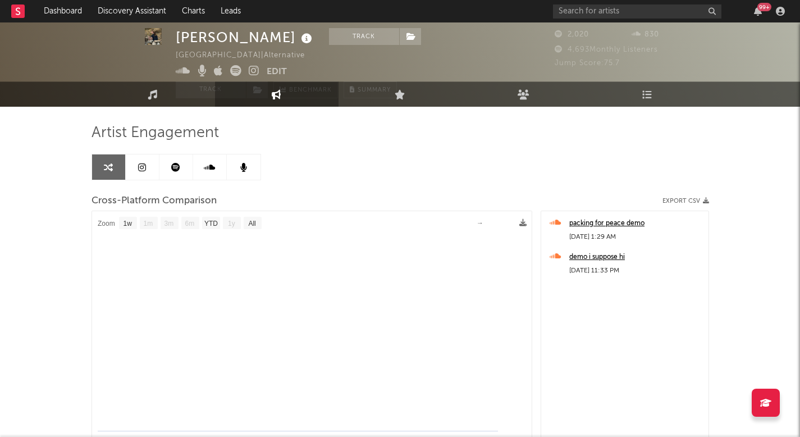
select select "1m"
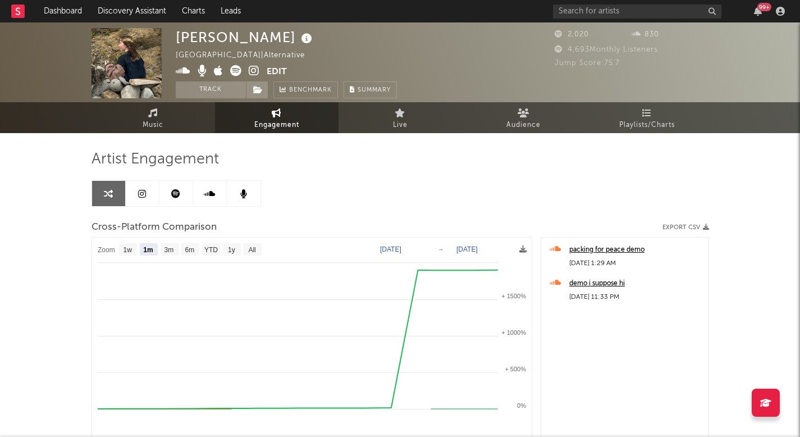
scroll to position [0, 0]
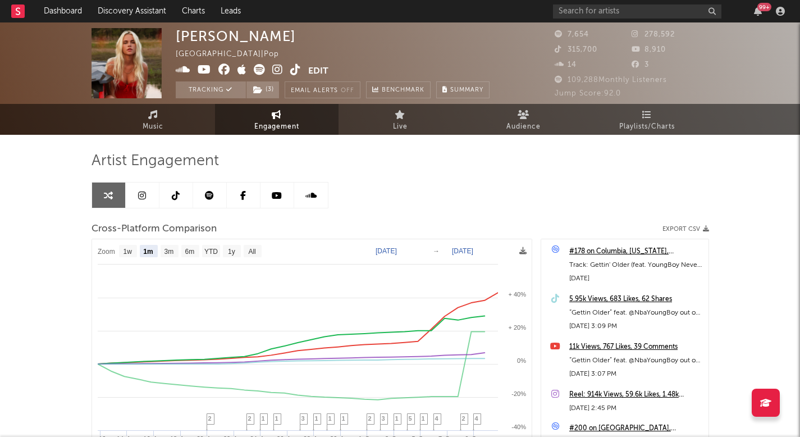
select select "1m"
click at [651, 127] on span "Playlists/Charts" at bounding box center [647, 126] width 56 height 13
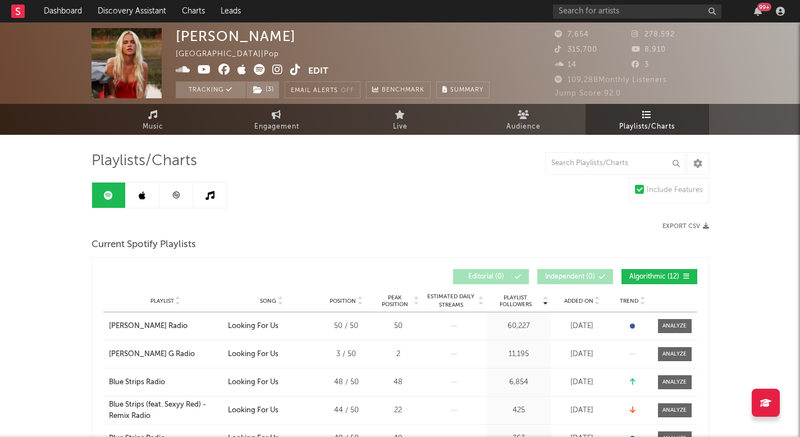
click at [180, 193] on link at bounding box center [176, 194] width 34 height 25
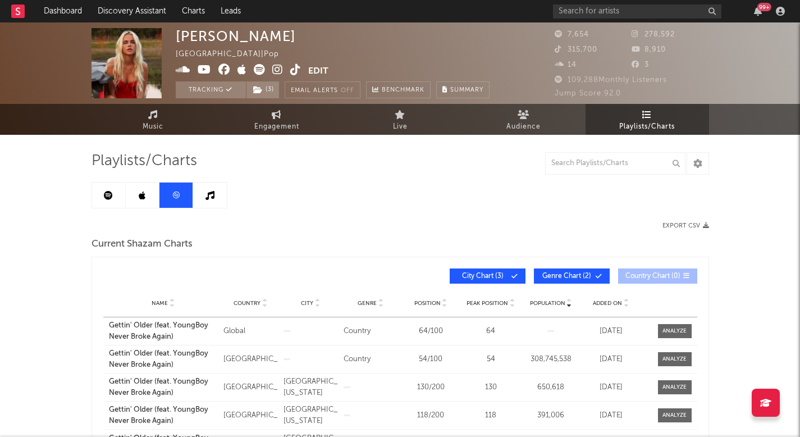
click at [287, 68] on span at bounding box center [242, 71] width 132 height 14
click at [289, 129] on span "Engagement" at bounding box center [276, 126] width 45 height 13
select select "1w"
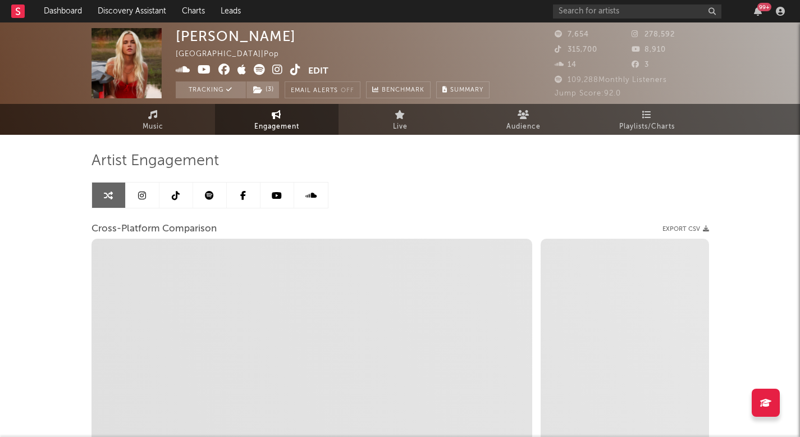
select select "1m"
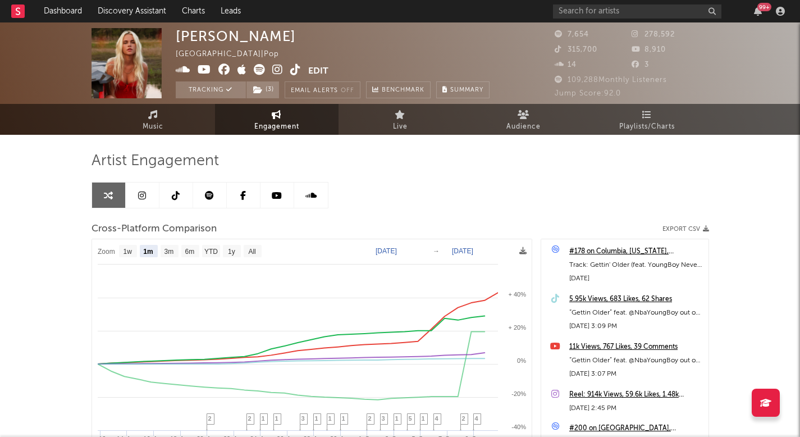
click at [292, 71] on icon at bounding box center [295, 69] width 11 height 11
click at [0, 22] on div "Dashboard Discovery Assistant Charts Leads 99 + Notifications Settings Mark all…" at bounding box center [400, 316] width 800 height 589
click at [170, 130] on link "Music" at bounding box center [152, 119] width 123 height 31
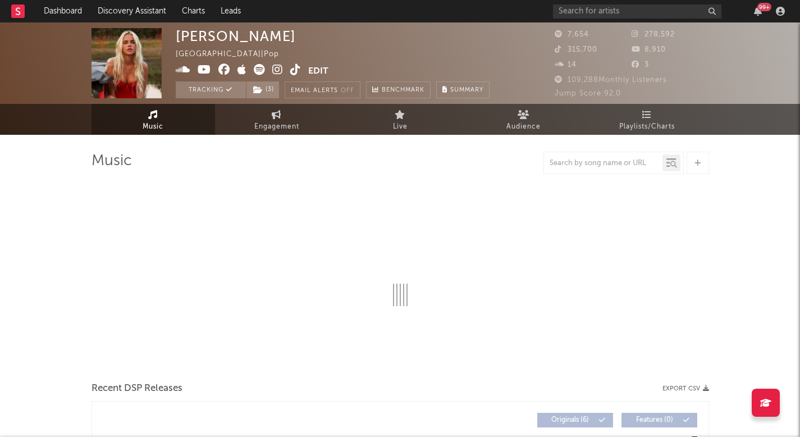
select select "6m"
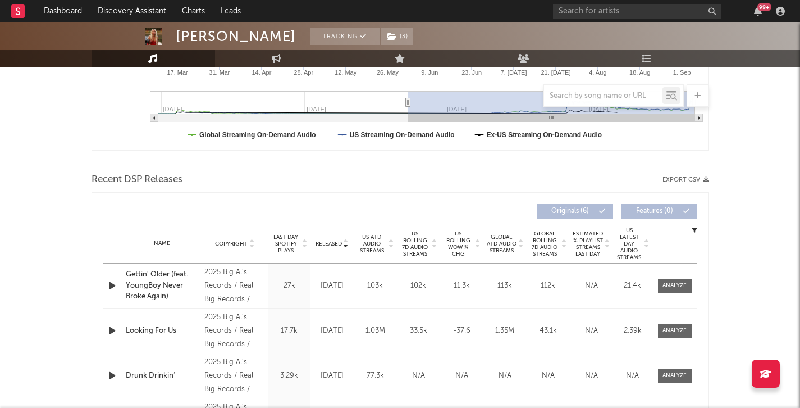
scroll to position [300, 0]
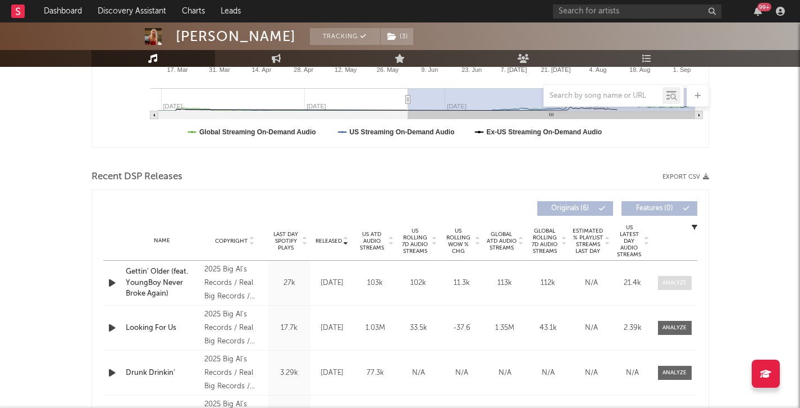
click at [662, 280] on div at bounding box center [674, 282] width 24 height 8
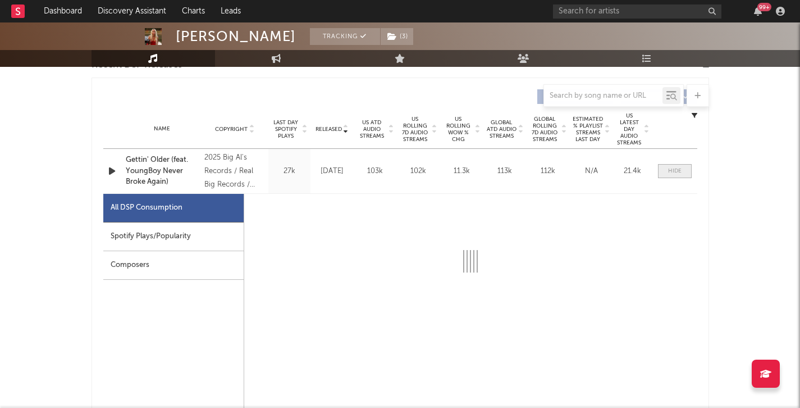
select select "1w"
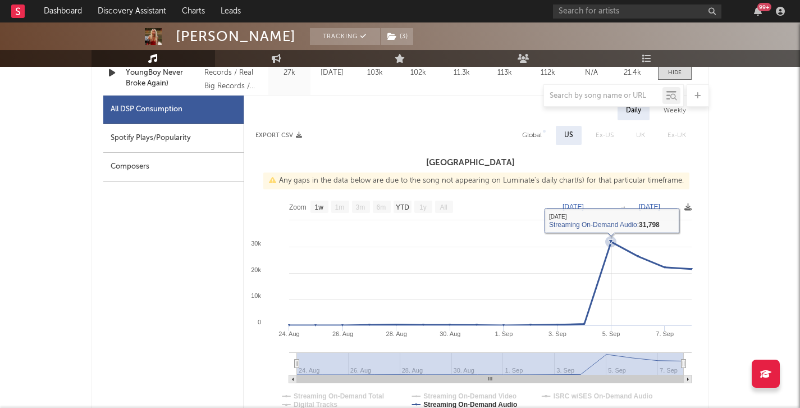
scroll to position [0, 0]
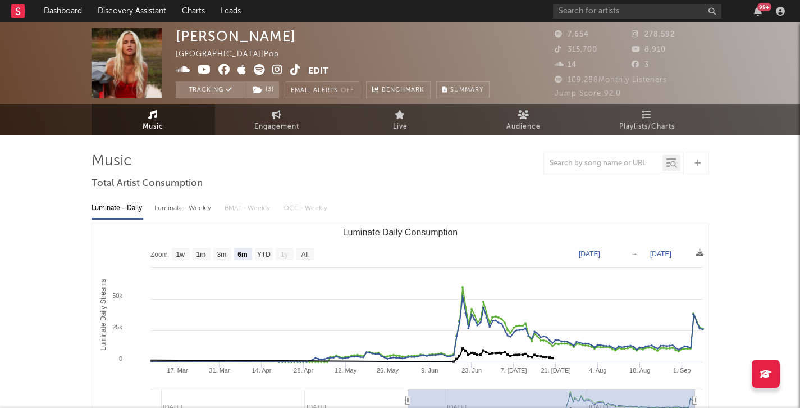
click at [263, 129] on span "Engagement" at bounding box center [276, 126] width 45 height 13
select select "1w"
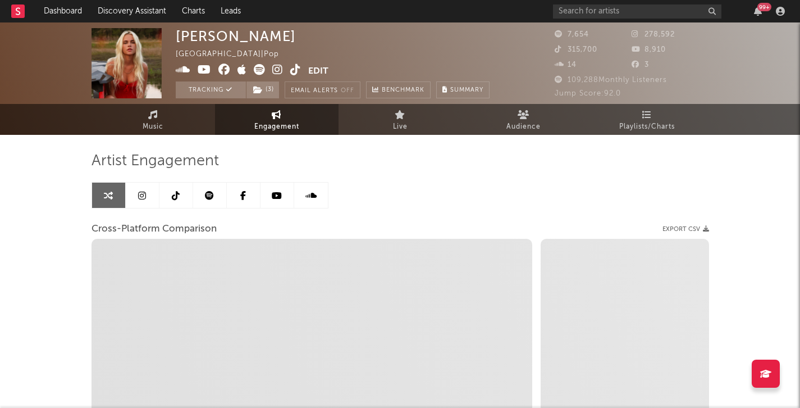
select select "1m"
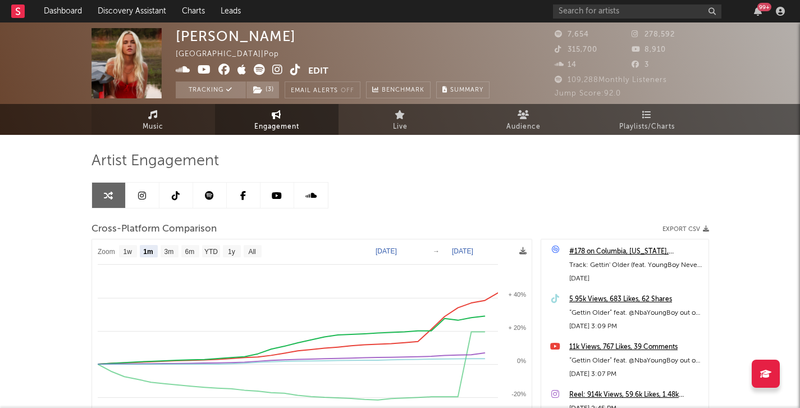
click at [171, 115] on link "Music" at bounding box center [152, 119] width 123 height 31
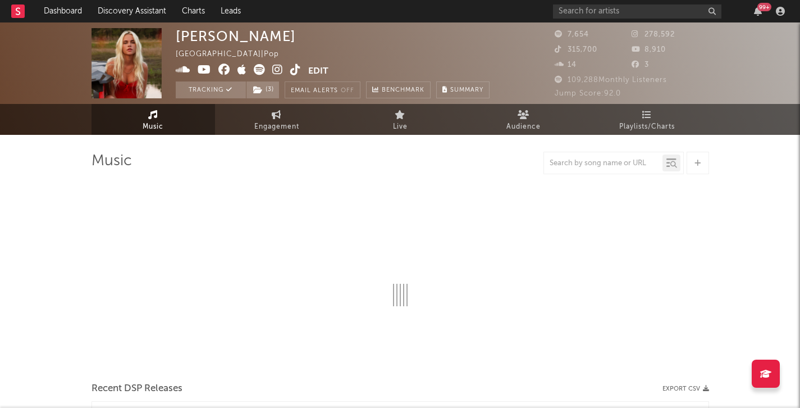
select select "6m"
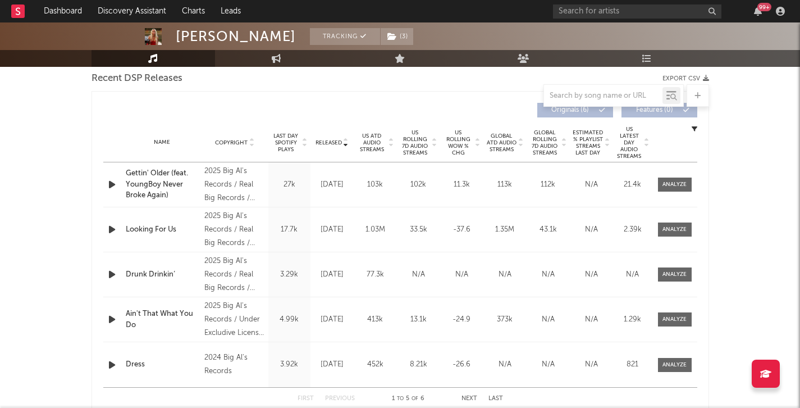
scroll to position [399, 0]
click at [115, 179] on icon "button" at bounding box center [112, 184] width 12 height 14
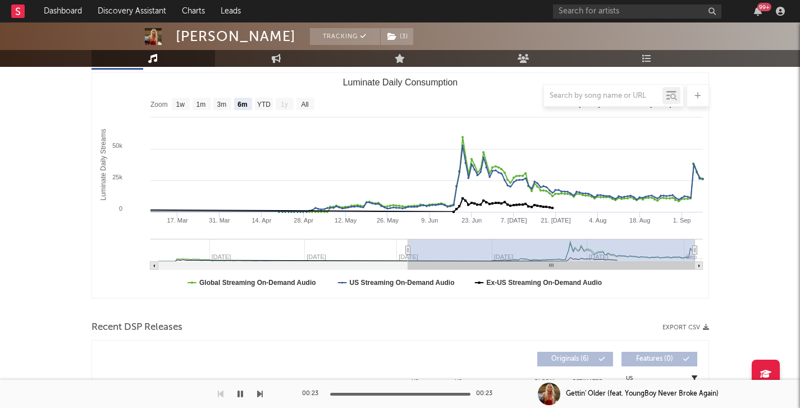
scroll to position [0, 0]
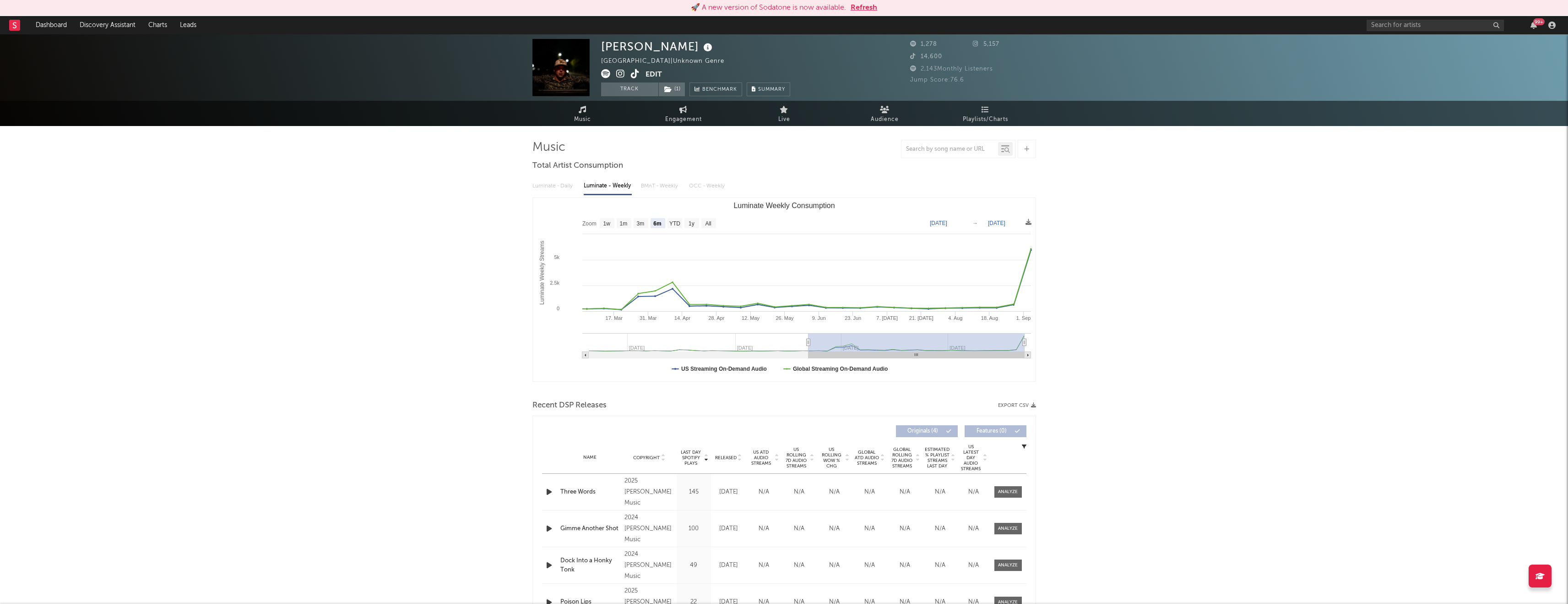
select select "6m"
select select "1w"
click at [1411, 29] on input "text" at bounding box center [1436, 25] width 137 height 11
type input "jas von"
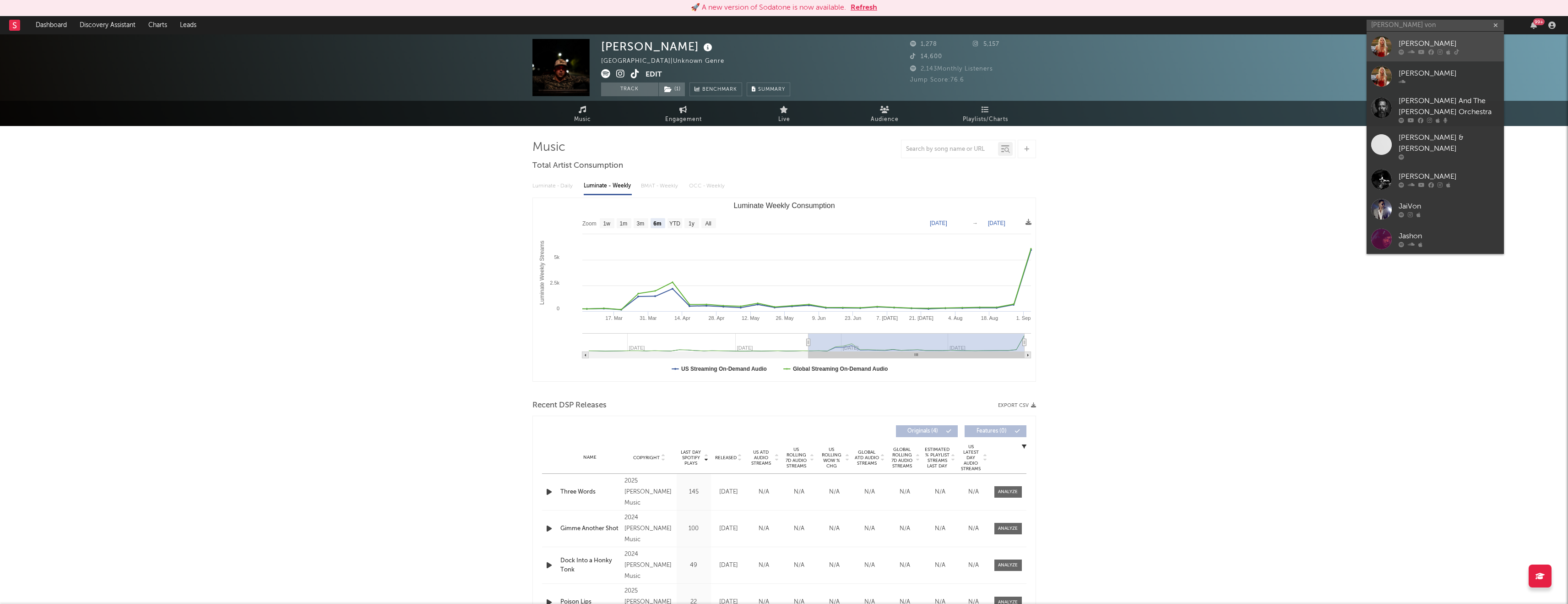
click at [1404, 44] on div "[PERSON_NAME]" at bounding box center [1449, 43] width 100 height 11
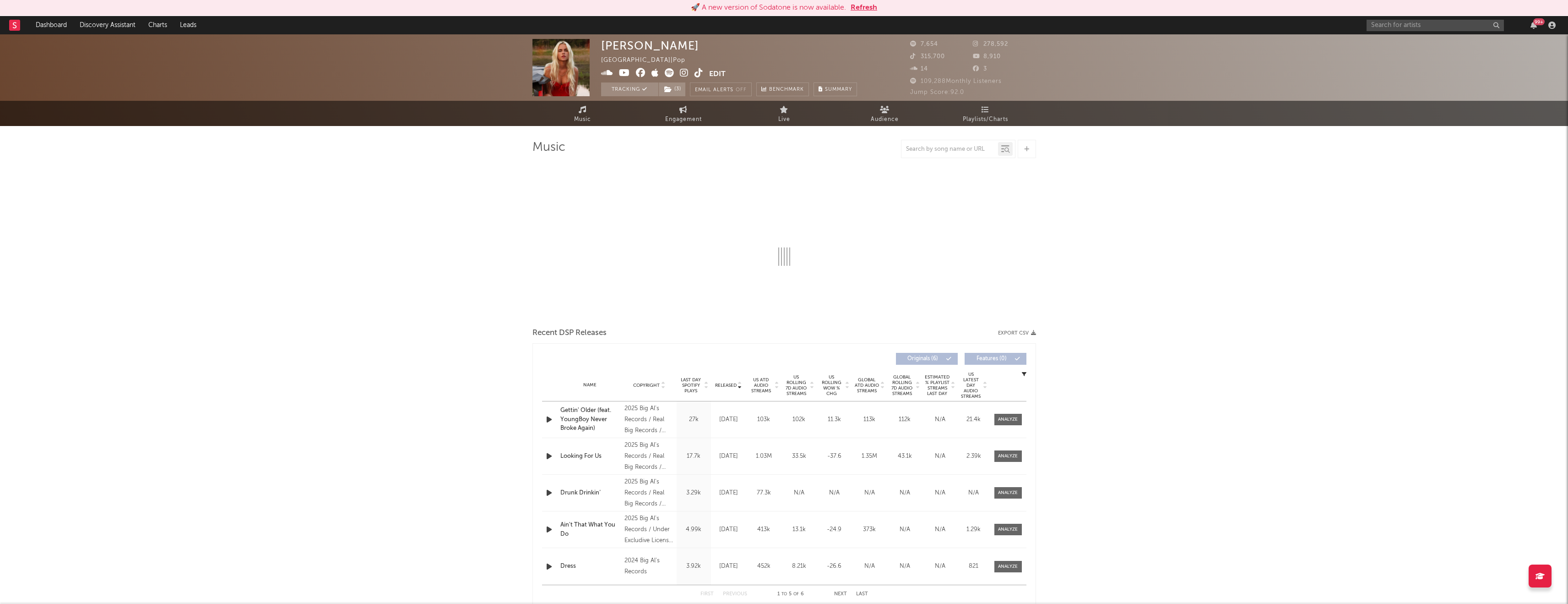
select select "6m"
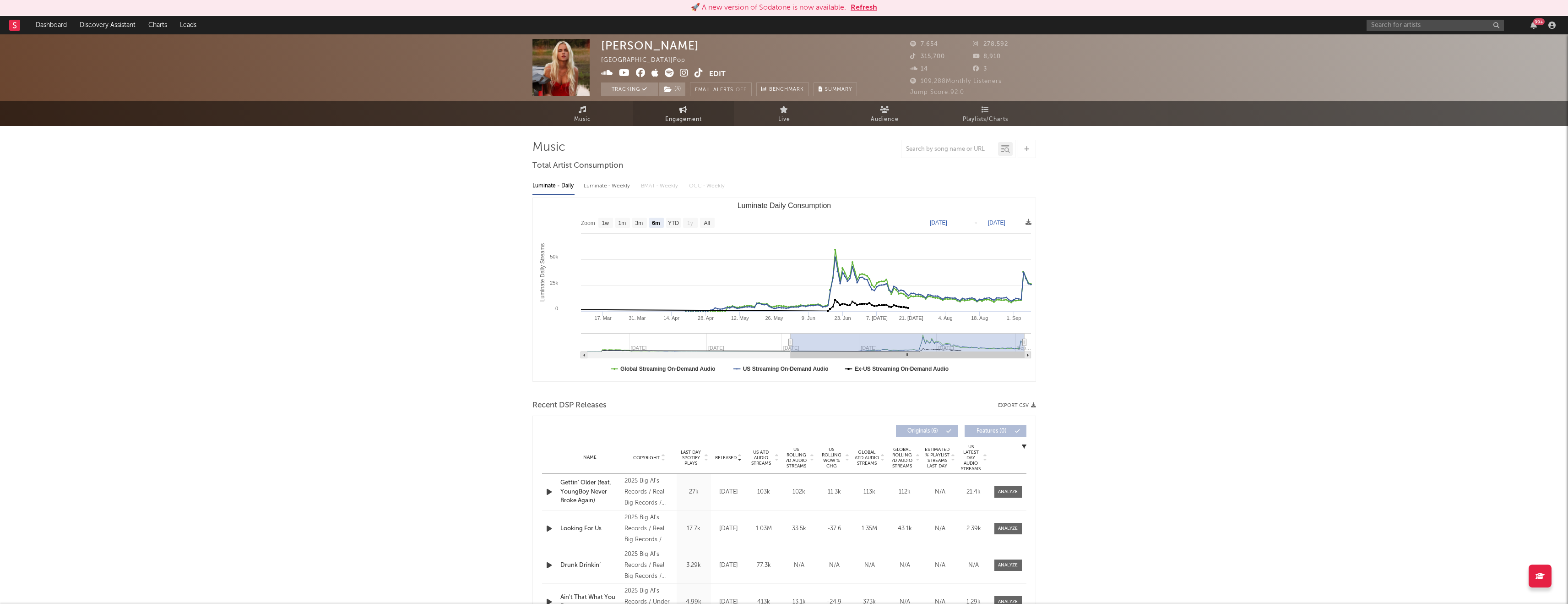
click at [669, 121] on span "Engagement" at bounding box center [684, 119] width 37 height 11
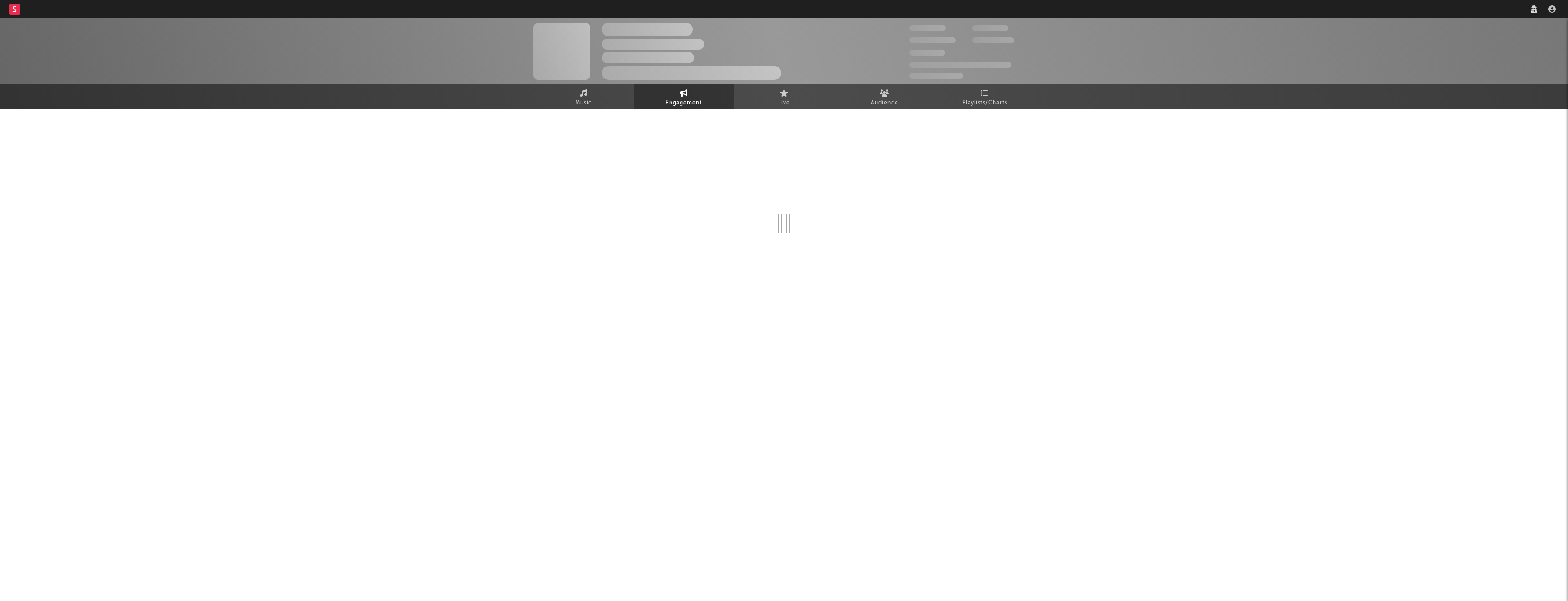
click at [1425, 15] on nav "Dashboard Discovery Assistant Charts Leads" at bounding box center [784, 9] width 1568 height 18
click at [1428, 6] on nav "Dashboard Discovery Assistant Charts Leads" at bounding box center [784, 9] width 1568 height 18
select select "1m"
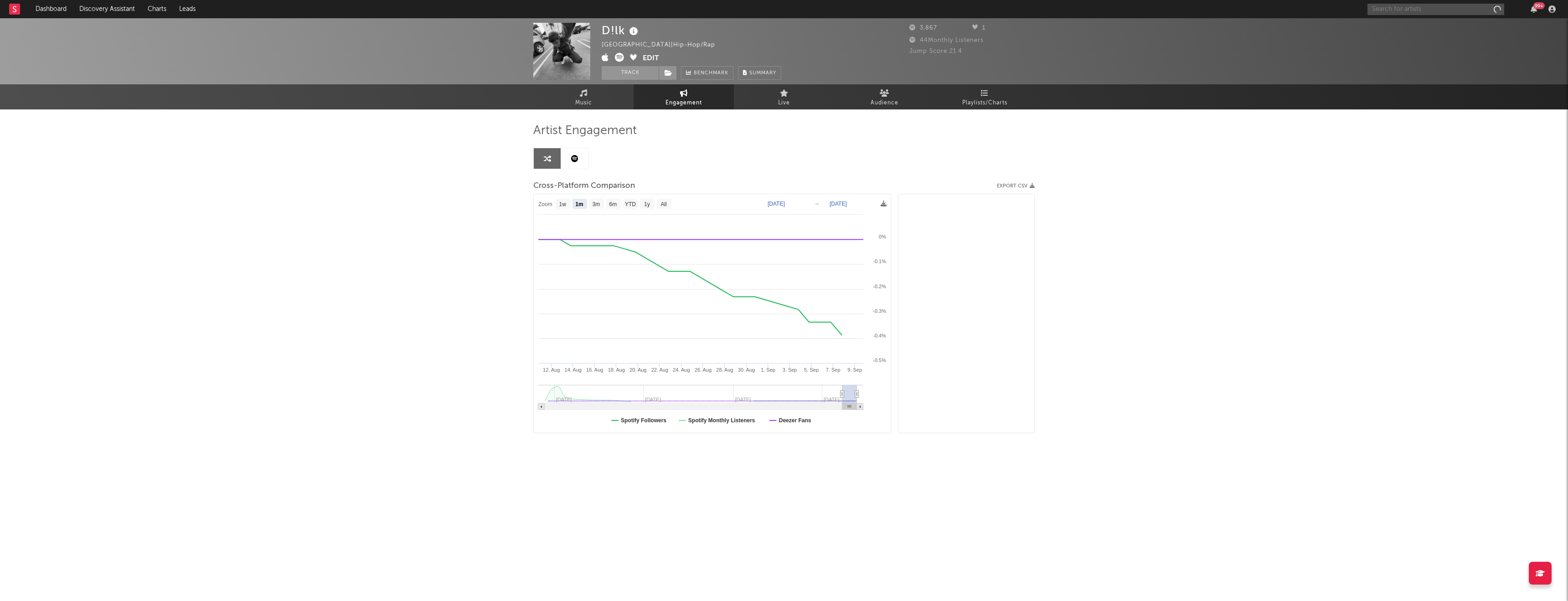
click at [1428, 6] on input "text" at bounding box center [1436, 9] width 136 height 11
select select "1m"
type input "[PERSON_NAME]"
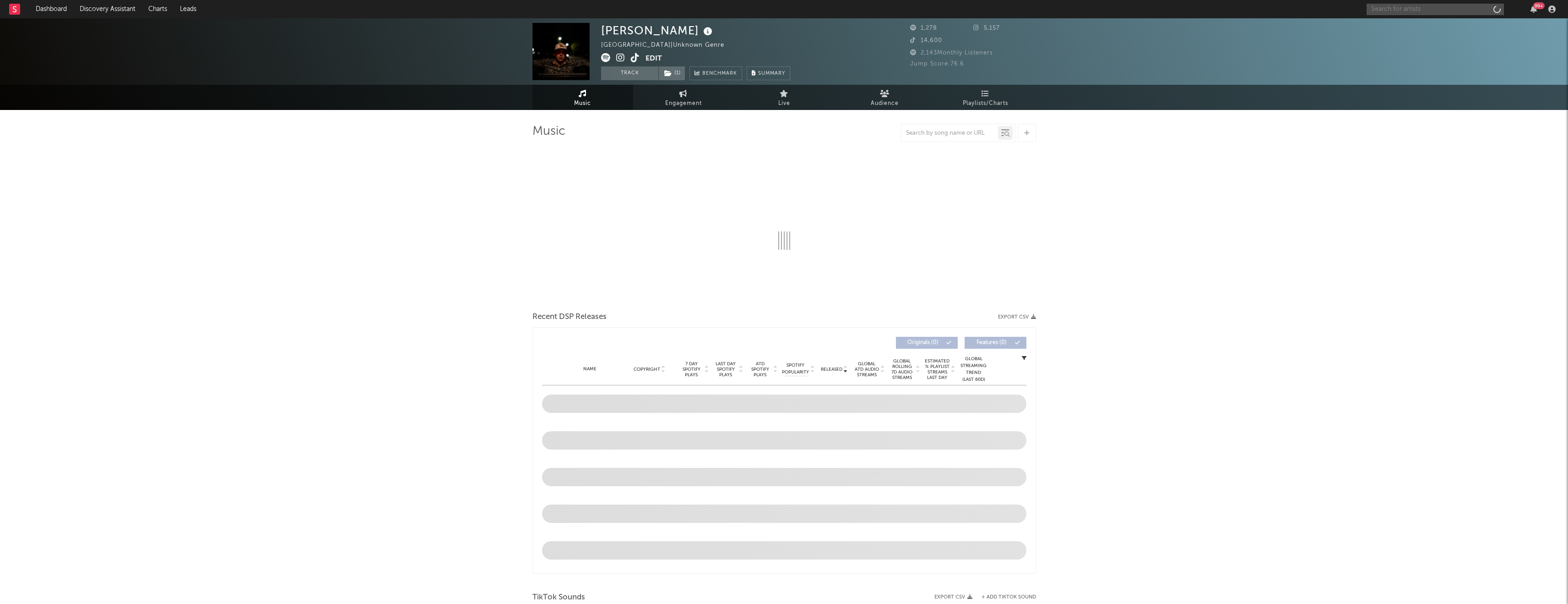
click at [1418, 12] on input "text" at bounding box center [1436, 9] width 137 height 11
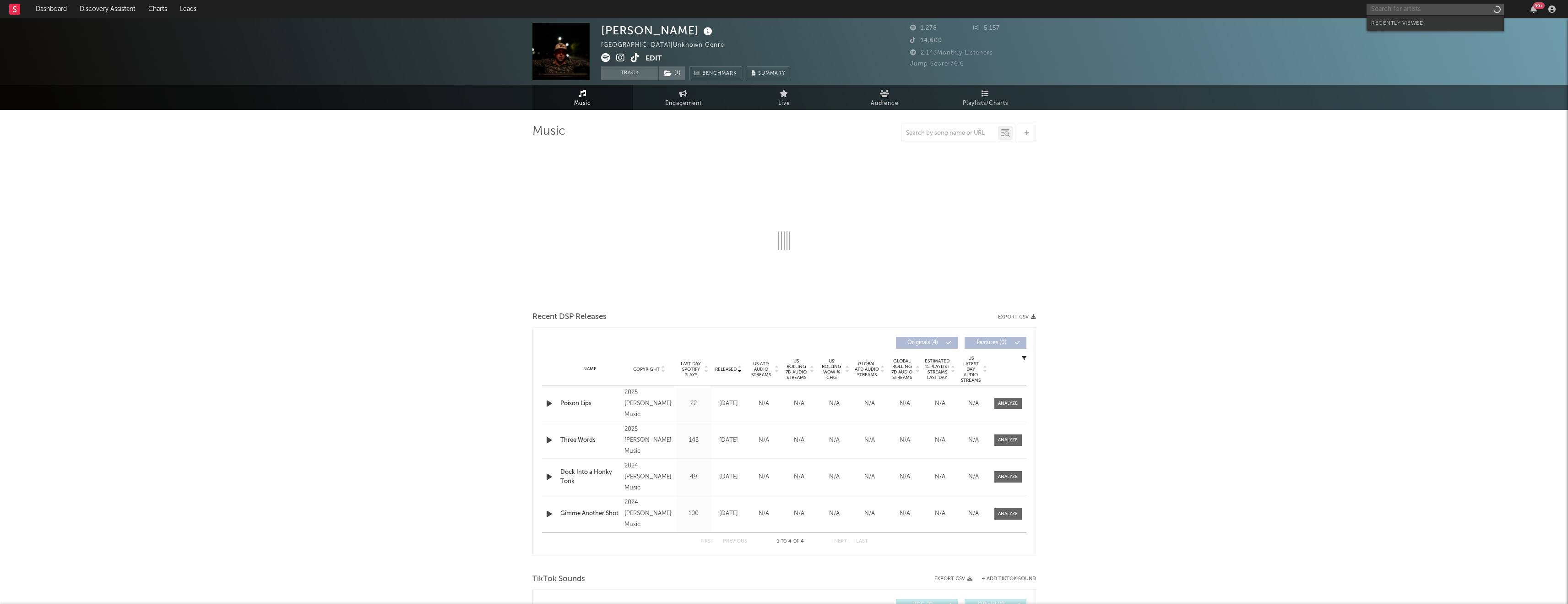
select select "6m"
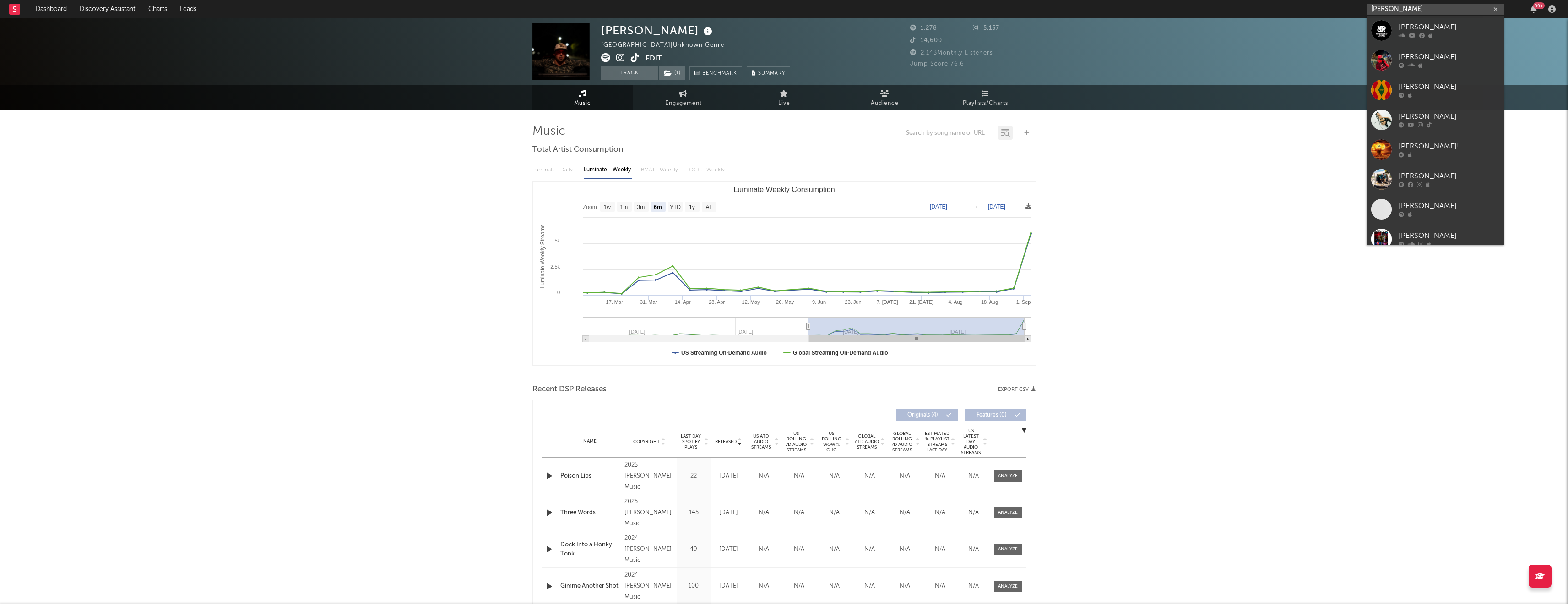
type input "[PERSON_NAME]"
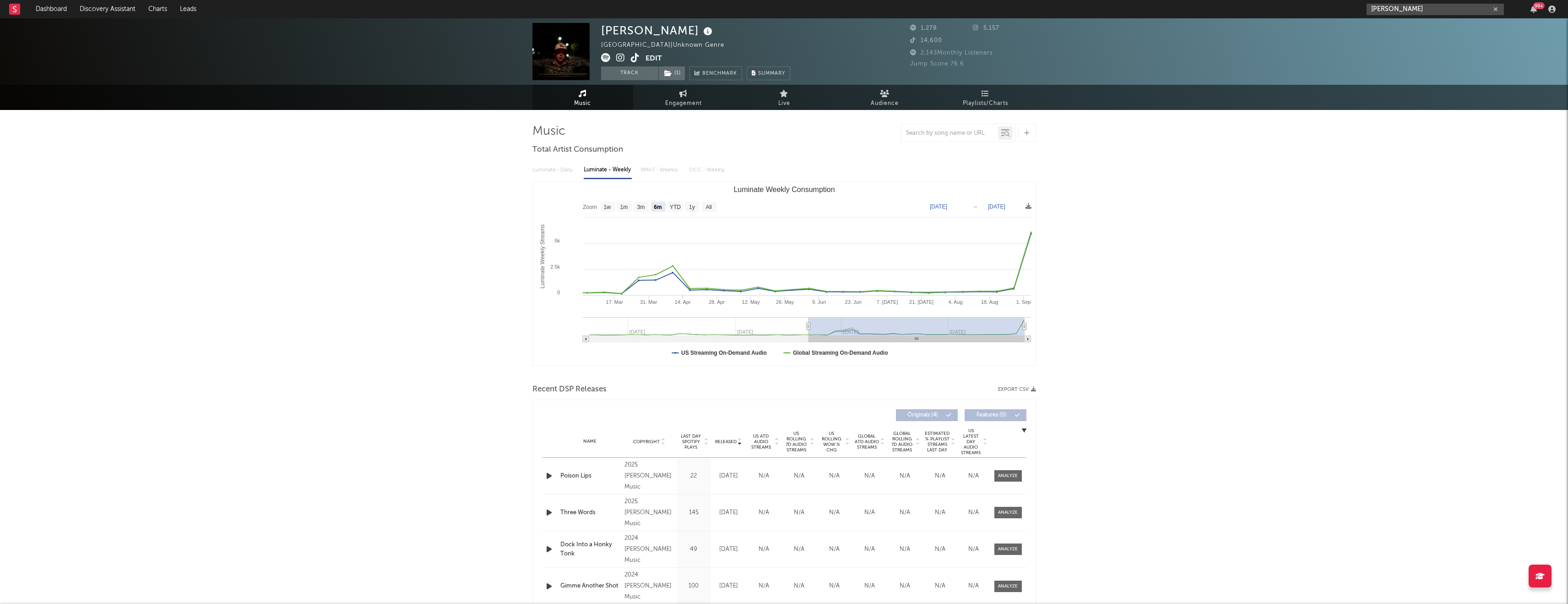
click at [1437, 10] on input "[PERSON_NAME]" at bounding box center [1436, 9] width 137 height 11
click at [1437, 36] on icon at bounding box center [1437, 35] width 5 height 6
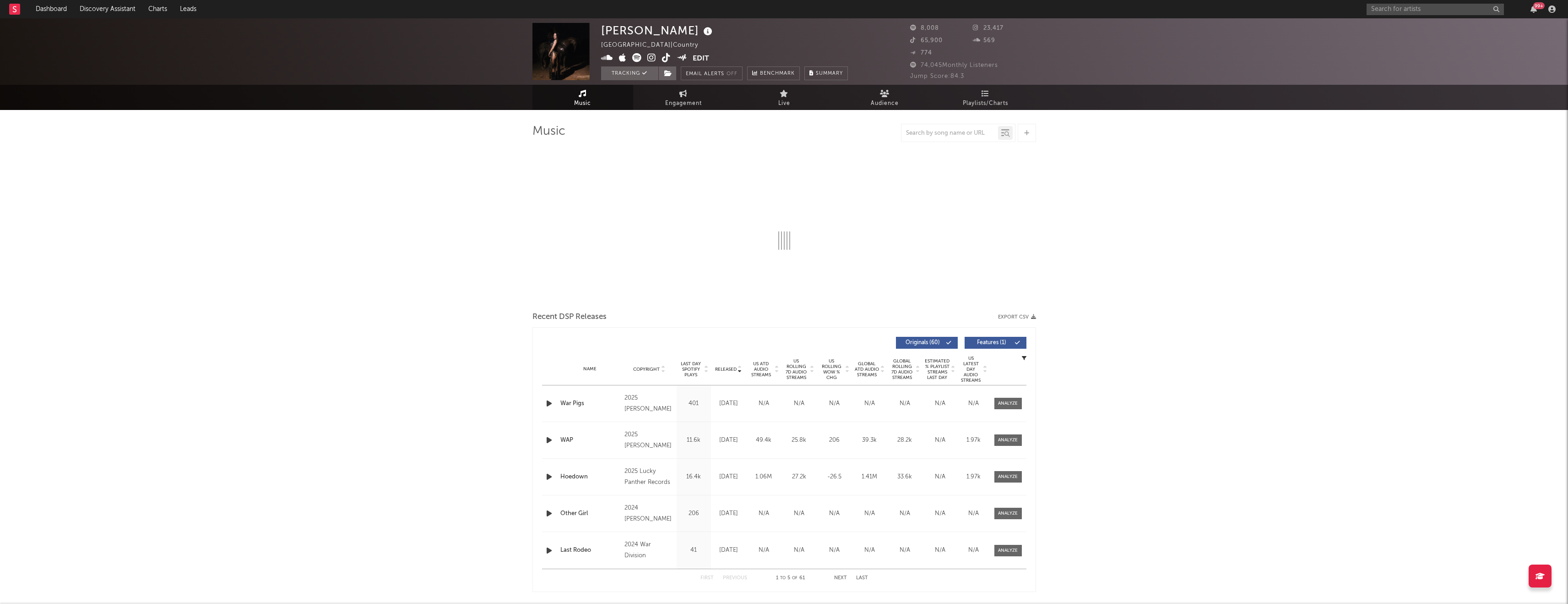
select select "6m"
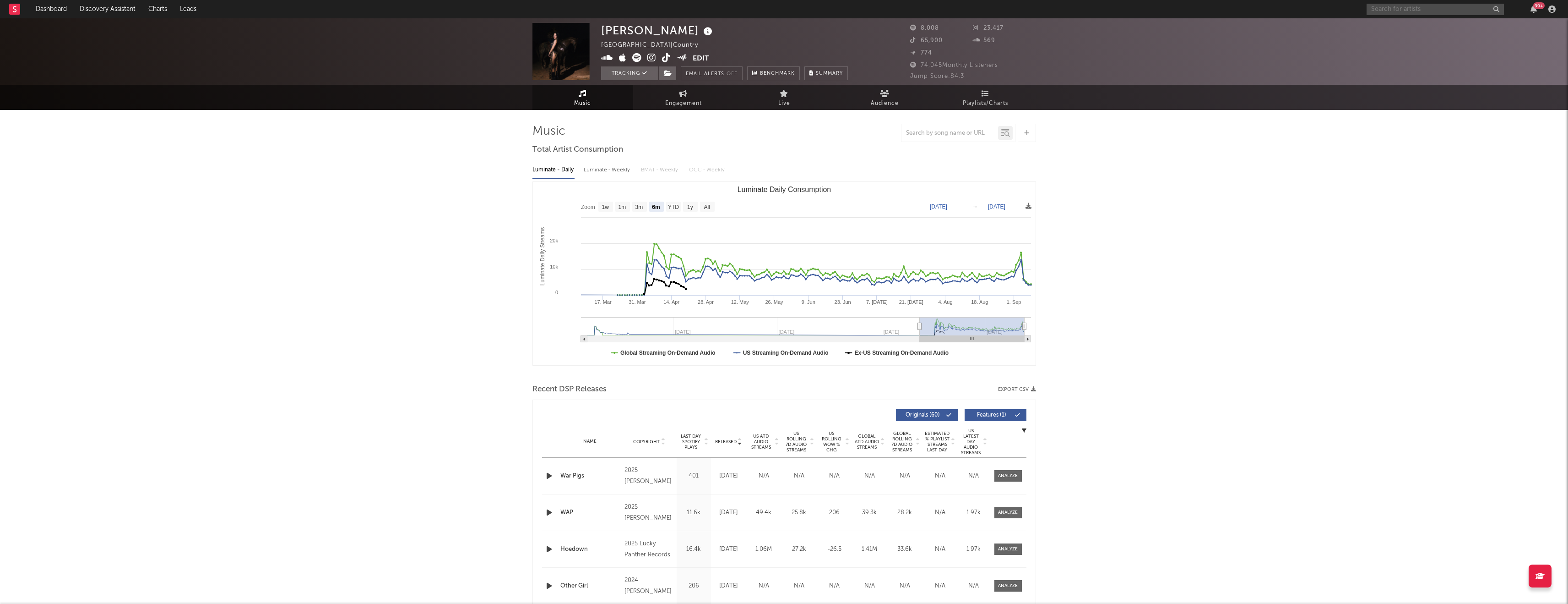
click at [1393, 11] on input "text" at bounding box center [1436, 9] width 137 height 11
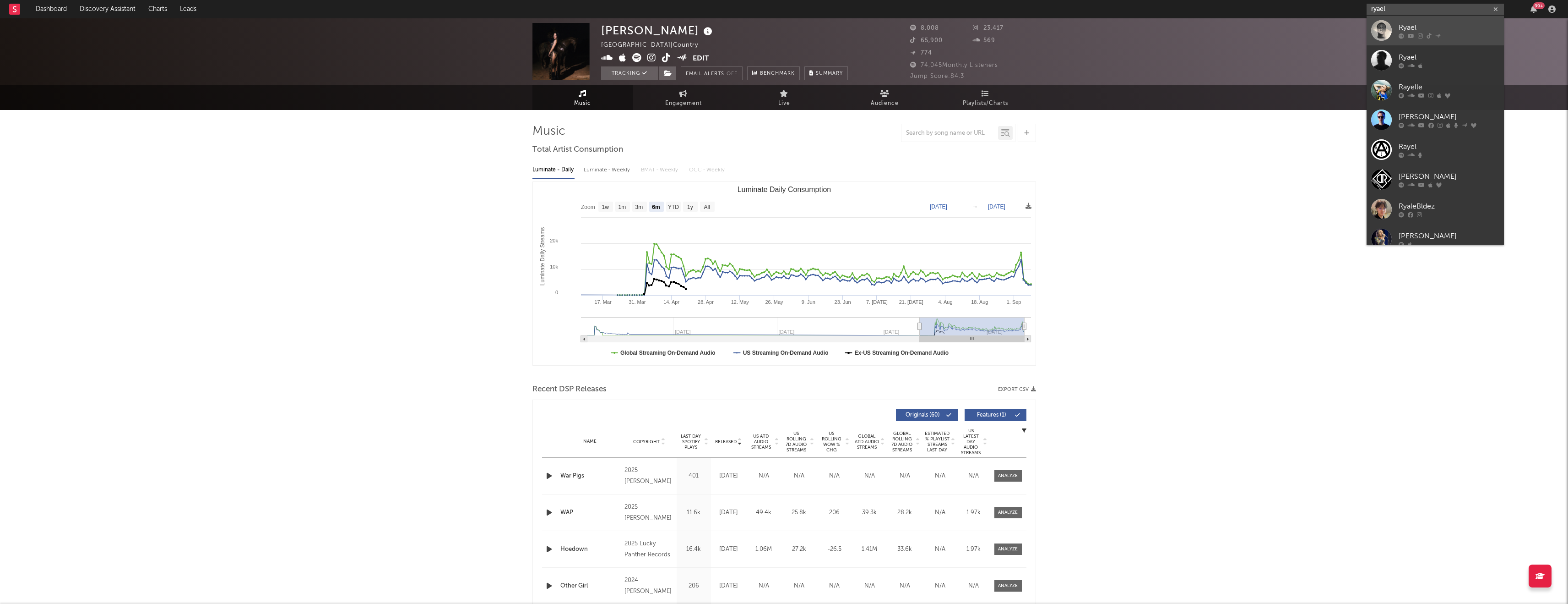
type input "ryael"
click at [1424, 23] on div "Ryael" at bounding box center [1449, 27] width 100 height 11
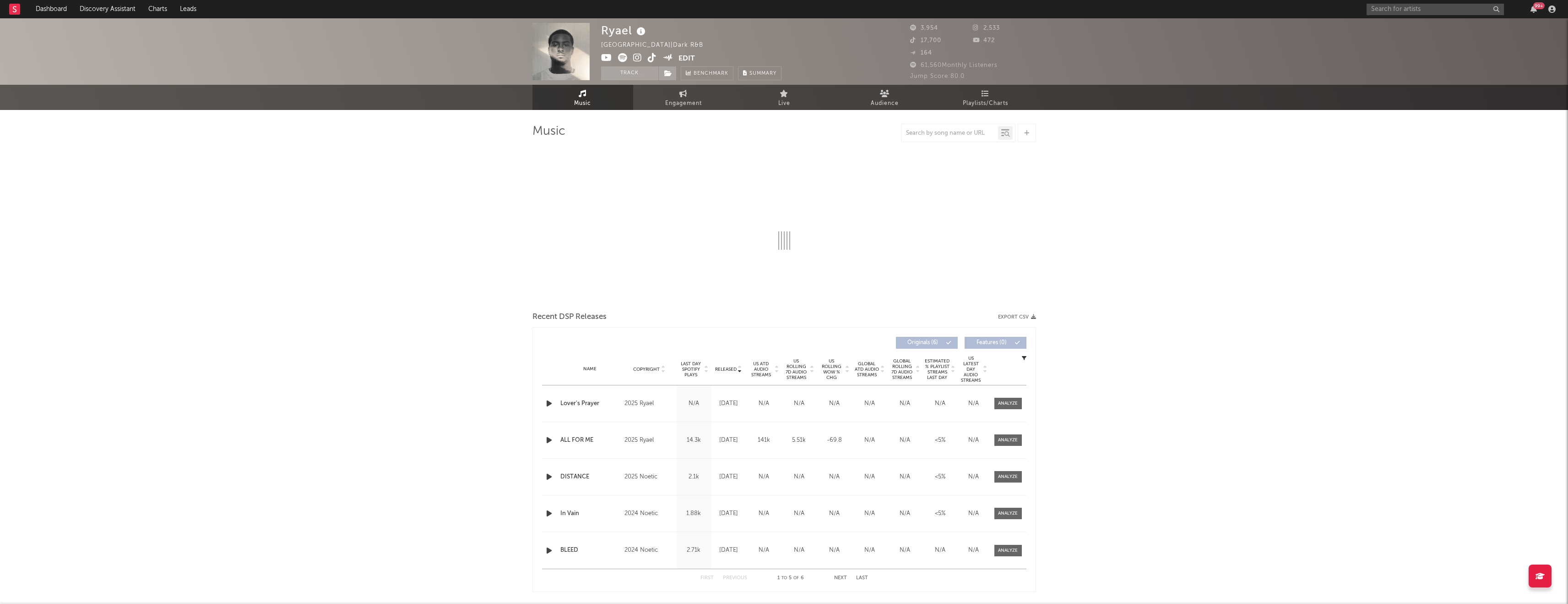
select select "1w"
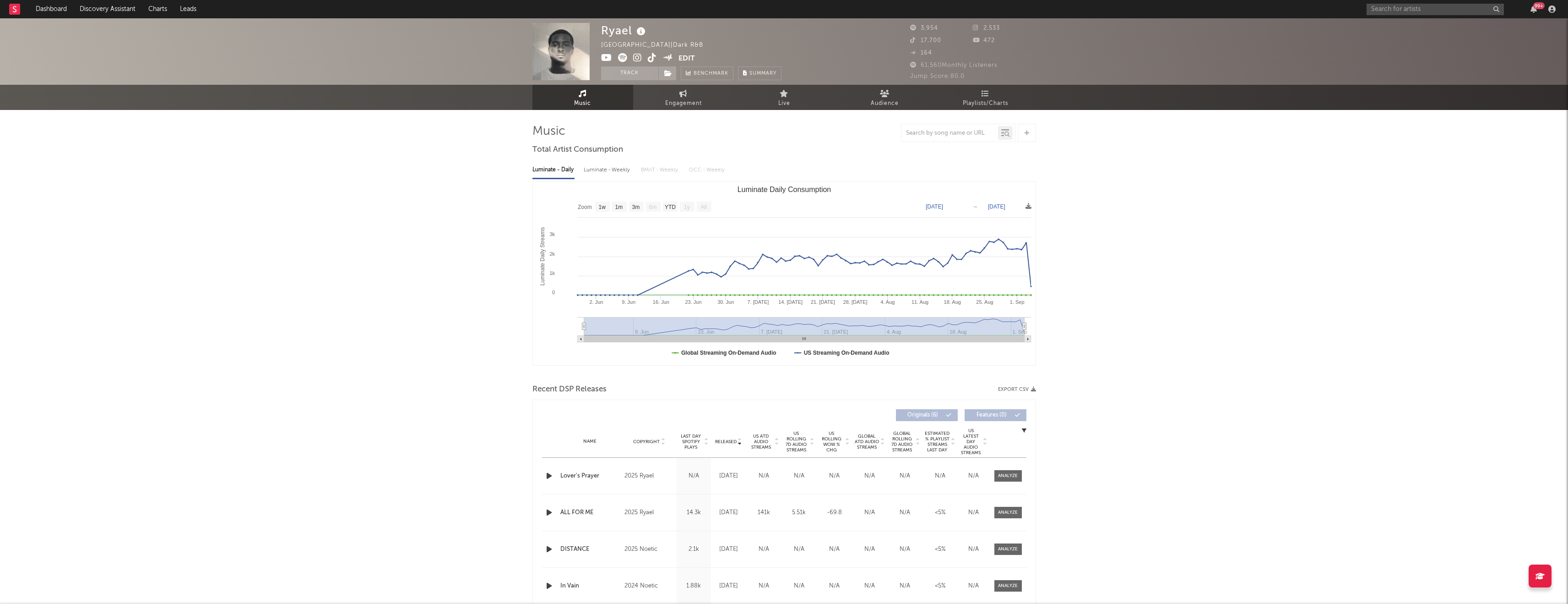
click at [706, 100] on link "Engagement" at bounding box center [683, 97] width 100 height 25
select select "1w"
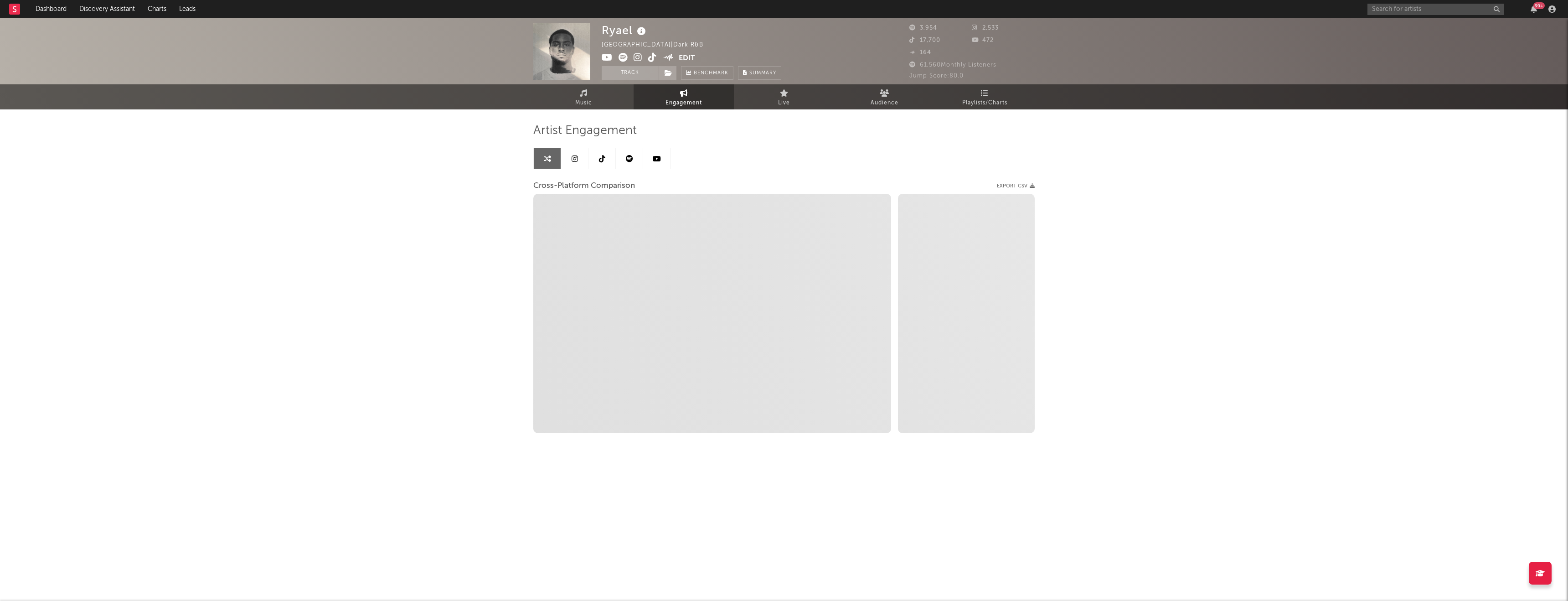
select select "1m"
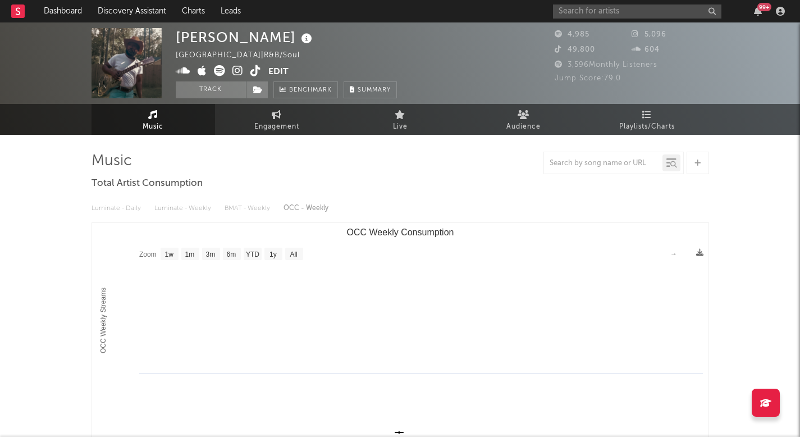
select select "1w"
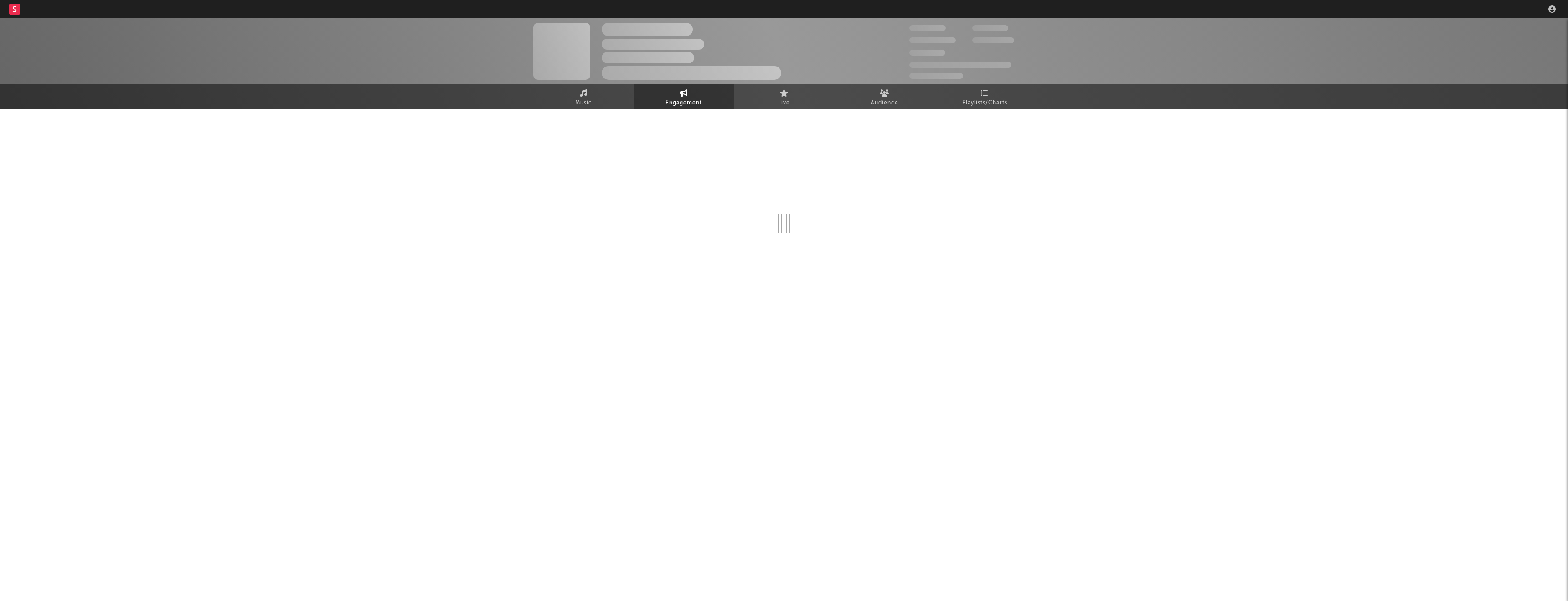
select select "1w"
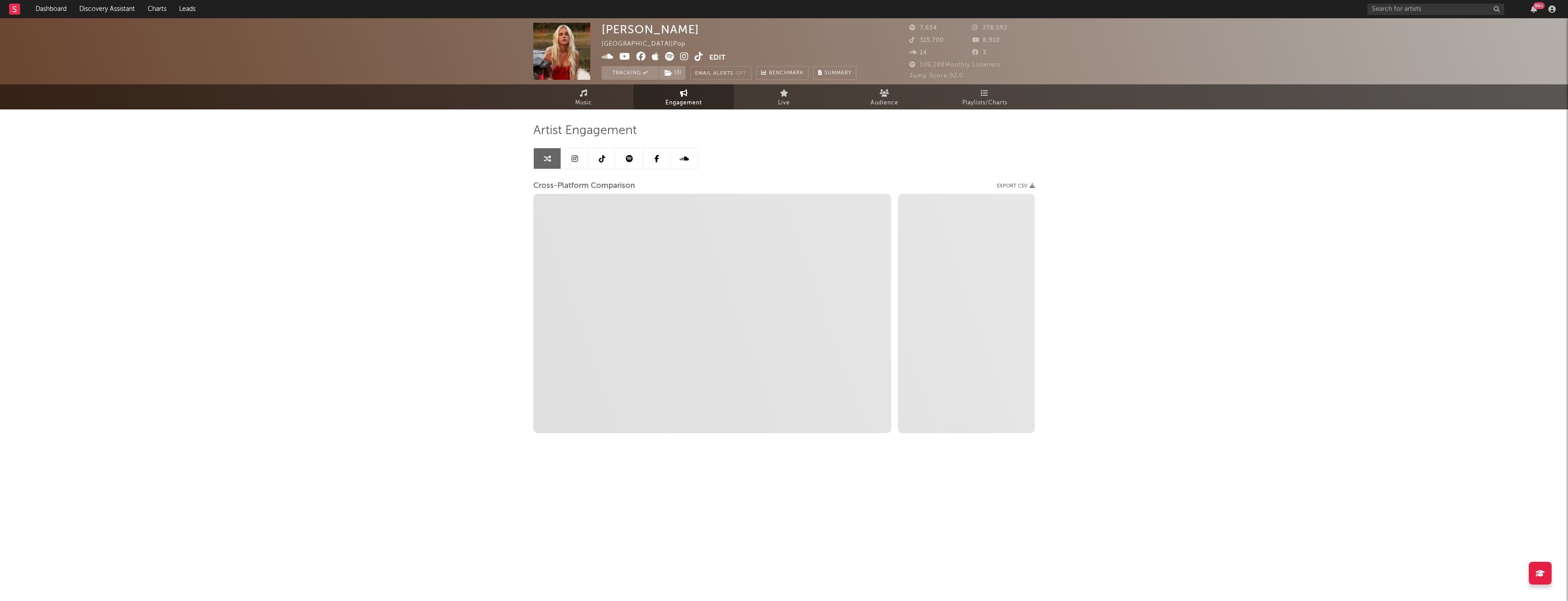
select select "1m"
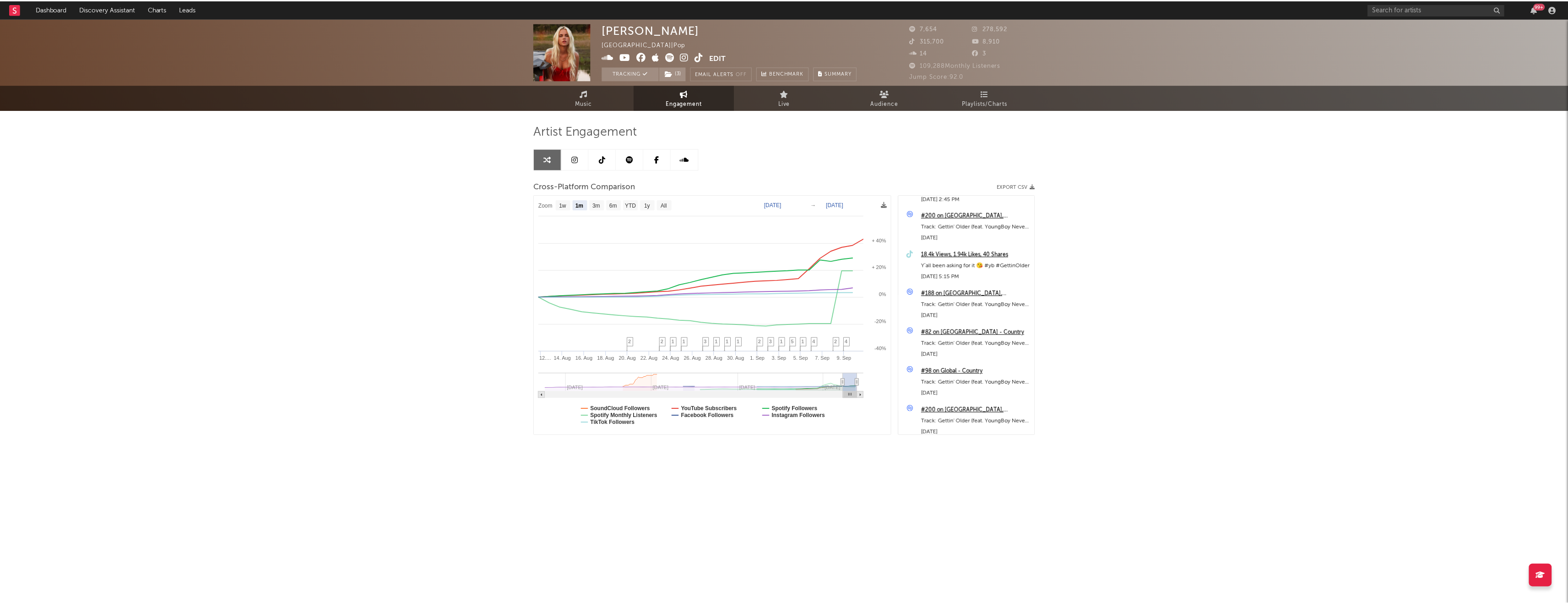
scroll to position [161, 0]
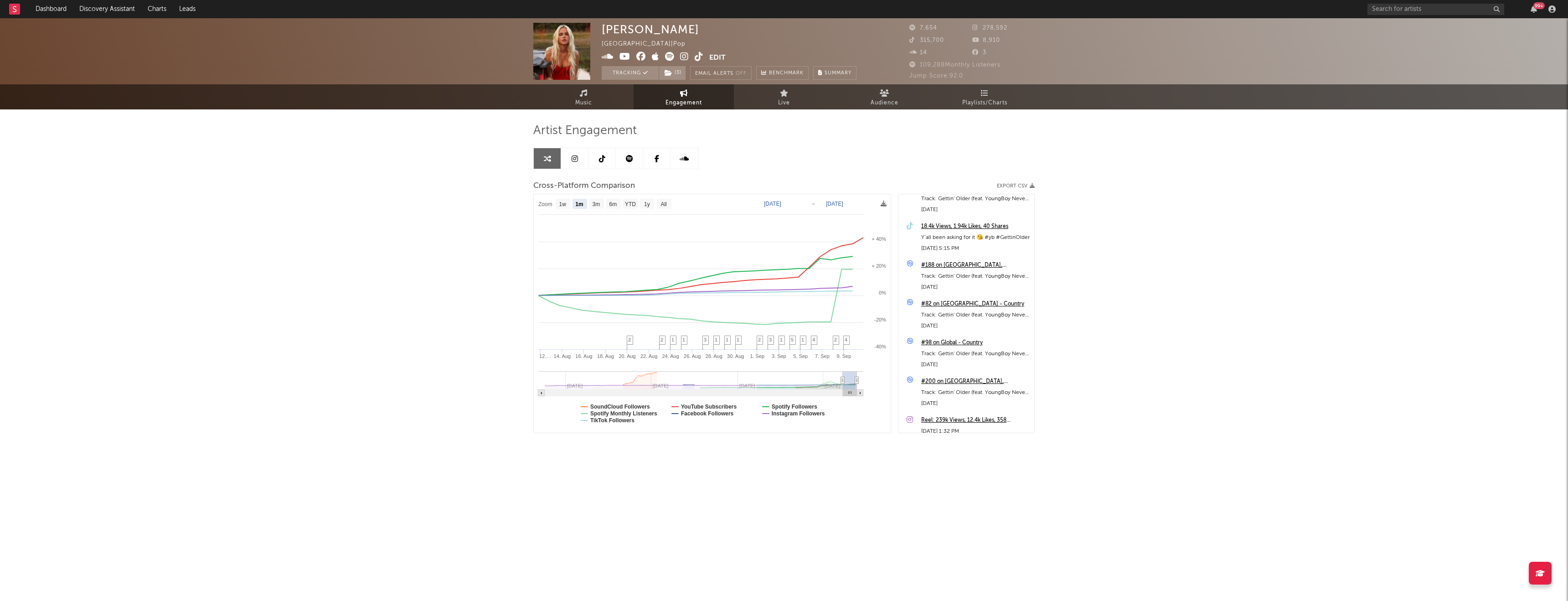
click at [685, 58] on icon at bounding box center [684, 56] width 9 height 9
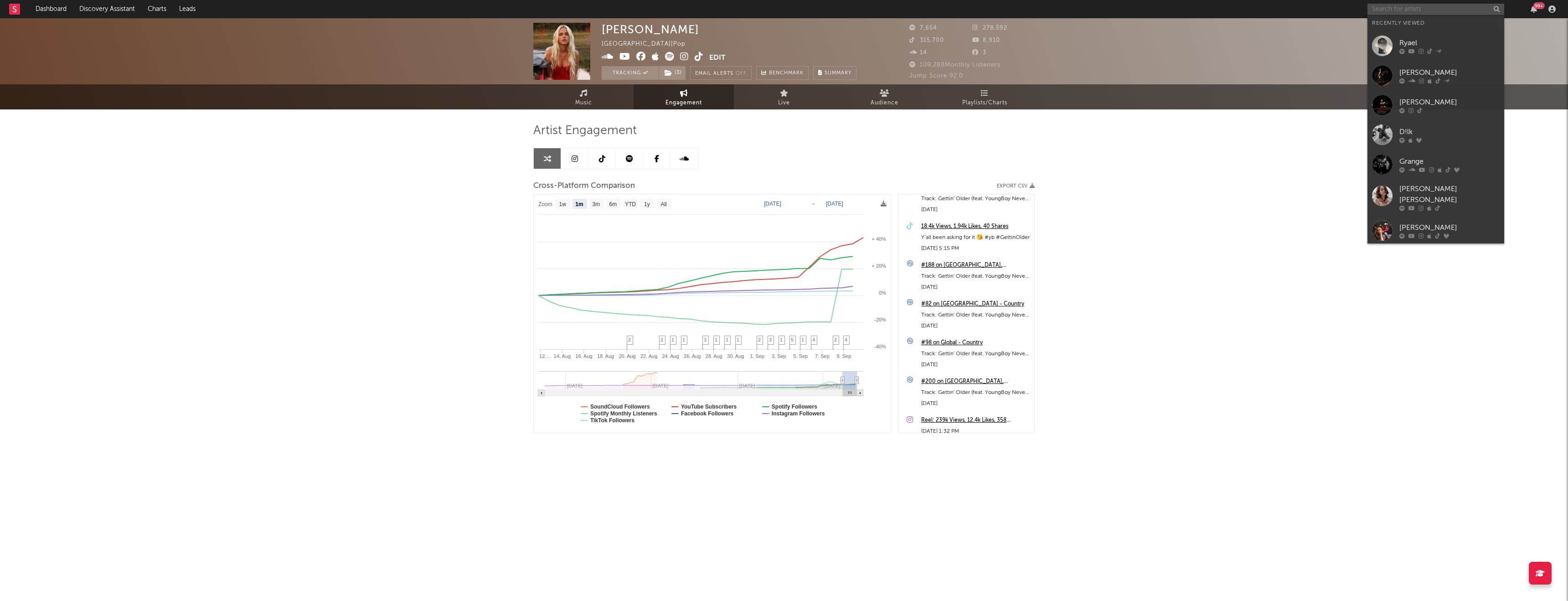
click at [1449, 13] on input "text" at bounding box center [1436, 9] width 136 height 11
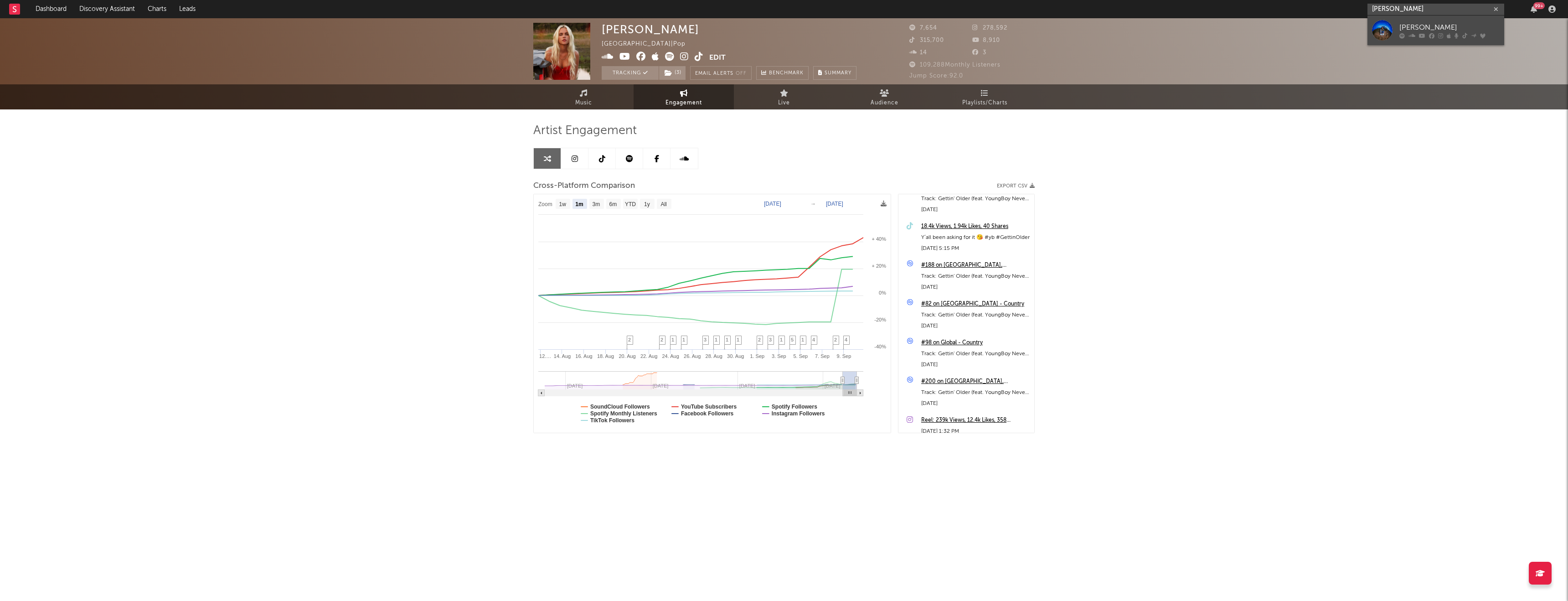
type input "[PERSON_NAME]"
click at [1471, 29] on div "[PERSON_NAME]" at bounding box center [1449, 27] width 100 height 11
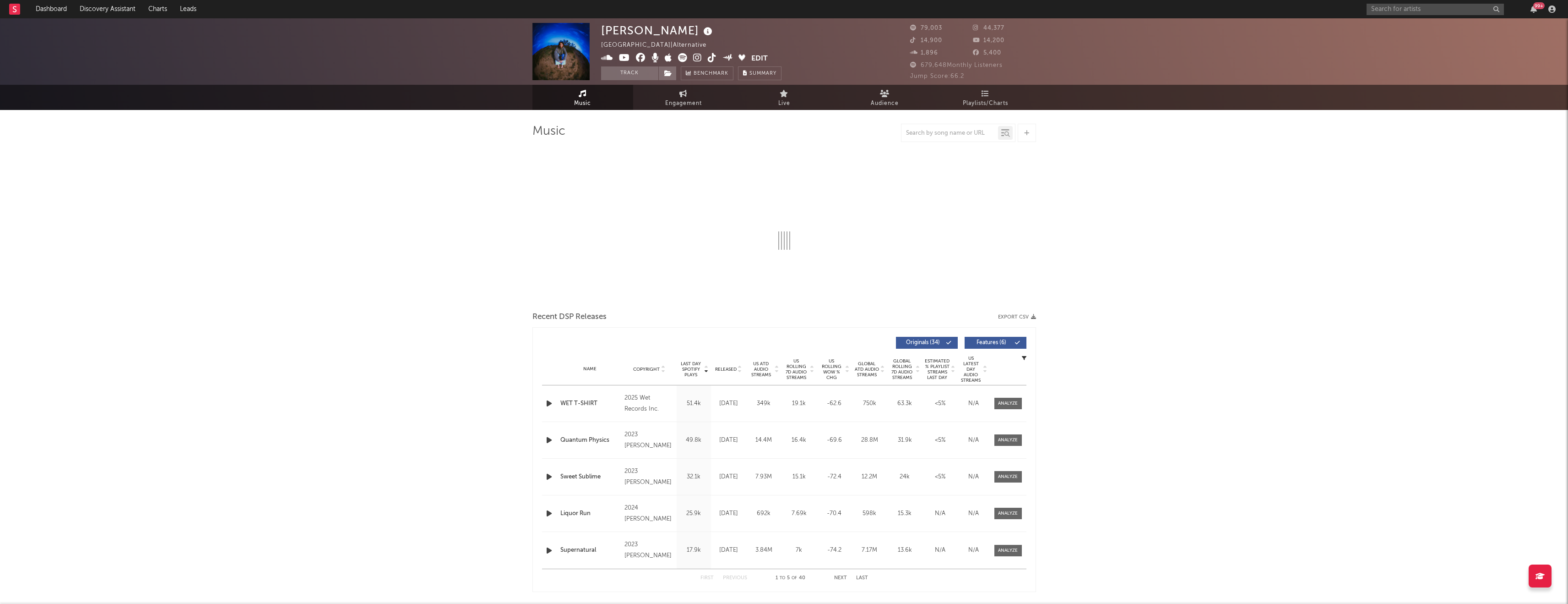
select select "6m"
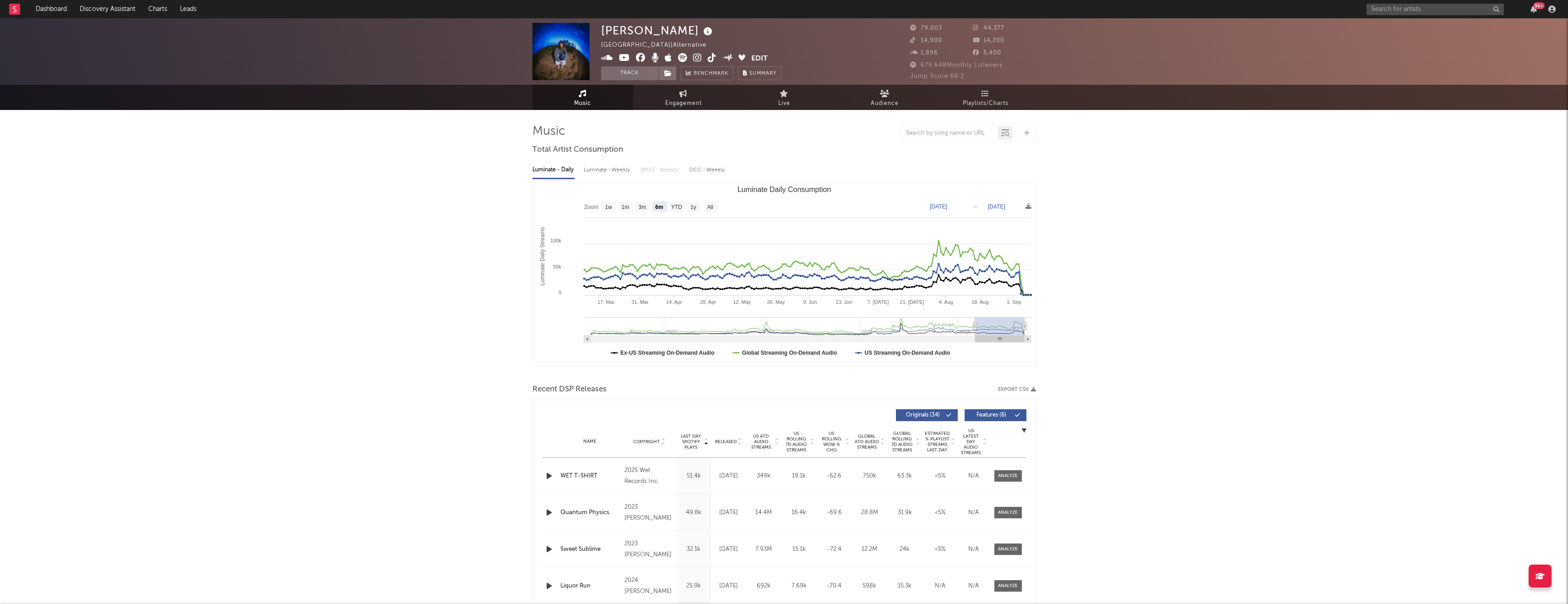
select select "6m"
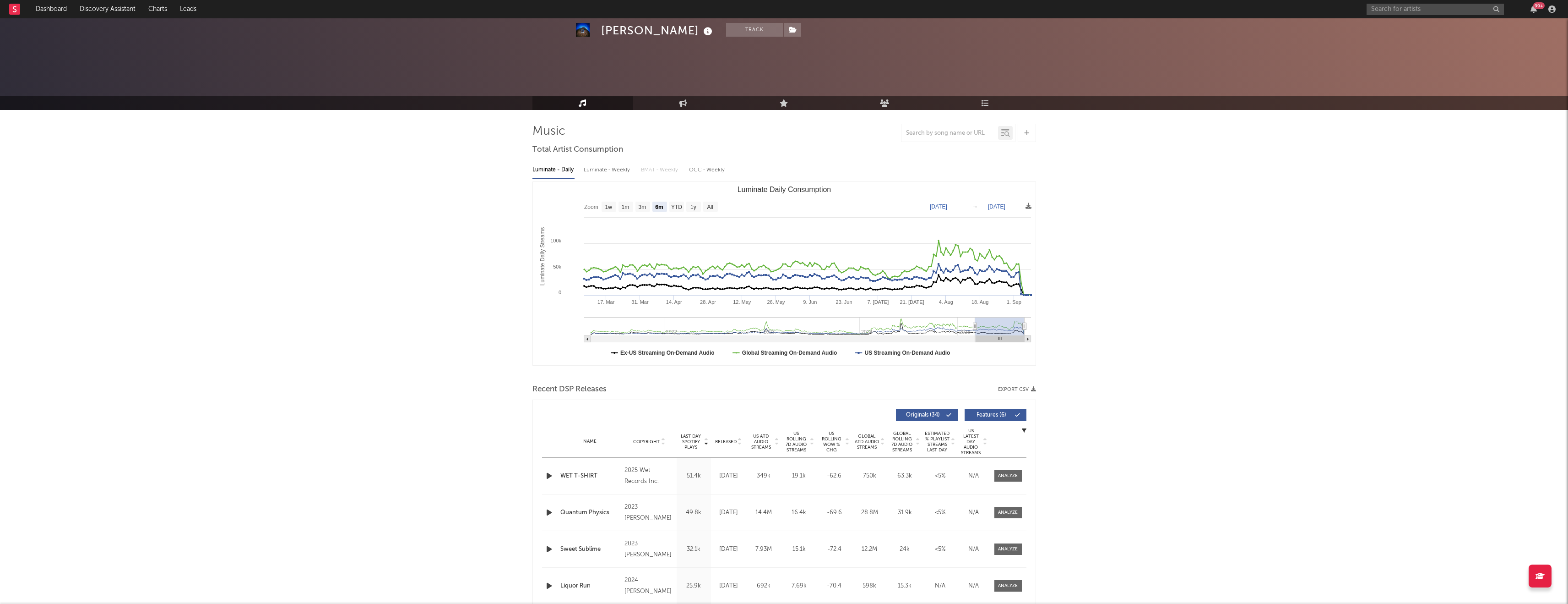
scroll to position [74, 0]
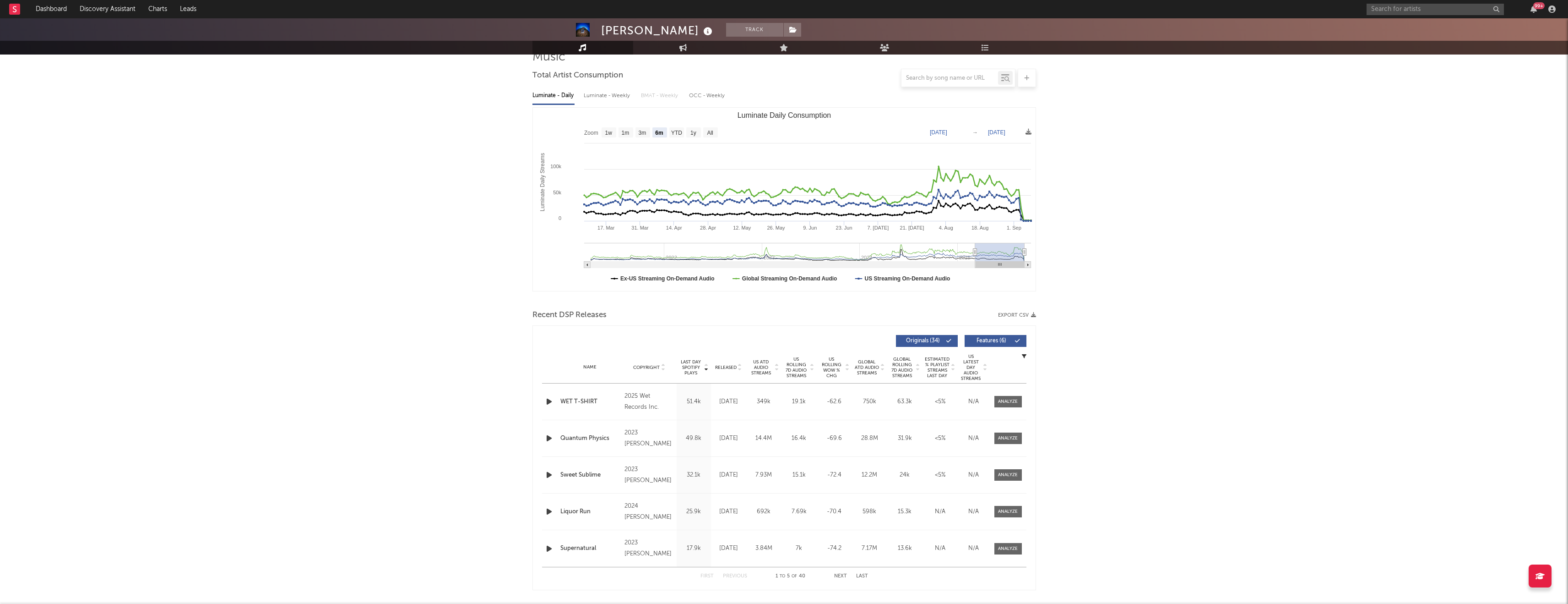
click at [724, 369] on span "Released" at bounding box center [726, 367] width 21 height 6
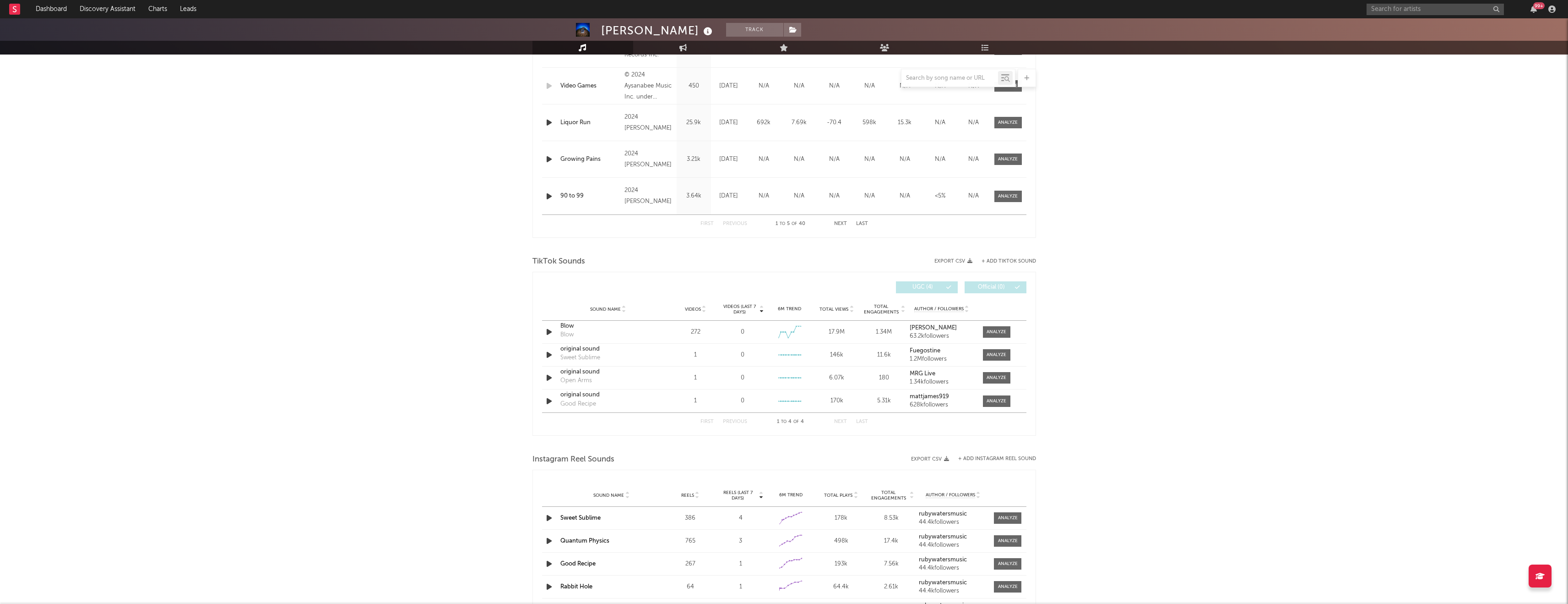
scroll to position [0, 0]
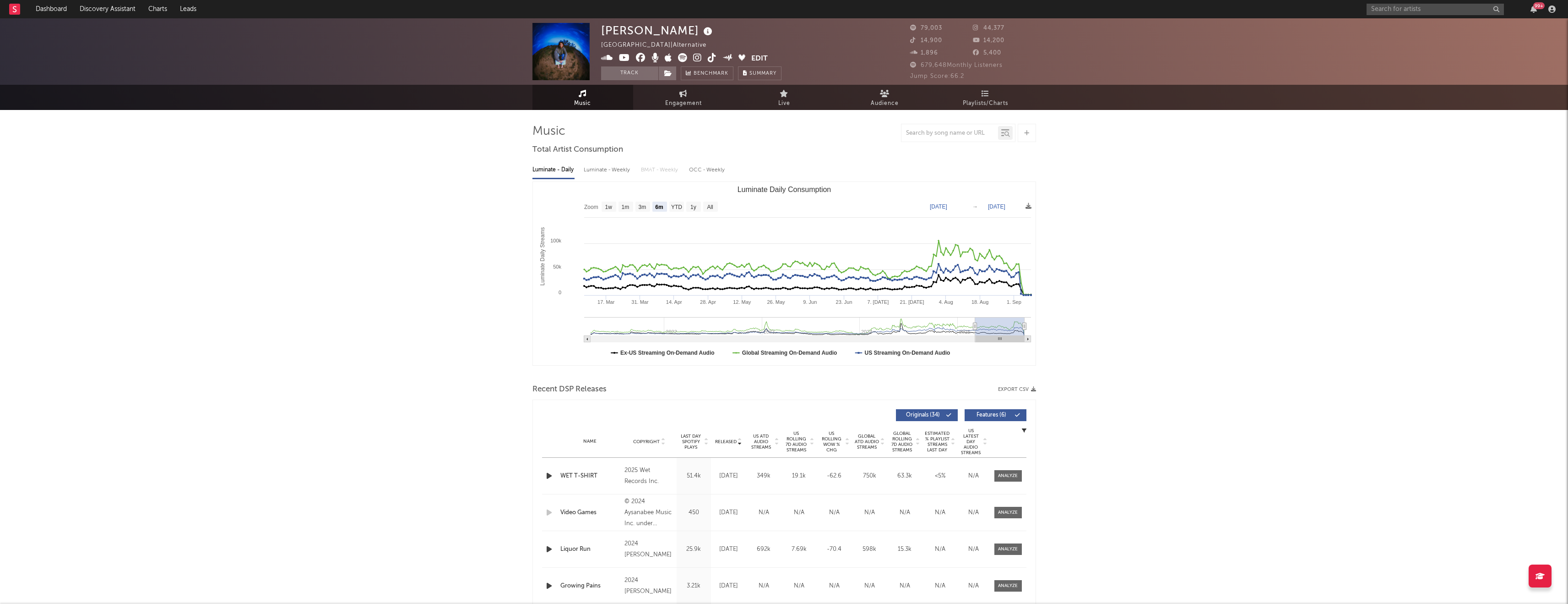
click at [713, 56] on icon at bounding box center [712, 57] width 9 height 9
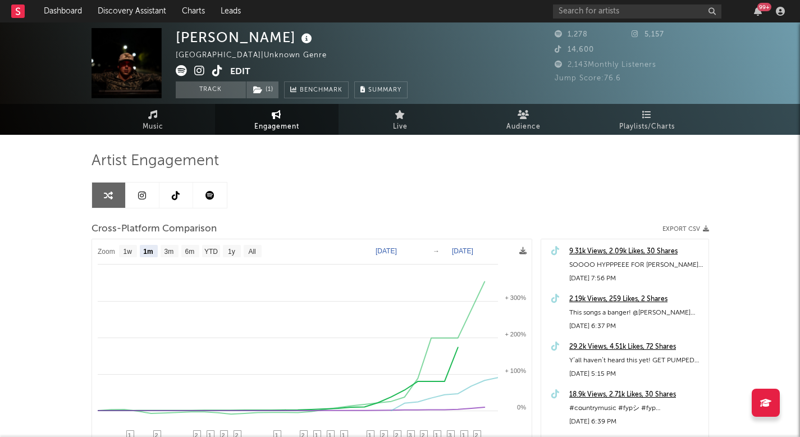
select select "1m"
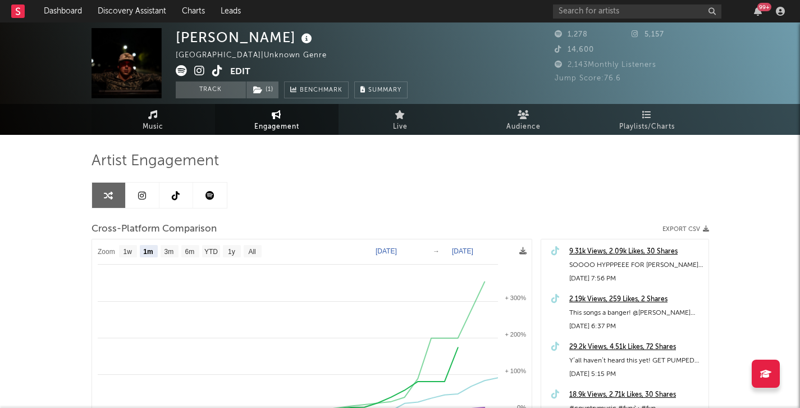
click at [170, 129] on link "Music" at bounding box center [152, 119] width 123 height 31
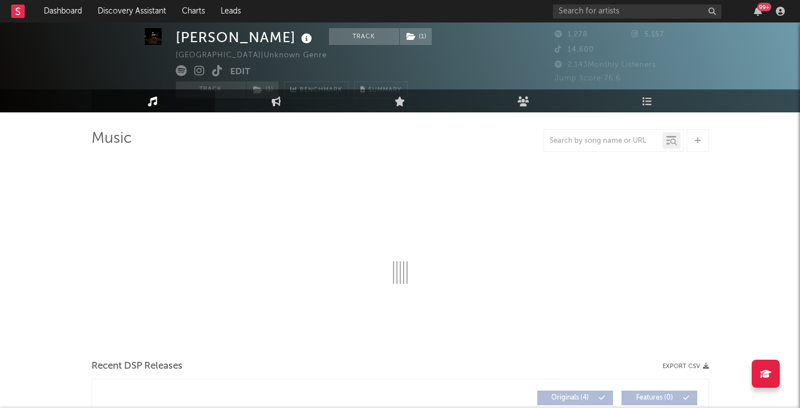
select select "6m"
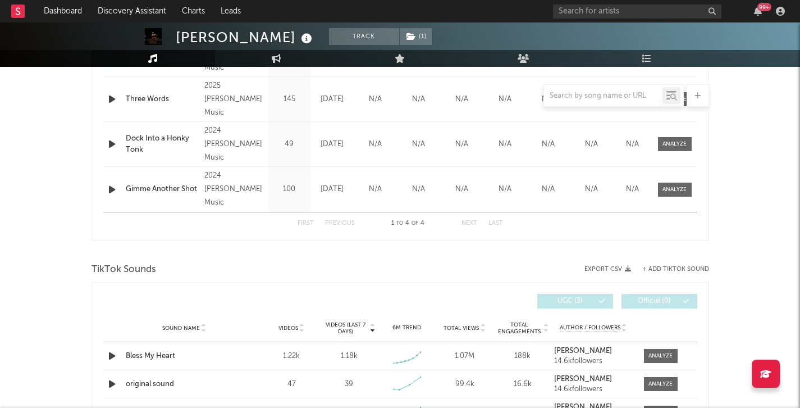
scroll to position [679, 0]
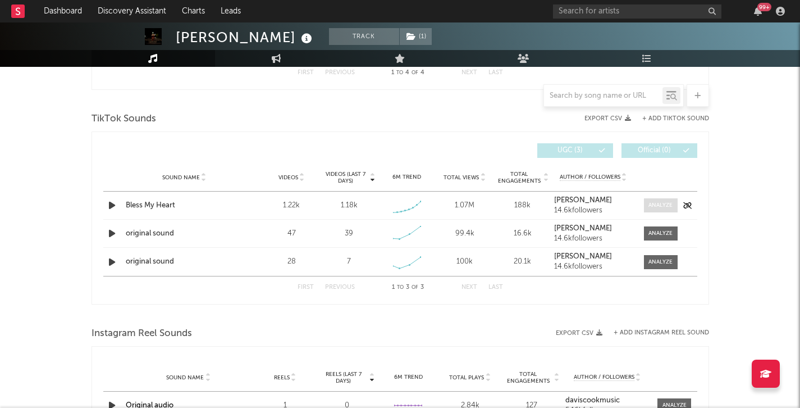
click at [671, 208] on div at bounding box center [660, 205] width 24 height 8
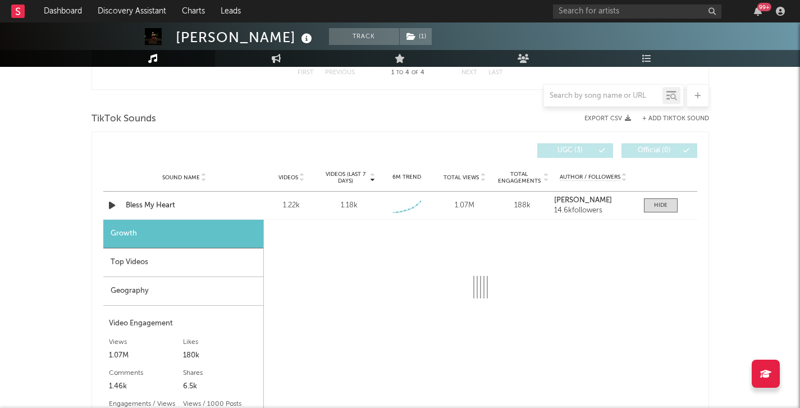
scroll to position [765, 0]
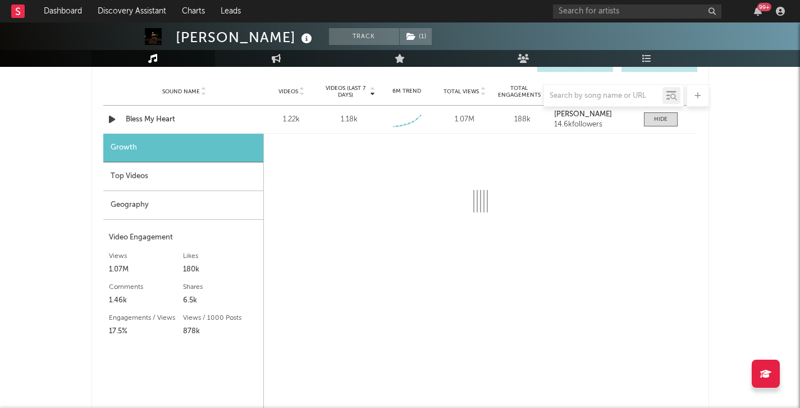
select select "1w"
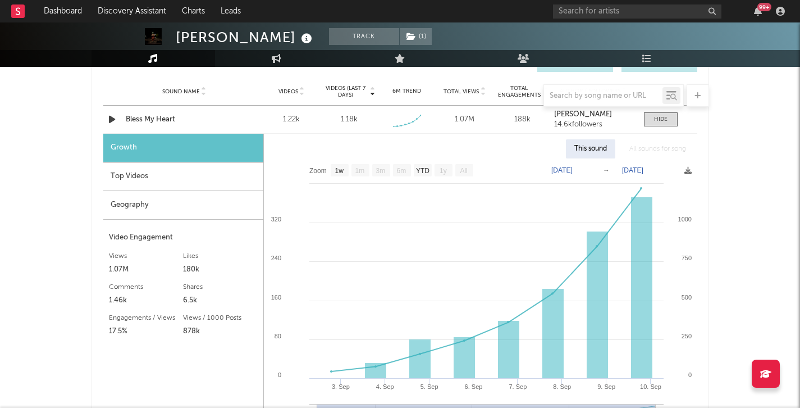
click at [148, 150] on div "Growth" at bounding box center [183, 148] width 160 height 29
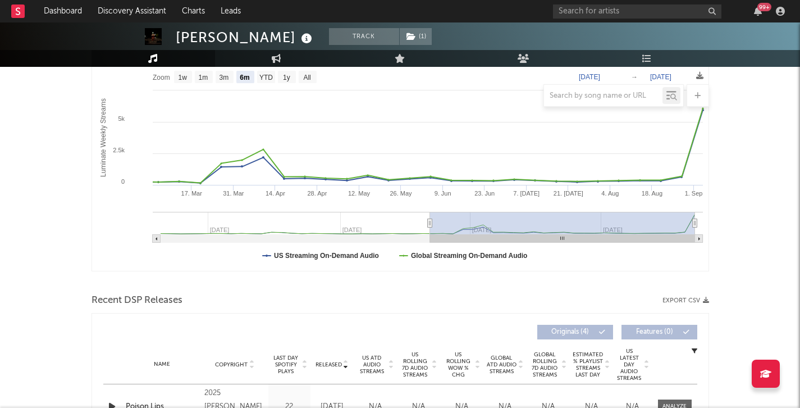
scroll to position [0, 0]
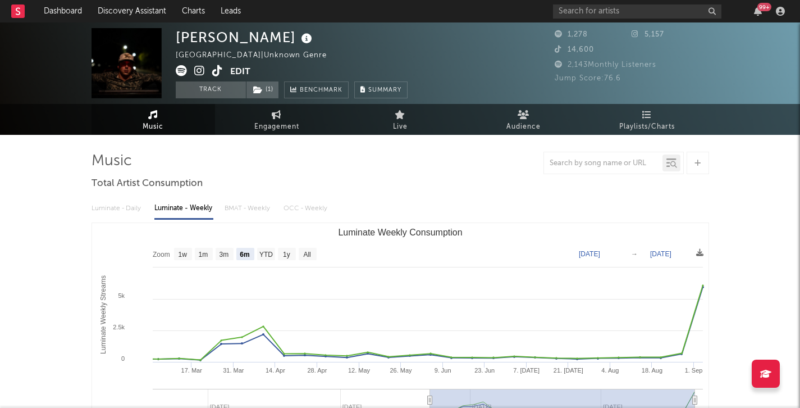
click at [217, 75] on icon at bounding box center [217, 70] width 11 height 11
